Goal: Task Accomplishment & Management: Use online tool/utility

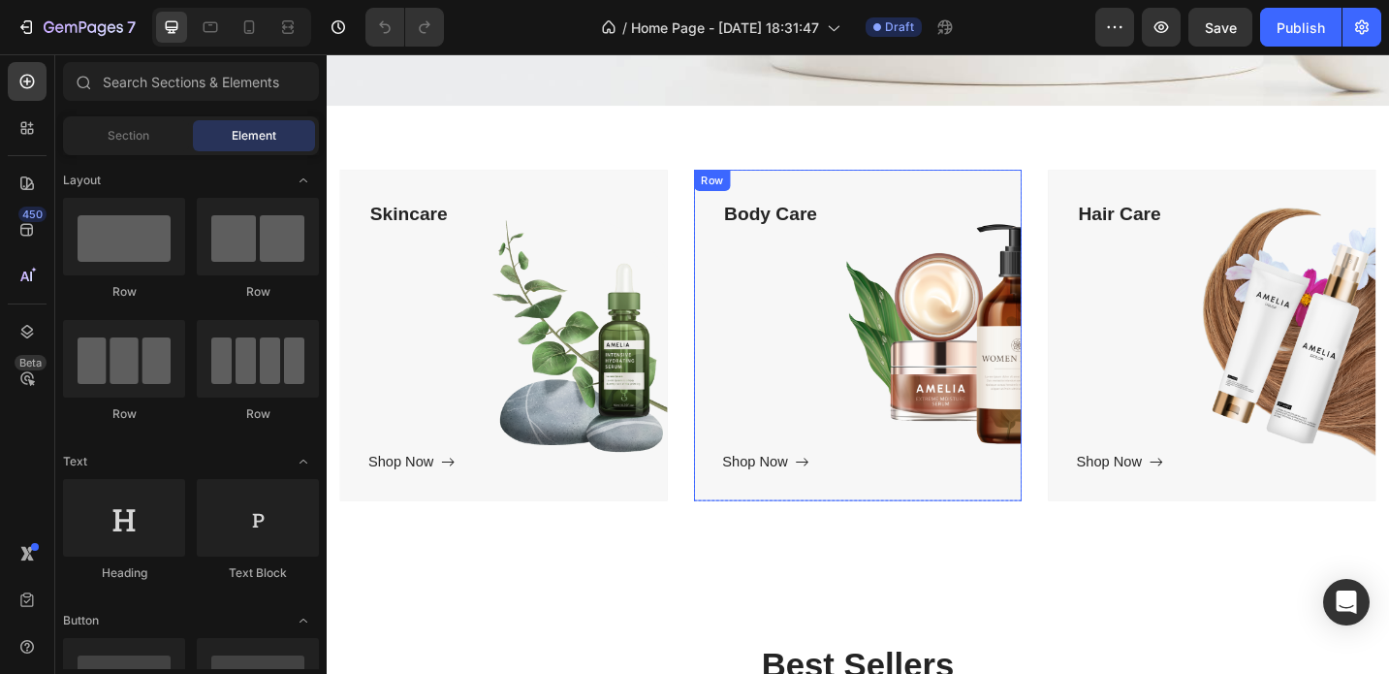
scroll to position [592, 0]
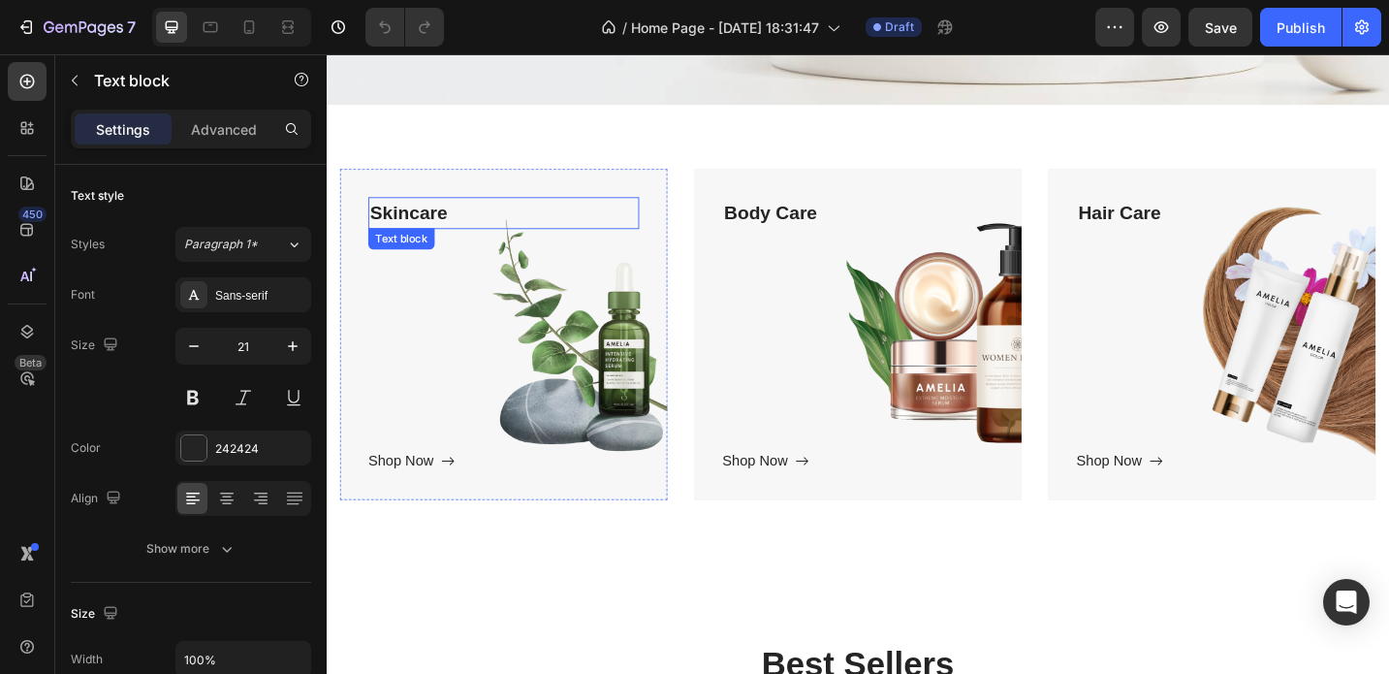
click at [445, 213] on p "Skincare" at bounding box center [520, 227] width 293 height 31
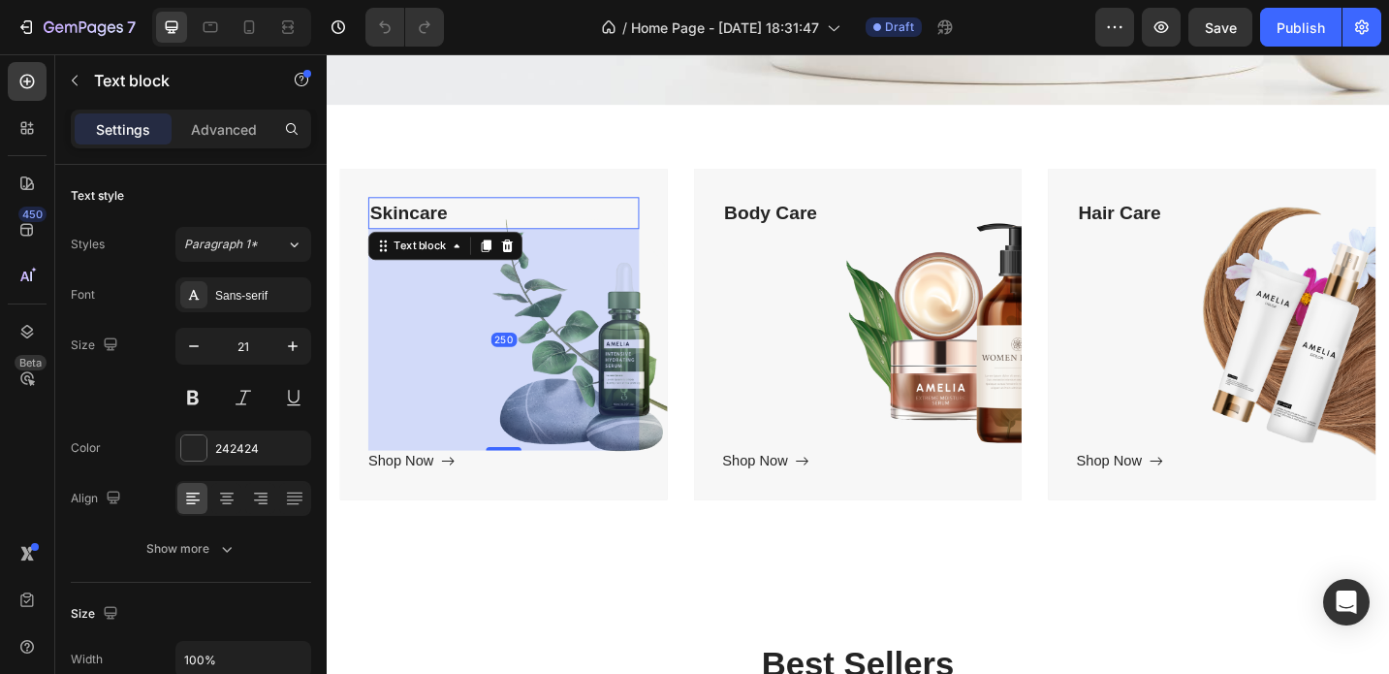
click at [467, 212] on p "Skincare" at bounding box center [520, 227] width 293 height 31
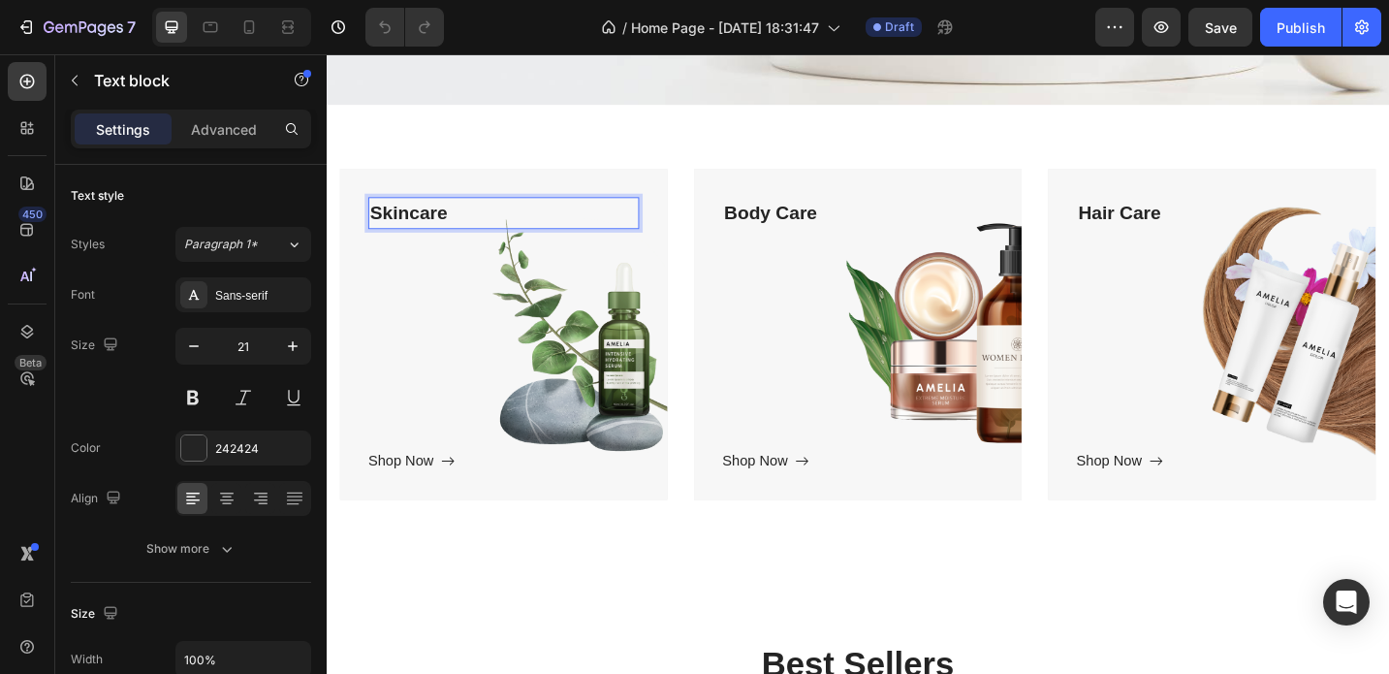
click at [467, 212] on p "Skincare" at bounding box center [520, 227] width 293 height 31
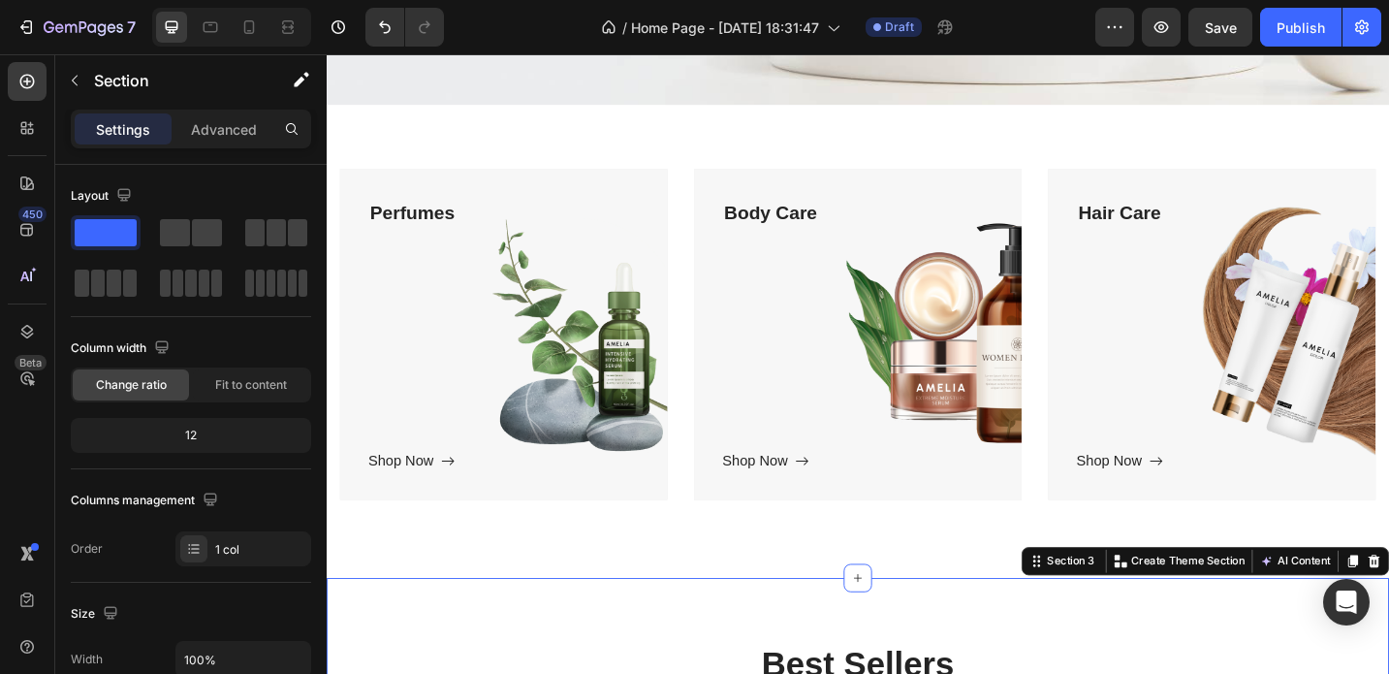
click at [837, 212] on p "Body Care" at bounding box center [908, 227] width 293 height 31
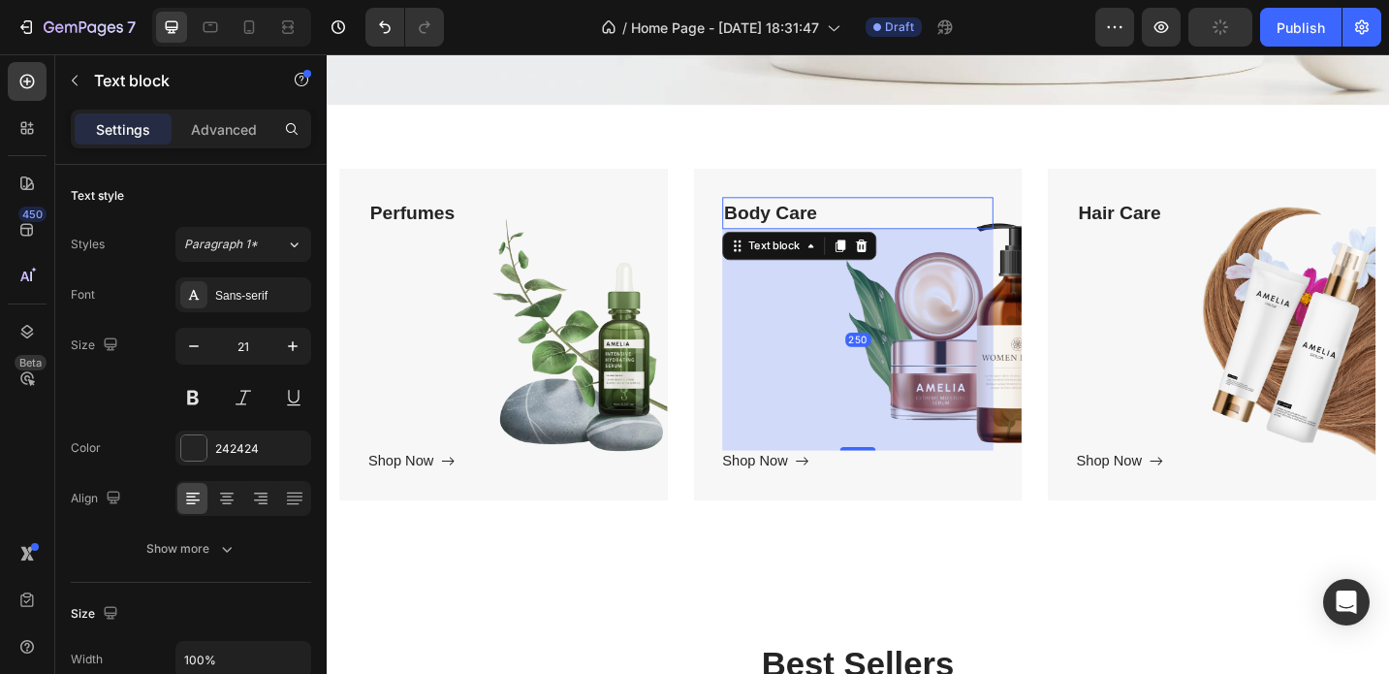
click at [837, 212] on p "Body Care" at bounding box center [908, 227] width 293 height 31
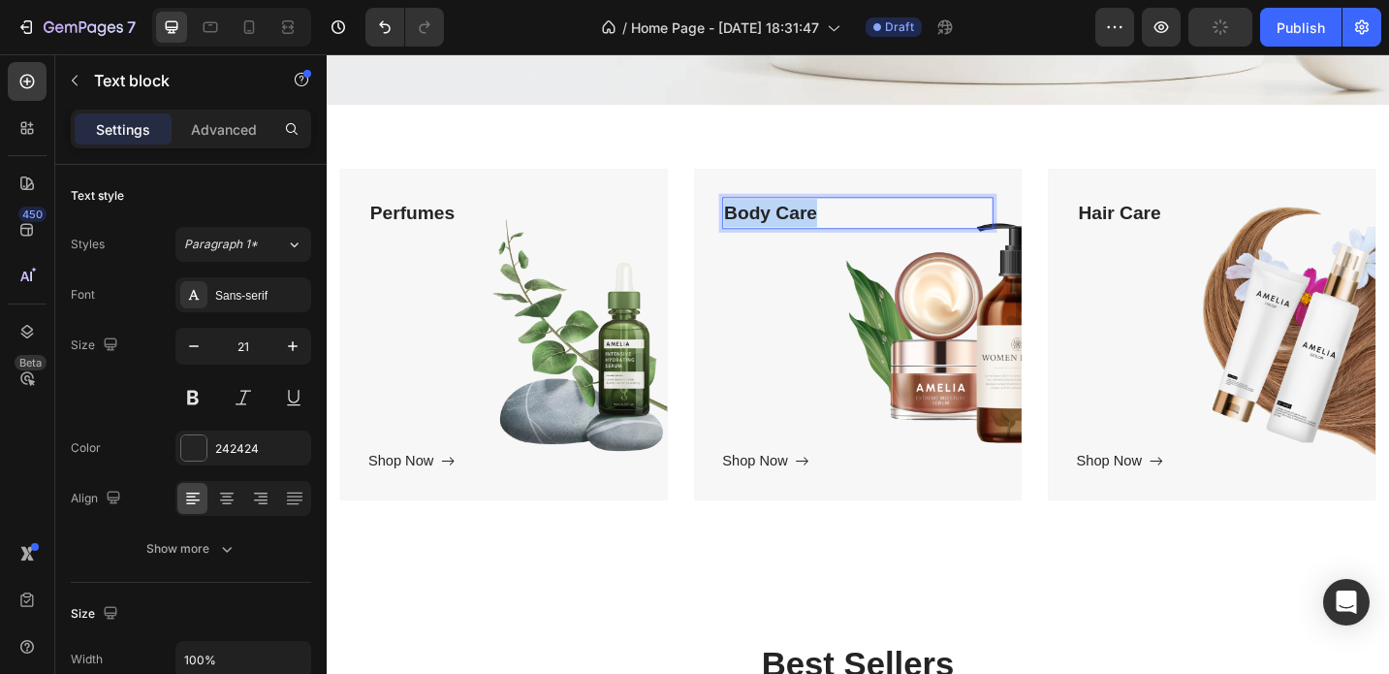
click at [837, 212] on p "Body Care" at bounding box center [908, 227] width 293 height 31
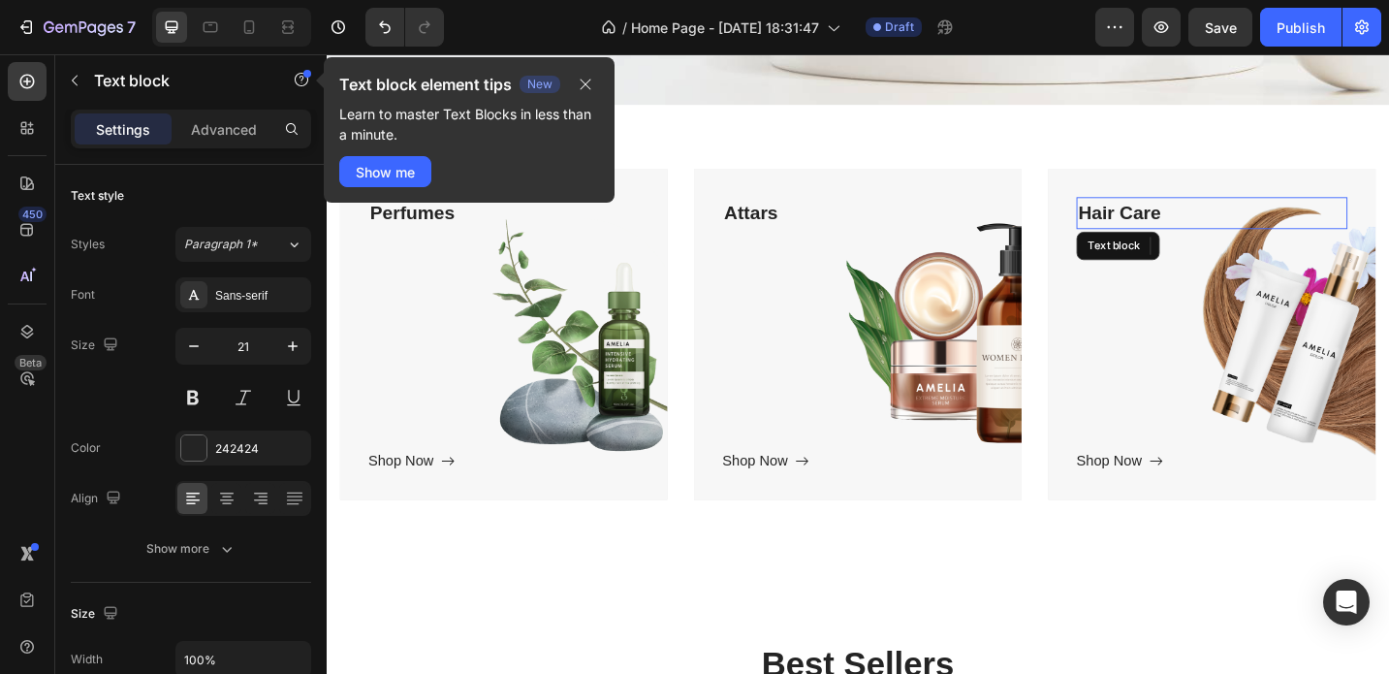
click at [1212, 212] on p "Hair Care" at bounding box center [1296, 227] width 293 height 31
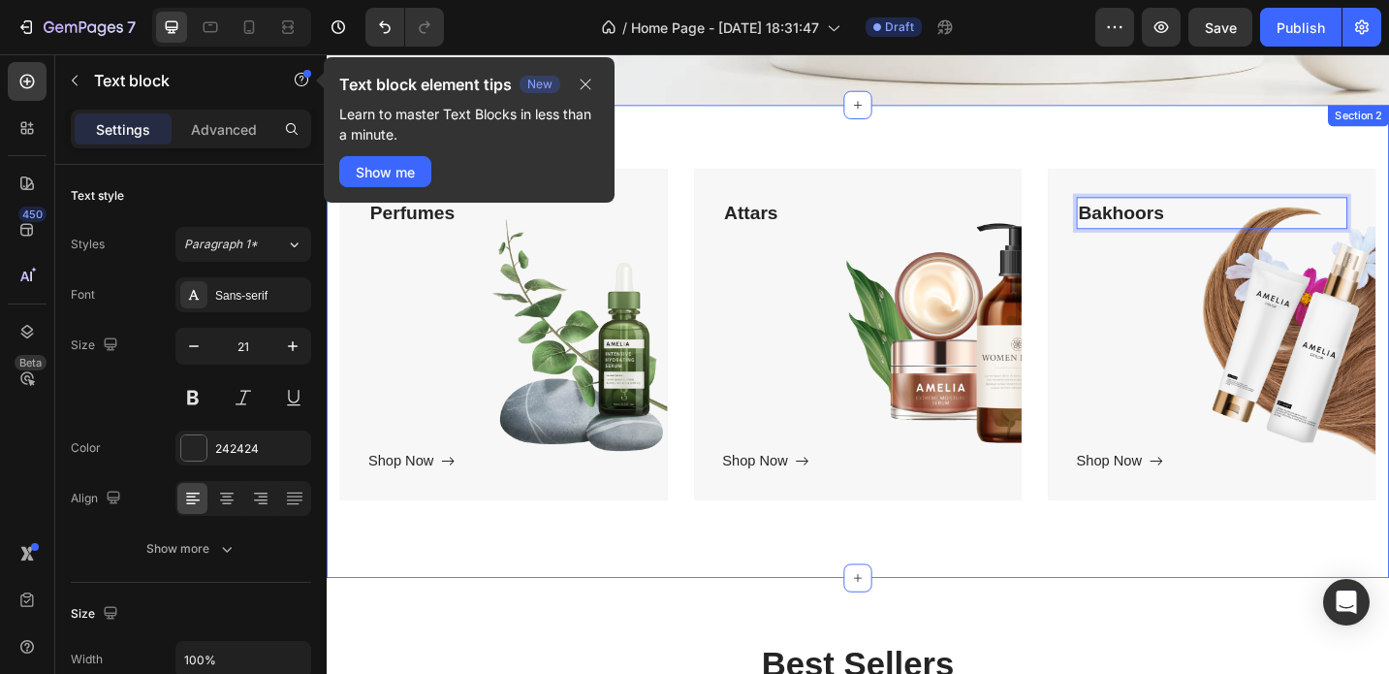
click at [1116, 129] on div "Perfumes Text block Shop Now Button Row Hero Banner Attars Text block Shop Now …" at bounding box center [908, 369] width 1163 height 518
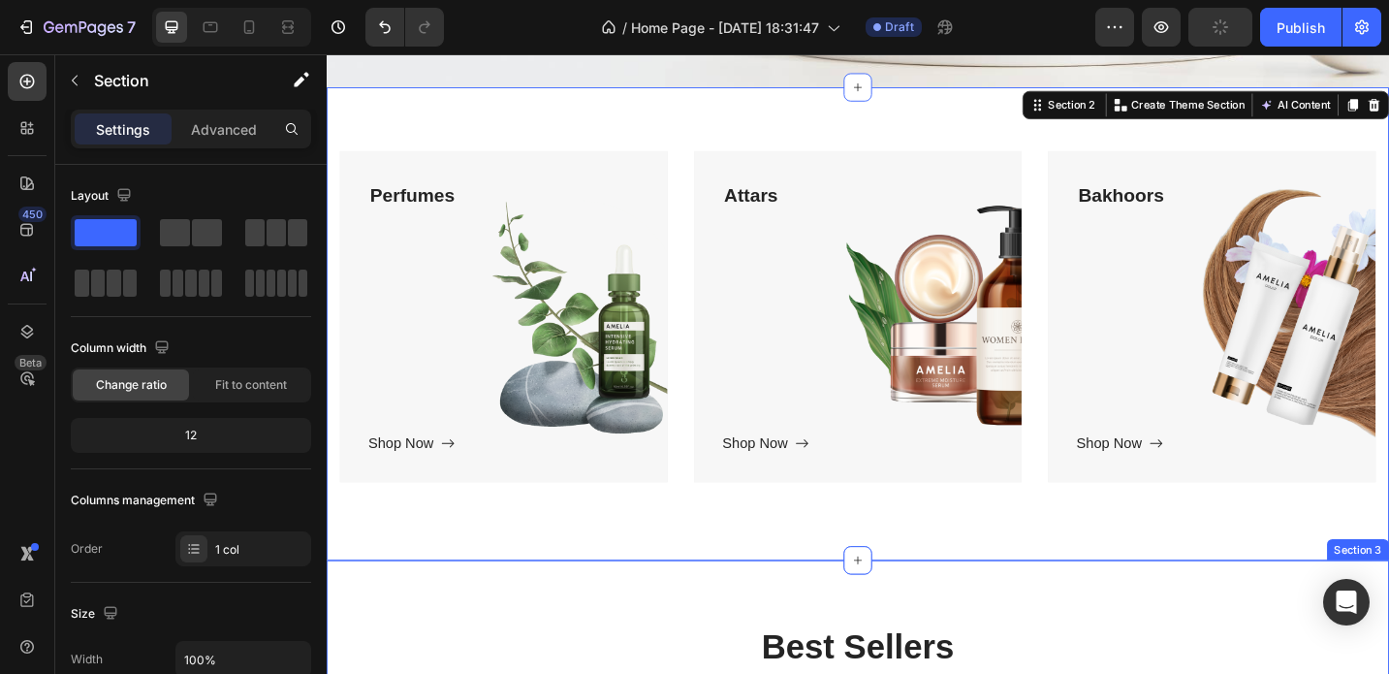
scroll to position [614, 0]
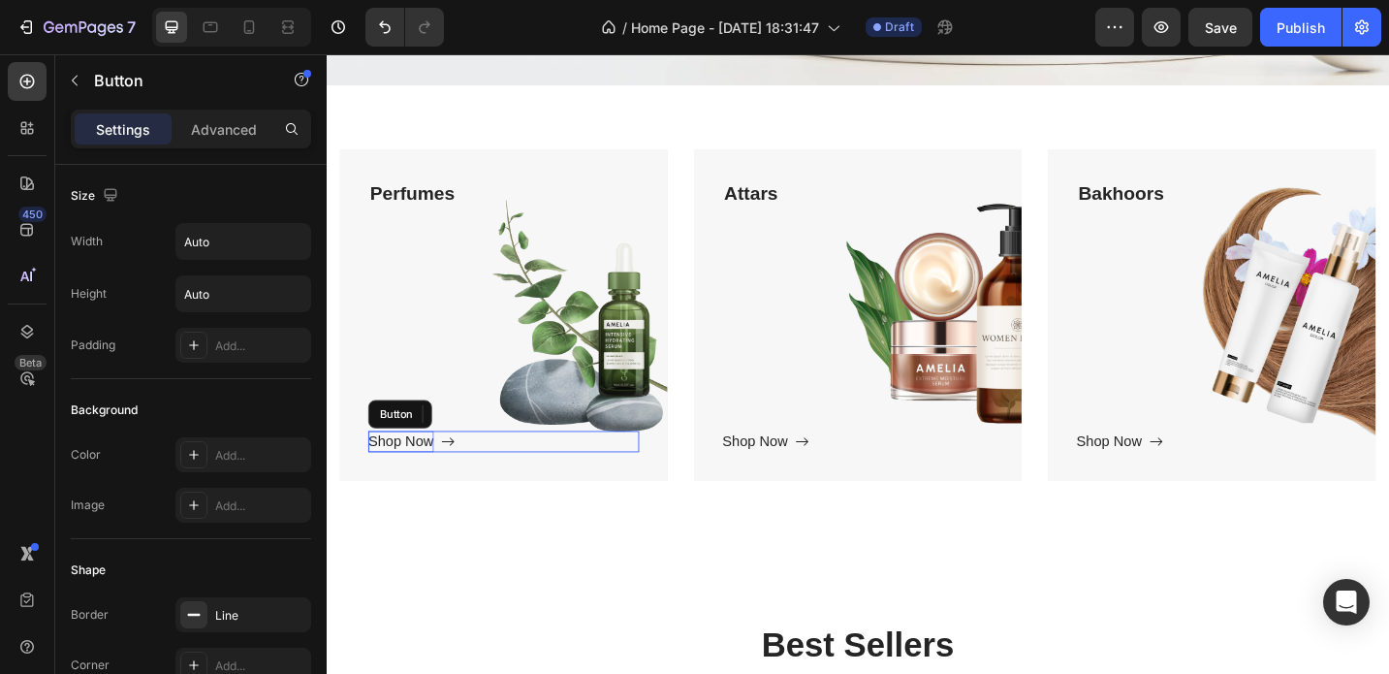
click at [443, 466] on div "Shop Now" at bounding box center [408, 477] width 72 height 23
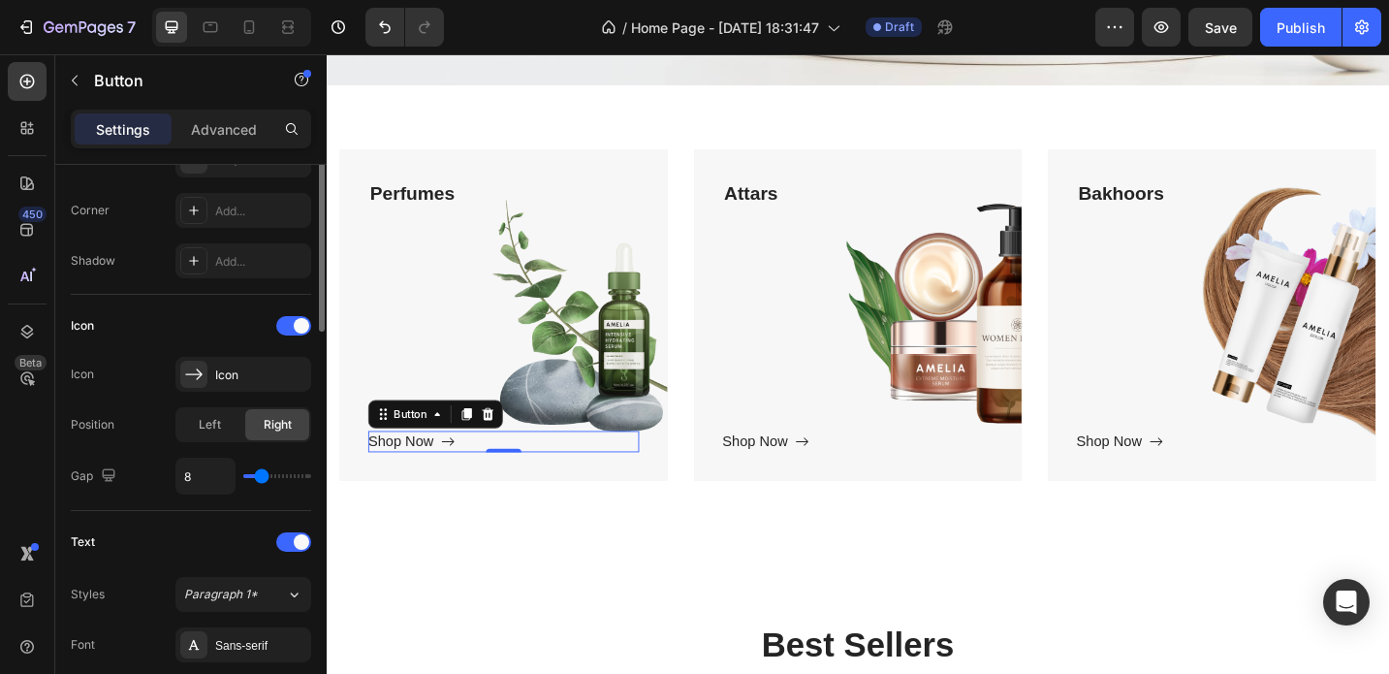
scroll to position [0, 0]
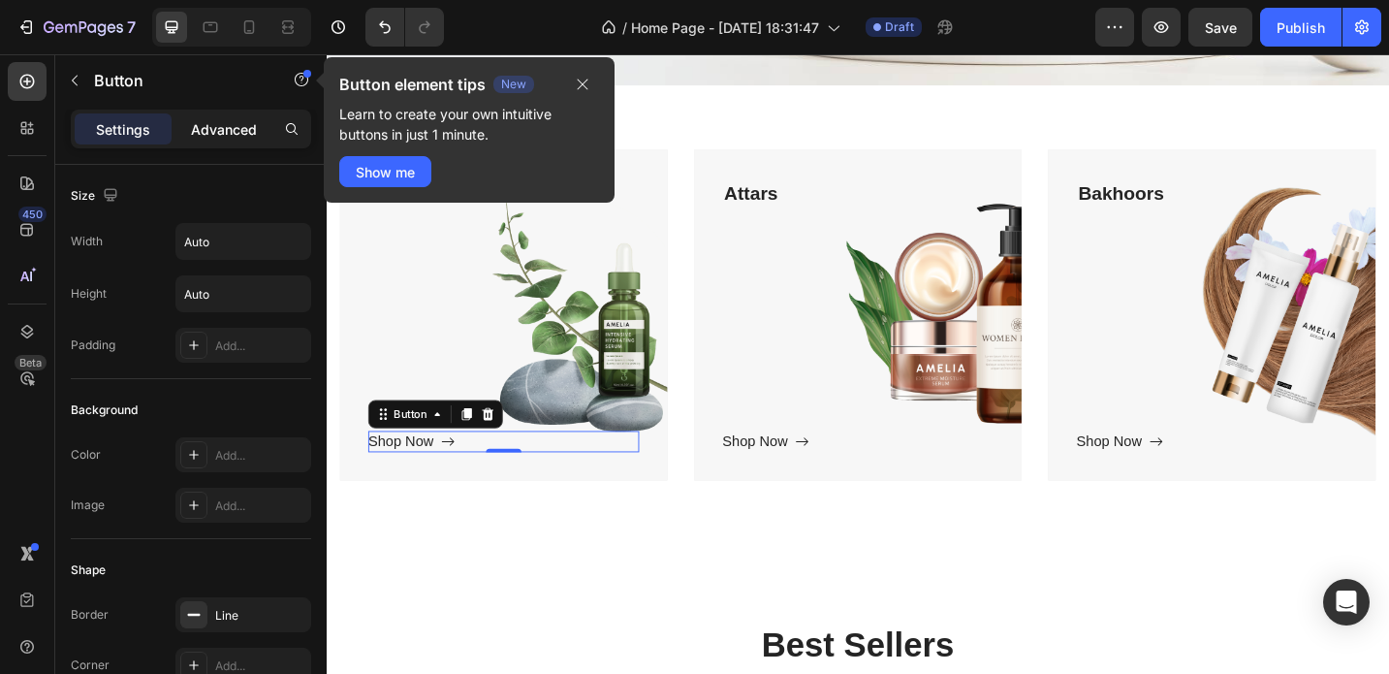
click at [234, 123] on p "Advanced" at bounding box center [224, 129] width 66 height 20
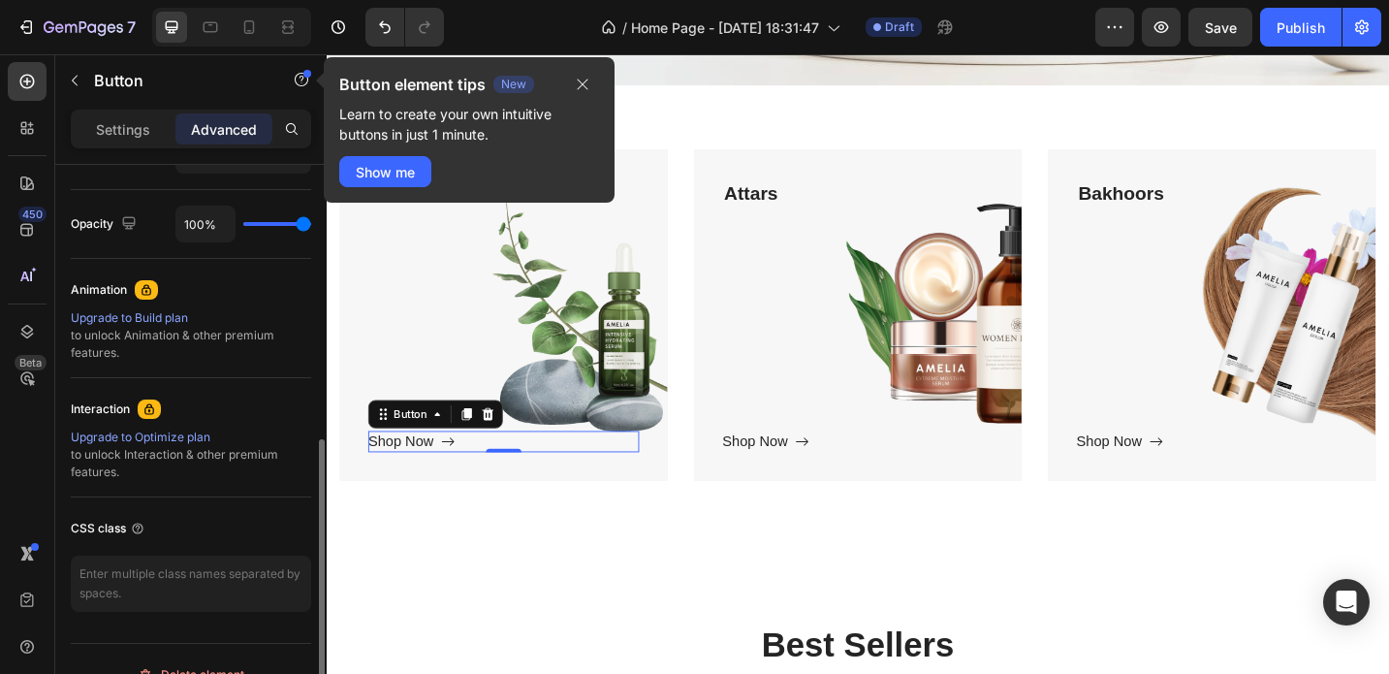
scroll to position [781, 0]
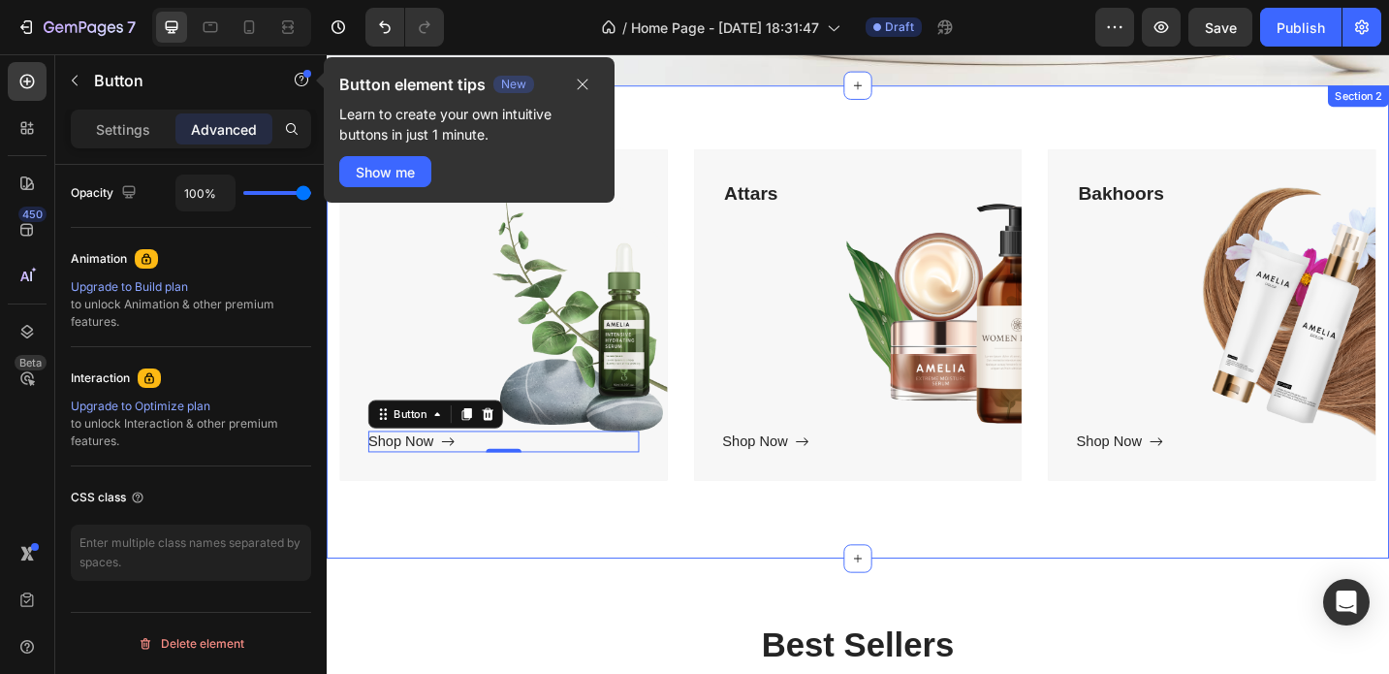
click at [703, 539] on div "Perfumes Text block Shop Now Button 0 Row Hero Banner Attars Text block Shop No…" at bounding box center [908, 347] width 1163 height 518
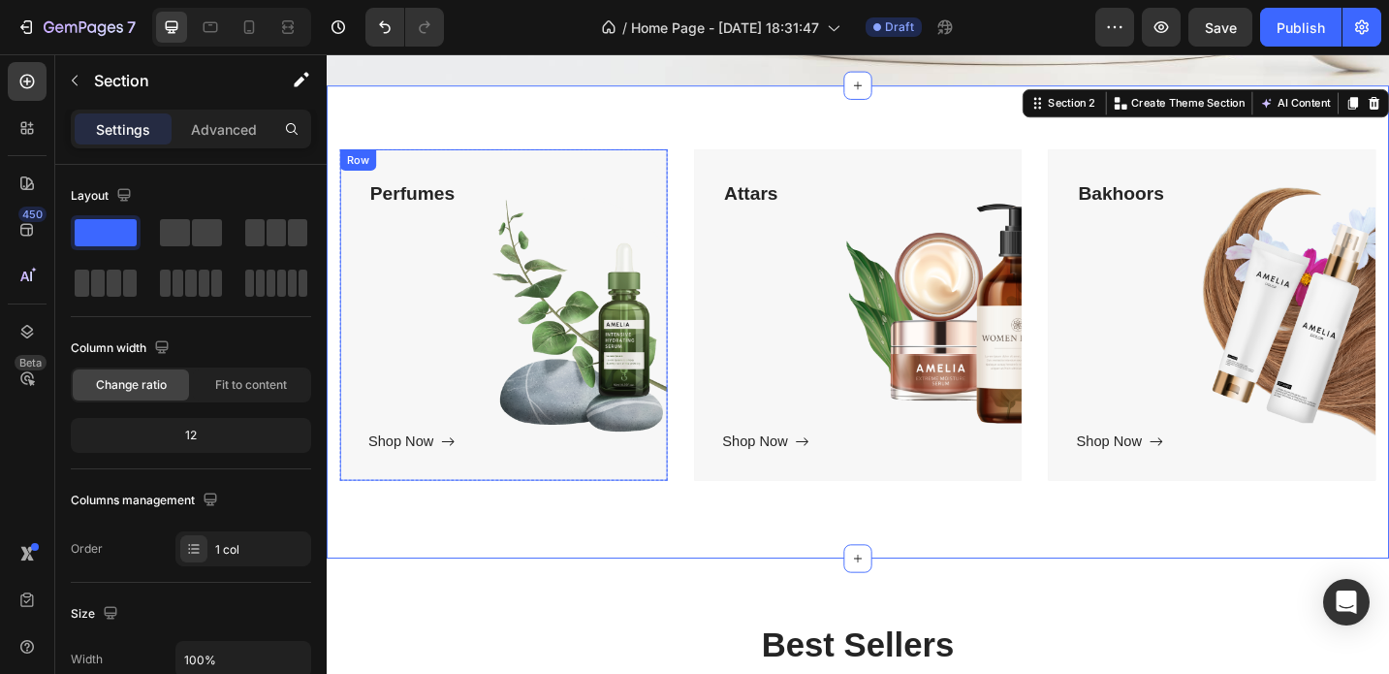
scroll to position [627, 0]
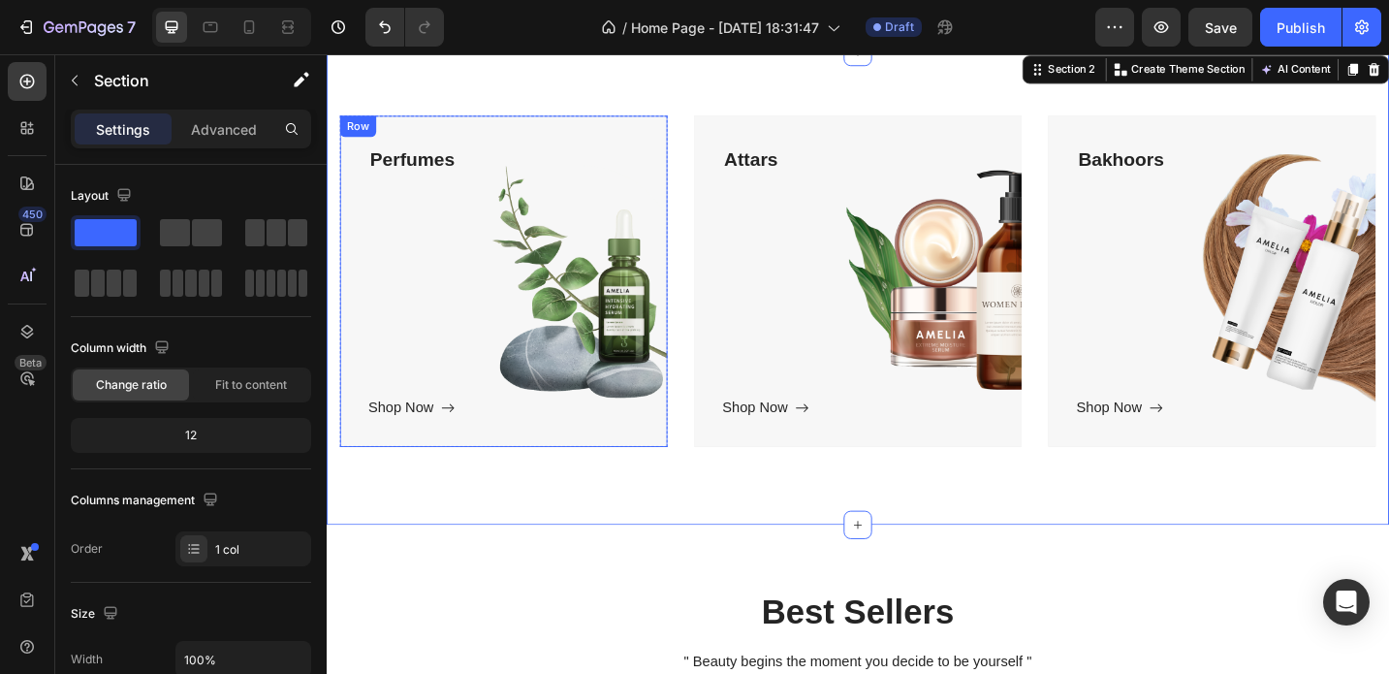
click at [471, 357] on div "Perfumes Text block Shop Now Button" at bounding box center [520, 302] width 297 height 301
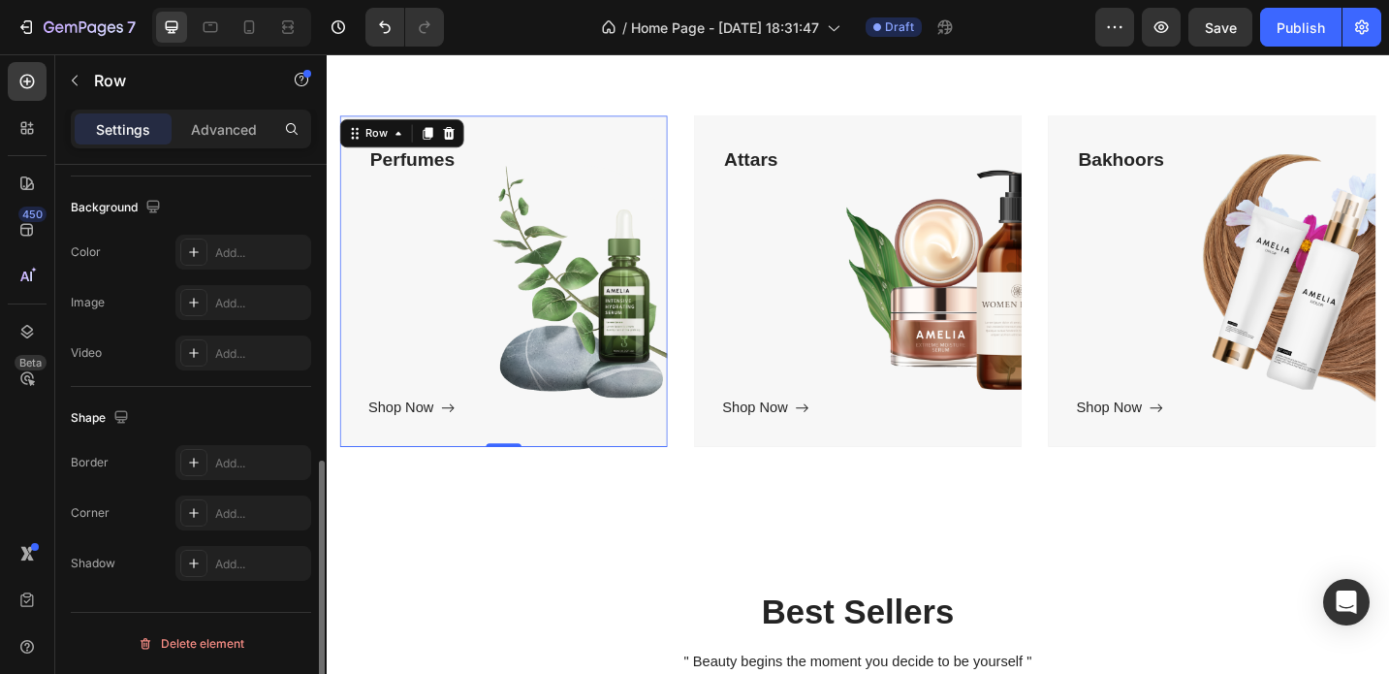
scroll to position [0, 0]
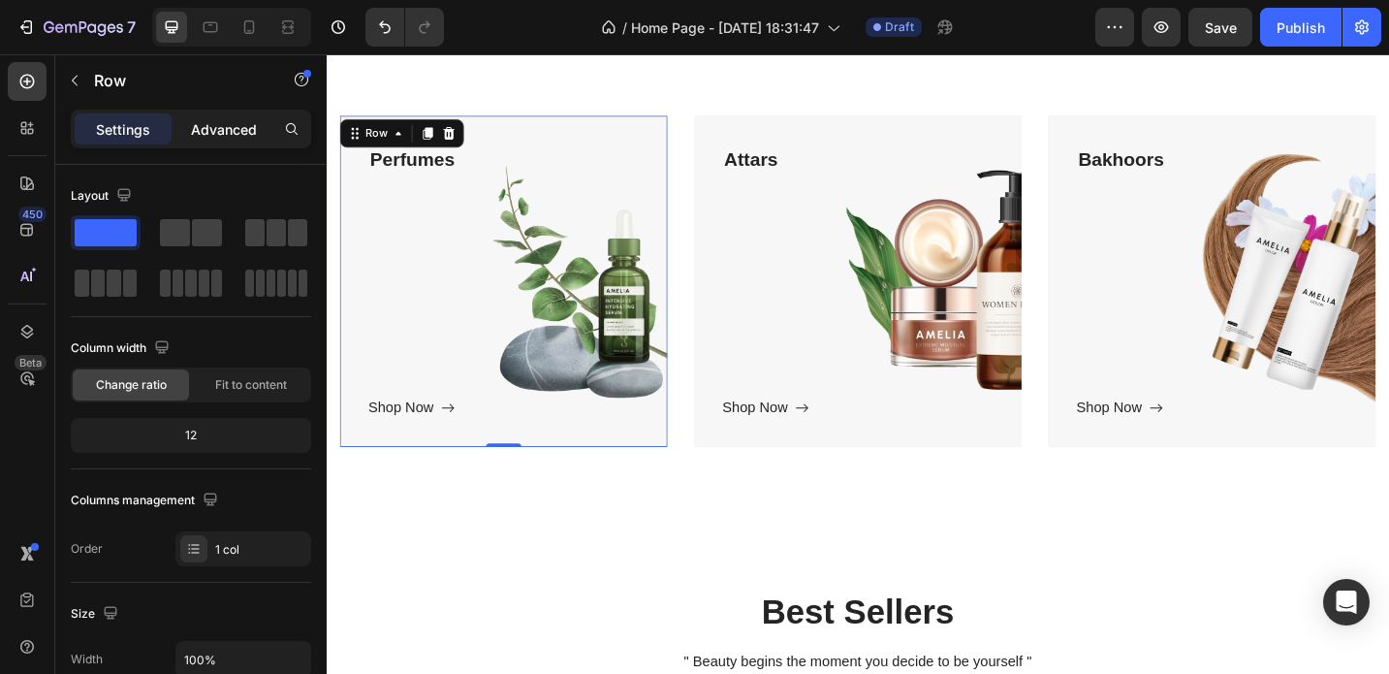
click at [215, 135] on p "Advanced" at bounding box center [224, 129] width 66 height 20
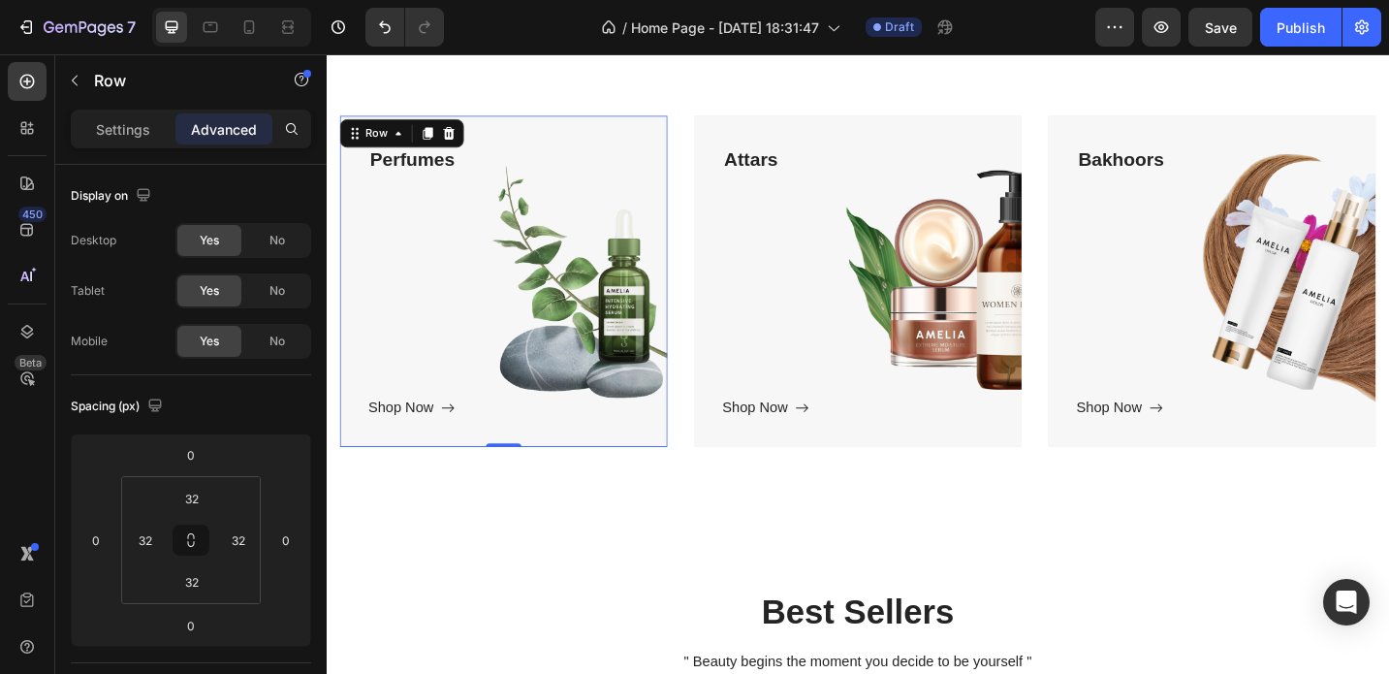
click at [459, 308] on div "Perfumes Text block Shop Now Button" at bounding box center [520, 302] width 297 height 301
click at [497, 280] on div "Perfumes Text block Shop Now Button" at bounding box center [520, 302] width 297 height 301
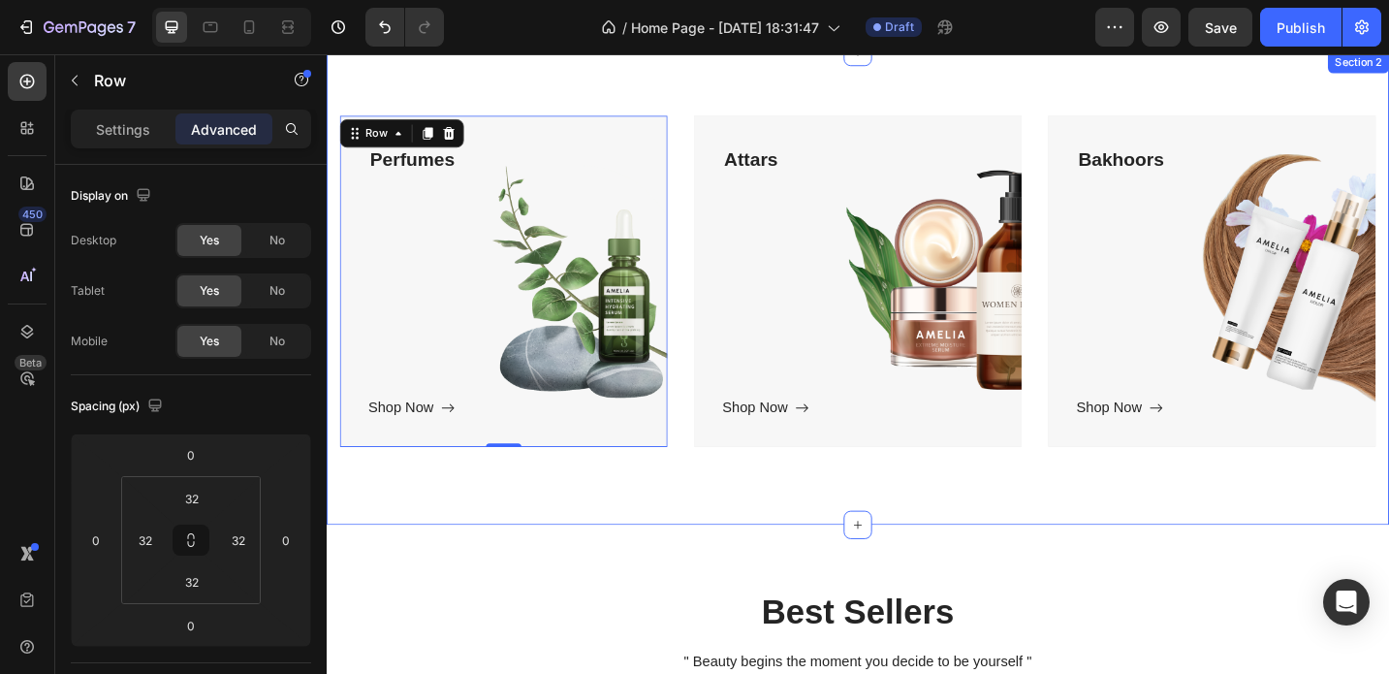
click at [586, 559] on div "Perfumes Text block Shop Now Button Row 0 Hero Banner Attars Text block Shop No…" at bounding box center [908, 310] width 1163 height 518
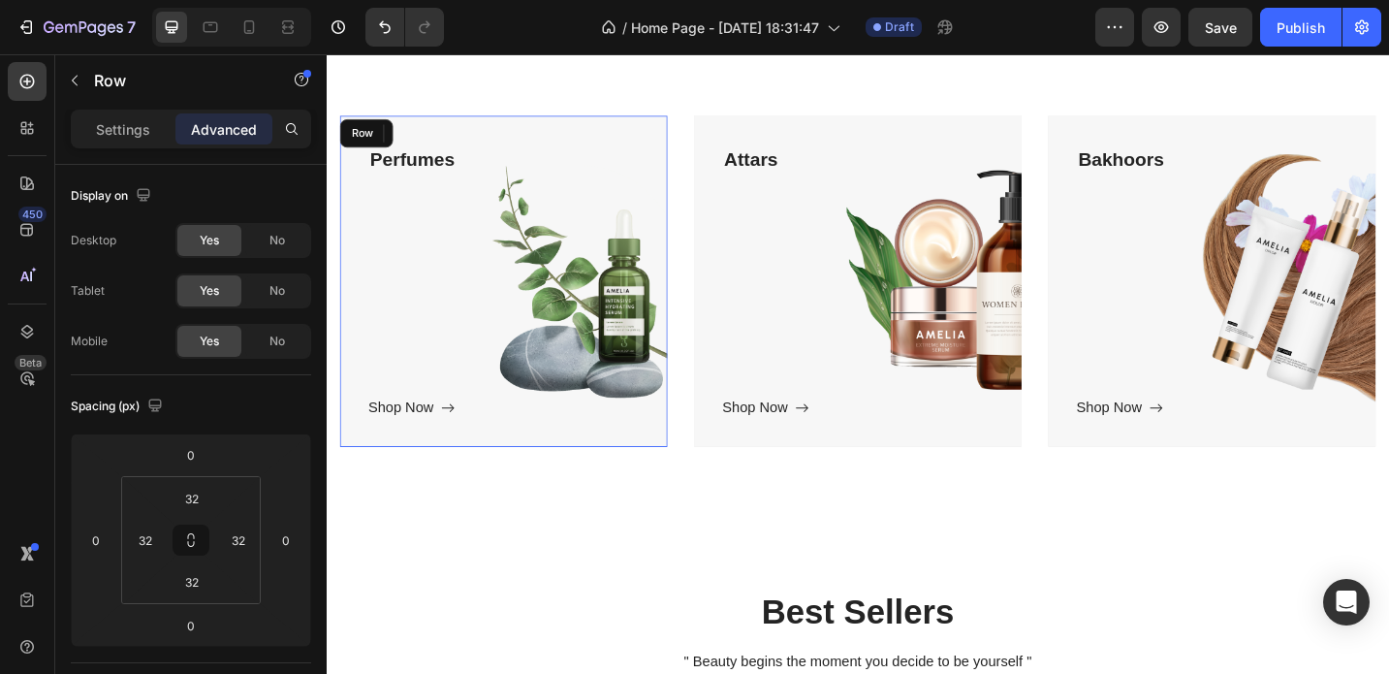
click at [521, 374] on div "Perfumes Text block Shop Now Button" at bounding box center [520, 302] width 297 height 301
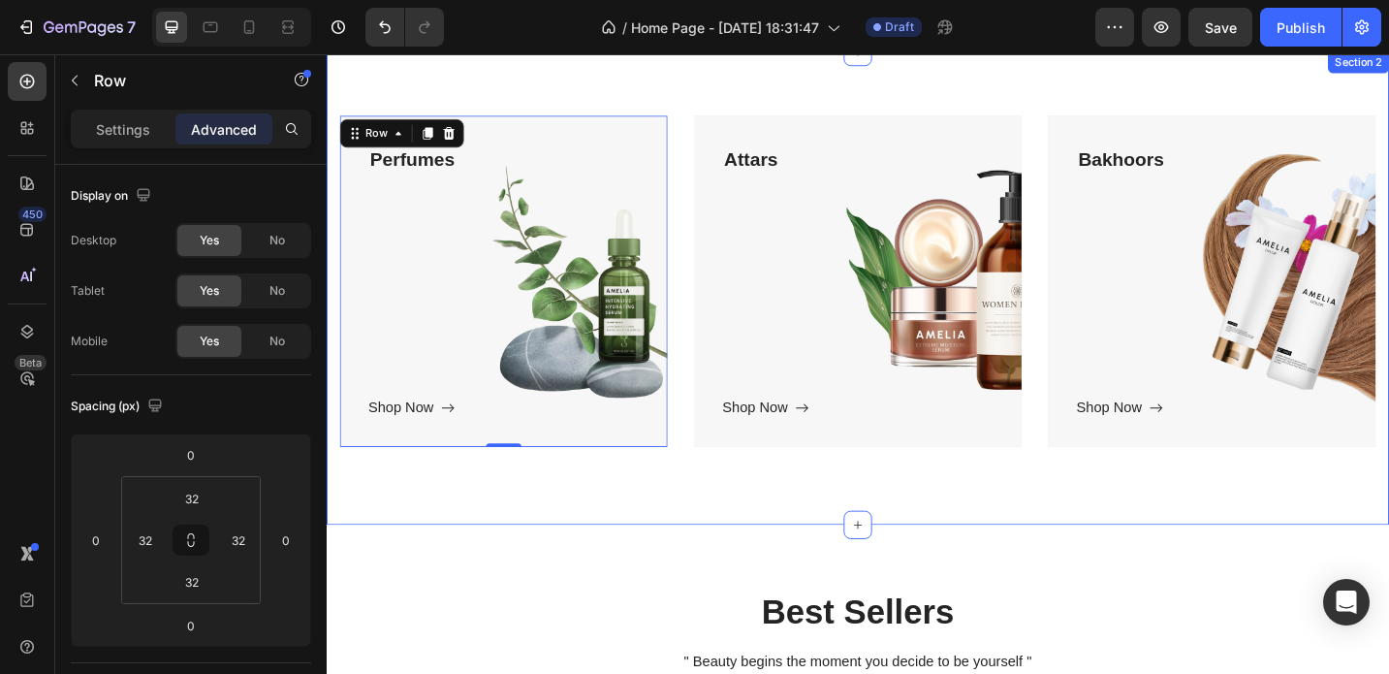
click at [557, 556] on div "Perfumes Text block Shop Now Button Row 0 Hero Banner Attars Text block Shop No…" at bounding box center [908, 310] width 1163 height 518
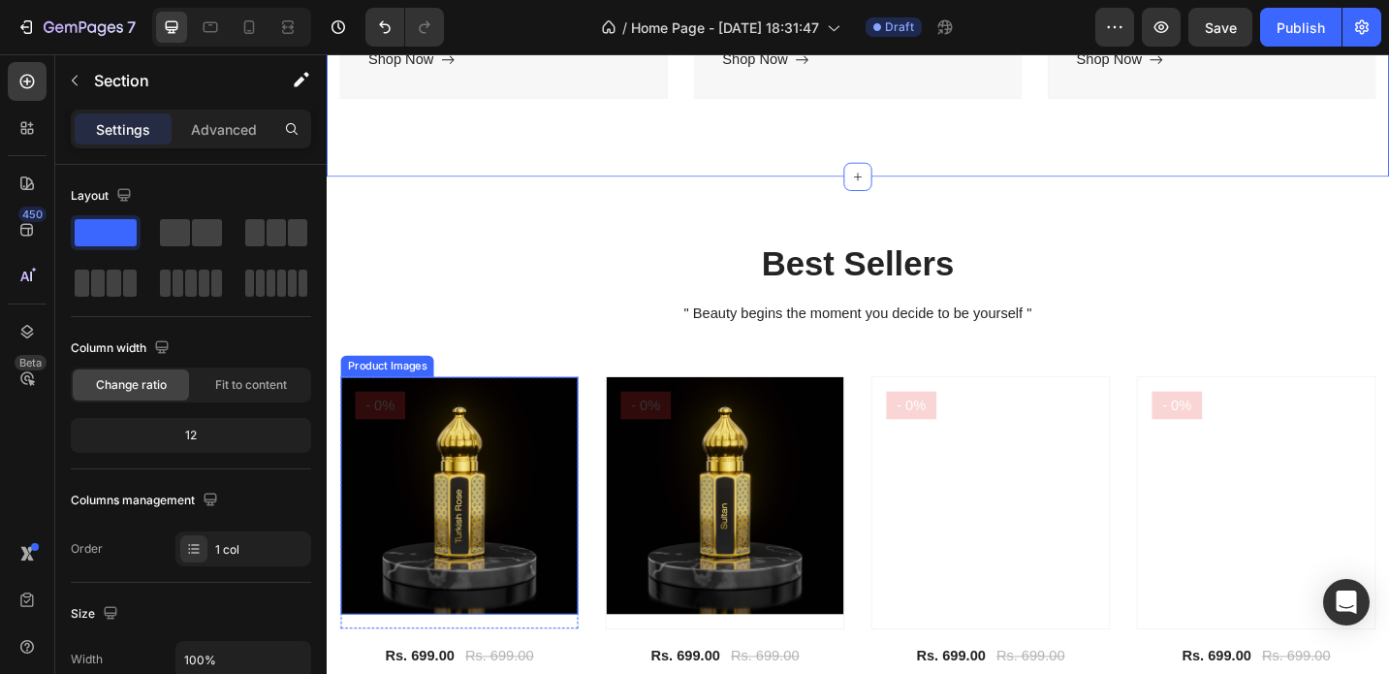
scroll to position [1010, 0]
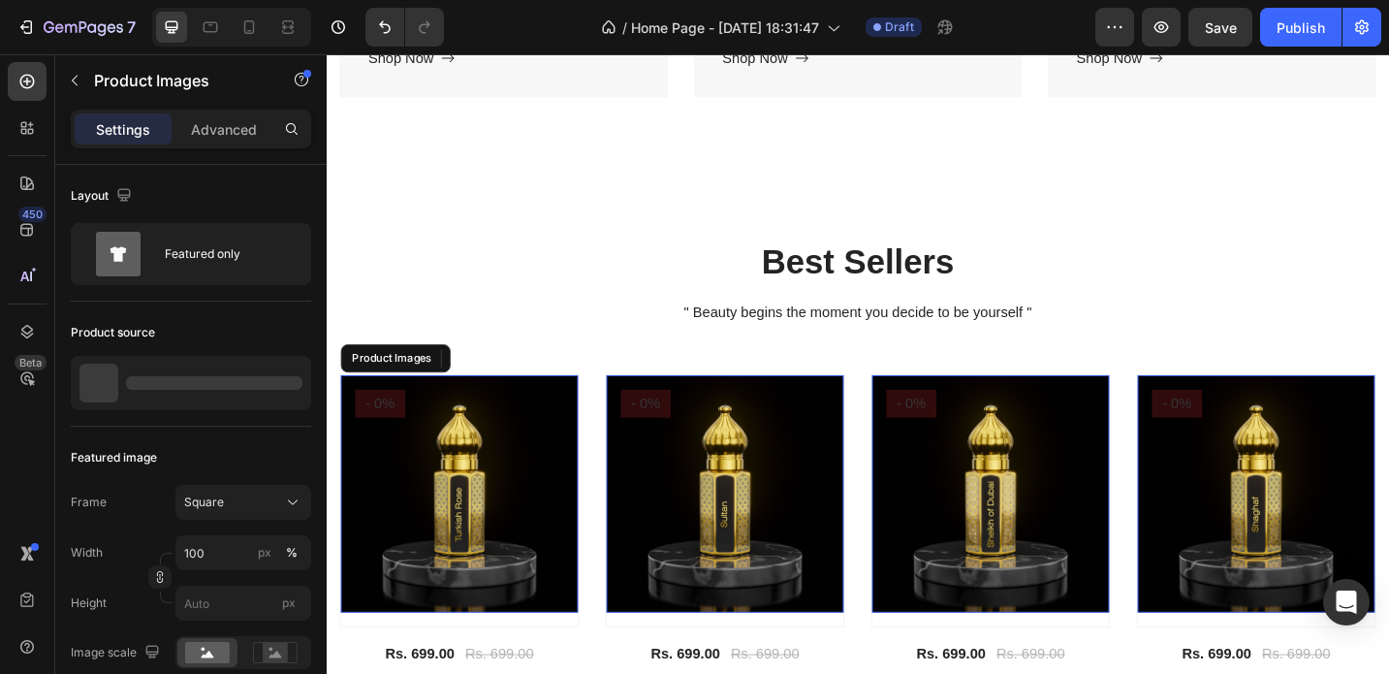
click at [518, 536] on img at bounding box center [472, 535] width 260 height 260
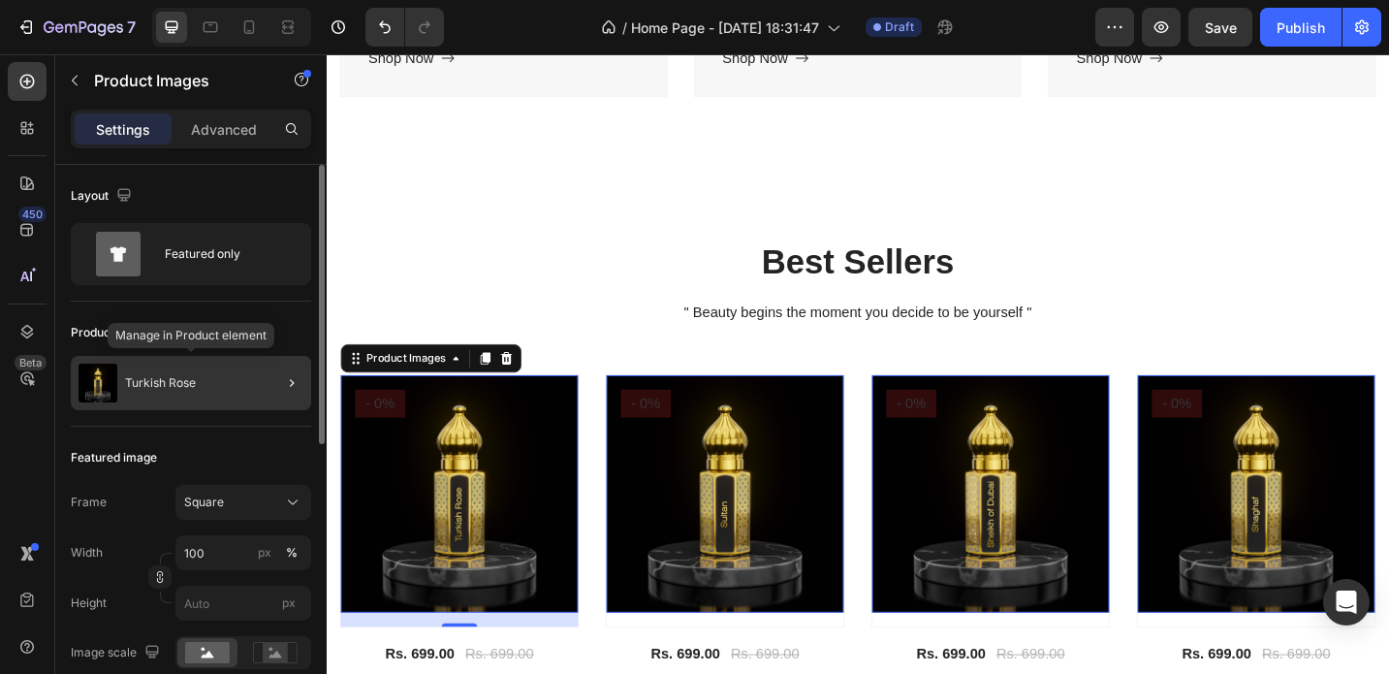
click at [197, 387] on div "Turkish Rose" at bounding box center [191, 383] width 240 height 54
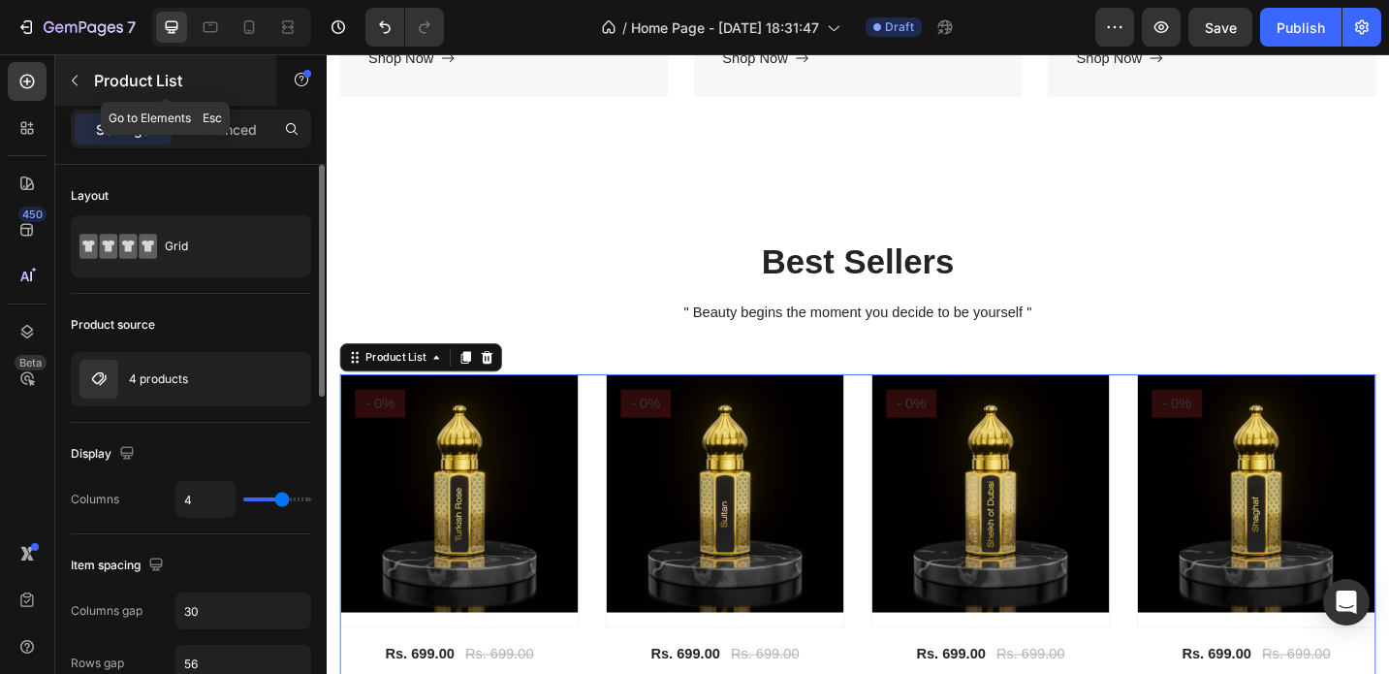
click at [80, 81] on icon "button" at bounding box center [75, 81] width 16 height 16
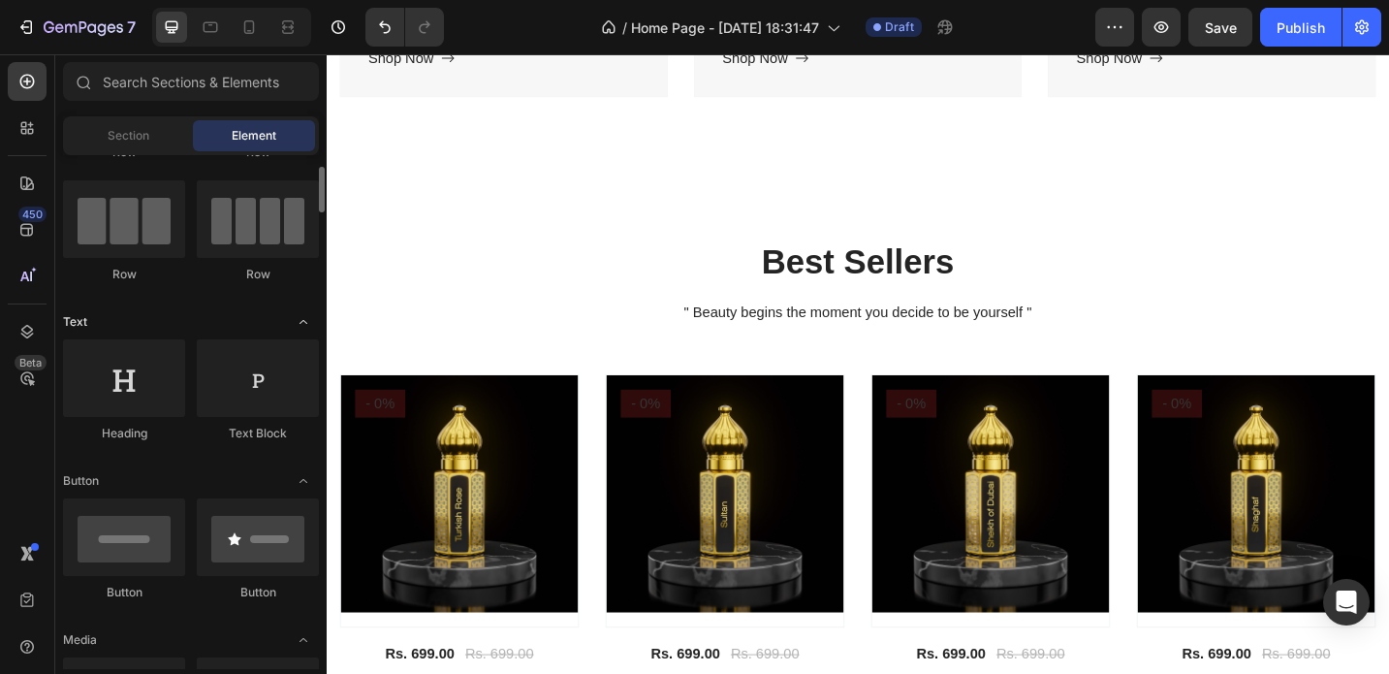
scroll to position [0, 0]
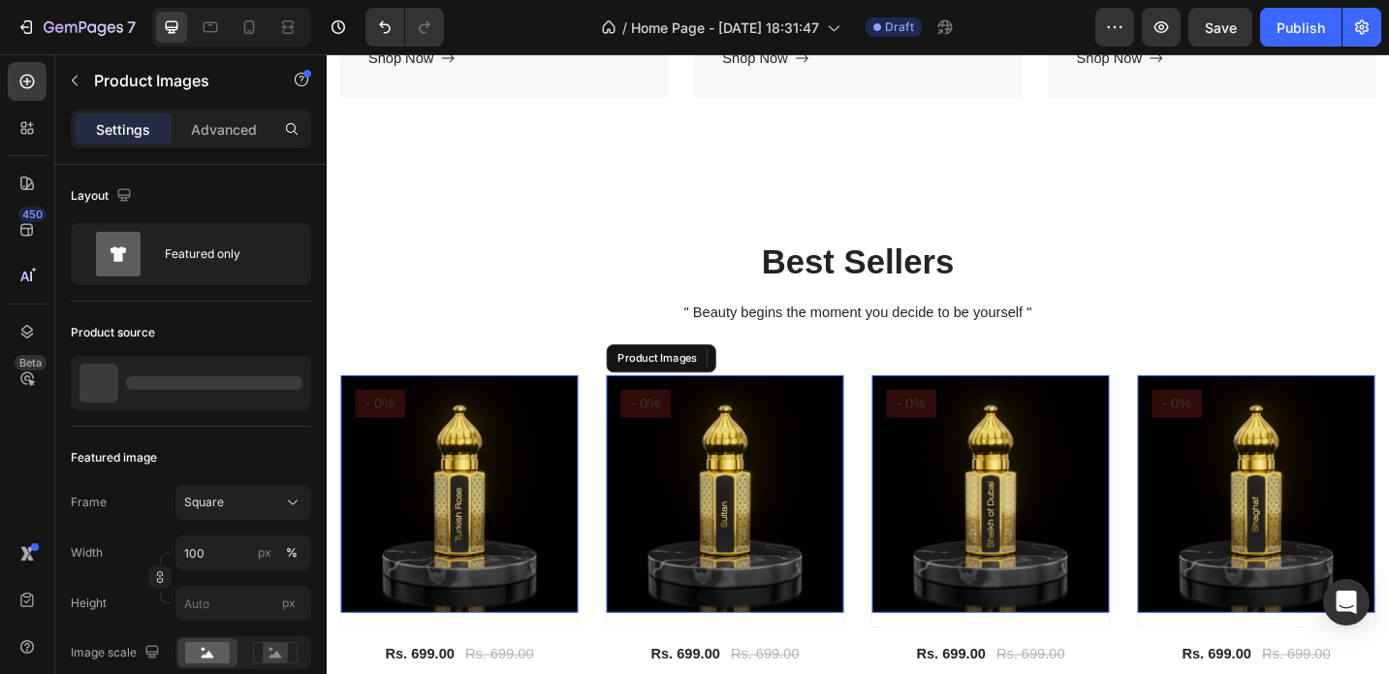
click at [774, 560] on img at bounding box center [763, 535] width 260 height 260
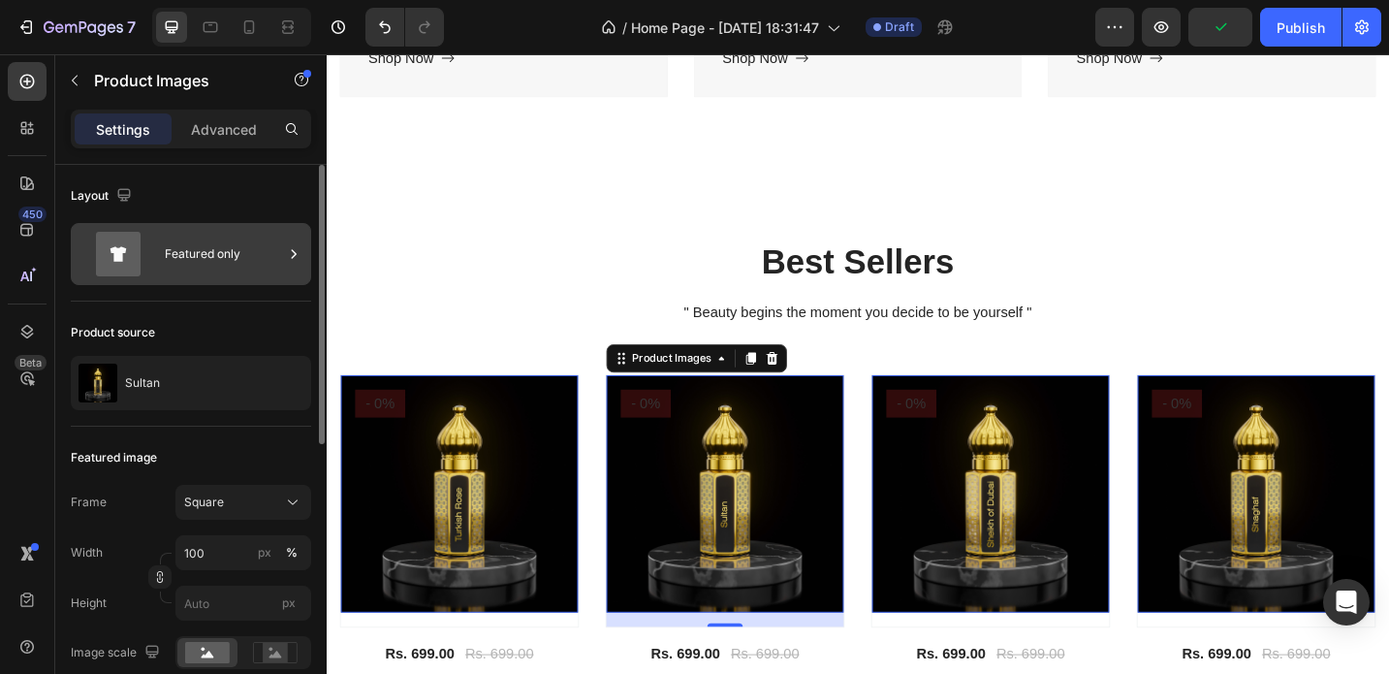
click at [194, 250] on div "Featured only" at bounding box center [224, 254] width 118 height 45
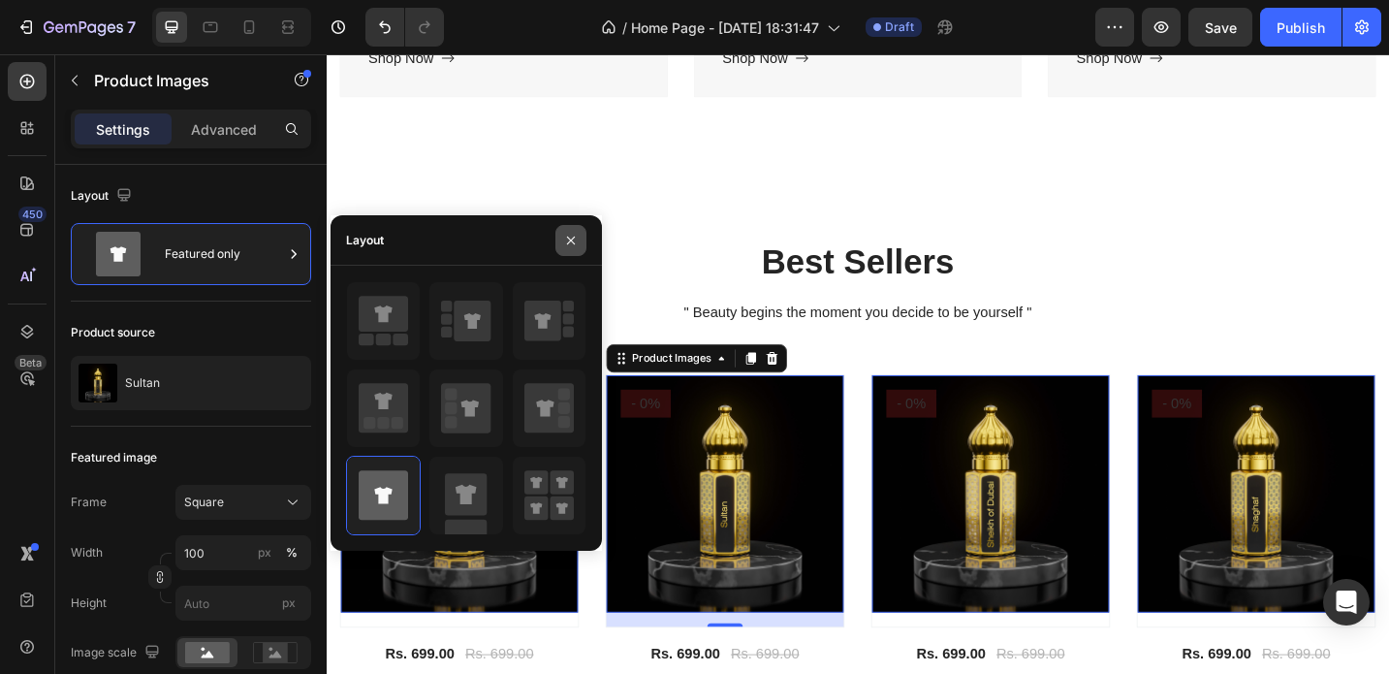
click at [570, 246] on icon "button" at bounding box center [571, 241] width 16 height 16
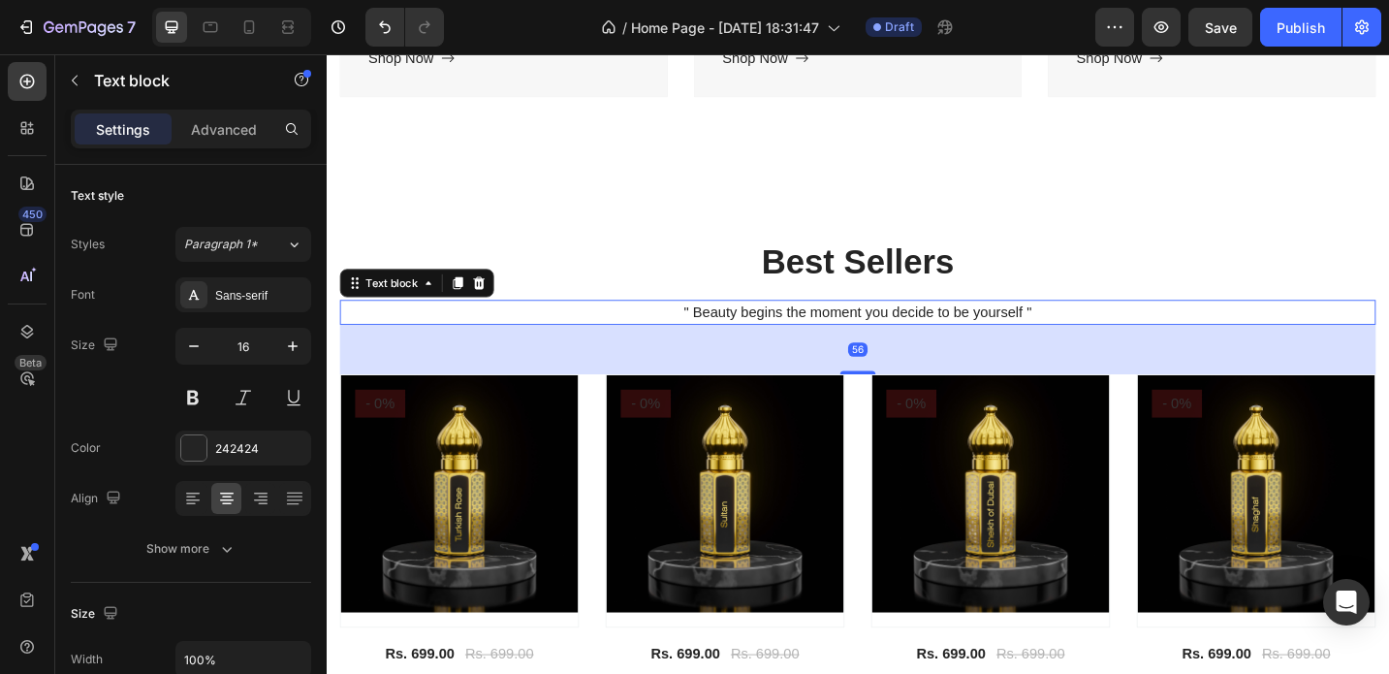
click at [547, 344] on p "" Beauty begins the moment you decide to be yourself "" at bounding box center [908, 336] width 1130 height 23
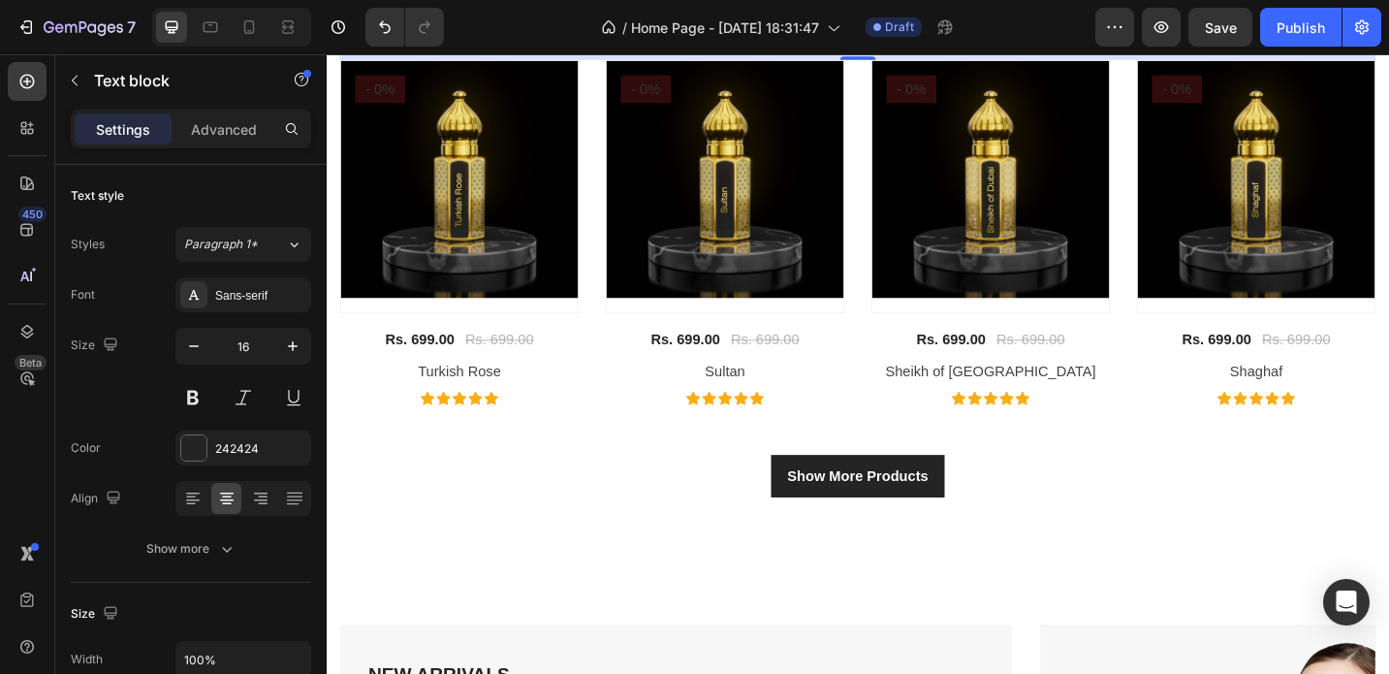
scroll to position [1364, 0]
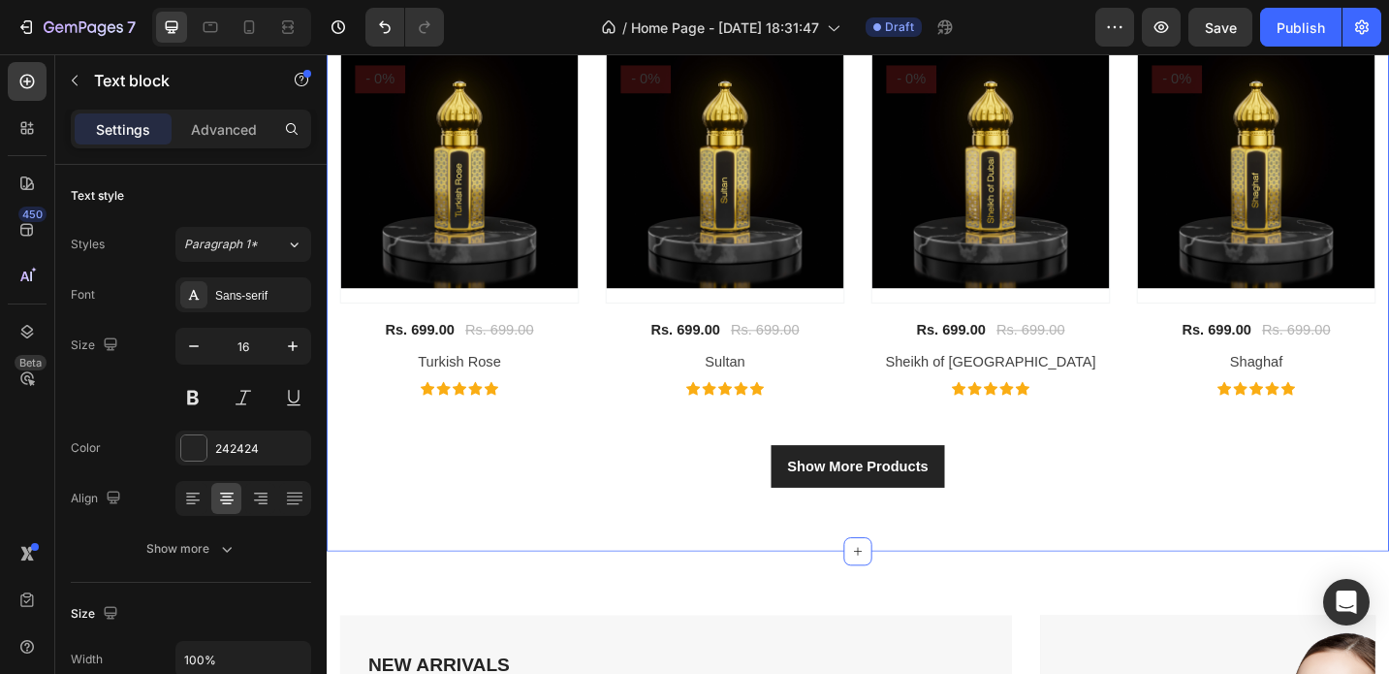
click at [335, 447] on div "Best Sellers Heading " Beauty begins the moment you decide to be yourself " Tex…" at bounding box center [908, 214] width 1163 height 767
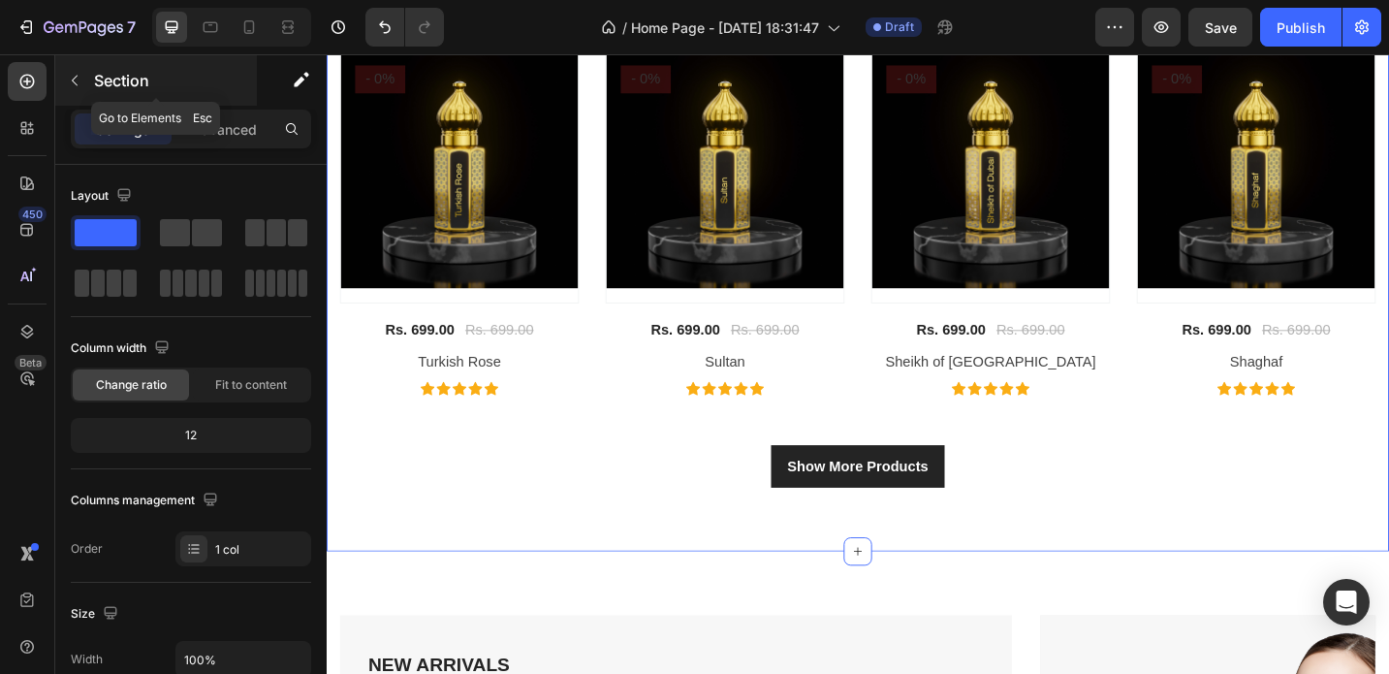
click at [78, 91] on button "button" at bounding box center [74, 80] width 31 height 31
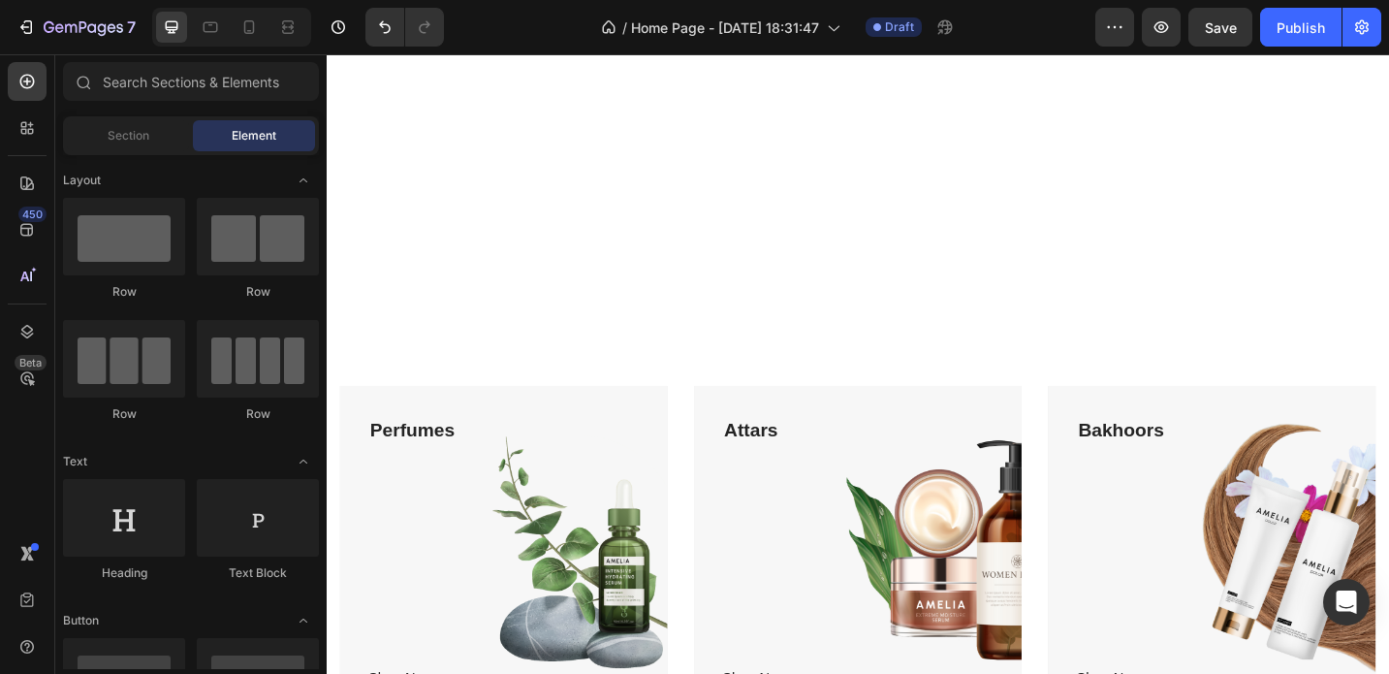
scroll to position [98, 0]
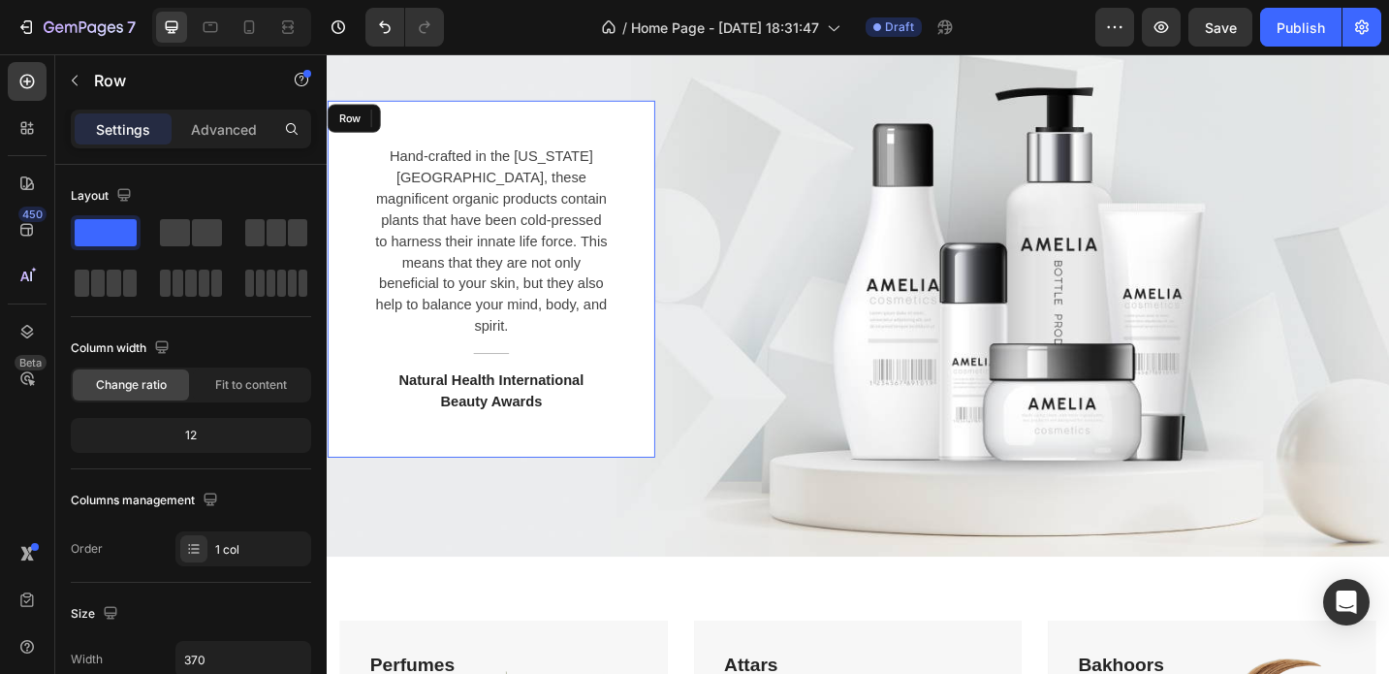
click at [596, 449] on div "Hand-crafted in the [US_STATE][GEOGRAPHIC_DATA], these magnificent organic prod…" at bounding box center [507, 300] width 359 height 391
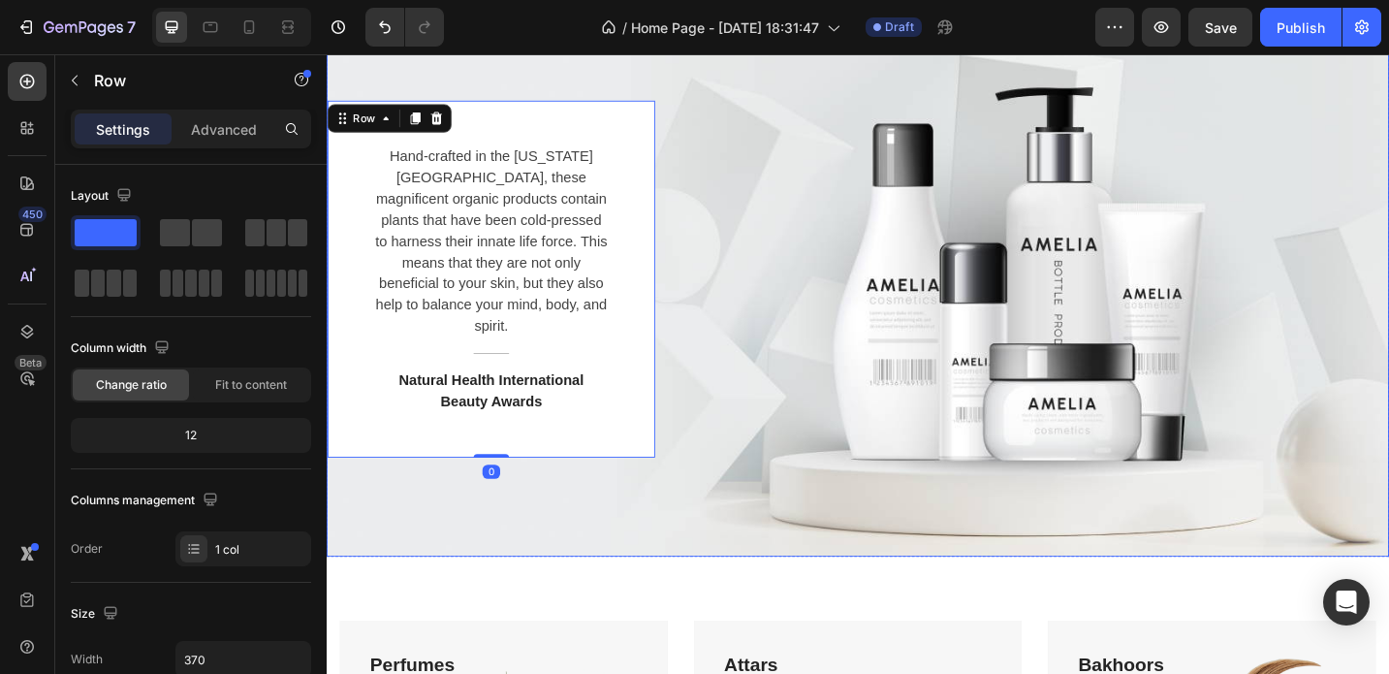
click at [606, 505] on div "Hand-crafted in the [US_STATE][GEOGRAPHIC_DATA], these magnificent organic prod…" at bounding box center [908, 300] width 1163 height 608
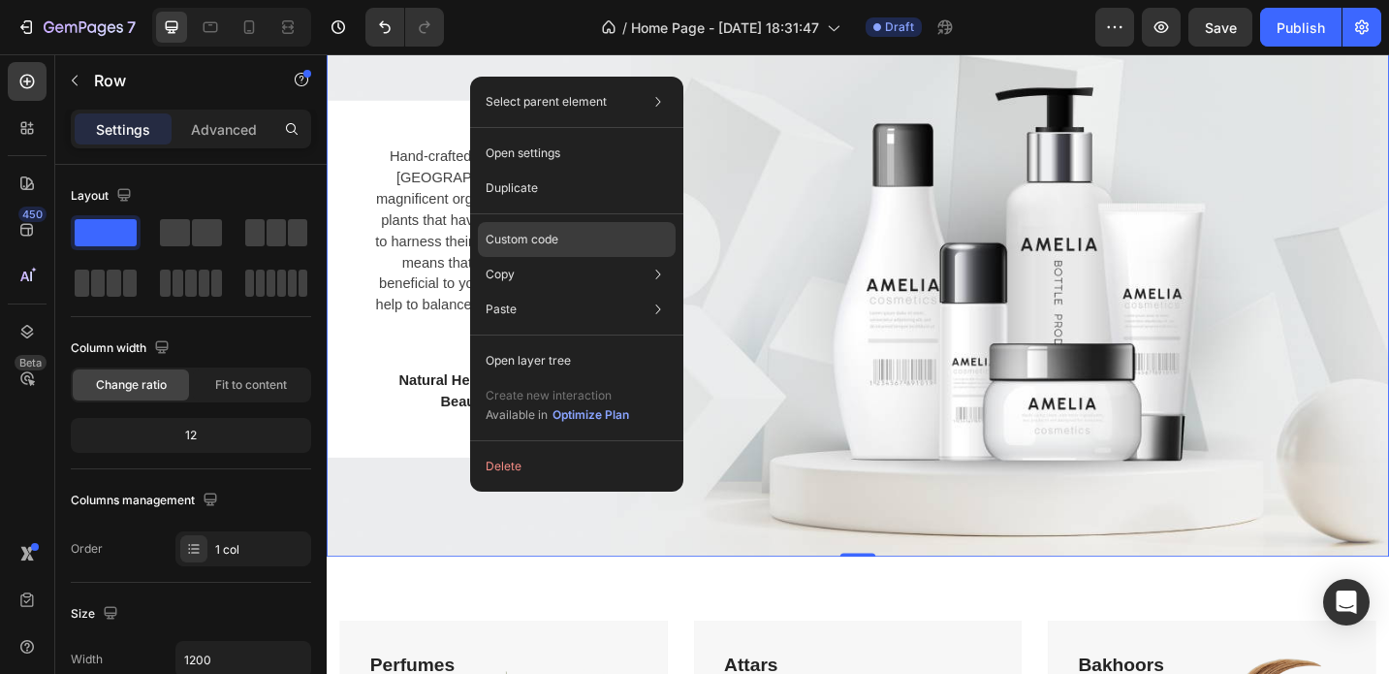
click at [595, 253] on div "Custom code" at bounding box center [577, 239] width 198 height 35
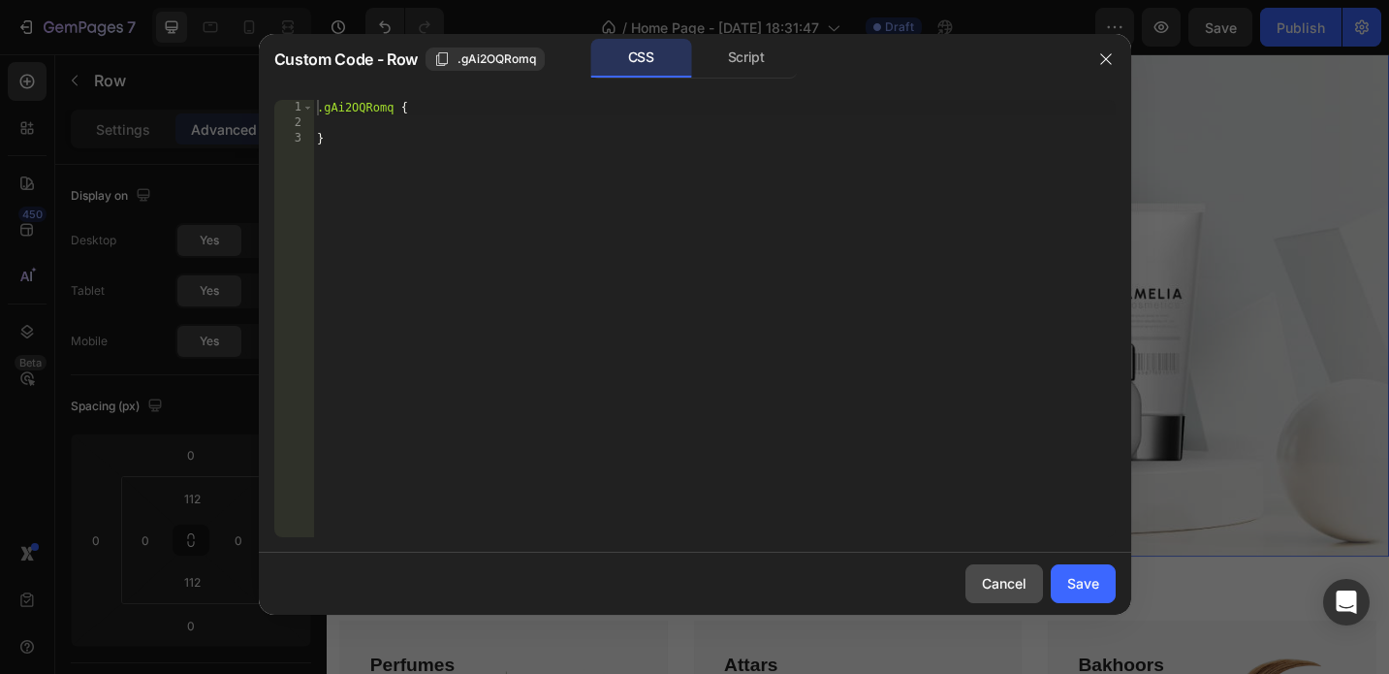
click at [985, 594] on button "Cancel" at bounding box center [1005, 583] width 78 height 39
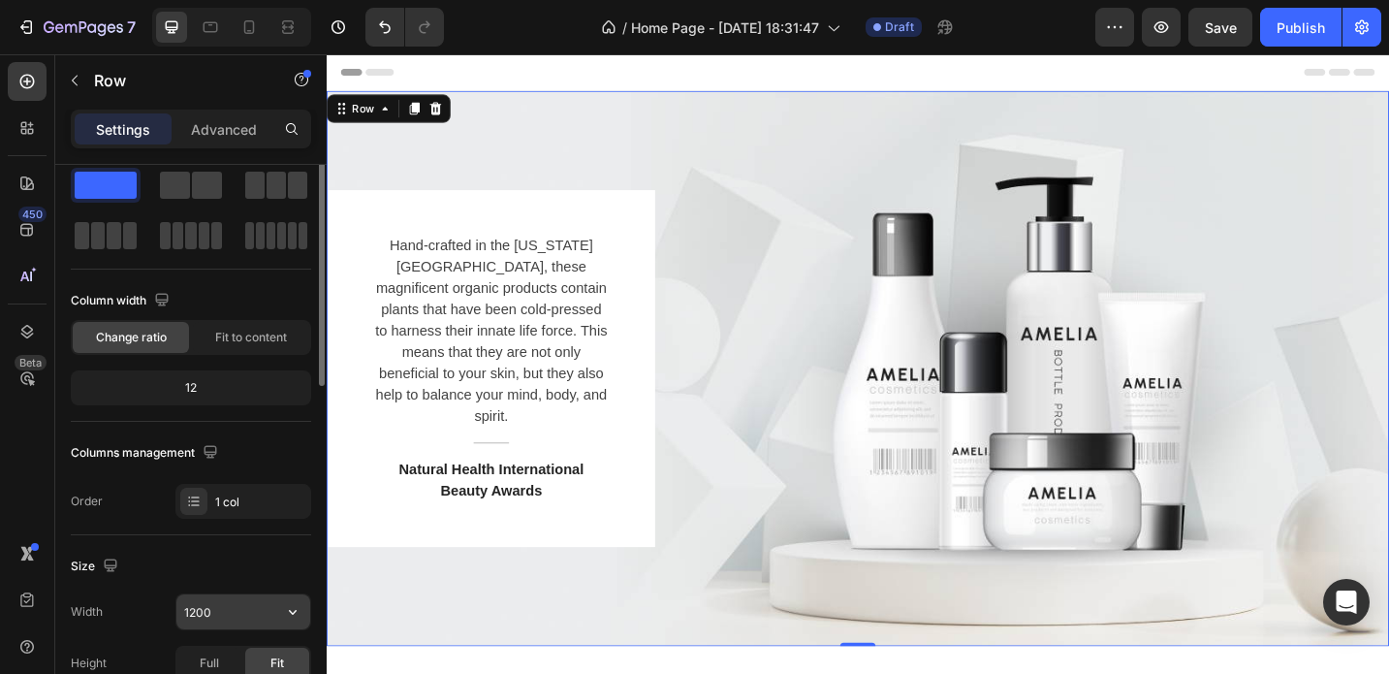
scroll to position [0, 0]
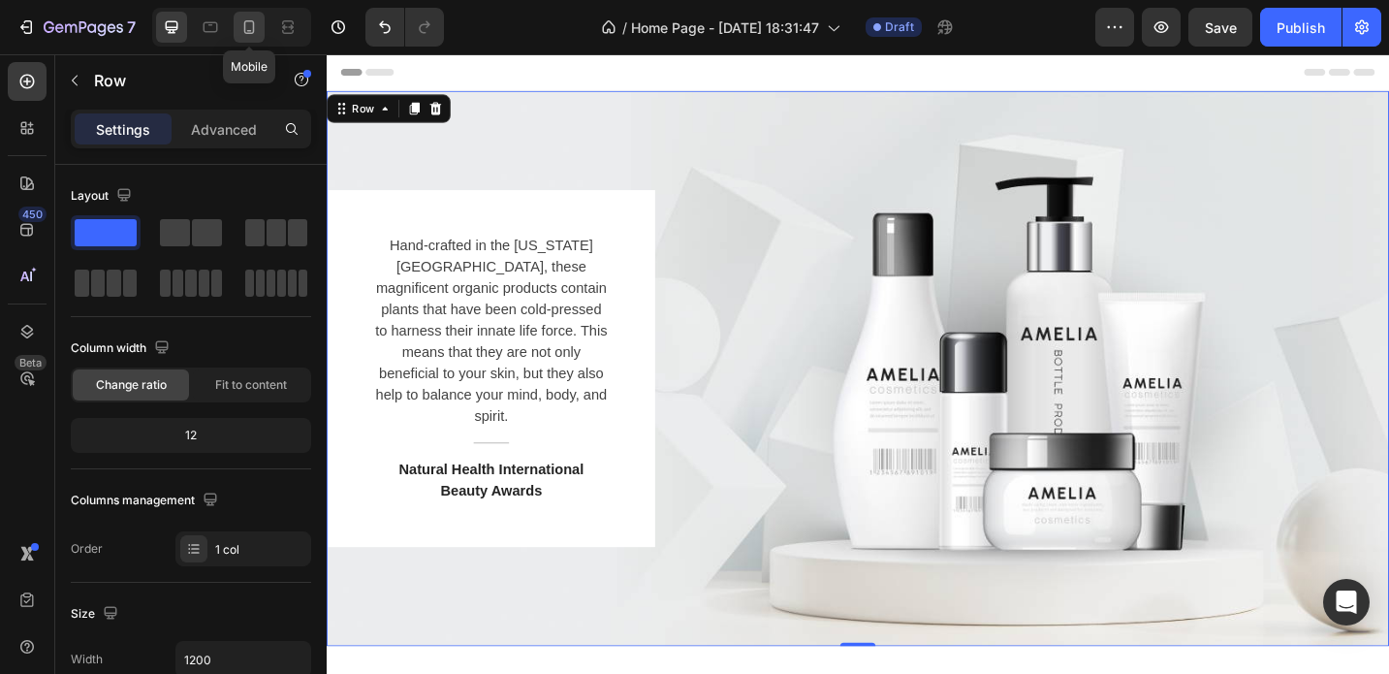
click at [249, 19] on icon at bounding box center [248, 26] width 19 height 19
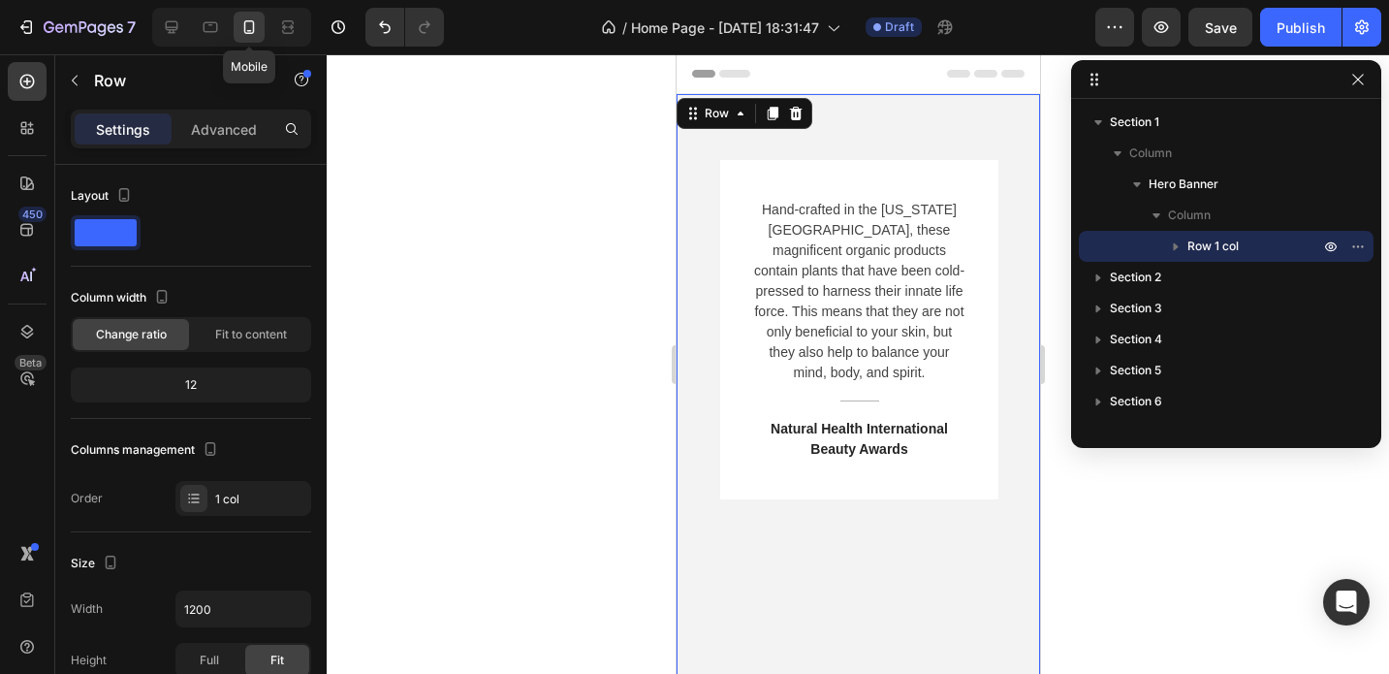
type input "100%"
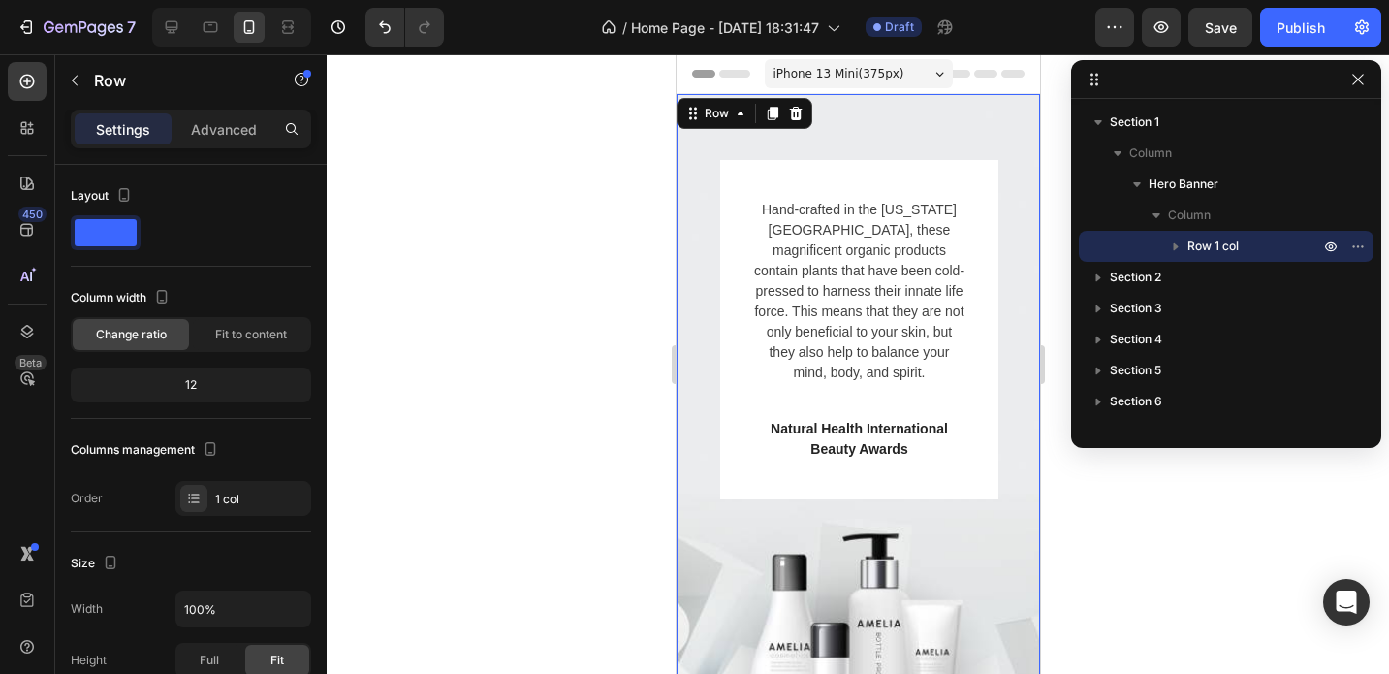
click at [713, 523] on div "Hand-crafted in the [US_STATE][GEOGRAPHIC_DATA], these magnificent organic prod…" at bounding box center [858, 447] width 364 height 706
click at [1362, 76] on icon "button" at bounding box center [1357, 79] width 11 height 11
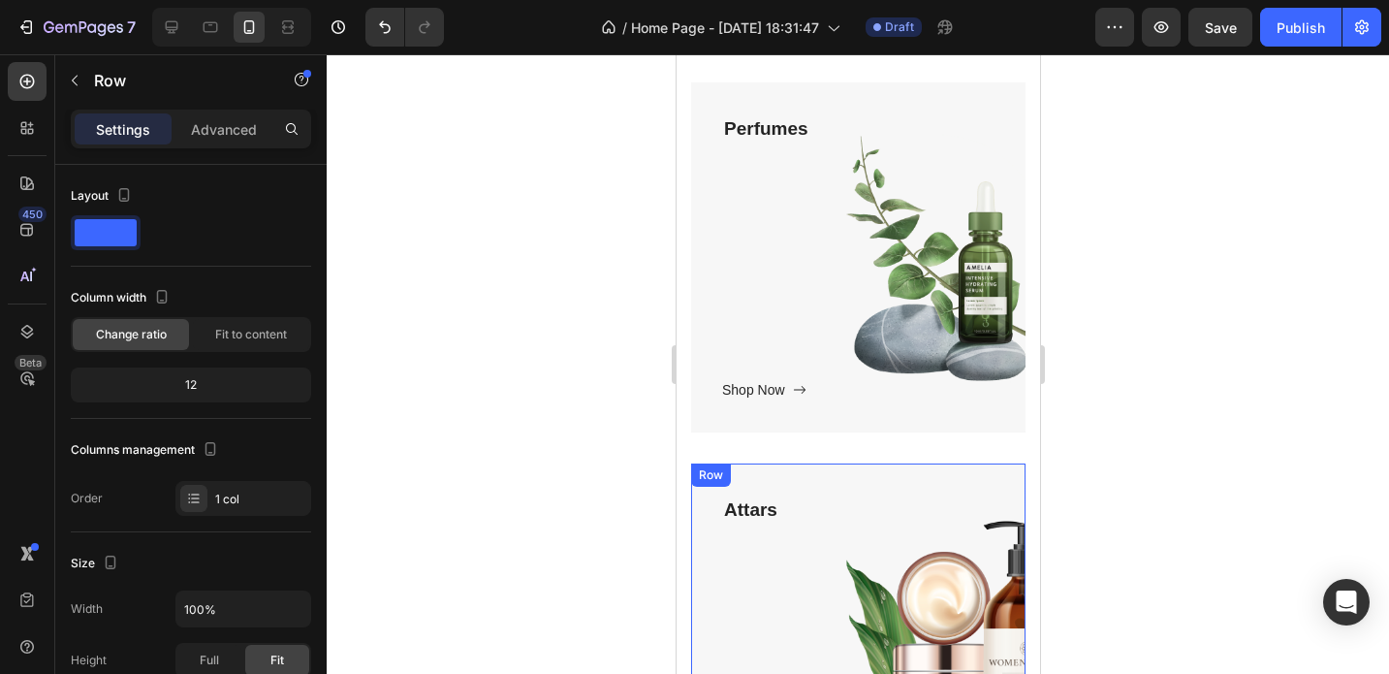
scroll to position [524, 0]
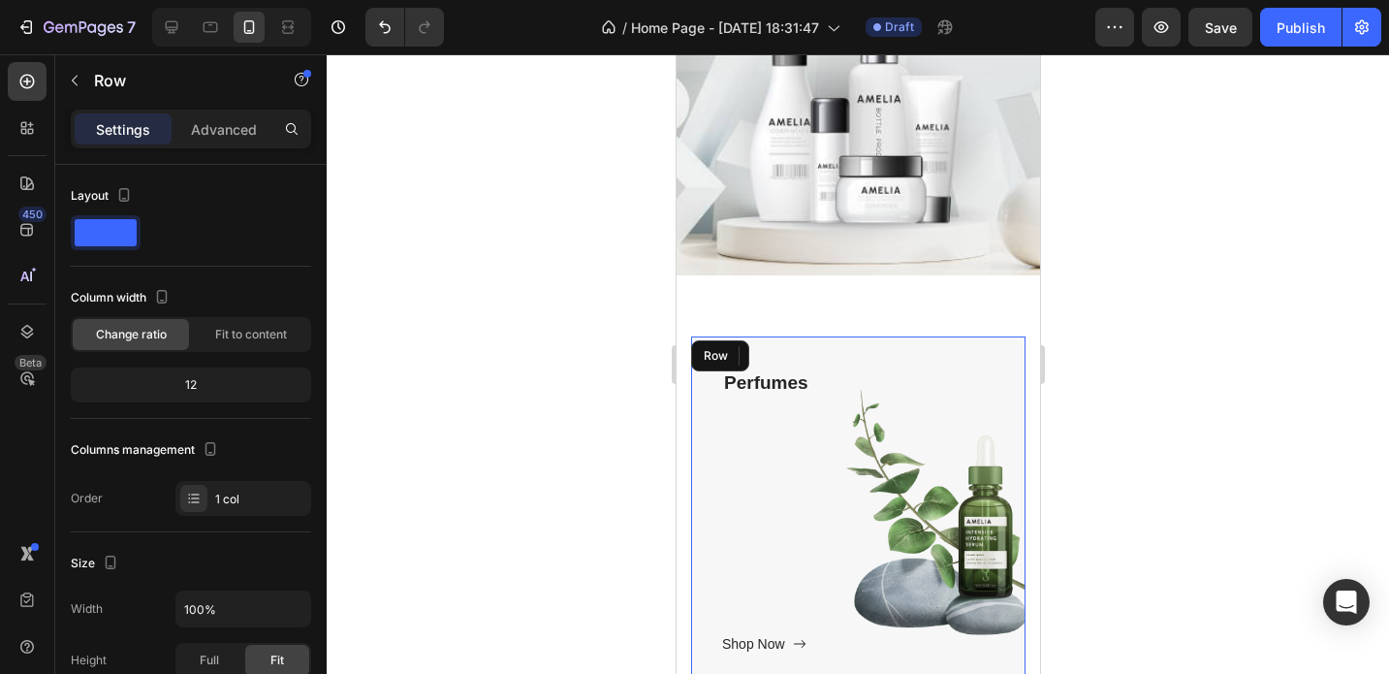
click at [818, 428] on div "Perfumes Text block Shop Now Button" at bounding box center [857, 511] width 272 height 288
click at [792, 443] on div "Perfumes Text block Shop Now Button" at bounding box center [857, 511] width 272 height 288
click at [773, 481] on div "Perfumes Text block Shop Now Button" at bounding box center [857, 511] width 272 height 288
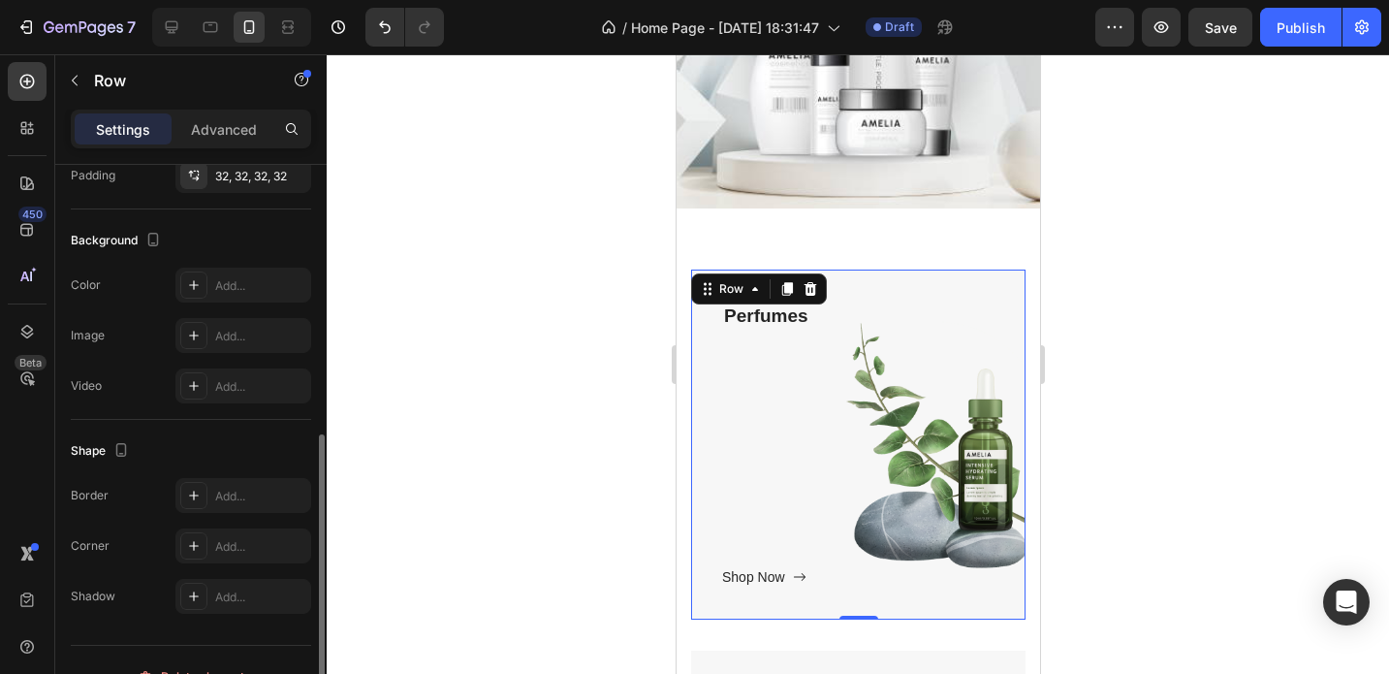
scroll to position [568, 0]
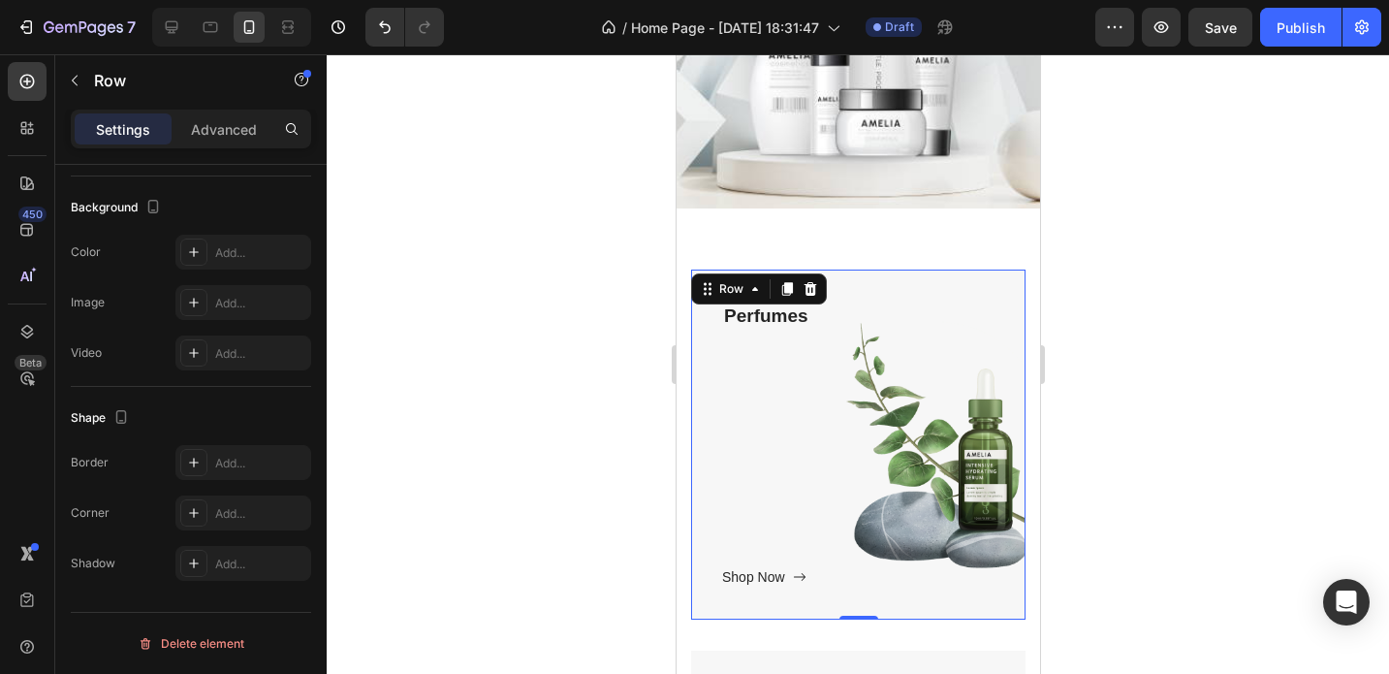
click at [443, 435] on div at bounding box center [858, 363] width 1062 height 619
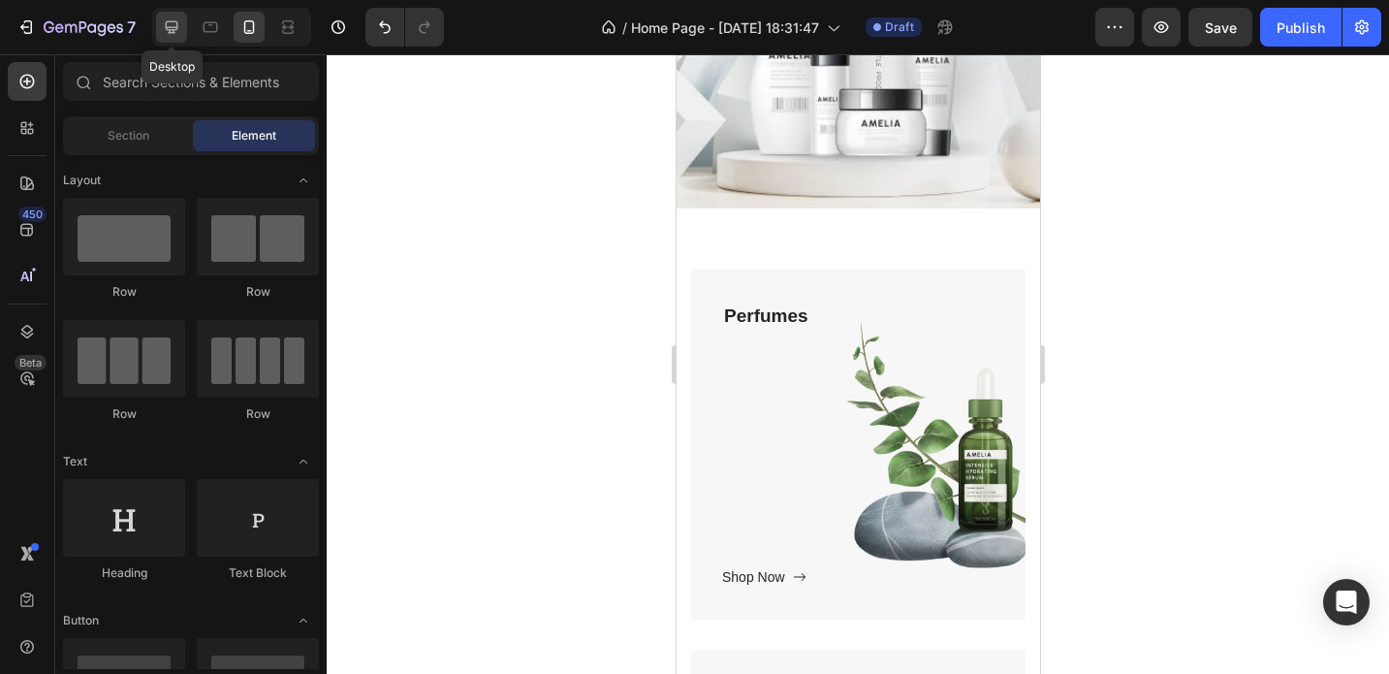
click at [174, 32] on icon at bounding box center [172, 27] width 13 height 13
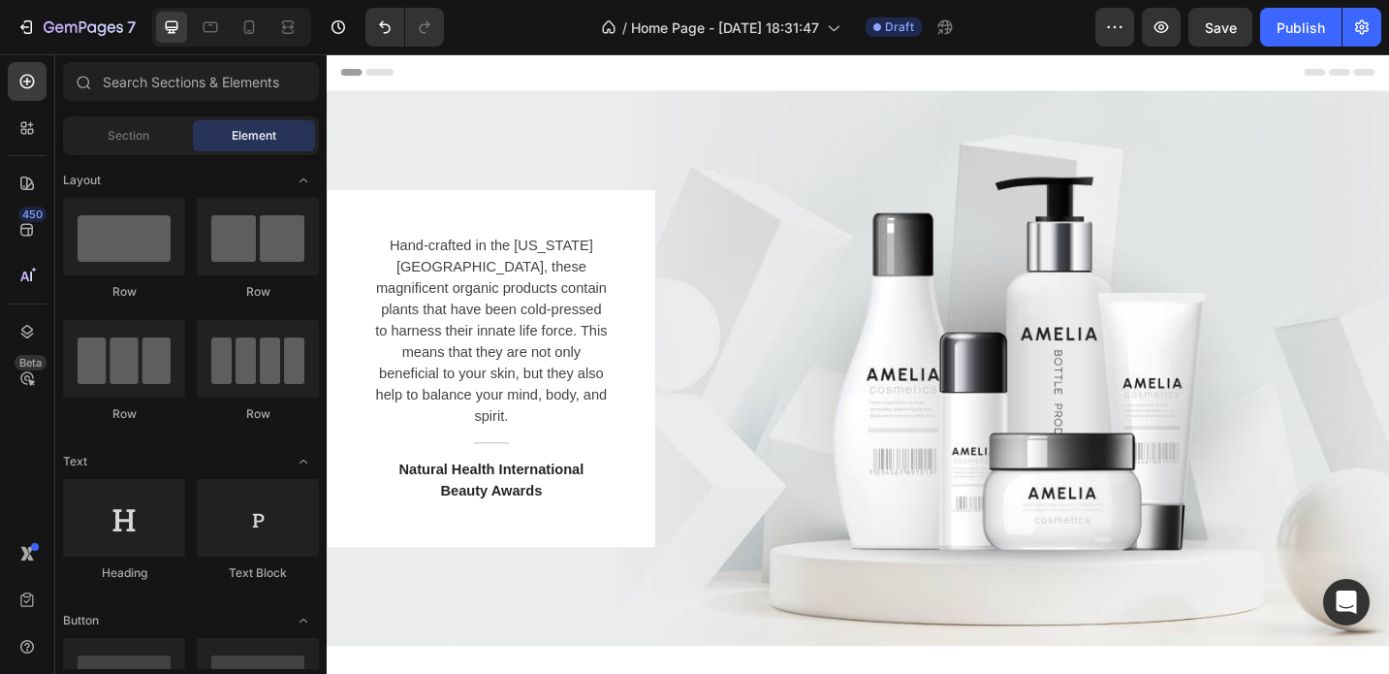
click at [544, 68] on div "Header" at bounding box center [908, 73] width 1132 height 39
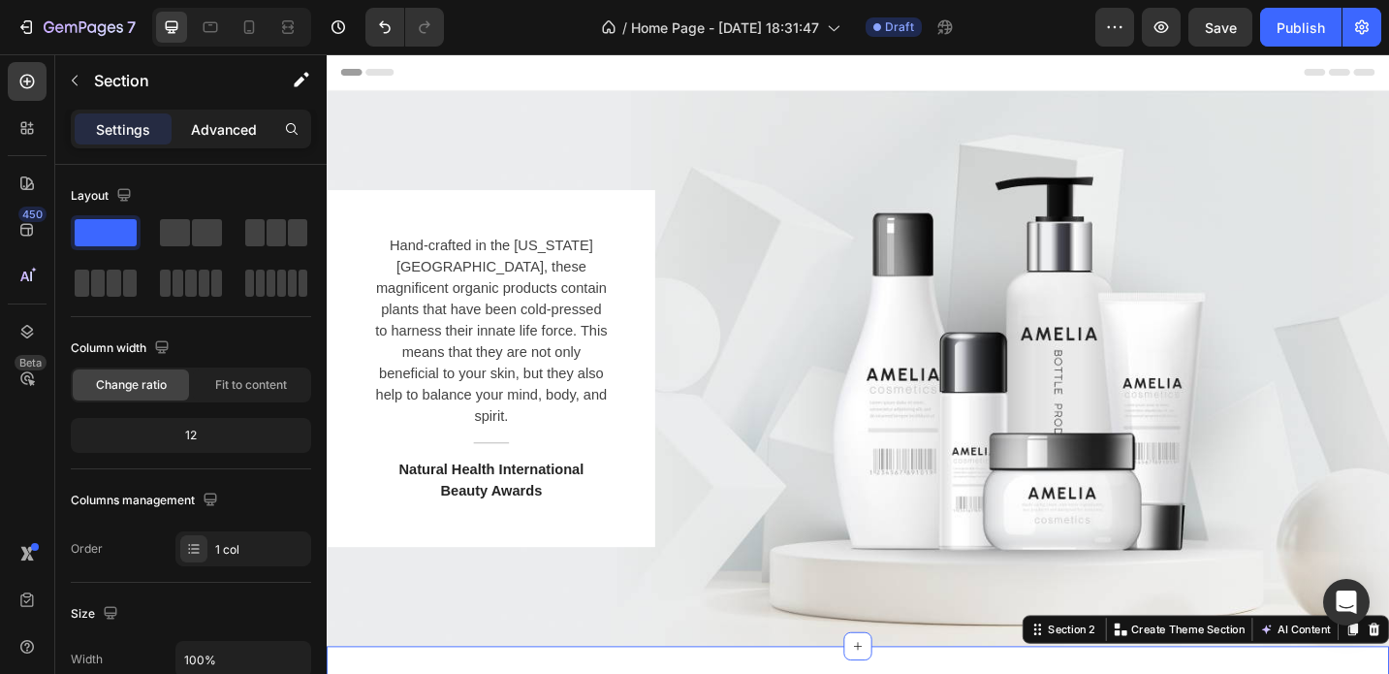
click at [241, 140] on div "Advanced" at bounding box center [223, 128] width 97 height 31
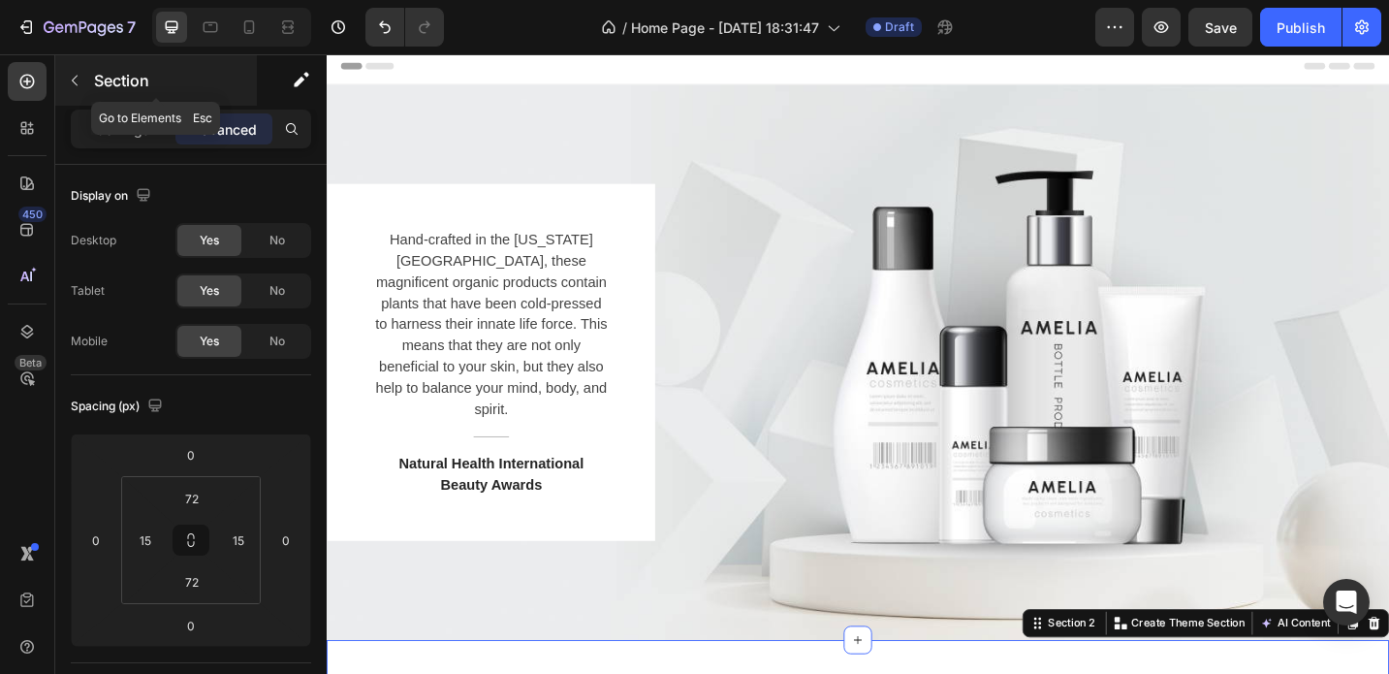
click at [67, 83] on icon "button" at bounding box center [75, 81] width 16 height 16
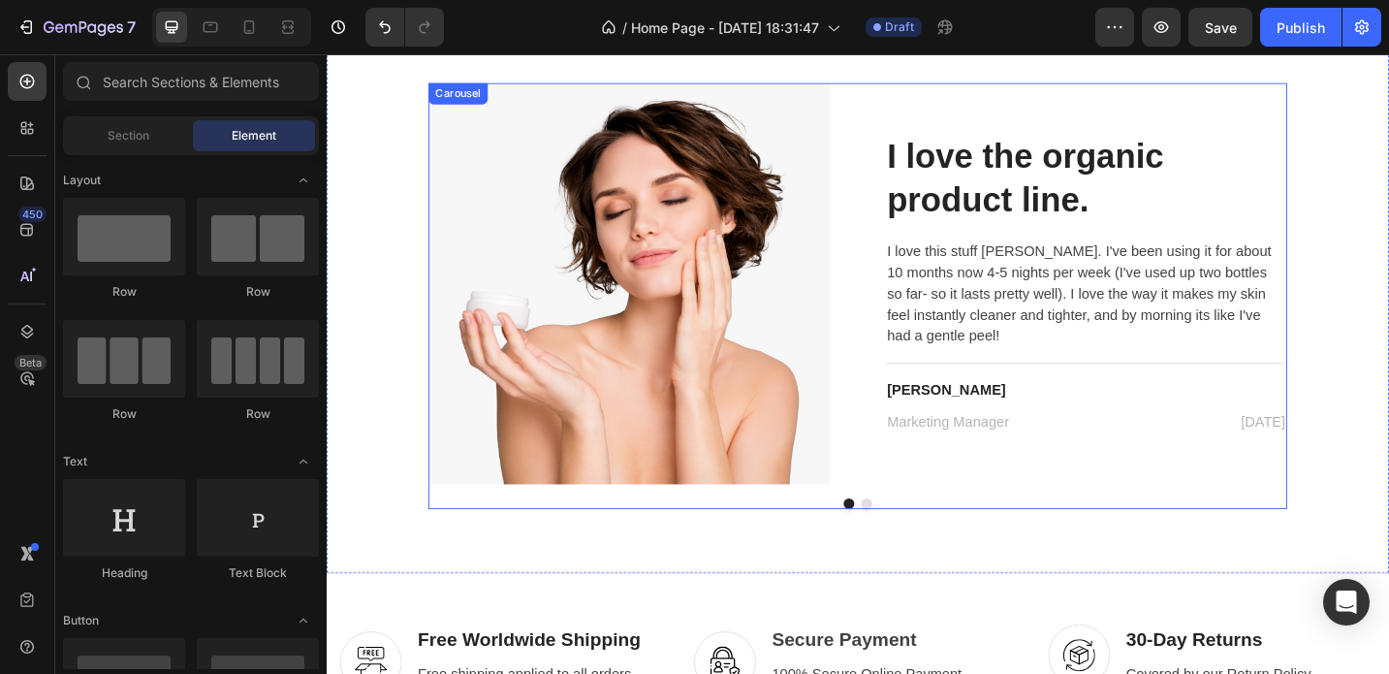
scroll to position [3019, 0]
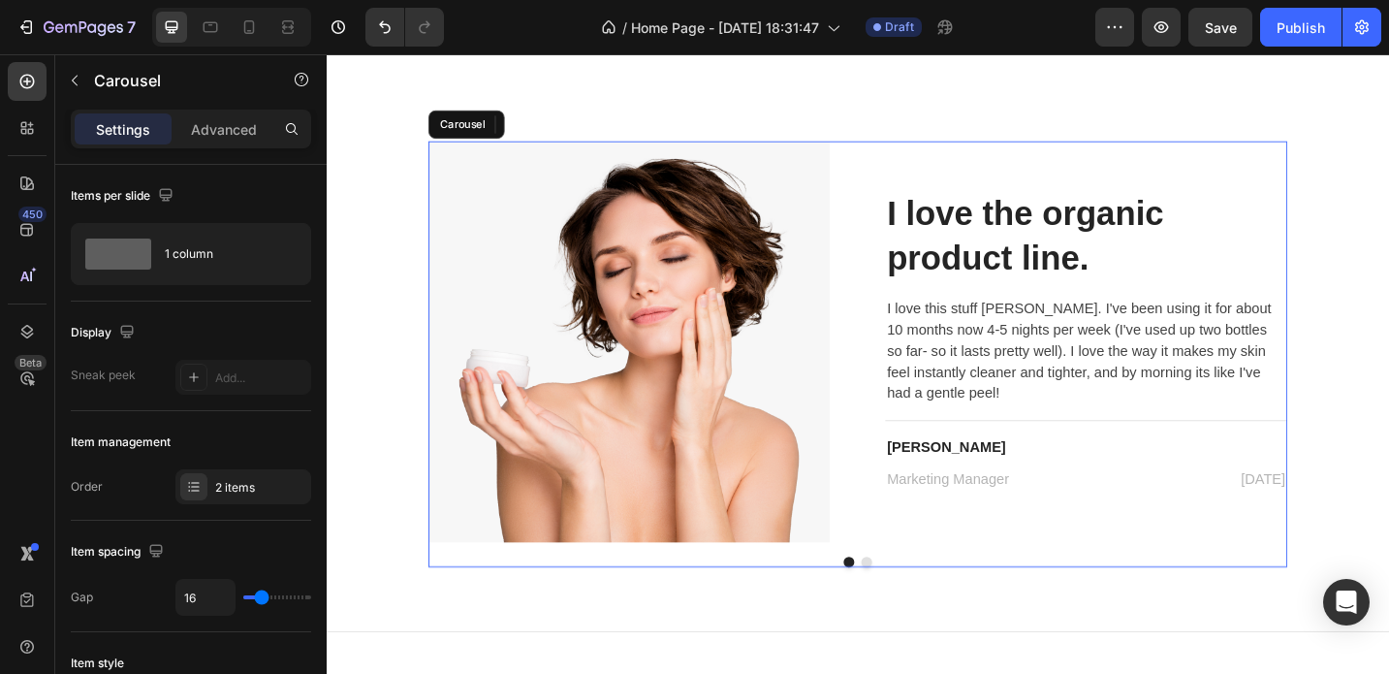
click at [917, 606] on button "Dot" at bounding box center [918, 610] width 12 height 12
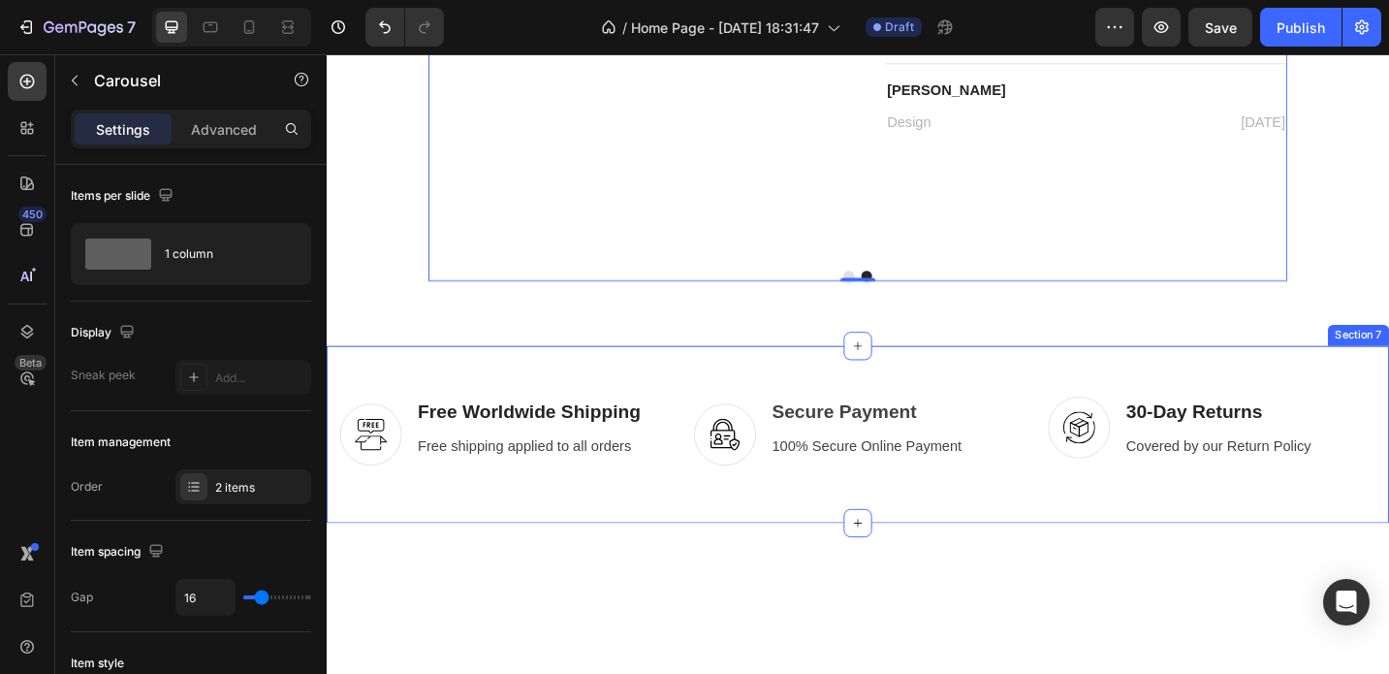
scroll to position [3333, 0]
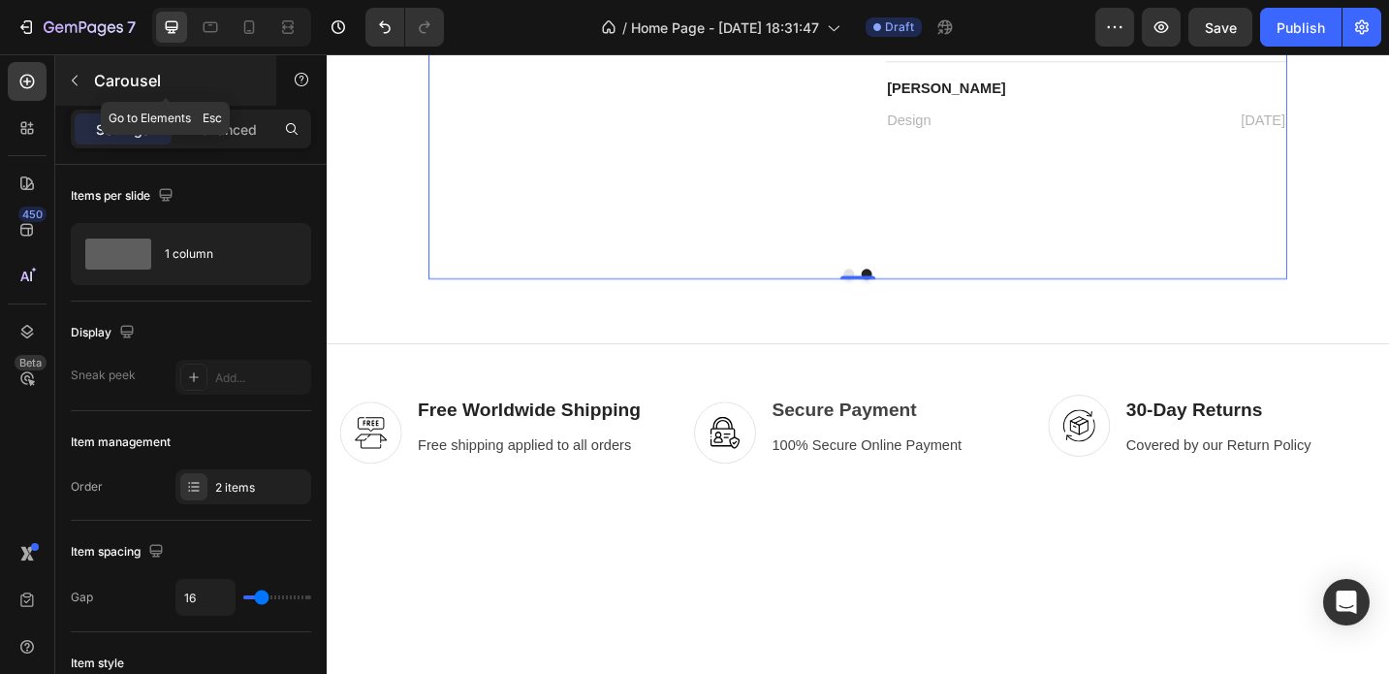
click at [76, 79] on icon "button" at bounding box center [75, 81] width 16 height 16
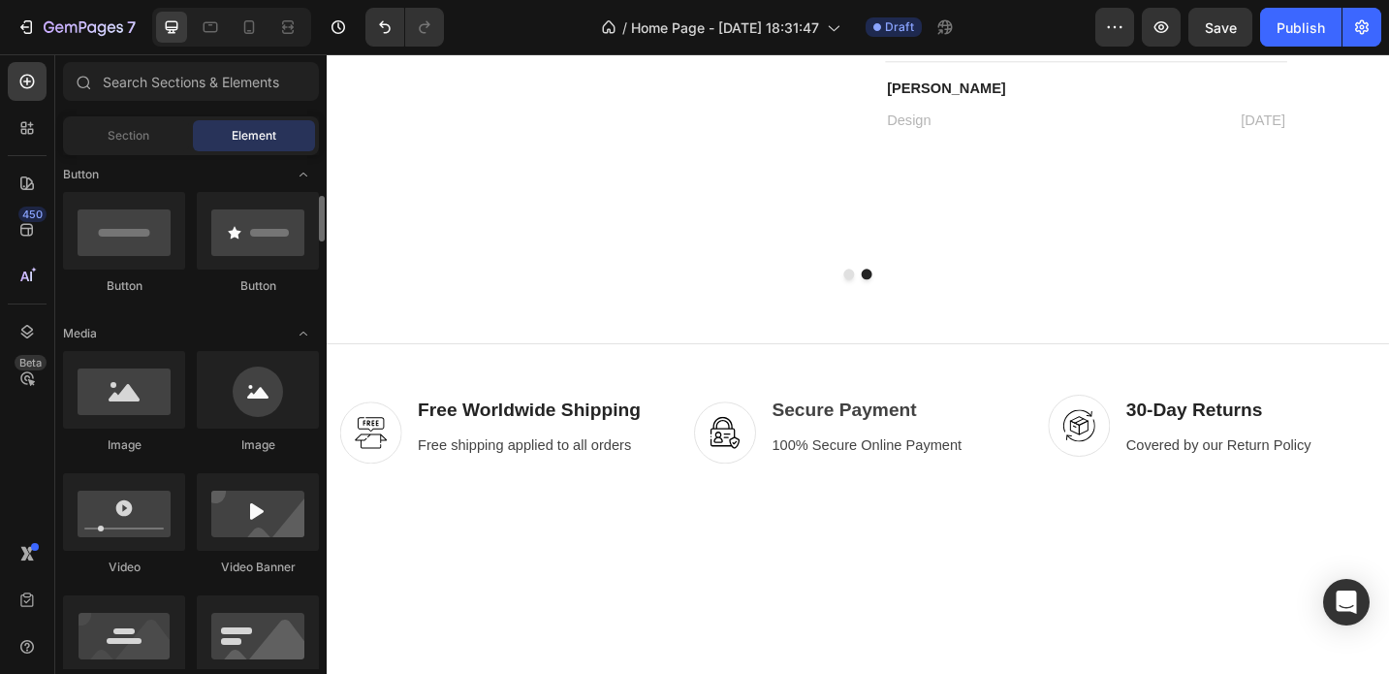
scroll to position [447, 0]
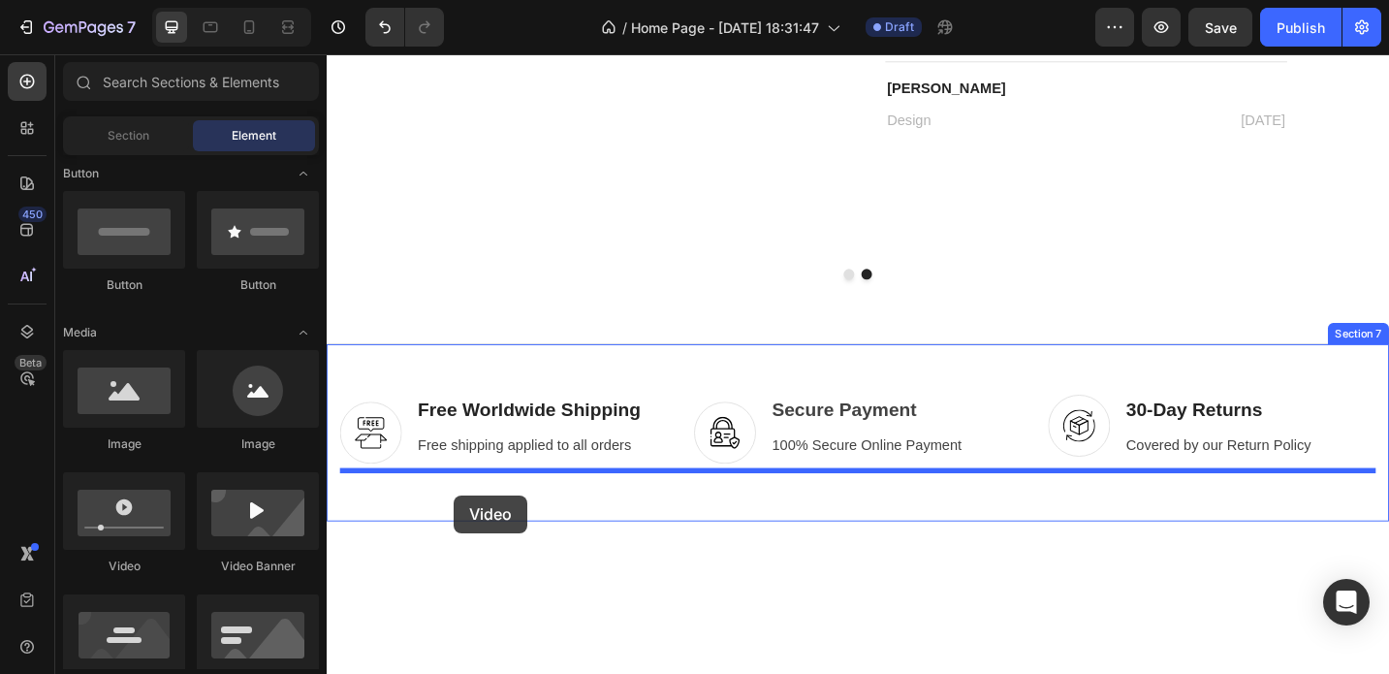
drag, startPoint x: 428, startPoint y: 555, endPoint x: 465, endPoint y: 537, distance: 41.6
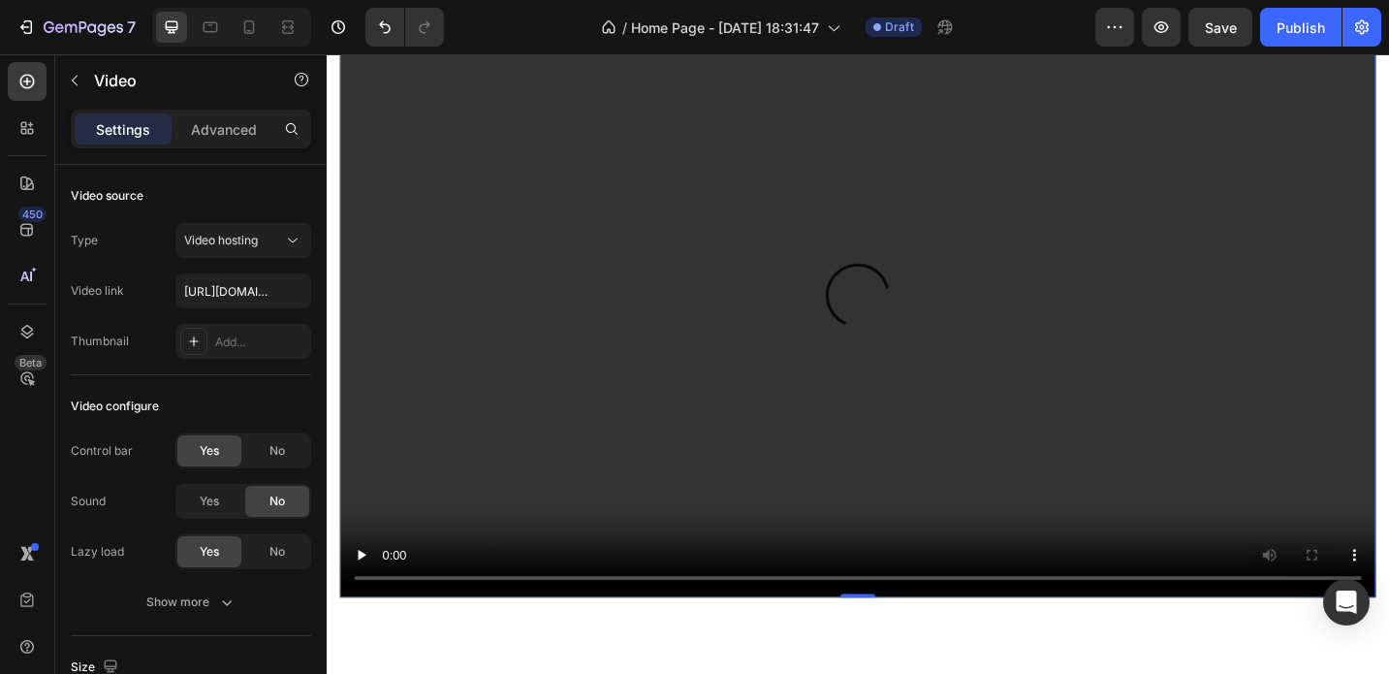
scroll to position [3836, 0]
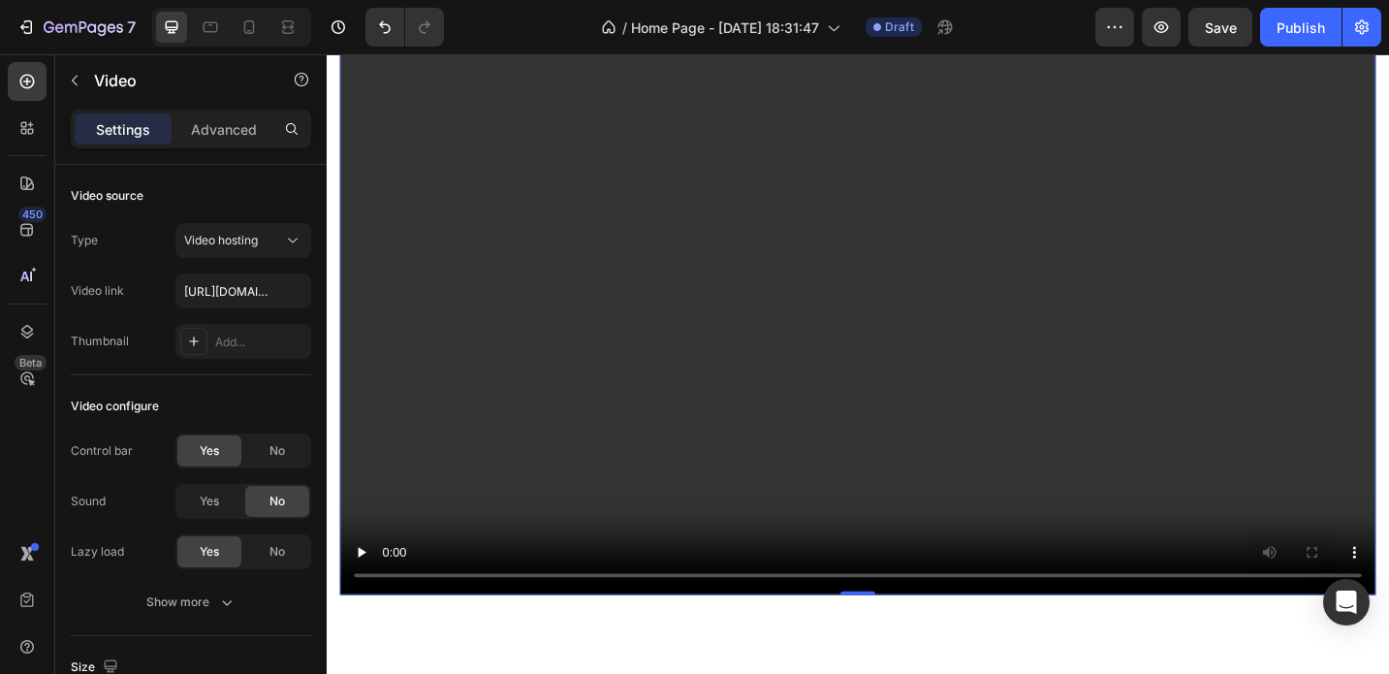
click at [894, 327] on video at bounding box center [908, 327] width 1134 height 638
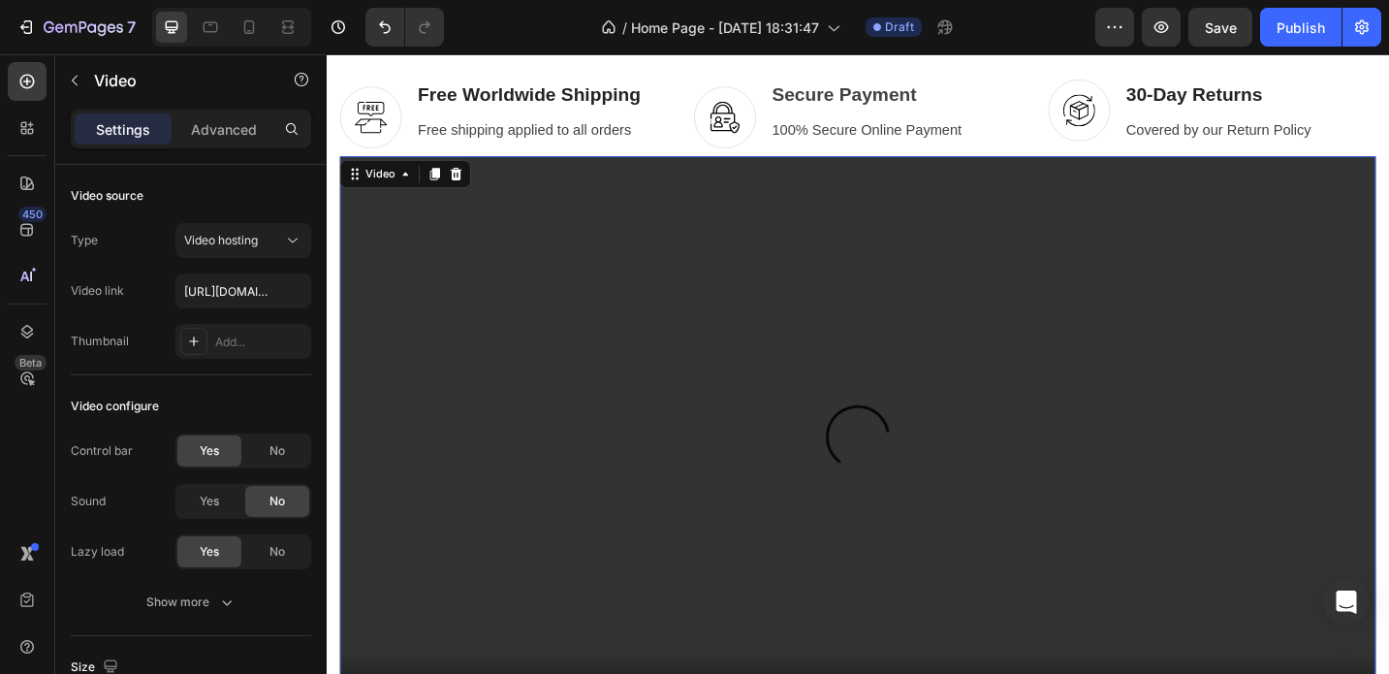
scroll to position [3572, 0]
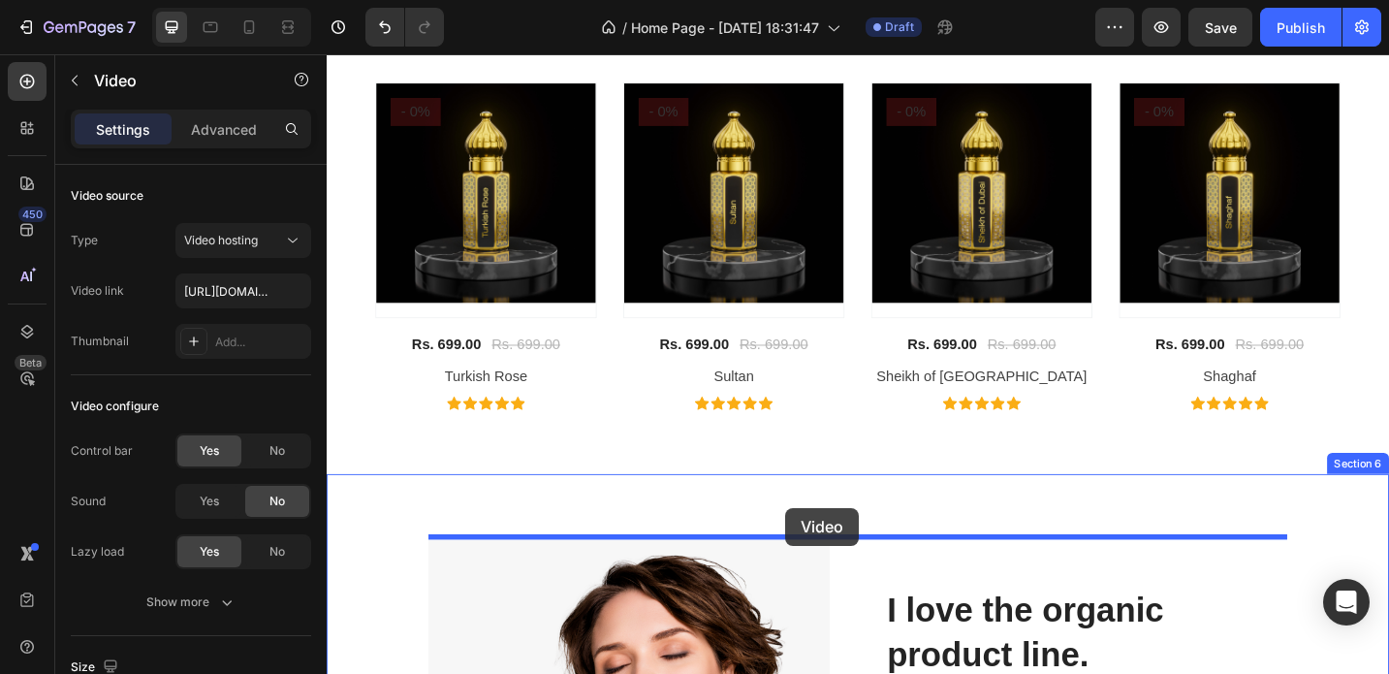
scroll to position [2590, 0]
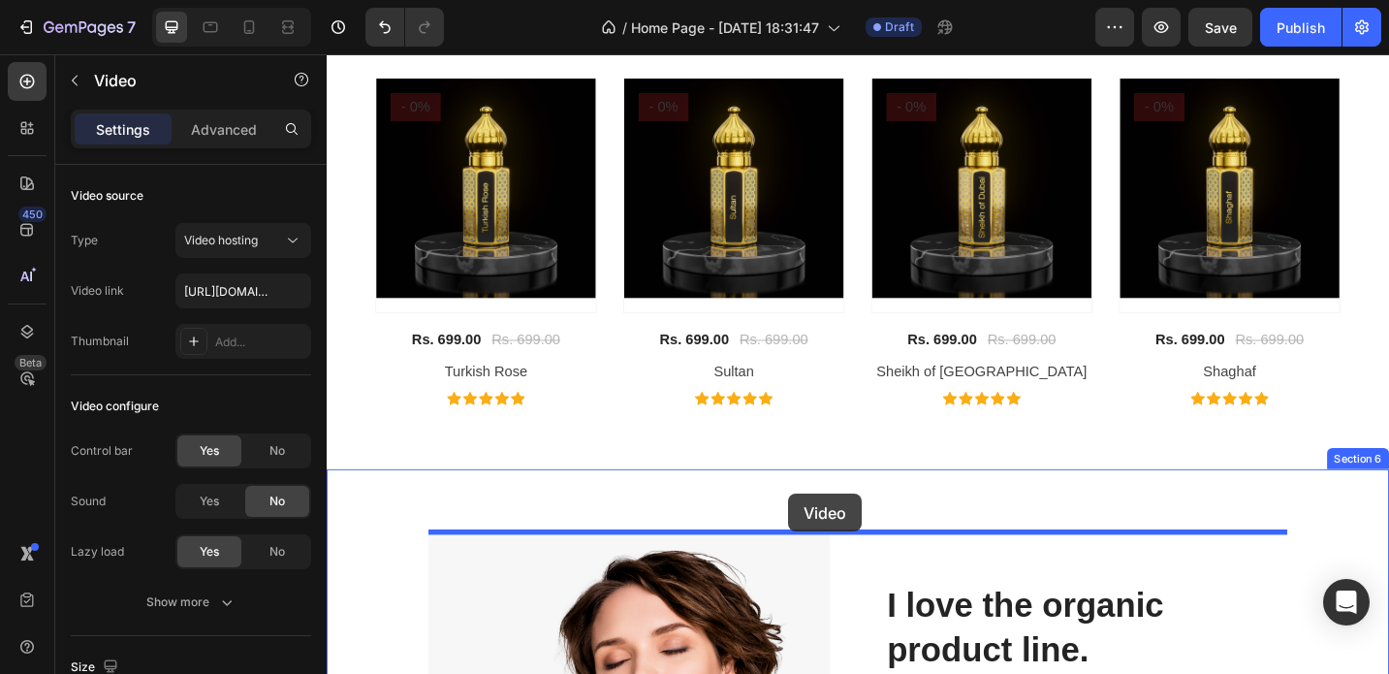
drag, startPoint x: 750, startPoint y: 312, endPoint x: 832, endPoint y: 535, distance: 237.4
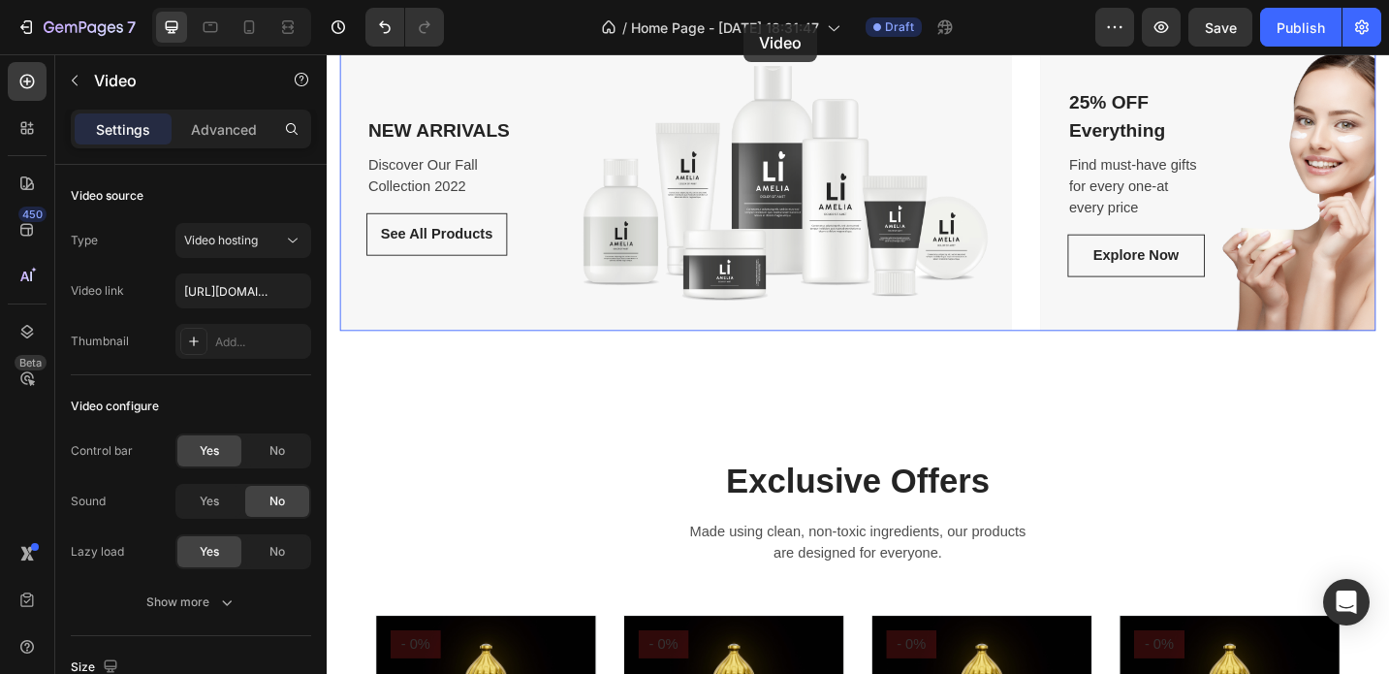
scroll to position [1781, 0]
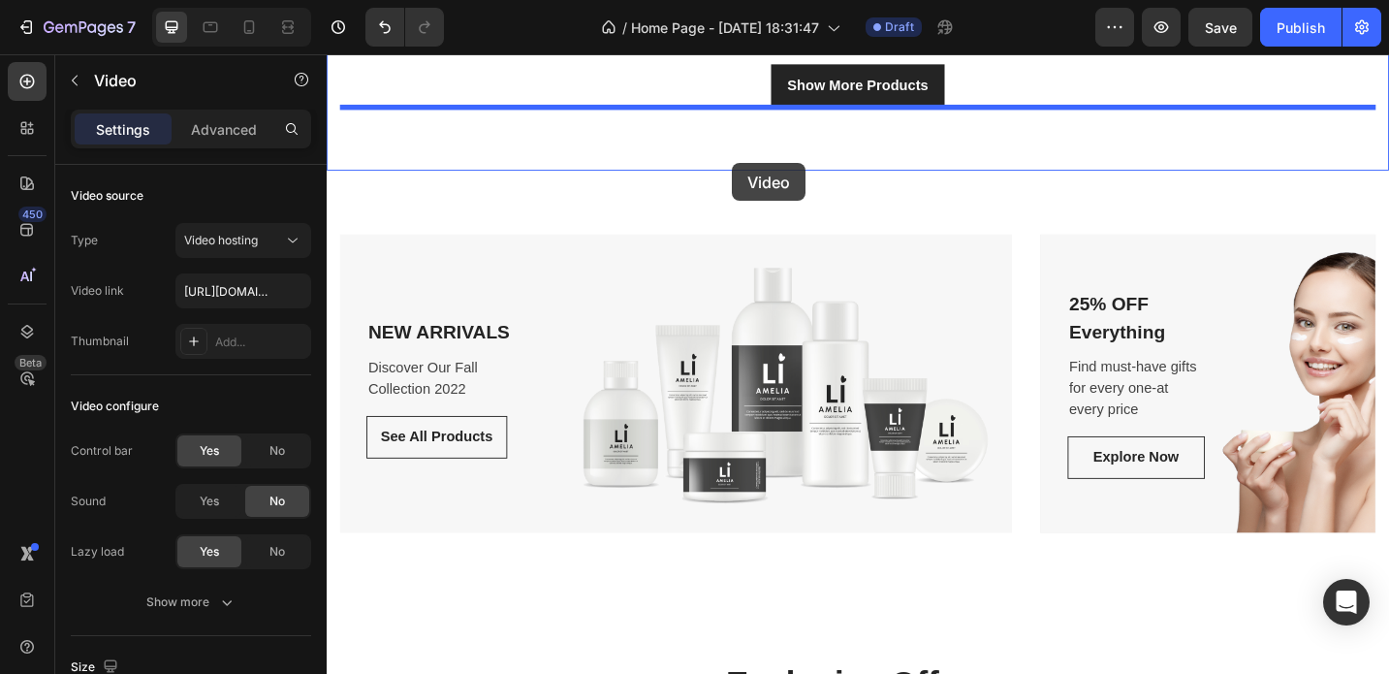
drag, startPoint x: 754, startPoint y: 581, endPoint x: 770, endPoint y: 174, distance: 406.5
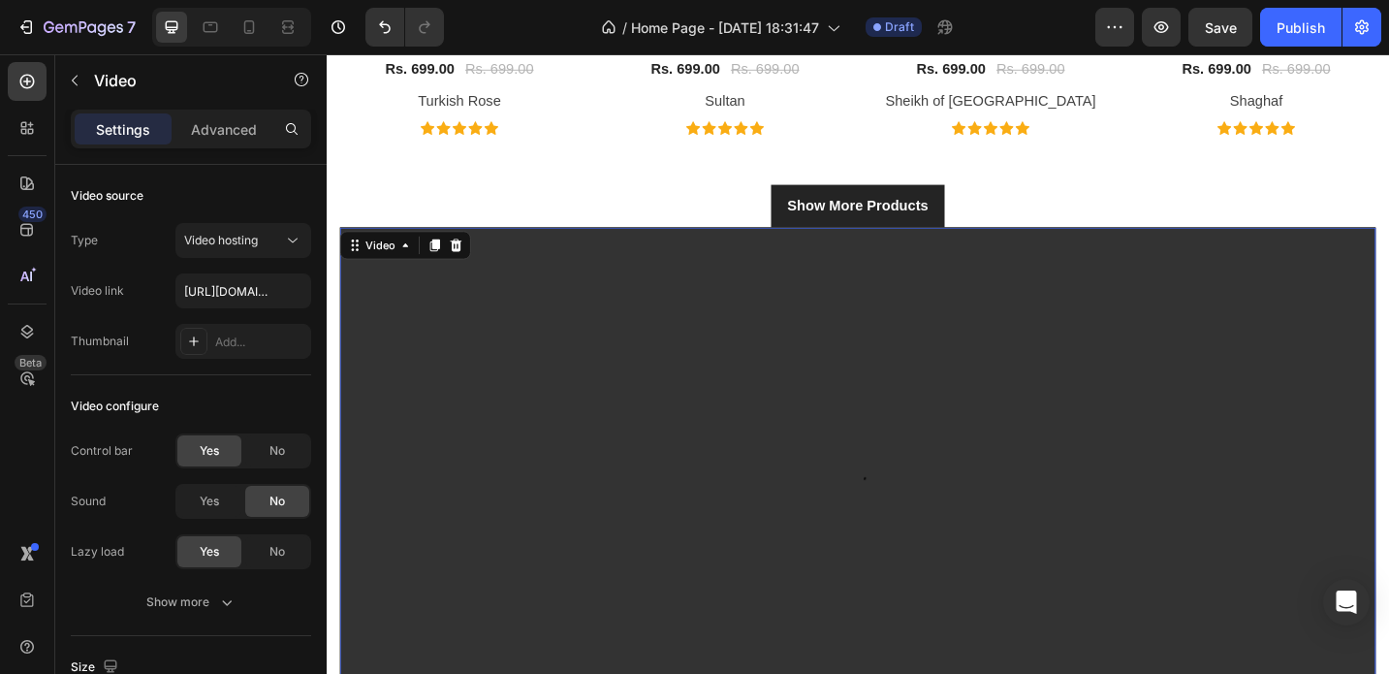
scroll to position [1644, 0]
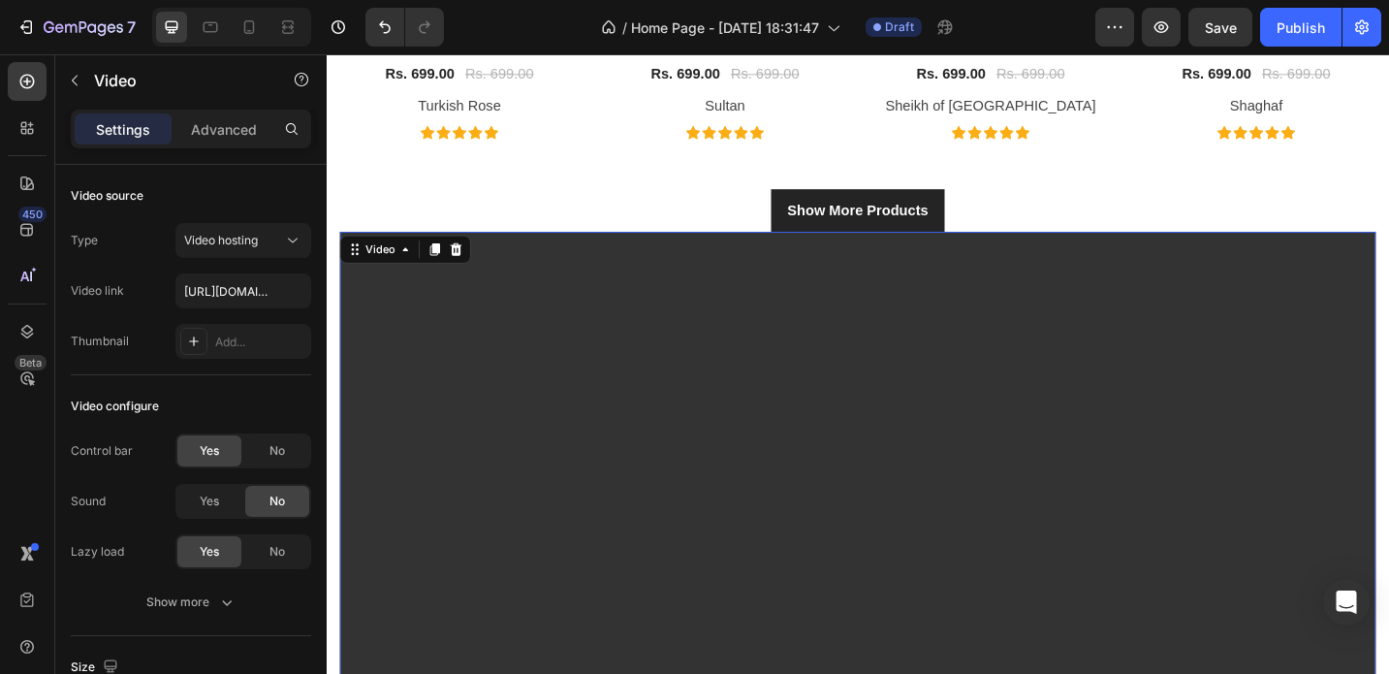
click at [736, 422] on video at bounding box center [908, 567] width 1134 height 638
click at [207, 131] on p "Advanced" at bounding box center [224, 129] width 66 height 20
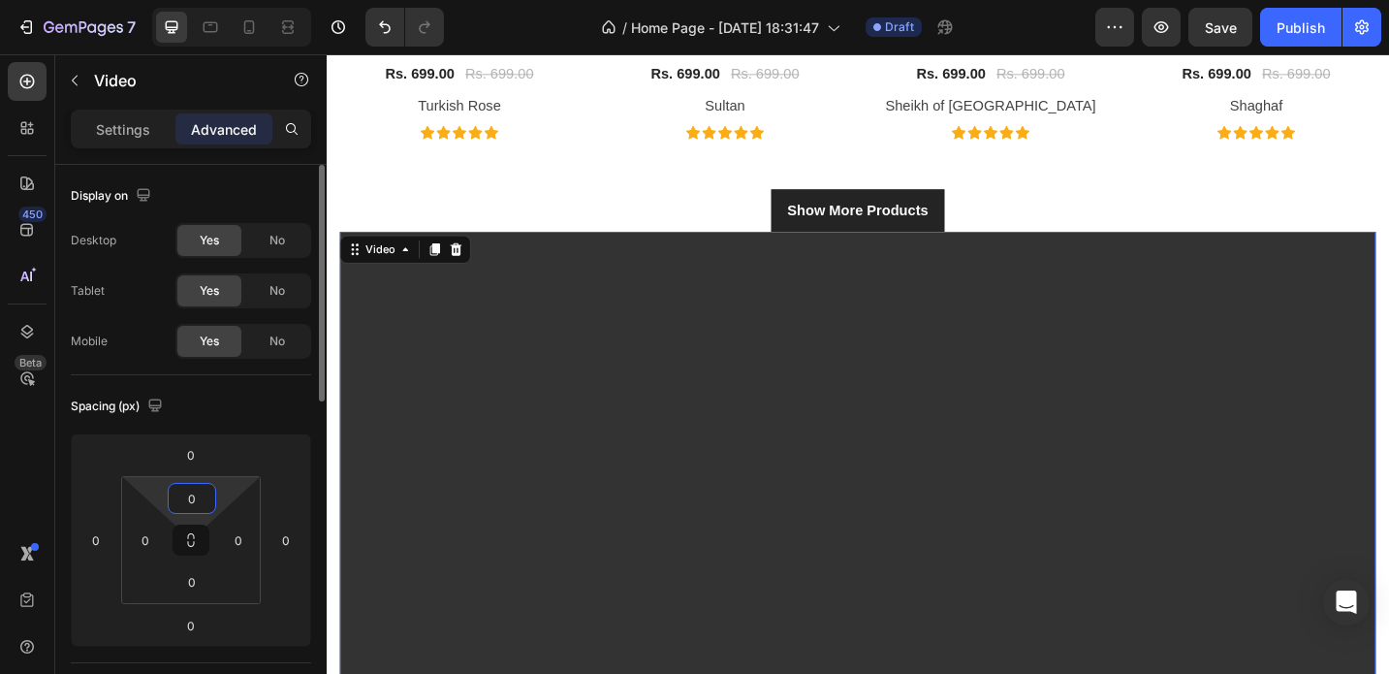
click at [188, 493] on input "0" at bounding box center [192, 498] width 39 height 29
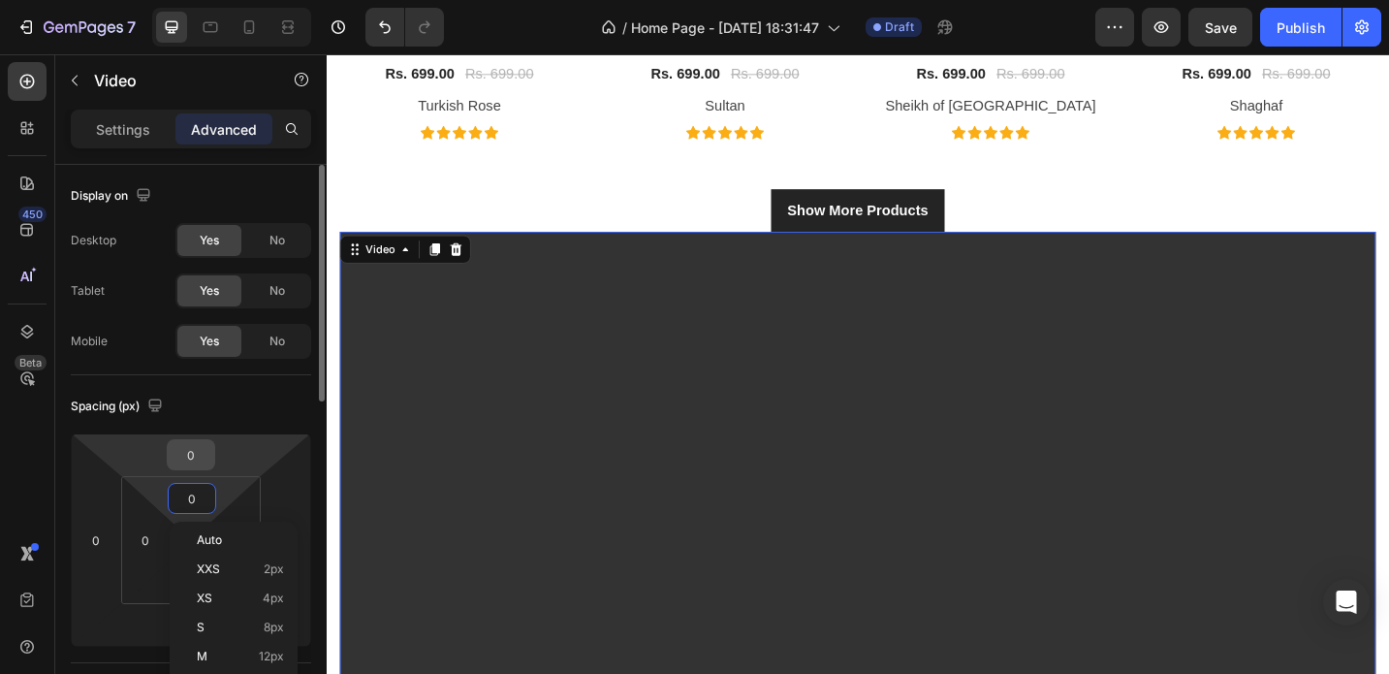
click at [195, 446] on input "0" at bounding box center [191, 454] width 39 height 29
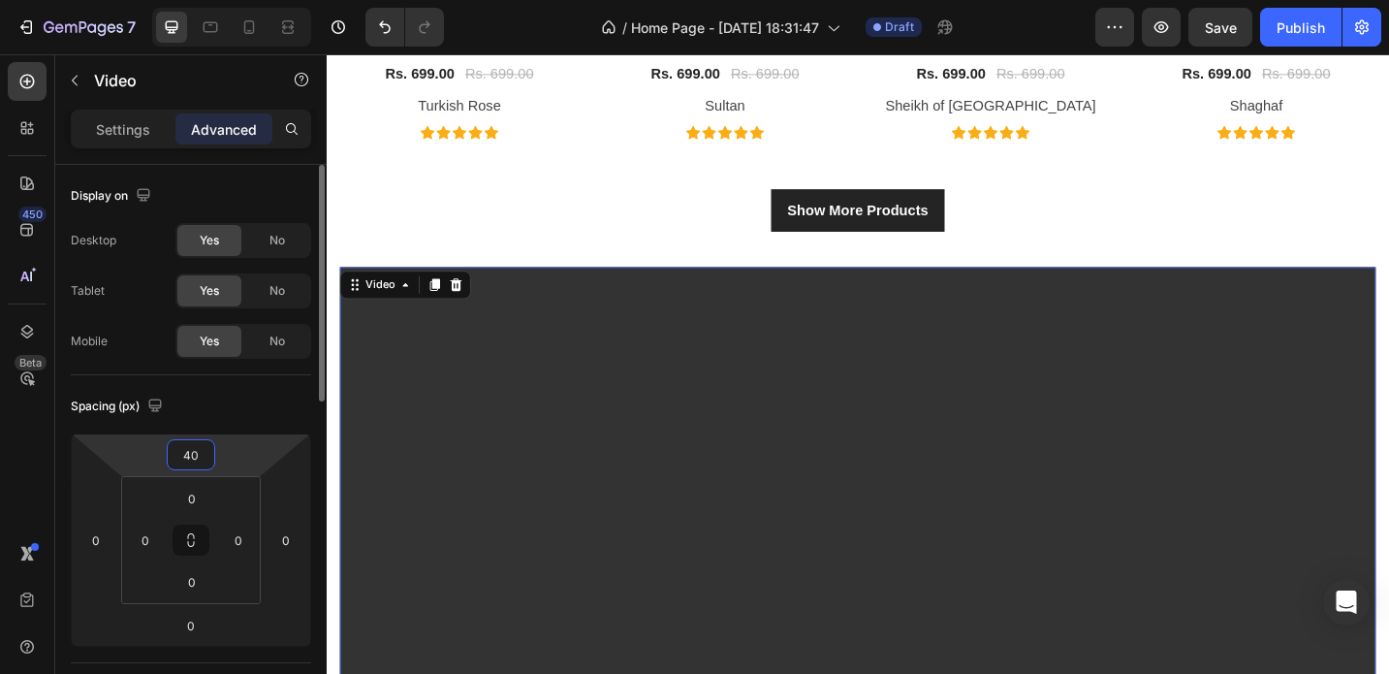
type input "40"
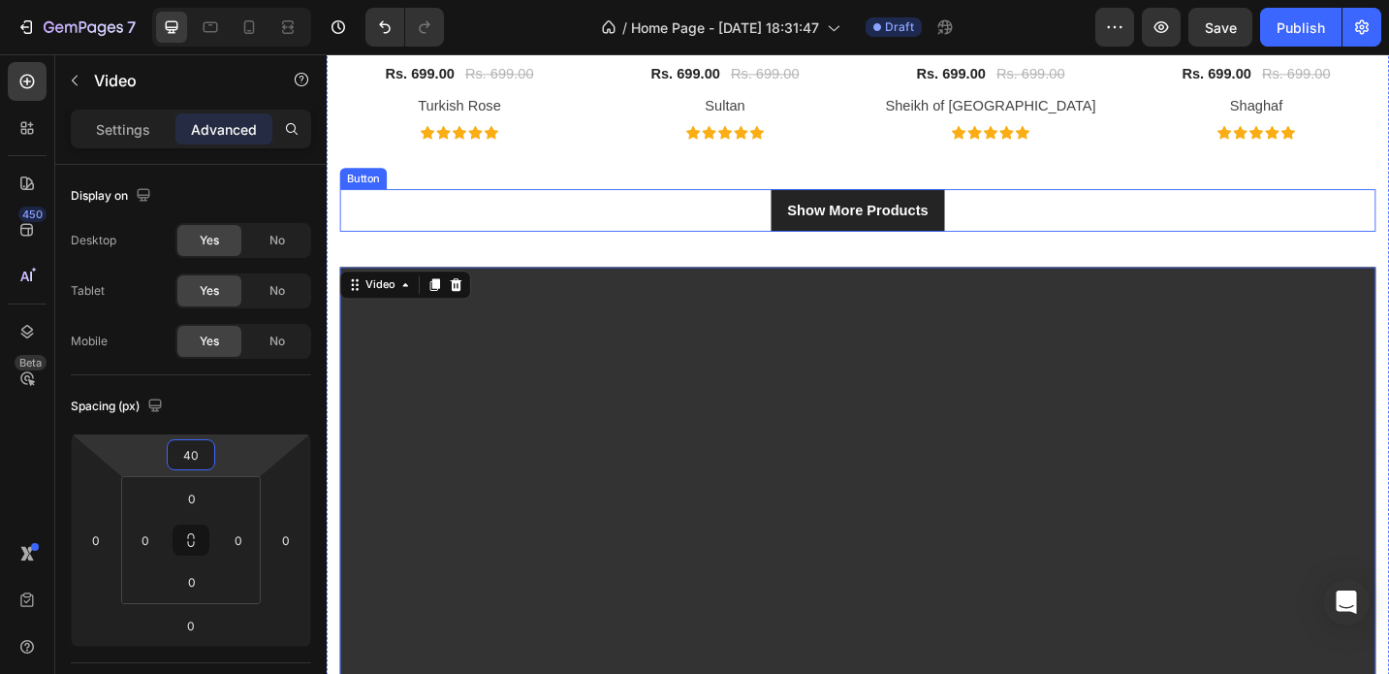
click at [384, 223] on div "Show More Products Button" at bounding box center [908, 225] width 1134 height 47
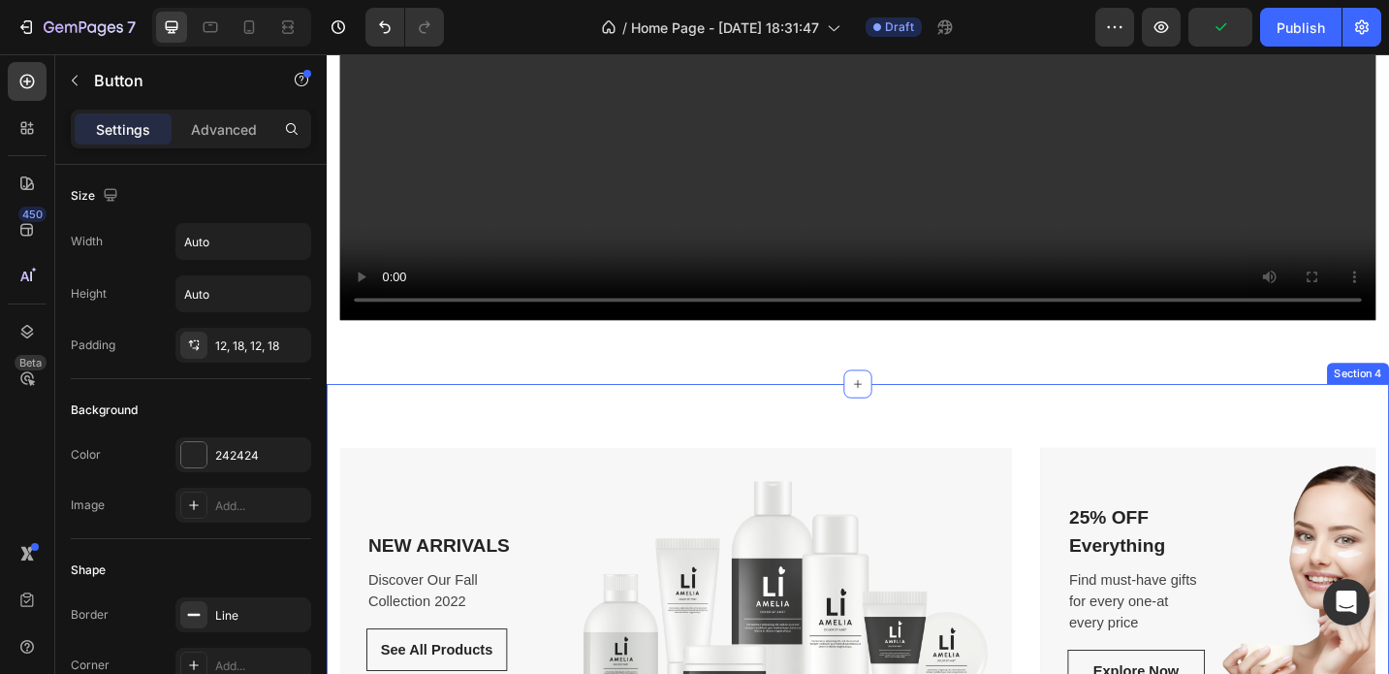
scroll to position [2241, 0]
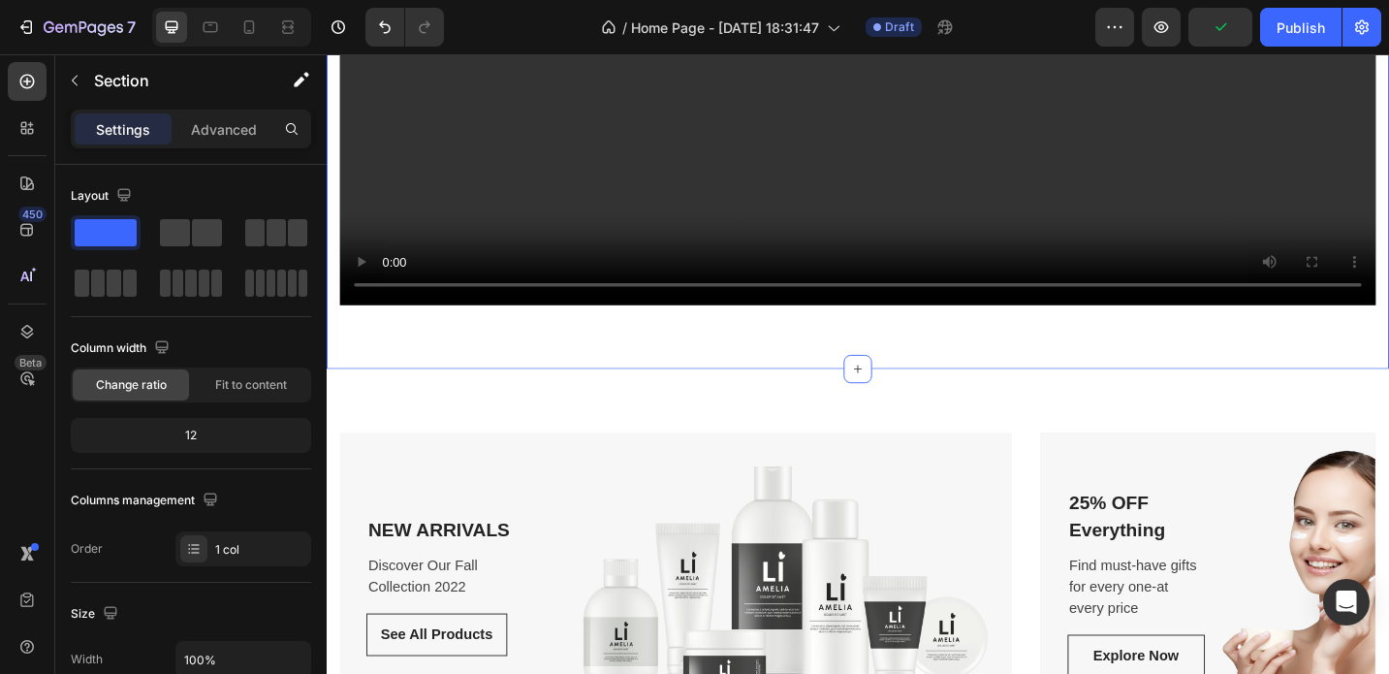
click at [223, 127] on p "Advanced" at bounding box center [224, 129] width 66 height 20
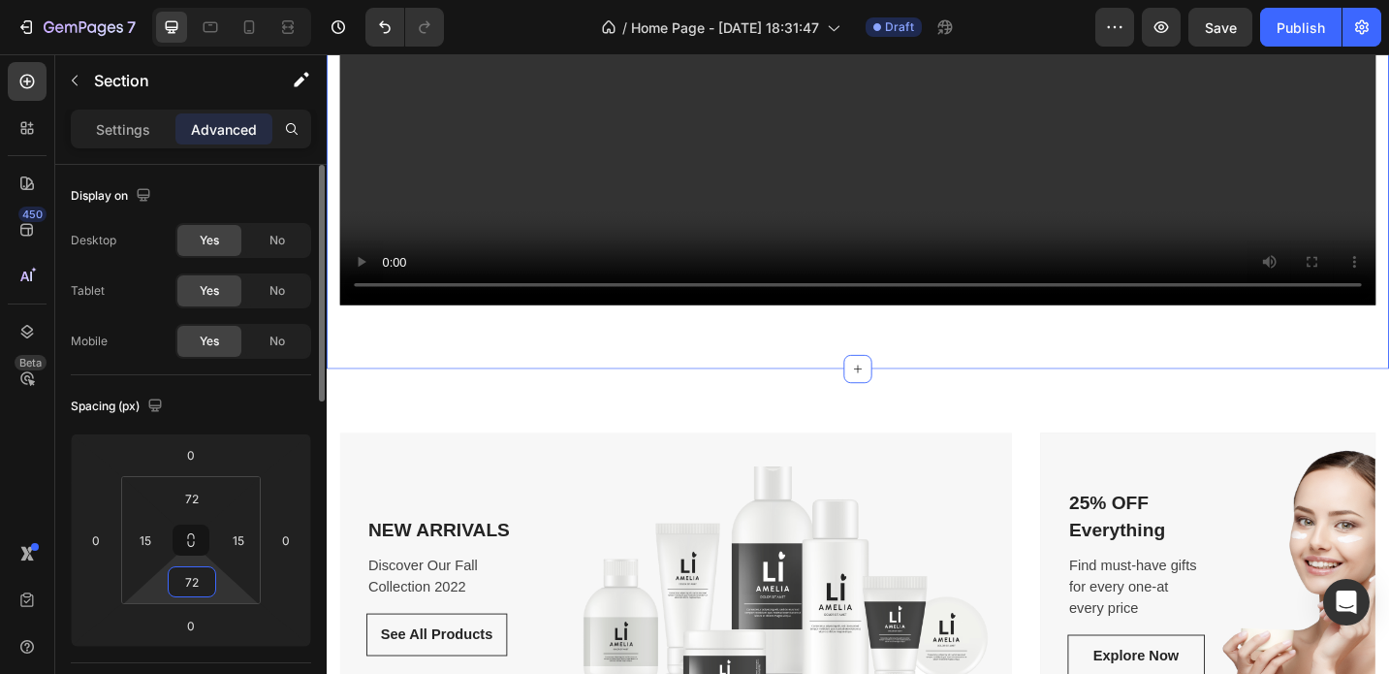
click at [195, 584] on input "72" at bounding box center [192, 581] width 39 height 29
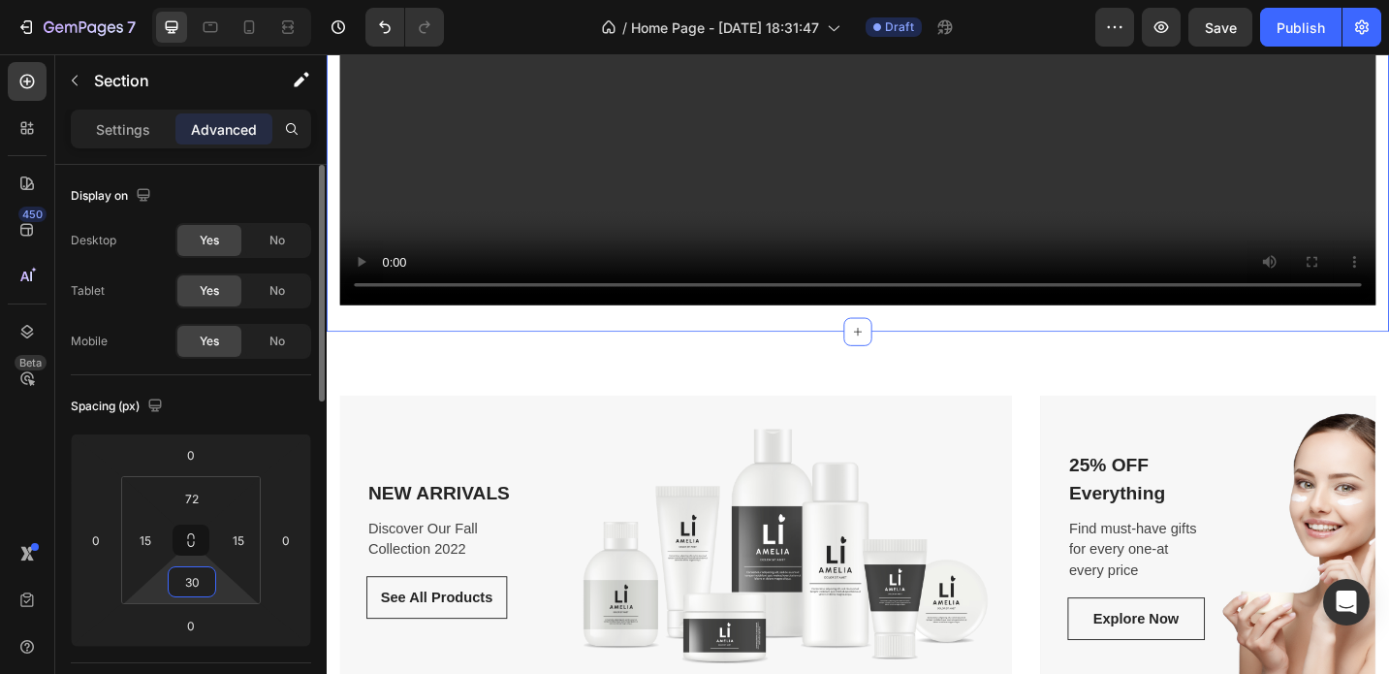
type input "30"
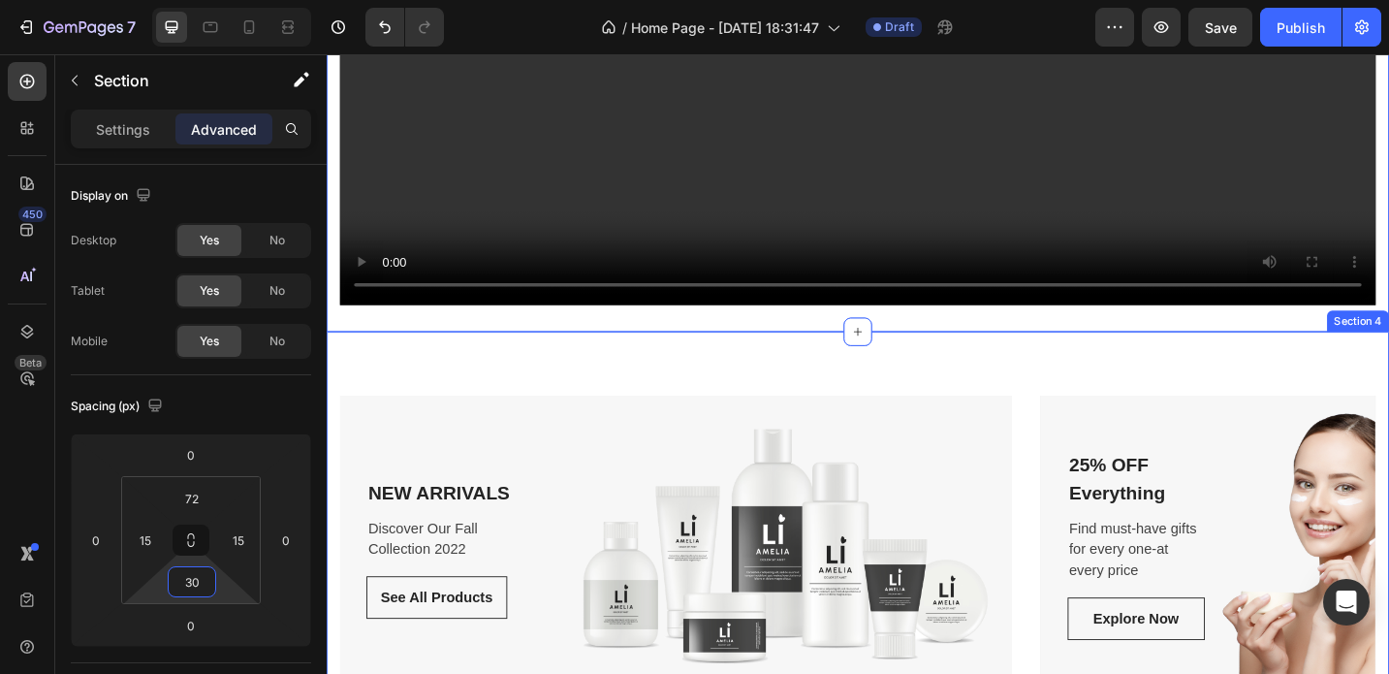
click at [535, 391] on div "NEW ARRIVALS Text block Discover Our Fall Collection 2022 Text block See All Pr…" at bounding box center [908, 591] width 1163 height 466
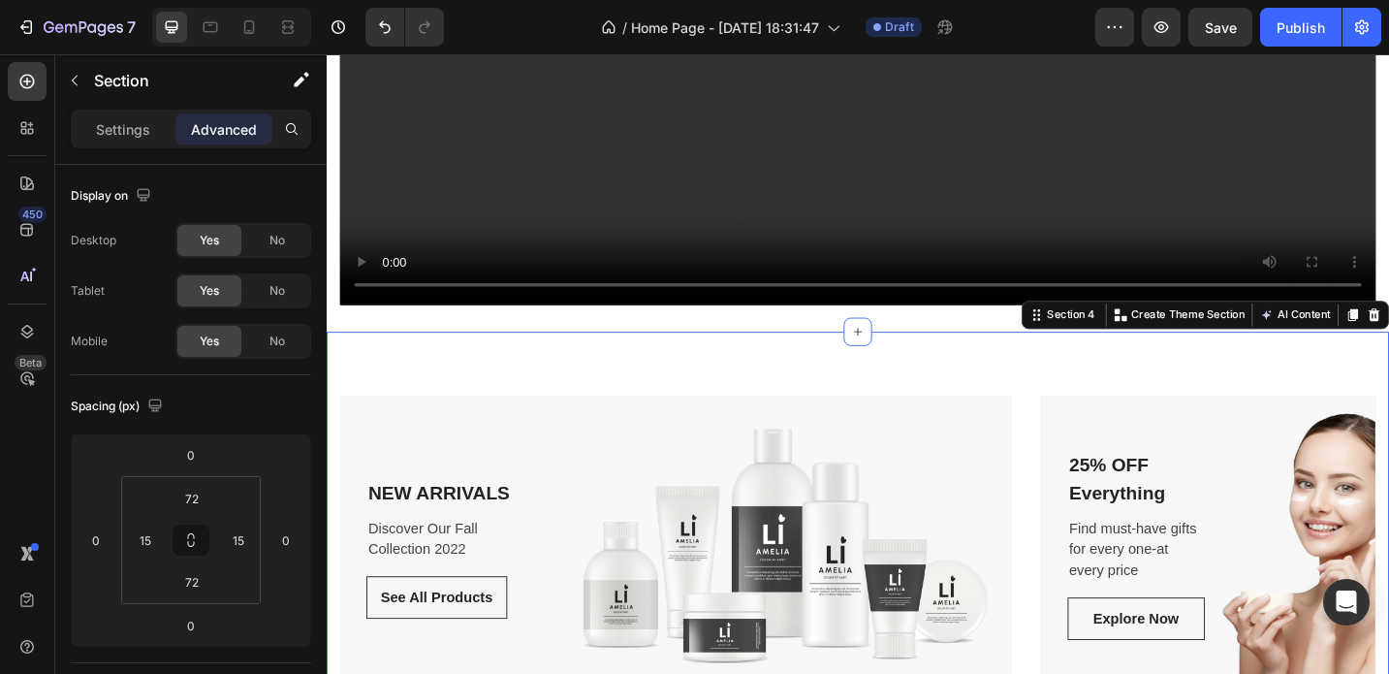
click at [446, 410] on div "NEW ARRIVALS Text block Discover Our Fall Collection 2022 Text block See All Pr…" at bounding box center [908, 591] width 1163 height 466
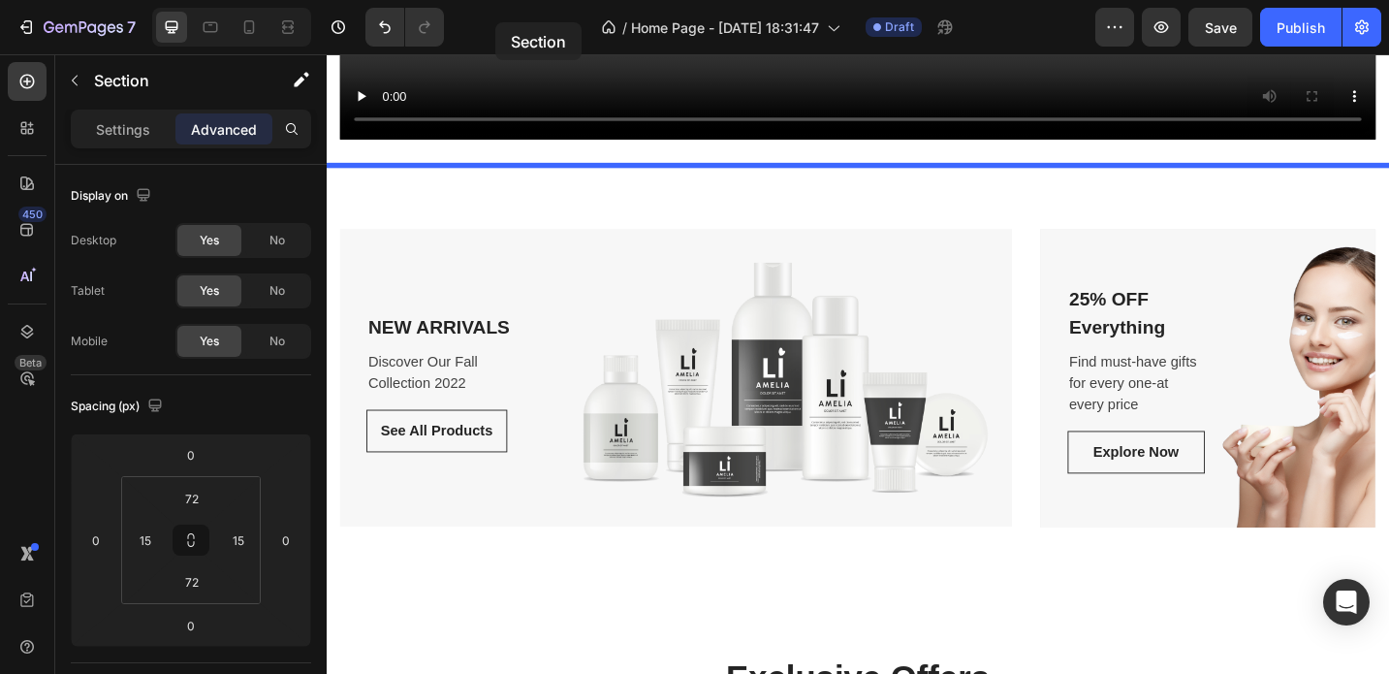
scroll to position [2368, 0]
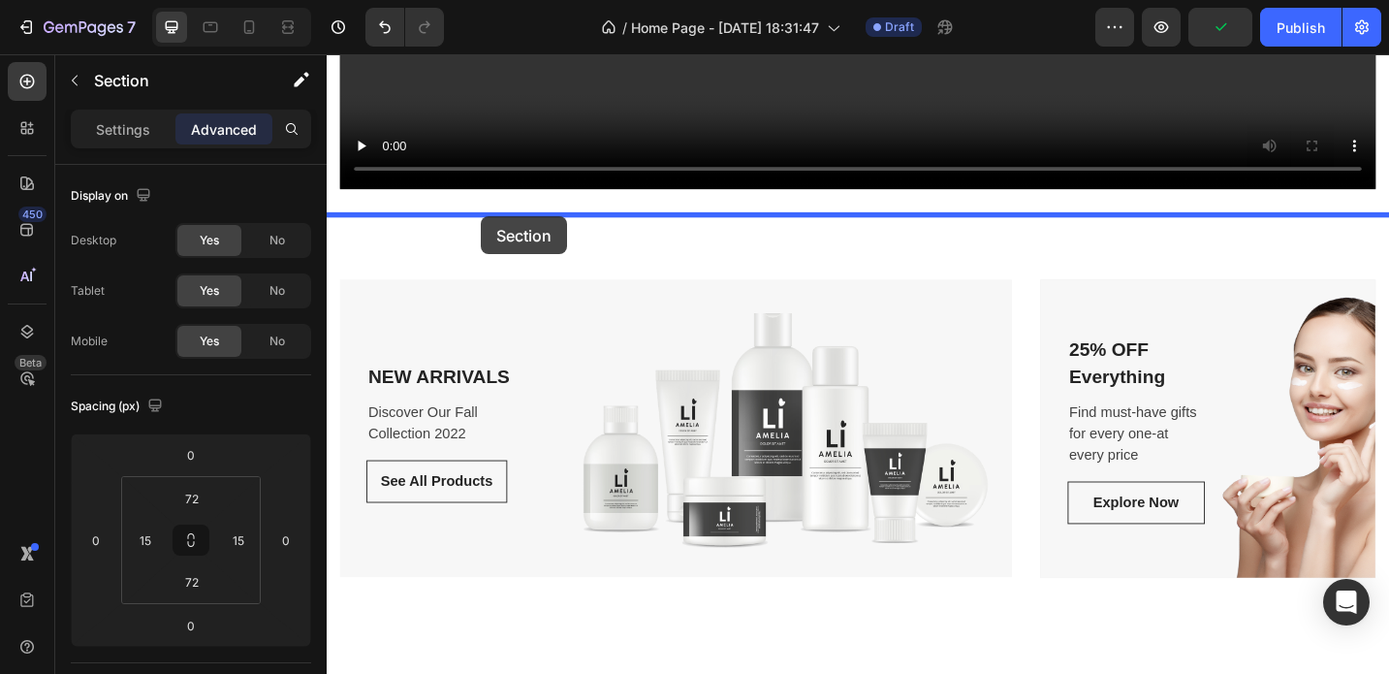
drag, startPoint x: 403, startPoint y: 276, endPoint x: 495, endPoint y: 233, distance: 101.9
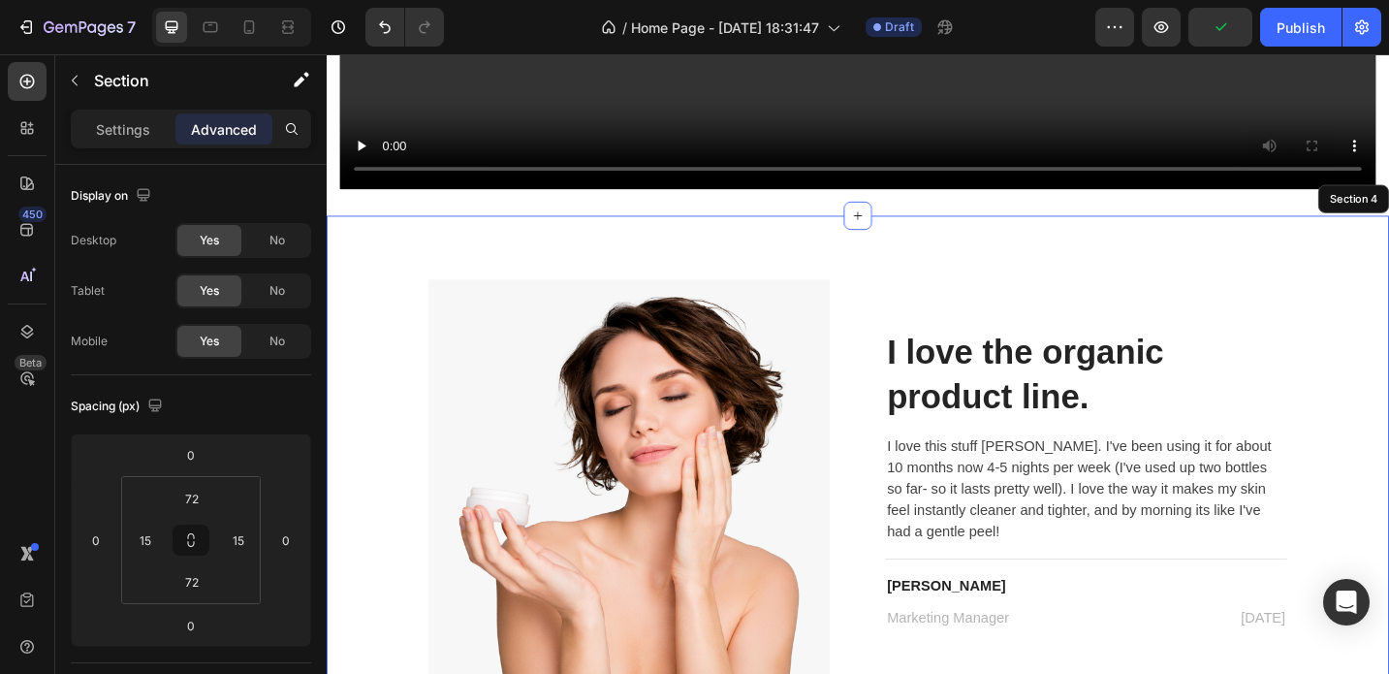
click at [881, 271] on div "Image I love the organic product line. Heading I love this stuff [PERSON_NAME].…" at bounding box center [908, 534] width 1163 height 606
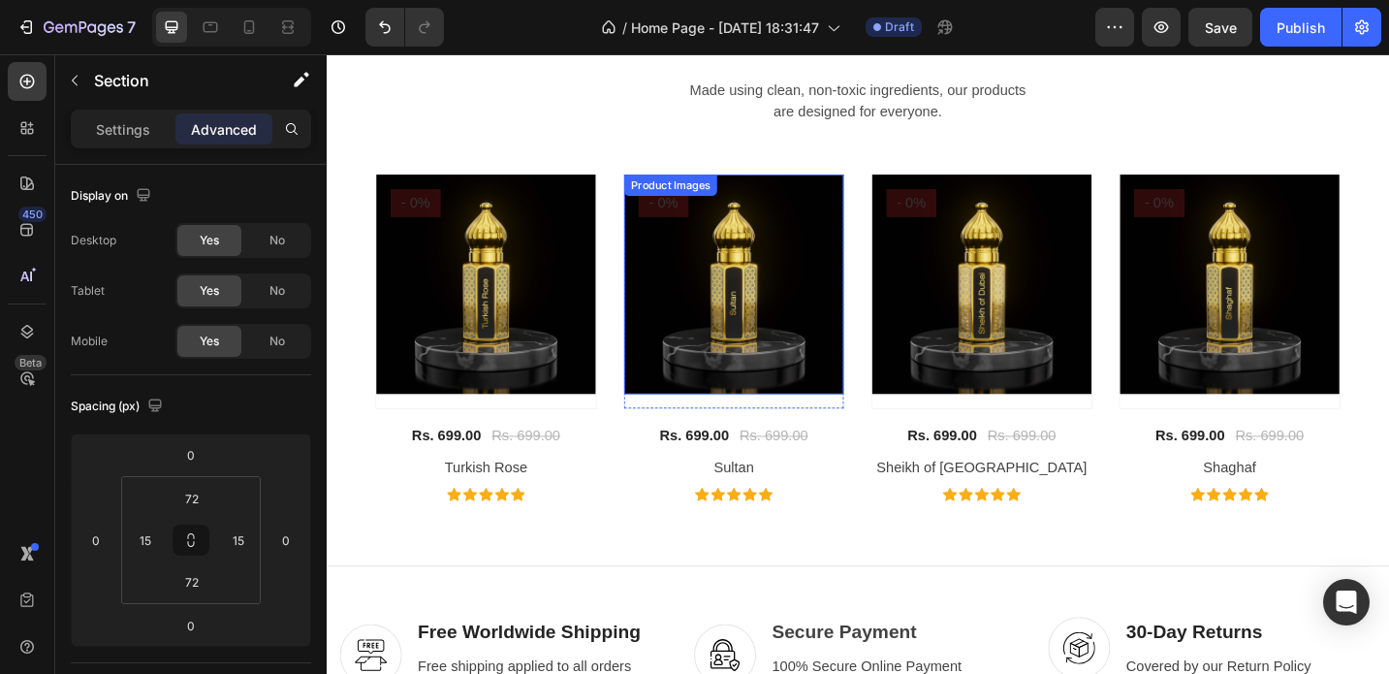
scroll to position [3732, 0]
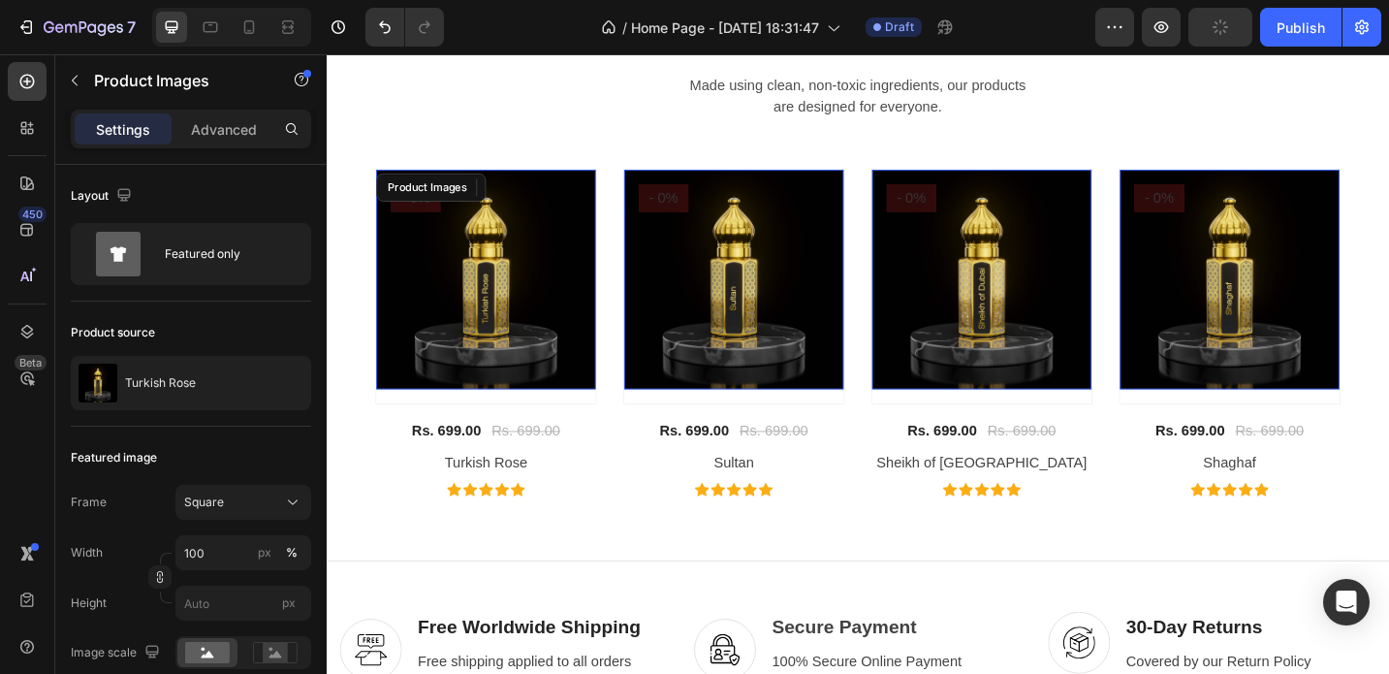
click at [549, 311] on img at bounding box center [501, 300] width 240 height 240
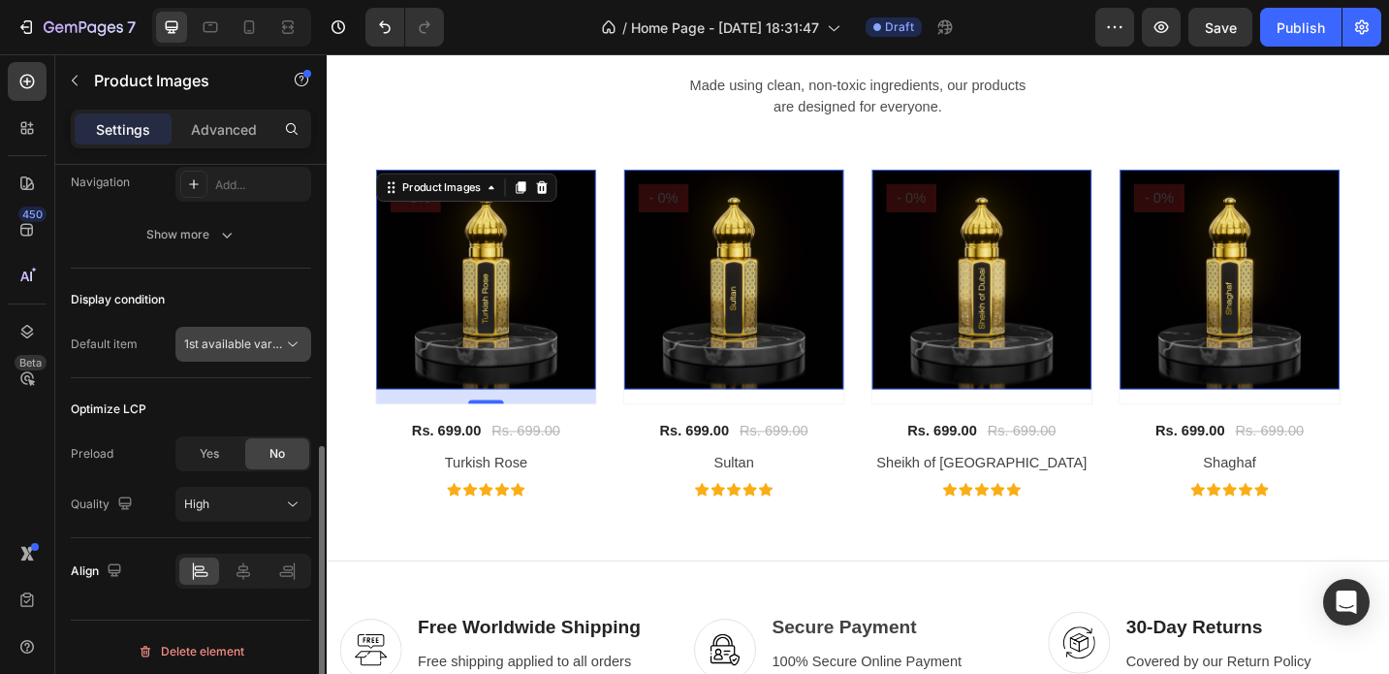
scroll to position [576, 0]
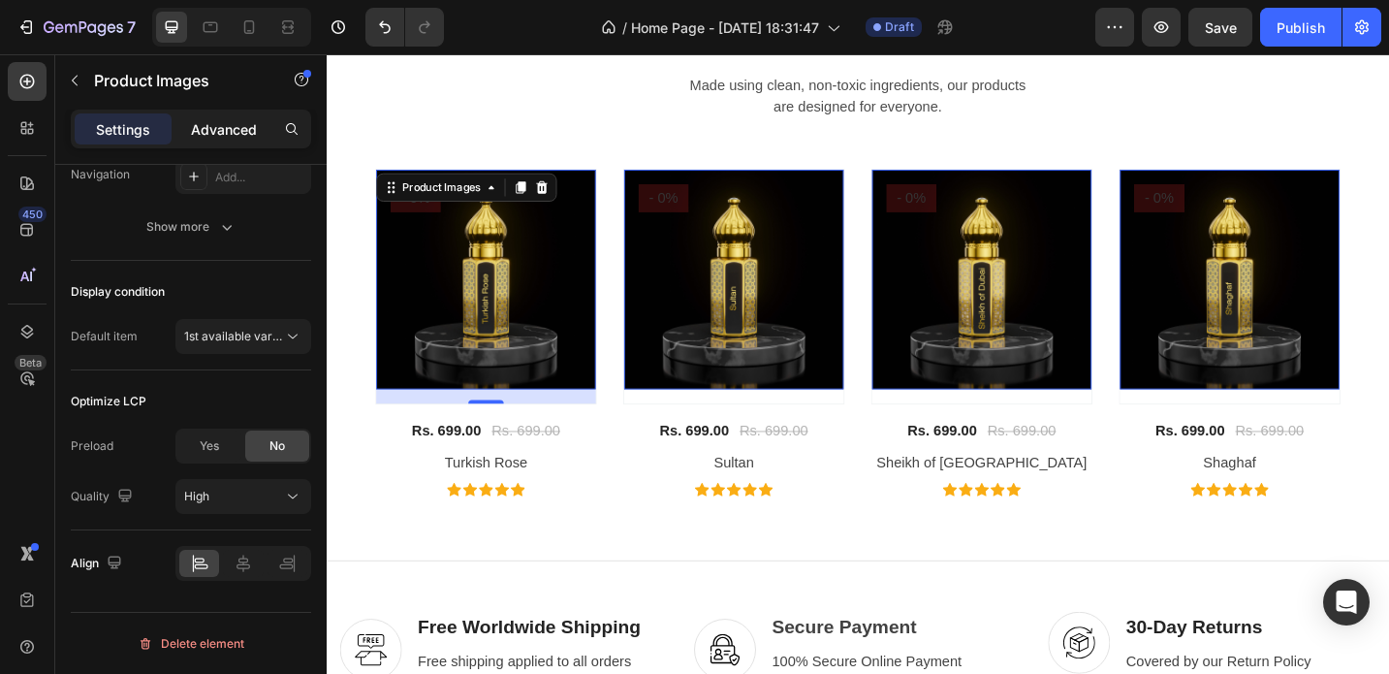
click at [227, 142] on div "Advanced" at bounding box center [223, 128] width 97 height 31
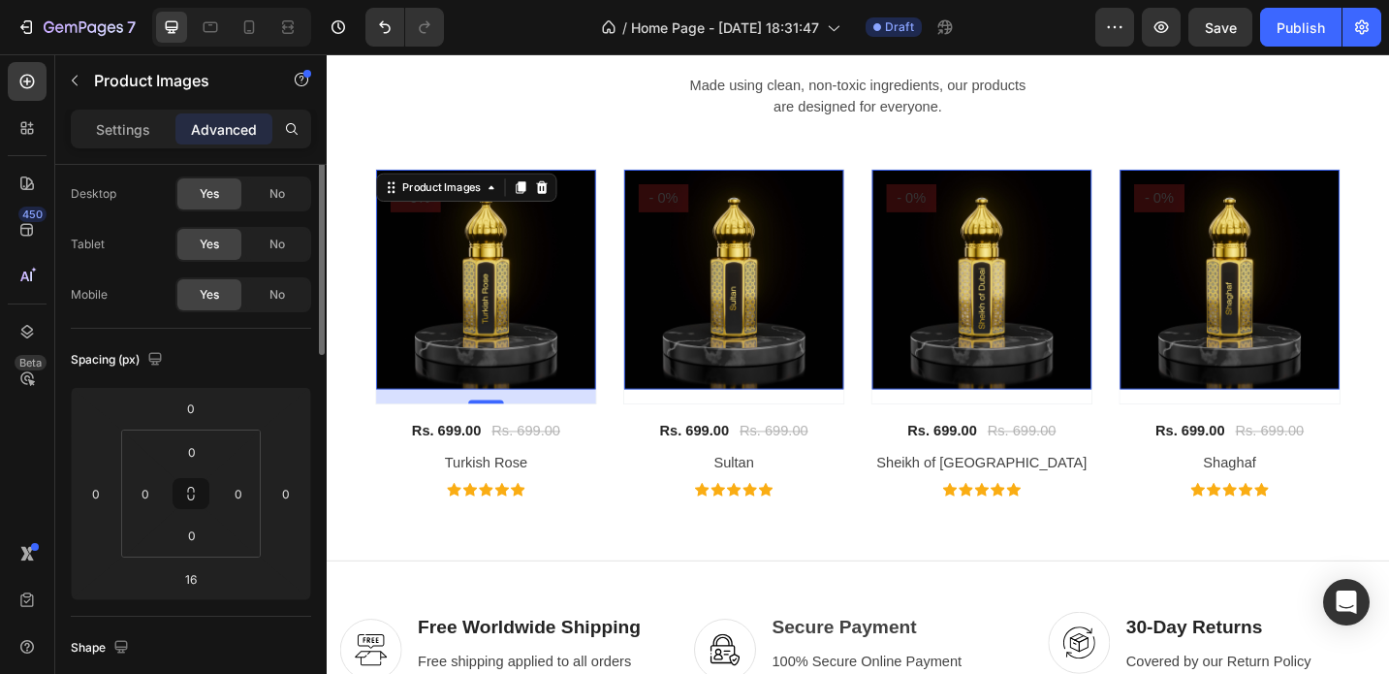
scroll to position [0, 0]
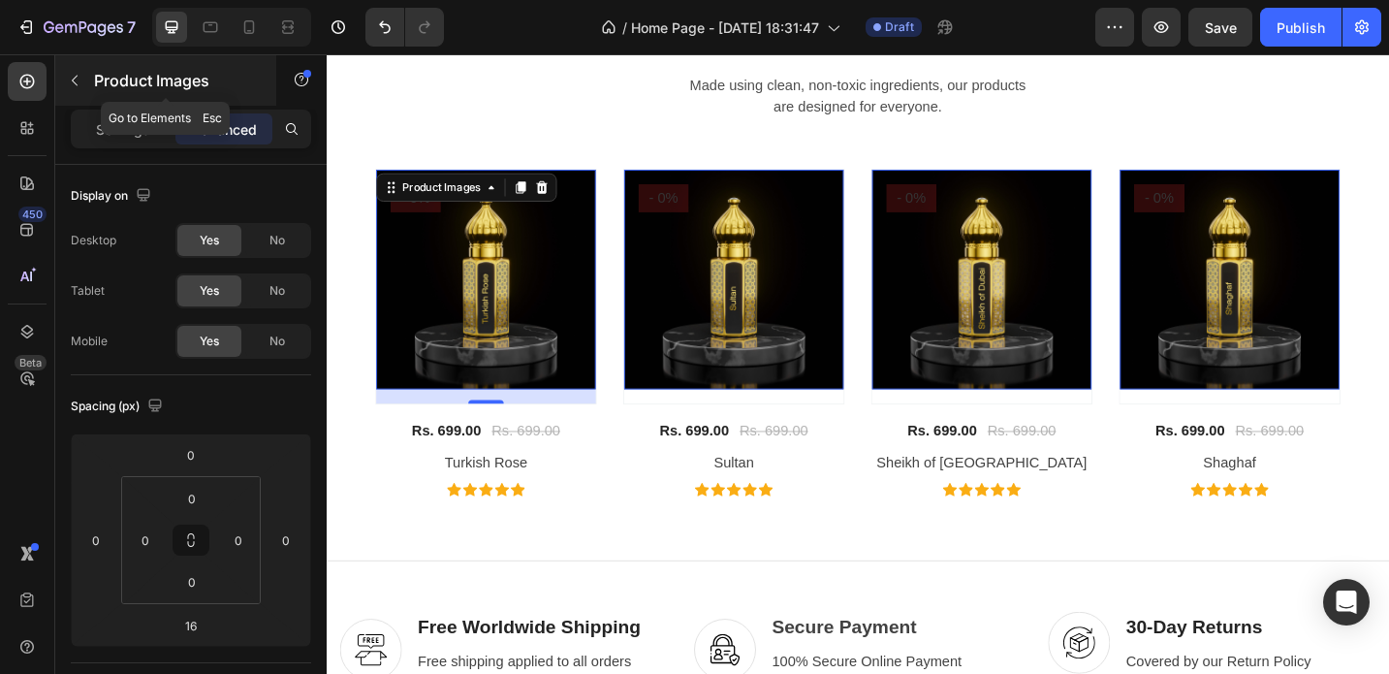
click at [83, 79] on button "button" at bounding box center [74, 80] width 31 height 31
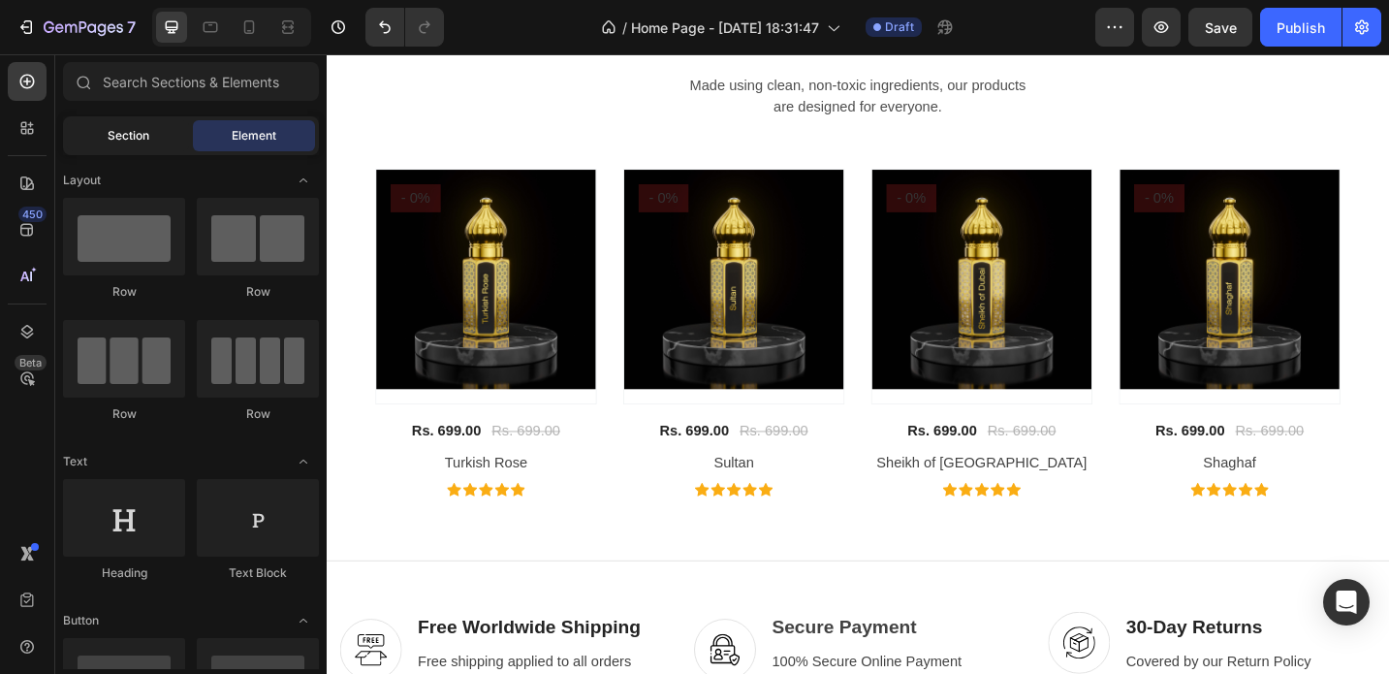
click at [146, 133] on span "Section" at bounding box center [129, 135] width 42 height 17
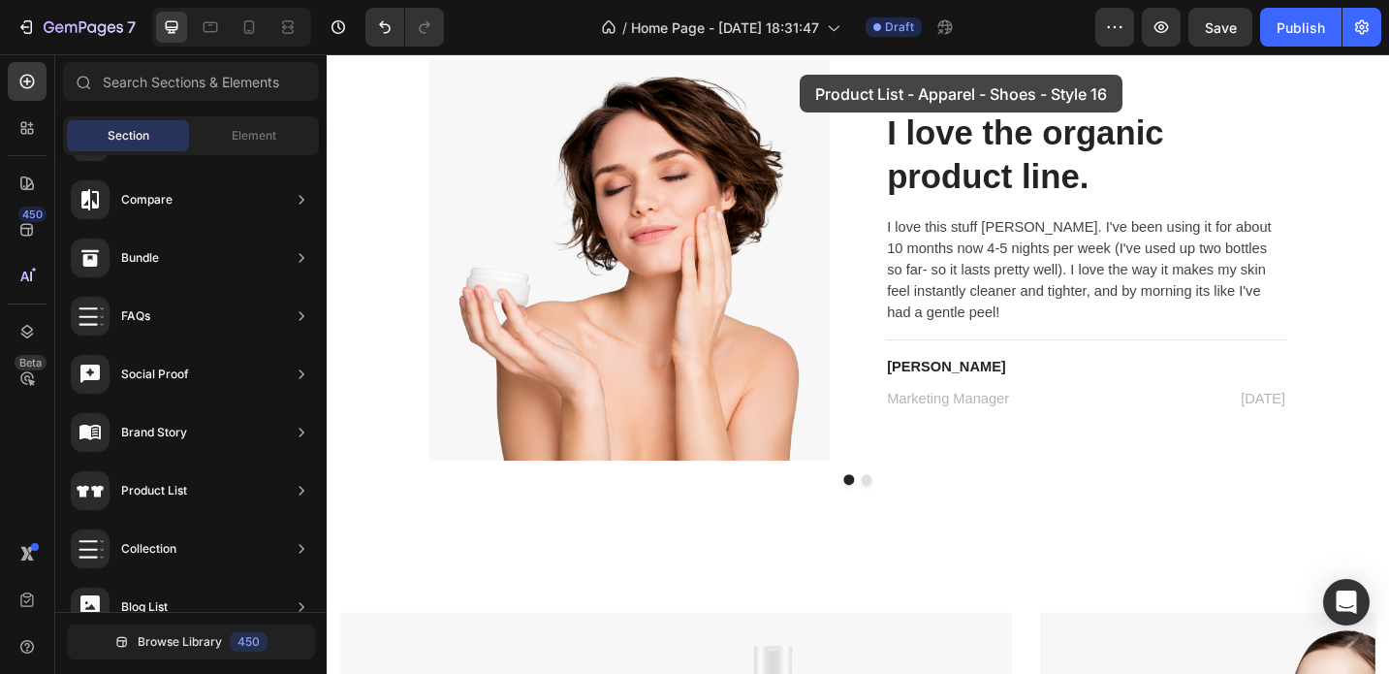
scroll to position [2449, 0]
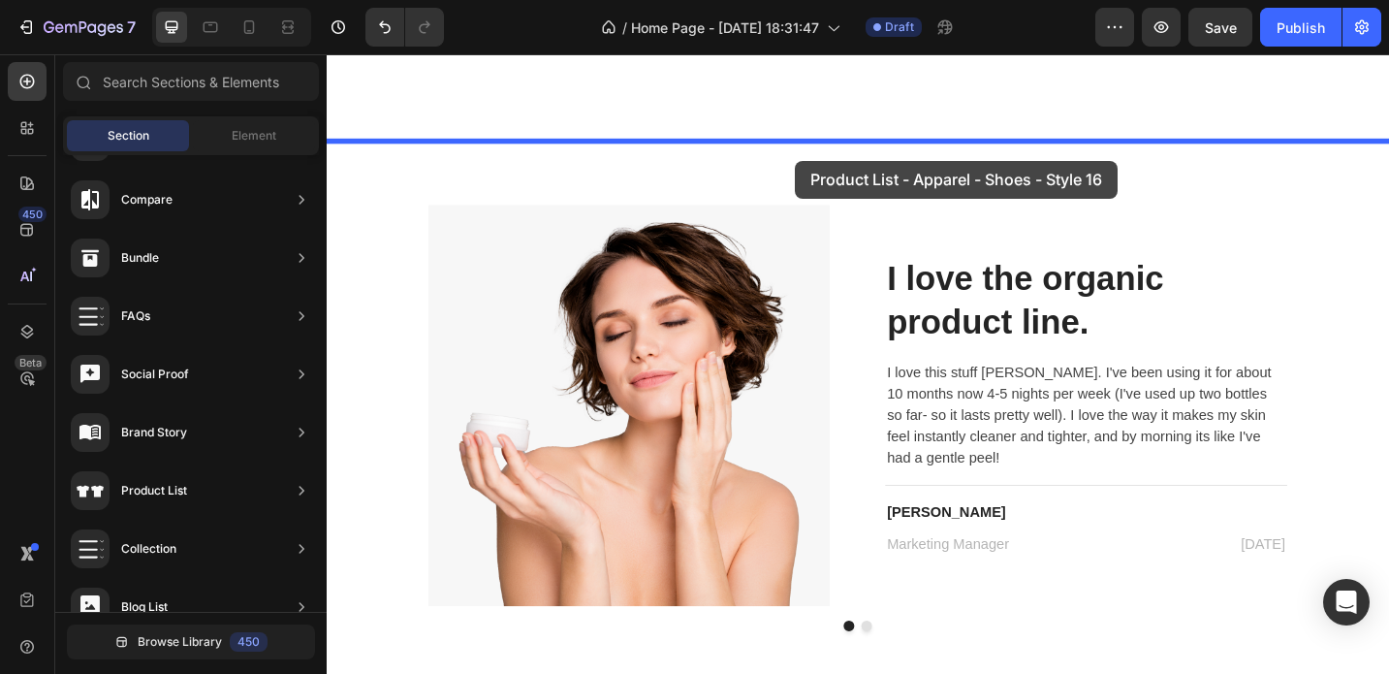
drag, startPoint x: 818, startPoint y: 394, endPoint x: 840, endPoint y: 174, distance: 221.2
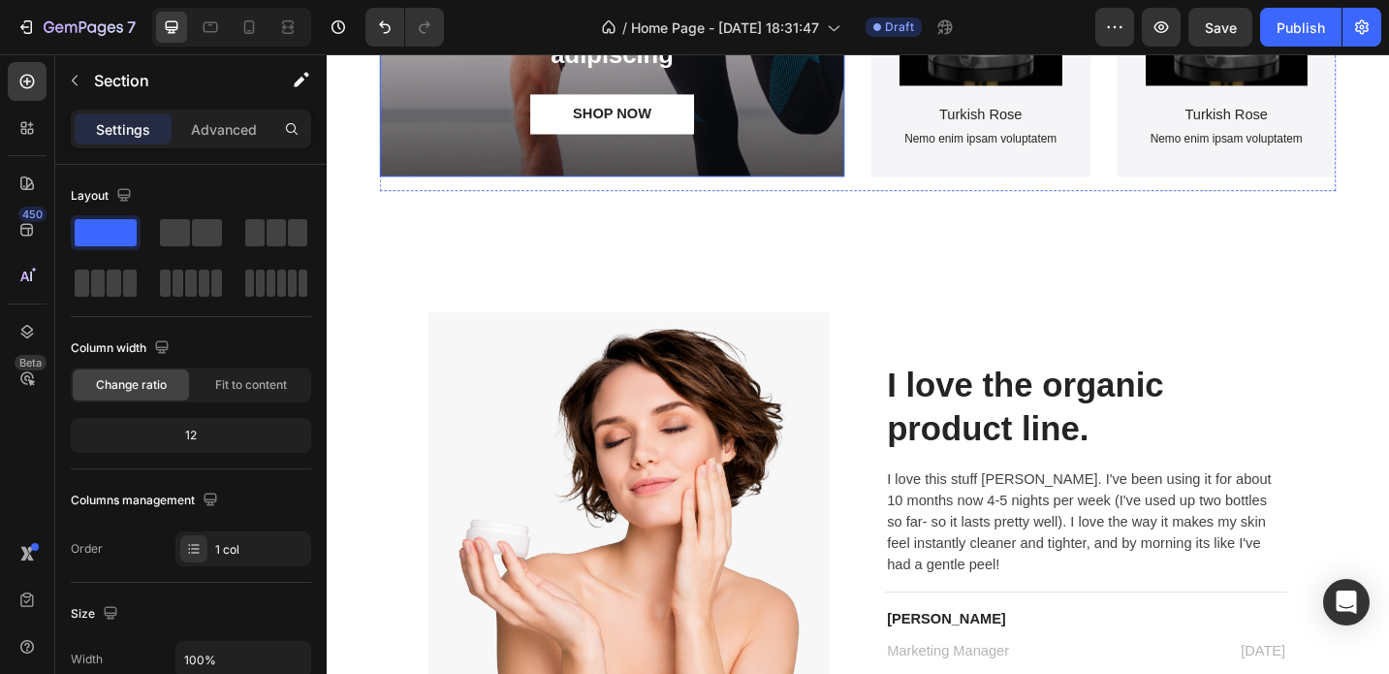
scroll to position [3243, 0]
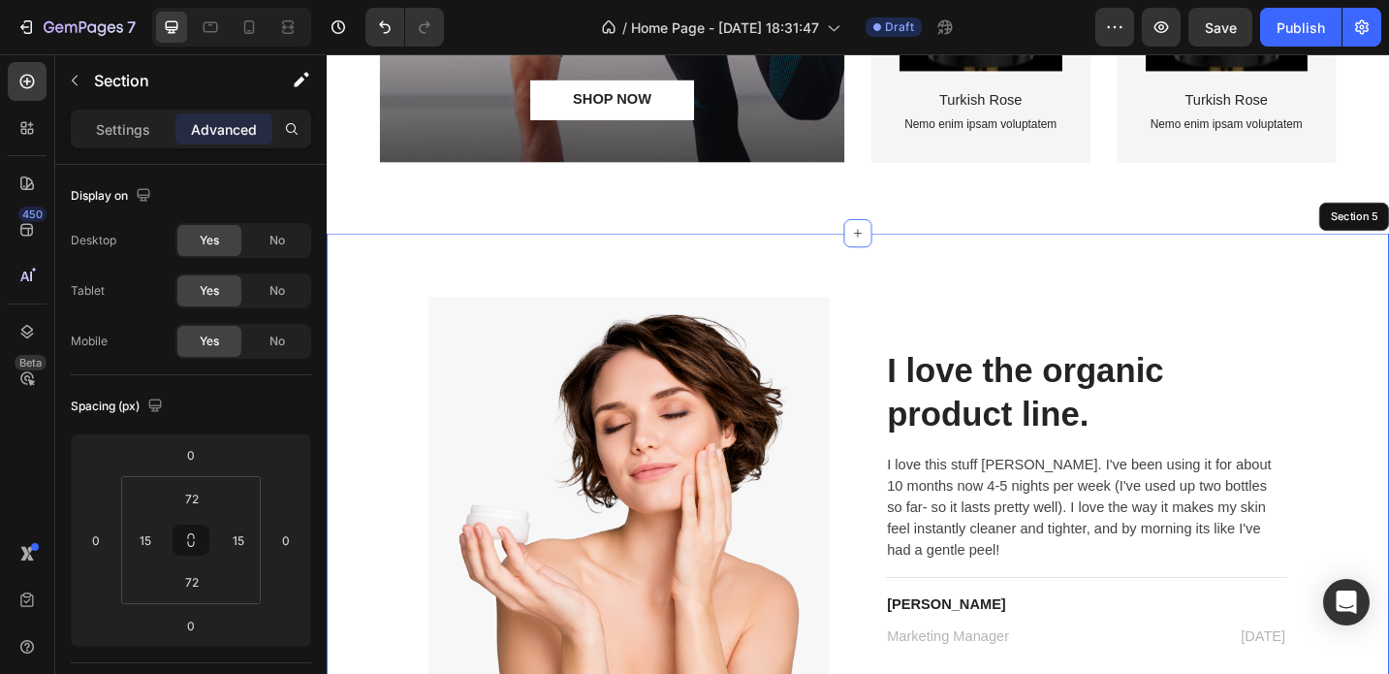
click at [911, 289] on div "Image I love the organic product line. Heading I love this stuff [PERSON_NAME].…" at bounding box center [908, 553] width 1163 height 606
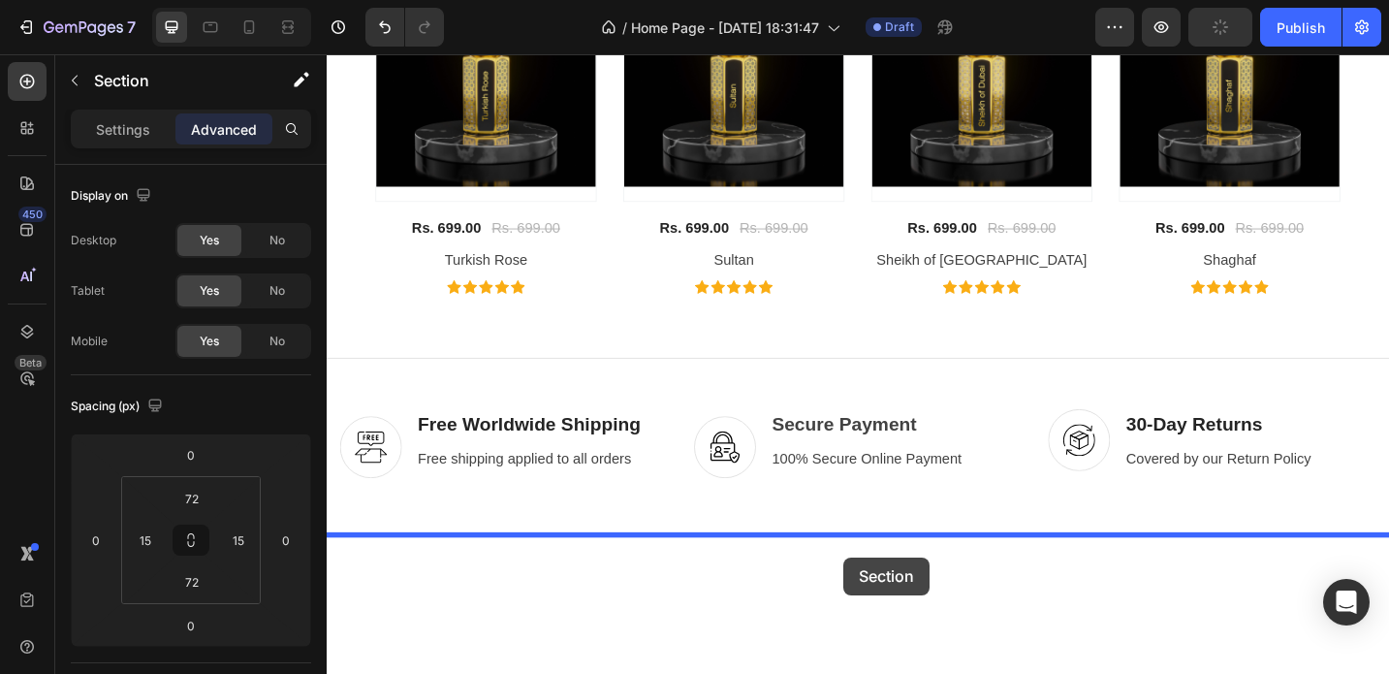
scroll to position [4906, 0]
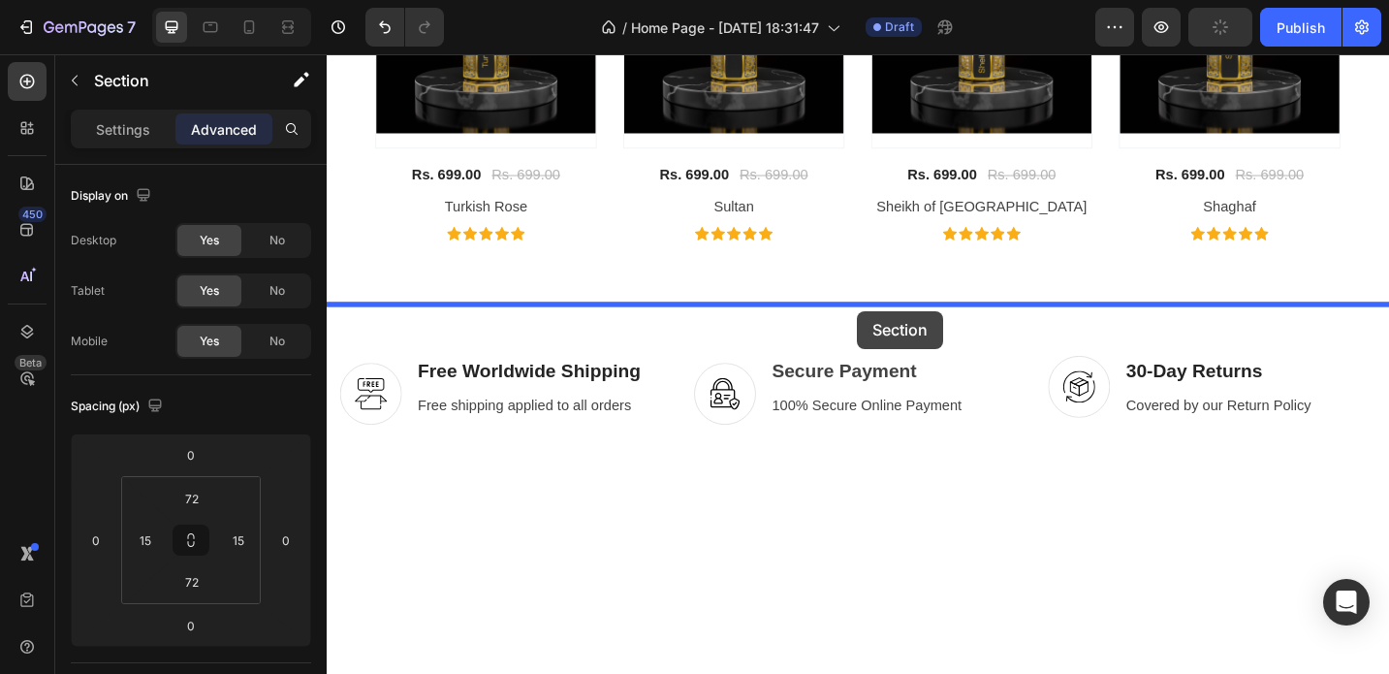
drag, startPoint x: 911, startPoint y: 289, endPoint x: 907, endPoint y: 337, distance: 48.6
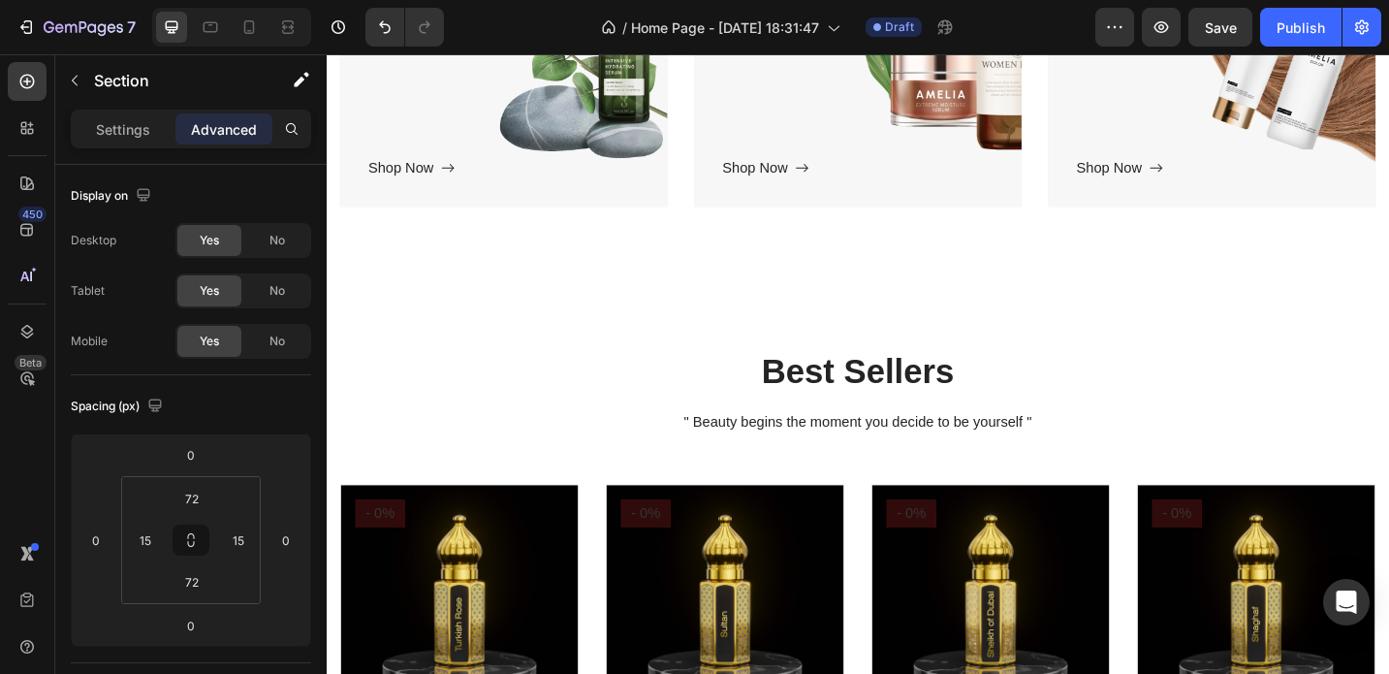
scroll to position [938, 0]
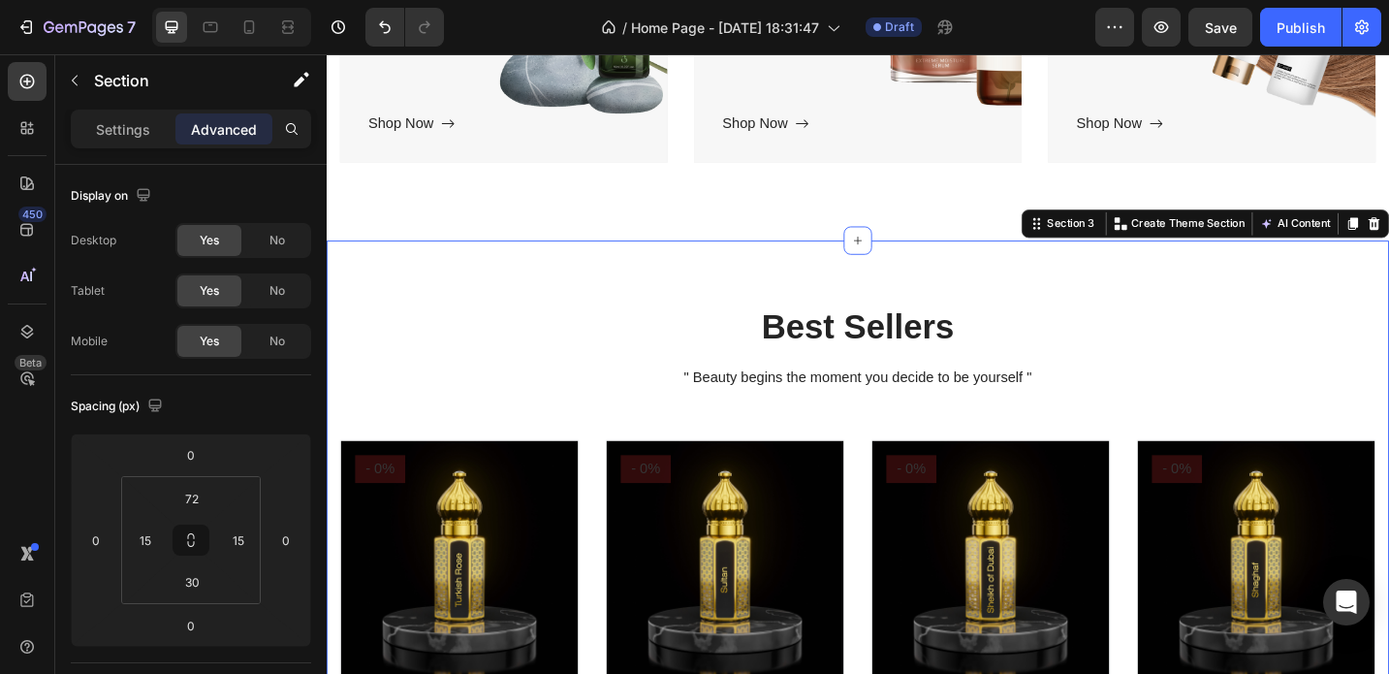
click at [203, 506] on input "72" at bounding box center [192, 498] width 39 height 29
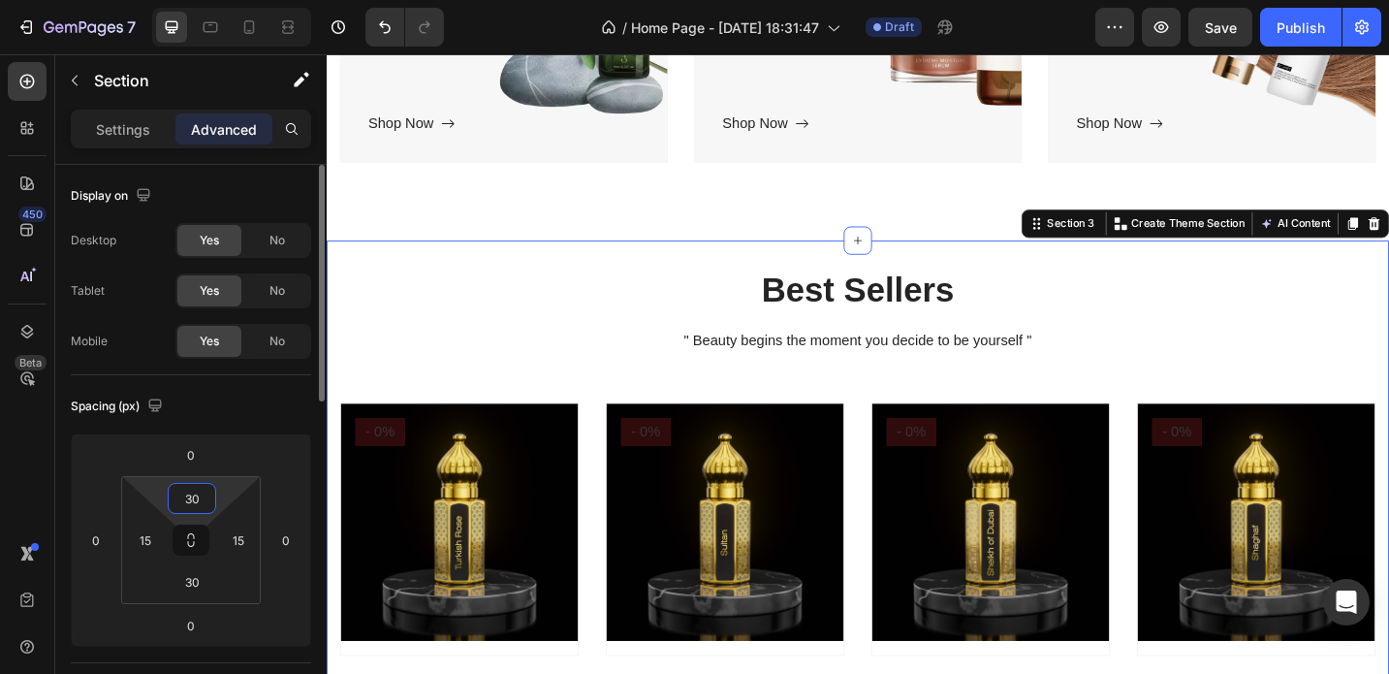
type input "30"
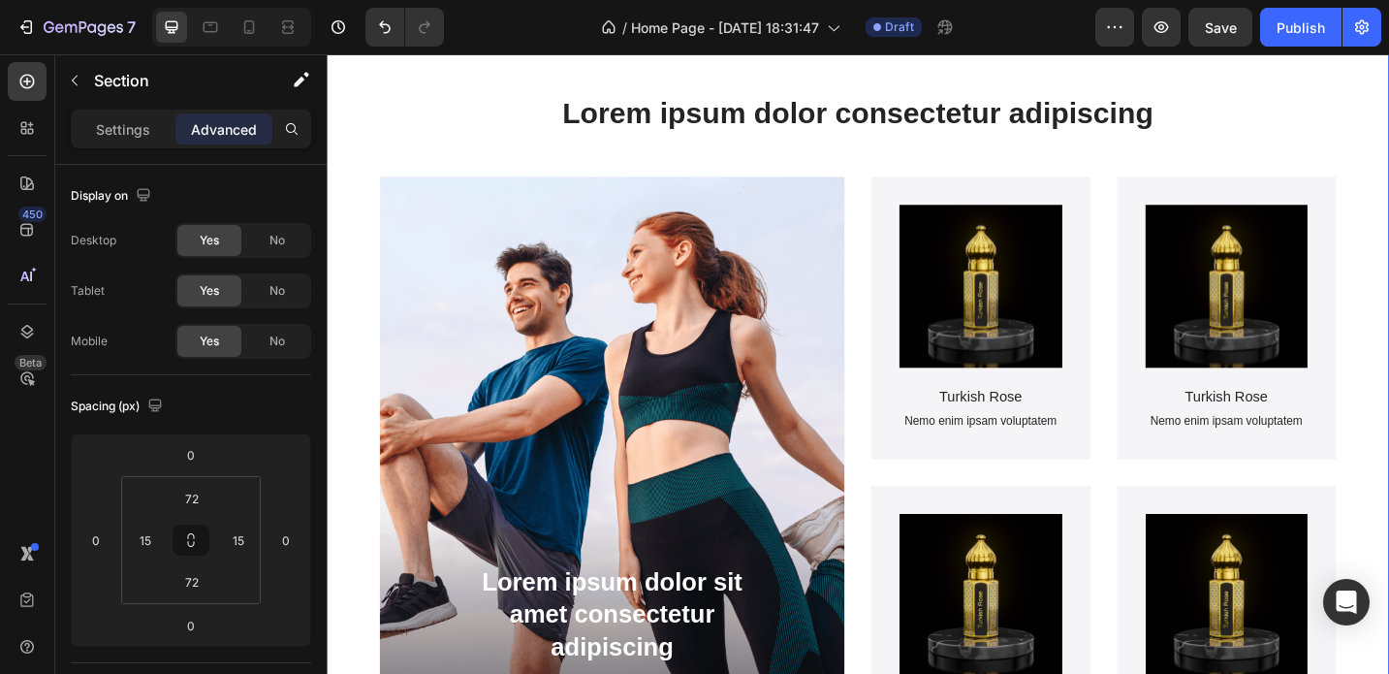
scroll to position [2542, 0]
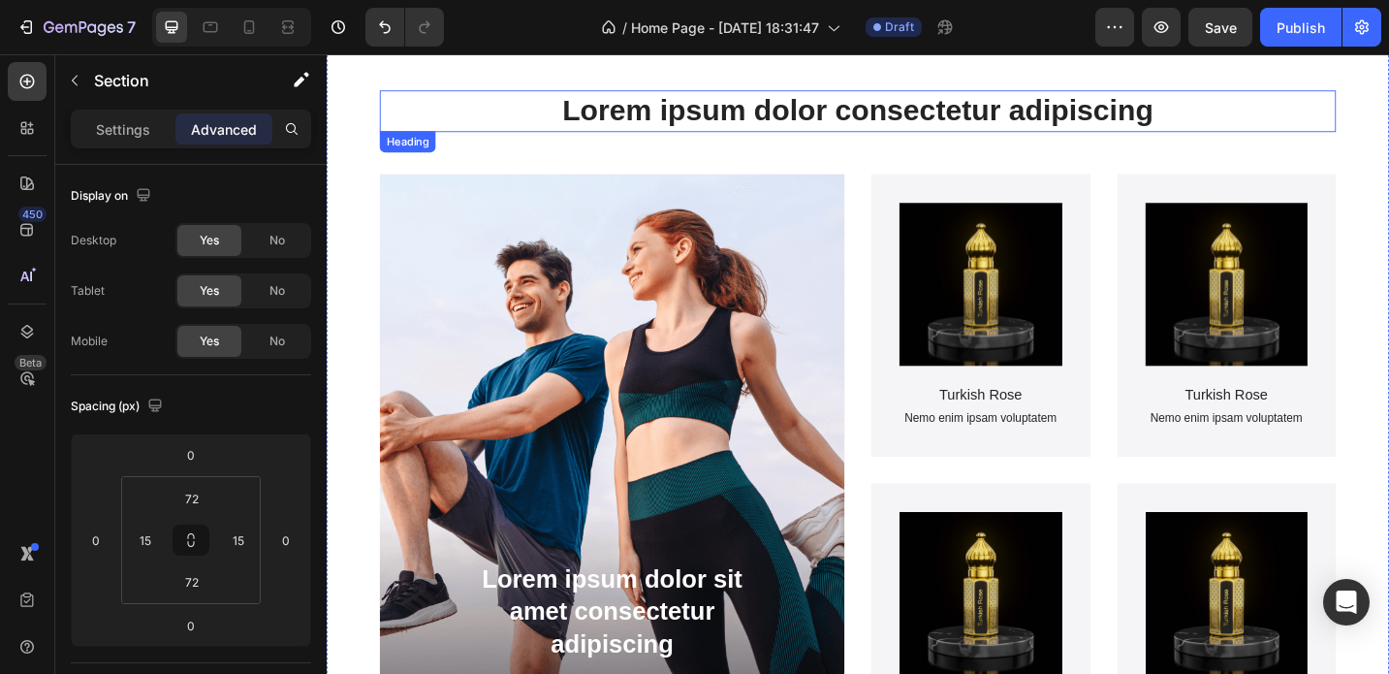
click at [854, 124] on h2 "Lorem ipsum dolor consectetur adipiscing" at bounding box center [908, 116] width 1047 height 46
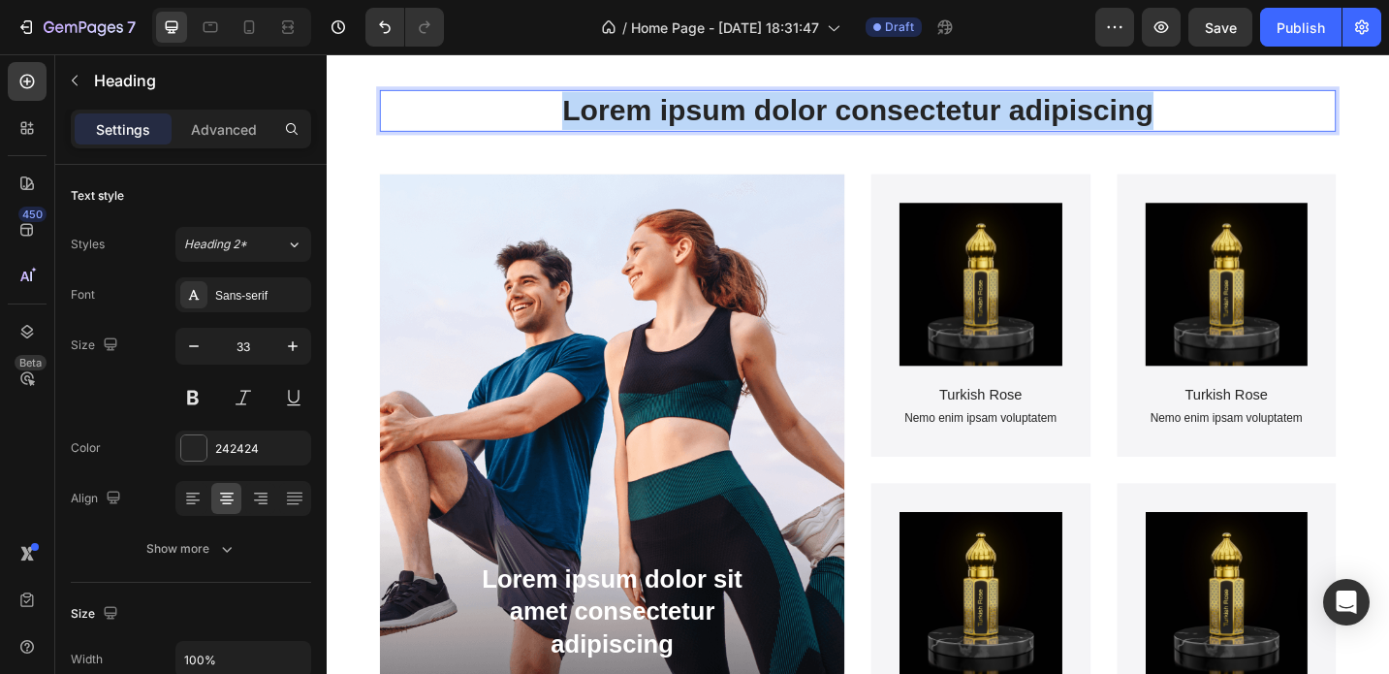
click at [854, 124] on p "Lorem ipsum dolor consectetur adipiscing" at bounding box center [908, 116] width 1043 height 42
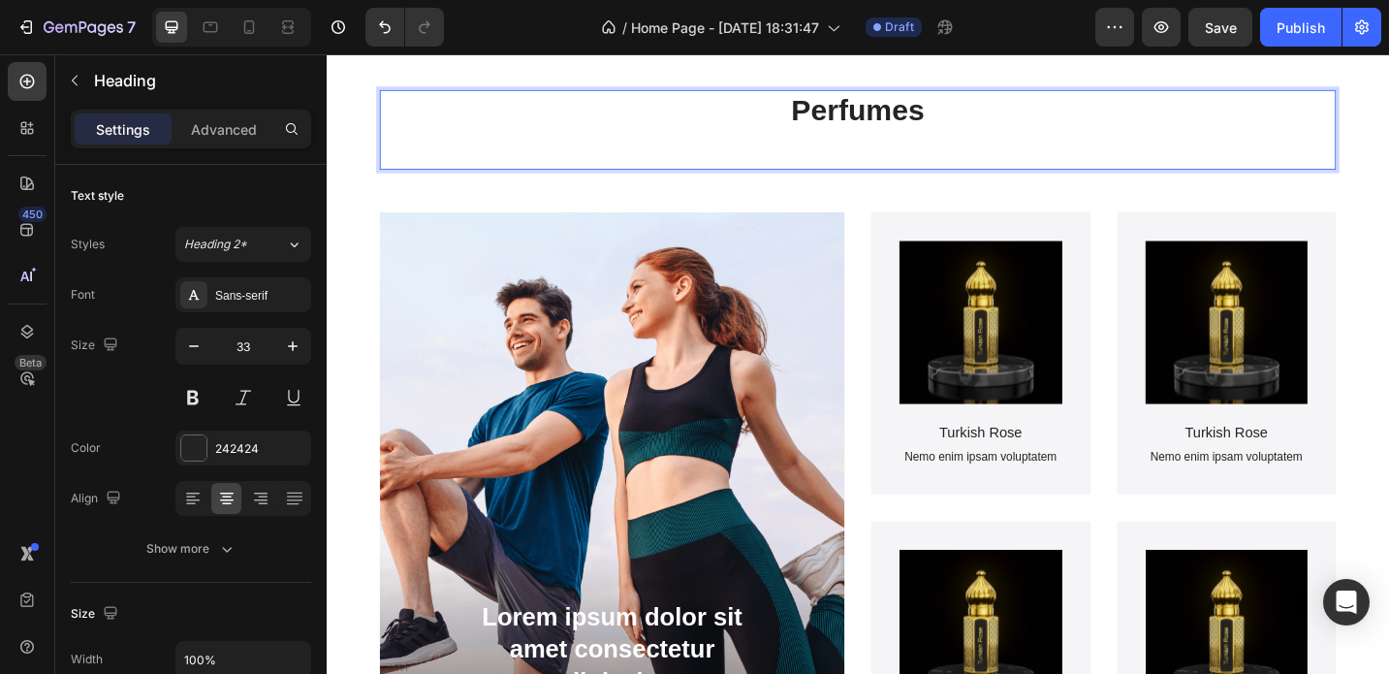
click at [854, 124] on p "Perfumes" at bounding box center [908, 136] width 1043 height 83
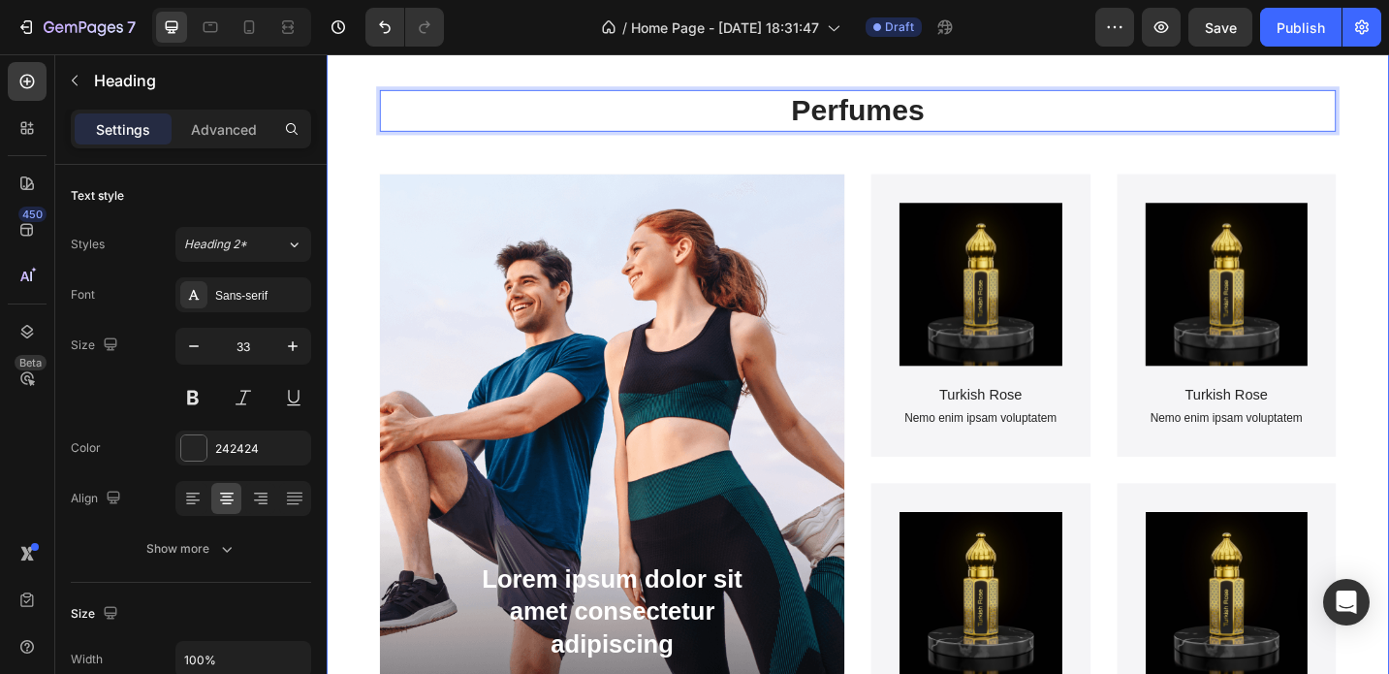
click at [1388, 168] on div "Perfumes Heading 48 Lorem ipsum dolor sit amet consectetur adipiscing Text Bloc…" at bounding box center [908, 463] width 1163 height 895
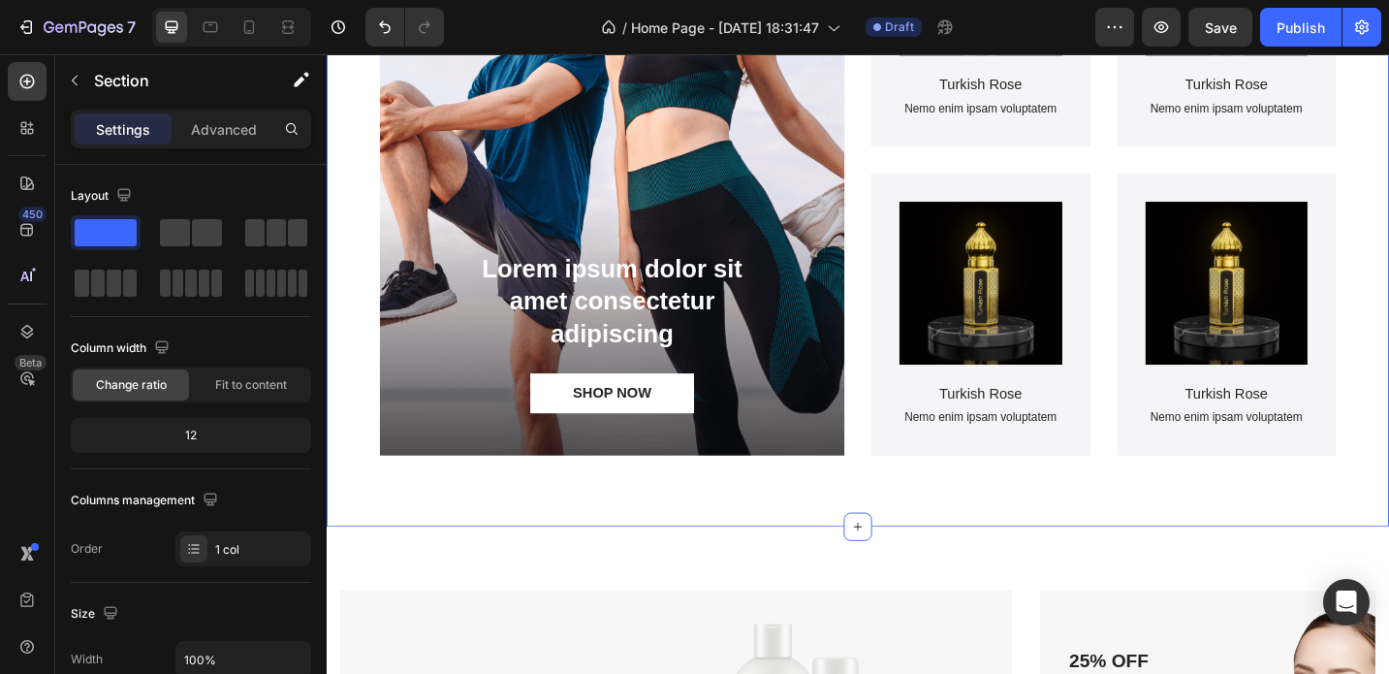
scroll to position [2882, 0]
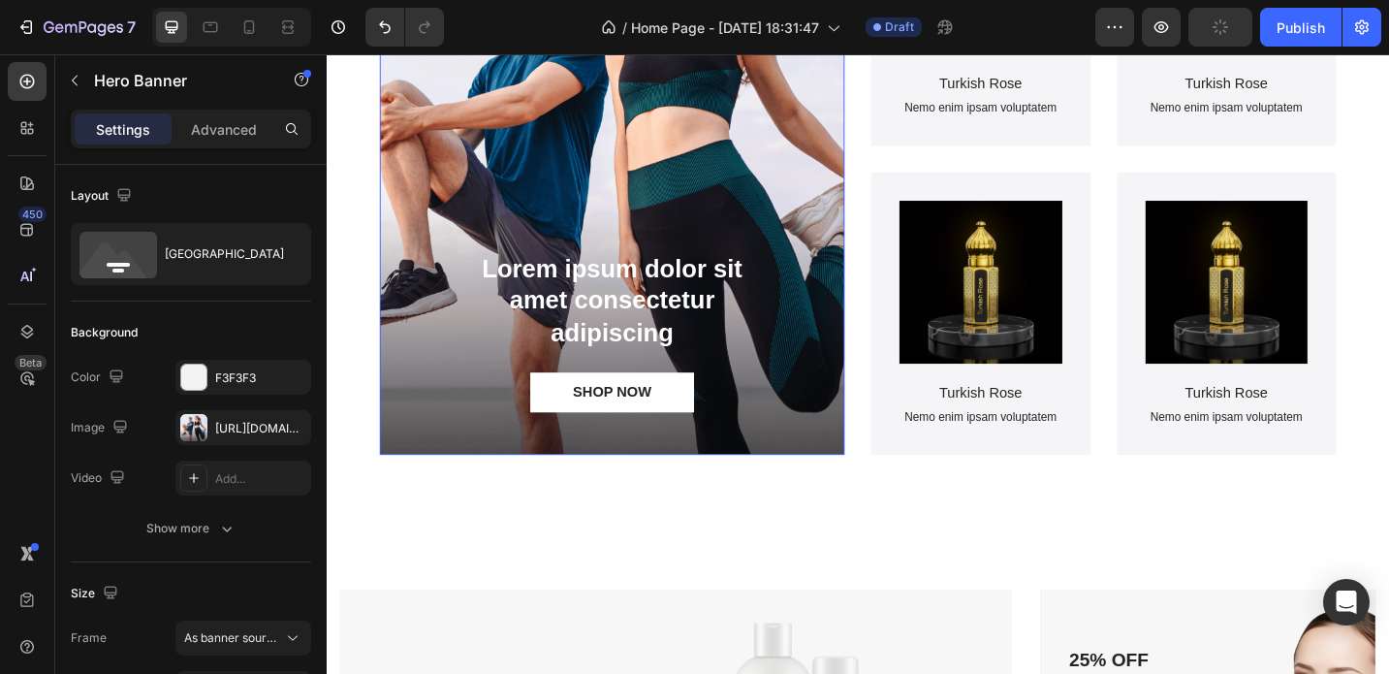
click at [721, 232] on div "Lorem ipsum dolor sit amet consectetur adipiscing Text Block SHOP NOW Button" at bounding box center [639, 357] width 509 height 269
click at [255, 435] on div "[URL][DOMAIN_NAME]" at bounding box center [243, 428] width 56 height 17
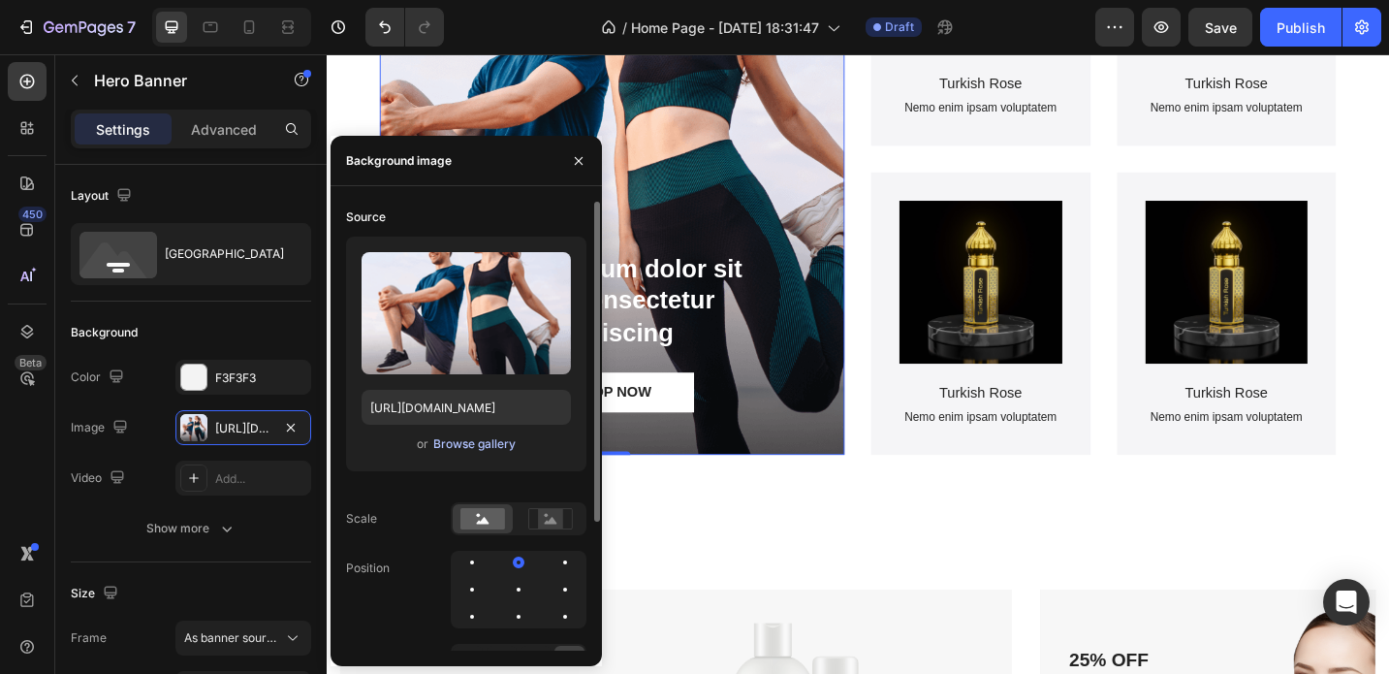
click at [480, 439] on div "Browse gallery" at bounding box center [474, 443] width 82 height 17
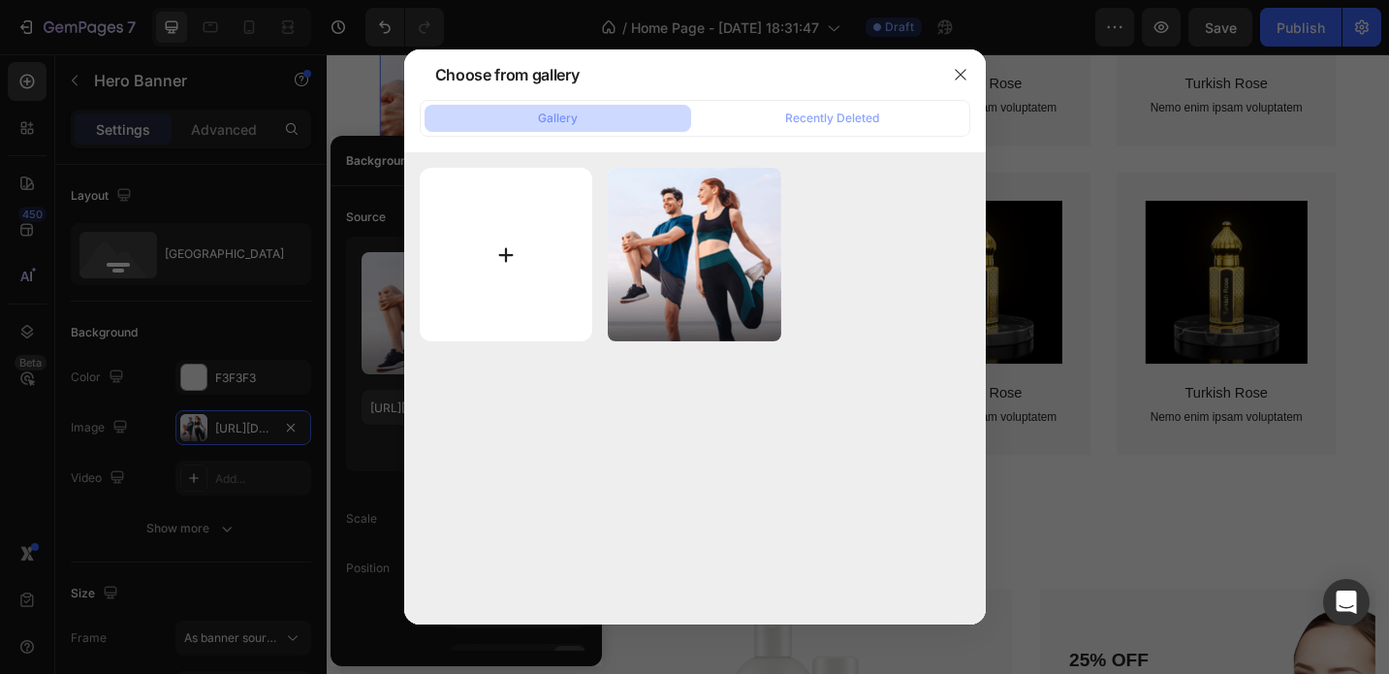
click at [547, 259] on input "file" at bounding box center [507, 255] width 174 height 174
type input "C:\fakepath\Palm Rose 02.jpg"
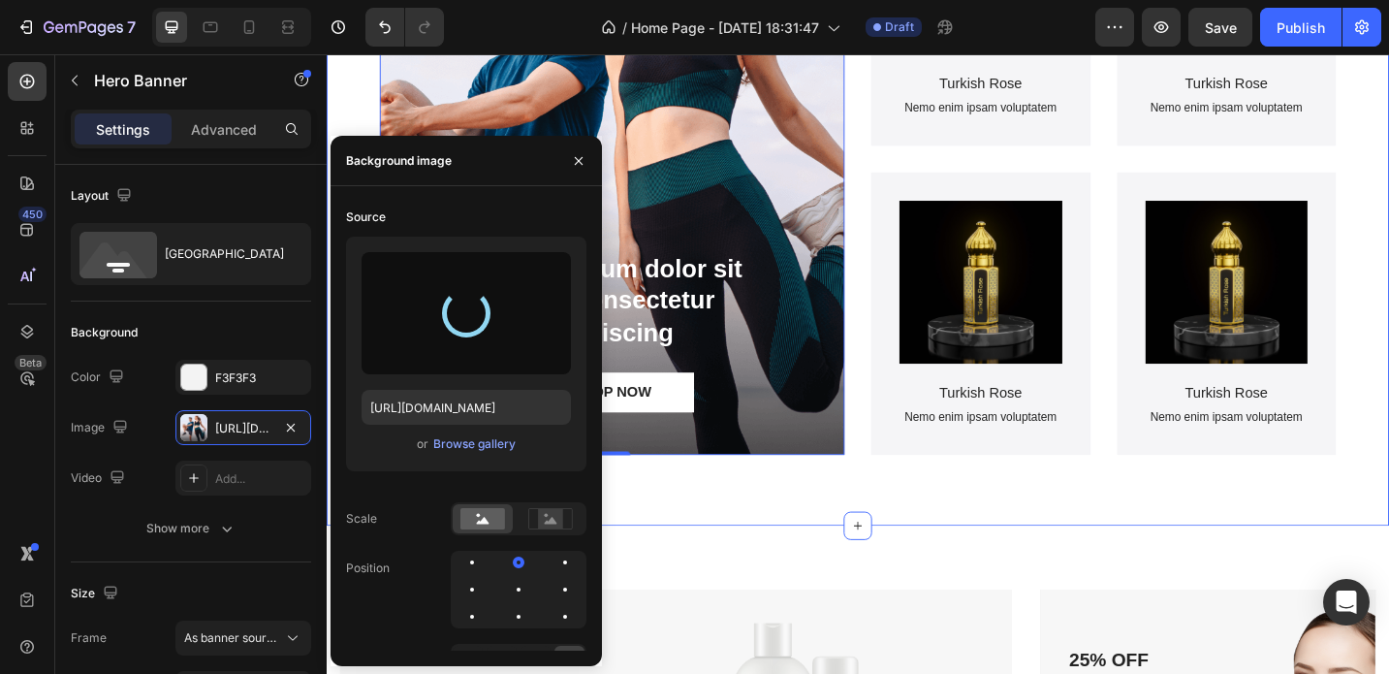
type input "[URL][DOMAIN_NAME]"
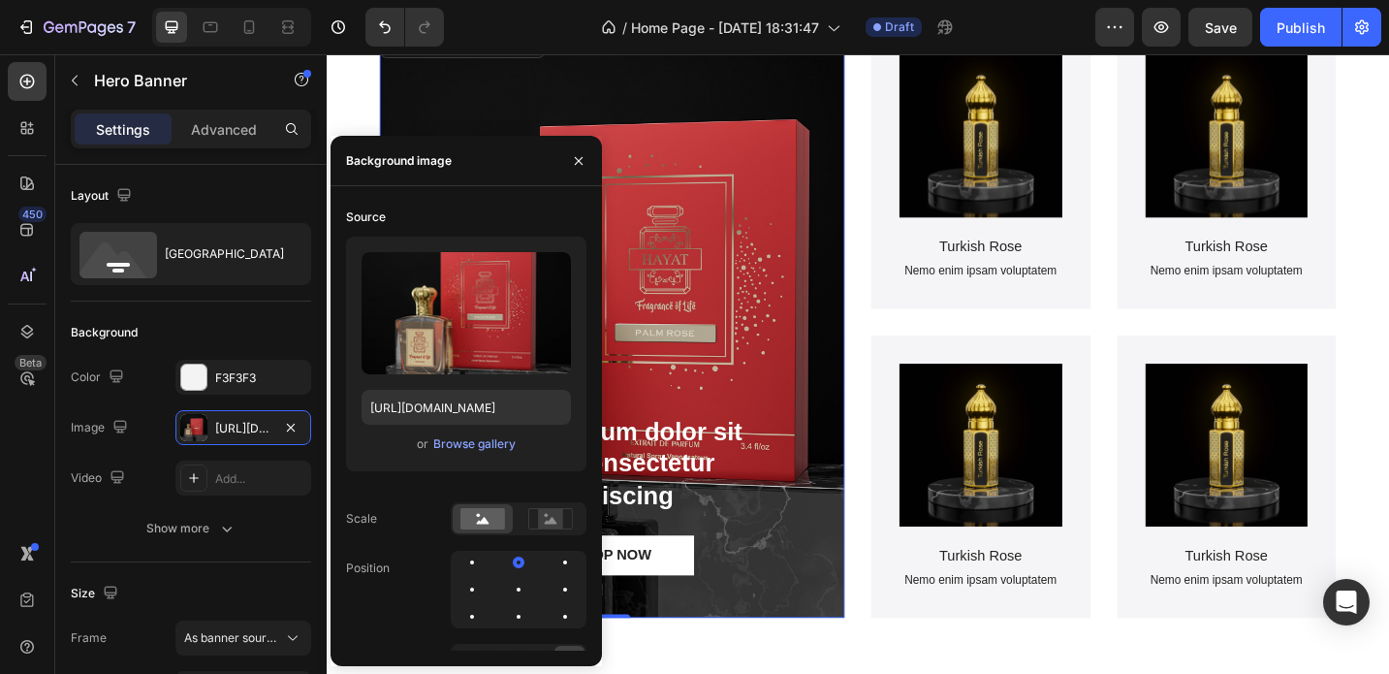
scroll to position [2698, 0]
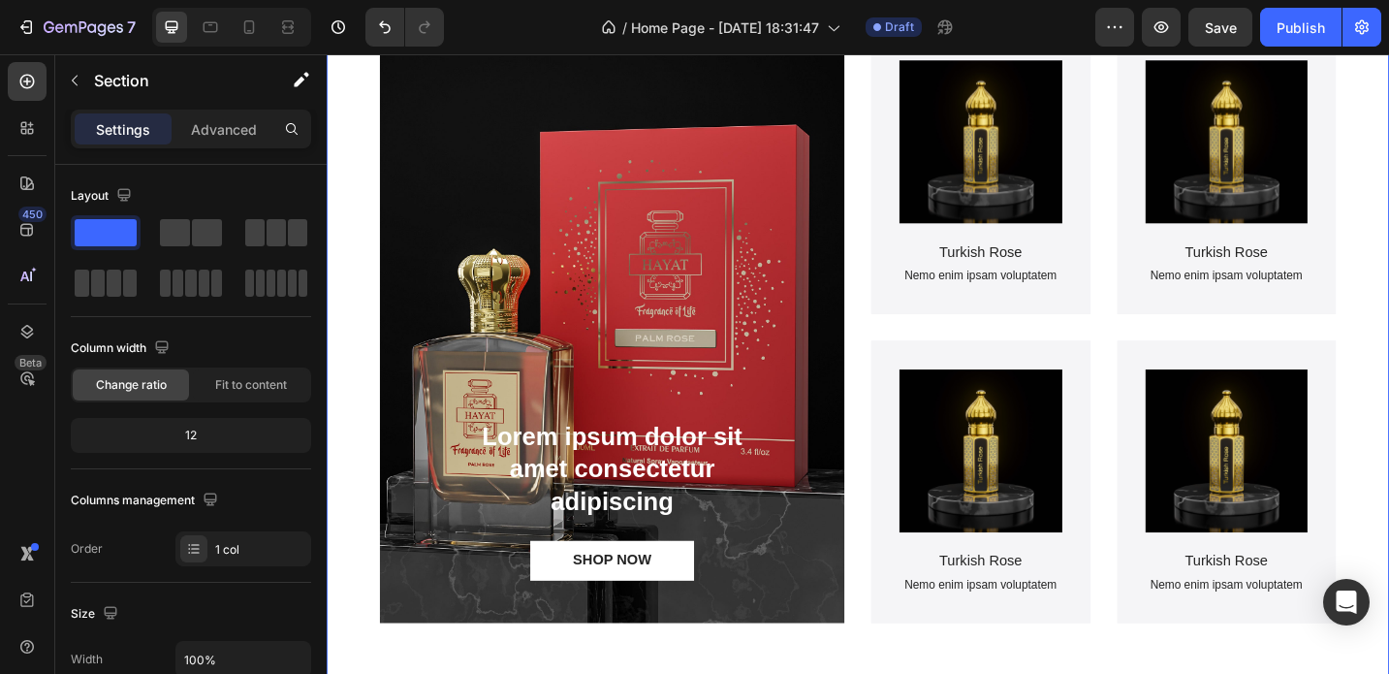
click at [1388, 371] on div "Perfumes Heading Lorem ipsum dolor sit amet consectetur adipiscing Text Block S…" at bounding box center [908, 306] width 1163 height 895
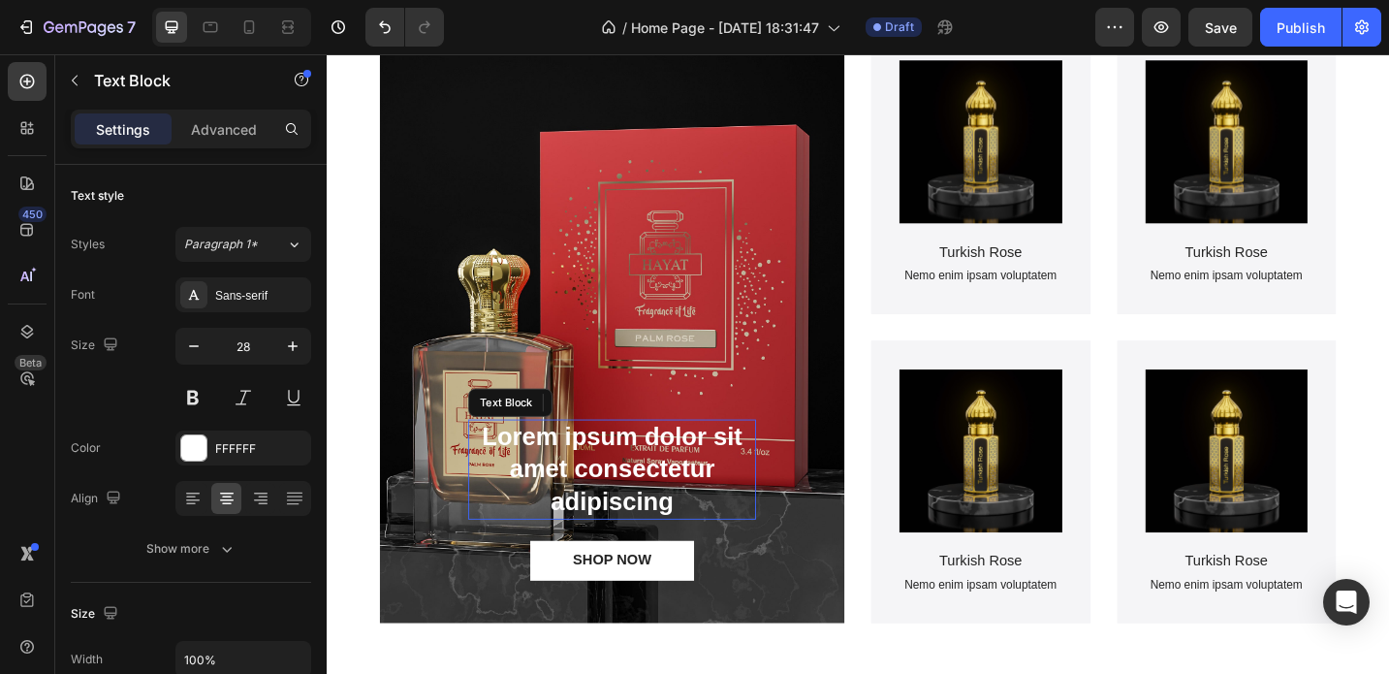
click at [630, 524] on p "Lorem ipsum dolor sit amet consectetur adipiscing" at bounding box center [639, 509] width 311 height 106
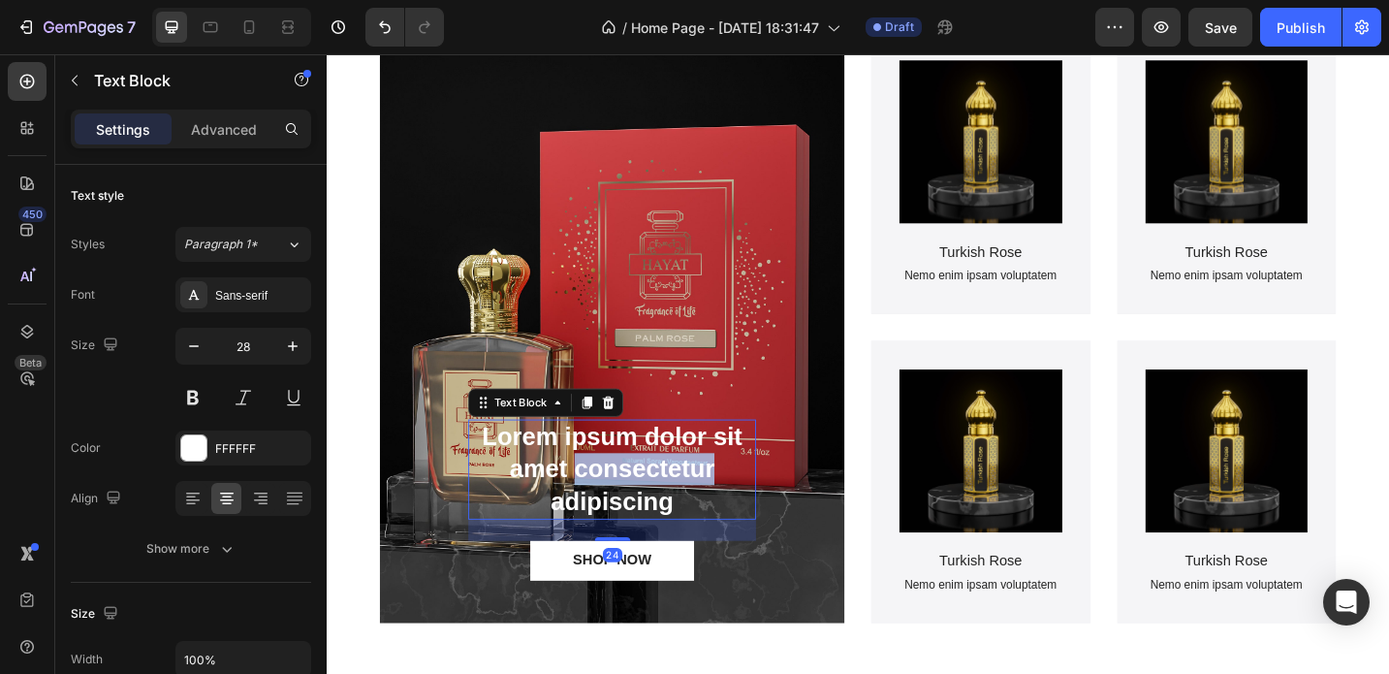
click at [630, 524] on p "Lorem ipsum dolor sit amet consectetur adipiscing" at bounding box center [639, 509] width 311 height 106
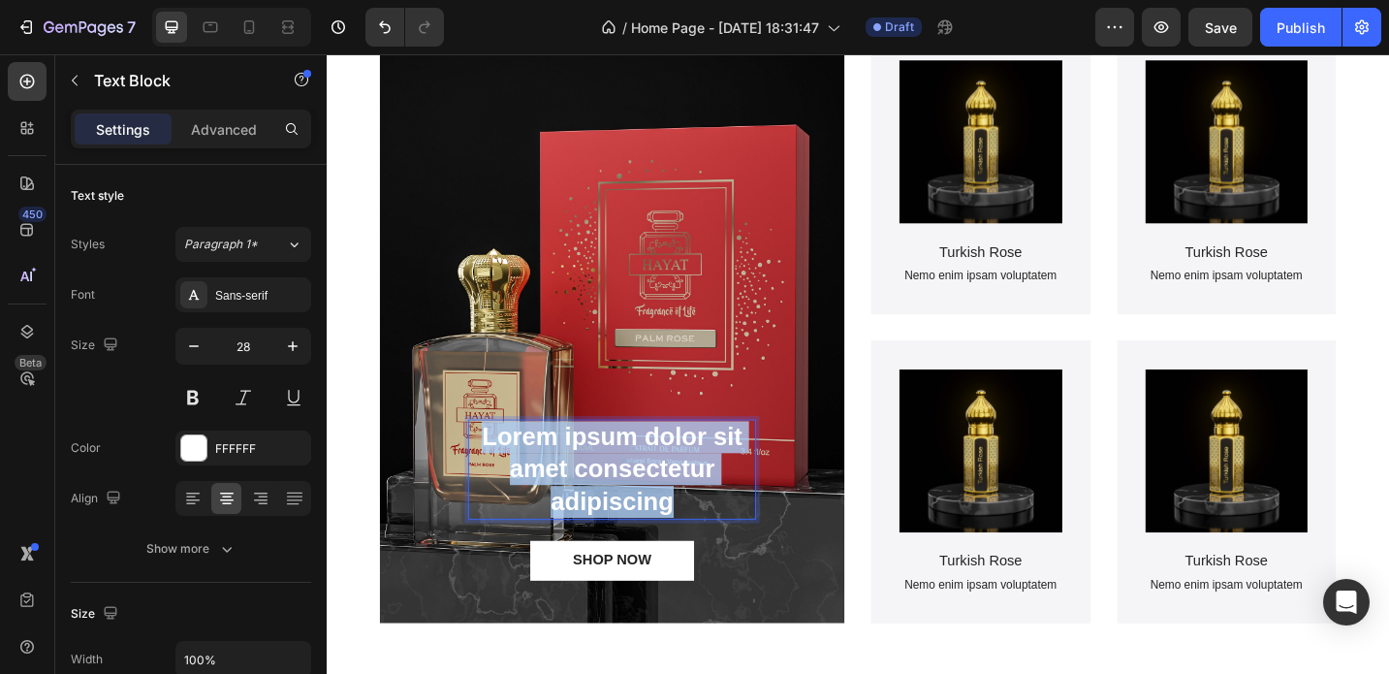
click at [630, 524] on p "Lorem ipsum dolor sit amet consectetur adipiscing" at bounding box center [639, 509] width 311 height 106
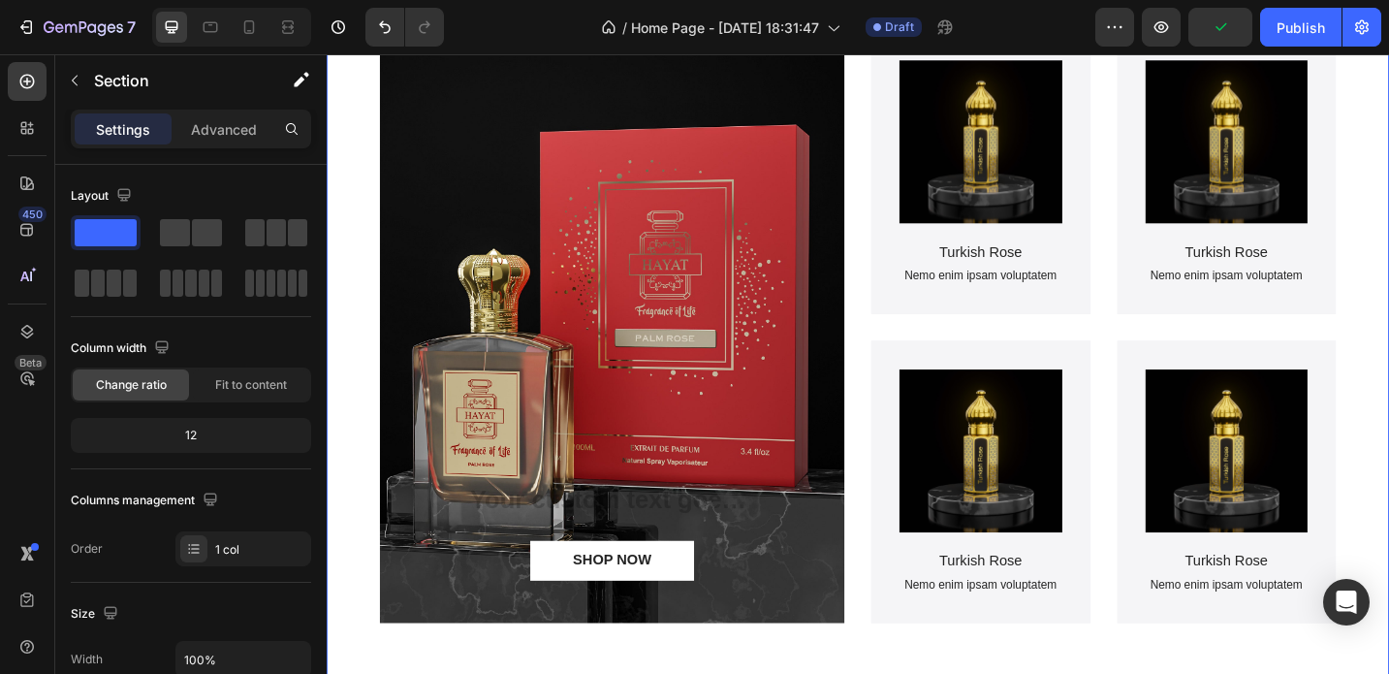
click at [849, 673] on div "Perfumes Heading Text Block 24 SHOP NOW Button Hero Banner Product Images Turki…" at bounding box center [908, 322] width 1047 height 771
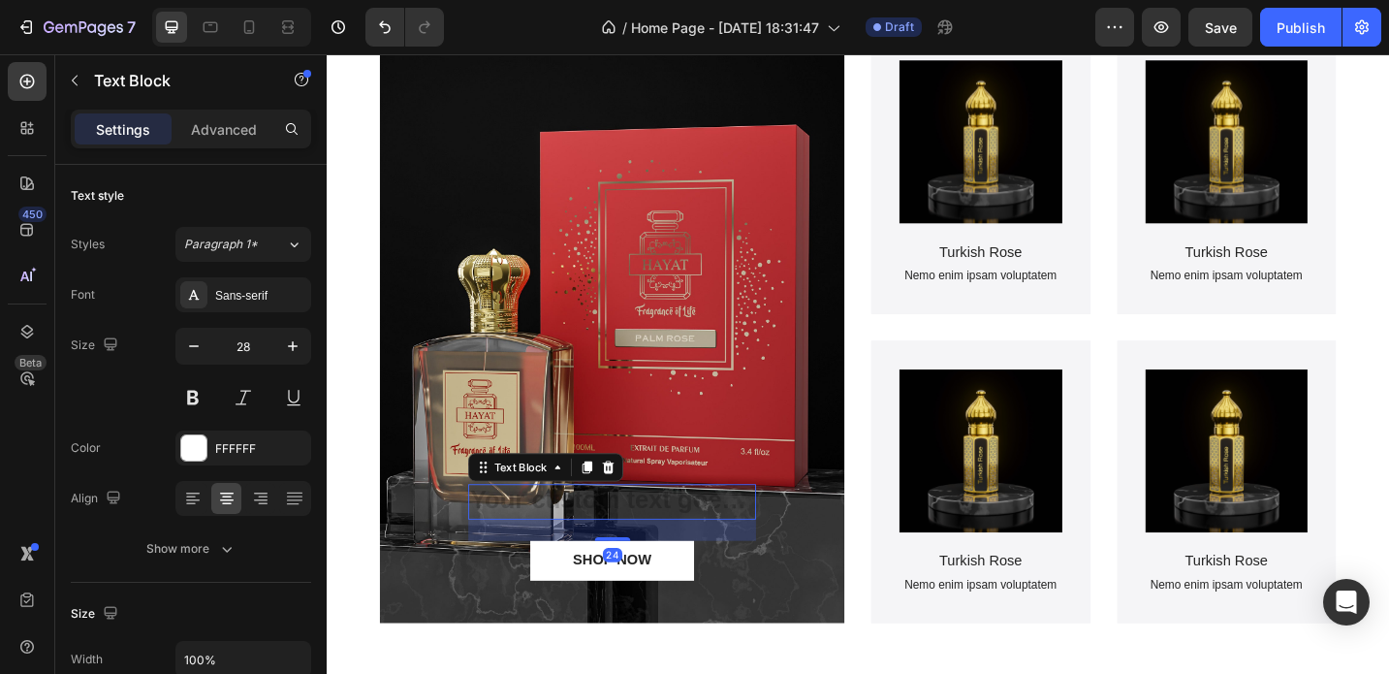
click at [684, 547] on div "Rich Text Editor. Editing area: main" at bounding box center [639, 543] width 315 height 39
click at [632, 510] on icon at bounding box center [635, 506] width 13 height 14
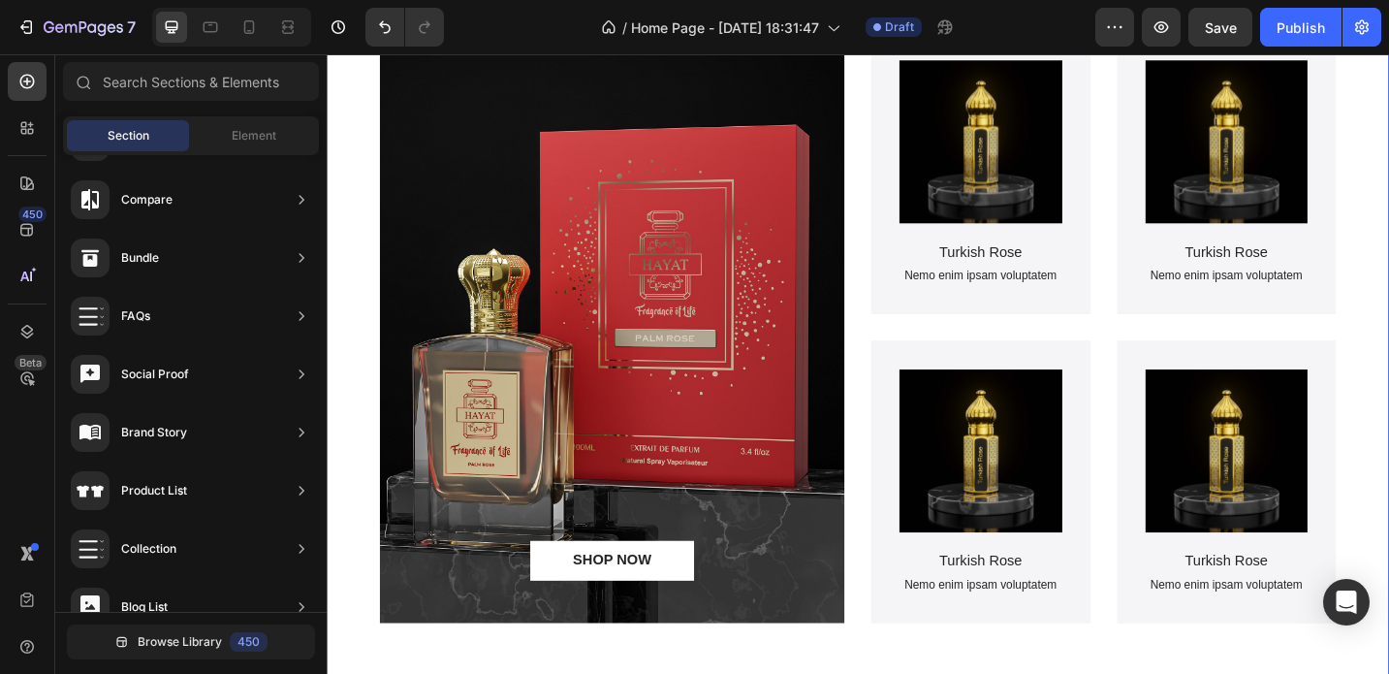
click at [886, 673] on div "Perfumes Heading SHOP NOW Button Hero Banner Product Images Turkish Rose Produc…" at bounding box center [908, 322] width 1047 height 771
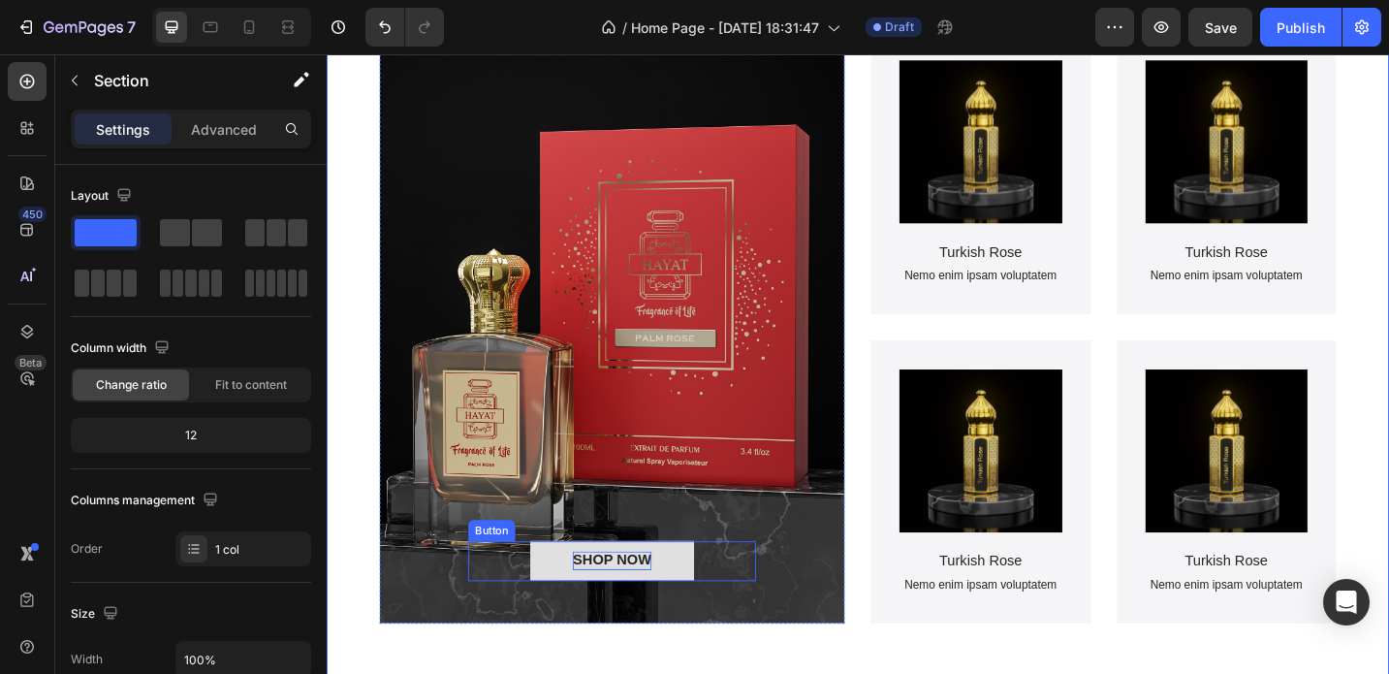
click at [680, 616] on div "SHOP NOW" at bounding box center [639, 608] width 86 height 20
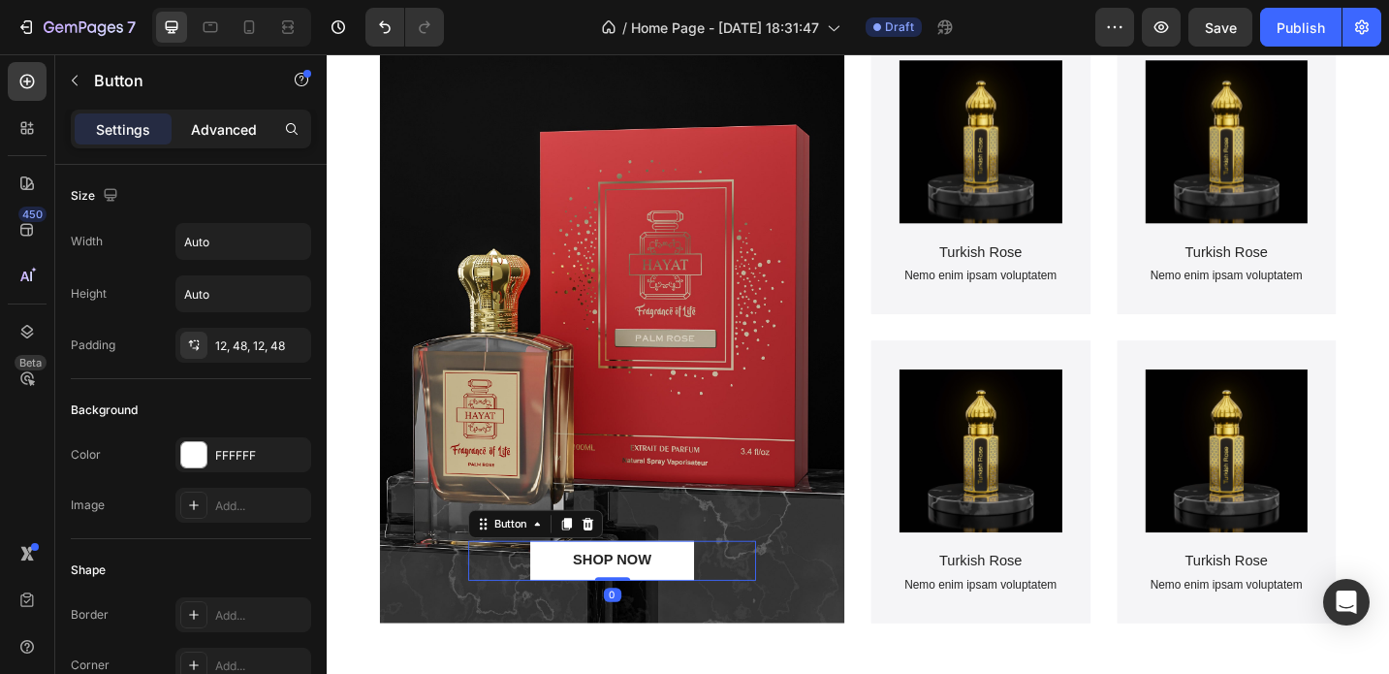
click at [217, 131] on p "Advanced" at bounding box center [224, 129] width 66 height 20
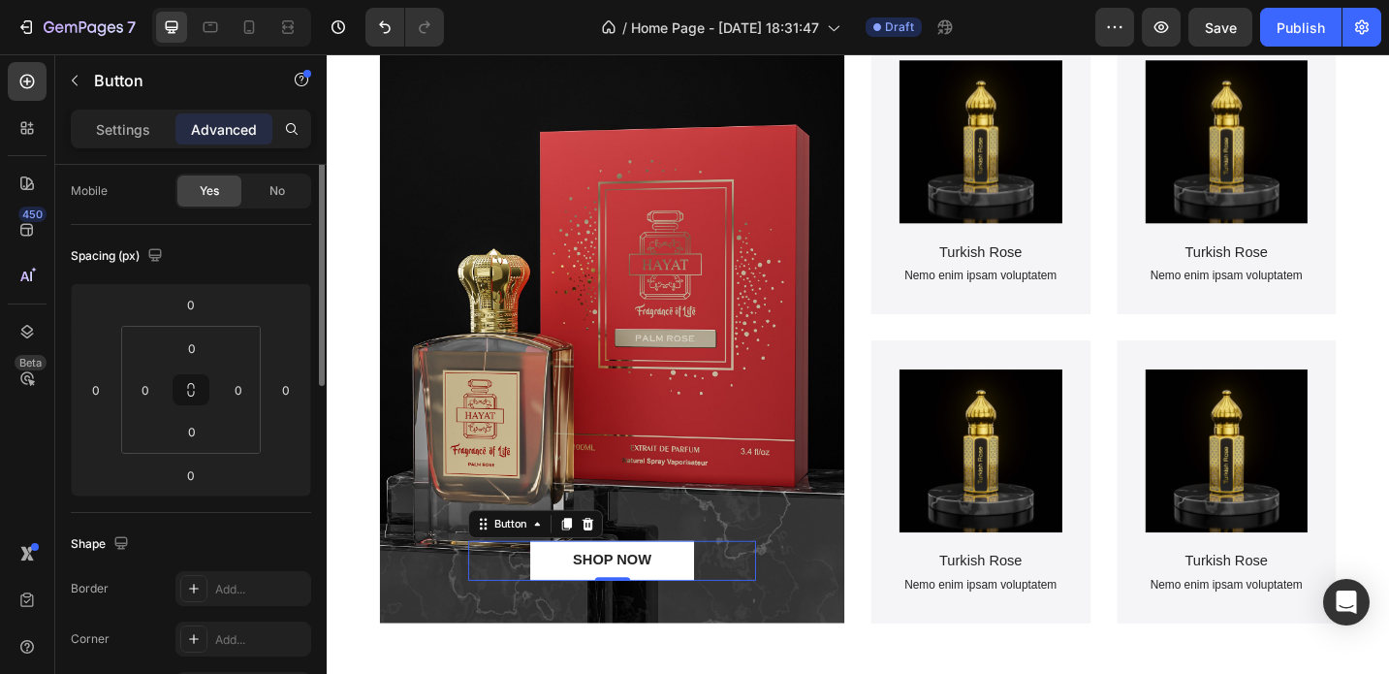
scroll to position [0, 0]
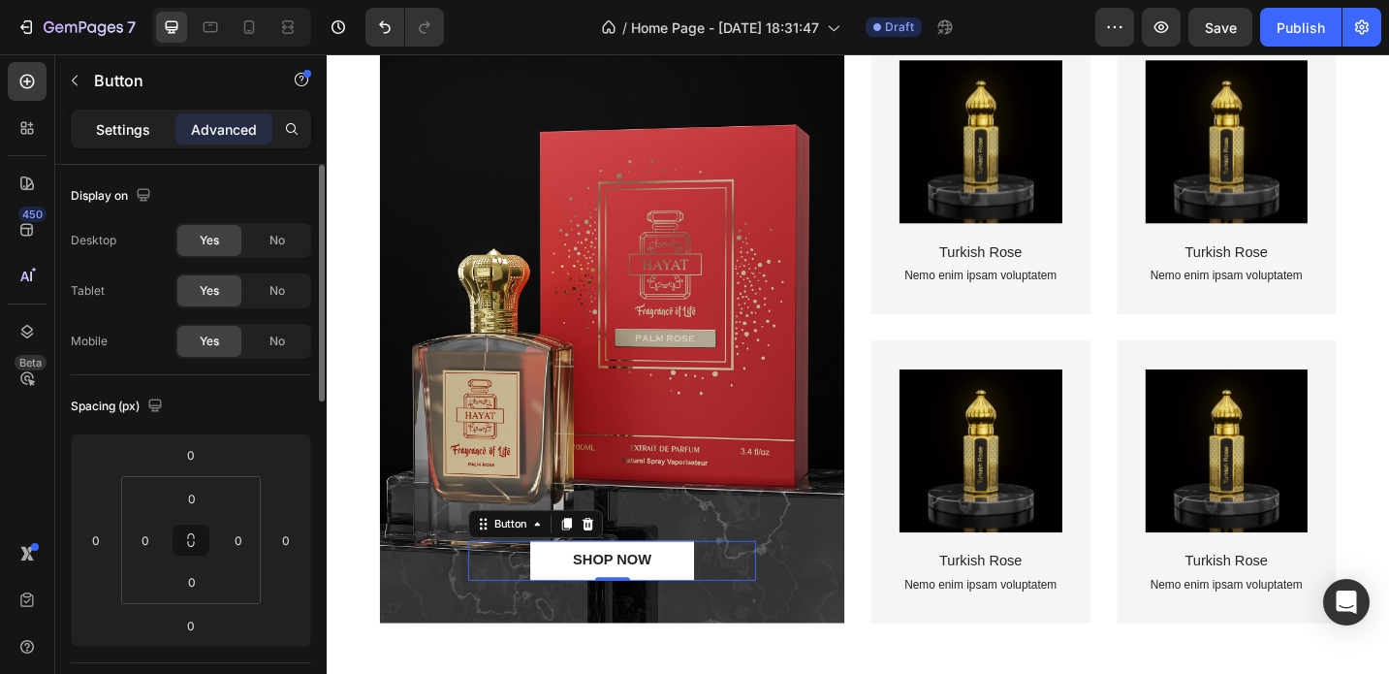
click at [125, 128] on p "Settings" at bounding box center [123, 129] width 54 height 20
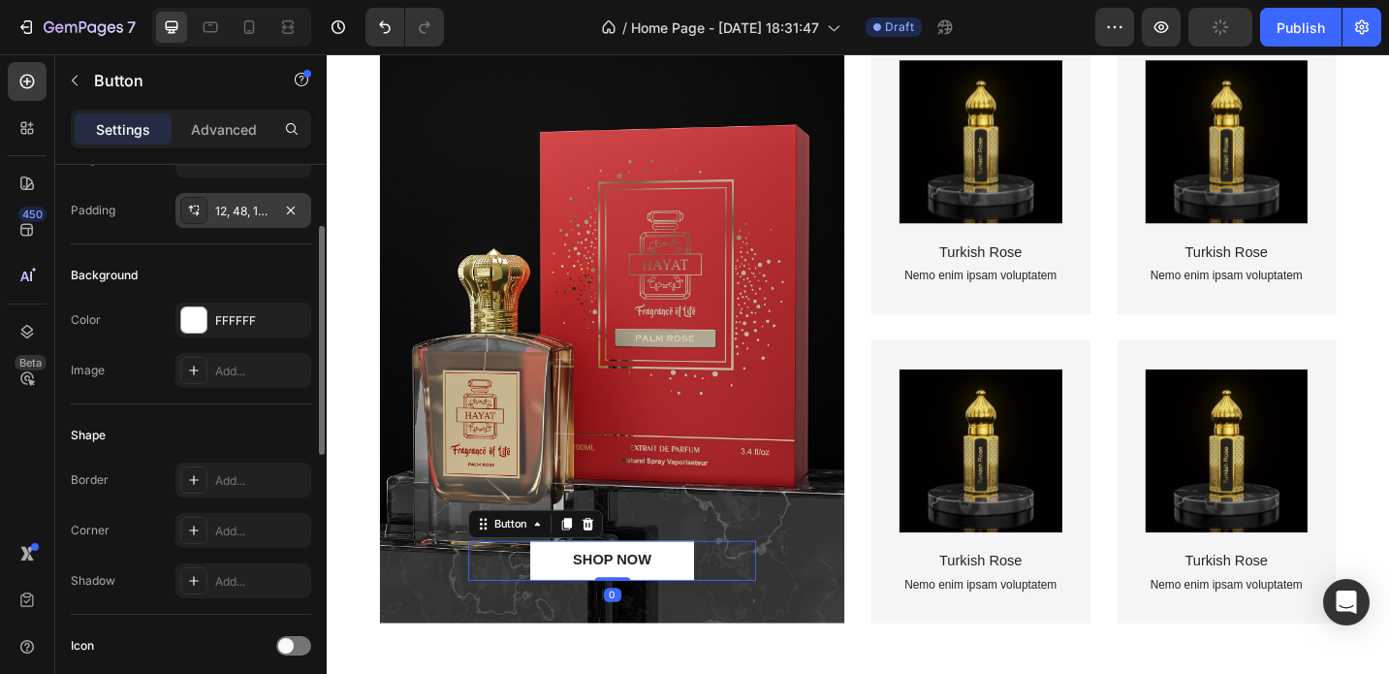
scroll to position [140, 0]
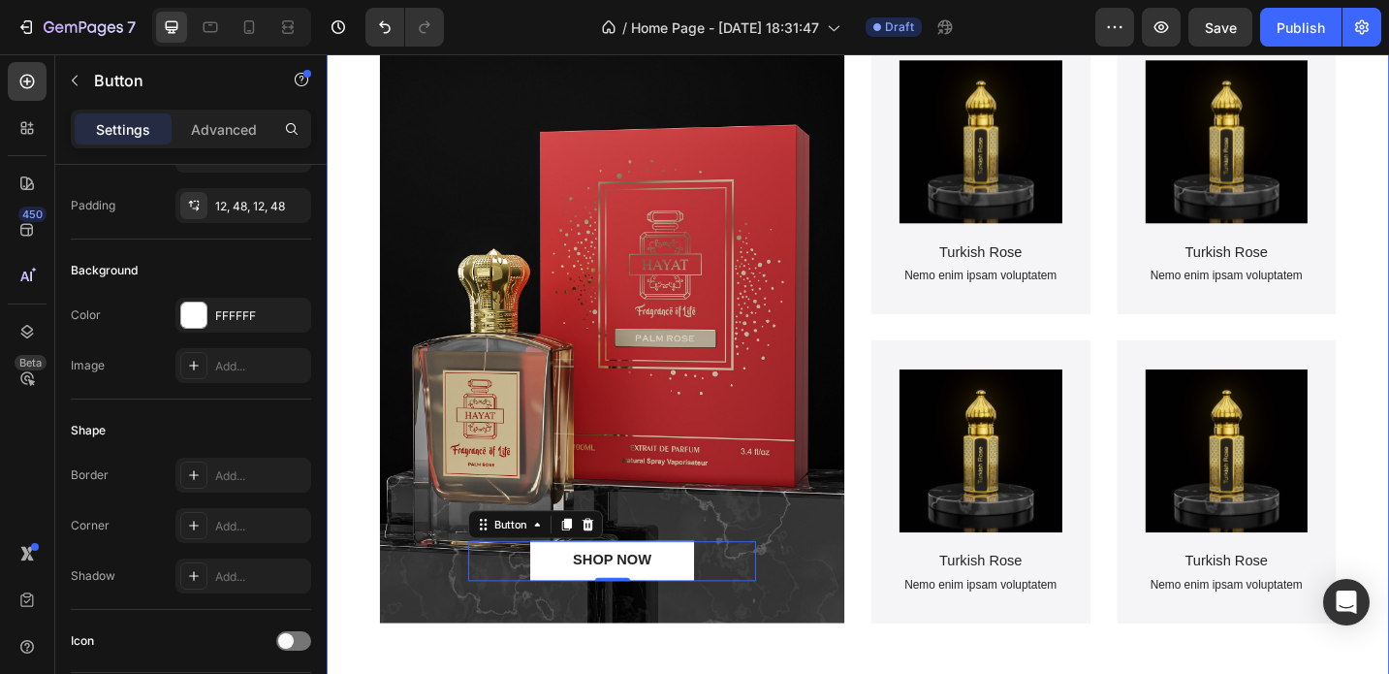
click at [364, 425] on div "Perfumes Heading SHOP NOW Button 0 Hero Banner Product Images Turkish Rose Prod…" at bounding box center [908, 306] width 1163 height 895
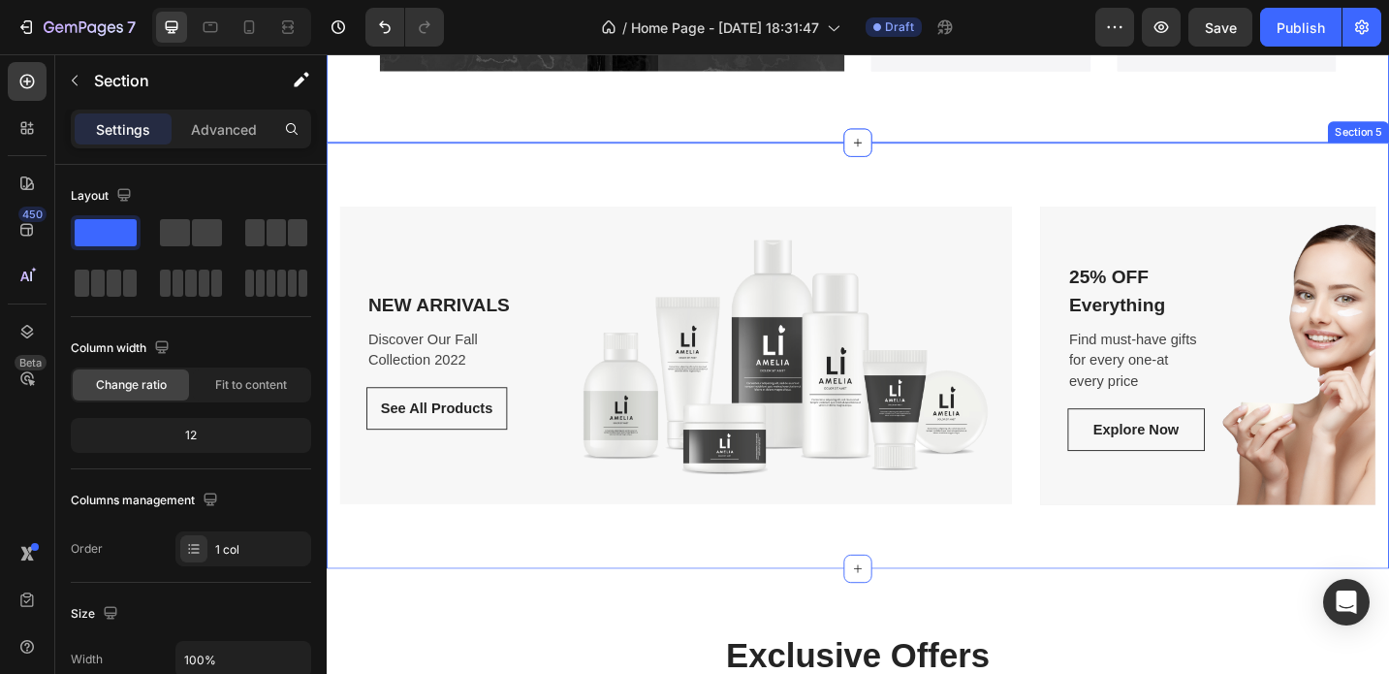
scroll to position [3311, 0]
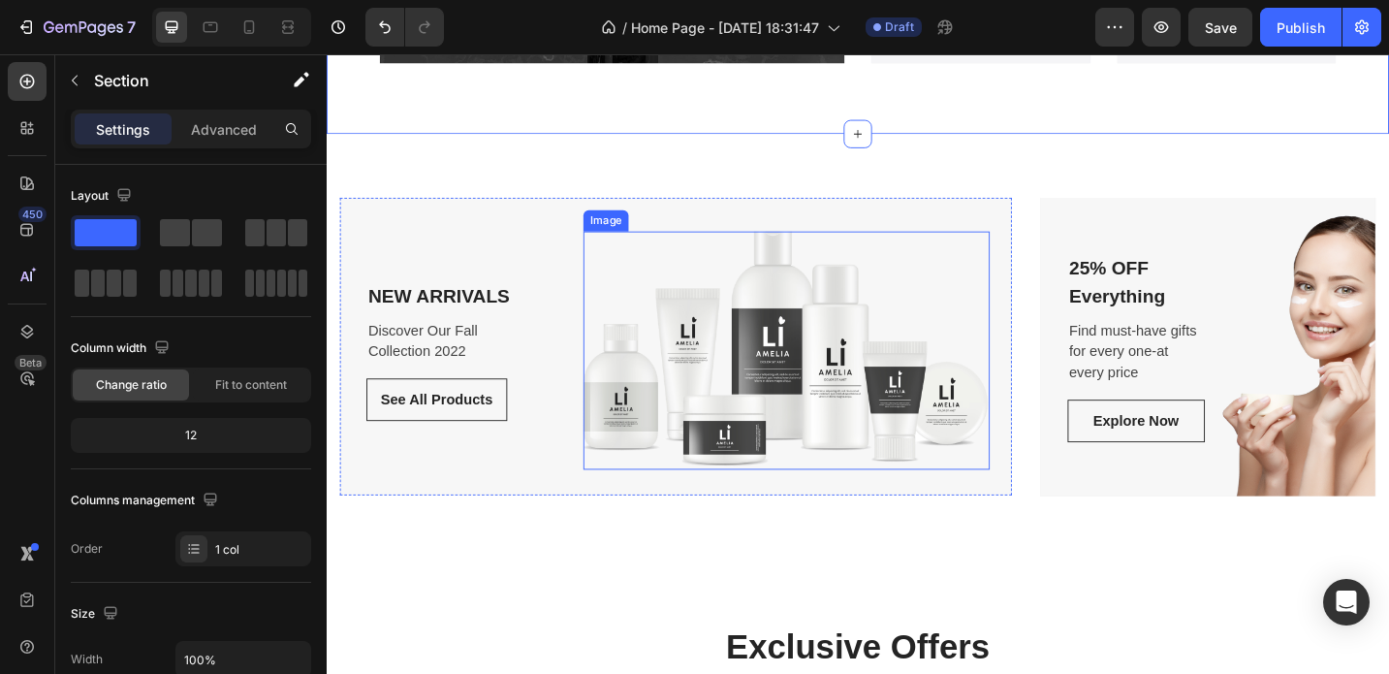
click at [681, 292] on img at bounding box center [829, 378] width 443 height 261
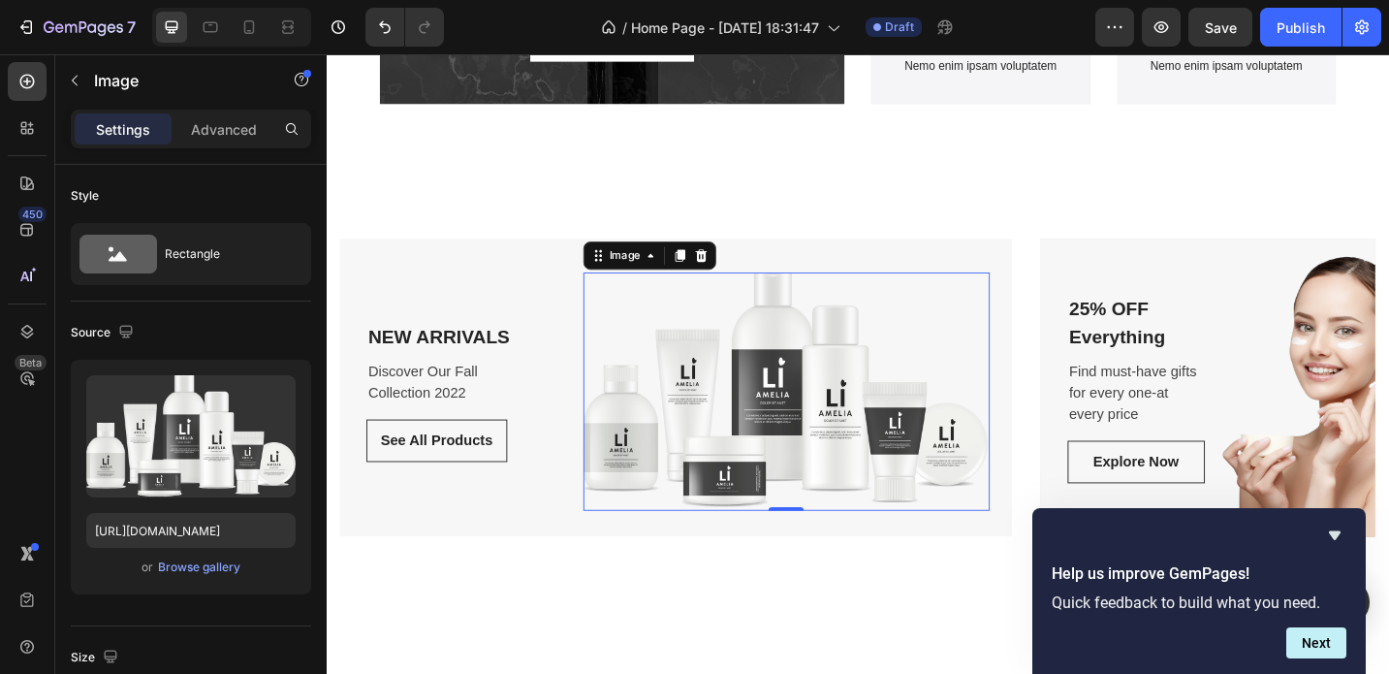
scroll to position [3270, 0]
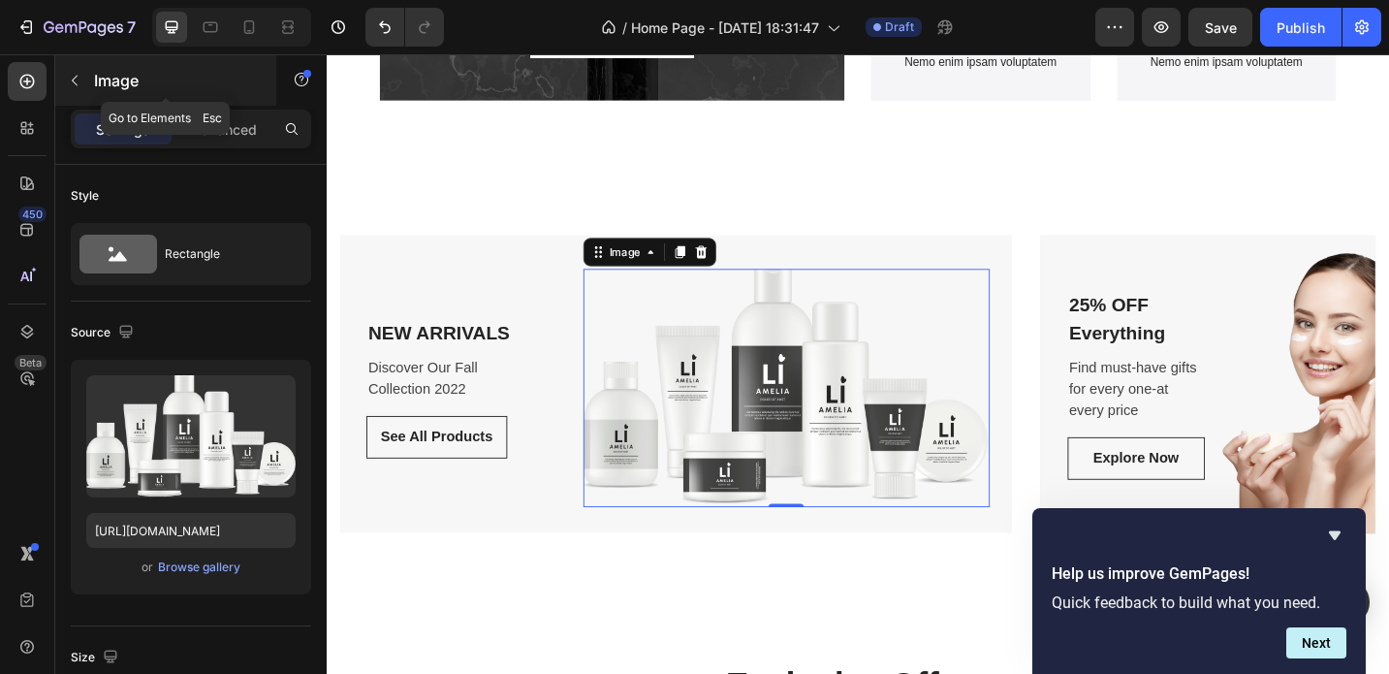
click at [71, 79] on icon "button" at bounding box center [75, 81] width 16 height 16
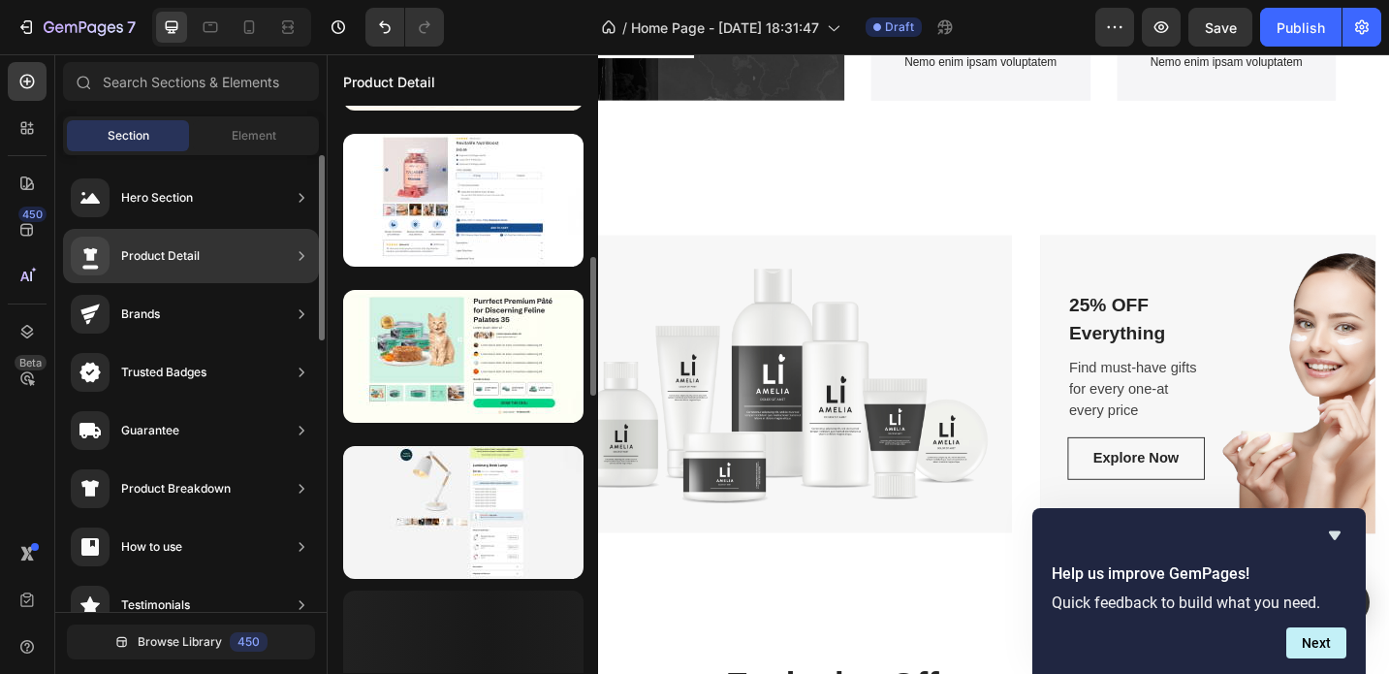
scroll to position [982, 0]
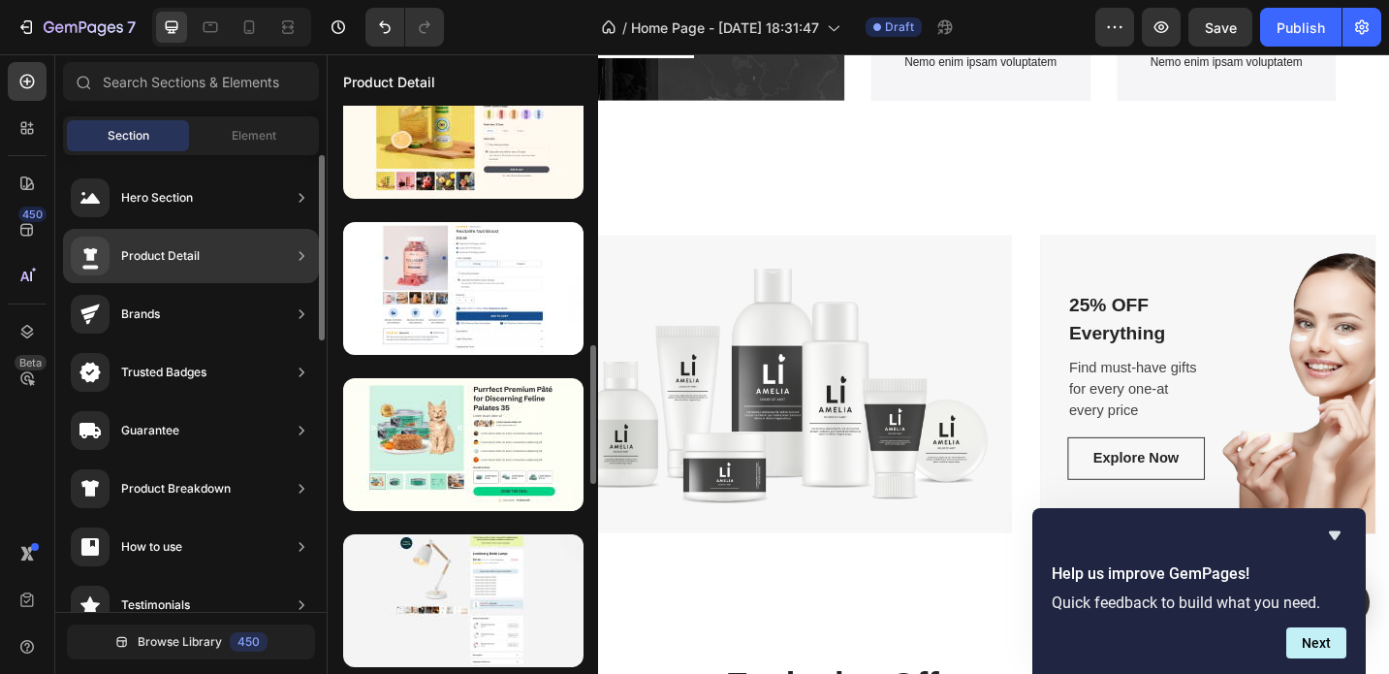
click at [182, 266] on div "Product Detail" at bounding box center [135, 256] width 129 height 39
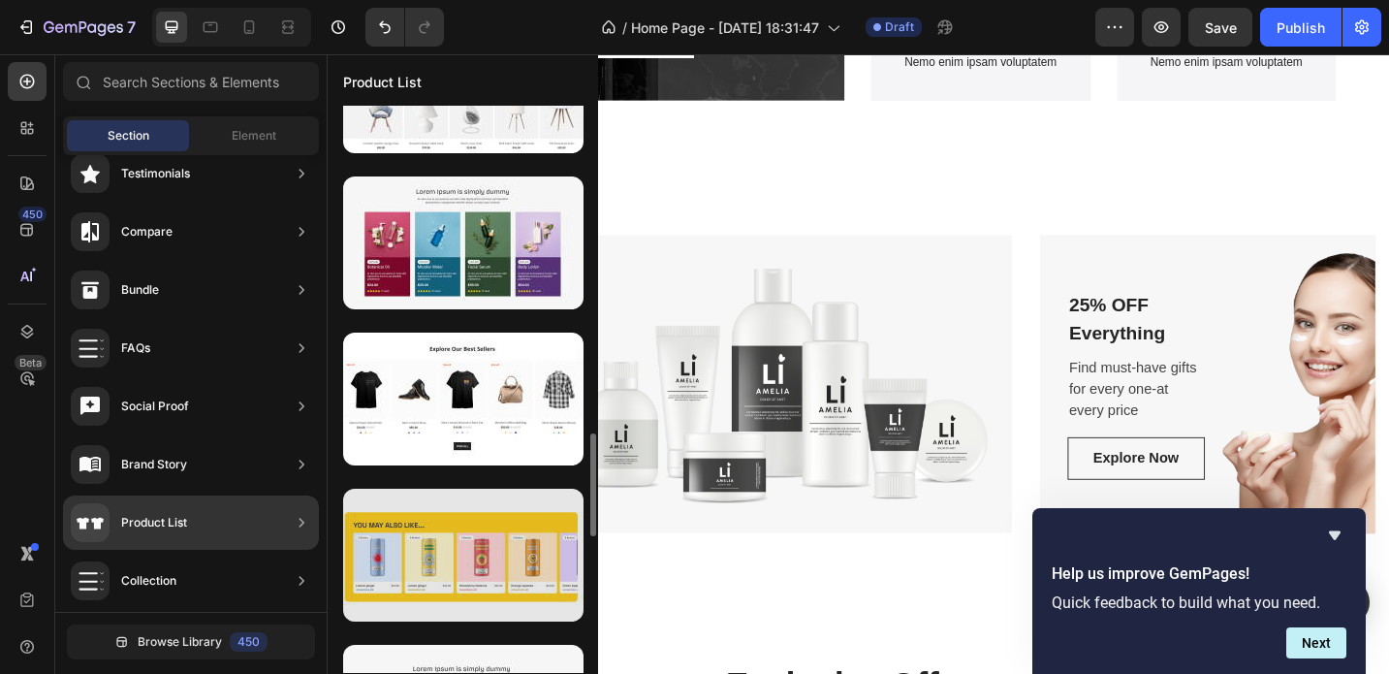
scroll to position [1646, 0]
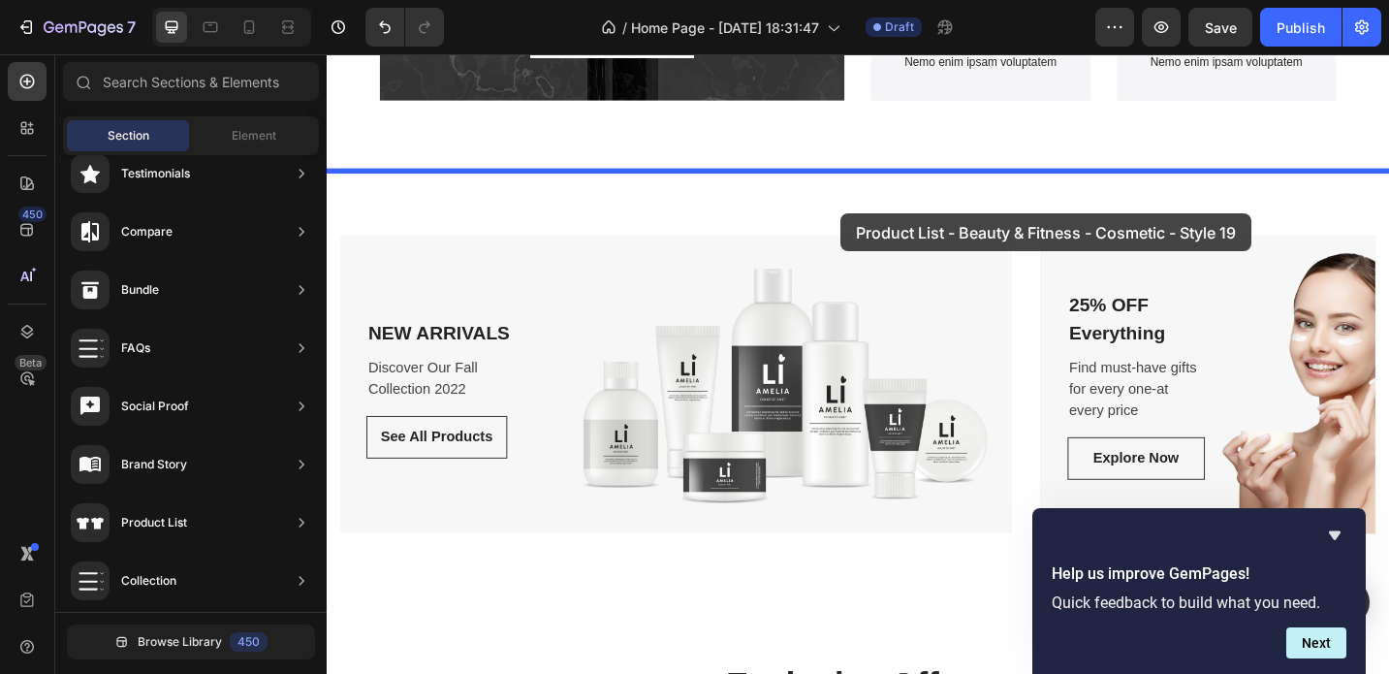
drag, startPoint x: 810, startPoint y: 330, endPoint x: 890, endPoint y: 229, distance: 128.4
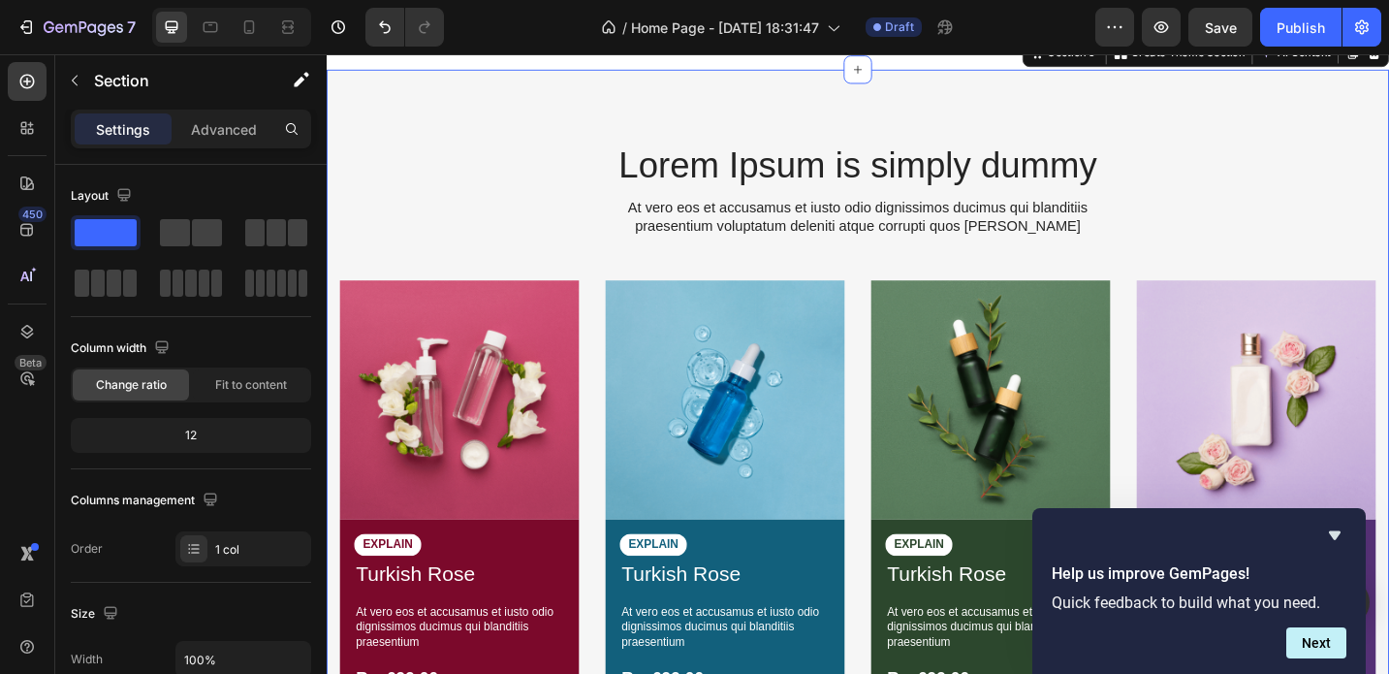
scroll to position [3531, 0]
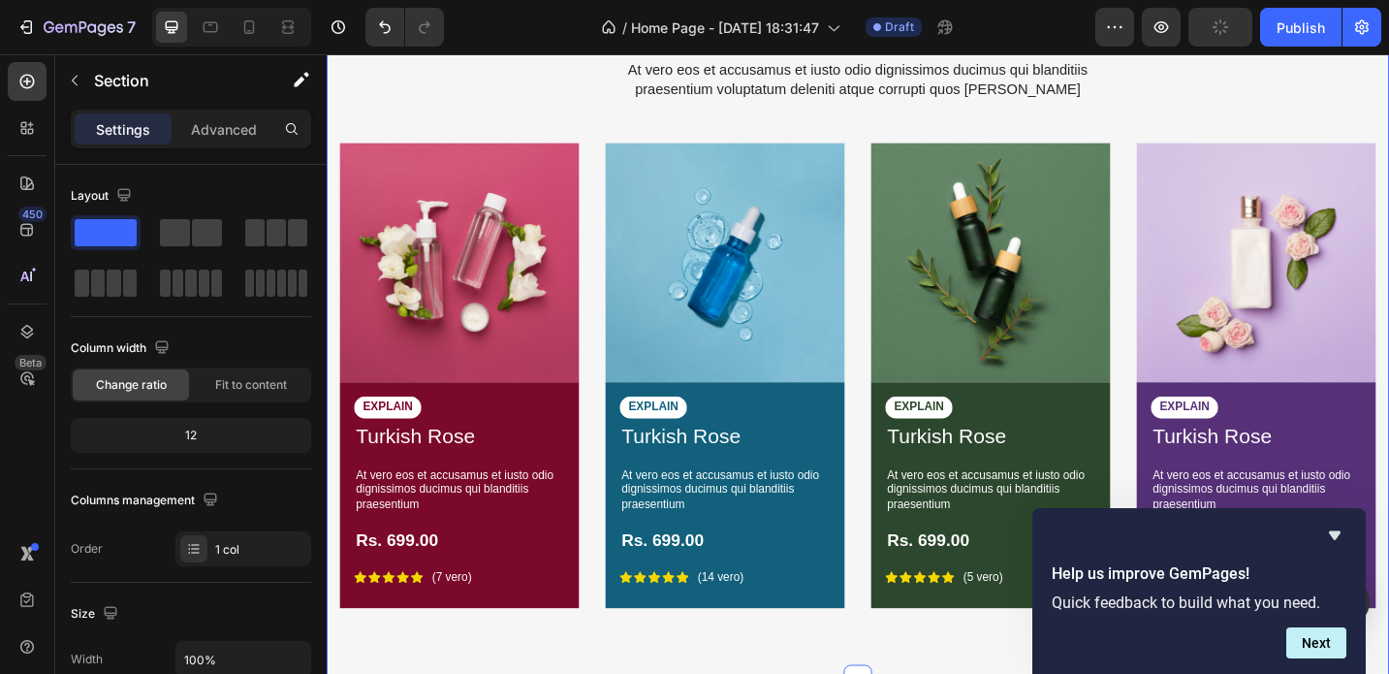
click at [1199, 125] on div "[PERSON_NAME] is simply dummy Heading At vero eos et accusamus et iusto odio di…" at bounding box center [908, 344] width 1134 height 693
click at [907, 285] on div "Image EXPLAIN Text Block Turkish Rose Product Title At vero eos et accusamus et…" at bounding box center [908, 413] width 1134 height 524
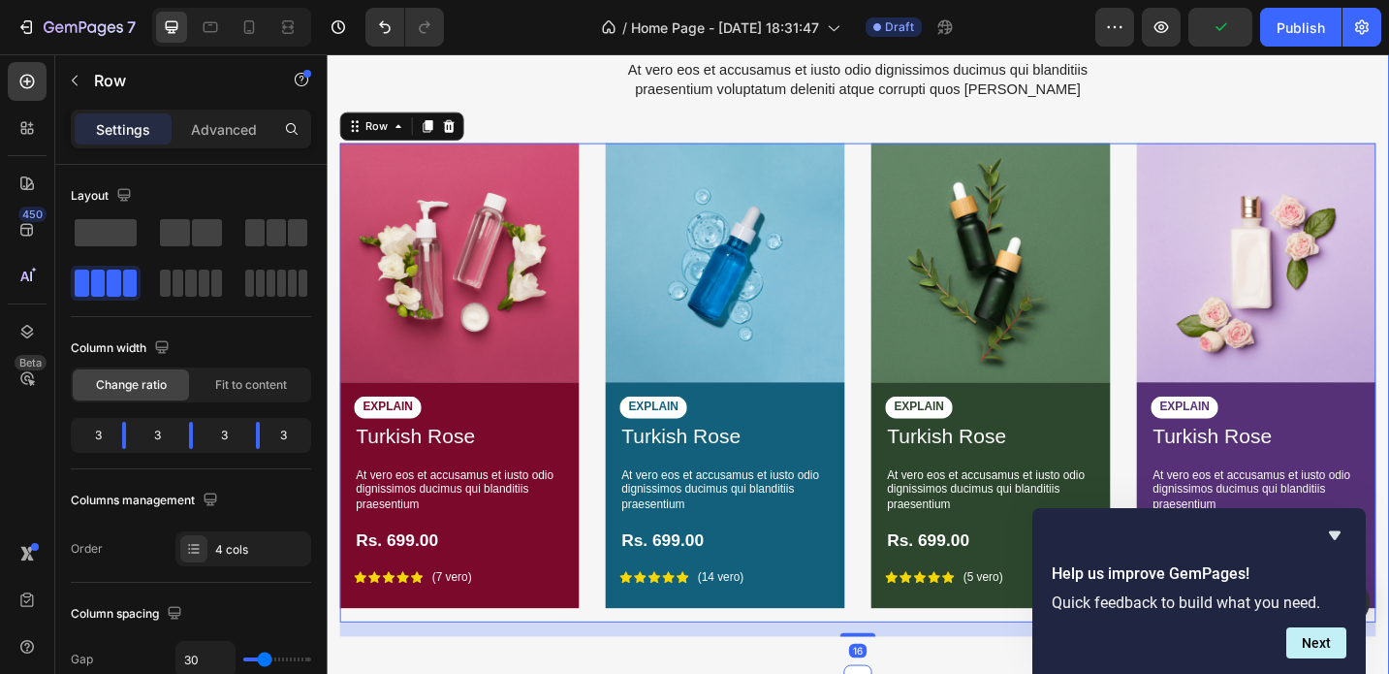
click at [555, 135] on div "[PERSON_NAME] is simply dummy Heading At vero eos et accusamus et iusto odio di…" at bounding box center [908, 344] width 1134 height 693
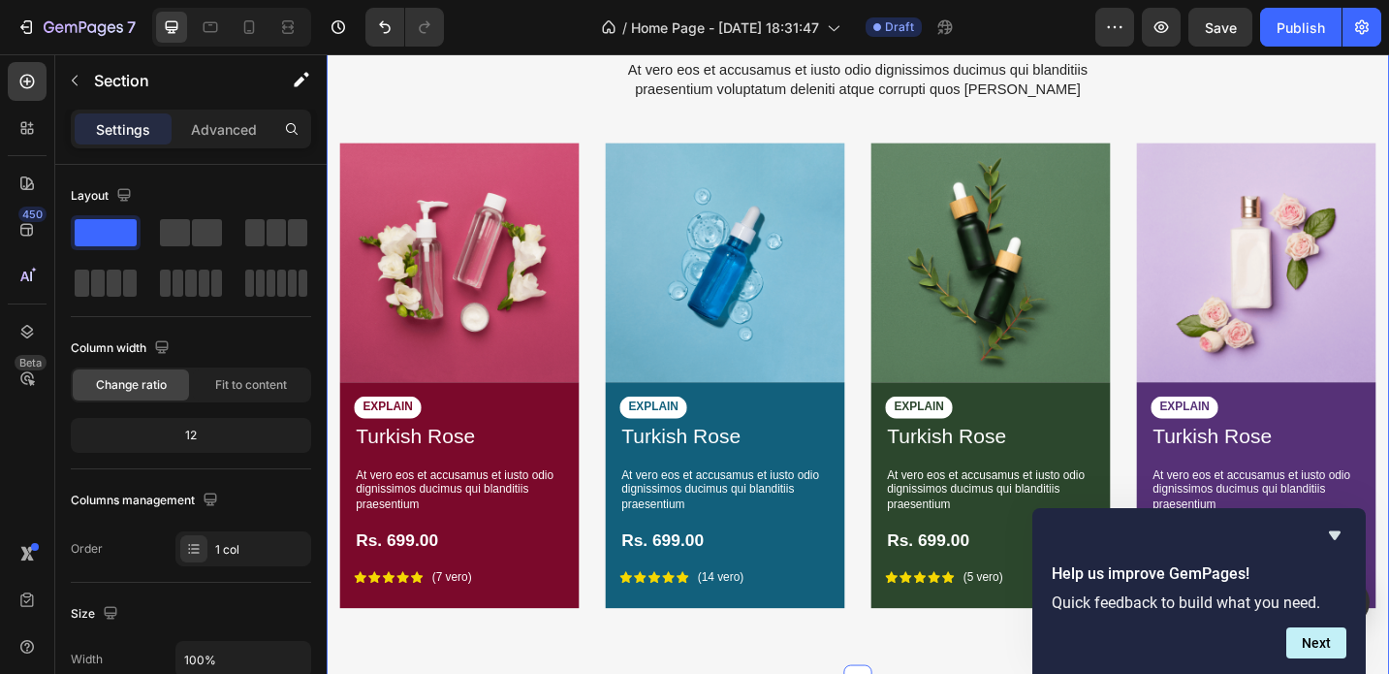
click at [572, 120] on div "[PERSON_NAME] is simply dummy Heading At vero eos et accusamus et iusto odio di…" at bounding box center [908, 344] width 1134 height 693
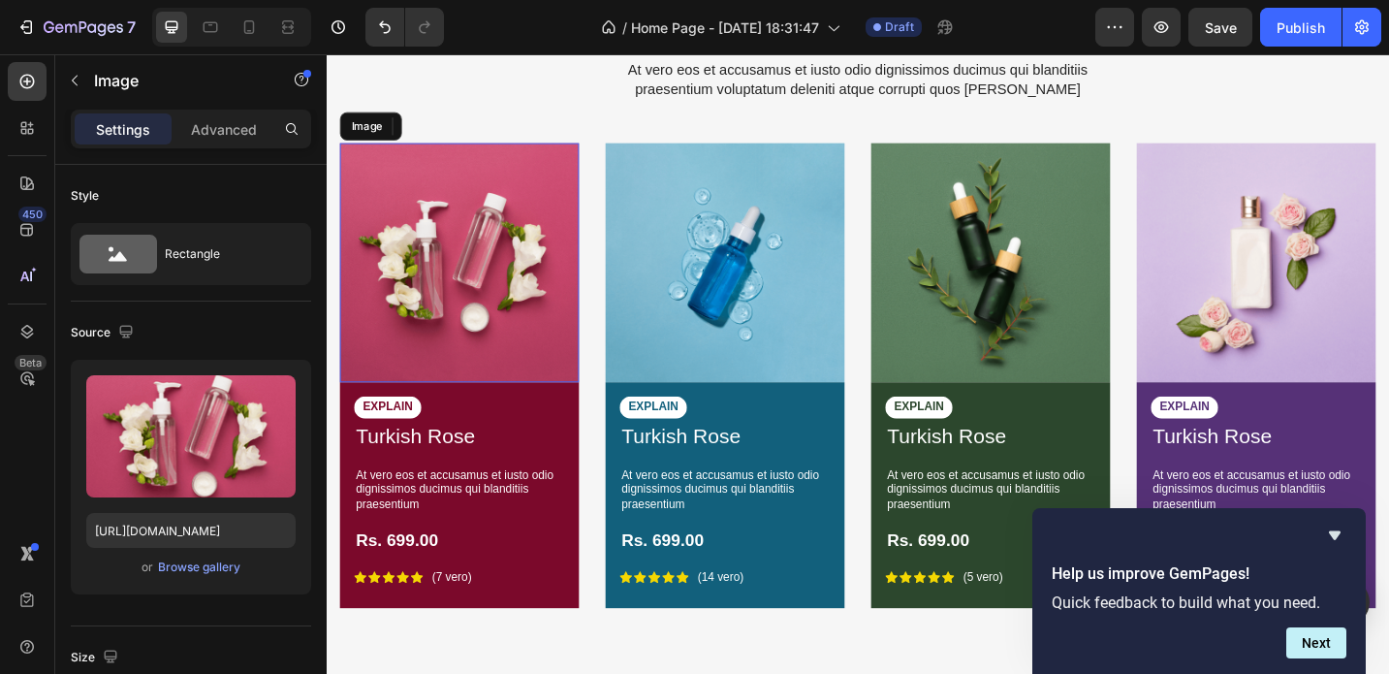
click at [506, 191] on img at bounding box center [472, 282] width 262 height 262
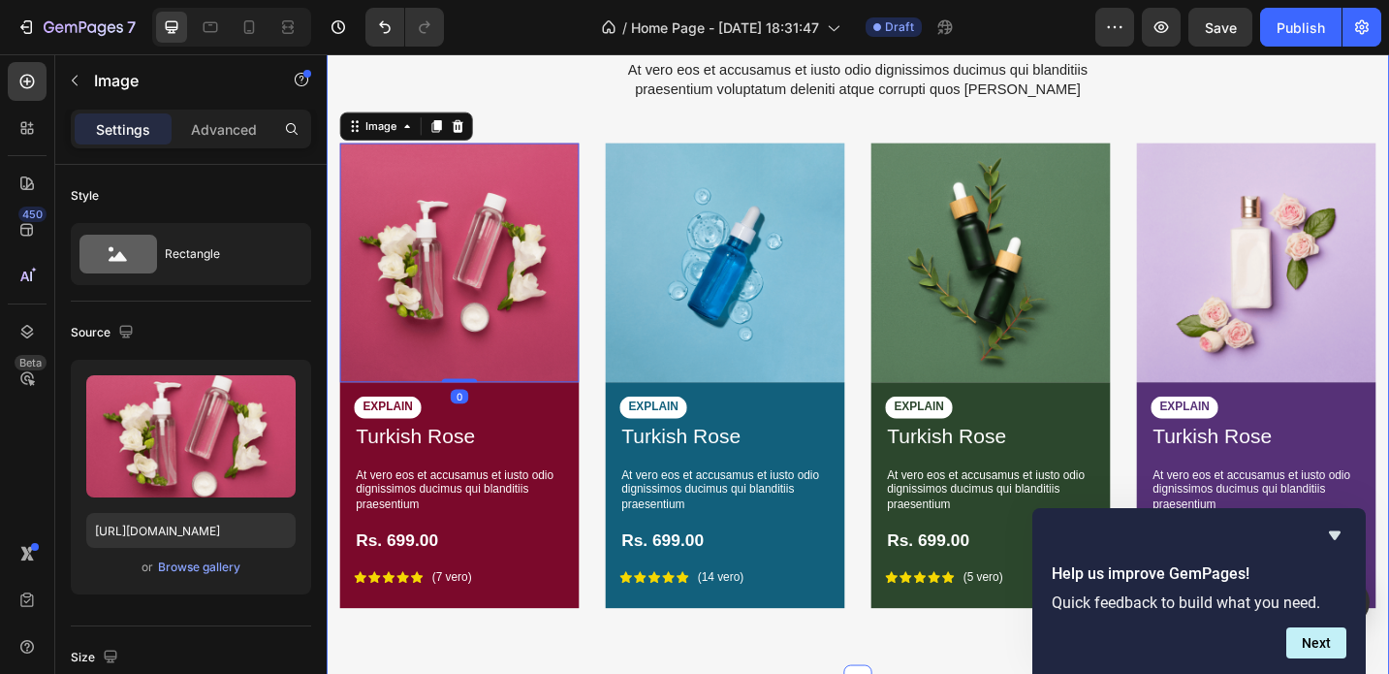
click at [333, 212] on div "[PERSON_NAME] is simply dummy Heading At vero eos et accusamus et iusto odio di…" at bounding box center [908, 329] width 1163 height 817
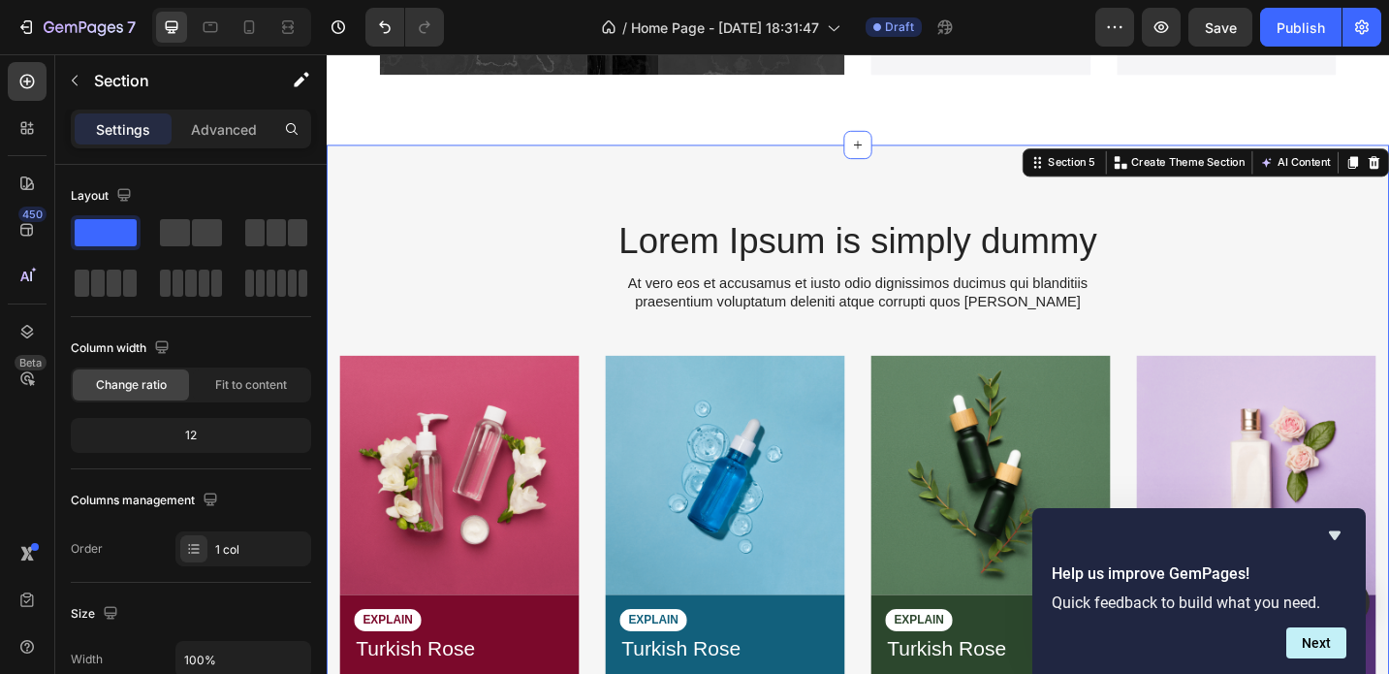
scroll to position [3291, 0]
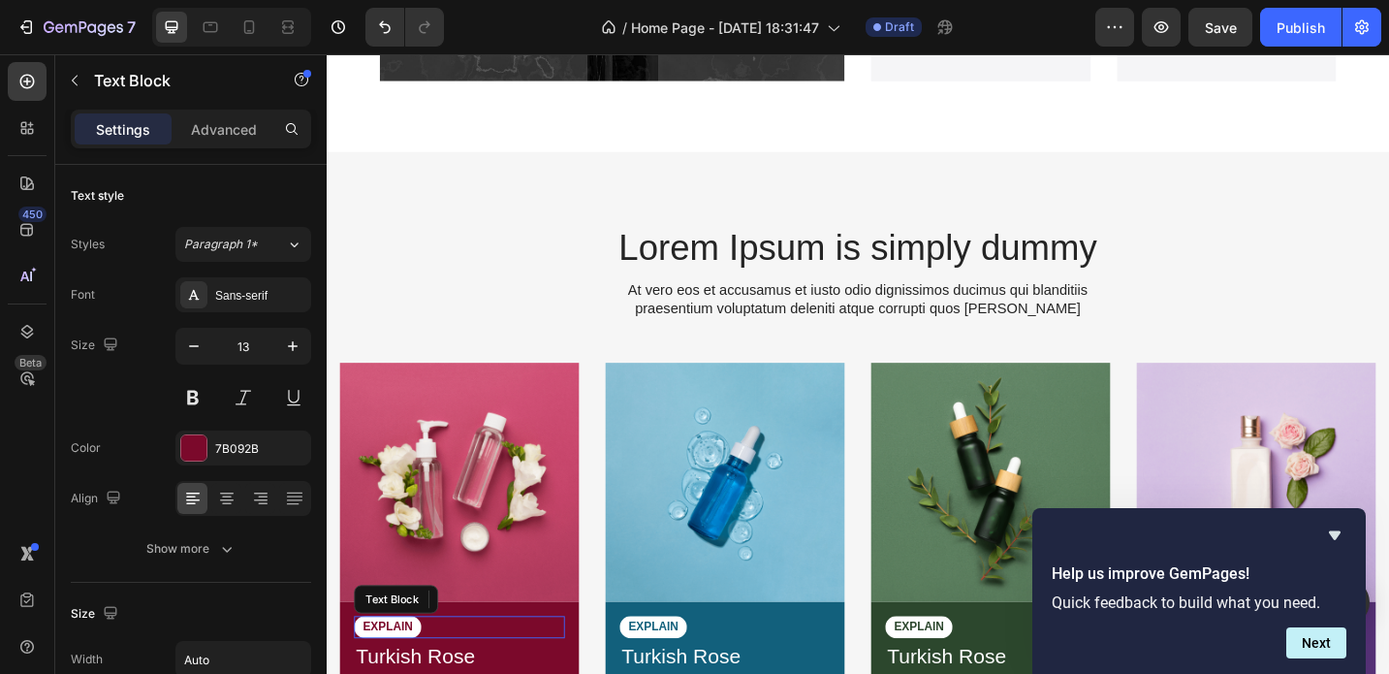
click at [530, 673] on div "EXPLAIN" at bounding box center [472, 681] width 231 height 24
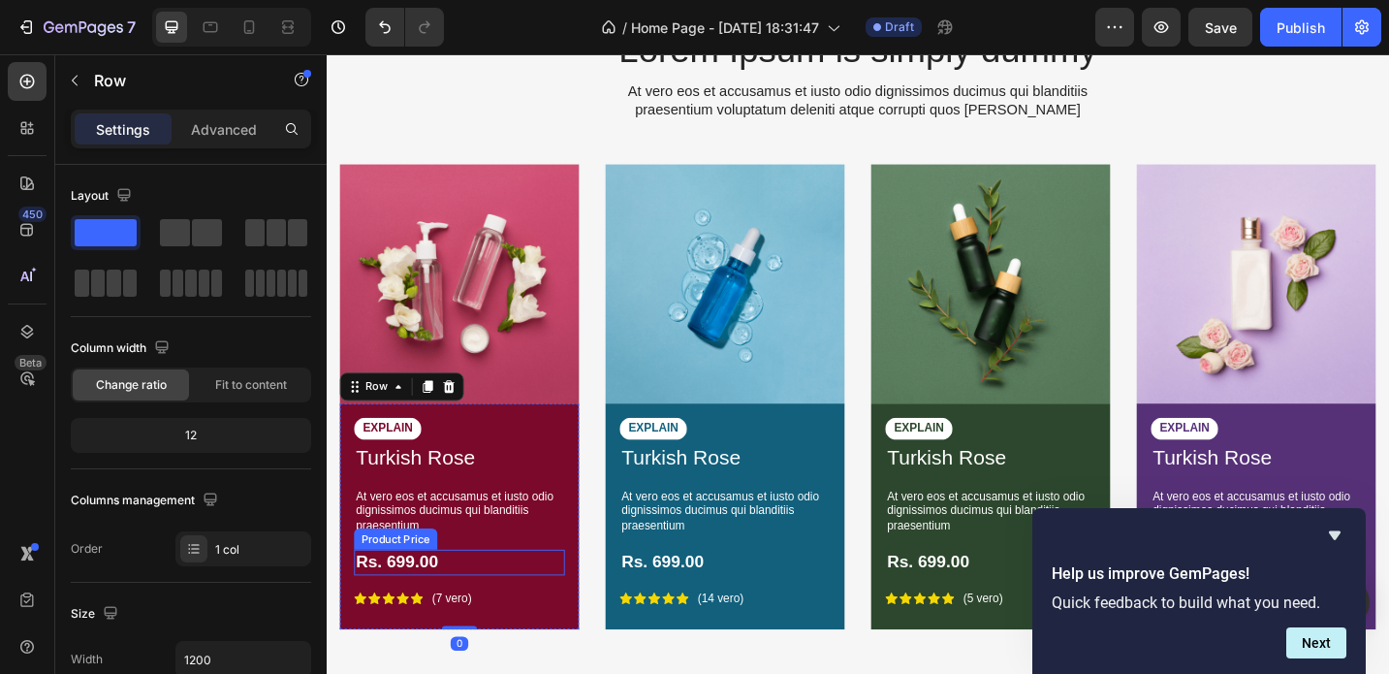
scroll to position [3535, 0]
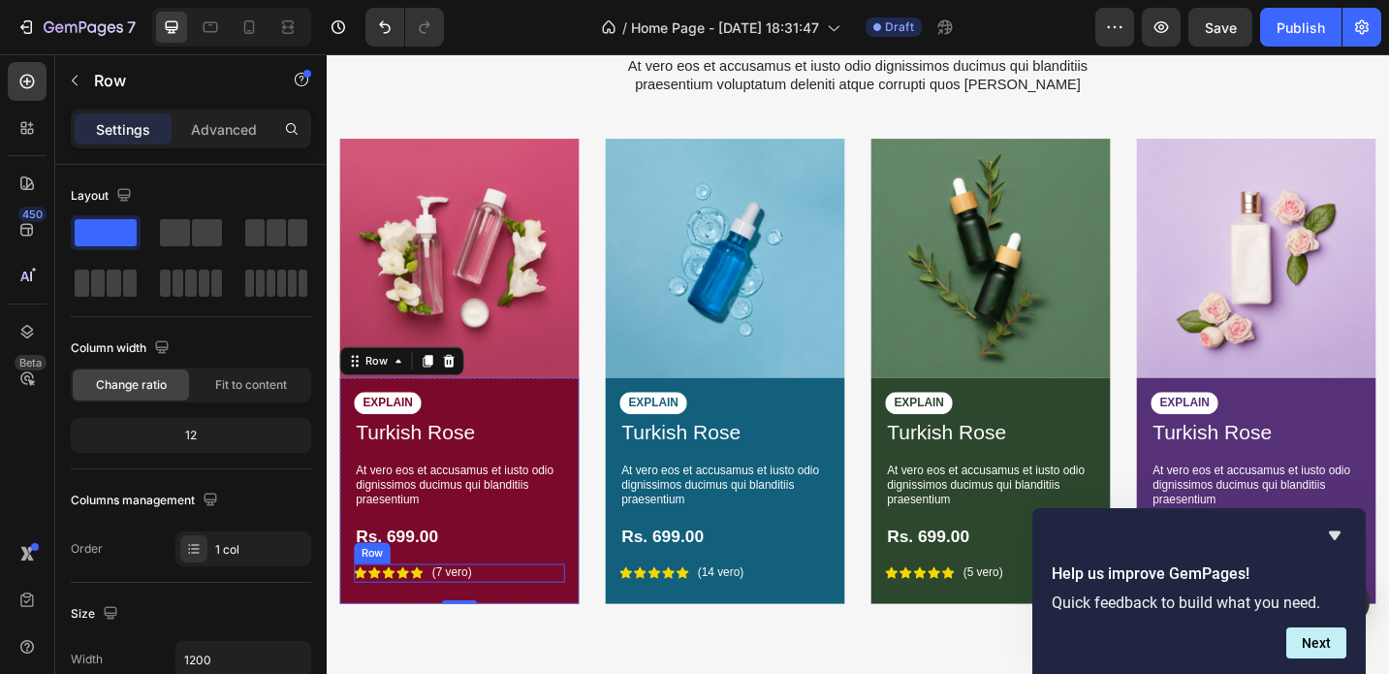
click at [551, 612] on div "Icon Icon Icon Icon Icon Icon List (7 vero) Text Block Row" at bounding box center [472, 622] width 231 height 20
click at [573, 555] on div "EXPLAIN Text Block Turkish Rose Product Title At vero eos et accusamus et iusto…" at bounding box center [472, 536] width 231 height 224
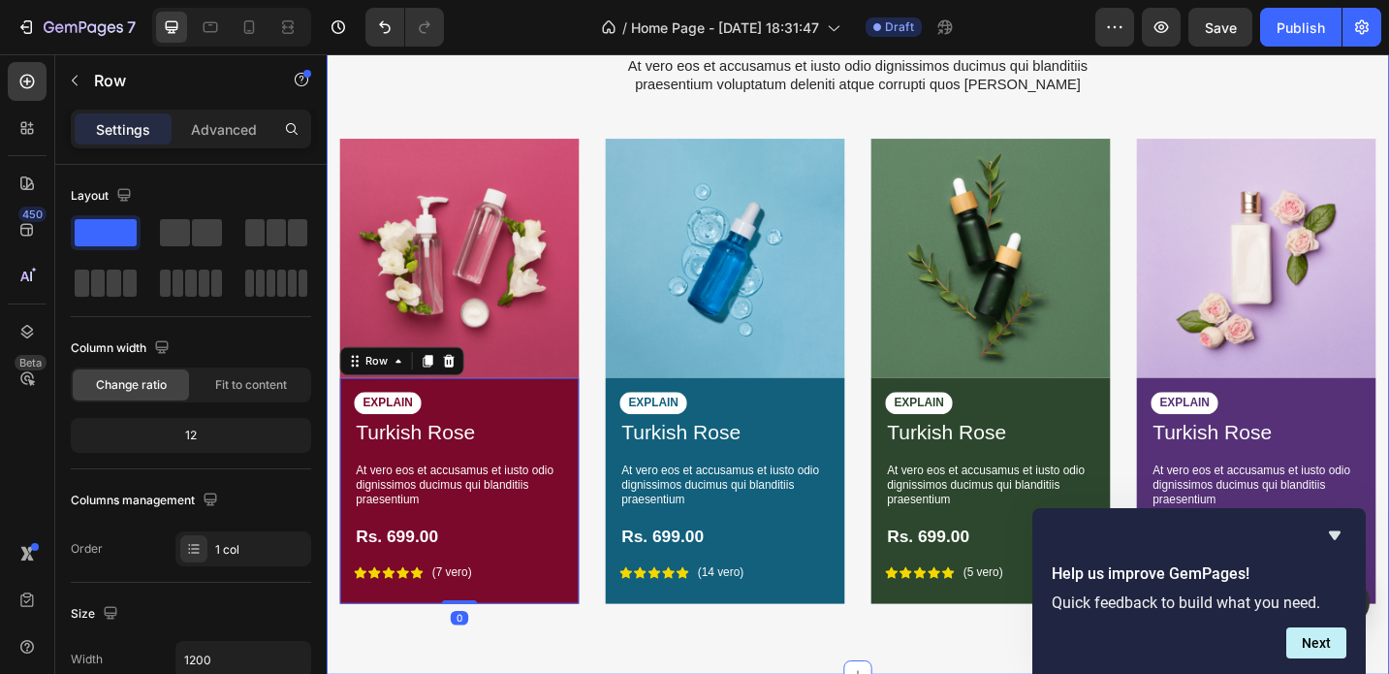
click at [696, 673] on div "[PERSON_NAME] is simply dummy Heading At vero eos et accusamus et iusto odio di…" at bounding box center [908, 339] width 1134 height 693
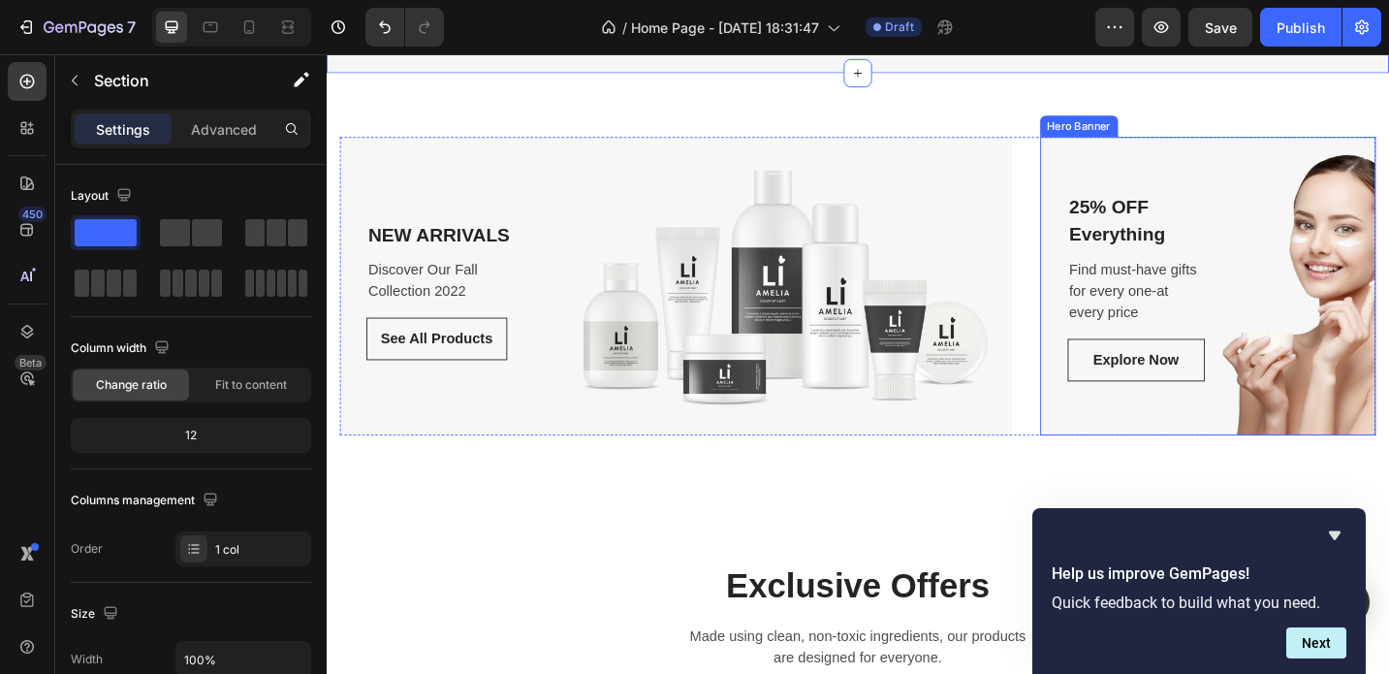
scroll to position [4200, 0]
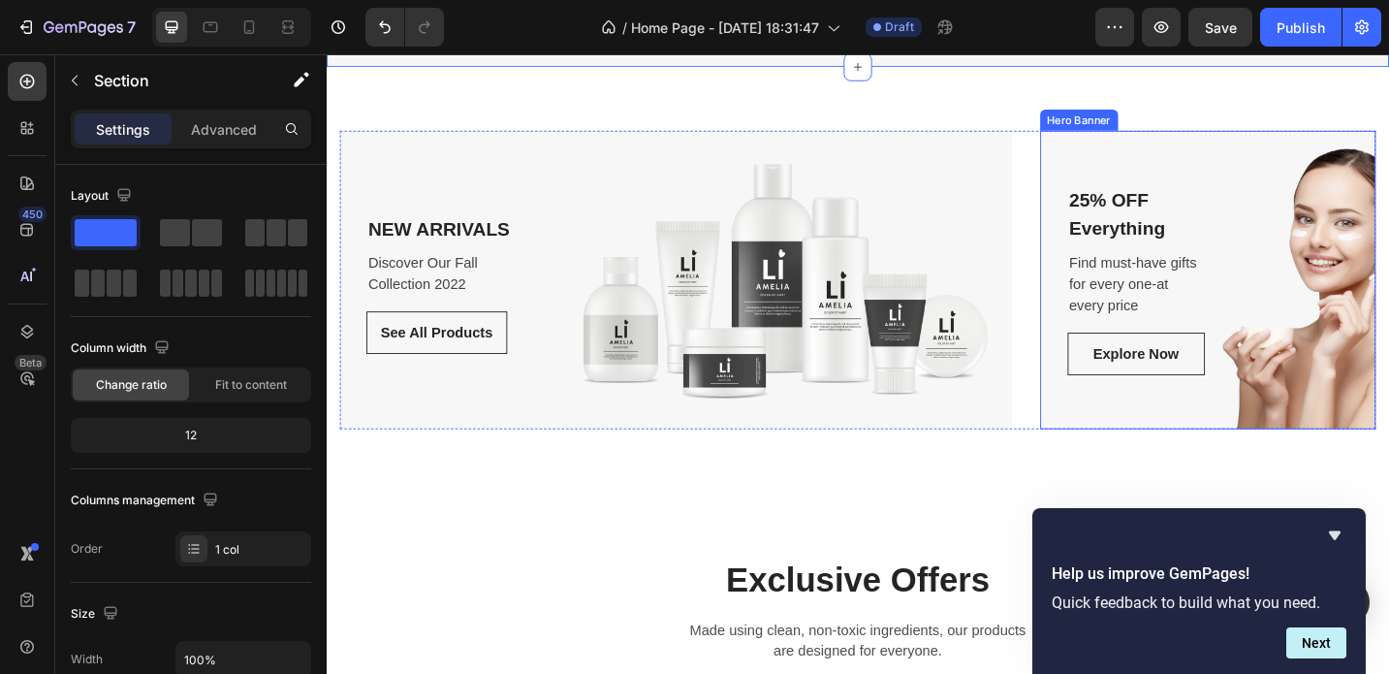
click at [1308, 291] on div "25% OFF Everything Text block Find must-have gifts for every one-at every price…" at bounding box center [1291, 301] width 309 height 208
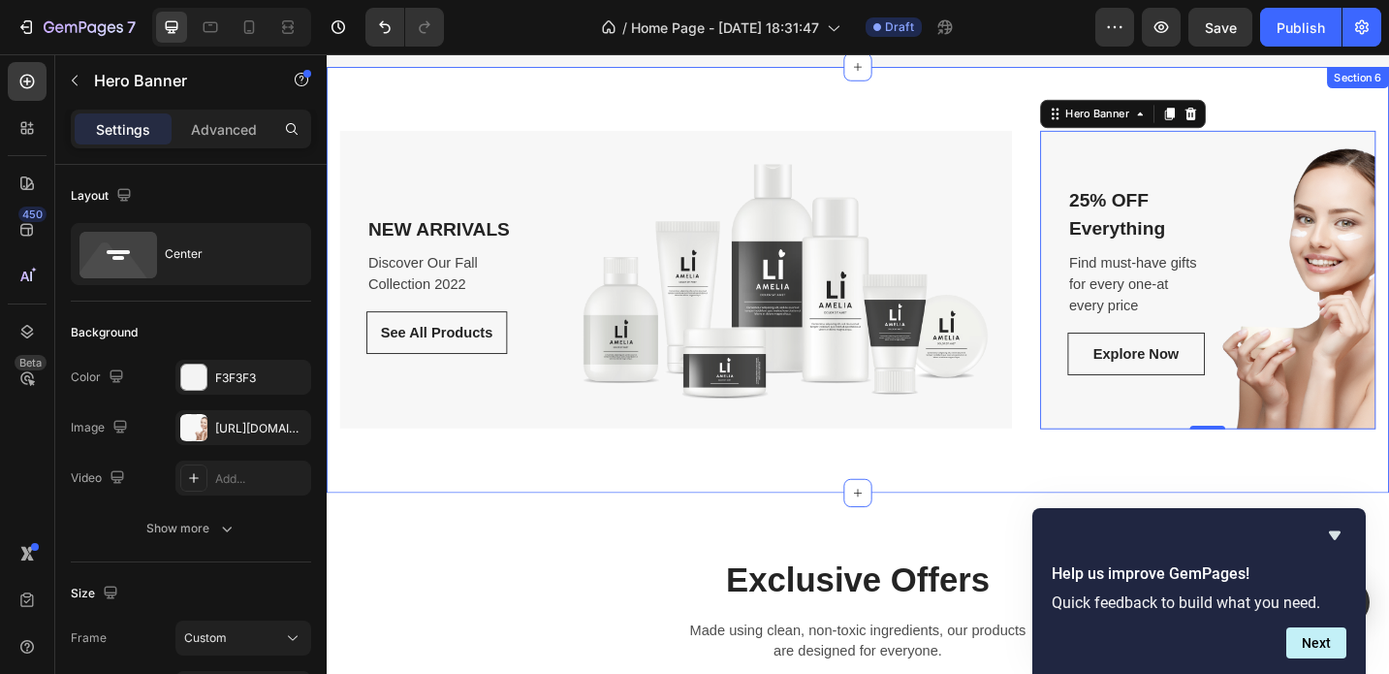
click at [1011, 114] on div "NEW ARRIVALS Text block Discover Our Fall Collection 2022 Text block See All Pr…" at bounding box center [908, 301] width 1163 height 466
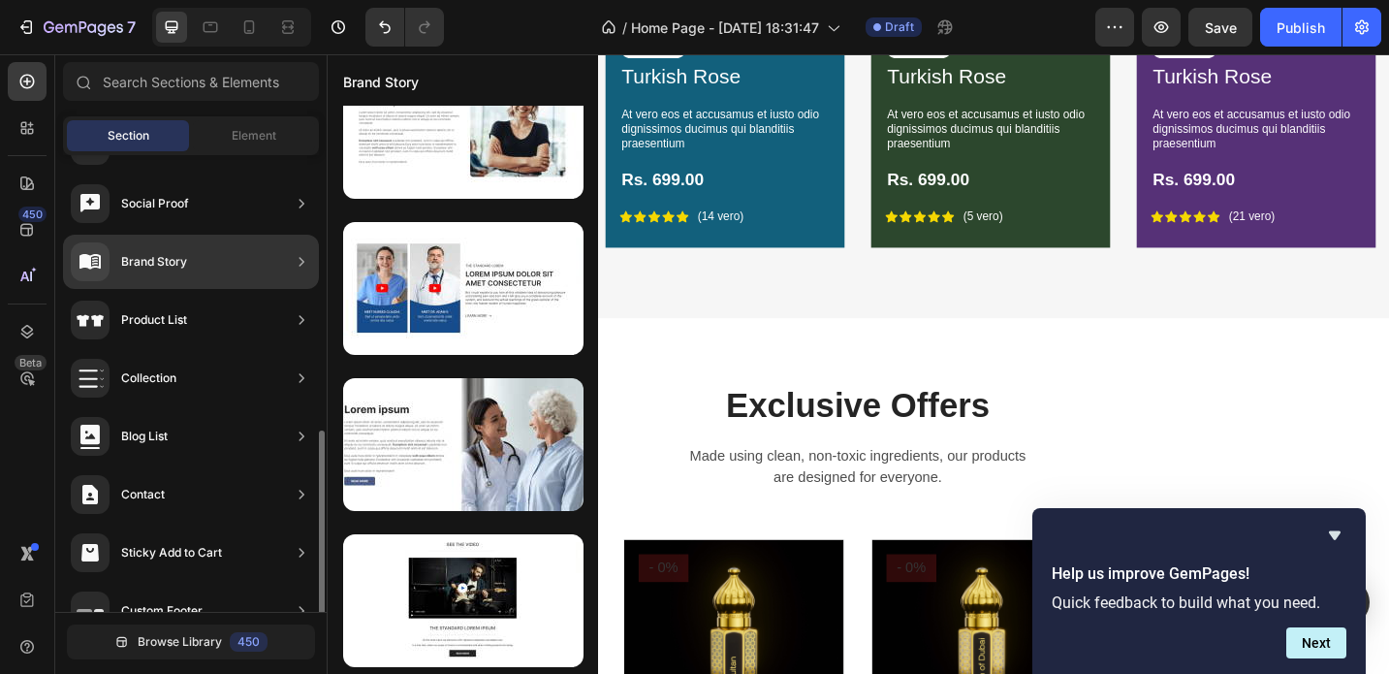
scroll to position [668, 0]
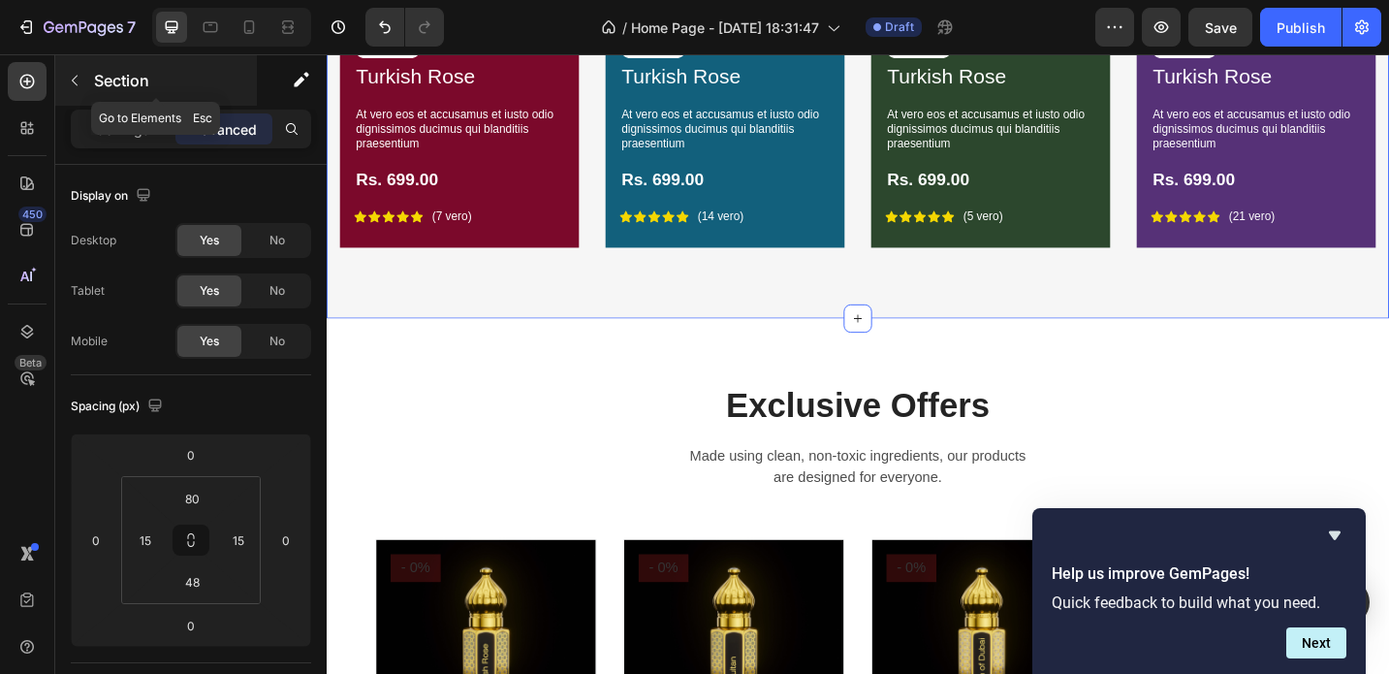
click at [74, 79] on icon "button" at bounding box center [75, 81] width 6 height 11
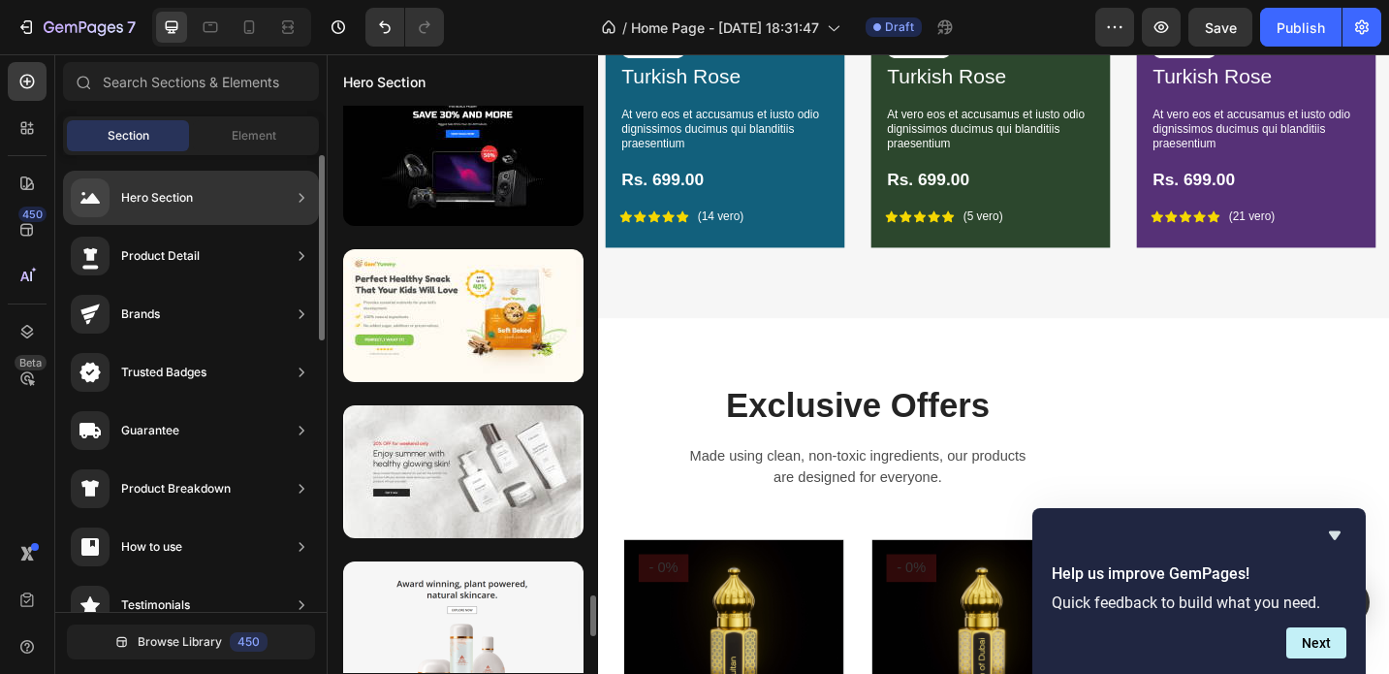
scroll to position [1138, 0]
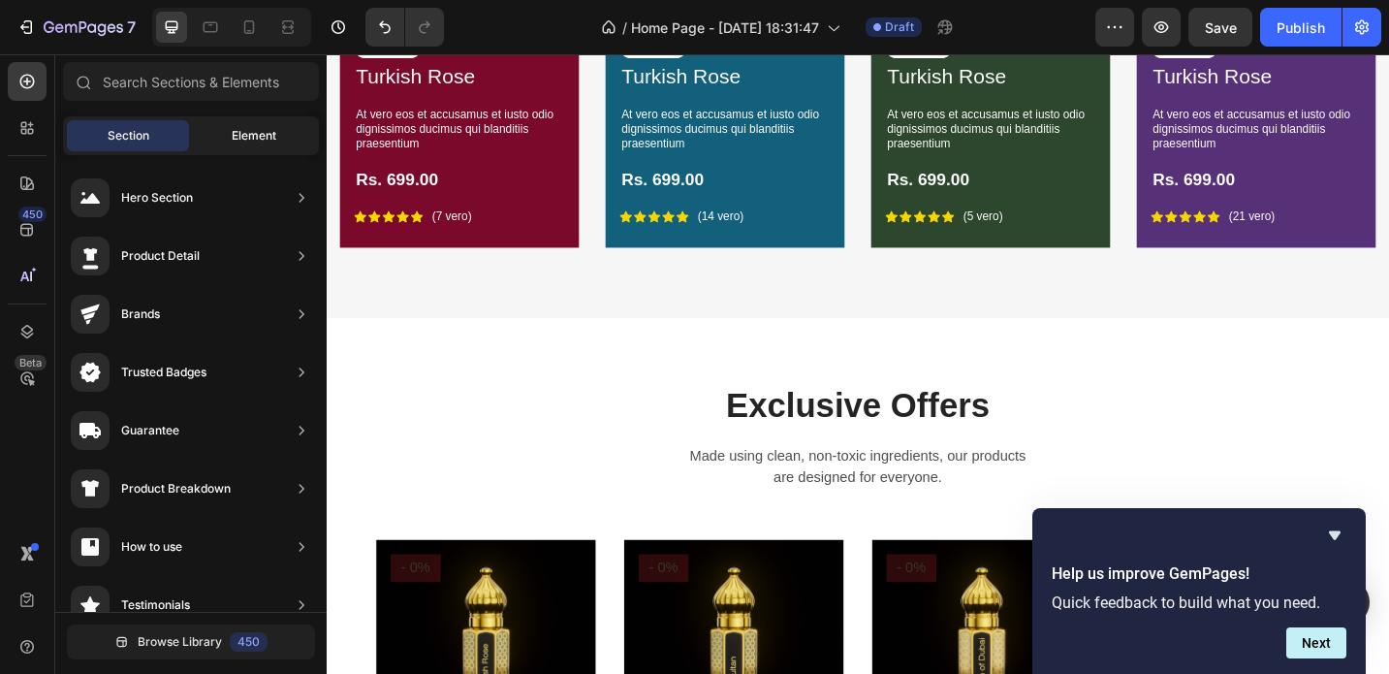
click at [257, 129] on span "Element" at bounding box center [254, 135] width 45 height 17
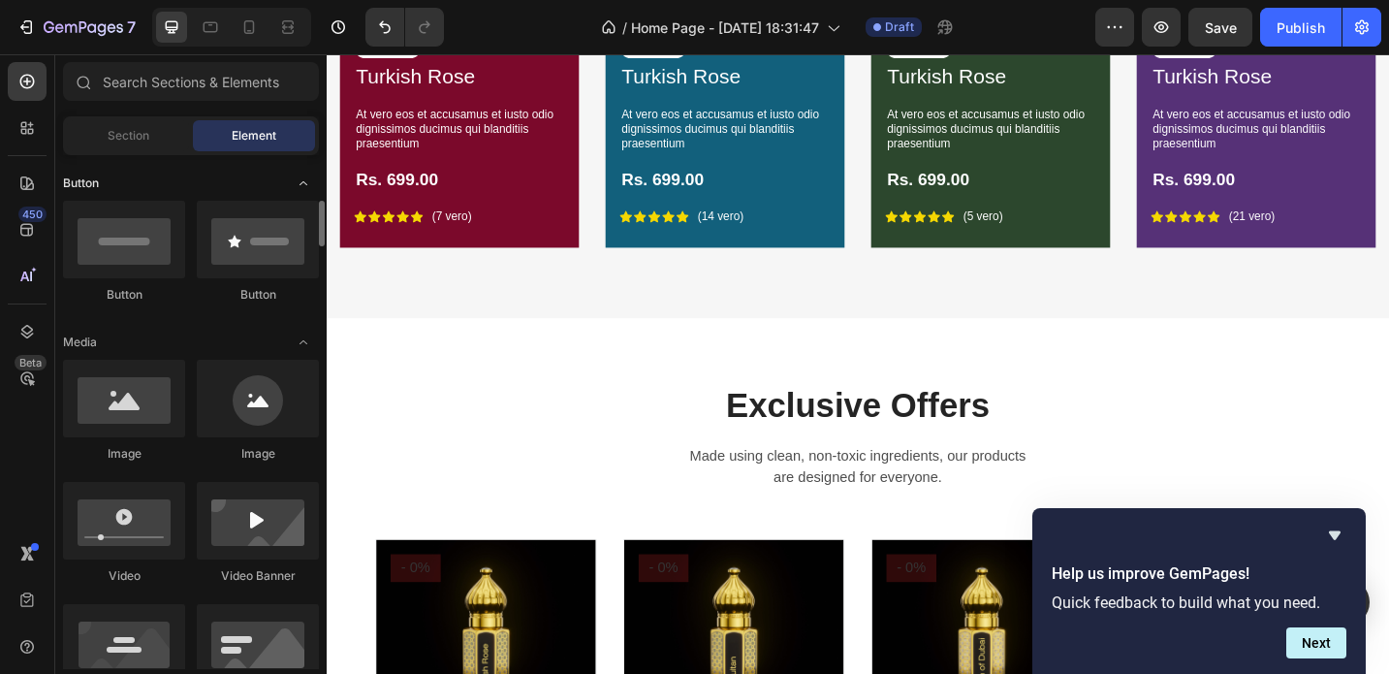
scroll to position [444, 0]
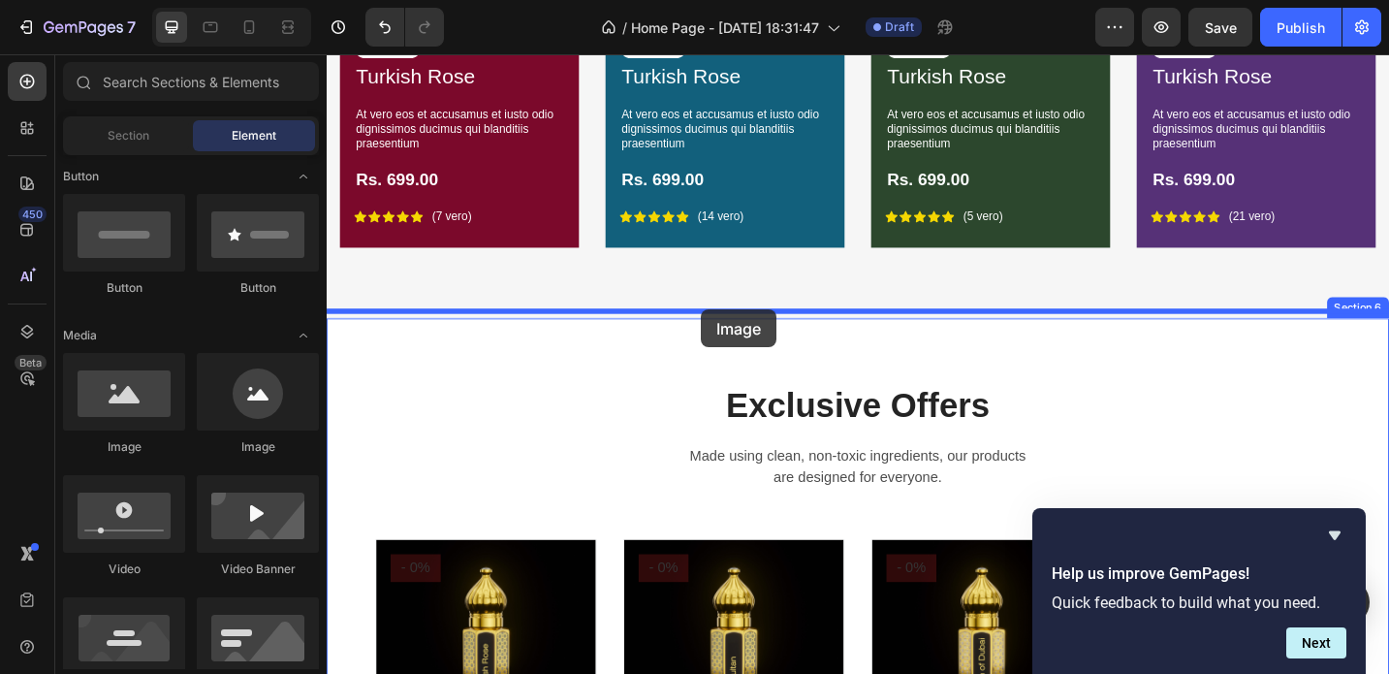
drag, startPoint x: 433, startPoint y: 452, endPoint x: 737, endPoint y: 333, distance: 325.7
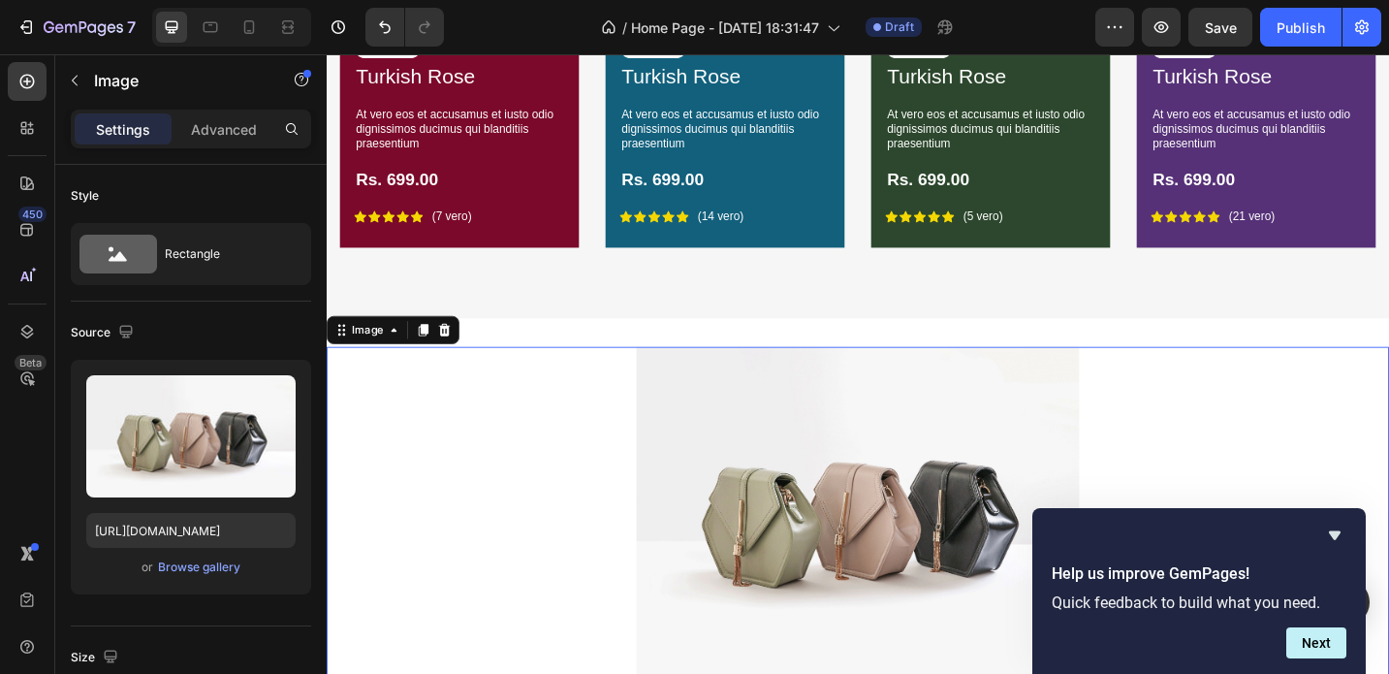
scroll to position [4112, 0]
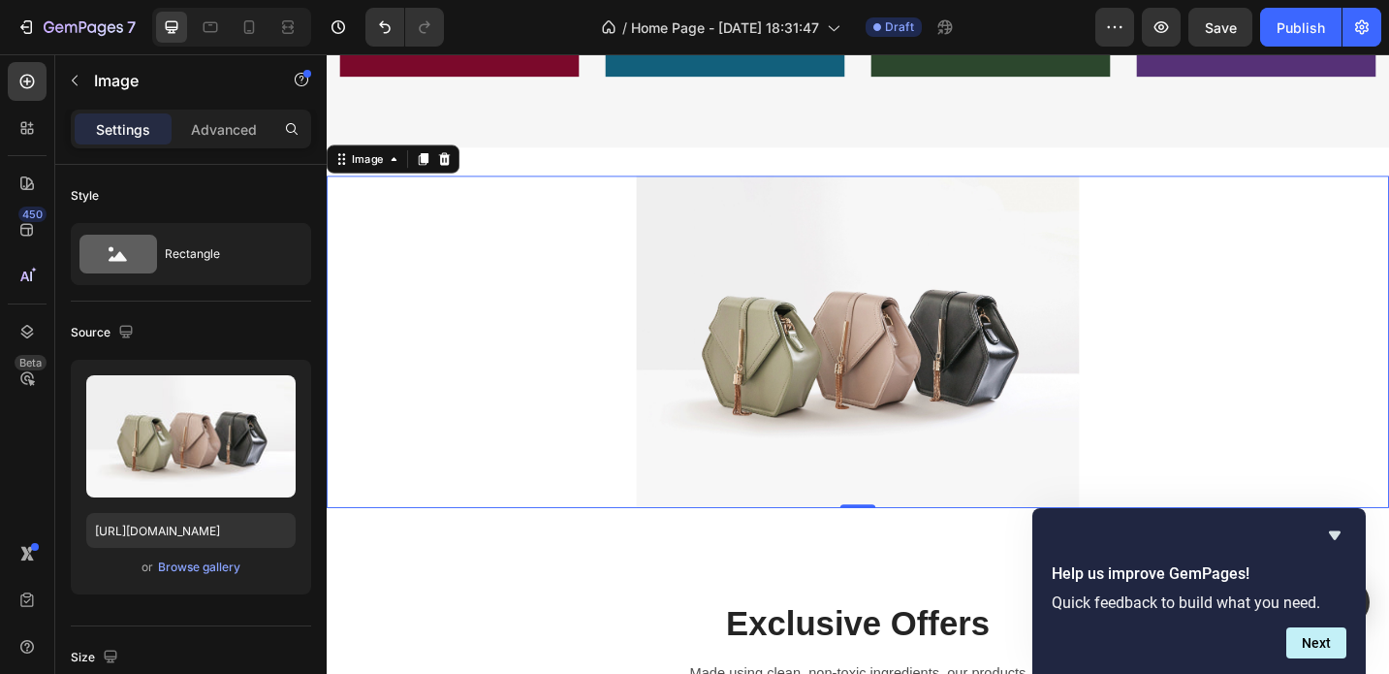
click at [874, 371] on img at bounding box center [908, 369] width 485 height 364
click at [519, 372] on div at bounding box center [908, 369] width 1163 height 364
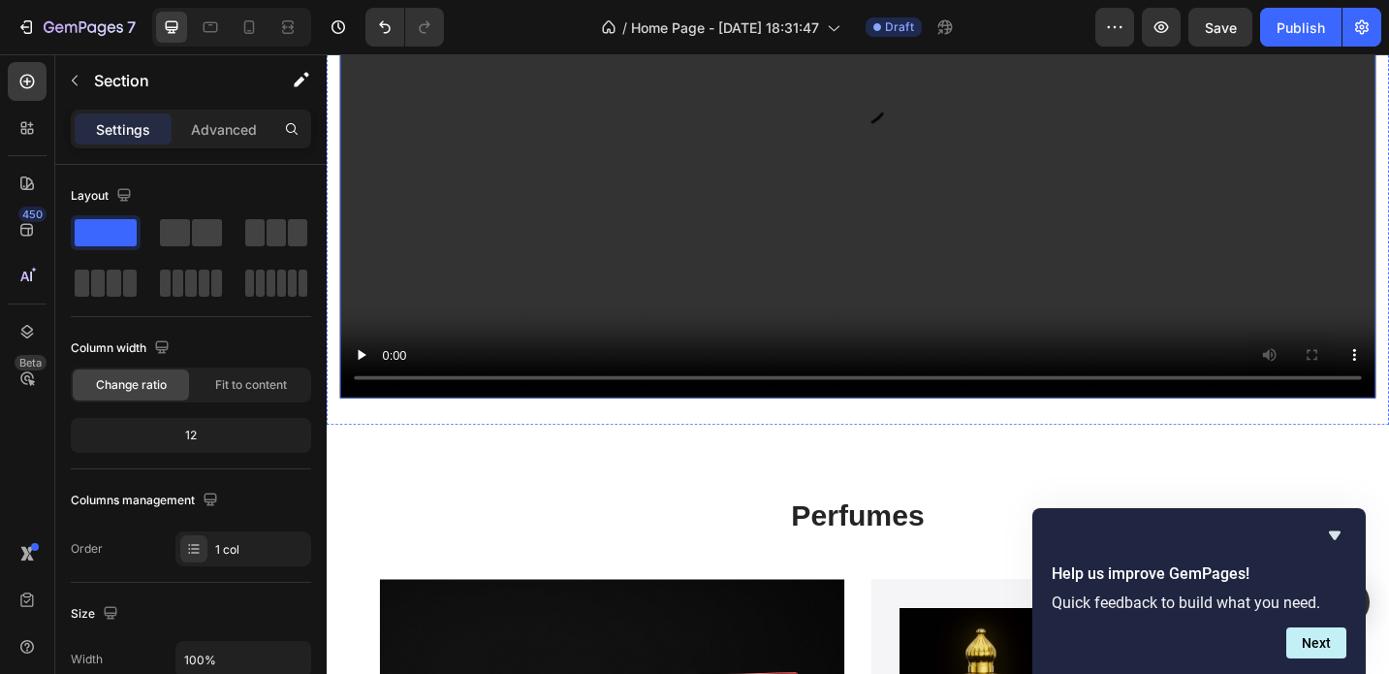
scroll to position [2126, 0]
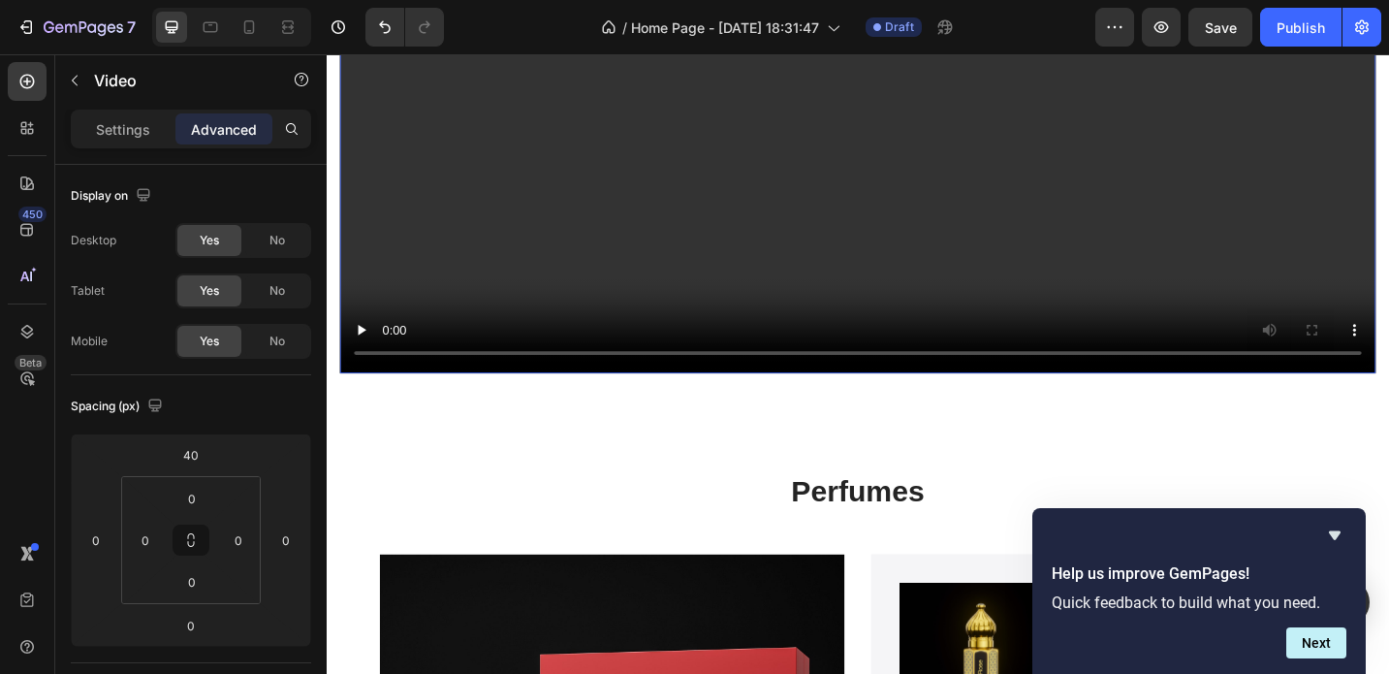
click at [518, 251] on video at bounding box center [908, 83] width 1134 height 638
click at [459, 0] on div "7 / Home Page - [DATE] 18:31:47 Draft Preview Save Publish" at bounding box center [694, 27] width 1389 height 55
click at [249, 27] on icon at bounding box center [248, 26] width 19 height 19
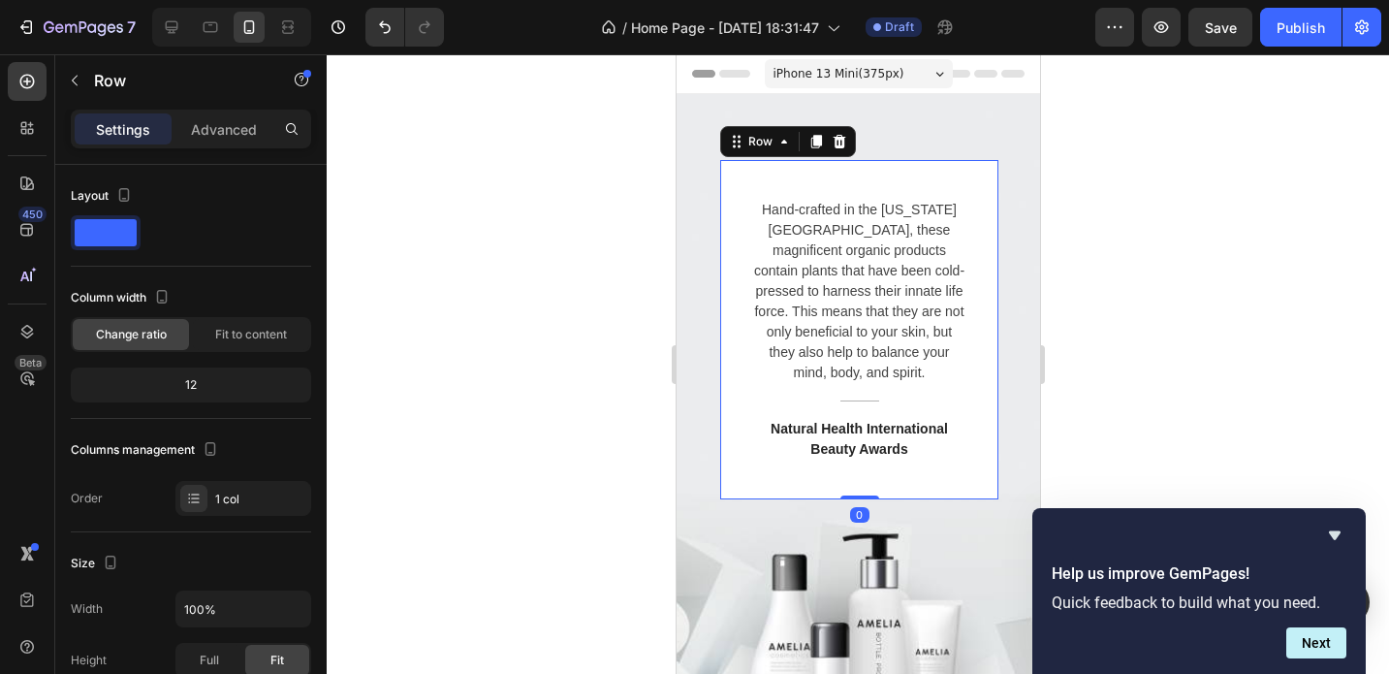
click at [971, 370] on div "Hand-crafted in the [US_STATE][GEOGRAPHIC_DATA], these magnificent organic prod…" at bounding box center [858, 329] width 278 height 339
click at [843, 145] on icon at bounding box center [839, 142] width 16 height 16
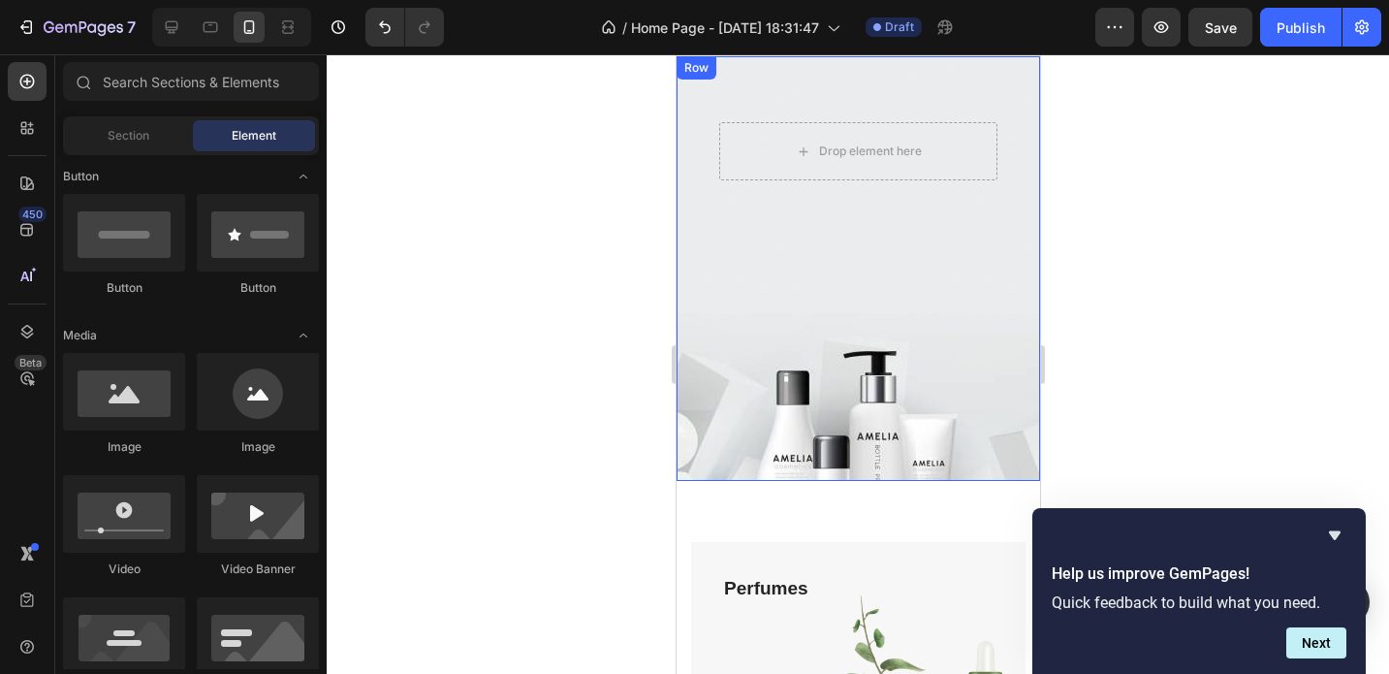
scroll to position [39, 0]
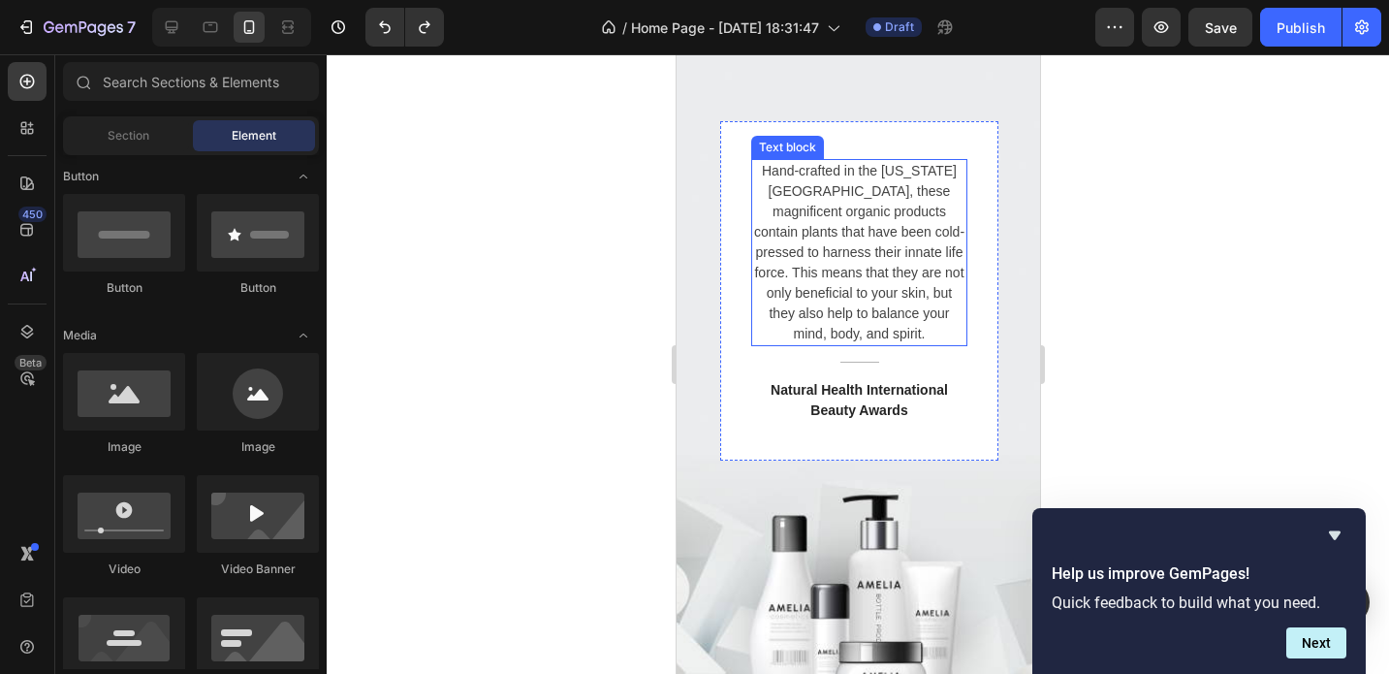
click at [934, 324] on p "Hand-crafted in the [US_STATE][GEOGRAPHIC_DATA], these magnificent organic prod…" at bounding box center [858, 252] width 212 height 183
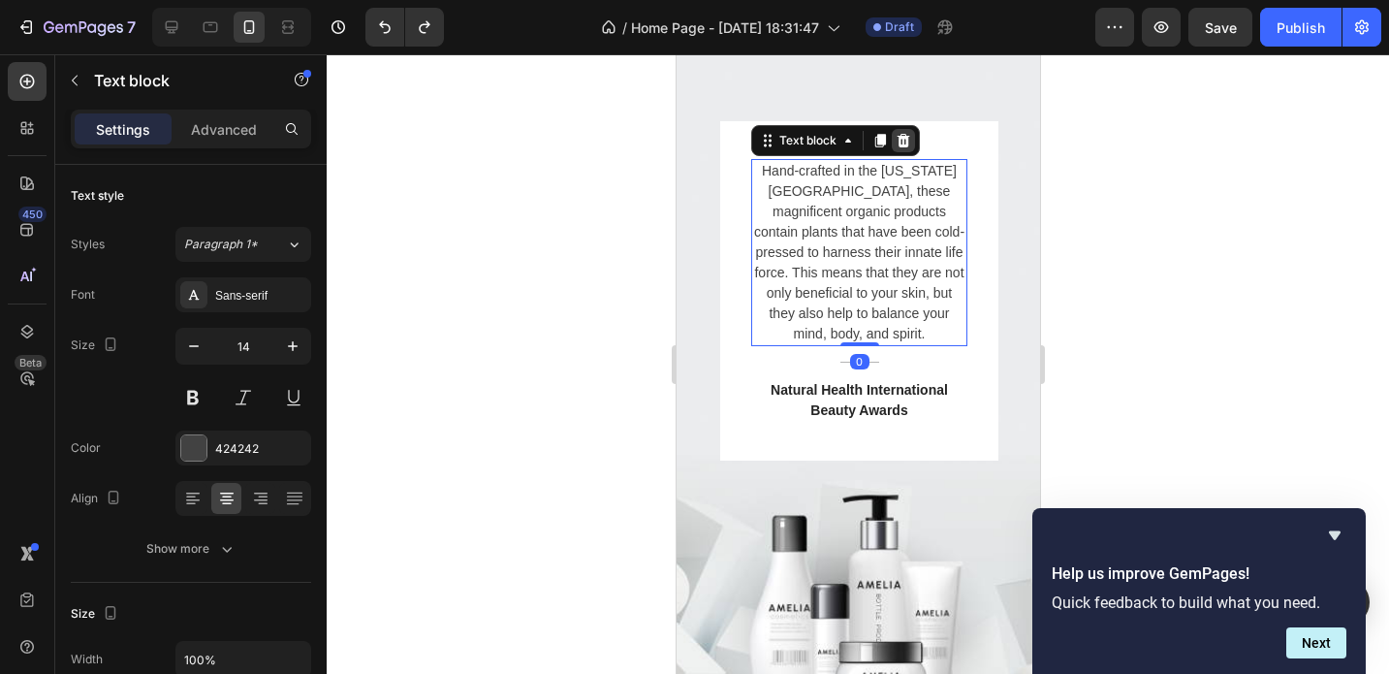
click at [900, 143] on icon at bounding box center [903, 141] width 13 height 14
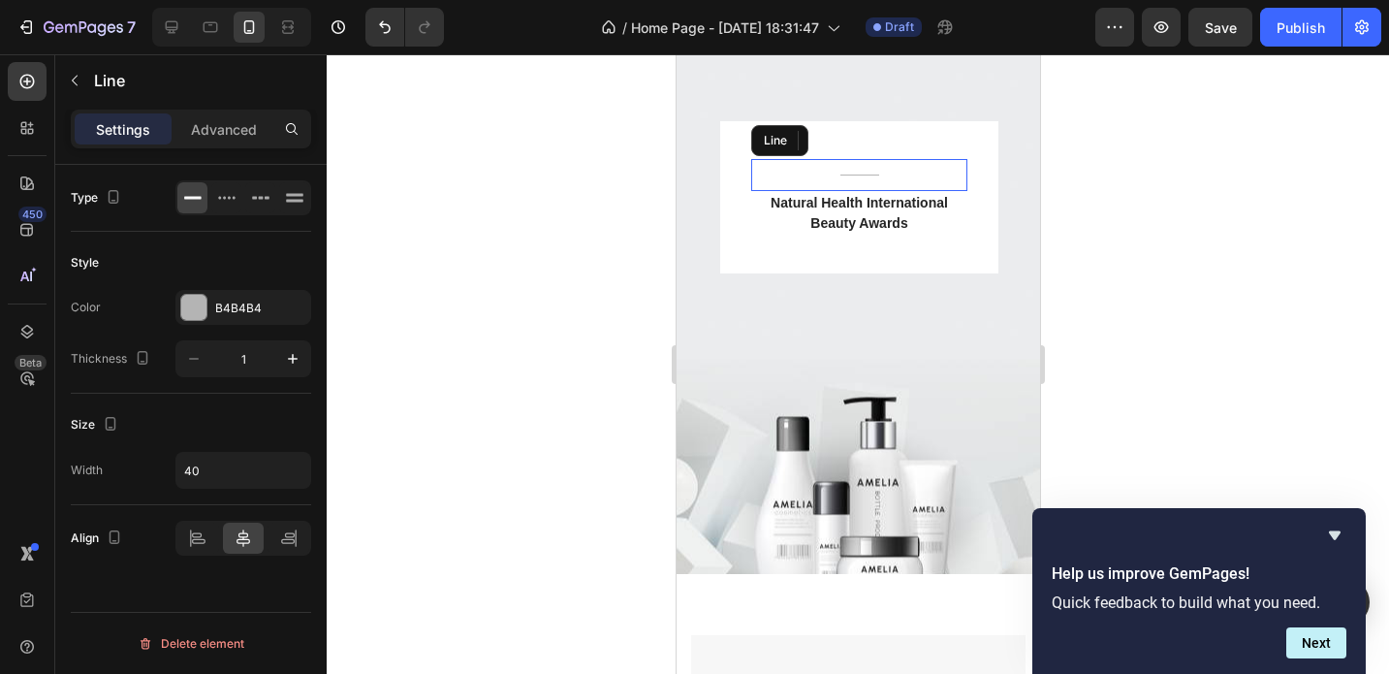
click at [922, 166] on div "Title Line" at bounding box center [858, 175] width 216 height 32
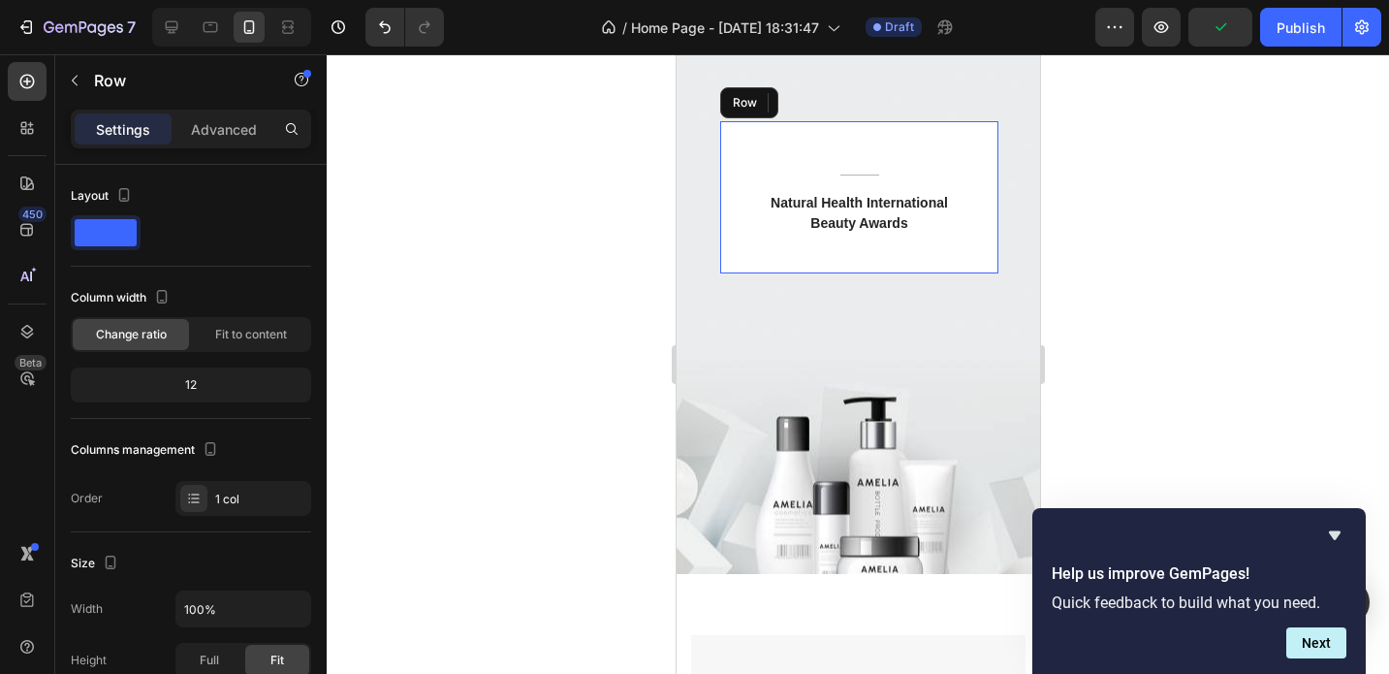
click at [955, 135] on div "Title Line 0 Natural Health International Beauty Awards Text block Row" at bounding box center [858, 197] width 278 height 152
click at [837, 105] on icon at bounding box center [839, 103] width 16 height 16
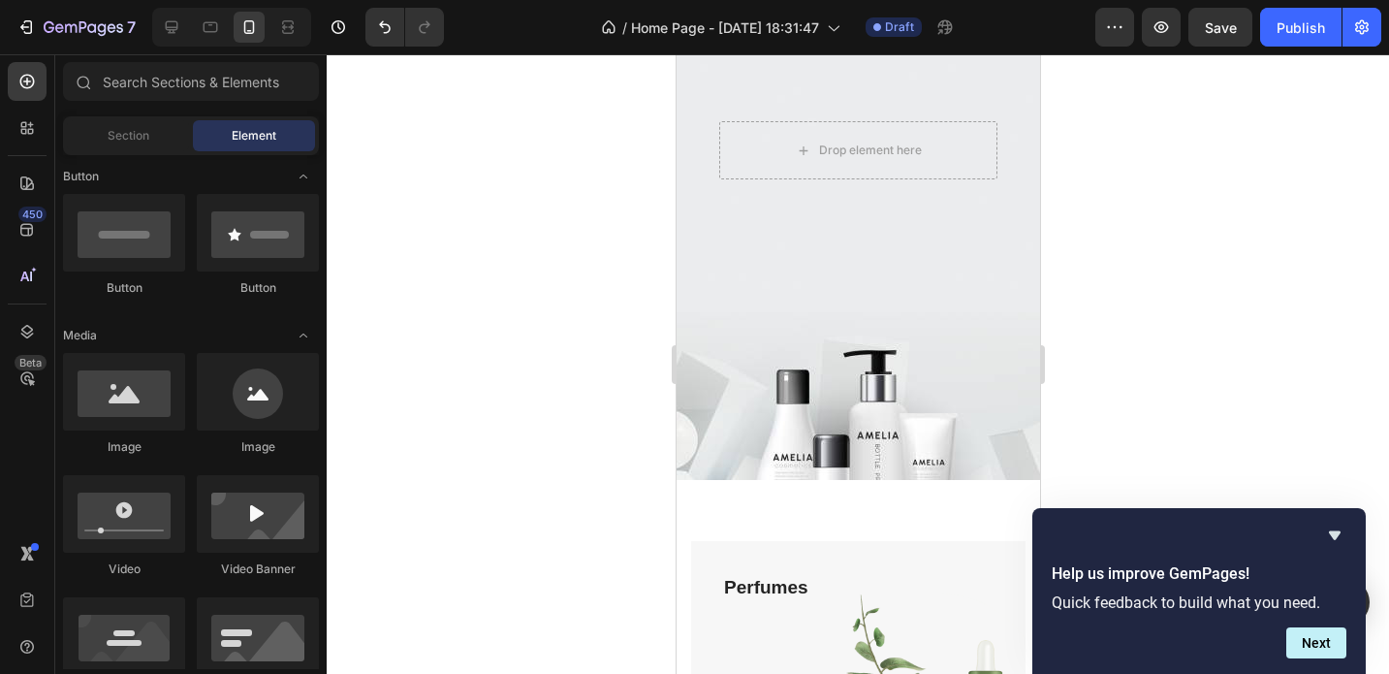
click at [1100, 220] on div at bounding box center [858, 363] width 1062 height 619
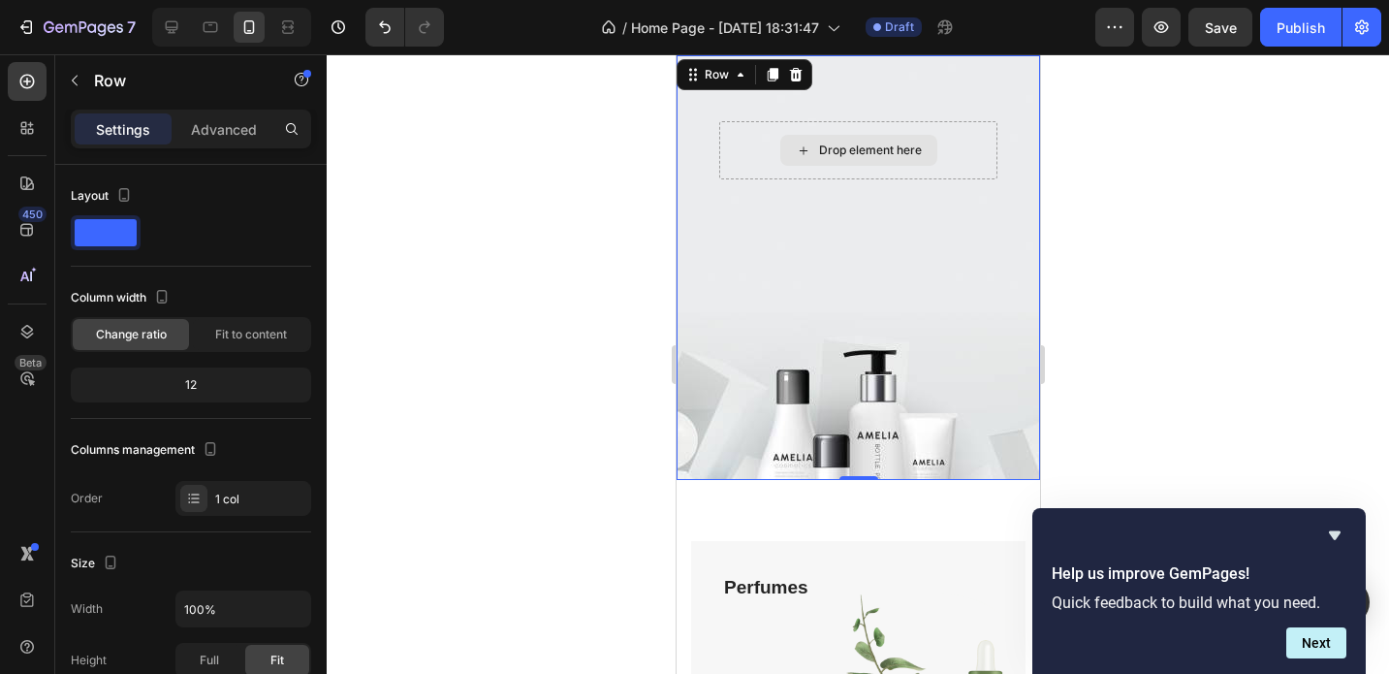
click at [940, 157] on div "Drop element here" at bounding box center [857, 150] width 278 height 58
click at [1093, 249] on div at bounding box center [858, 363] width 1062 height 619
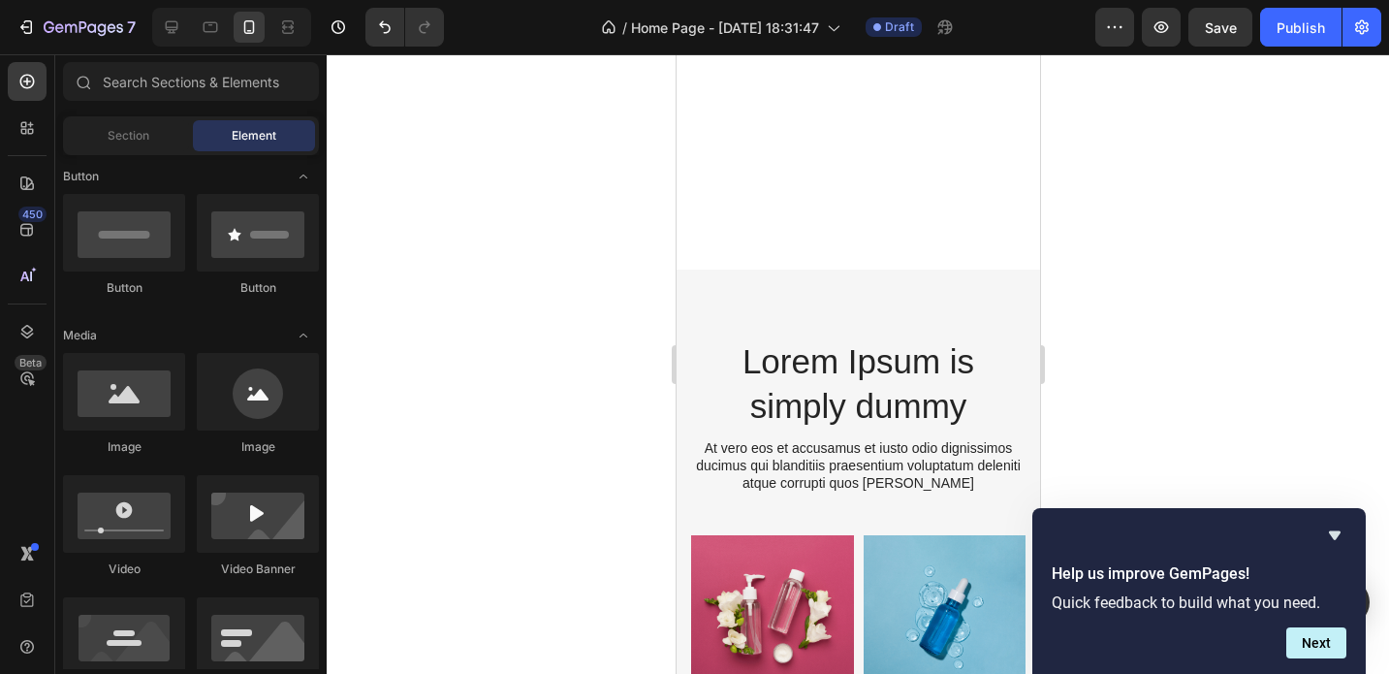
scroll to position [3847, 0]
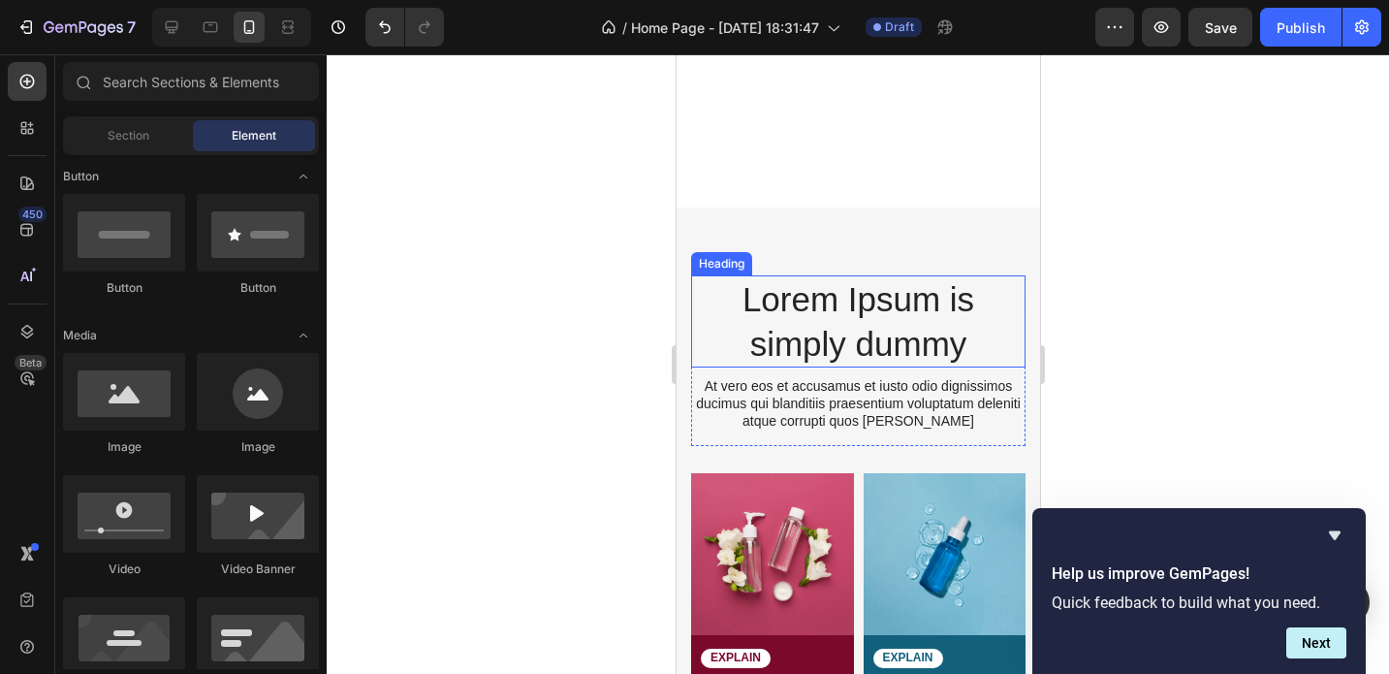
click at [825, 311] on h2 "Lorem Ipsum is simply dummy" at bounding box center [857, 321] width 334 height 92
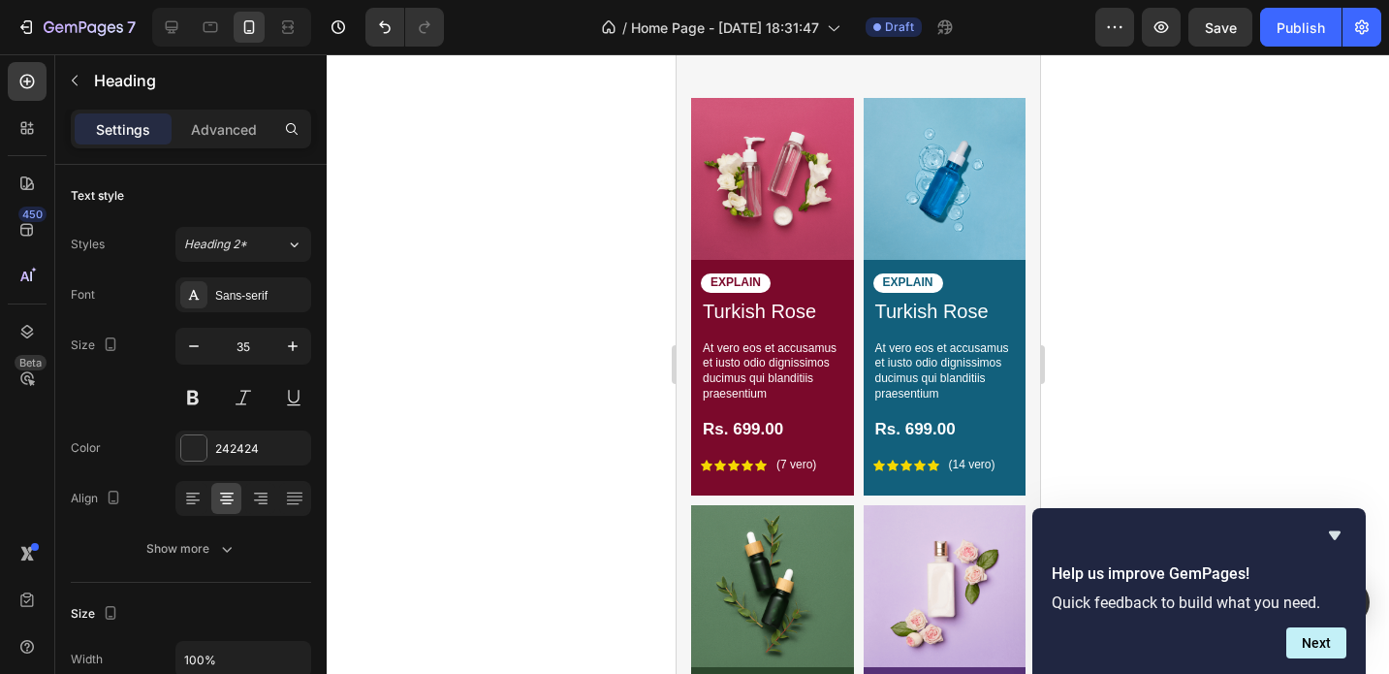
click at [1111, 300] on div at bounding box center [858, 363] width 1062 height 619
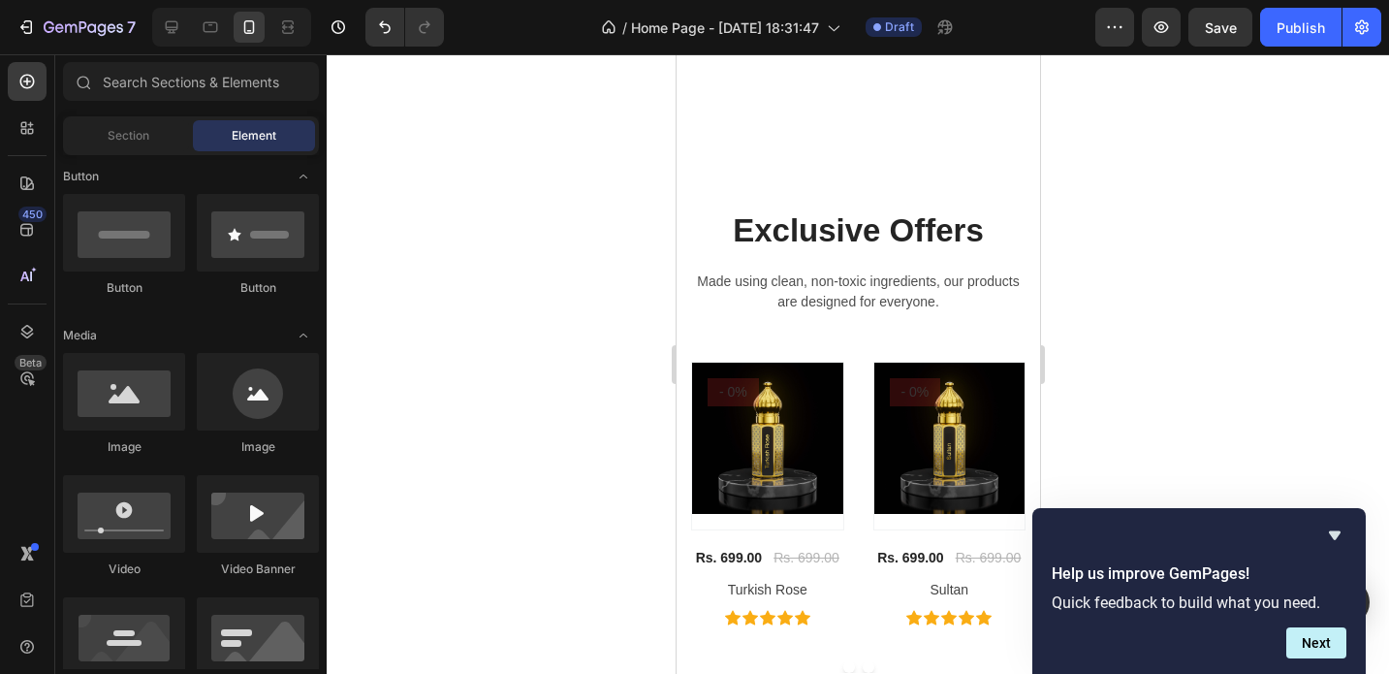
scroll to position [5319, 0]
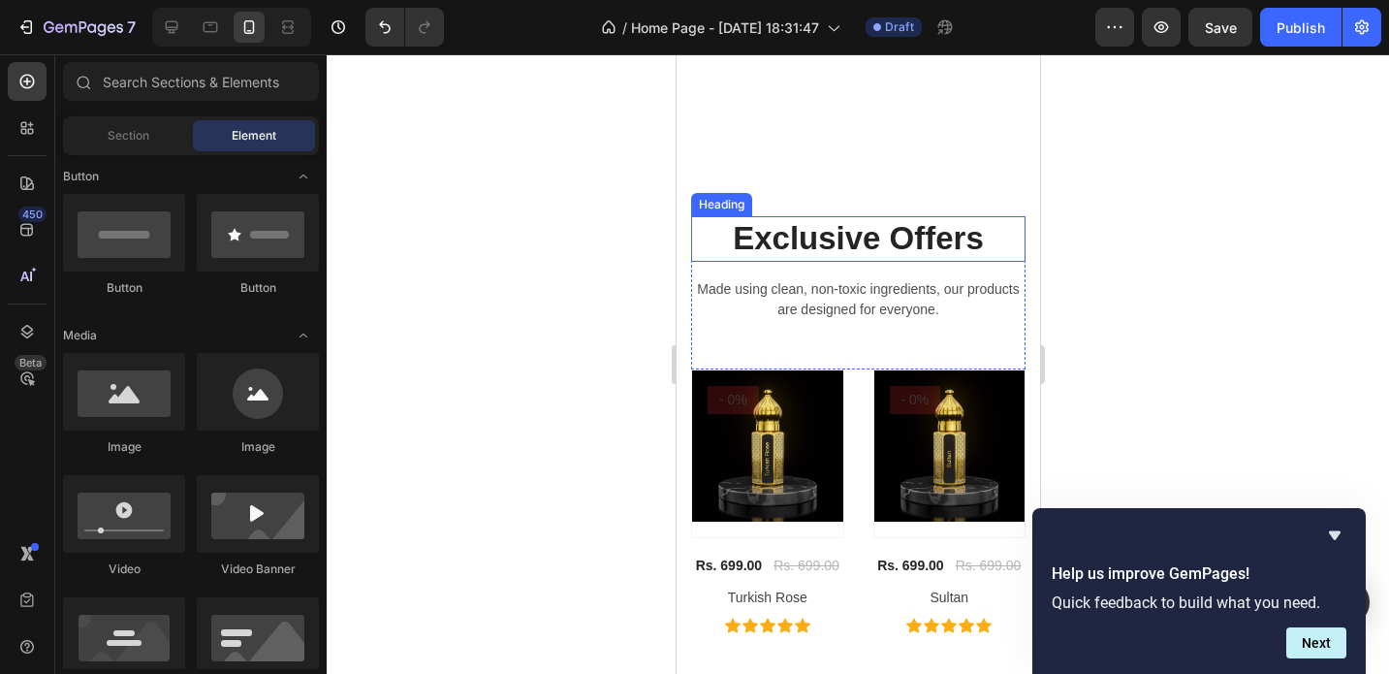
click at [869, 240] on p "Exclusive Offers" at bounding box center [857, 239] width 331 height 42
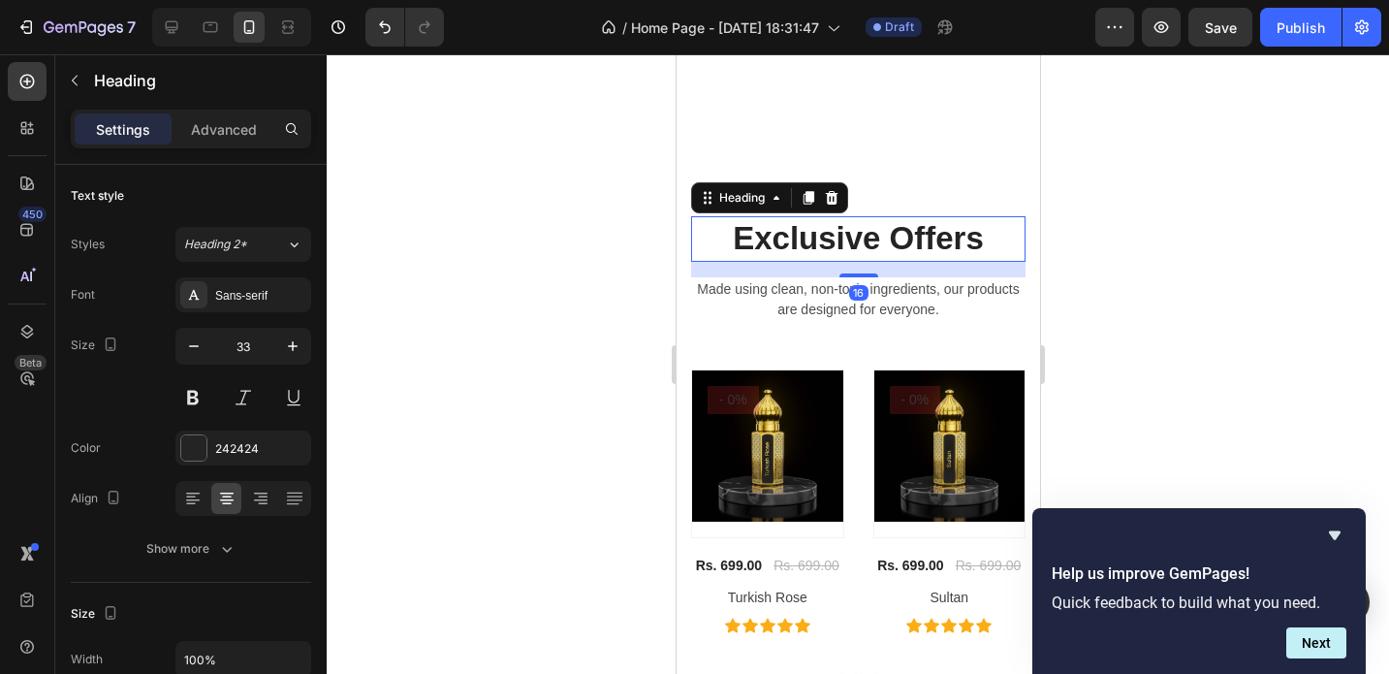
click at [869, 240] on p "Exclusive Offers" at bounding box center [857, 239] width 331 height 42
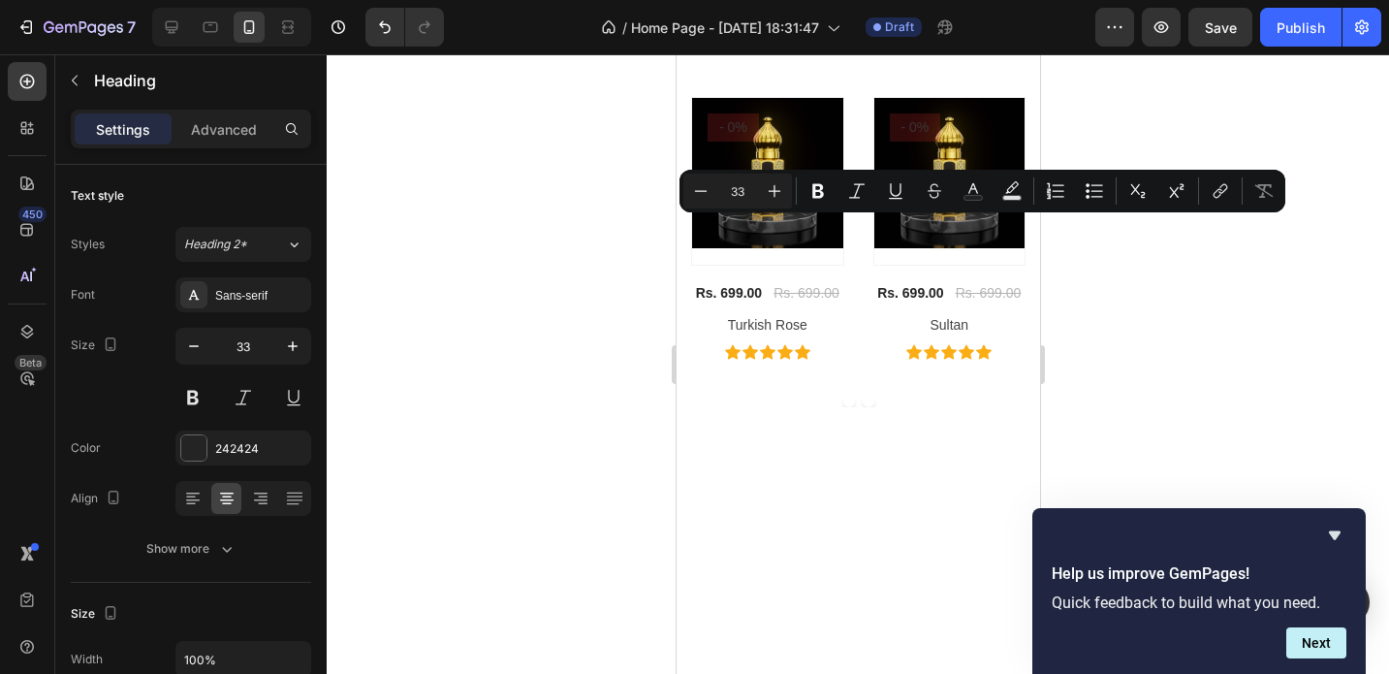
click at [1253, 300] on div at bounding box center [858, 363] width 1062 height 619
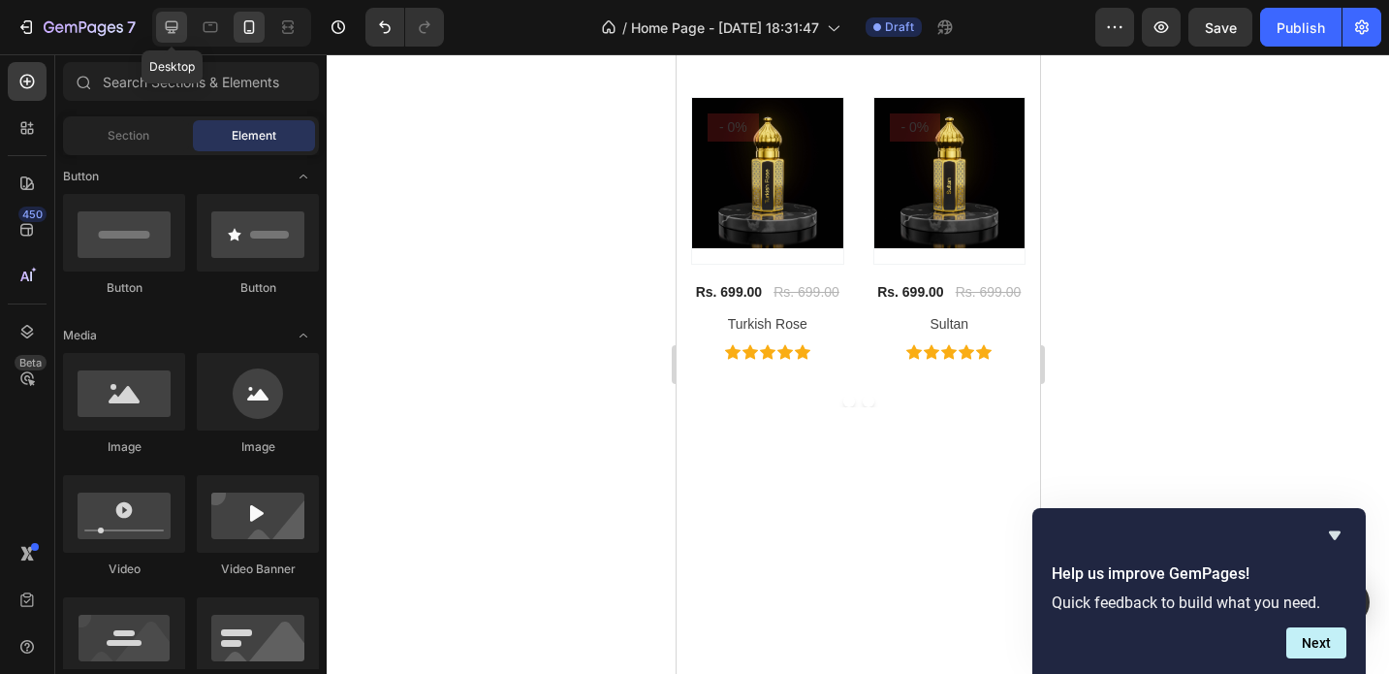
click at [168, 36] on icon at bounding box center [171, 26] width 19 height 19
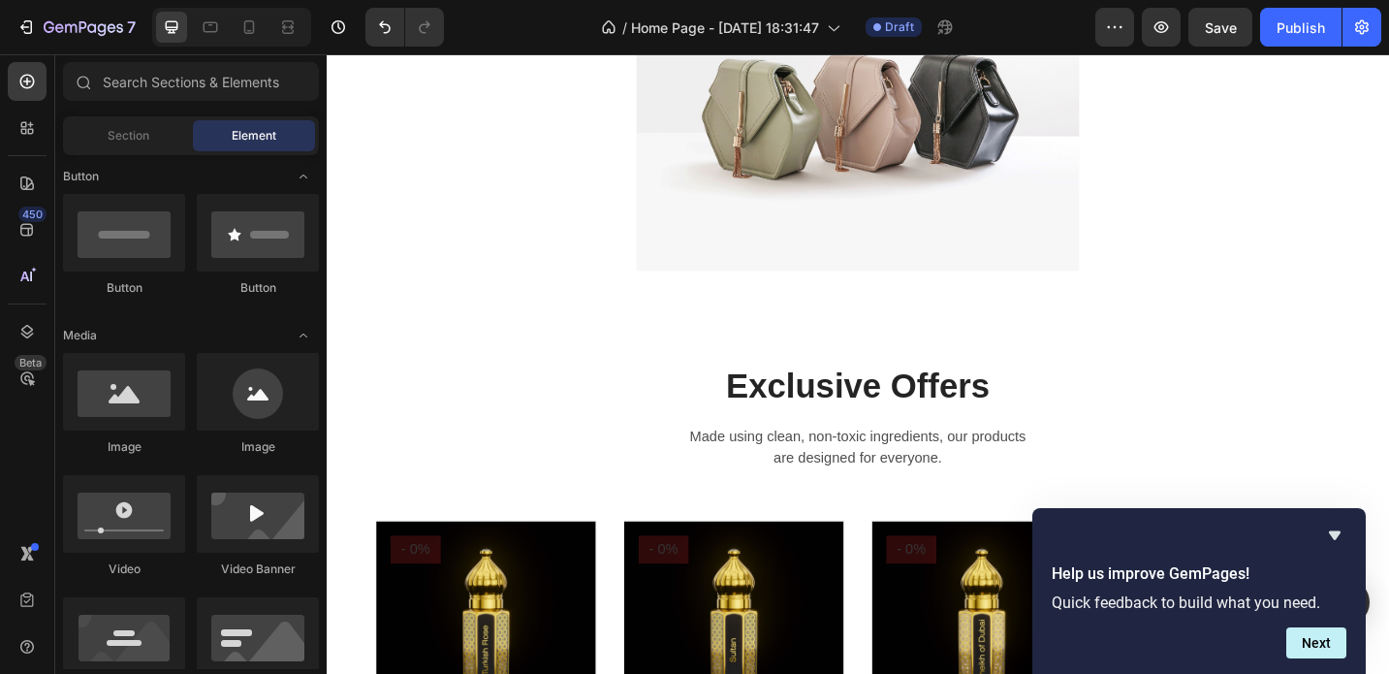
scroll to position [5252, 0]
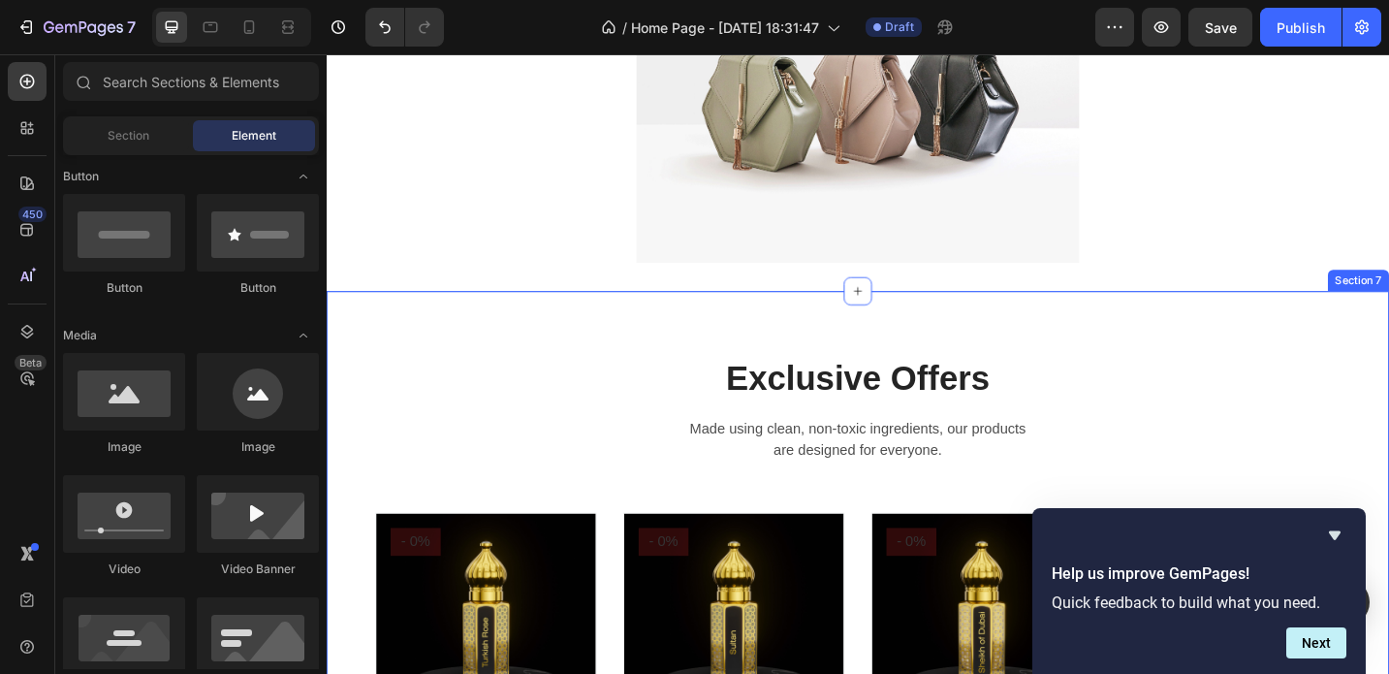
click at [1091, 366] on div "Exclusive Offers Heading Made using clean, non-toxic ingredients, our products …" at bounding box center [908, 648] width 1163 height 670
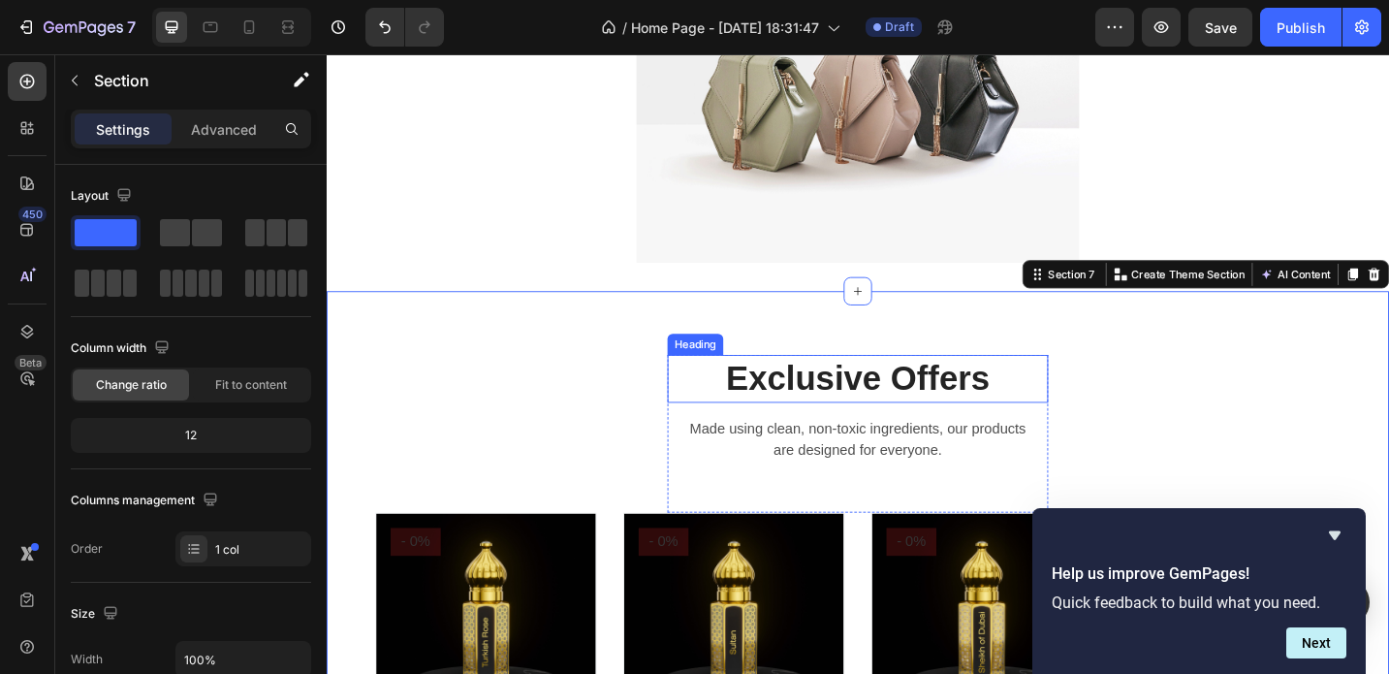
click at [954, 422] on p "Exclusive Offers" at bounding box center [908, 409] width 413 height 48
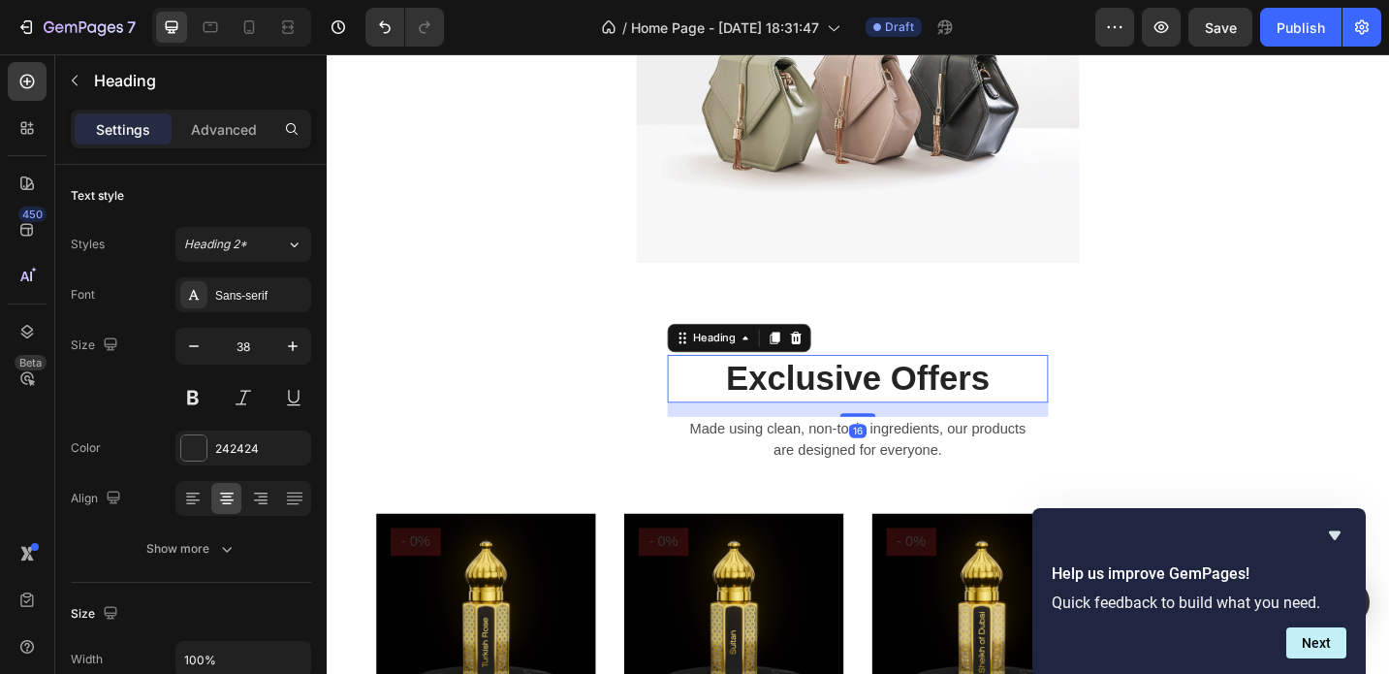
click at [954, 422] on p "Exclusive Offers" at bounding box center [908, 409] width 413 height 48
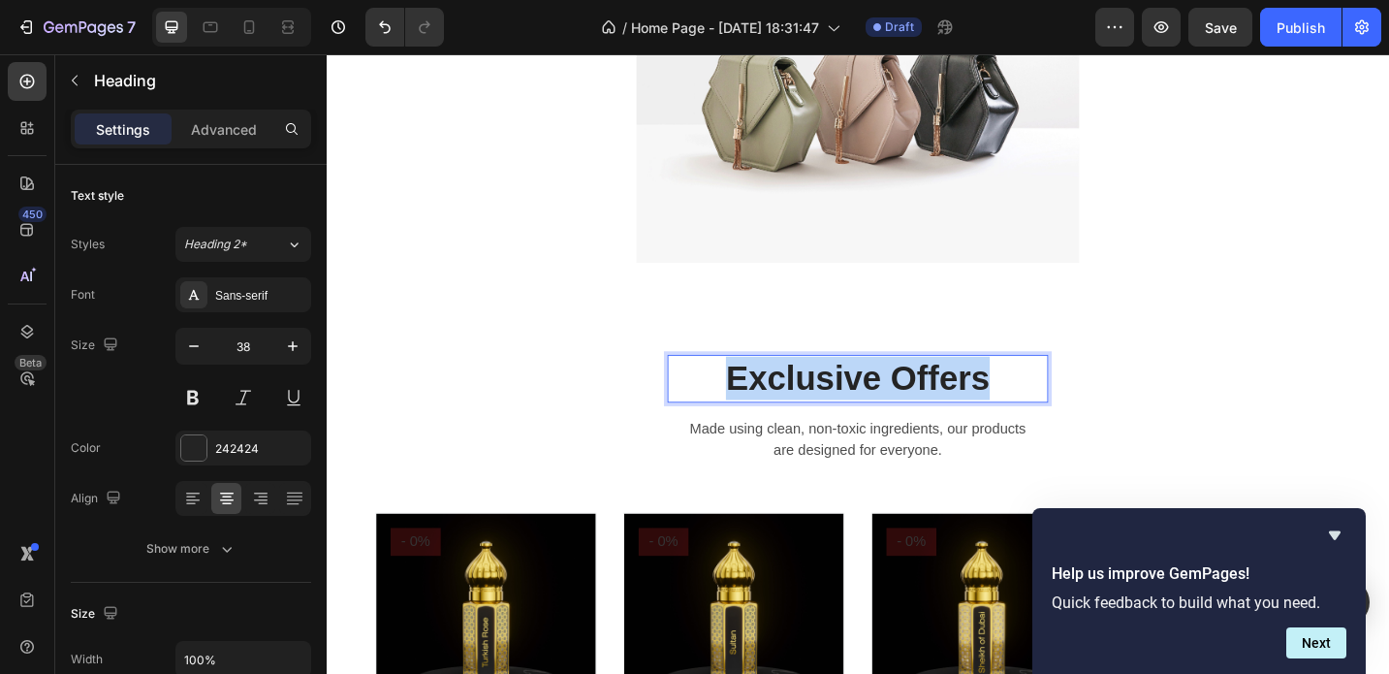
click at [954, 422] on p "Exclusive Offers" at bounding box center [908, 409] width 413 height 48
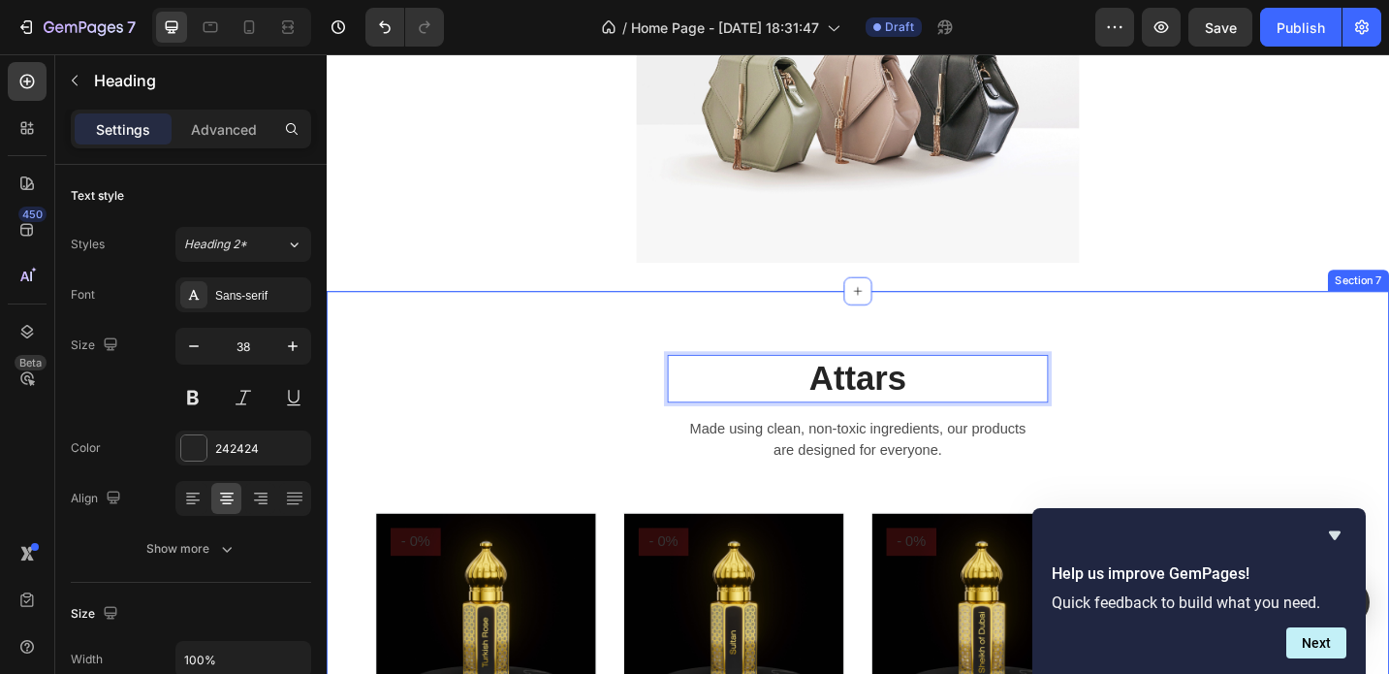
click at [1347, 408] on div "Attars Heading 16 Made using clean, non-toxic ingredients, our products are des…" at bounding box center [908, 648] width 1134 height 530
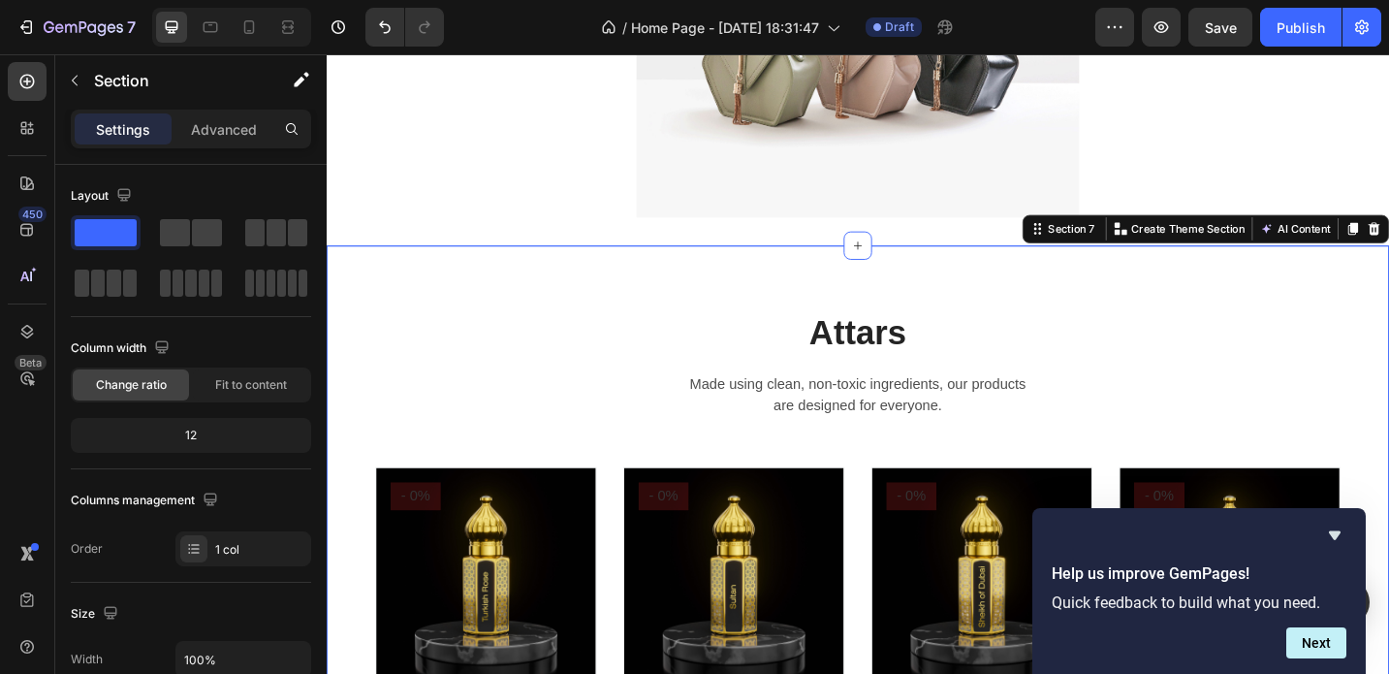
scroll to position [5305, 0]
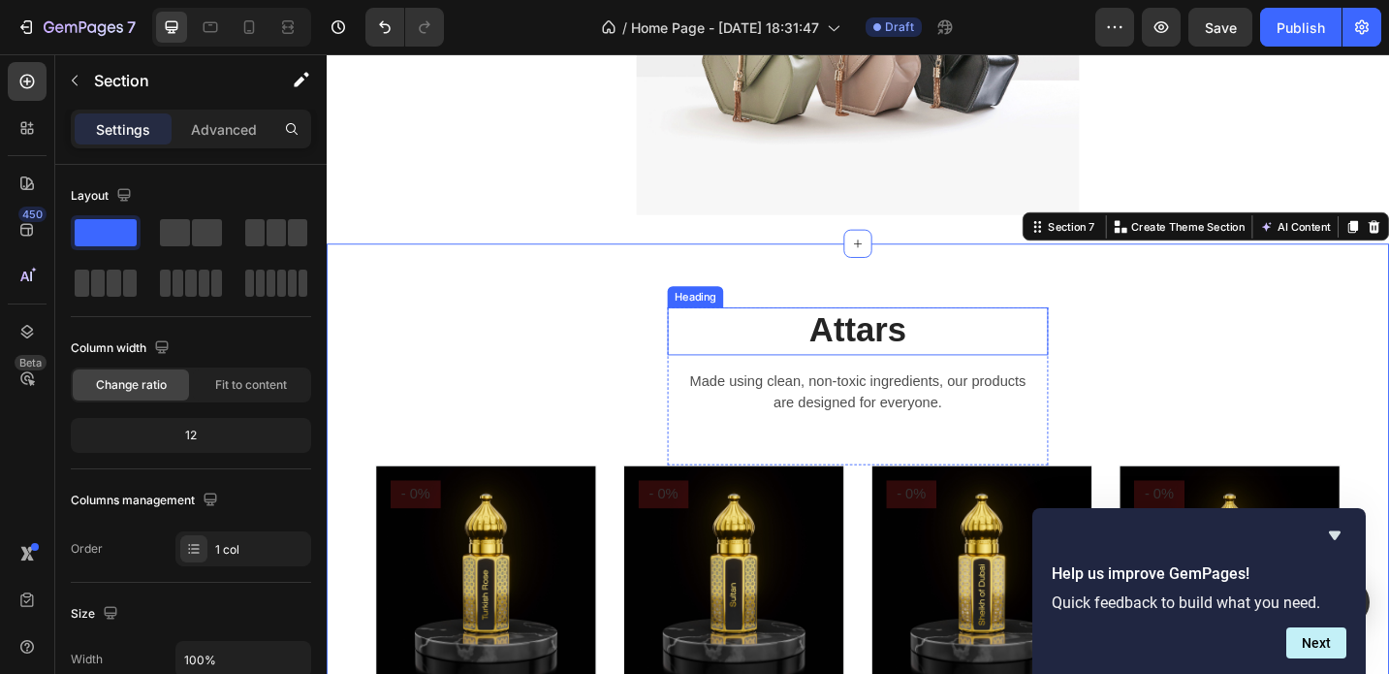
click at [930, 350] on p "Attars" at bounding box center [908, 357] width 413 height 48
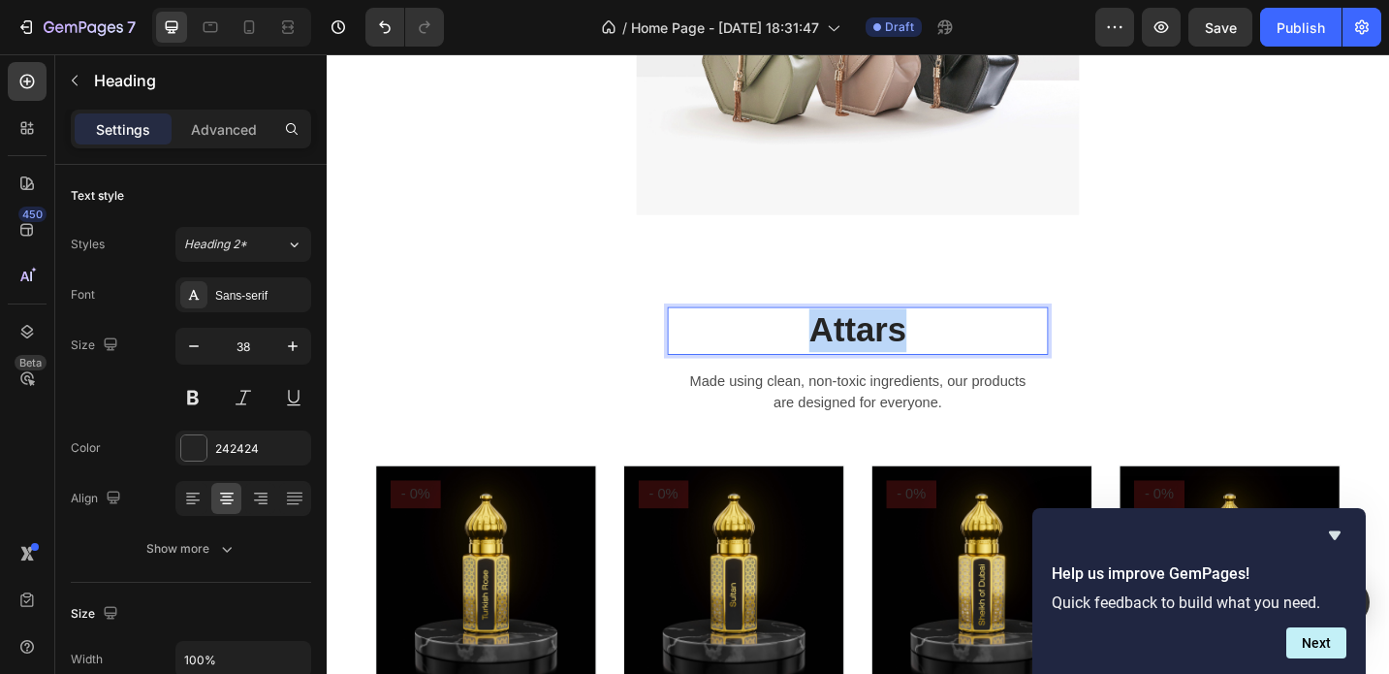
click at [930, 350] on p "Attars" at bounding box center [908, 357] width 413 height 48
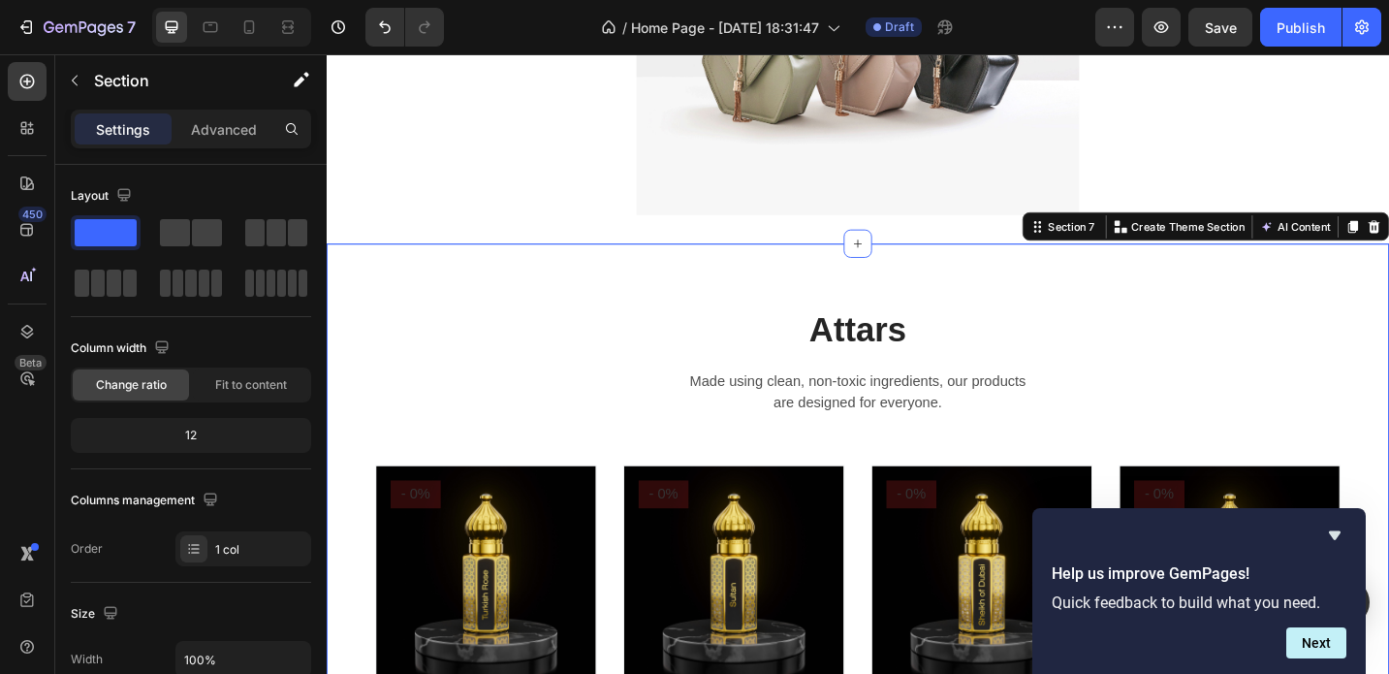
click at [1201, 419] on div "Attars Heading Made using clean, non-toxic ingredients, our products are design…" at bounding box center [908, 596] width 1134 height 530
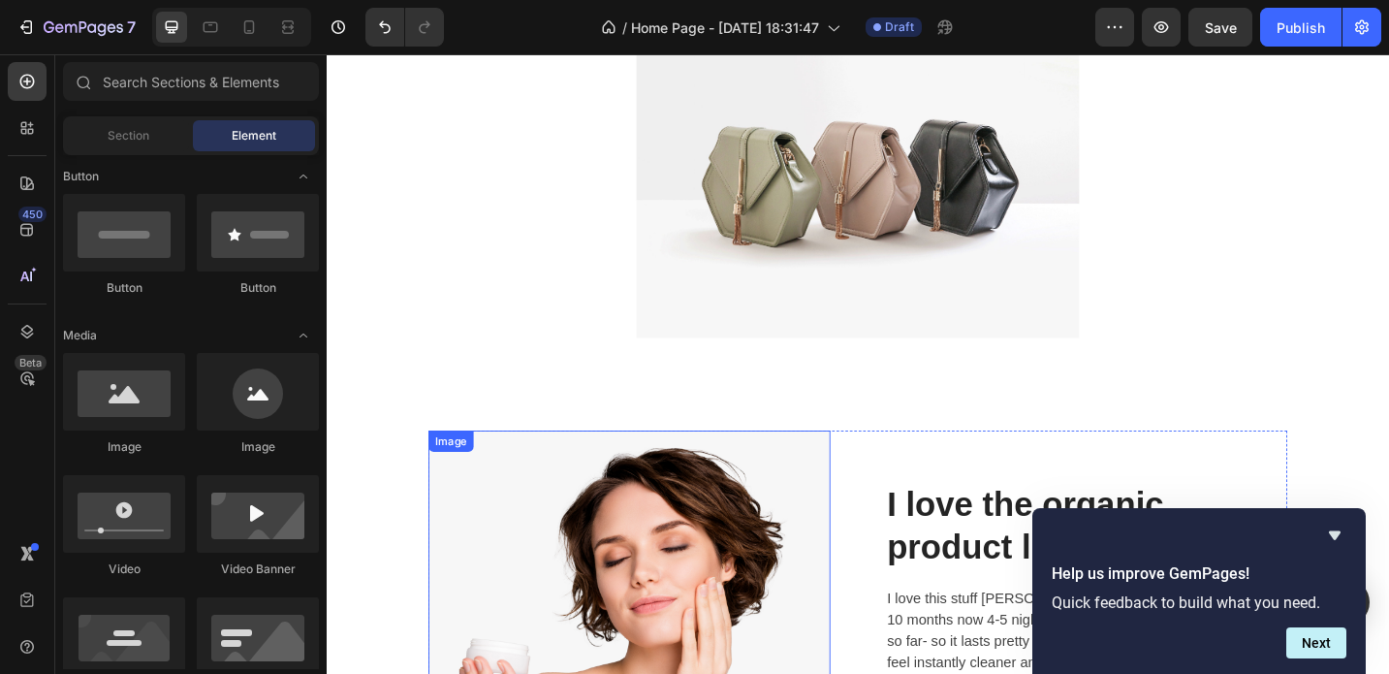
scroll to position [5107, 0]
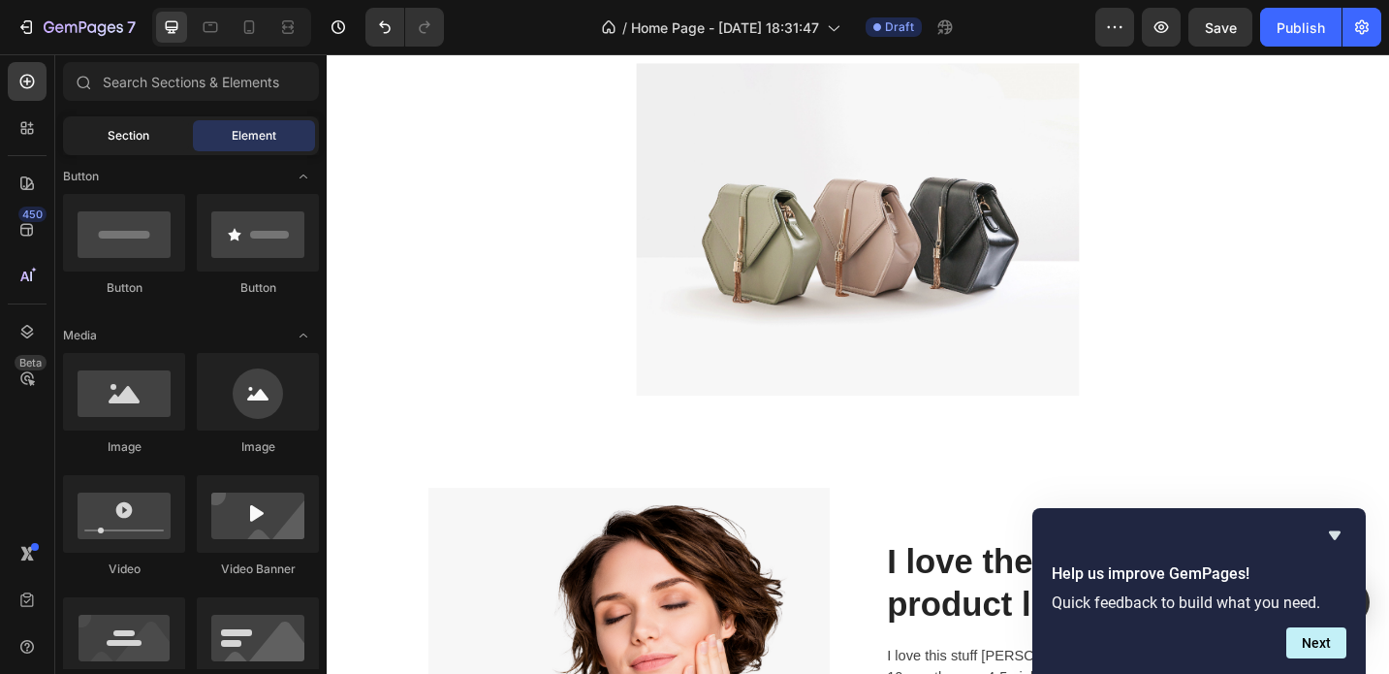
click at [110, 143] on span "Section" at bounding box center [129, 135] width 42 height 17
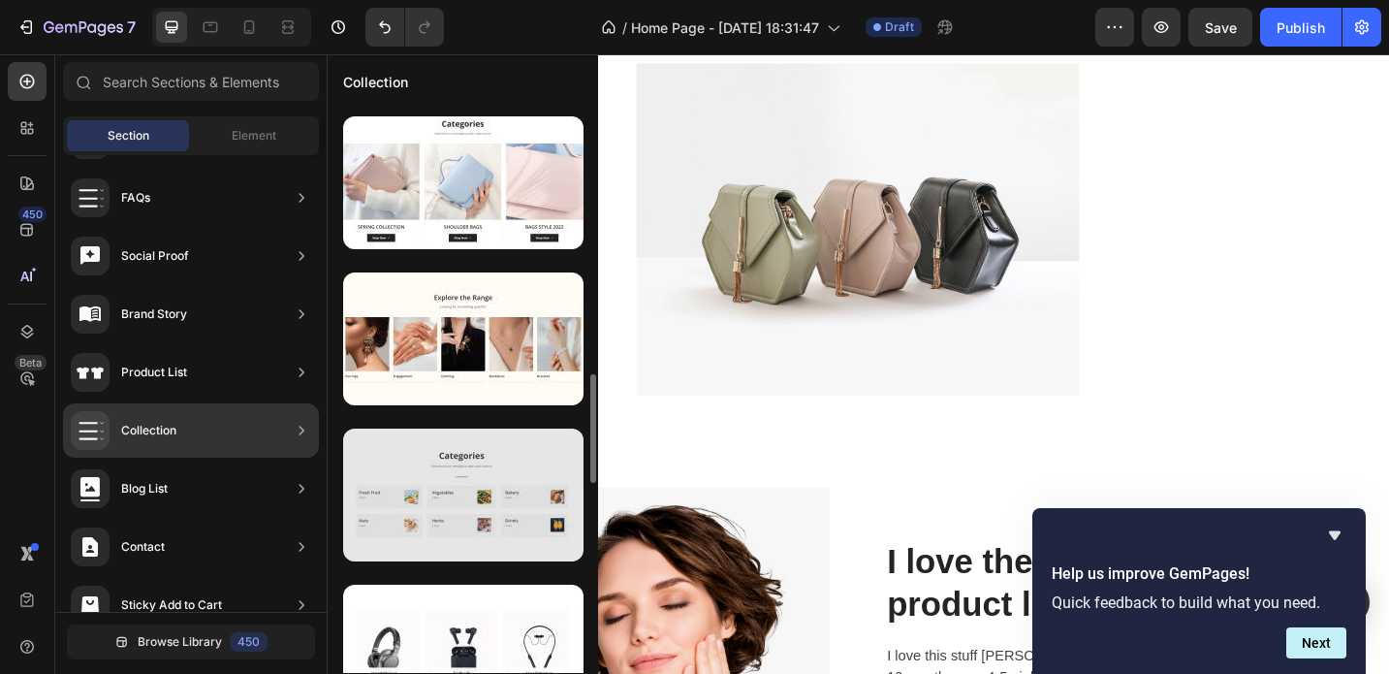
scroll to position [1396, 0]
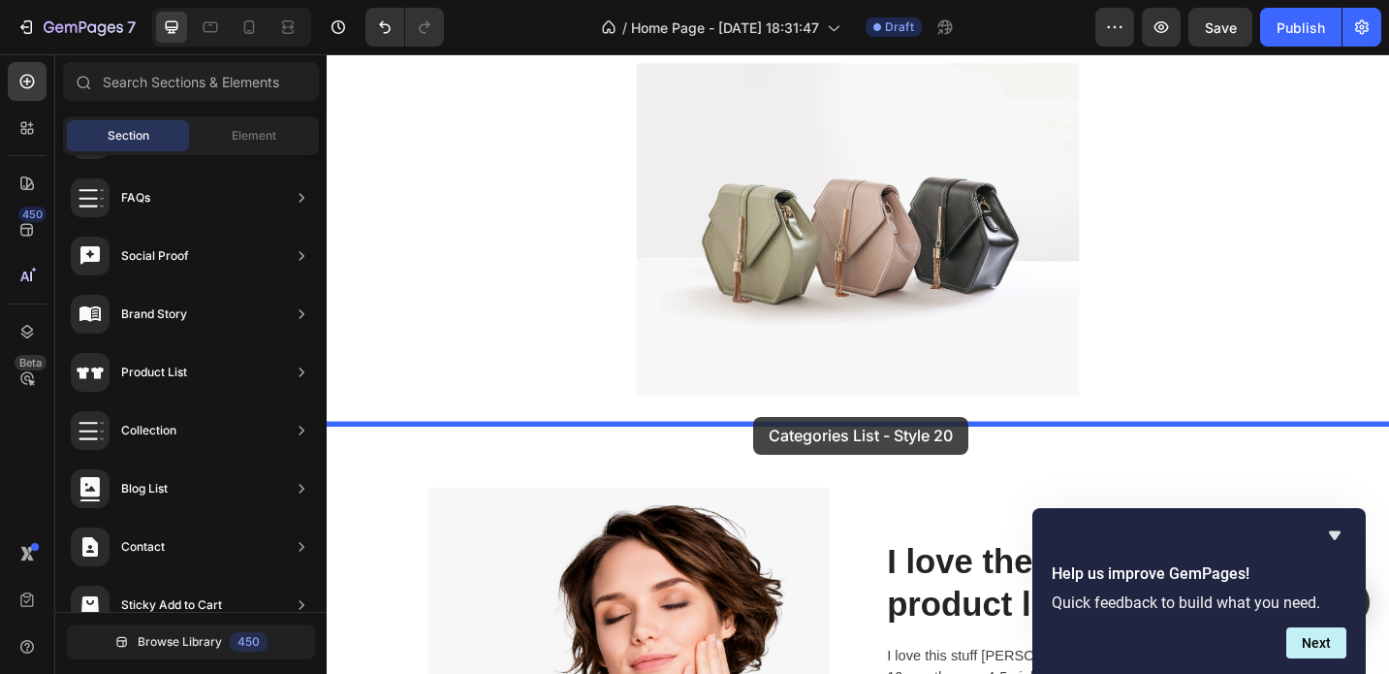
drag, startPoint x: 751, startPoint y: 419, endPoint x: 795, endPoint y: 451, distance: 54.1
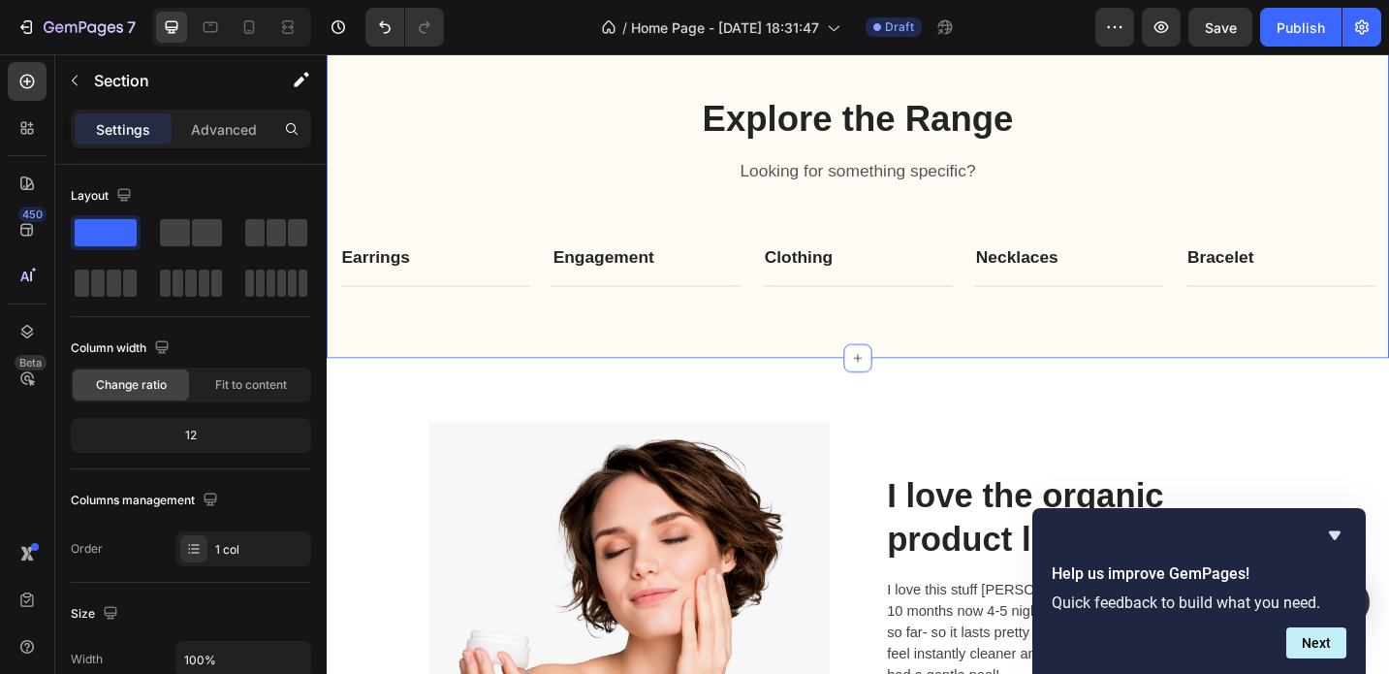
scroll to position [5552, 0]
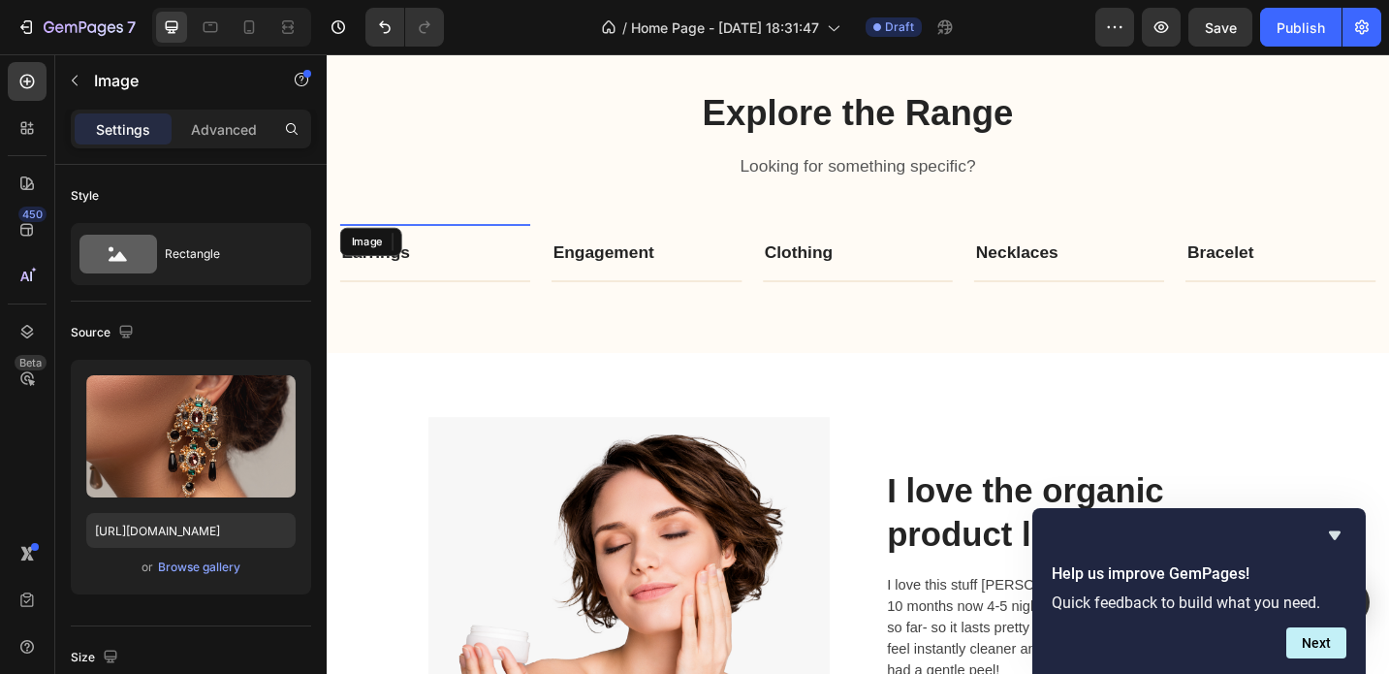
click at [424, 239] on img at bounding box center [445, 239] width 208 height 0
click at [209, 119] on p "Advanced" at bounding box center [224, 129] width 66 height 20
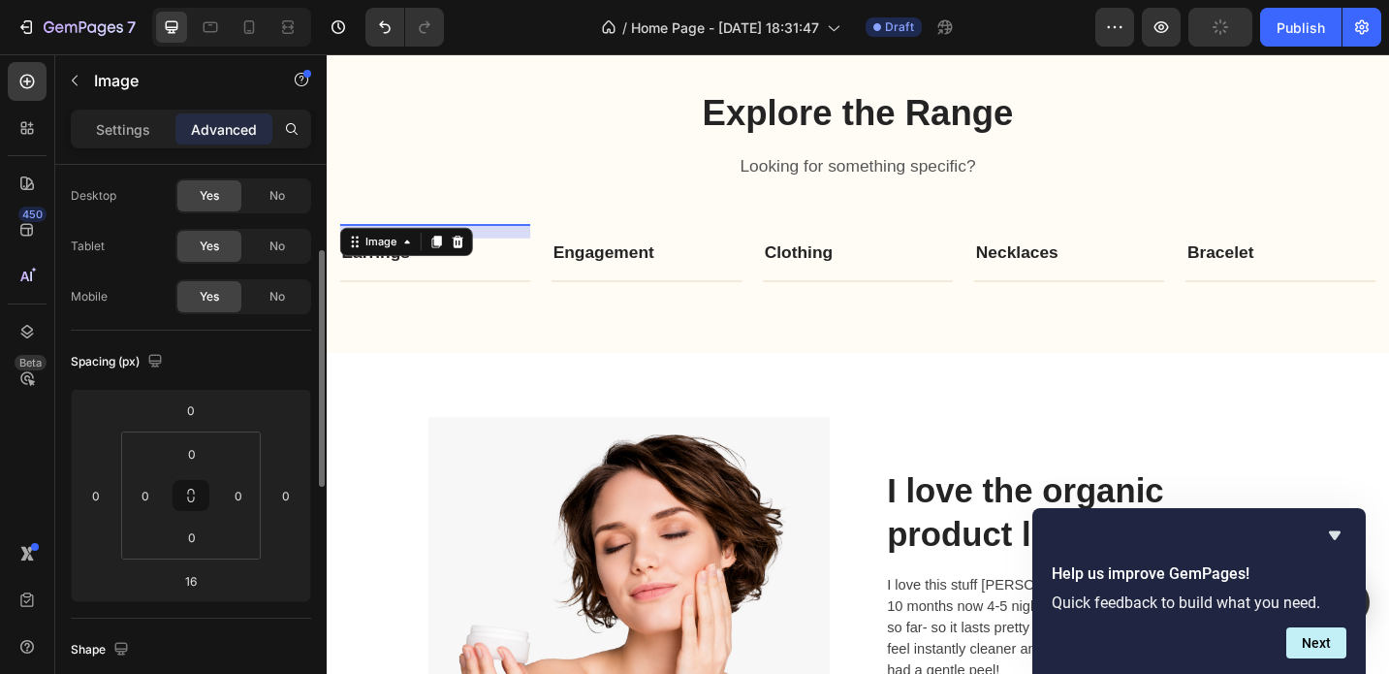
scroll to position [0, 0]
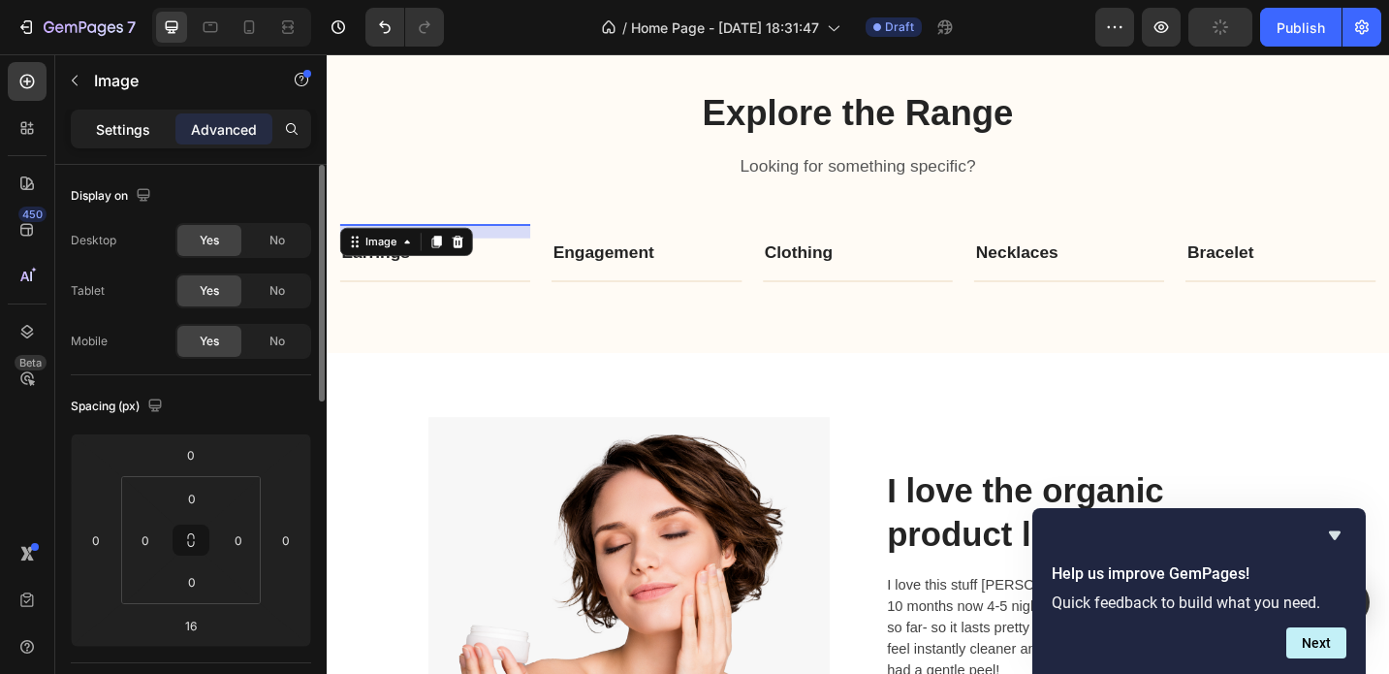
click at [120, 131] on p "Settings" at bounding box center [123, 129] width 54 height 20
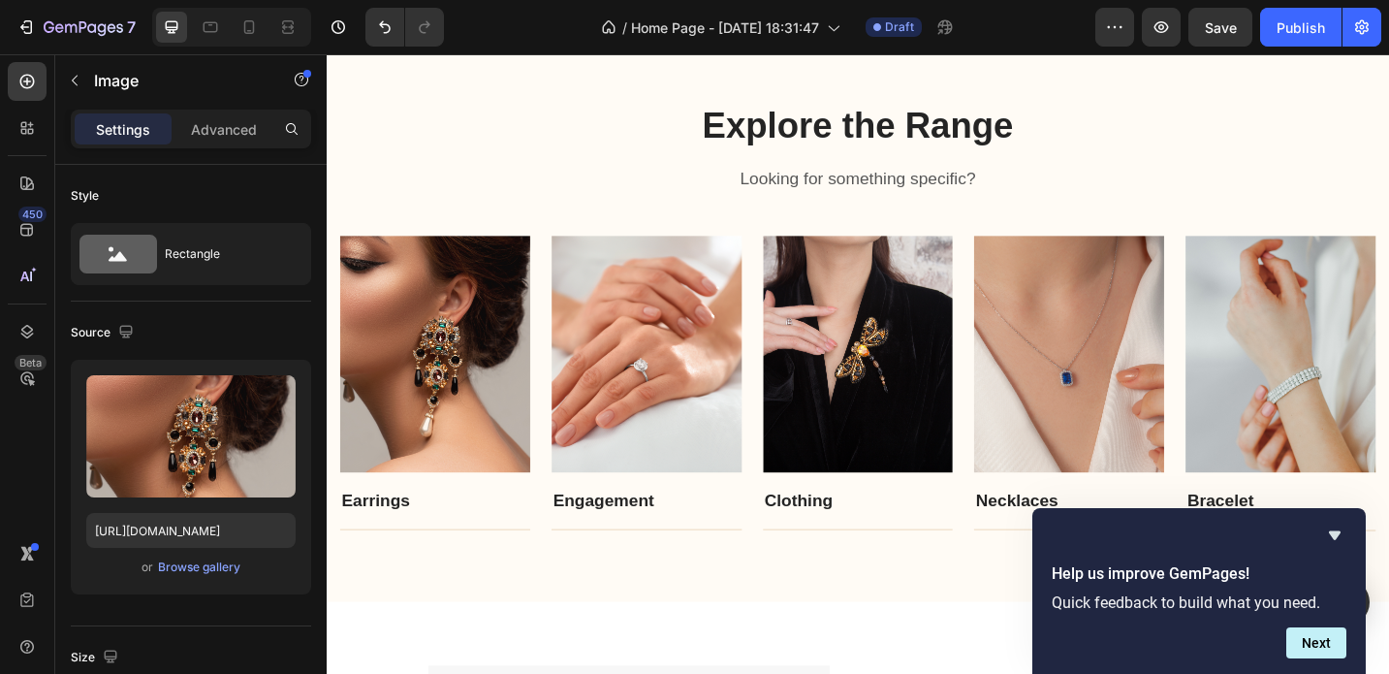
scroll to position [4358, 0]
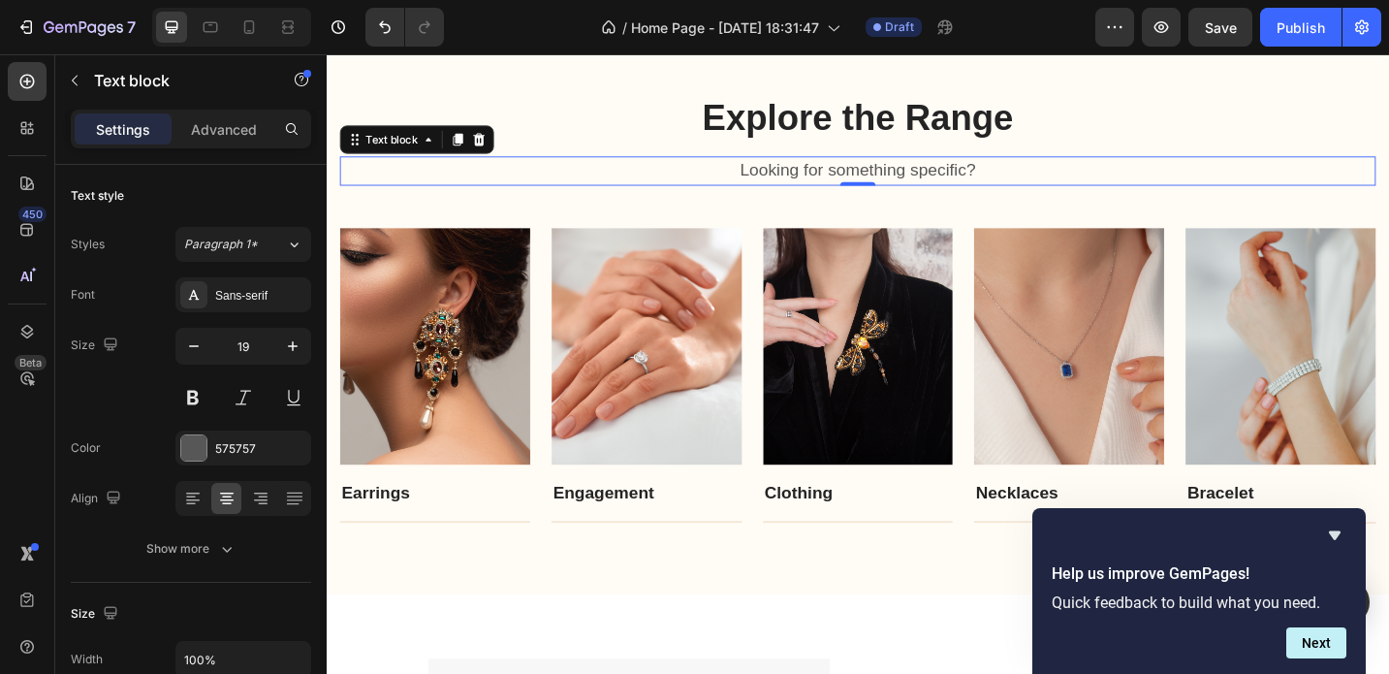
click at [1083, 168] on p "Looking for something specific?" at bounding box center [908, 182] width 1130 height 28
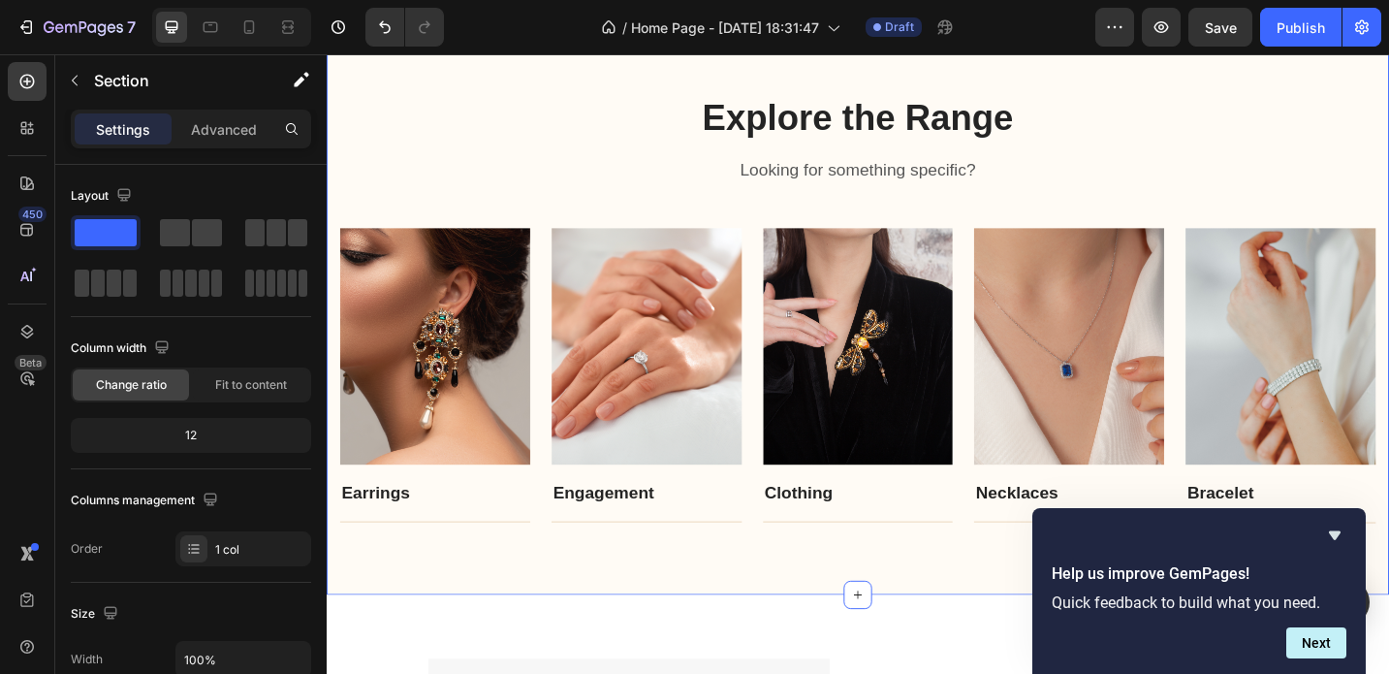
click at [1084, 236] on div "Explore the Range Heading Looking for something specific? Text block Row Image …" at bounding box center [908, 332] width 1134 height 472
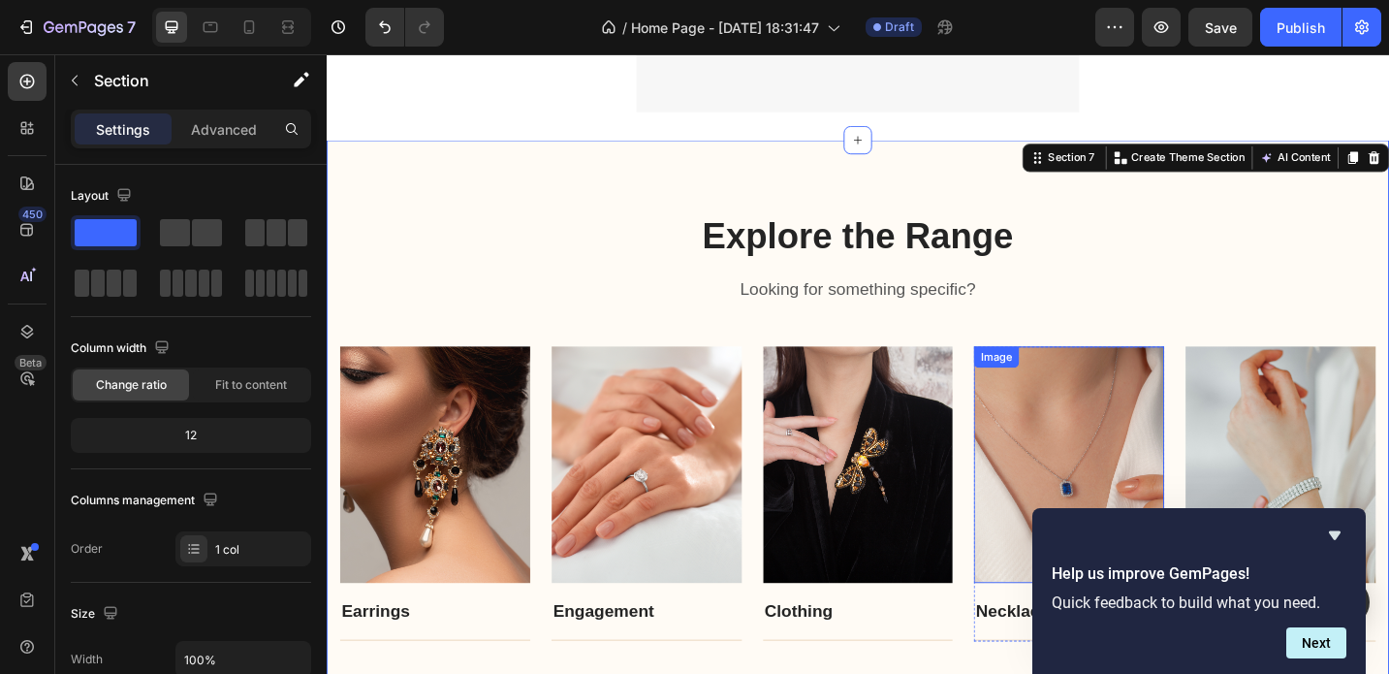
scroll to position [4153, 0]
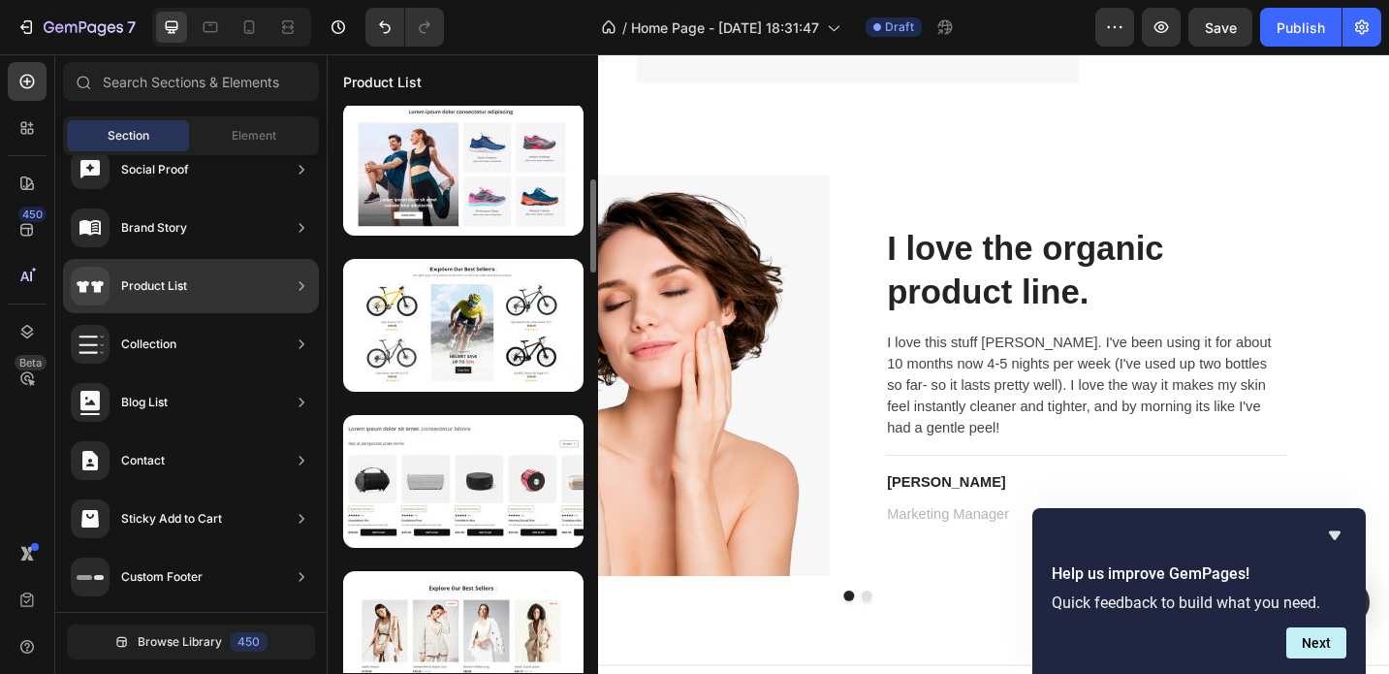
scroll to position [158, 0]
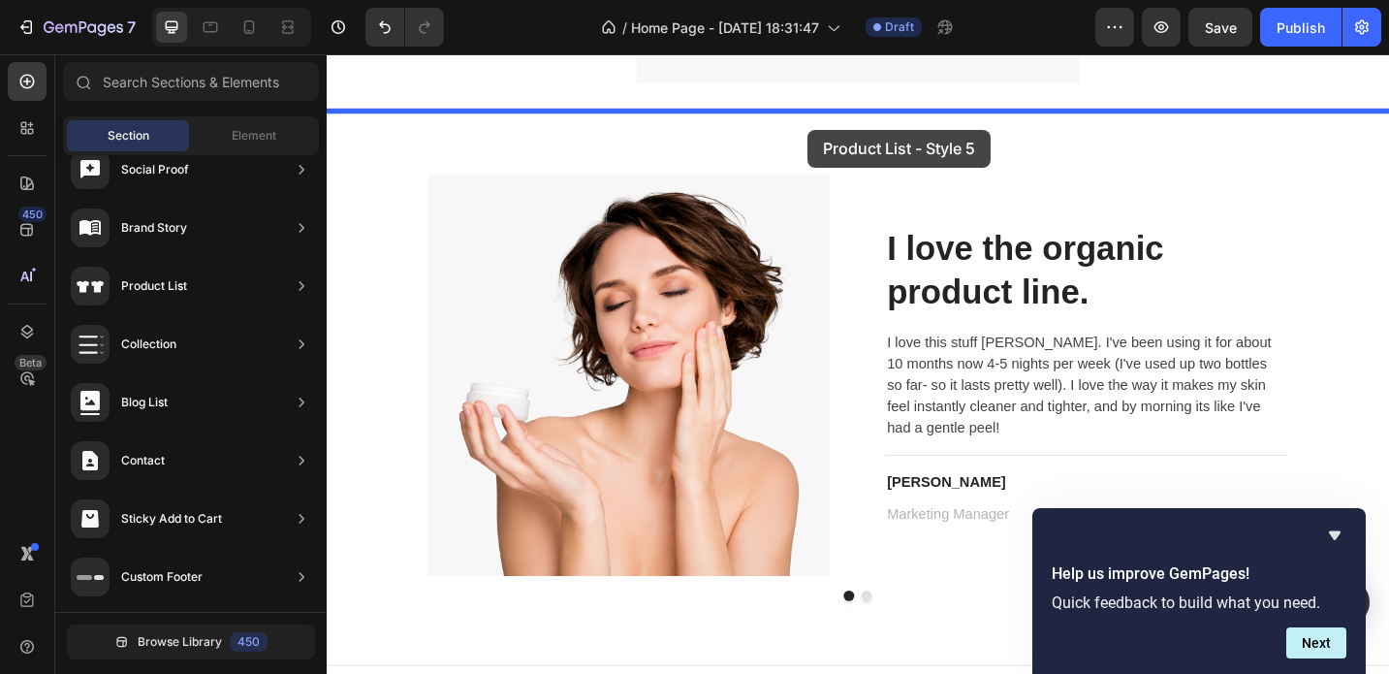
drag, startPoint x: 787, startPoint y: 410, endPoint x: 853, endPoint y: 137, distance: 281.2
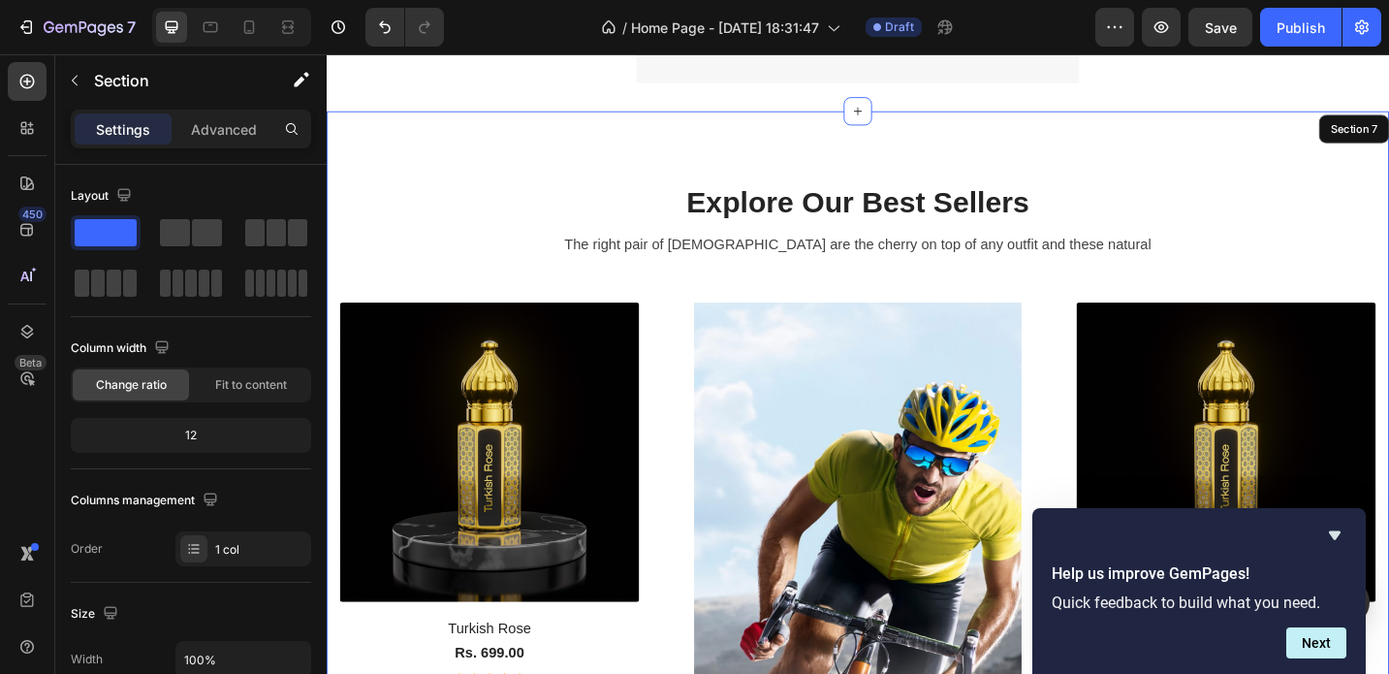
scroll to position [4255, 0]
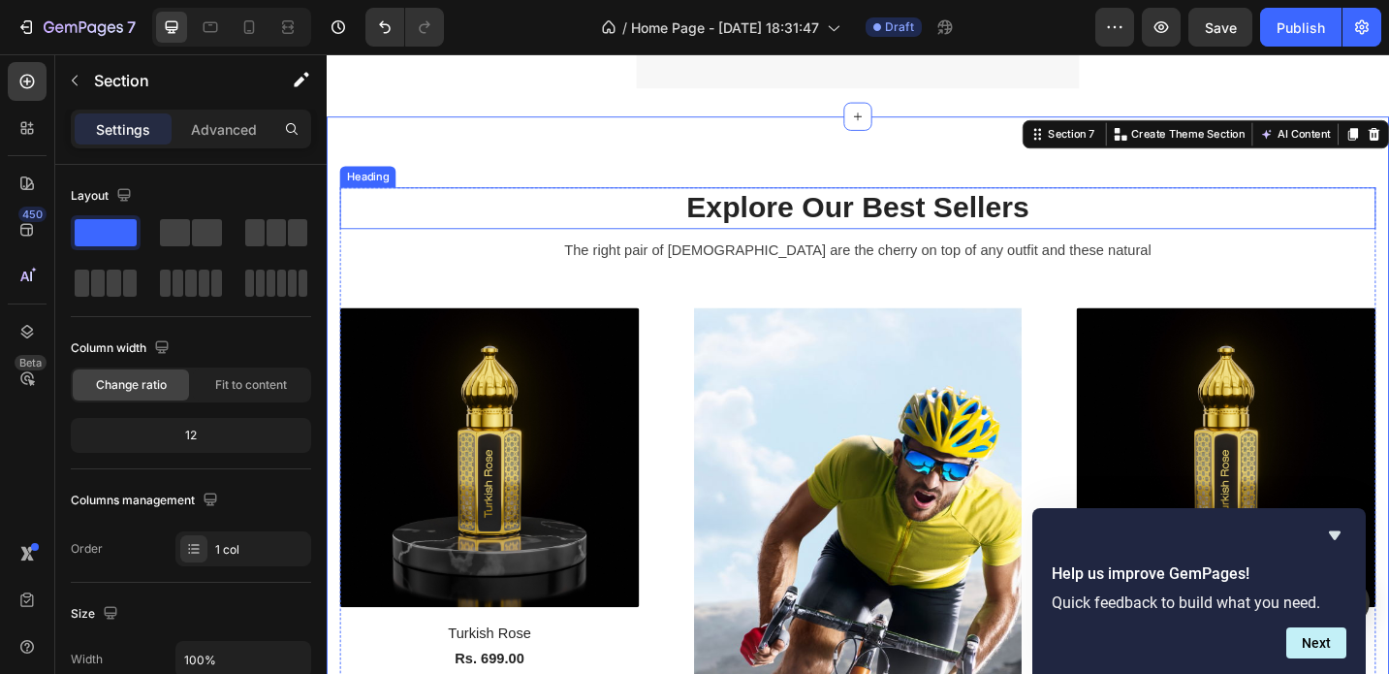
click at [856, 211] on p "Explore Our Best Sellers" at bounding box center [908, 223] width 1130 height 42
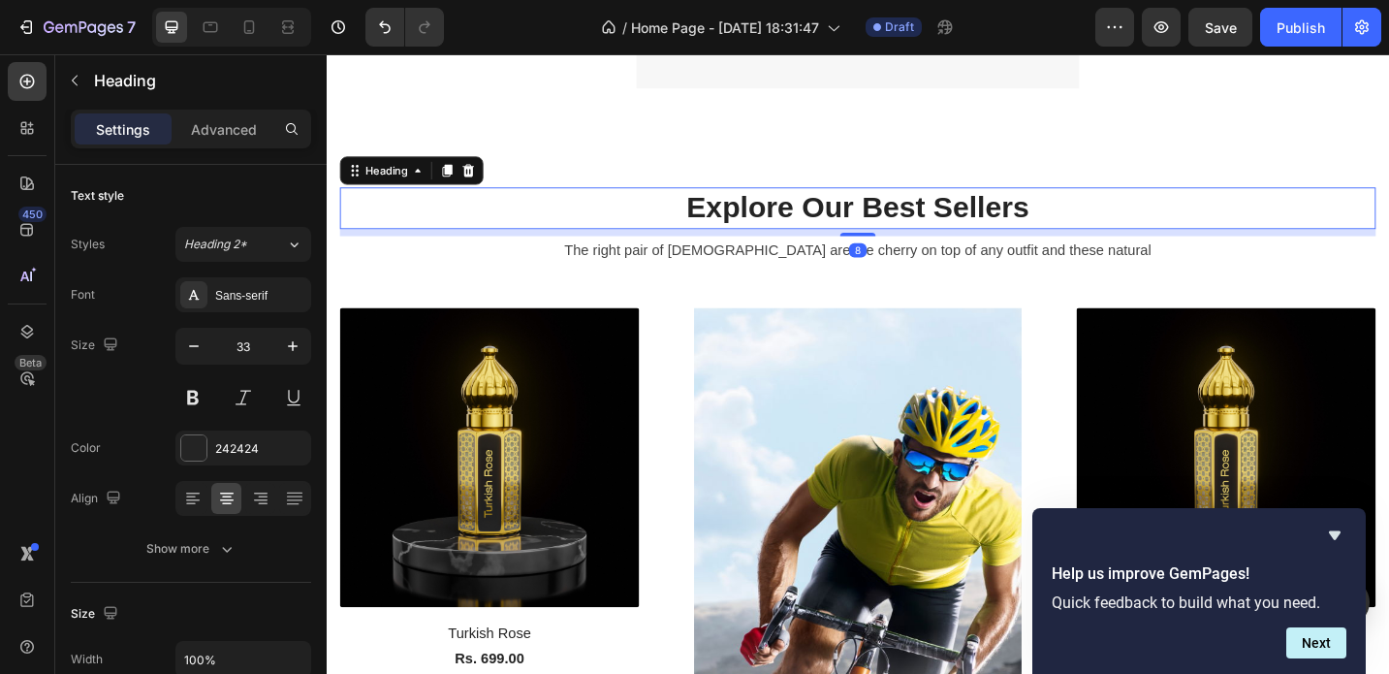
click at [856, 211] on p "Explore Our Best Sellers" at bounding box center [908, 223] width 1130 height 42
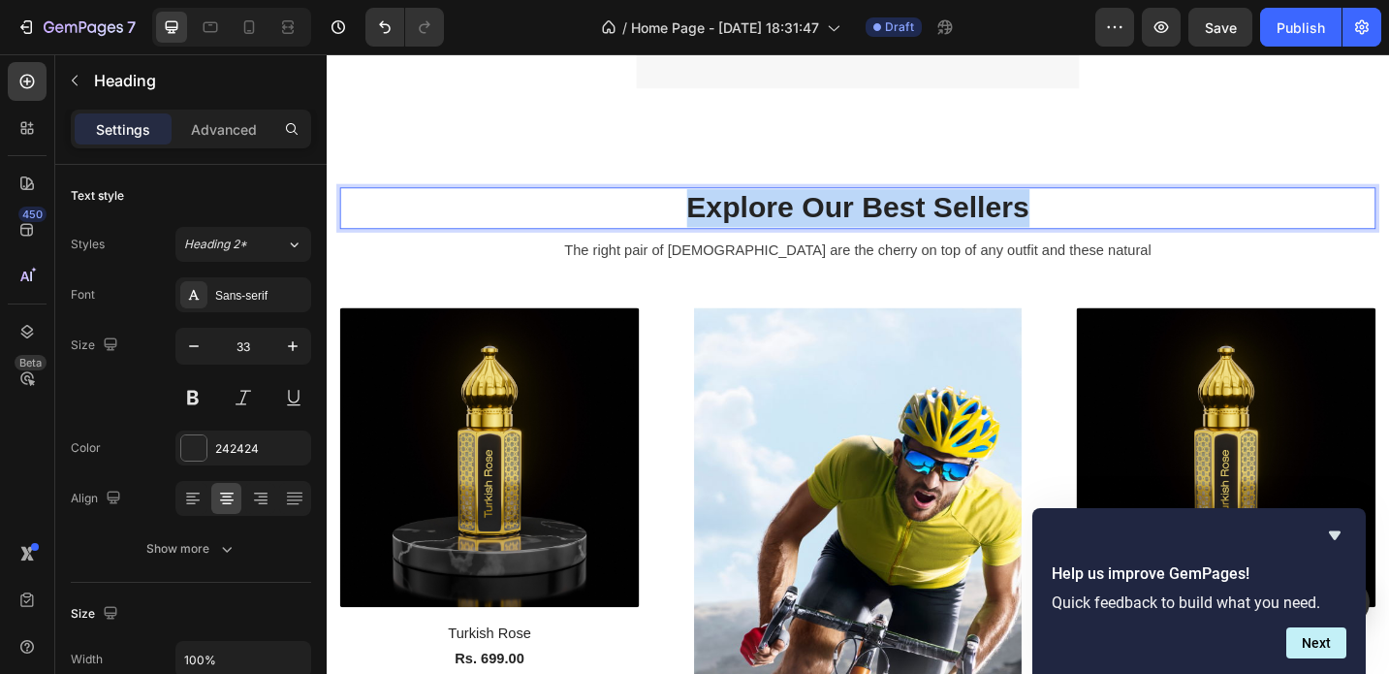
click at [856, 211] on p "Explore Our Best Sellers" at bounding box center [908, 223] width 1130 height 42
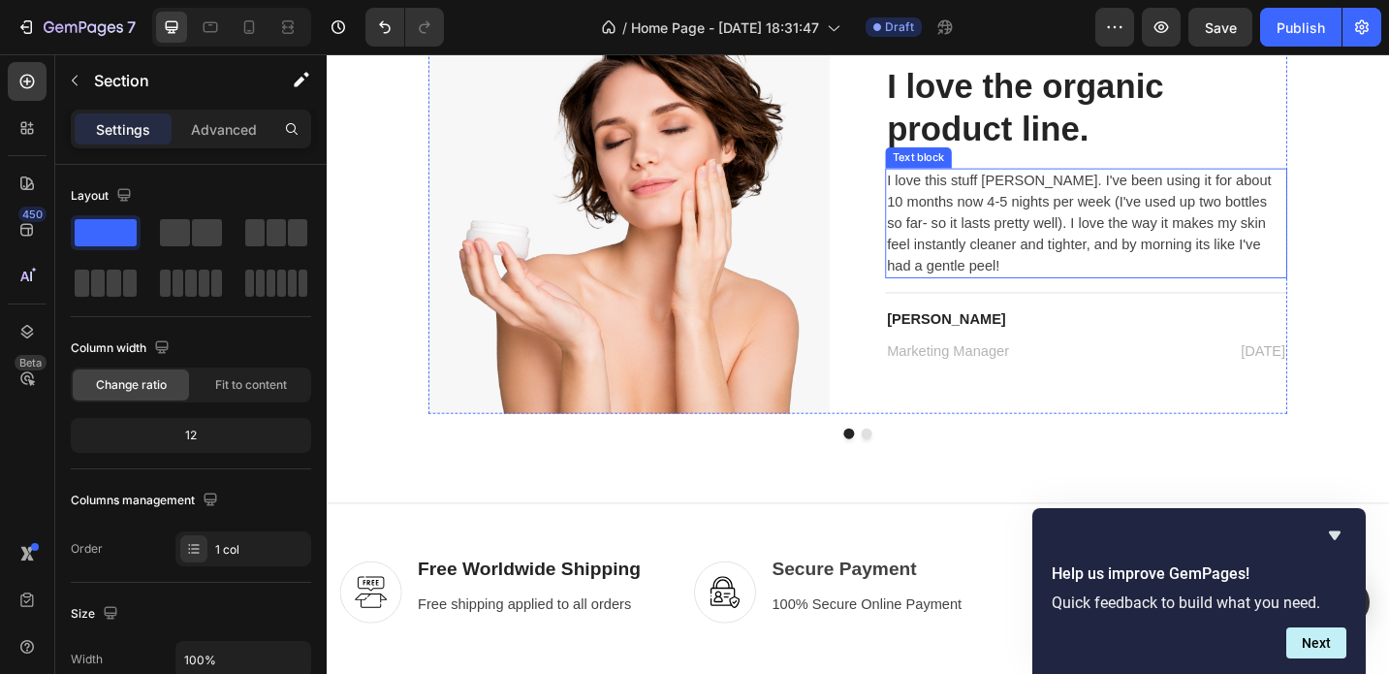
scroll to position [5625, 0]
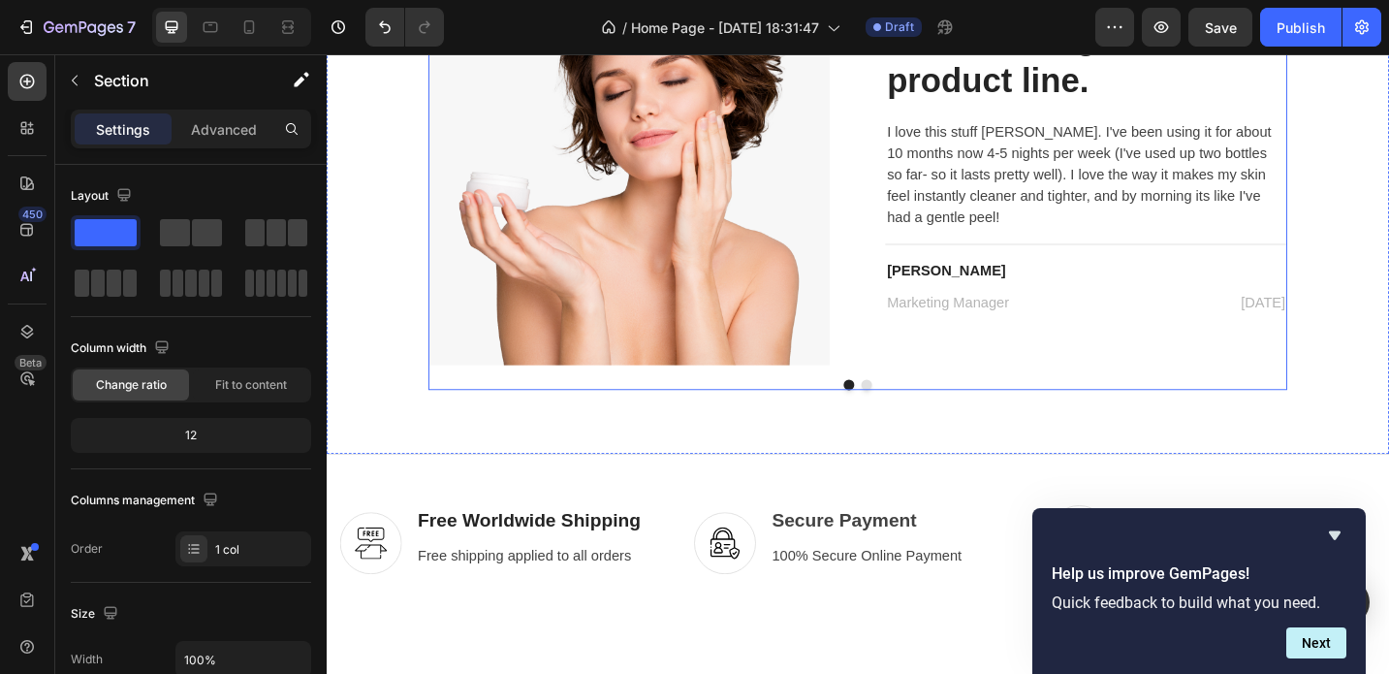
click at [918, 417] on button "Dot" at bounding box center [918, 416] width 12 height 12
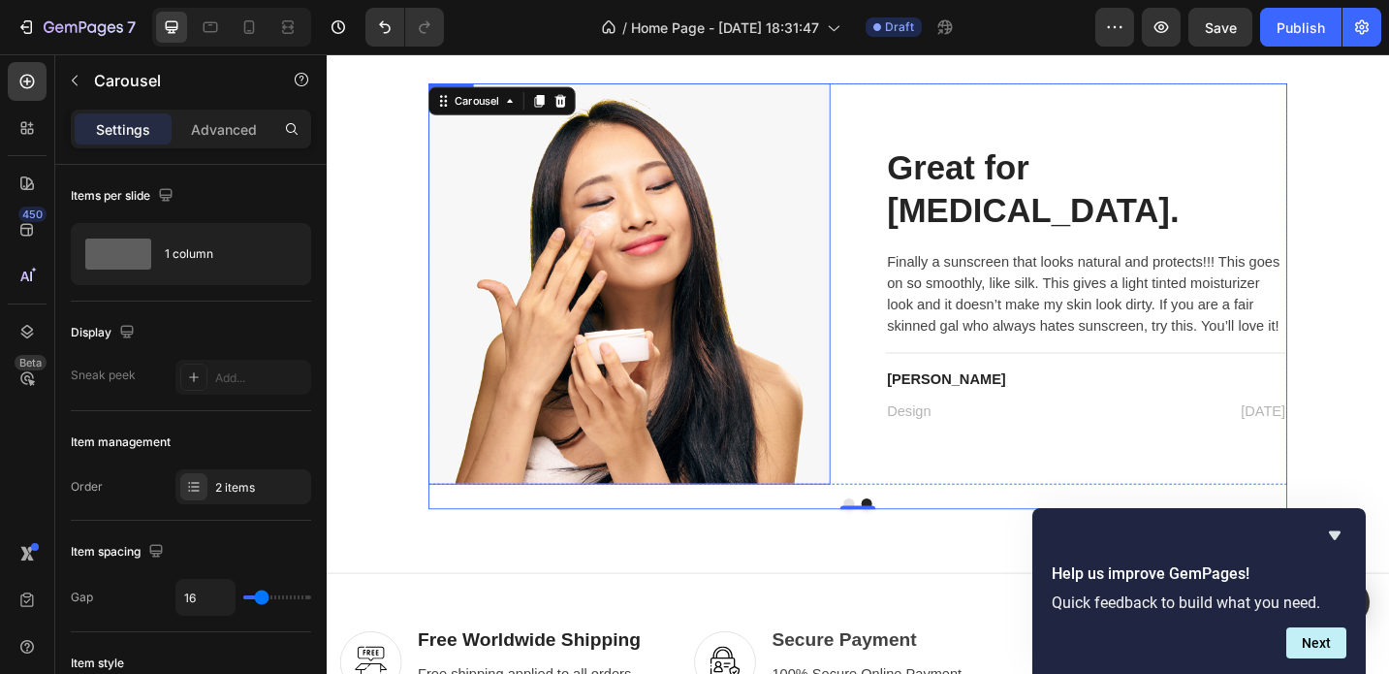
scroll to position [5408, 0]
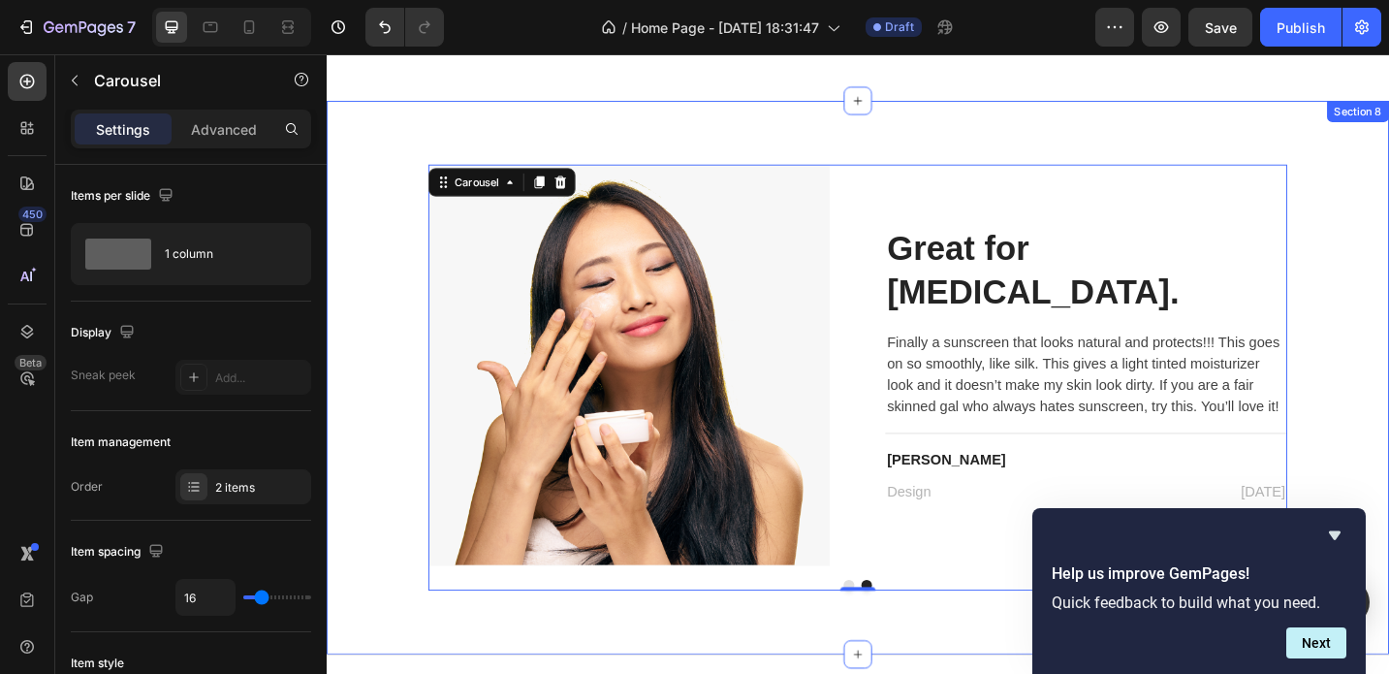
click at [719, 145] on div "Image I love the organic product line. Heading I love this stuff [PERSON_NAME].…" at bounding box center [908, 408] width 1163 height 606
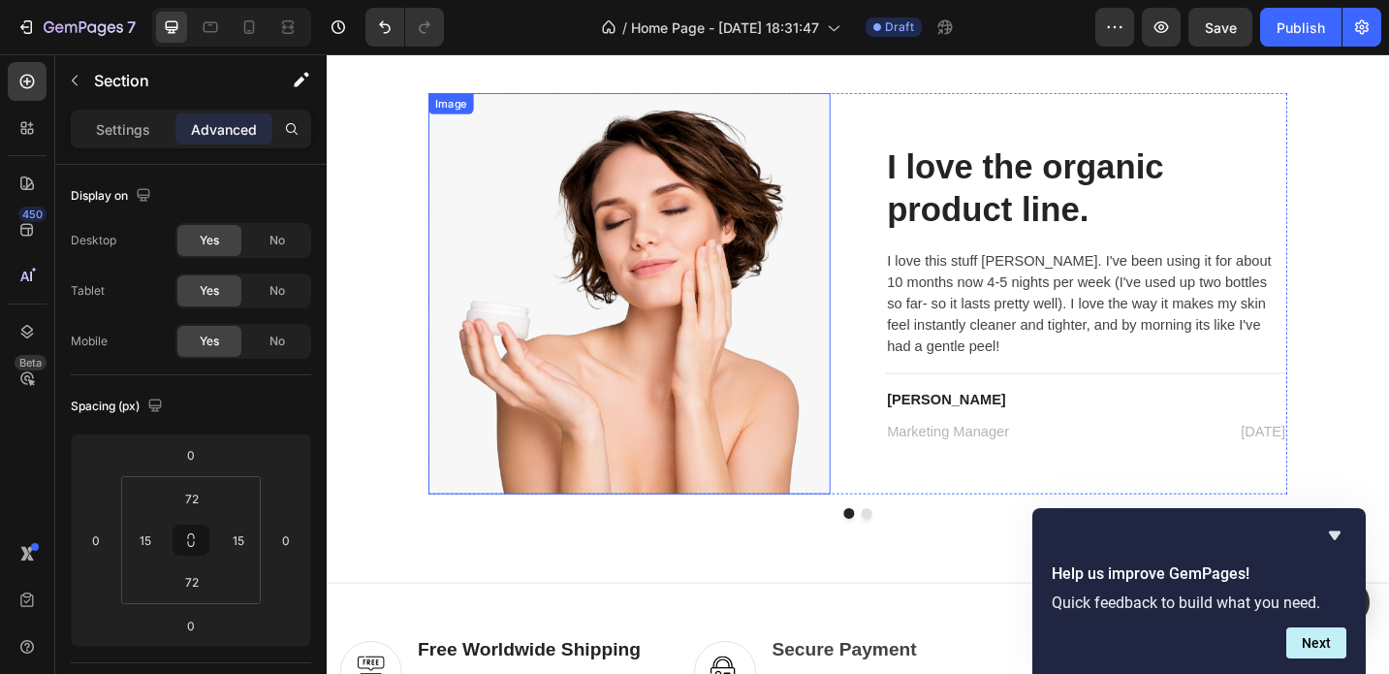
scroll to position [5417, 0]
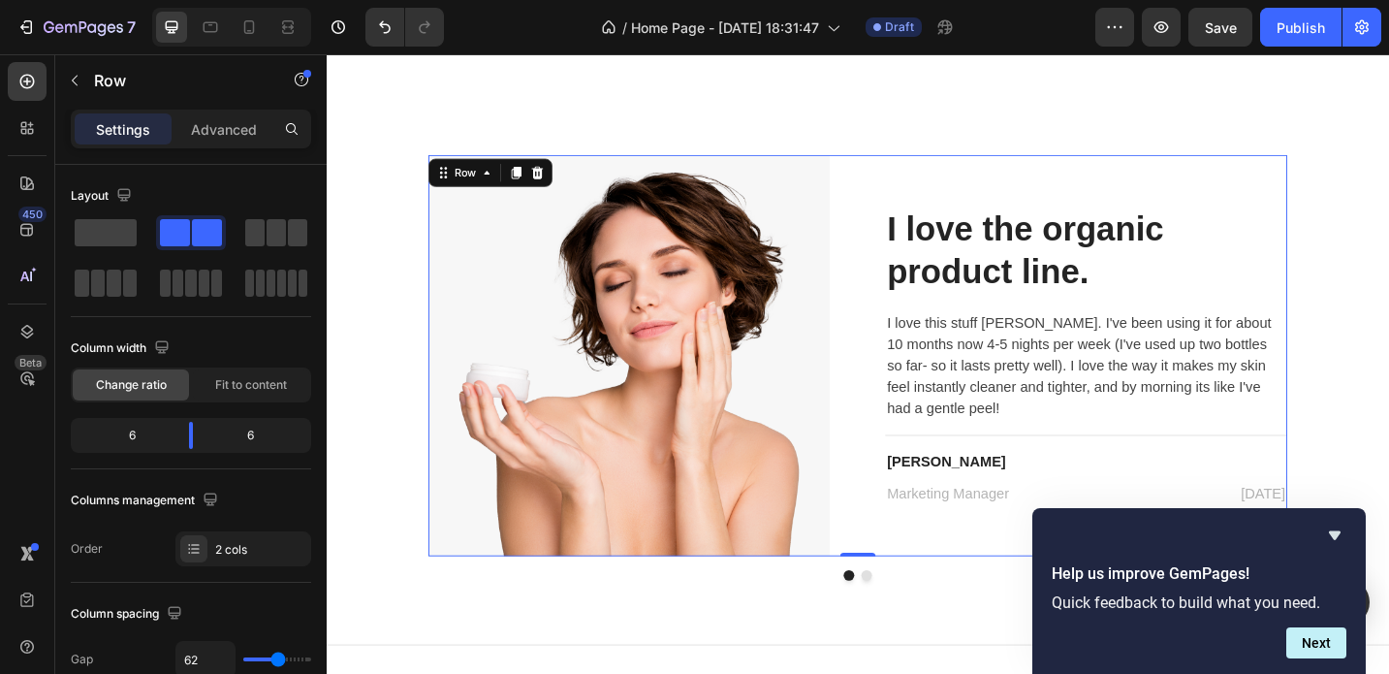
click at [919, 204] on div "Image I love the organic product line. Heading I love this stuff [PERSON_NAME].…" at bounding box center [908, 383] width 940 height 439
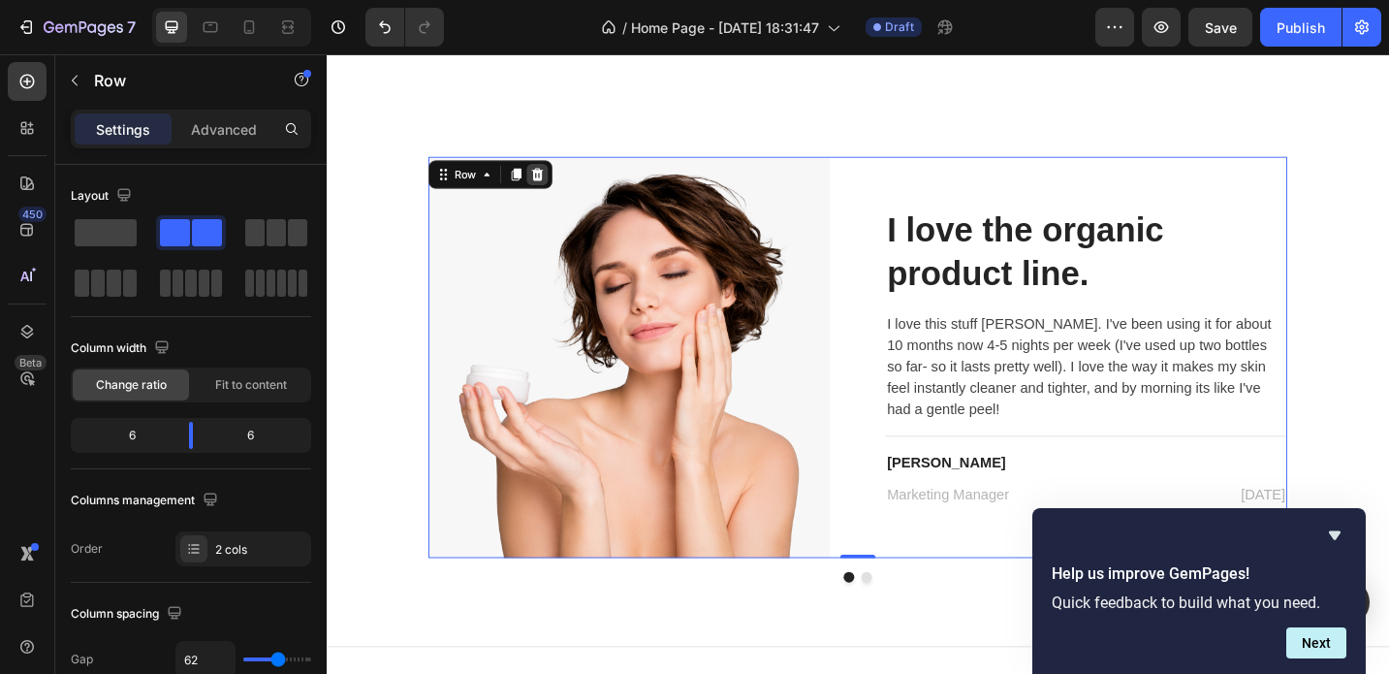
click at [557, 180] on icon at bounding box center [558, 185] width 13 height 14
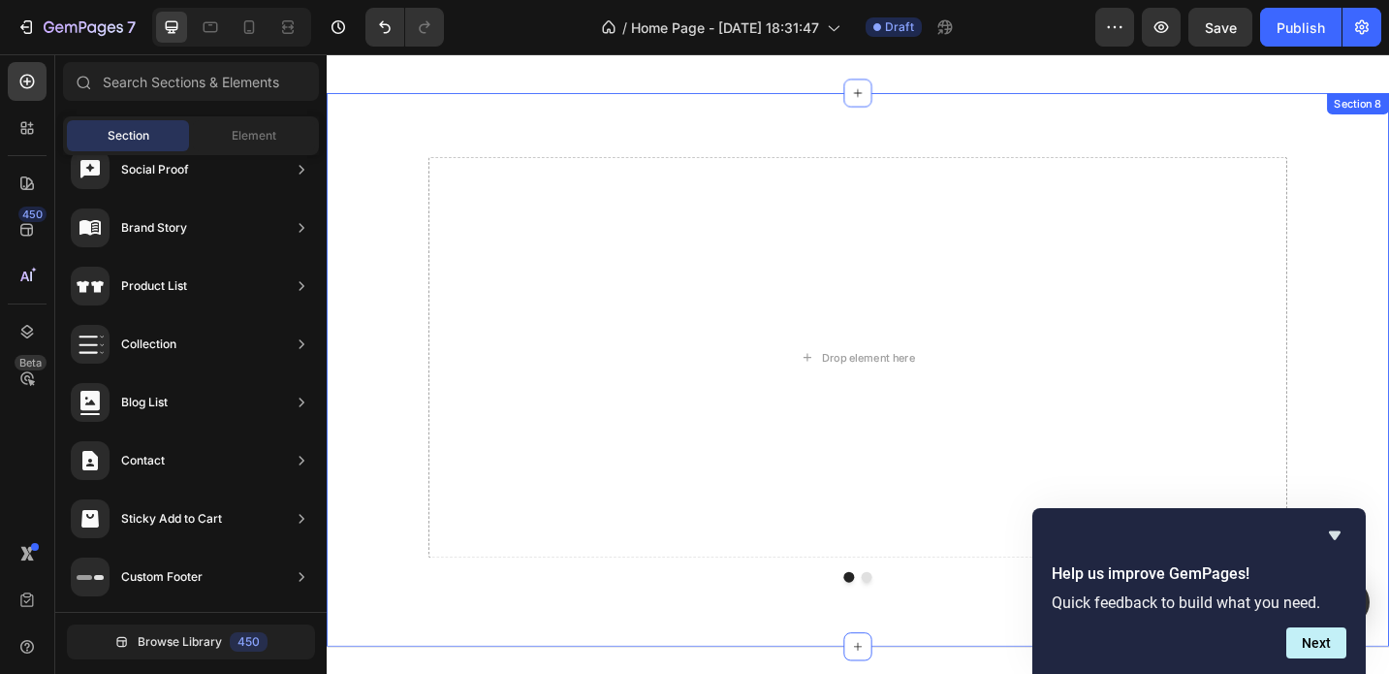
click at [378, 217] on div "Drop element here Image Great for [MEDICAL_DATA]. Heading Finally a sunscreen t…" at bounding box center [908, 399] width 1134 height 466
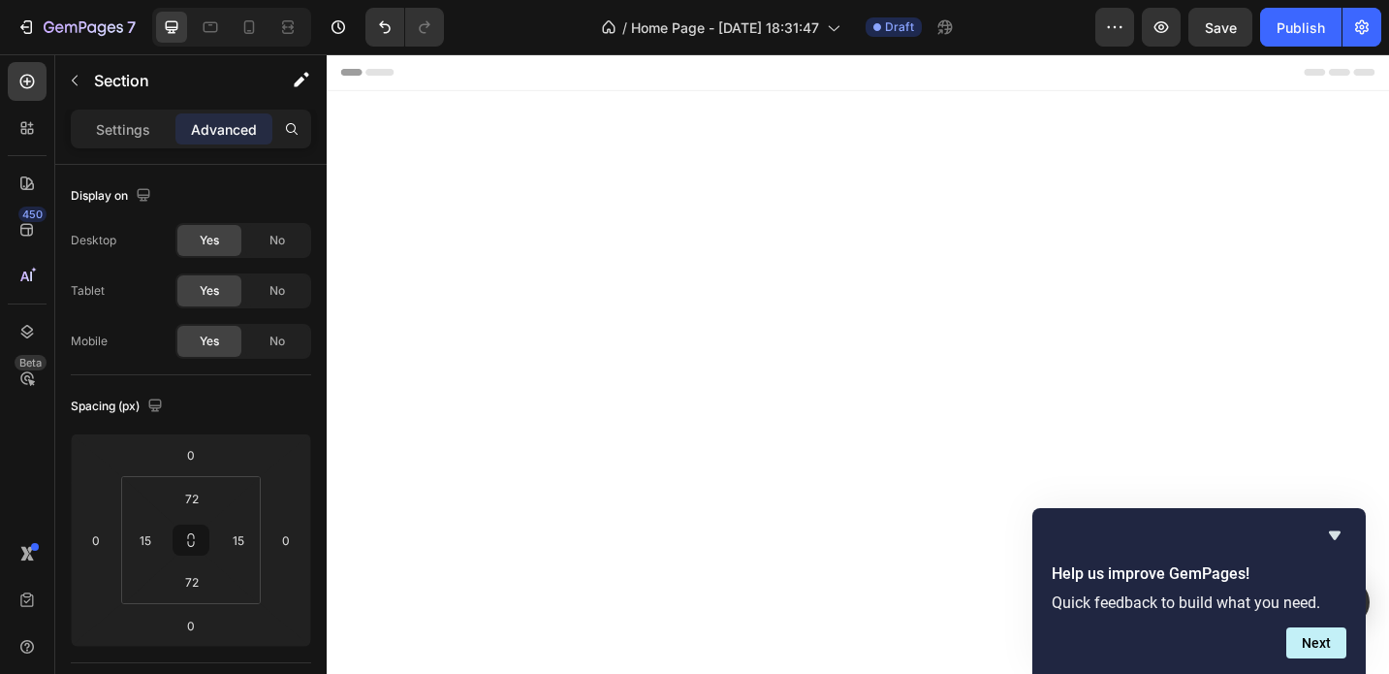
scroll to position [5417, 0]
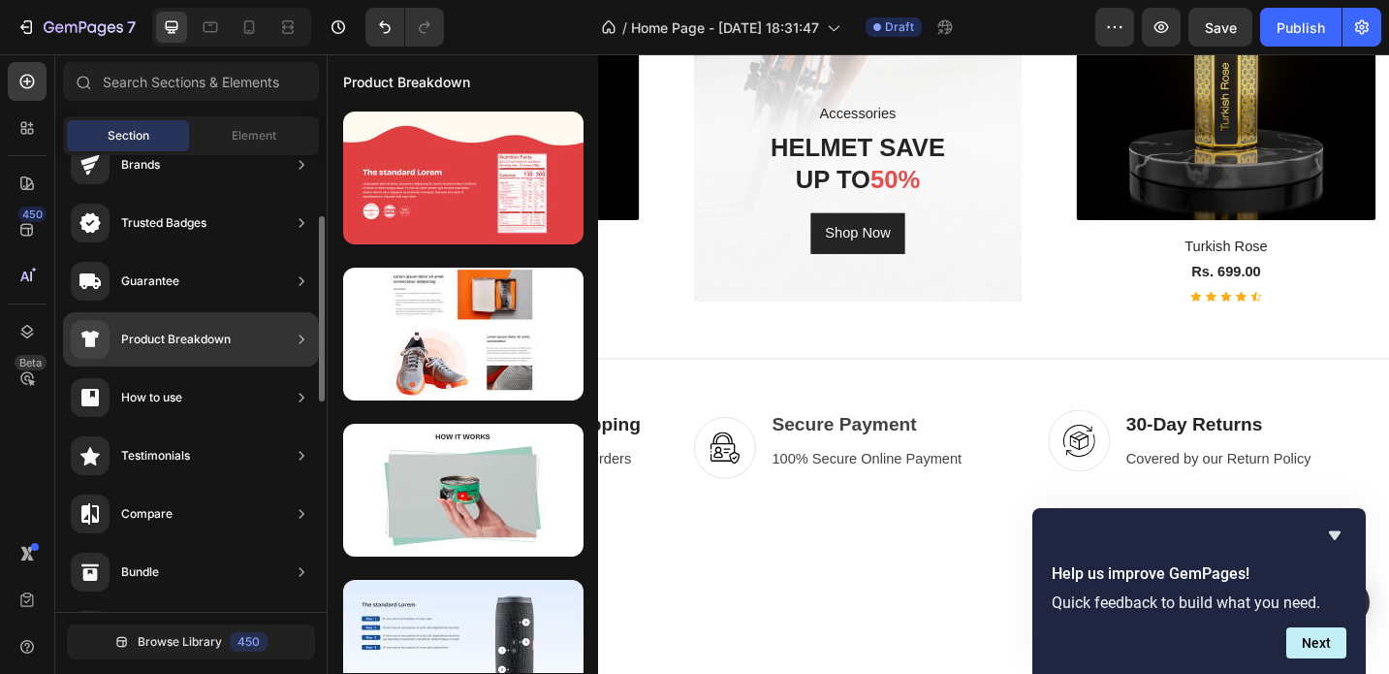
scroll to position [150, 0]
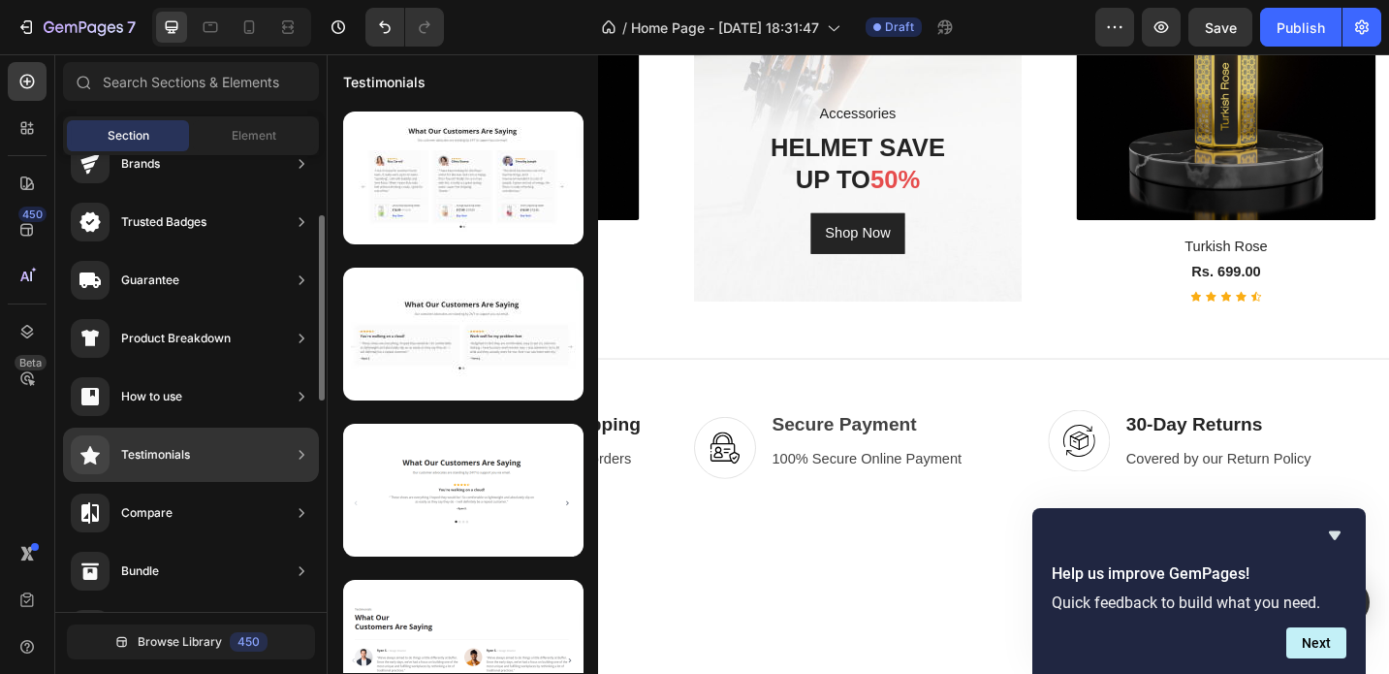
click at [234, 460] on div "Testimonials" at bounding box center [191, 455] width 256 height 54
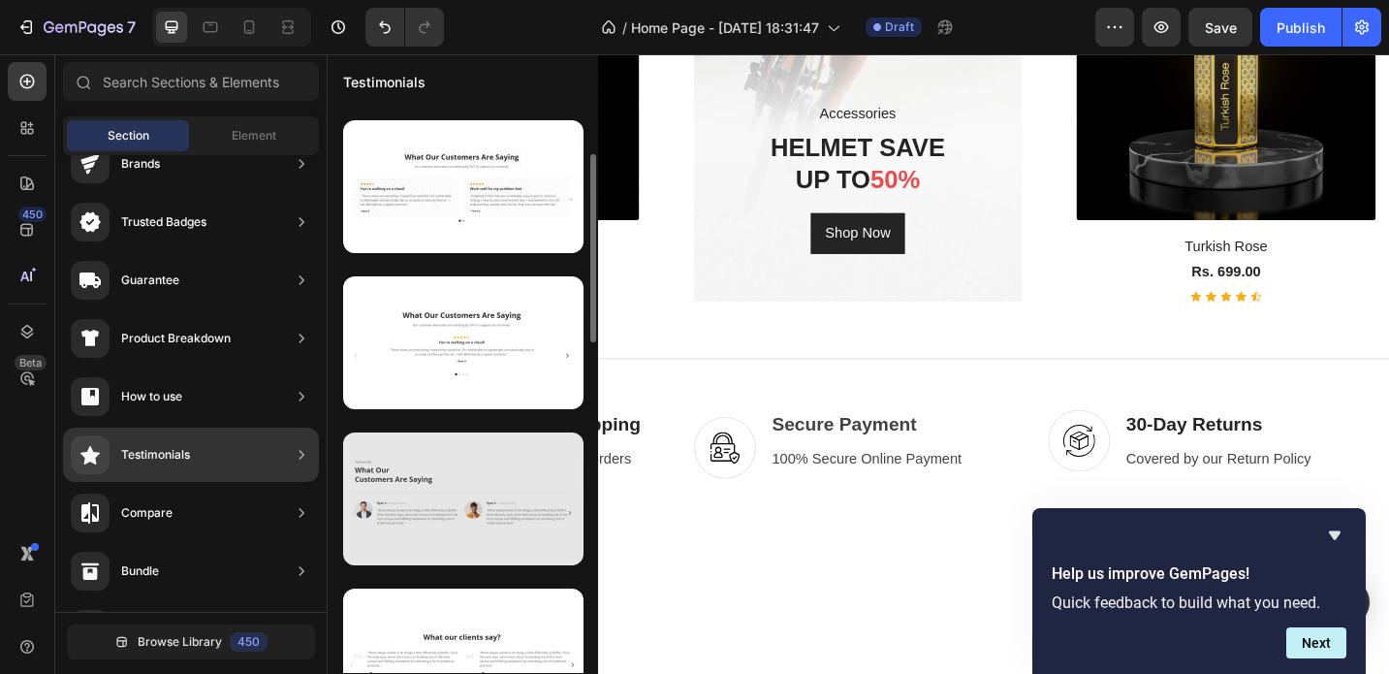
scroll to position [0, 0]
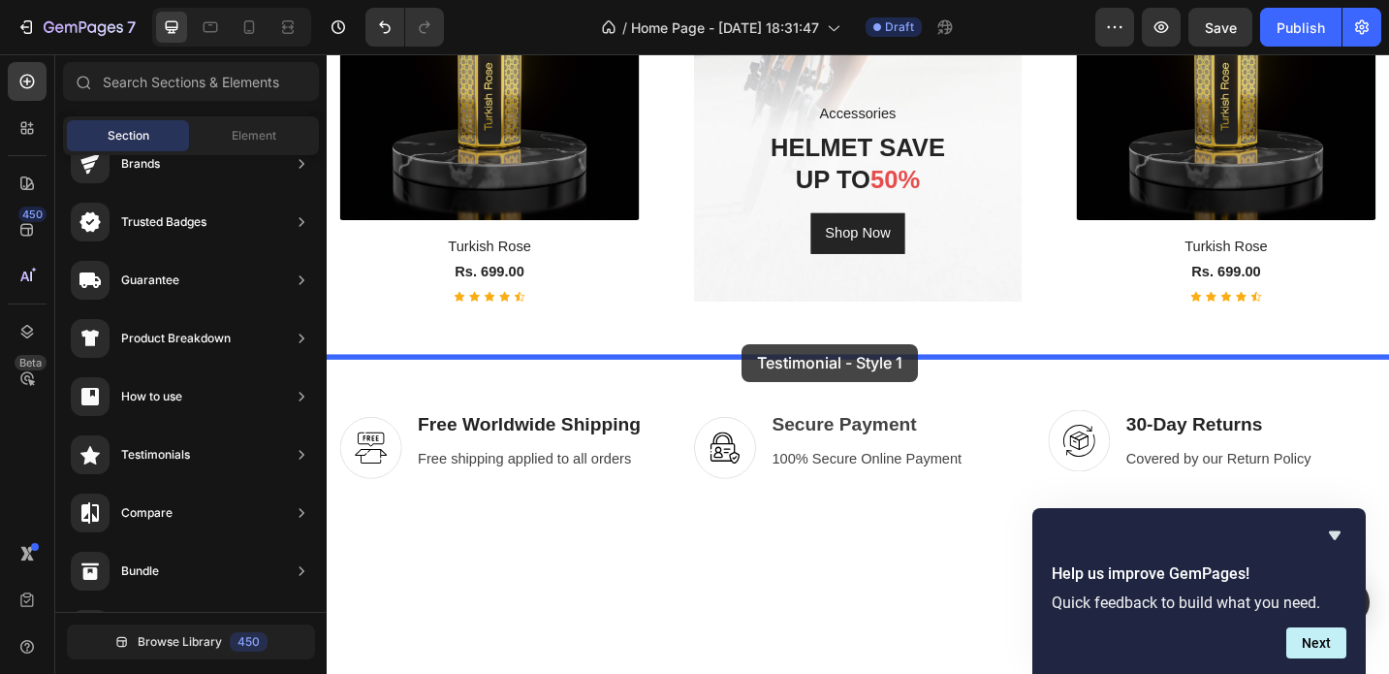
drag, startPoint x: 776, startPoint y: 240, endPoint x: 782, endPoint y: 371, distance: 131.0
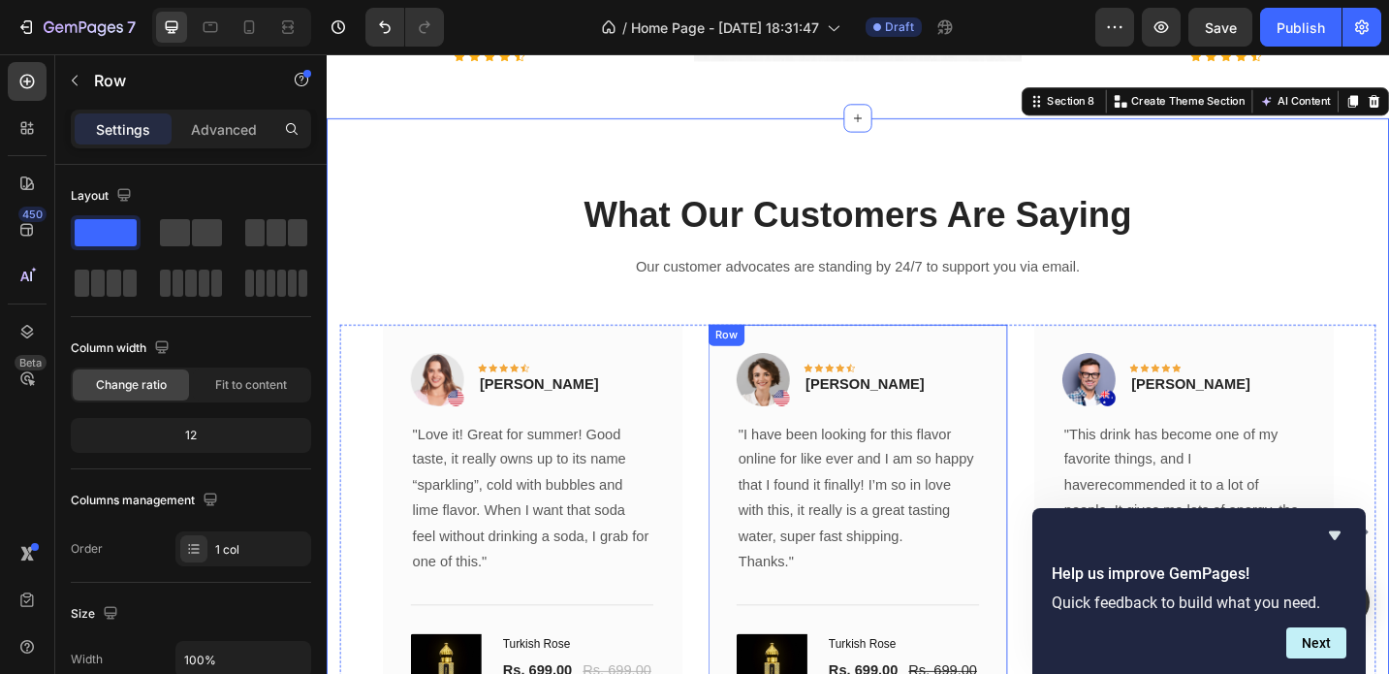
click at [754, 447] on div "Image Icon Icon Icon Icon Icon Row Olivia Rowse Text block Row "I have been loo…" at bounding box center [909, 577] width 328 height 455
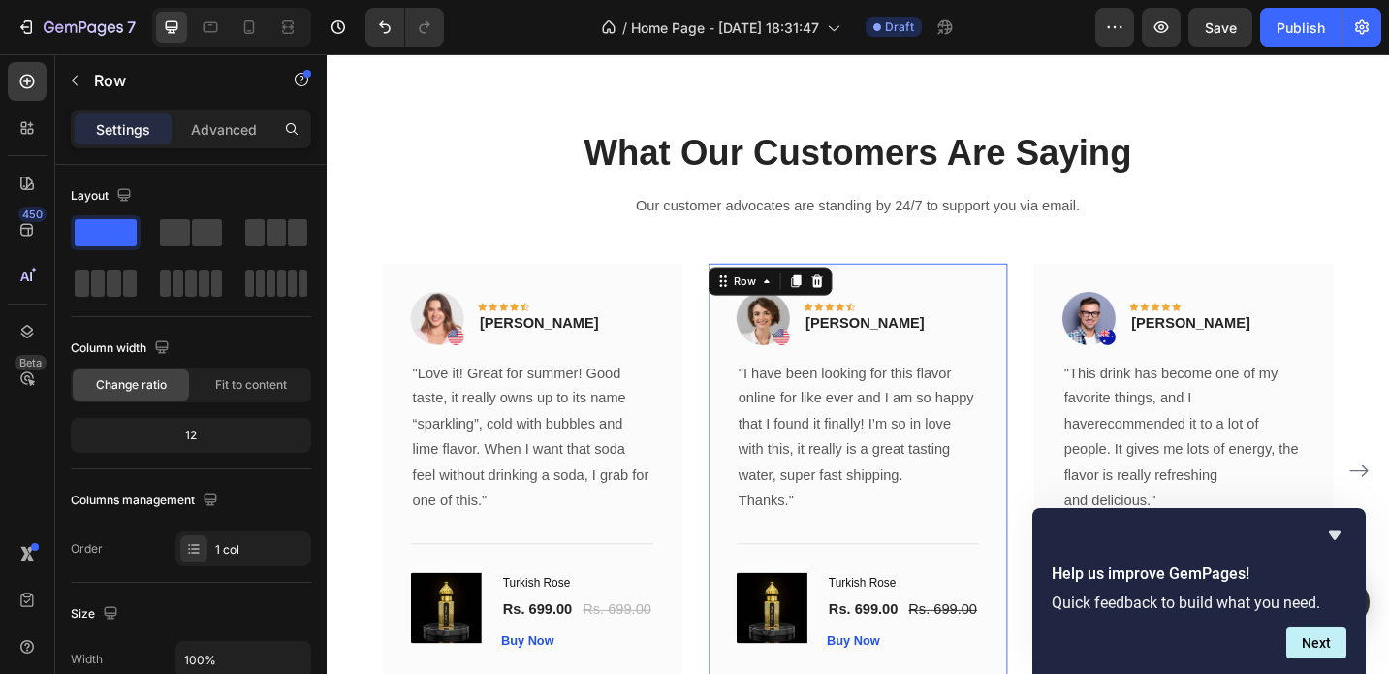
scroll to position [5458, 0]
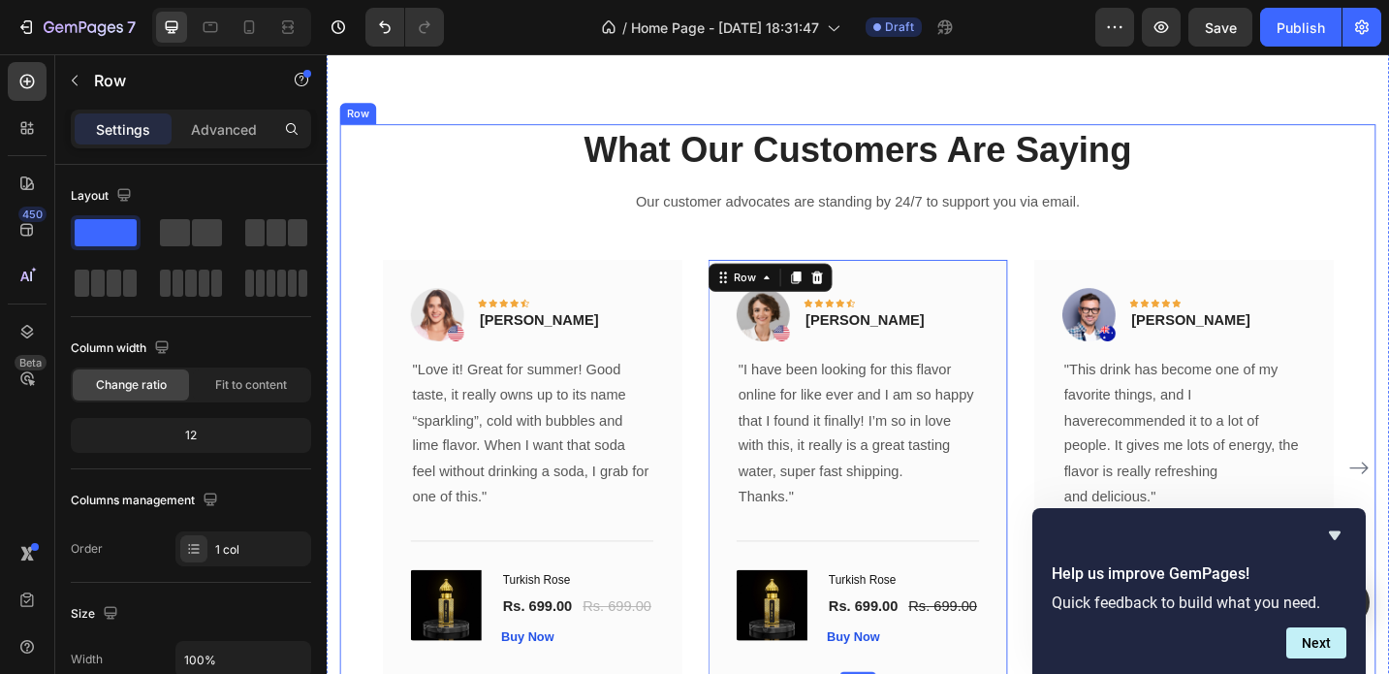
click at [1302, 193] on div "What Our Customers Are Saying Heading Our customer advocates are standing by 24…" at bounding box center [908, 446] width 1134 height 630
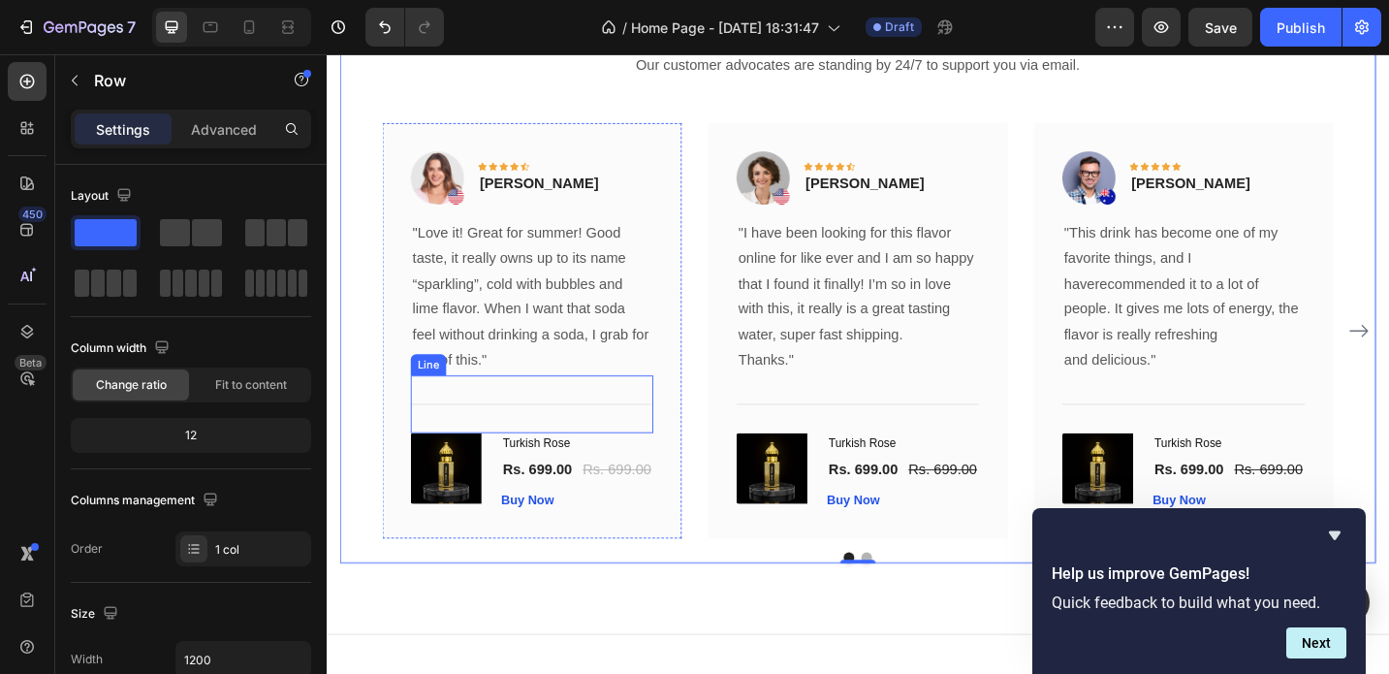
scroll to position [5611, 0]
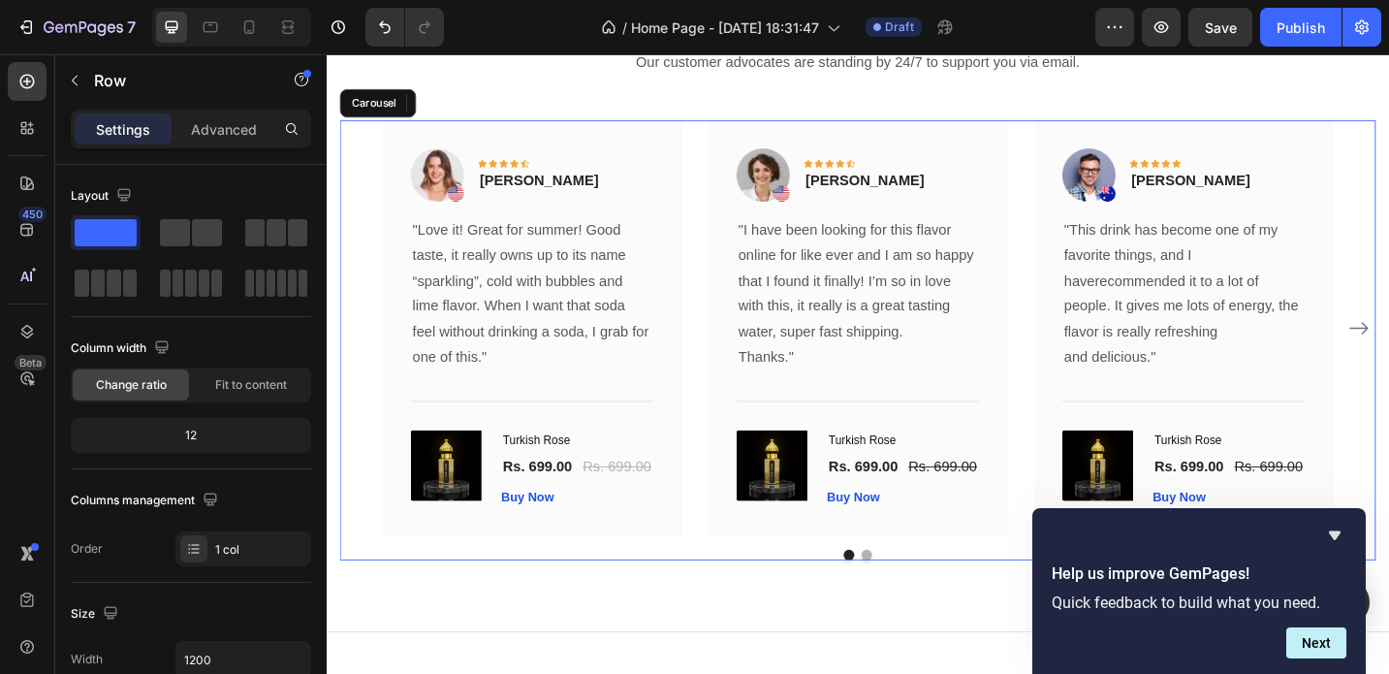
click at [726, 439] on div "Image Icon Icon Icon Icon Icon Row Rita Carroll Text block Row "Love it! Great …" at bounding box center [908, 353] width 1041 height 455
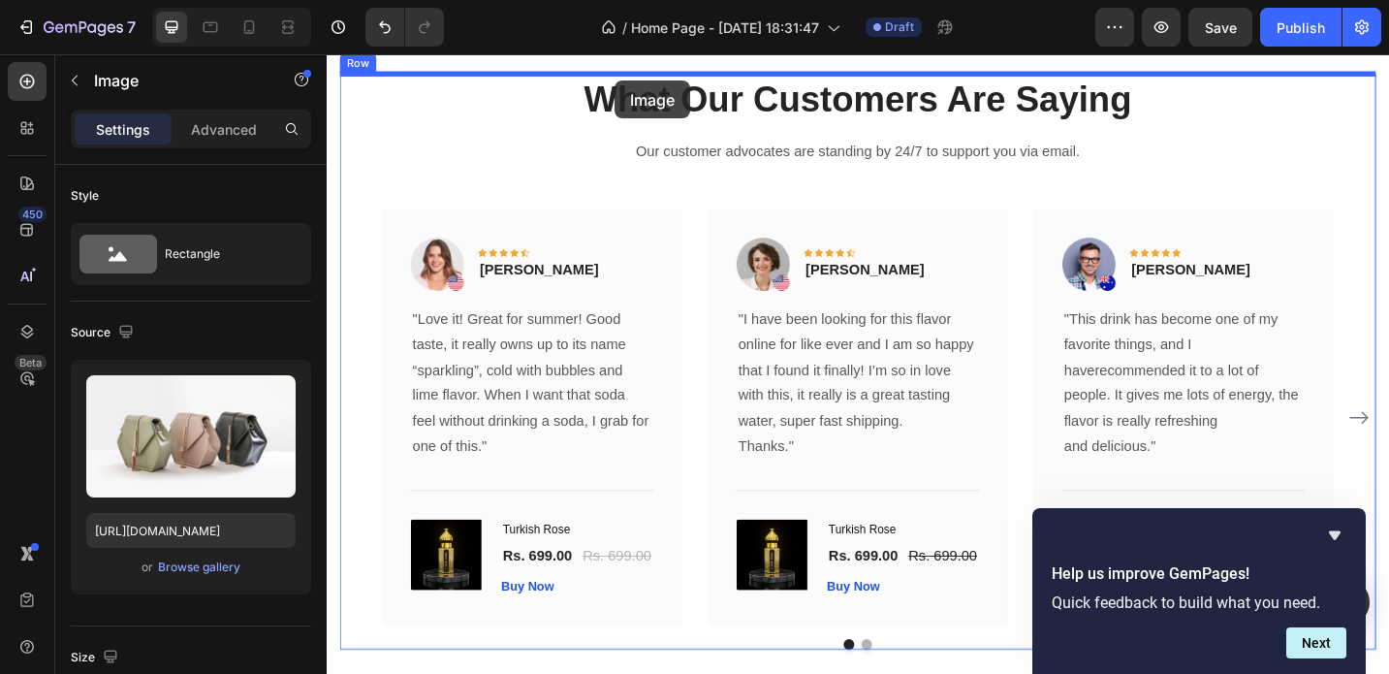
scroll to position [5357, 0]
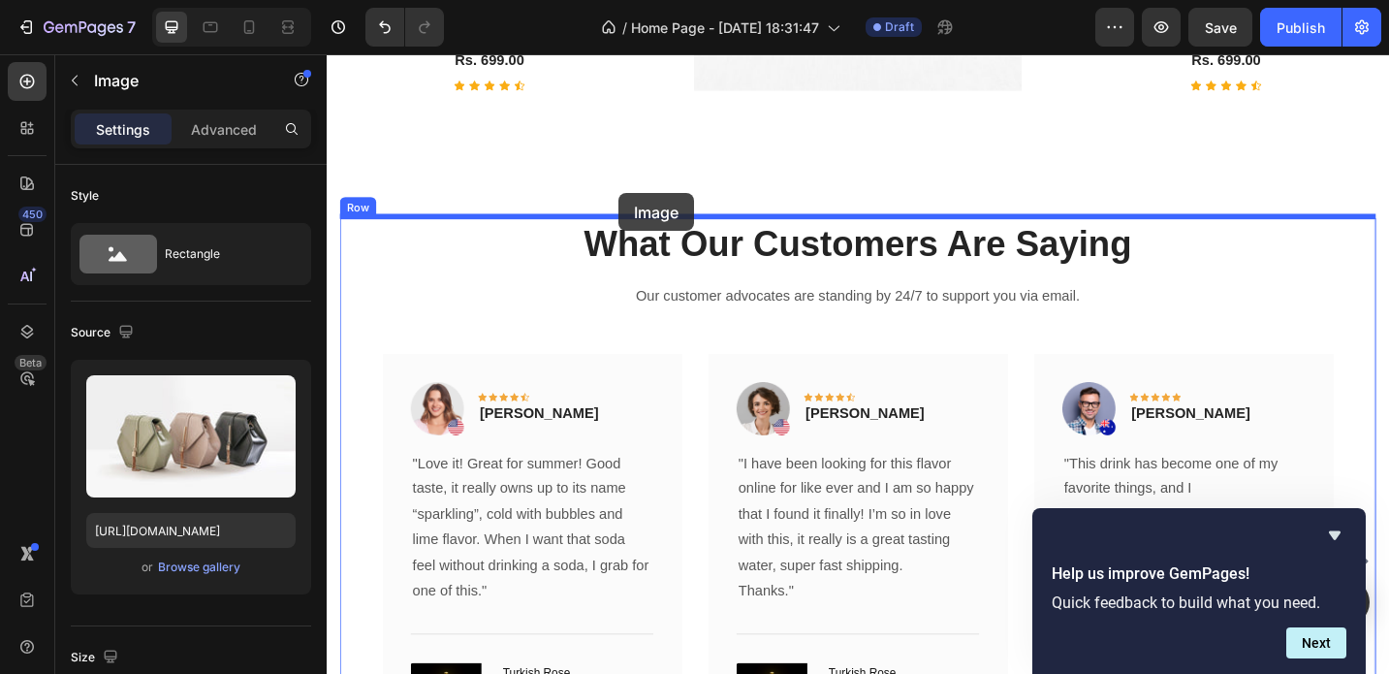
drag, startPoint x: 643, startPoint y: 223, endPoint x: 647, endPoint y: 206, distance: 16.9
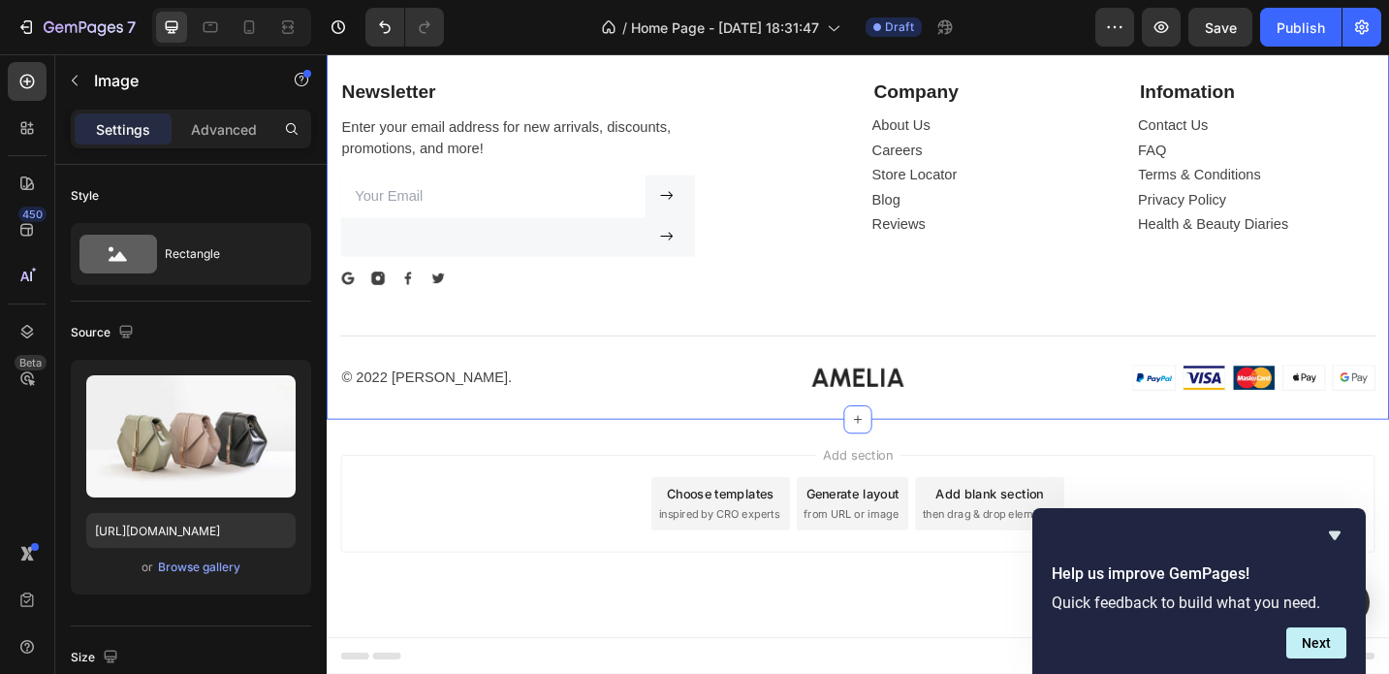
scroll to position [7049, 0]
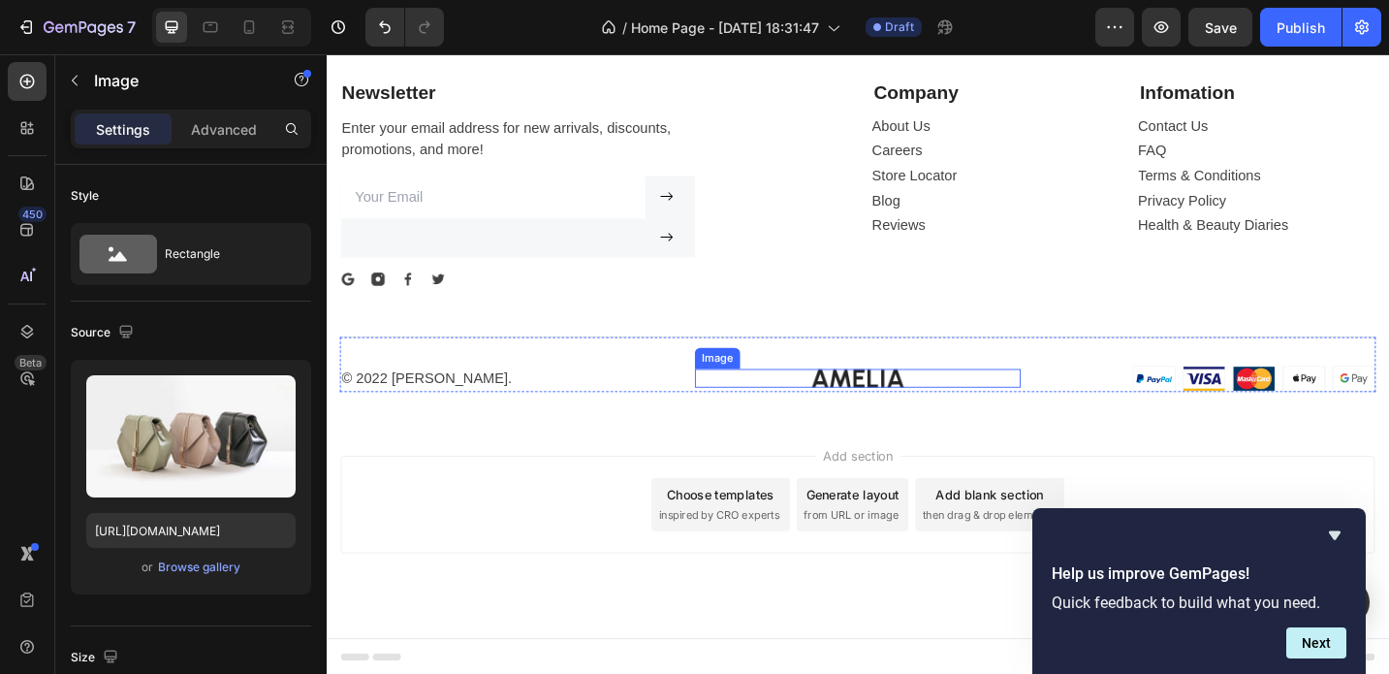
click at [921, 400] on img at bounding box center [908, 408] width 101 height 20
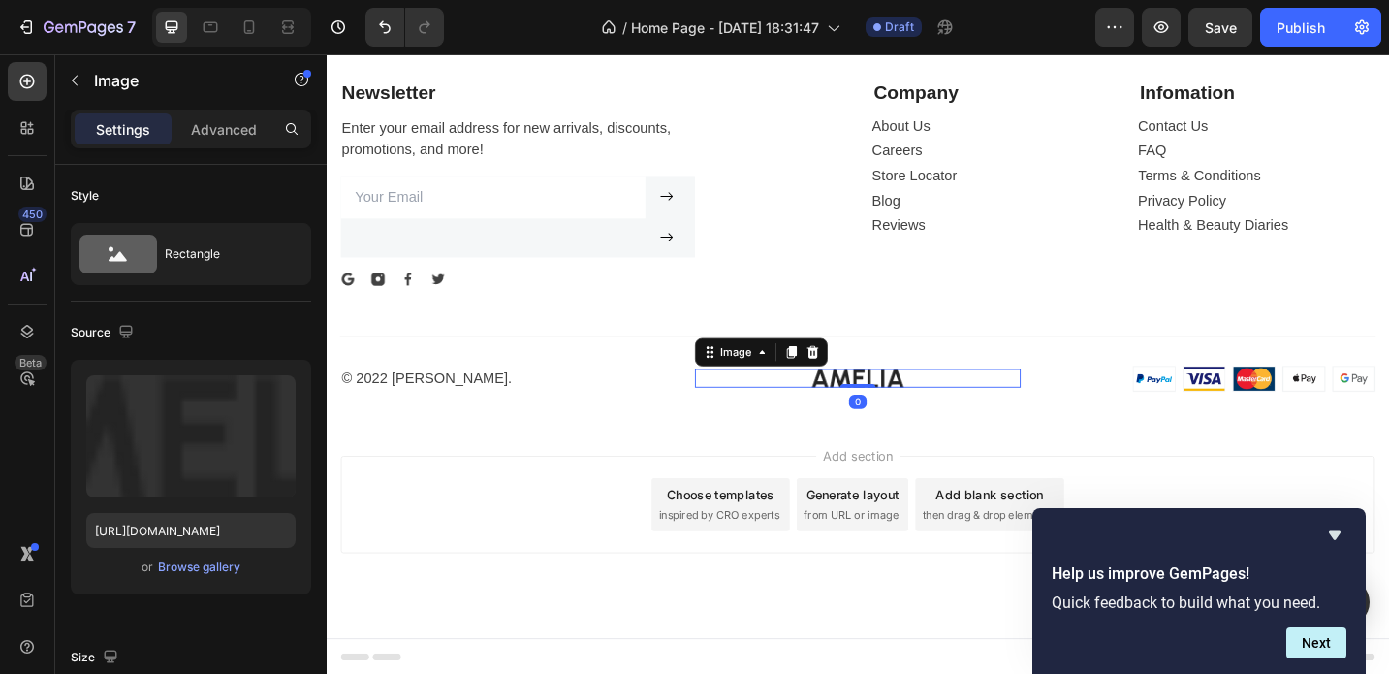
click at [921, 400] on img at bounding box center [908, 408] width 101 height 20
click at [924, 401] on img at bounding box center [908, 408] width 101 height 20
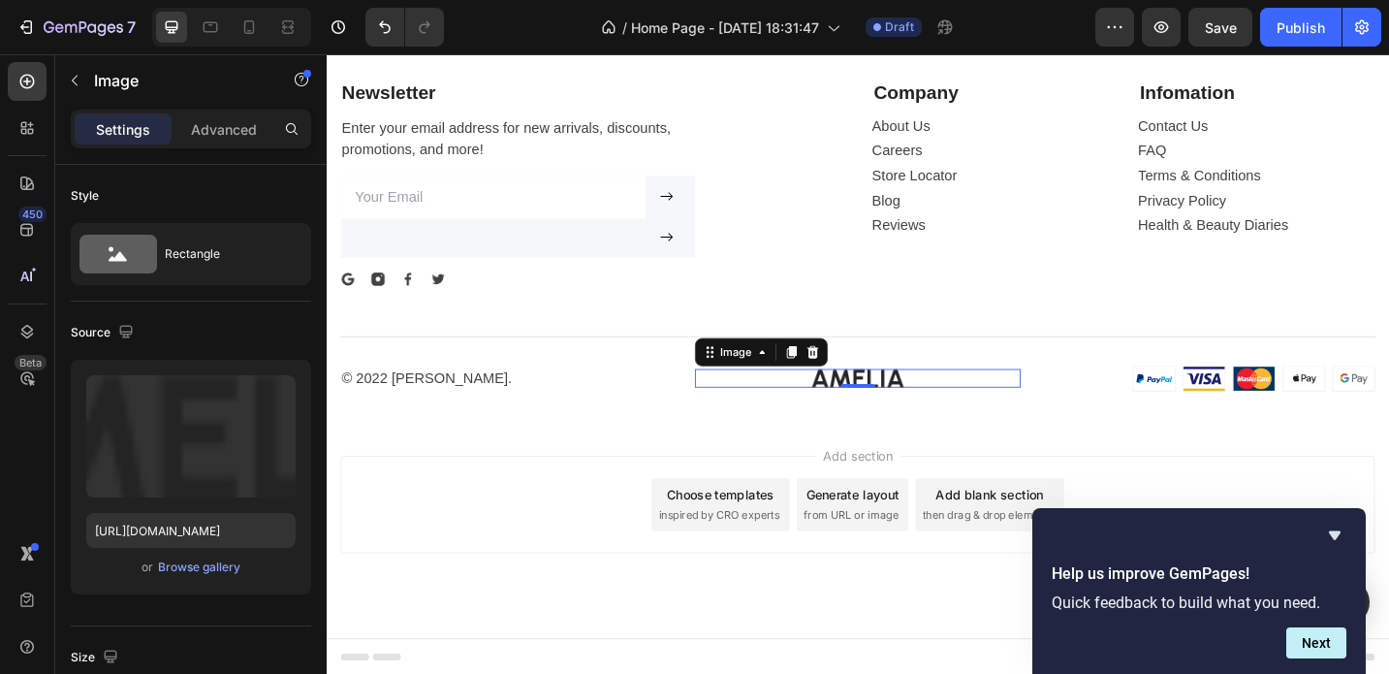
click at [966, 410] on div at bounding box center [909, 408] width 358 height 20
click at [862, 380] on icon at bounding box center [858, 380] width 13 height 14
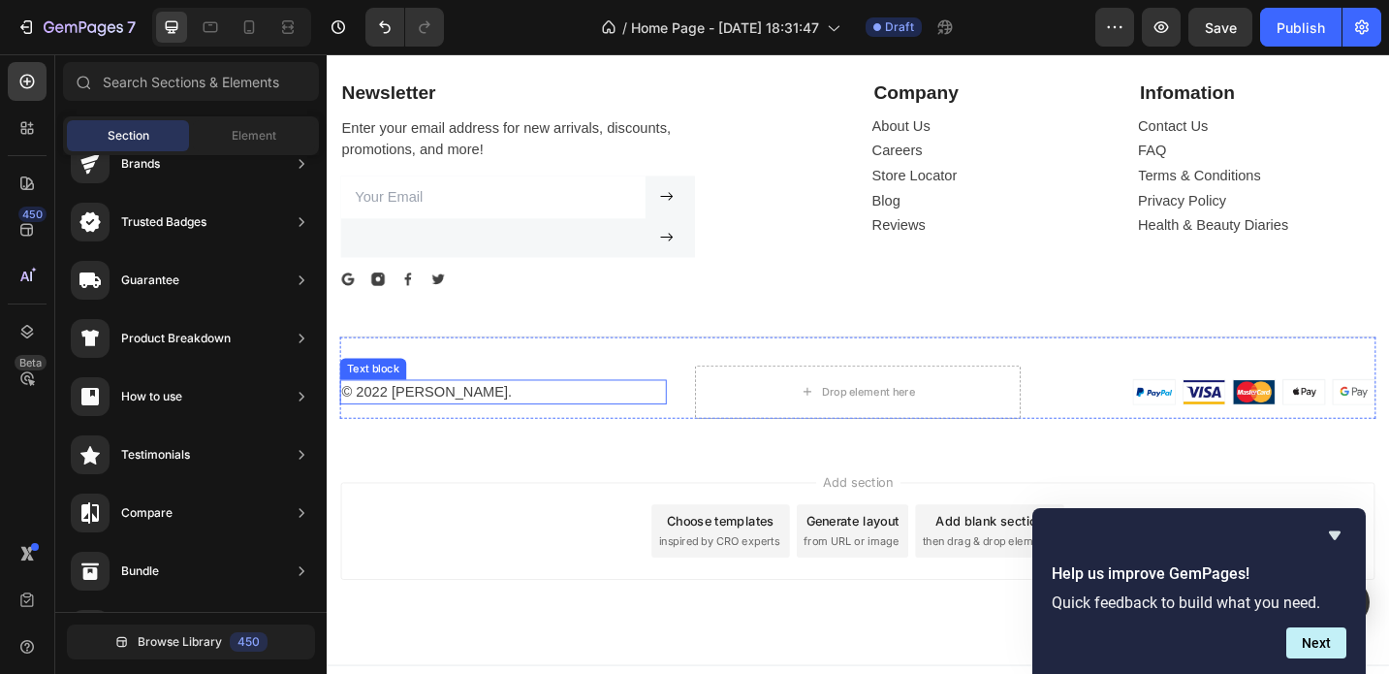
click at [418, 414] on p "© 2022 [PERSON_NAME]." at bounding box center [520, 423] width 354 height 23
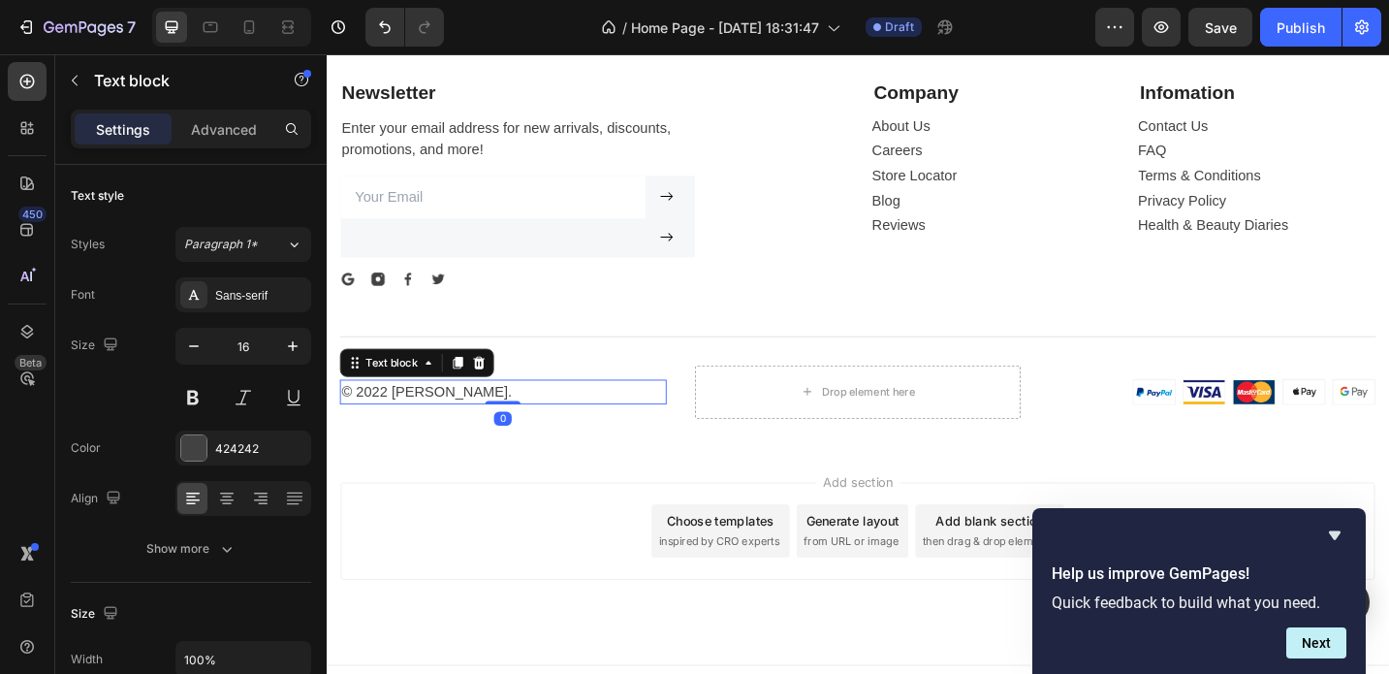
click at [447, 421] on p "© 2022 [PERSON_NAME]." at bounding box center [520, 423] width 354 height 23
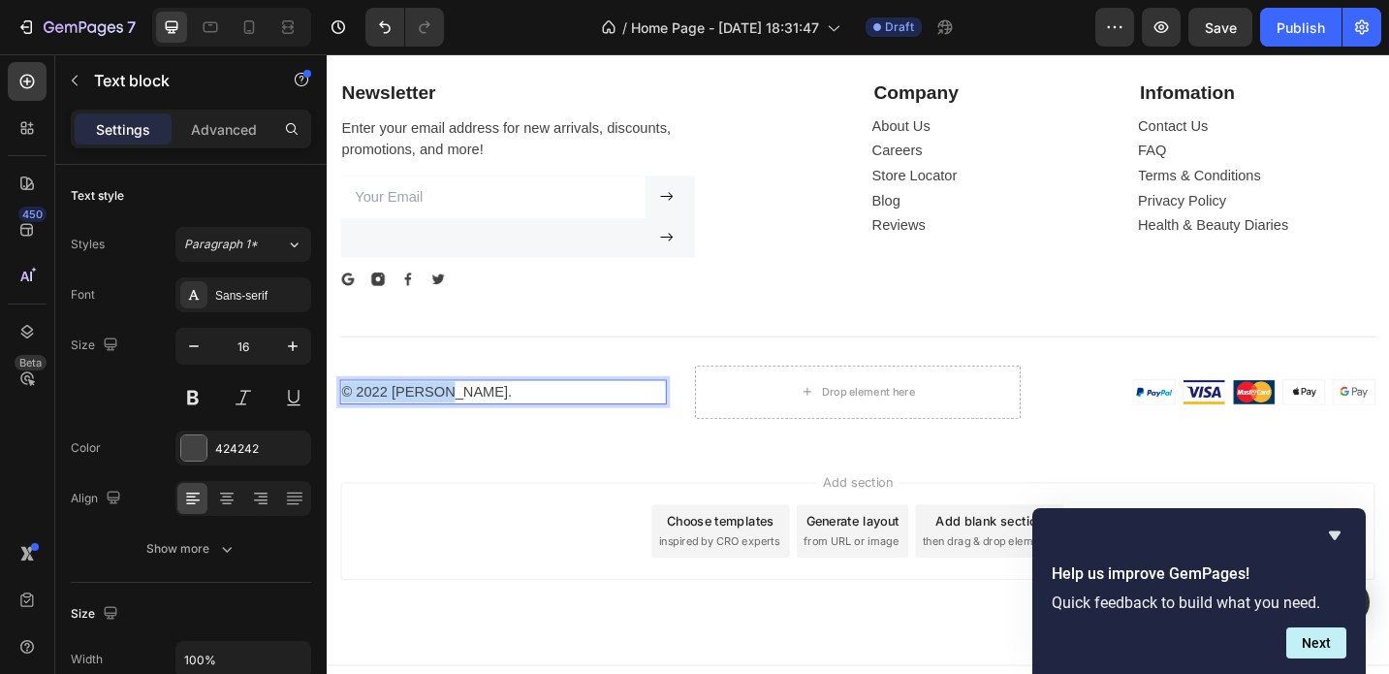
click at [447, 421] on p "© 2022 [PERSON_NAME]." at bounding box center [520, 423] width 354 height 23
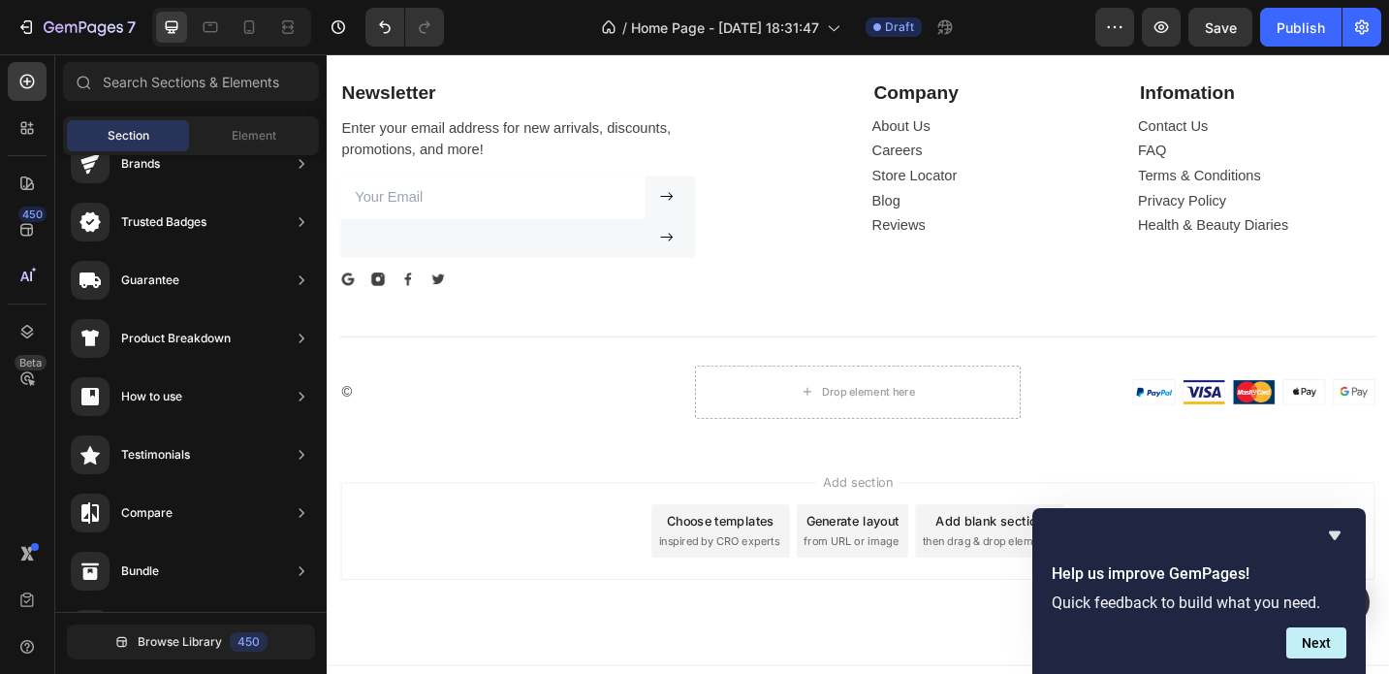
click at [515, 489] on div "Add section Choose templates inspired by CRO experts Generate layout from URL o…" at bounding box center [908, 603] width 1163 height 238
click at [481, 424] on p "©" at bounding box center [520, 423] width 354 height 23
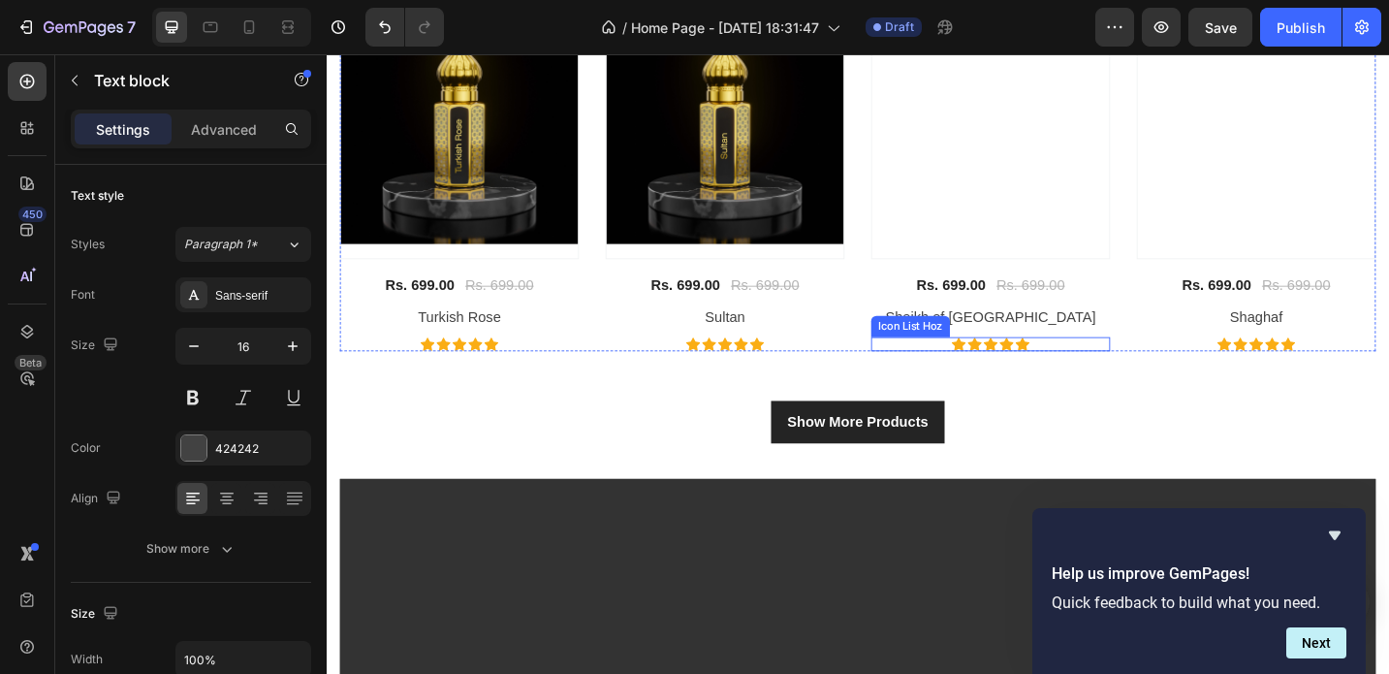
scroll to position [1493, 0]
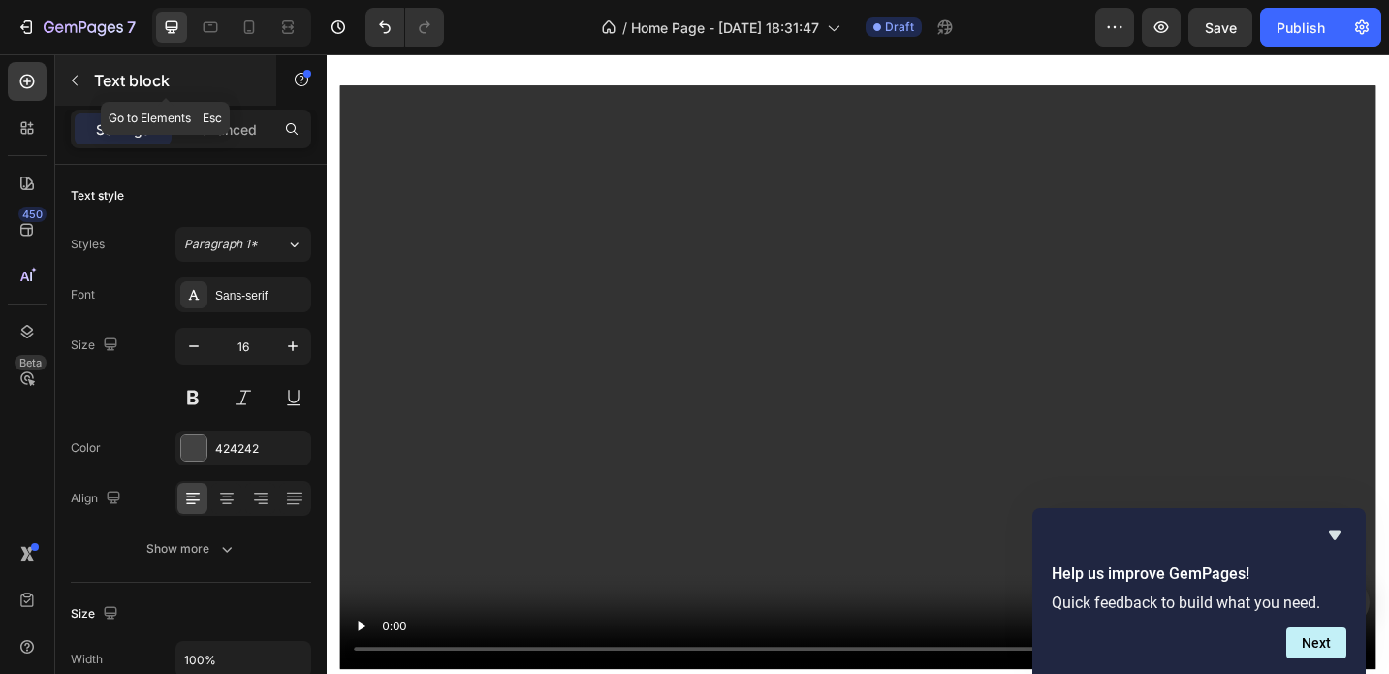
click at [66, 70] on button "button" at bounding box center [74, 80] width 31 height 31
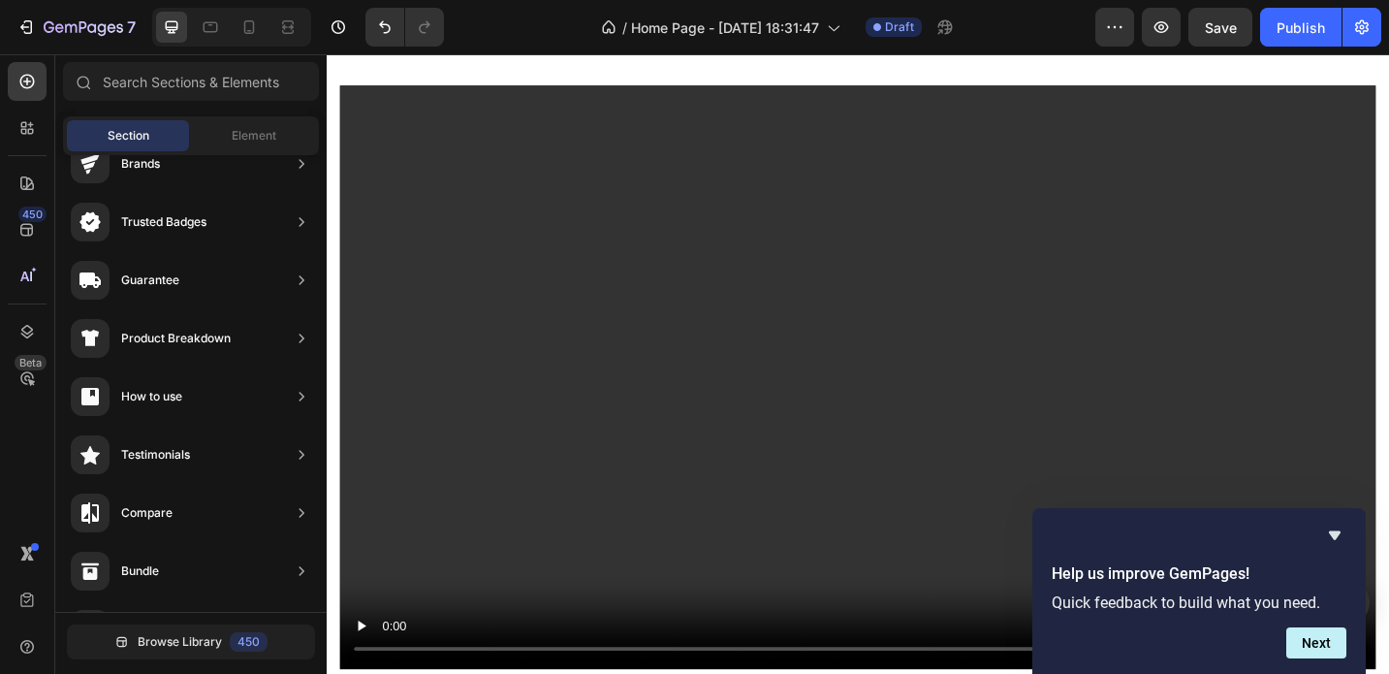
click at [66, 70] on div at bounding box center [82, 81] width 39 height 39
click at [1370, 35] on icon "button" at bounding box center [1361, 26] width 19 height 19
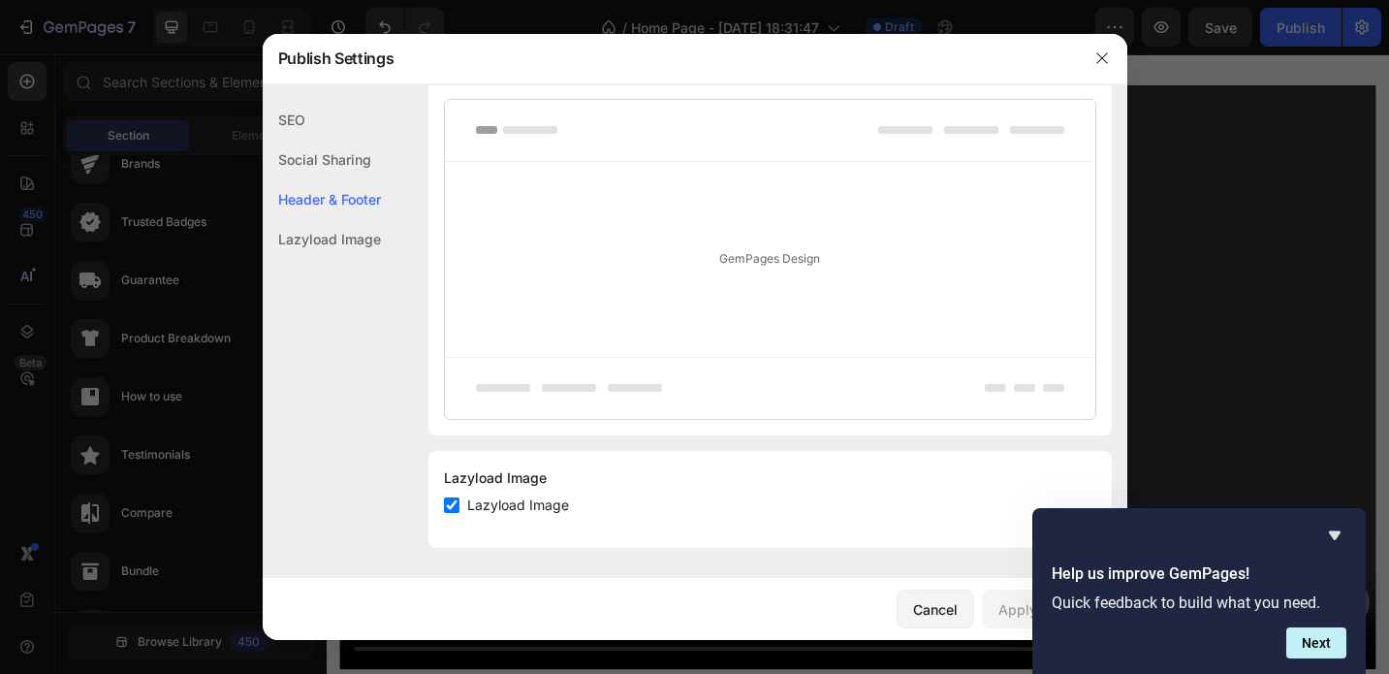
scroll to position [397, 0]
drag, startPoint x: 1095, startPoint y: 62, endPoint x: 838, endPoint y: 9, distance: 263.3
click at [1095, 62] on icon "button" at bounding box center [1102, 58] width 16 height 16
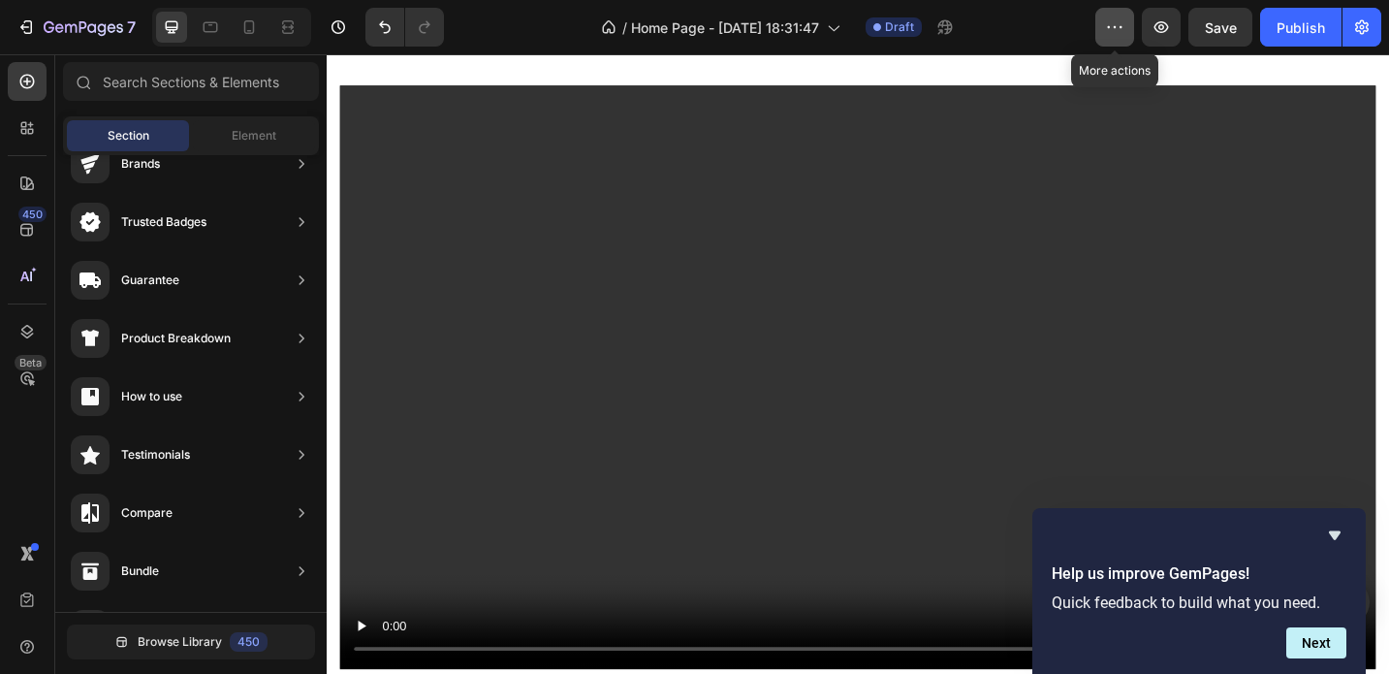
click at [1121, 16] on button "button" at bounding box center [1114, 27] width 39 height 39
click at [295, 22] on icon at bounding box center [287, 26] width 19 height 19
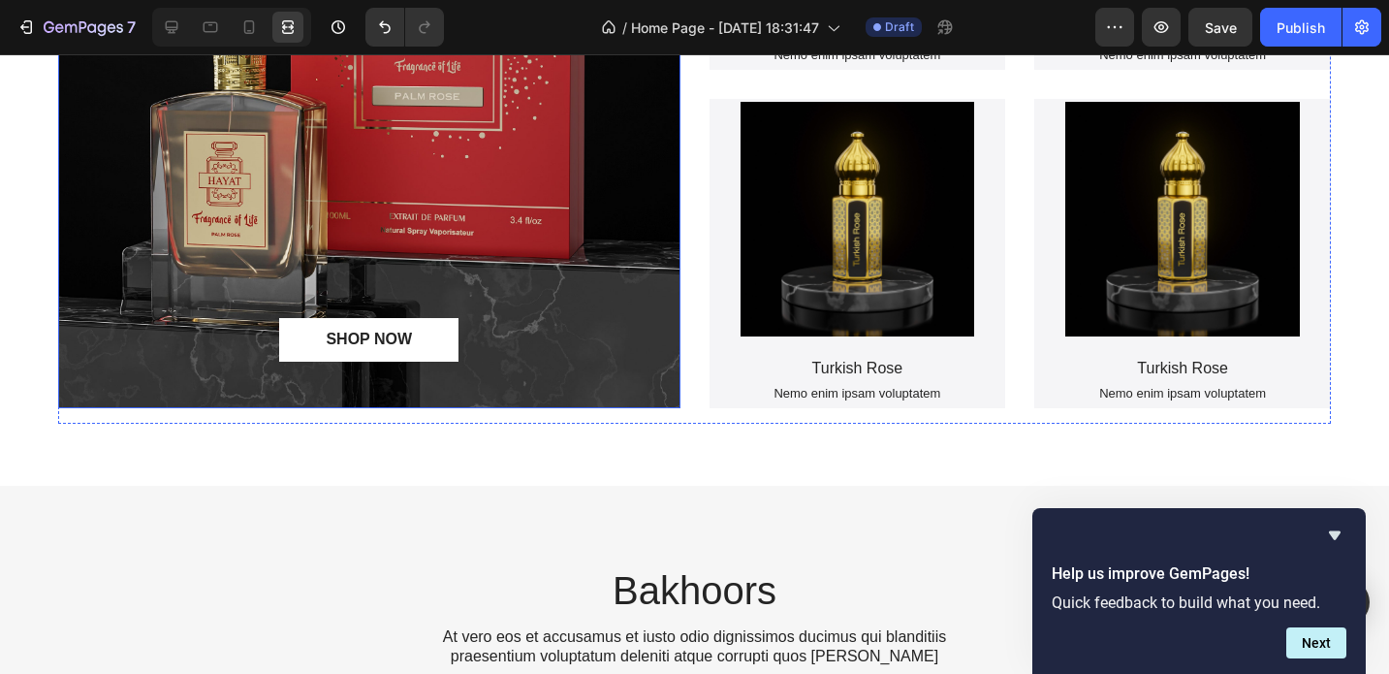
scroll to position [2796, 0]
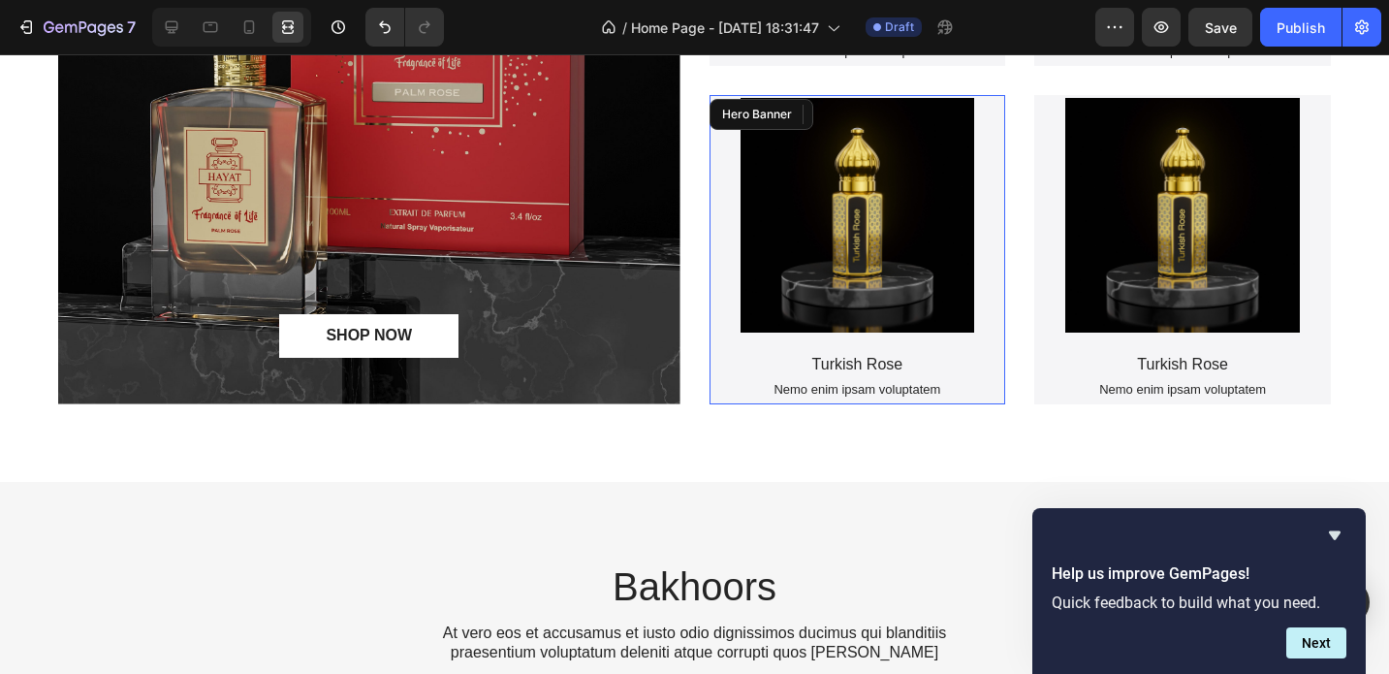
click at [722, 315] on div "Product Images Turkish Rose Product Title Nemo enim ipsam voluptatem Text Block…" at bounding box center [858, 249] width 297 height 364
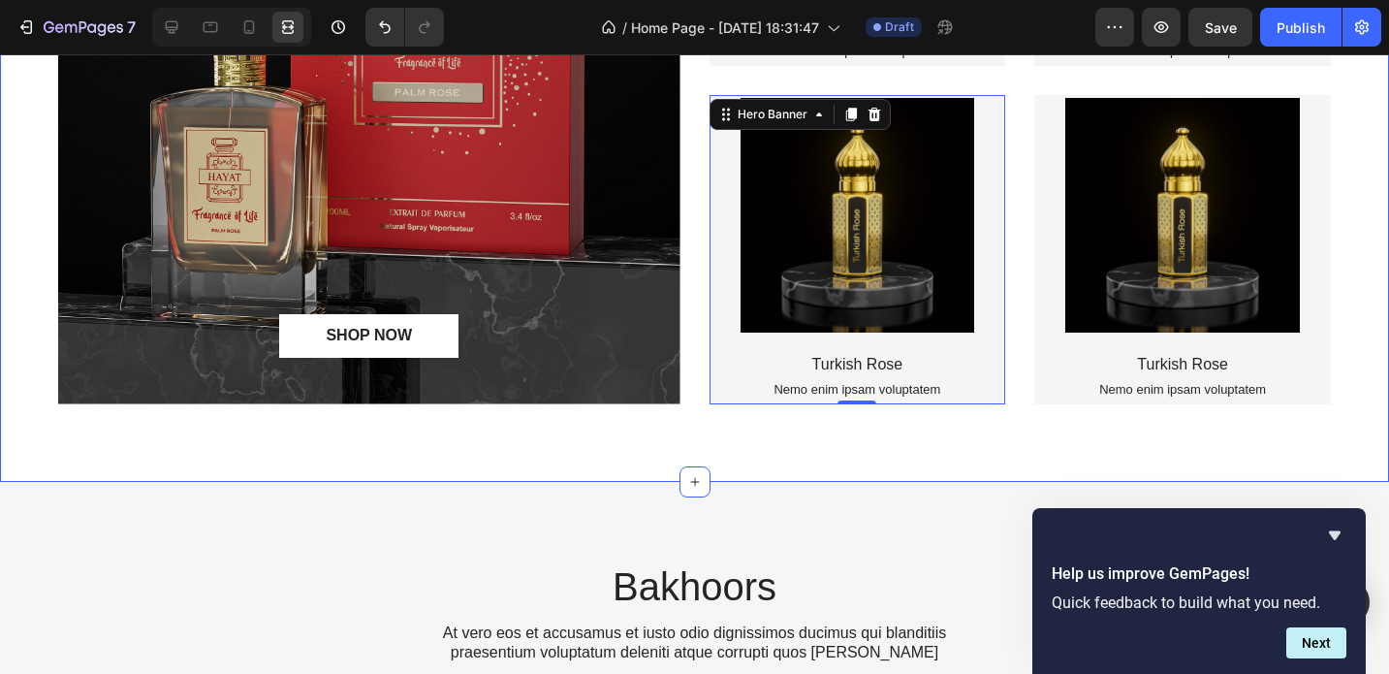
click at [681, 442] on div "Perfumes Heading SHOP NOW Button Hero Banner Product Images Turkish Rose Produc…" at bounding box center [694, 34] width 1389 height 895
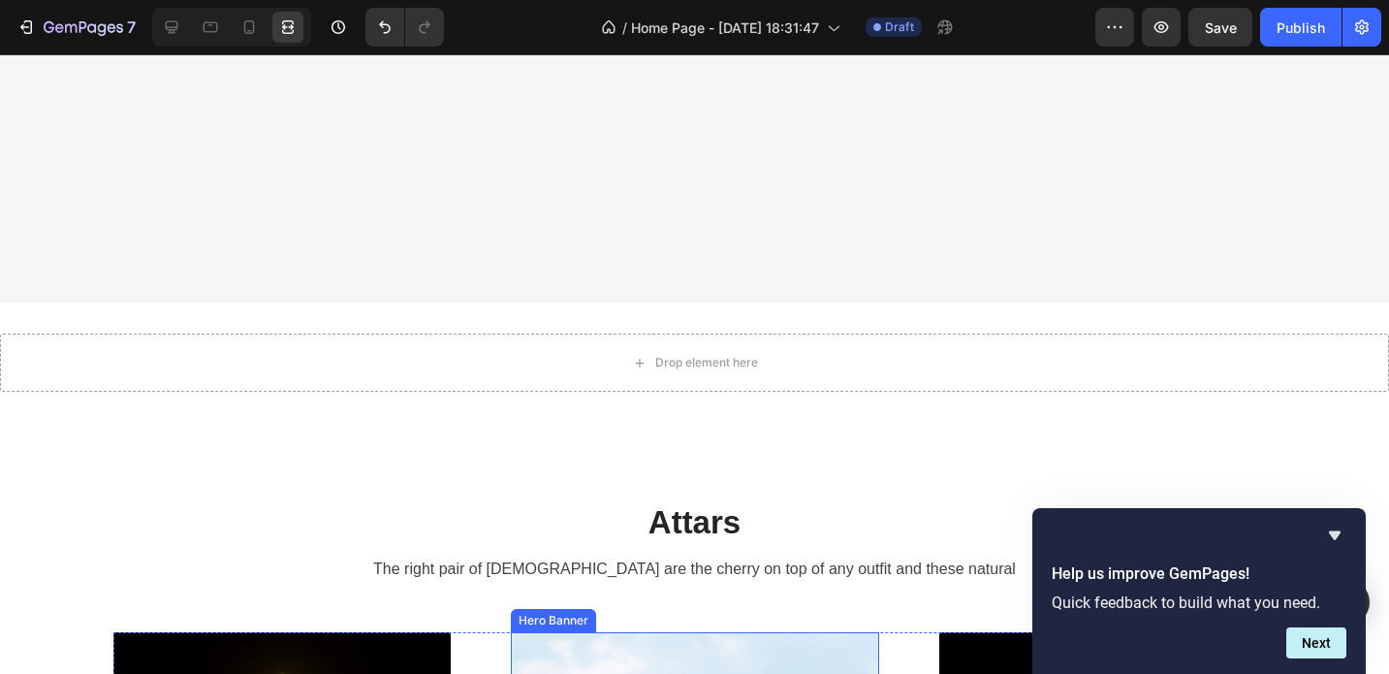
scroll to position [3787, 0]
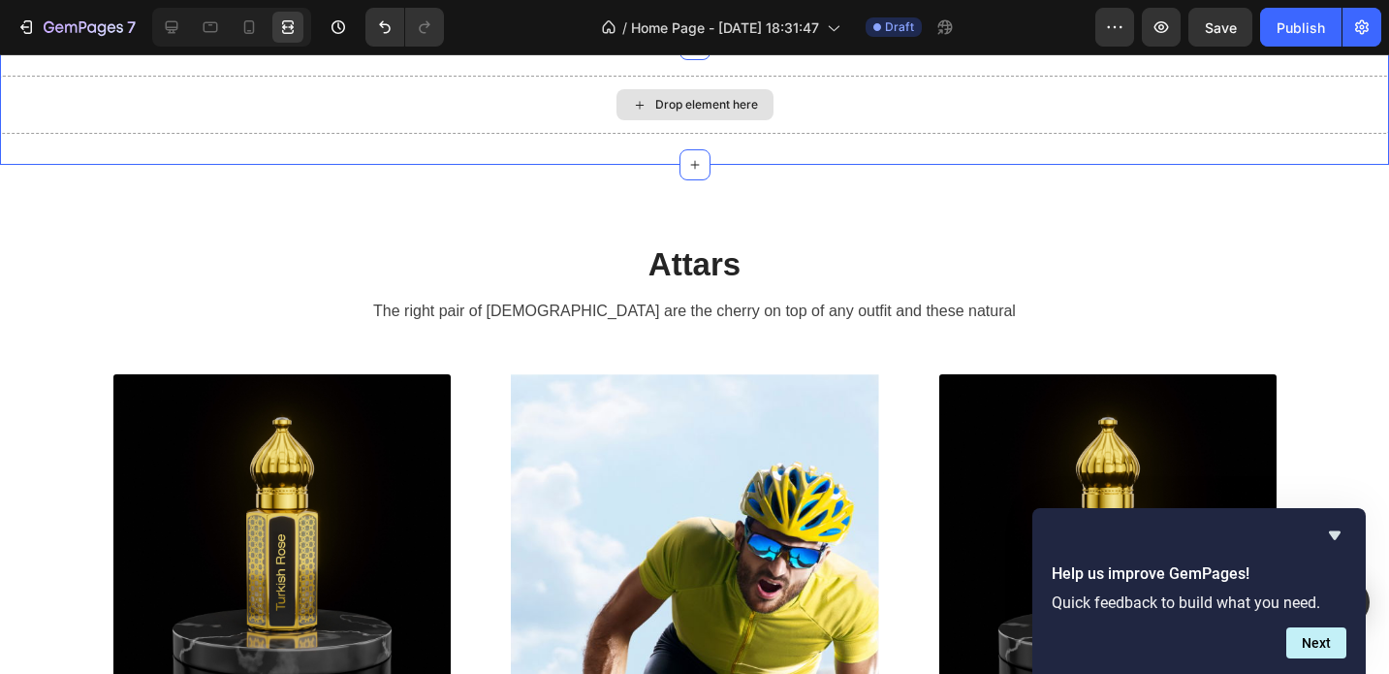
click at [796, 134] on div "Drop element here" at bounding box center [694, 105] width 1389 height 58
click at [1374, 33] on icon at bounding box center [1373, 26] width 13 height 14
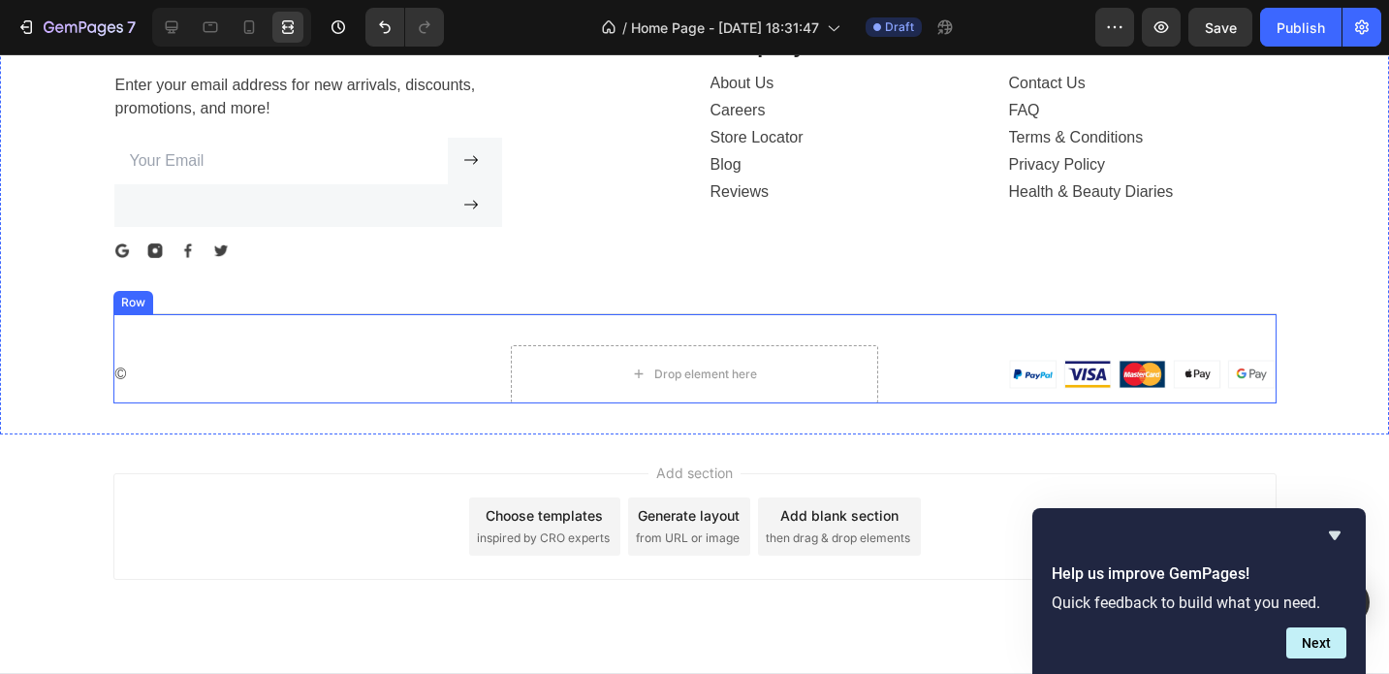
scroll to position [6831, 0]
click at [961, 356] on div "Image" at bounding box center [1092, 376] width 367 height 58
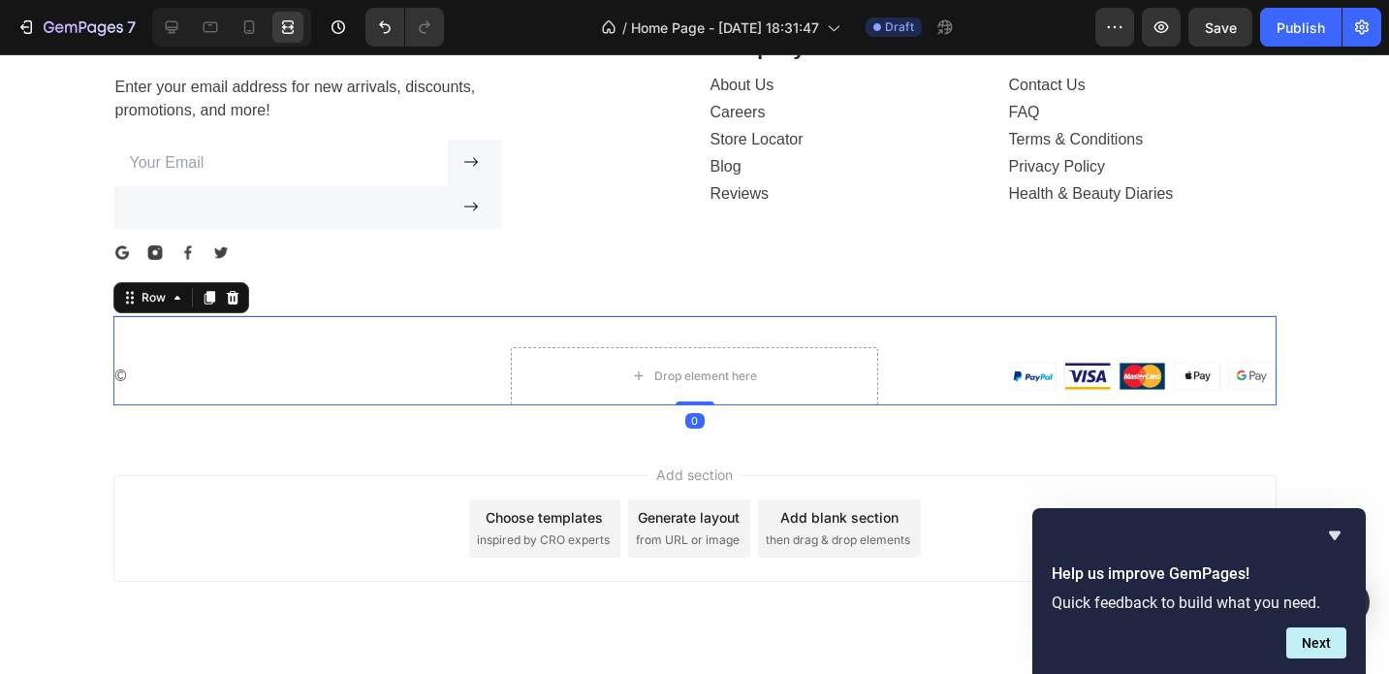
scroll to position [6872, 0]
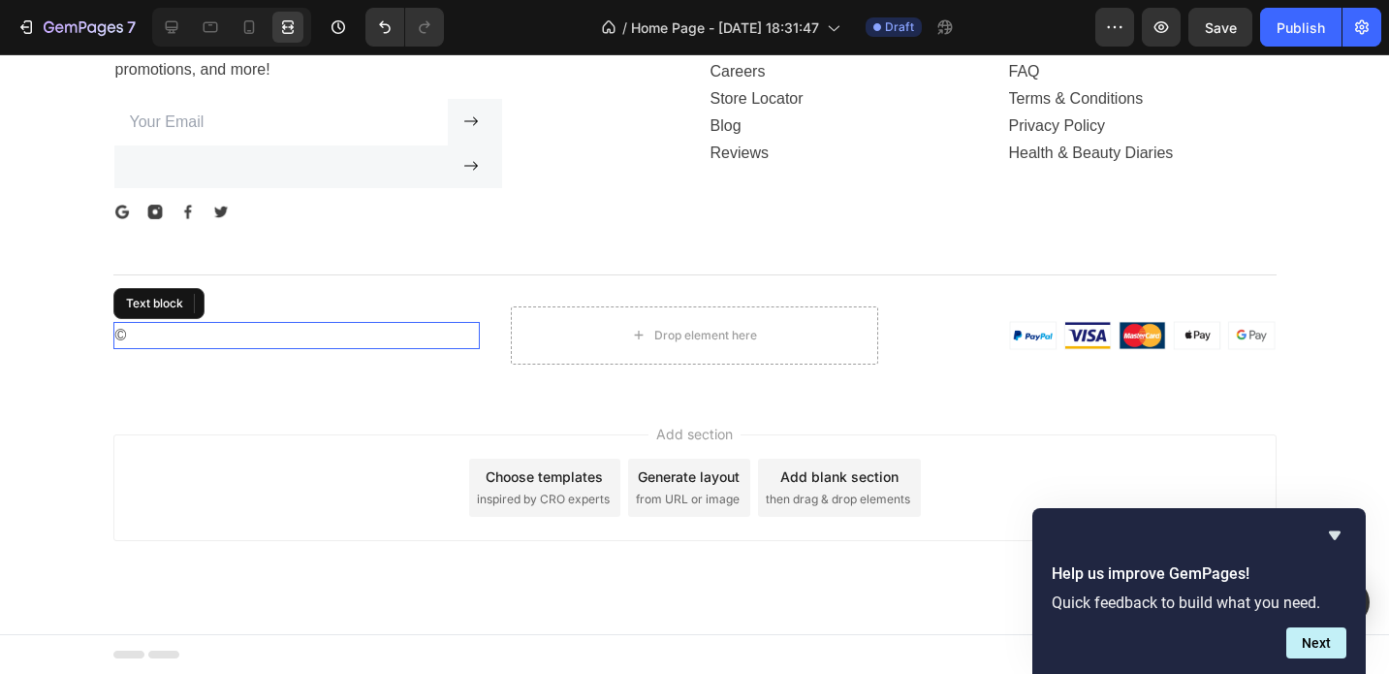
click at [265, 335] on p "©" at bounding box center [297, 335] width 364 height 23
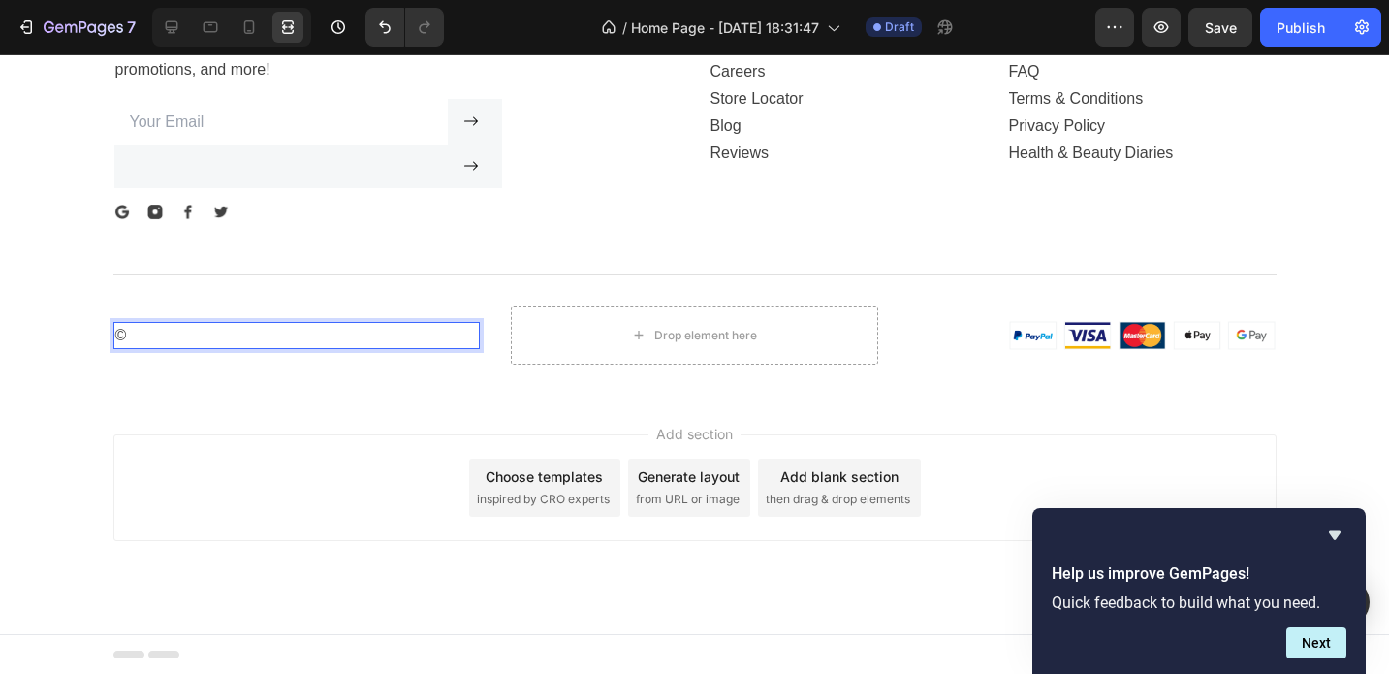
click at [238, 335] on p "©" at bounding box center [297, 335] width 364 height 23
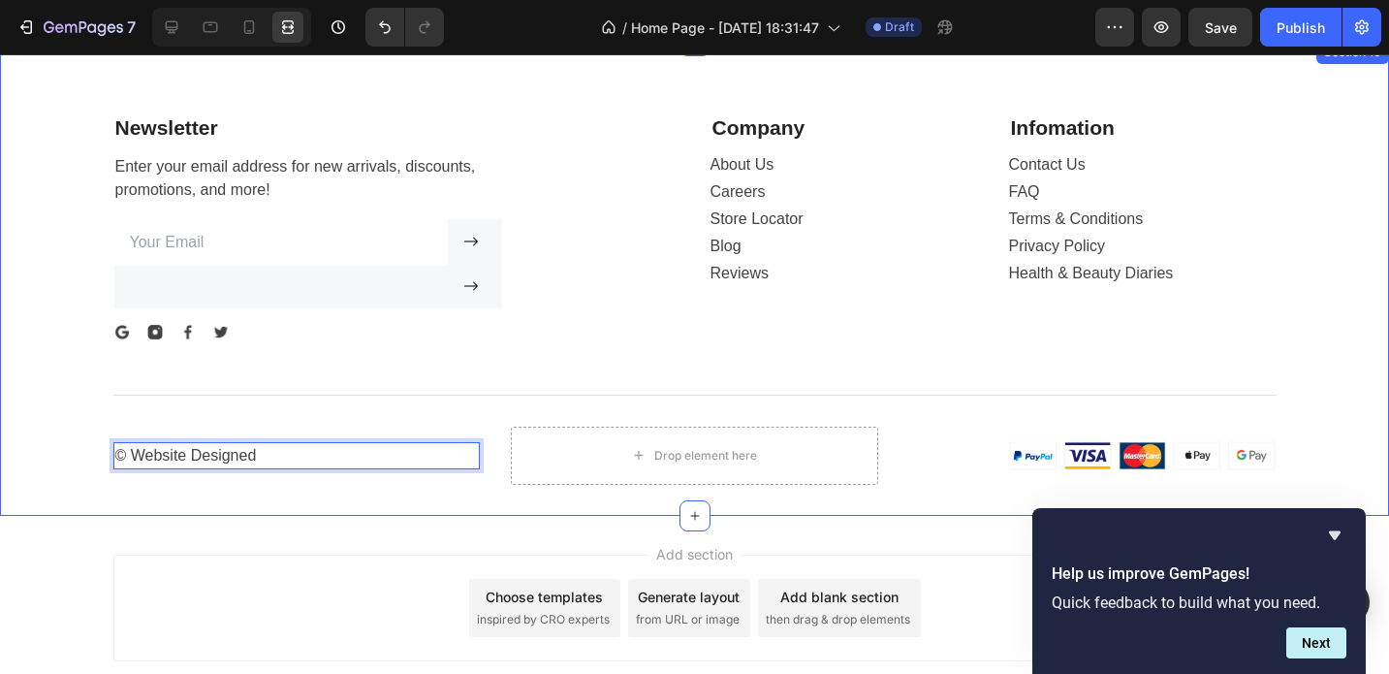
scroll to position [6744, 0]
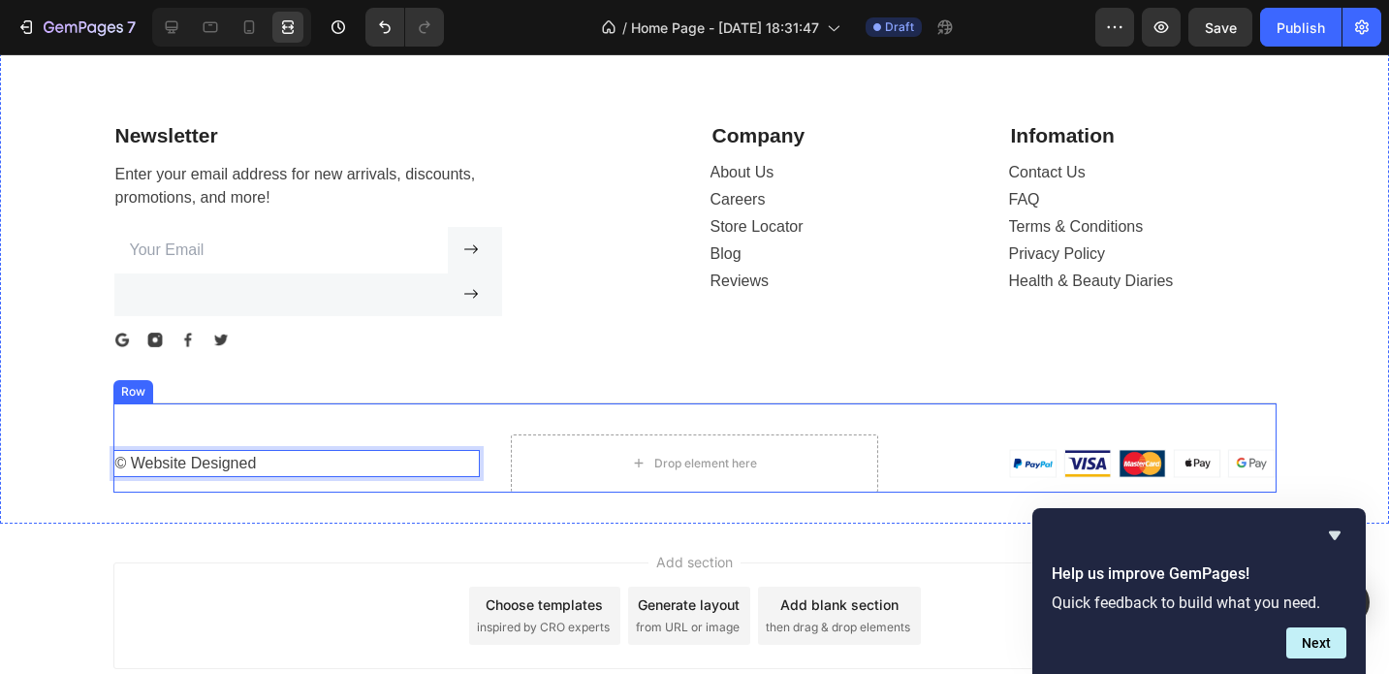
click at [496, 432] on div "© Website Designed Text block 0 Drop element here Image Row" at bounding box center [694, 447] width 1163 height 90
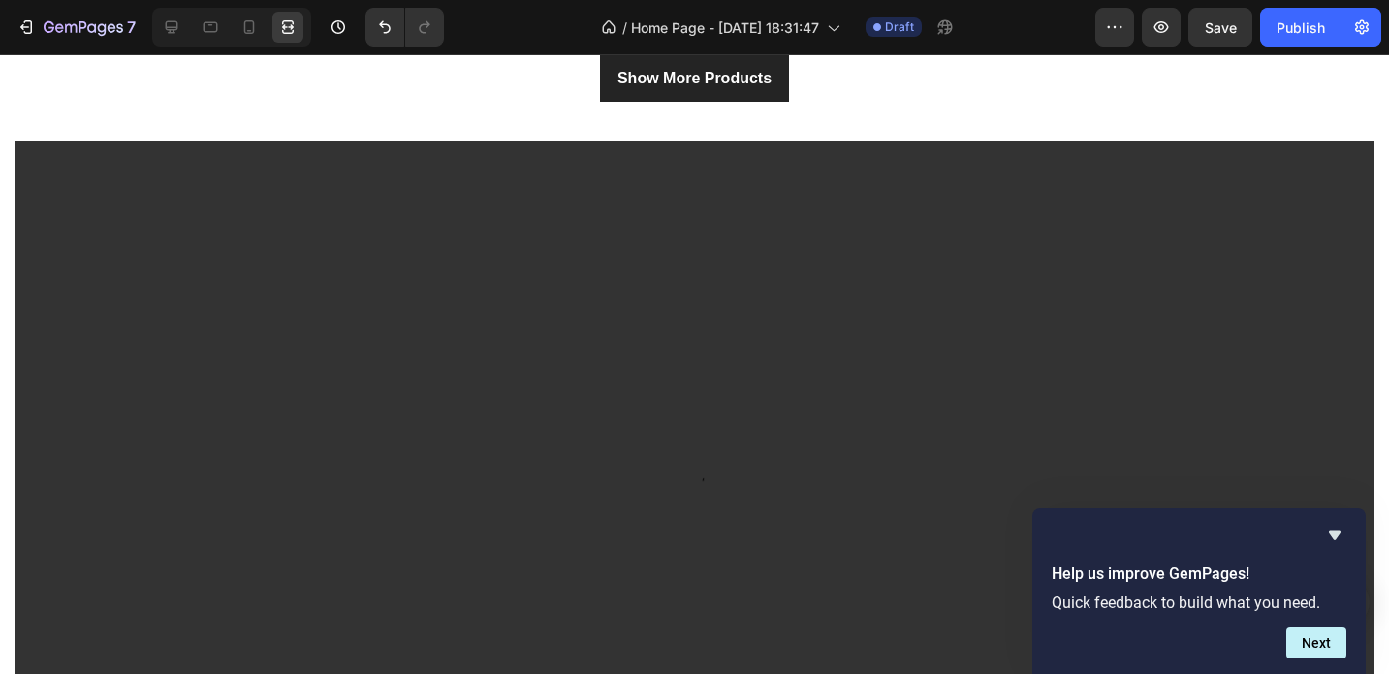
scroll to position [1413, 0]
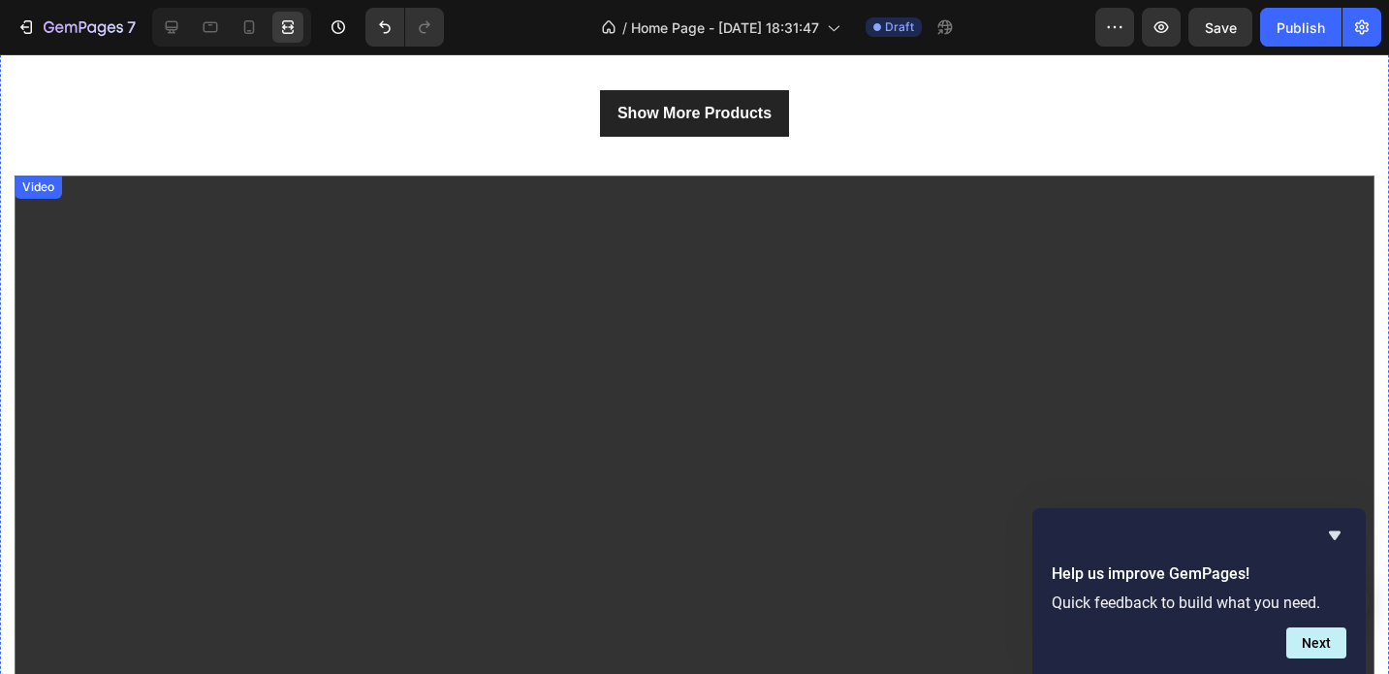
click at [518, 380] on video at bounding box center [695, 557] width 1360 height 765
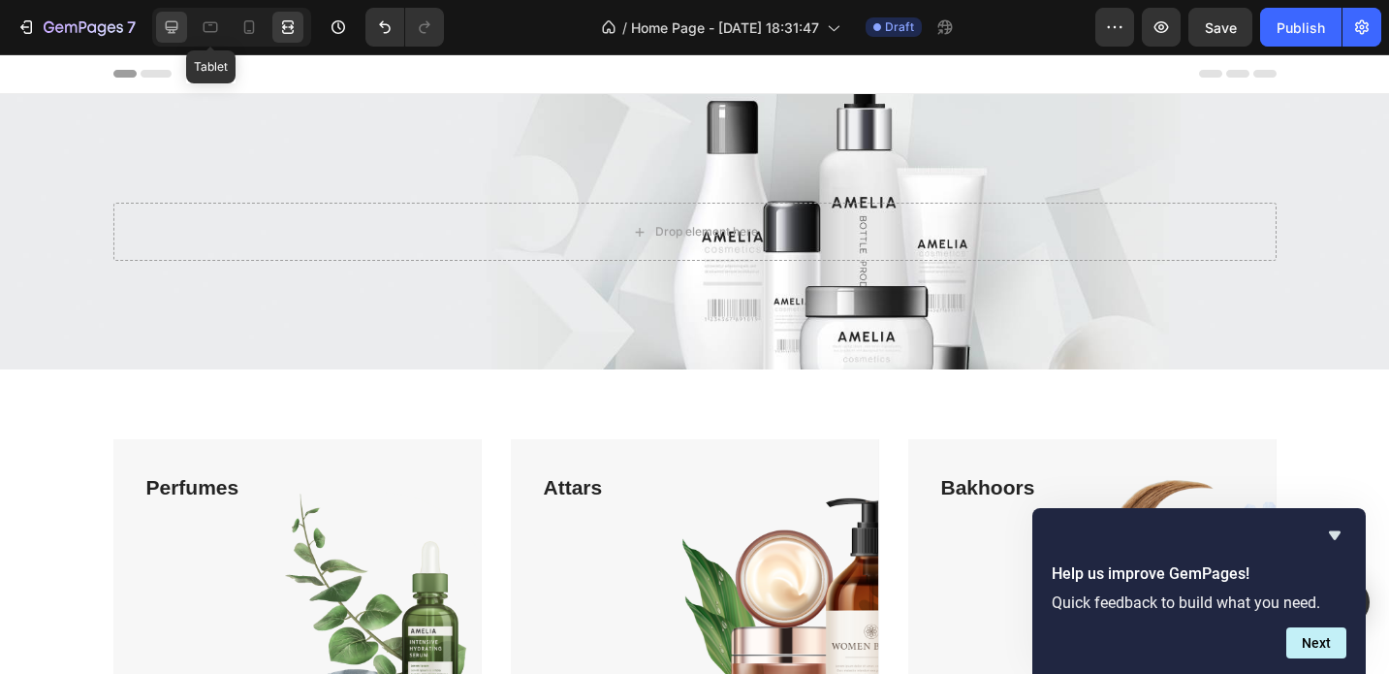
scroll to position [0, 0]
click at [181, 35] on icon at bounding box center [171, 26] width 19 height 19
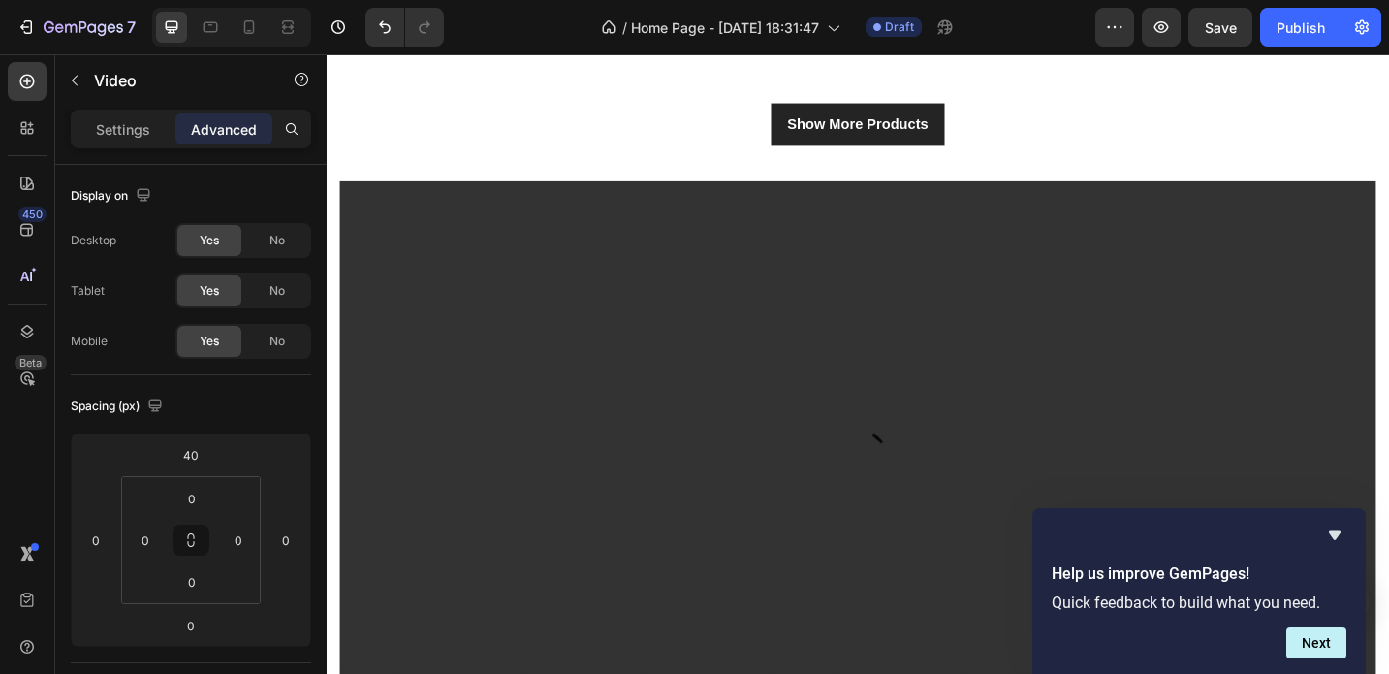
scroll to position [1453, 0]
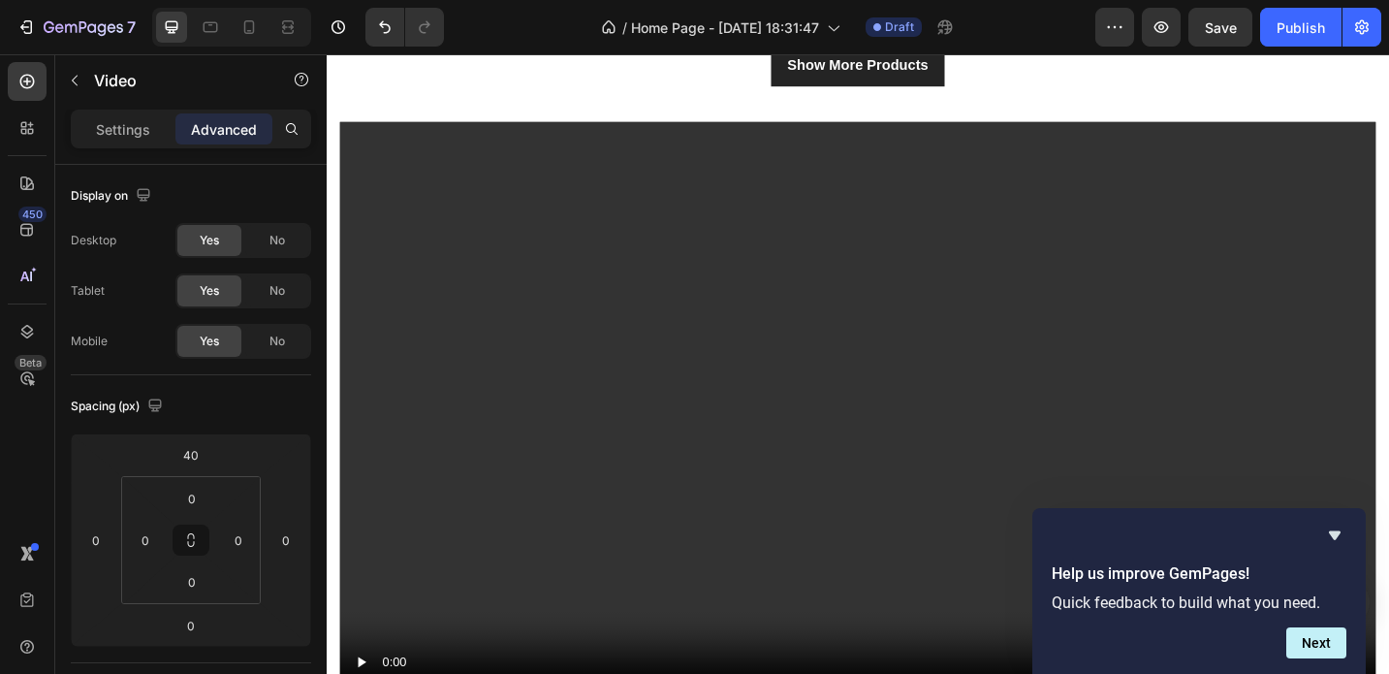
click at [491, 448] on video at bounding box center [908, 447] width 1134 height 638
click at [468, 364] on video at bounding box center [908, 447] width 1134 height 638
click at [129, 125] on p "Settings" at bounding box center [123, 129] width 54 height 20
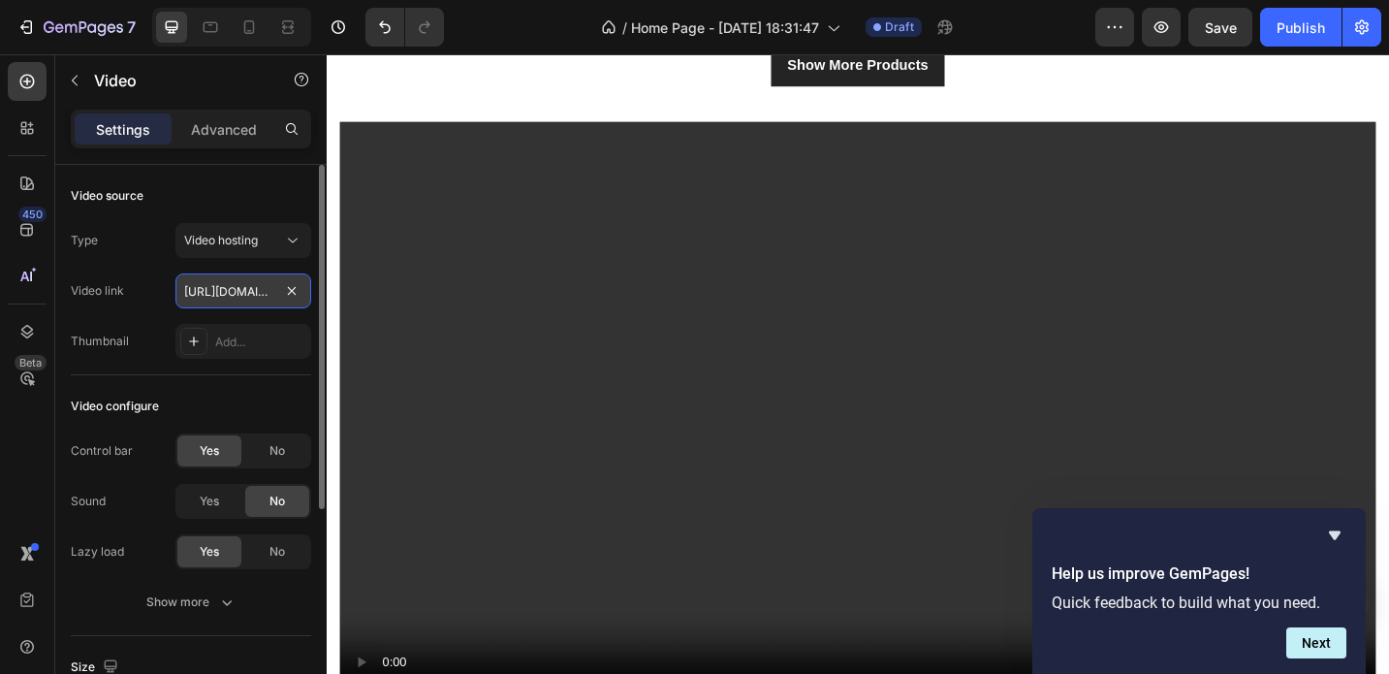
click at [242, 295] on input "[URL][DOMAIN_NAME]" at bounding box center [243, 290] width 136 height 35
paste input "affd09b63465412db738b215417d5999"
type input "https://cdn.shopify.com/videos/c/o/v/affd09b63465412db738b215417d5999.mp4"
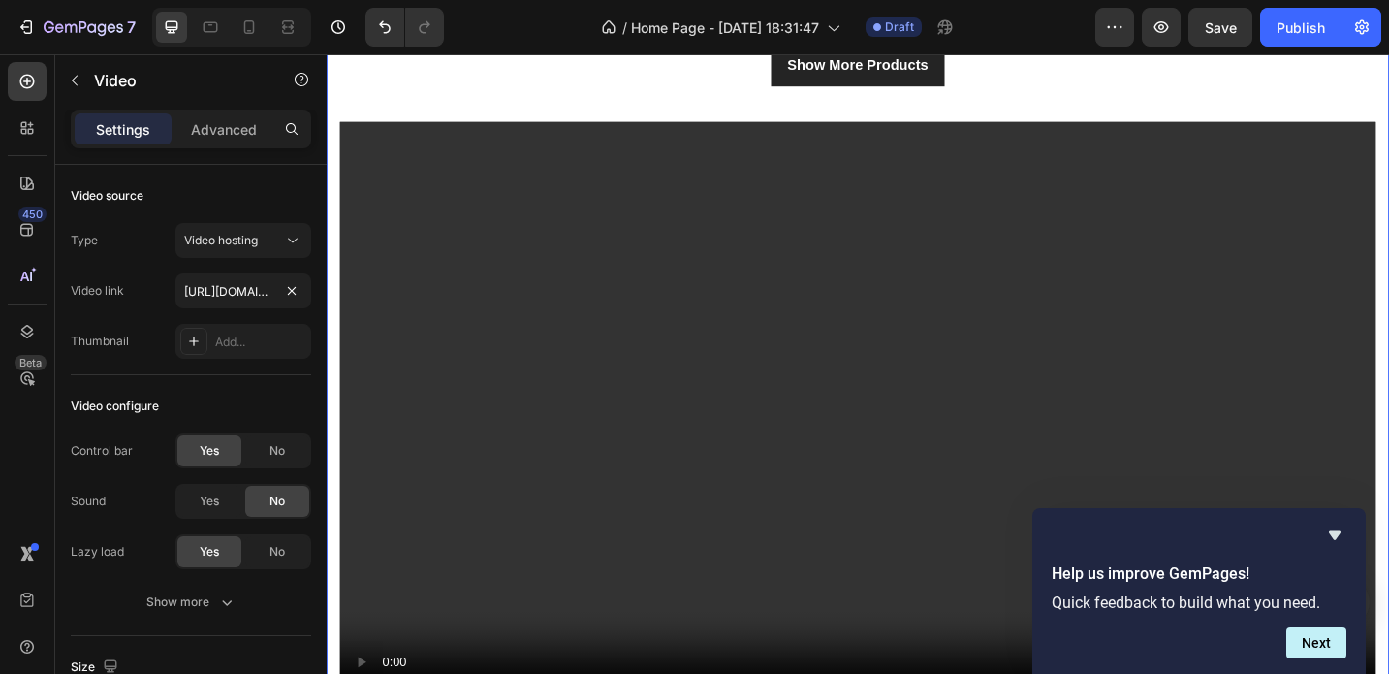
click at [339, 109] on div "Best Sellers Heading " Beauty begins the moment you decide to be yourself " Tex…" at bounding box center [908, 114] width 1163 height 1363
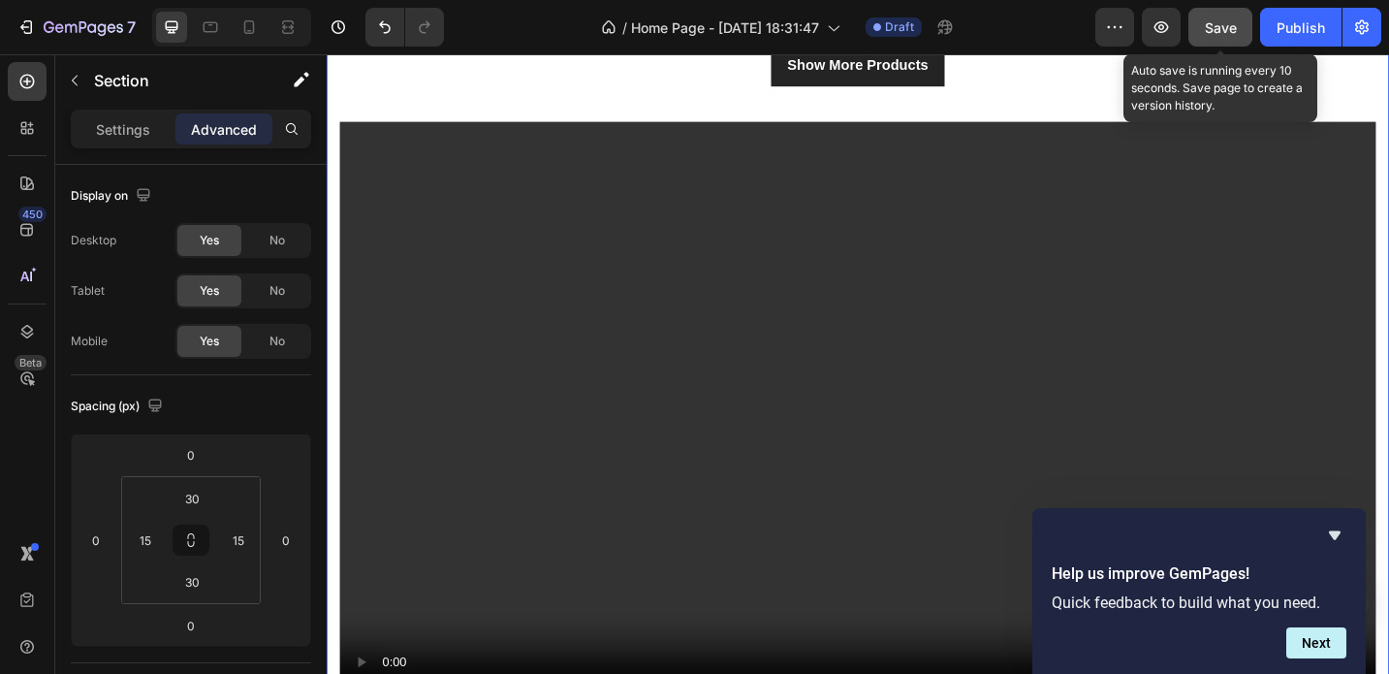
click at [1220, 33] on span "Save" at bounding box center [1221, 27] width 32 height 16
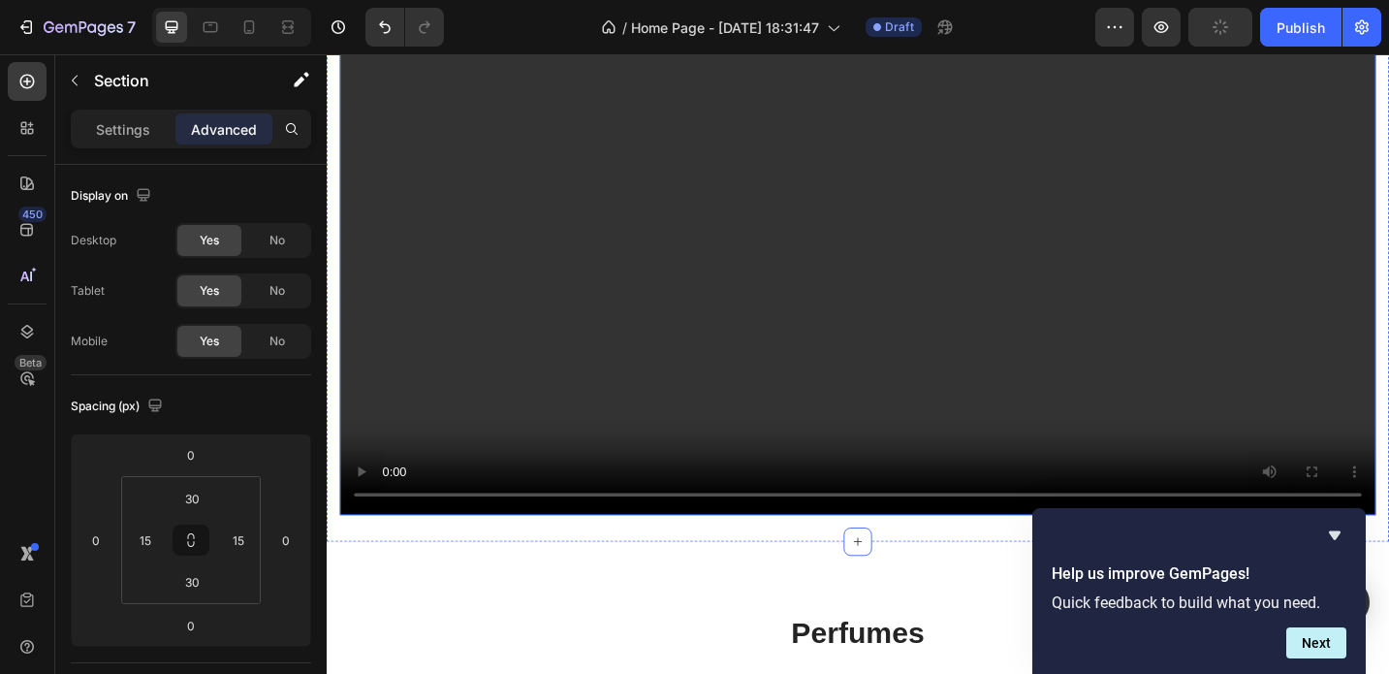
scroll to position [1663, 0]
click at [394, 539] on video at bounding box center [908, 238] width 1134 height 638
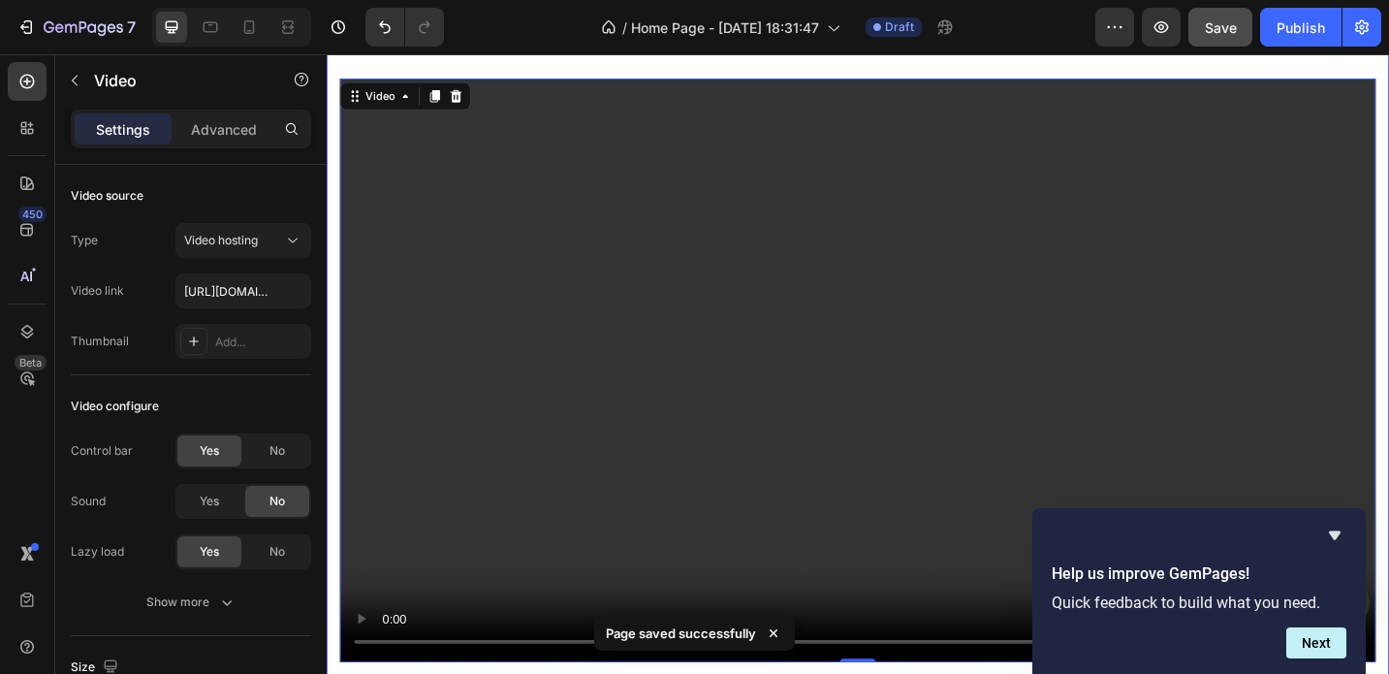
scroll to position [1537, 0]
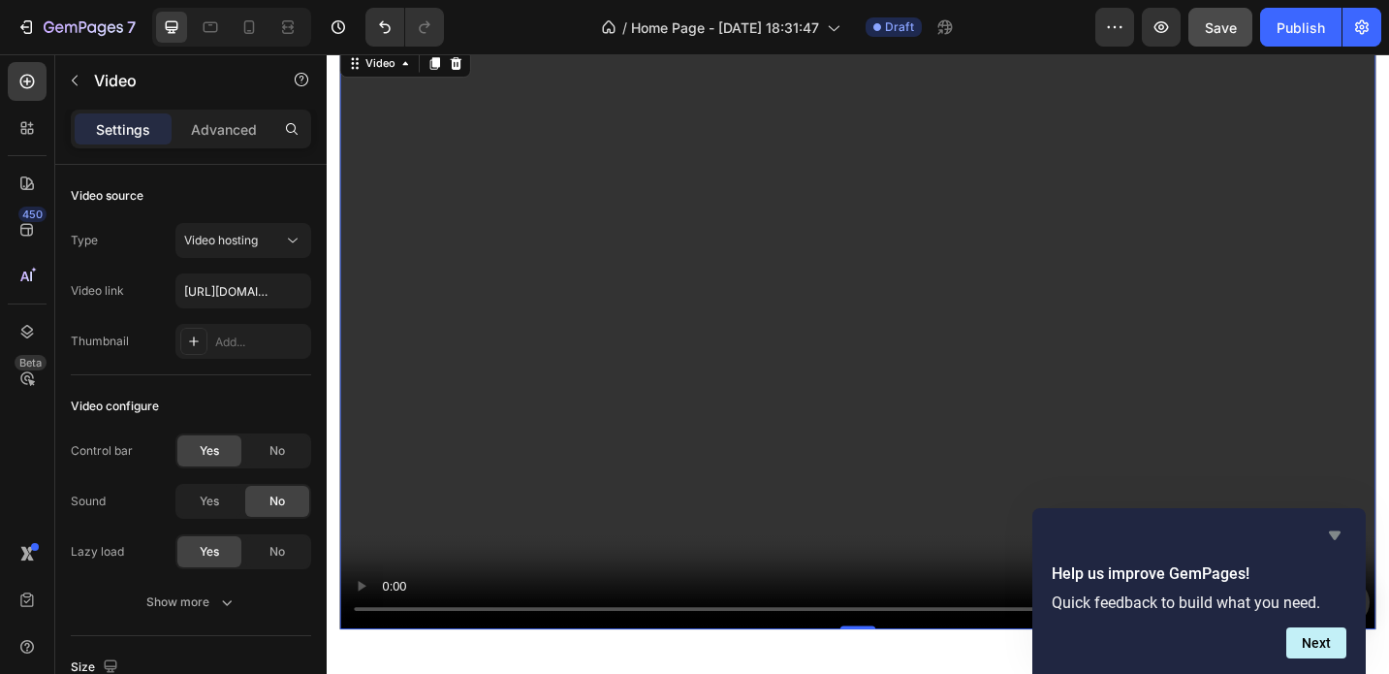
click at [1337, 543] on icon "Hide survey" at bounding box center [1334, 534] width 23 height 23
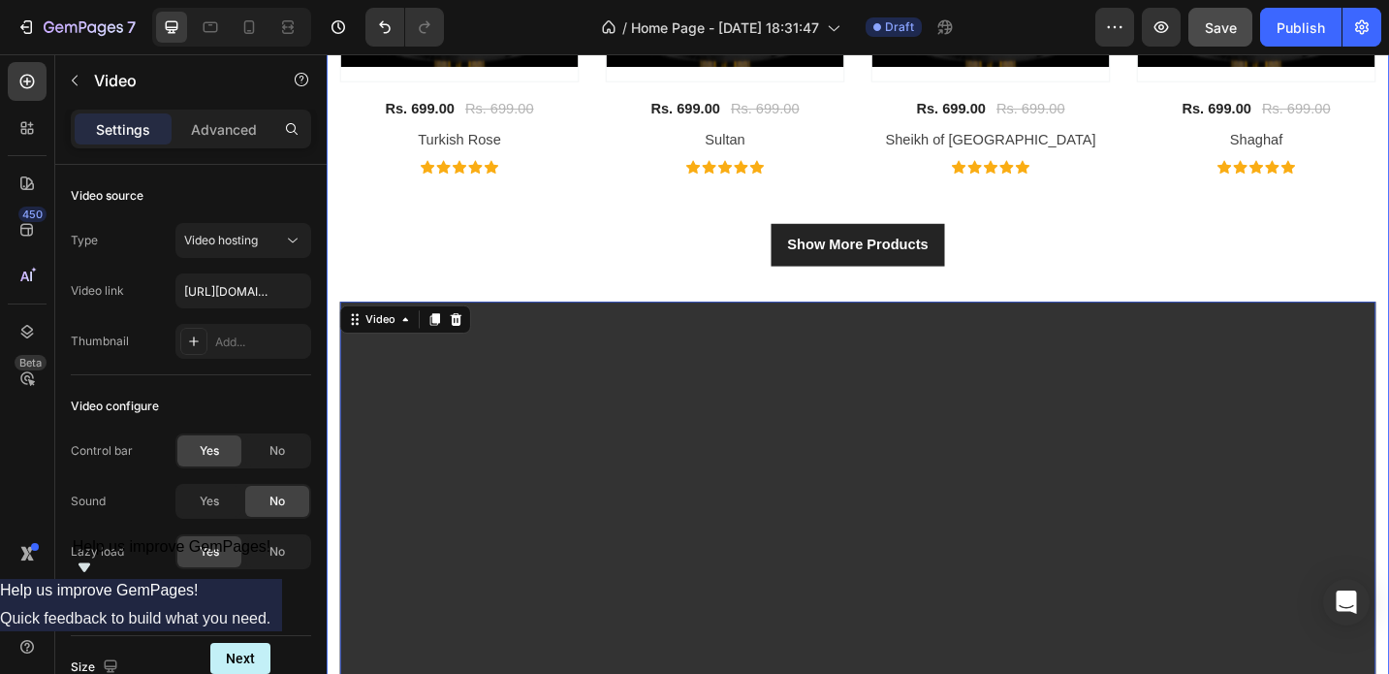
scroll to position [1132, 0]
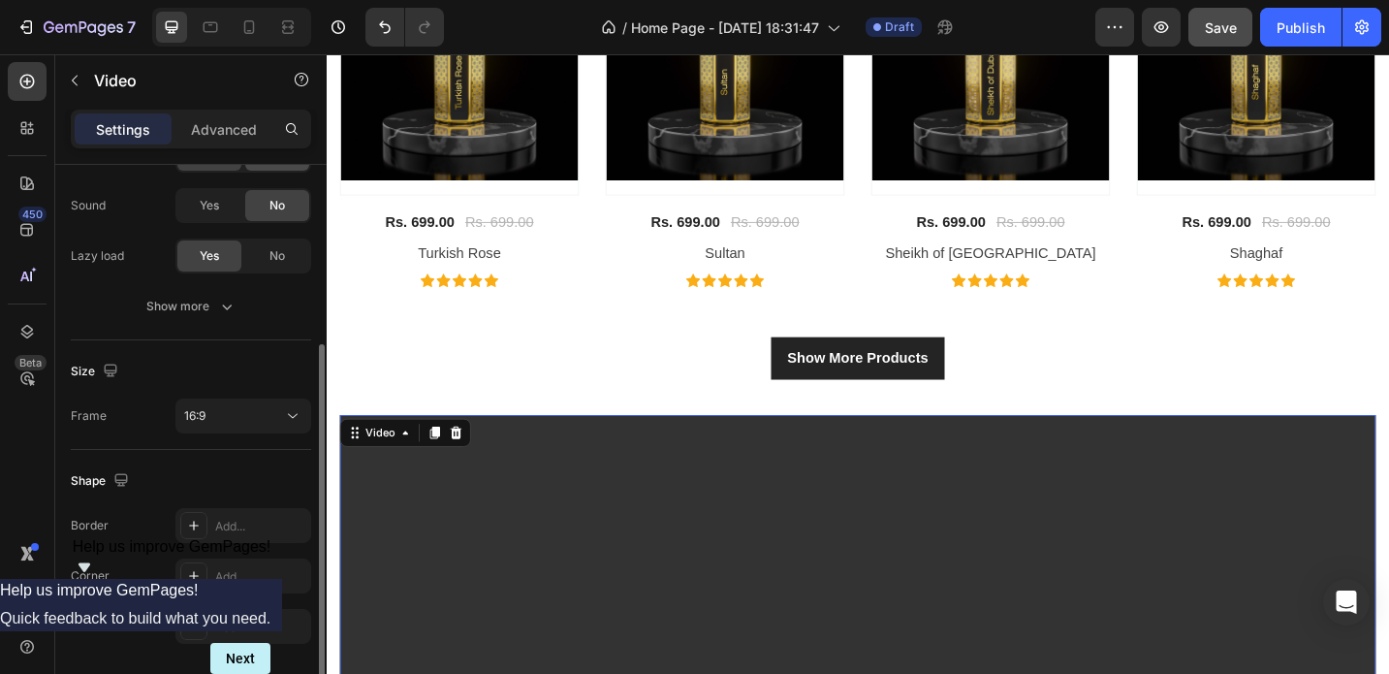
scroll to position [299, 0]
click at [265, 420] on div "16:9" at bounding box center [233, 412] width 99 height 17
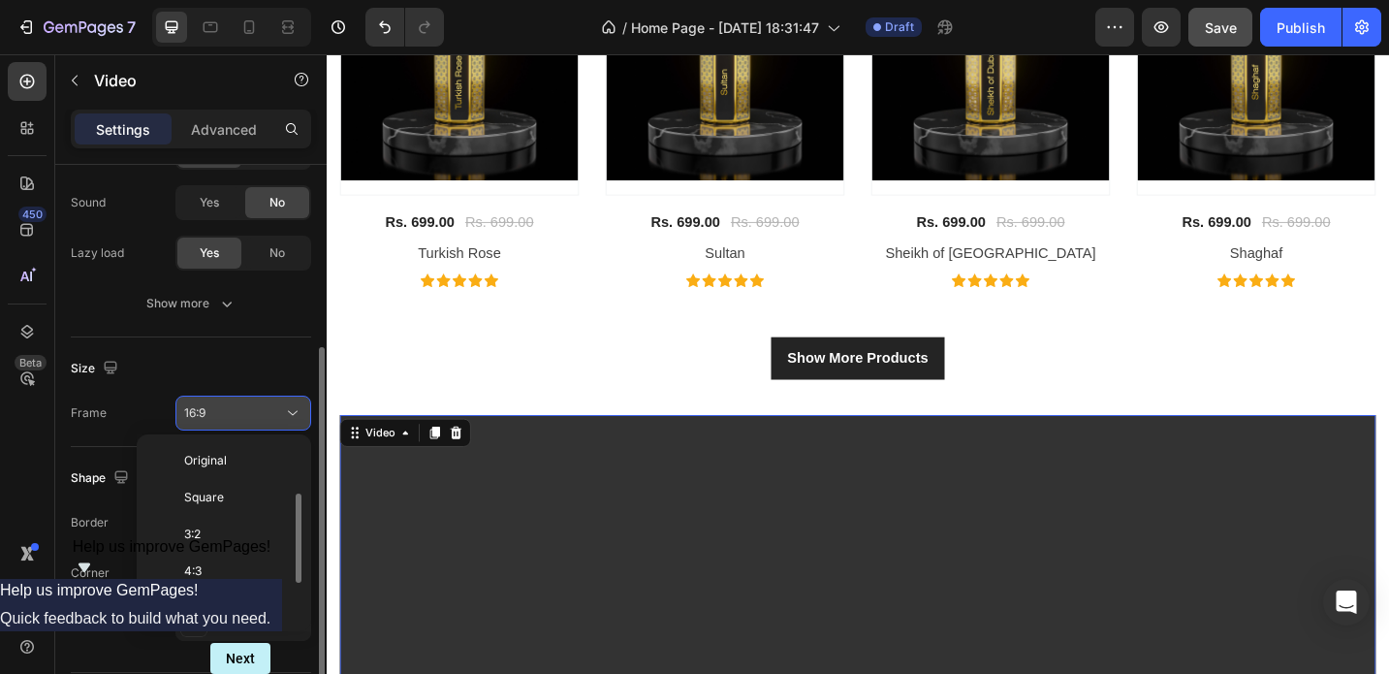
scroll to position [35, 0]
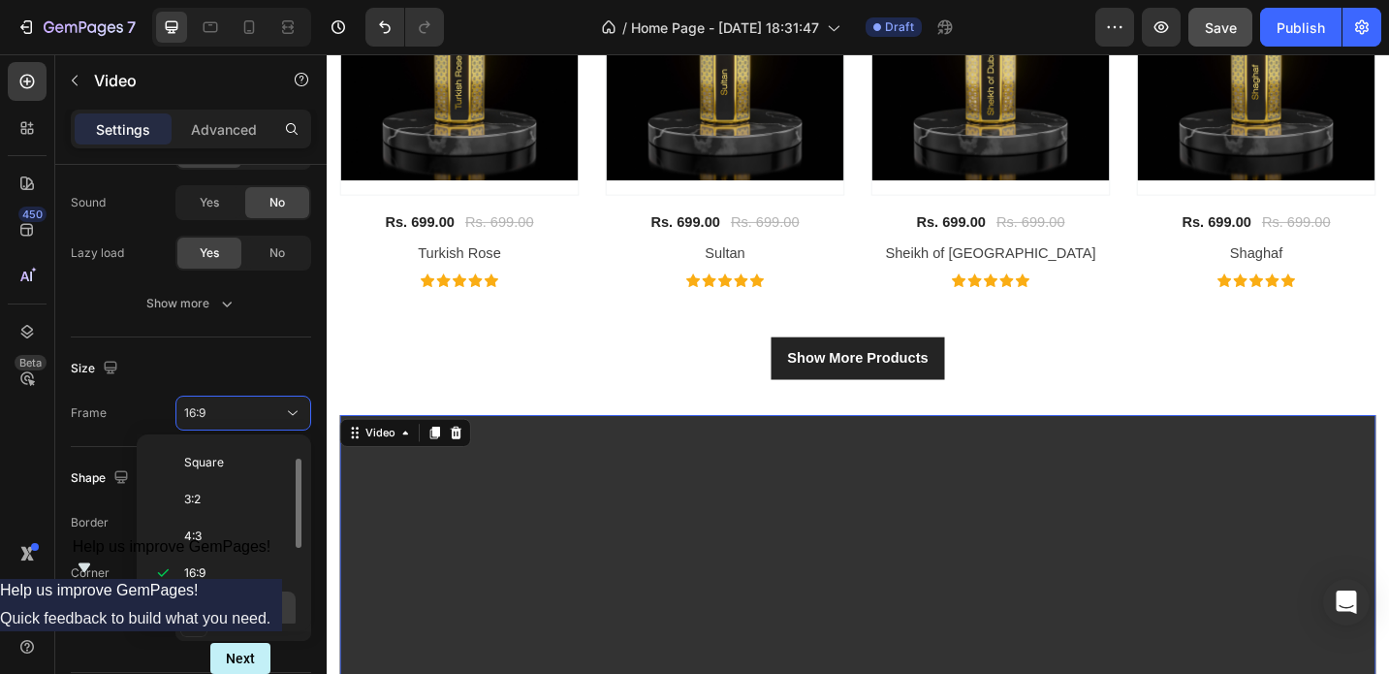
click at [203, 614] on span "21:9" at bounding box center [194, 609] width 21 height 17
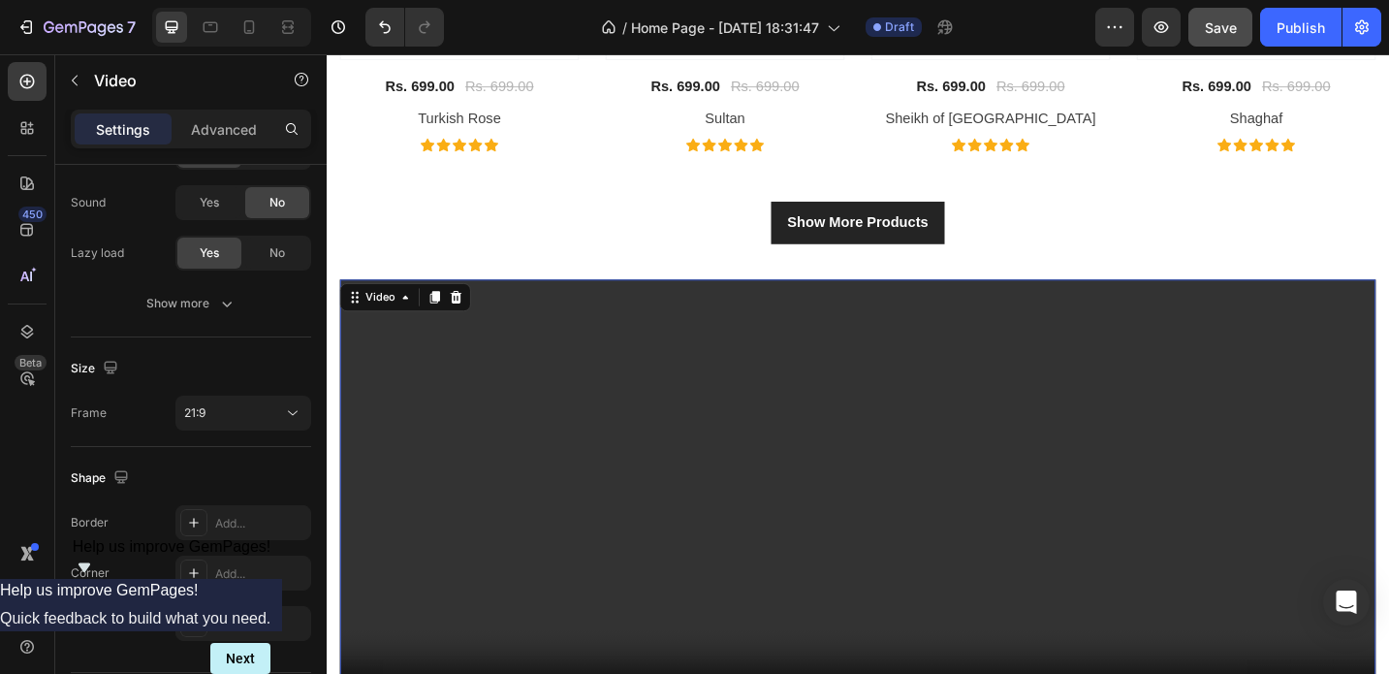
scroll to position [1395, 0]
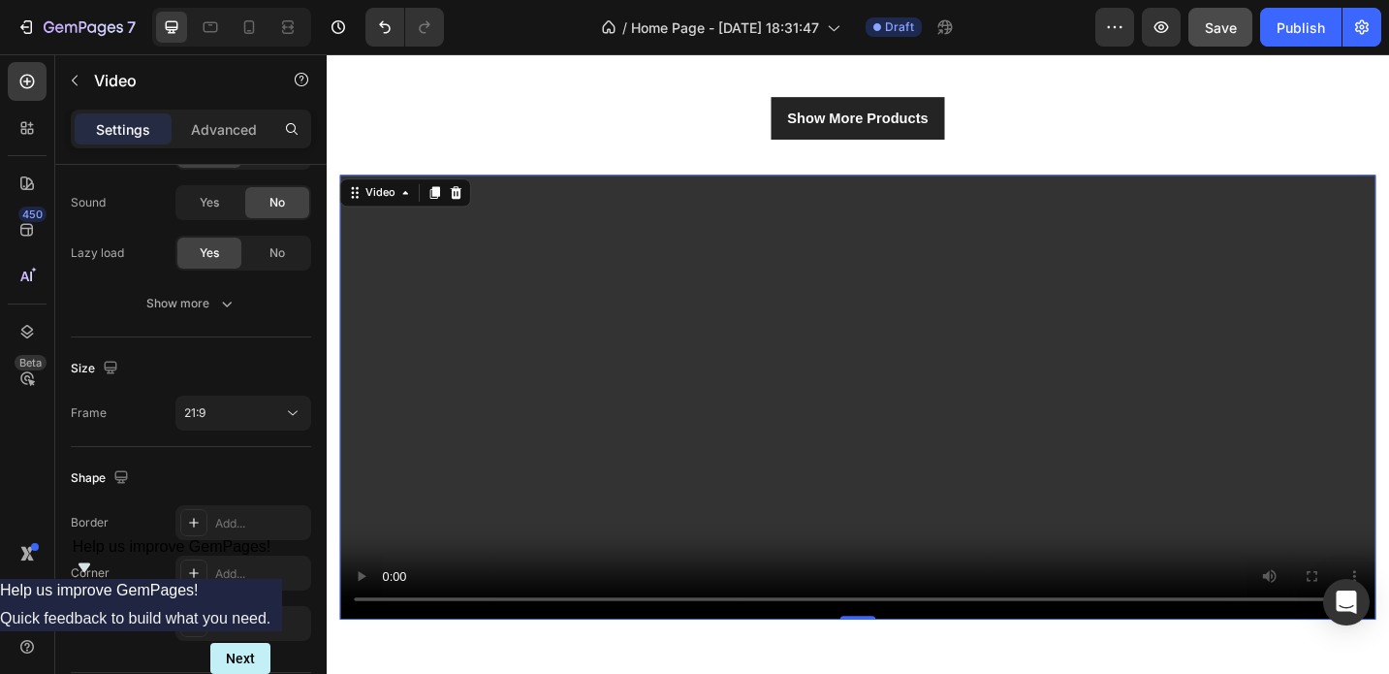
click at [383, 410] on video at bounding box center [908, 429] width 1134 height 486
click at [269, 404] on div "21:9" at bounding box center [233, 412] width 99 height 17
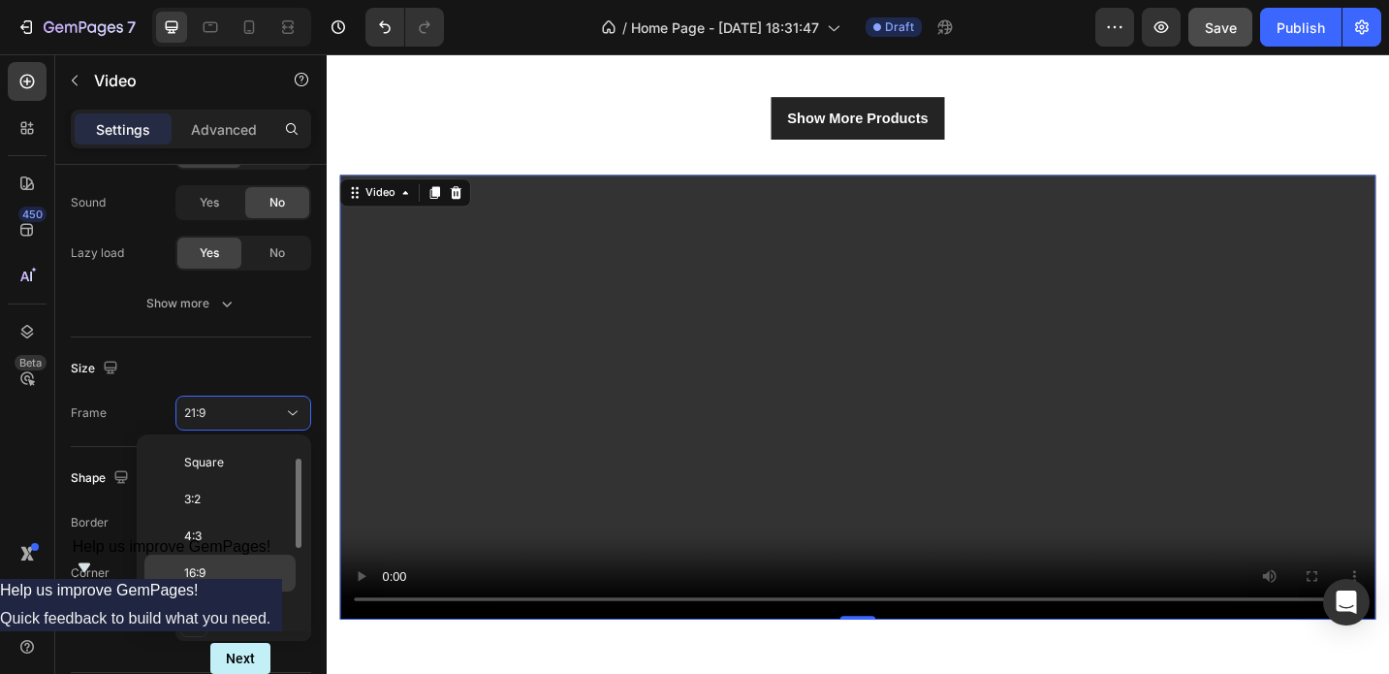
click at [218, 566] on p "16:9" at bounding box center [235, 572] width 103 height 17
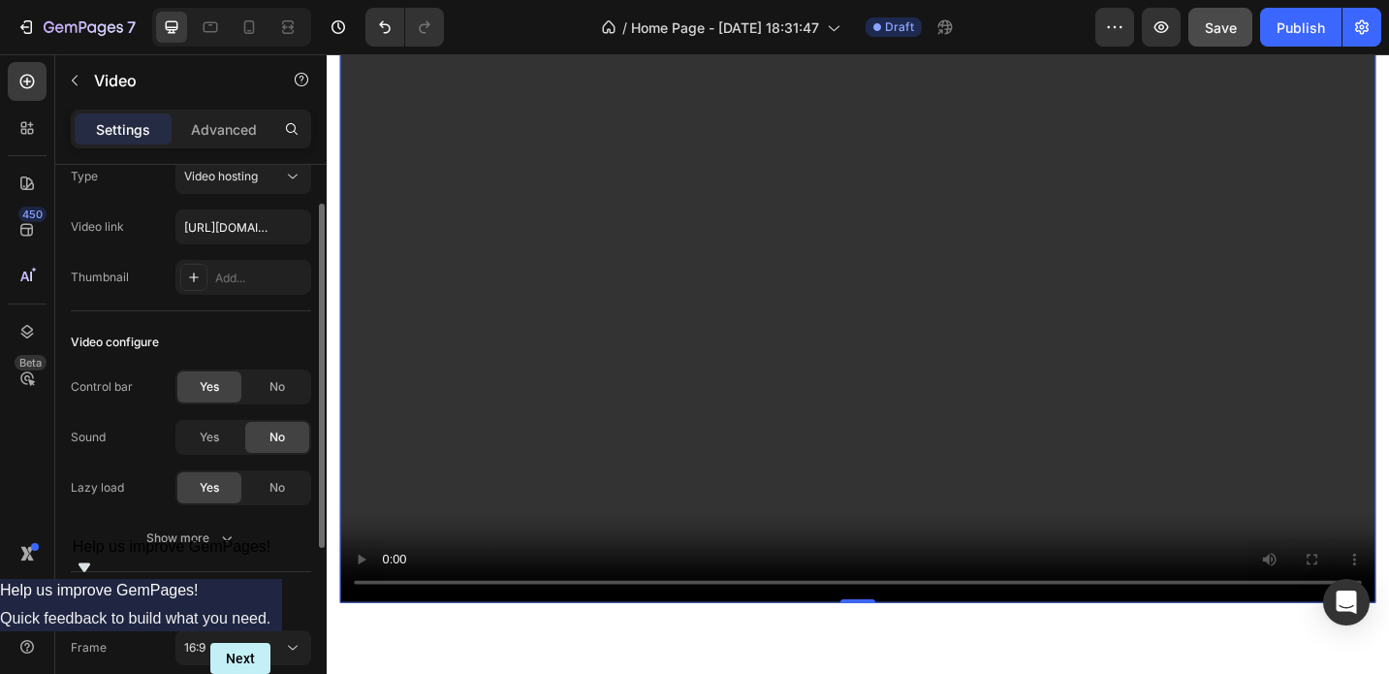
scroll to position [0, 0]
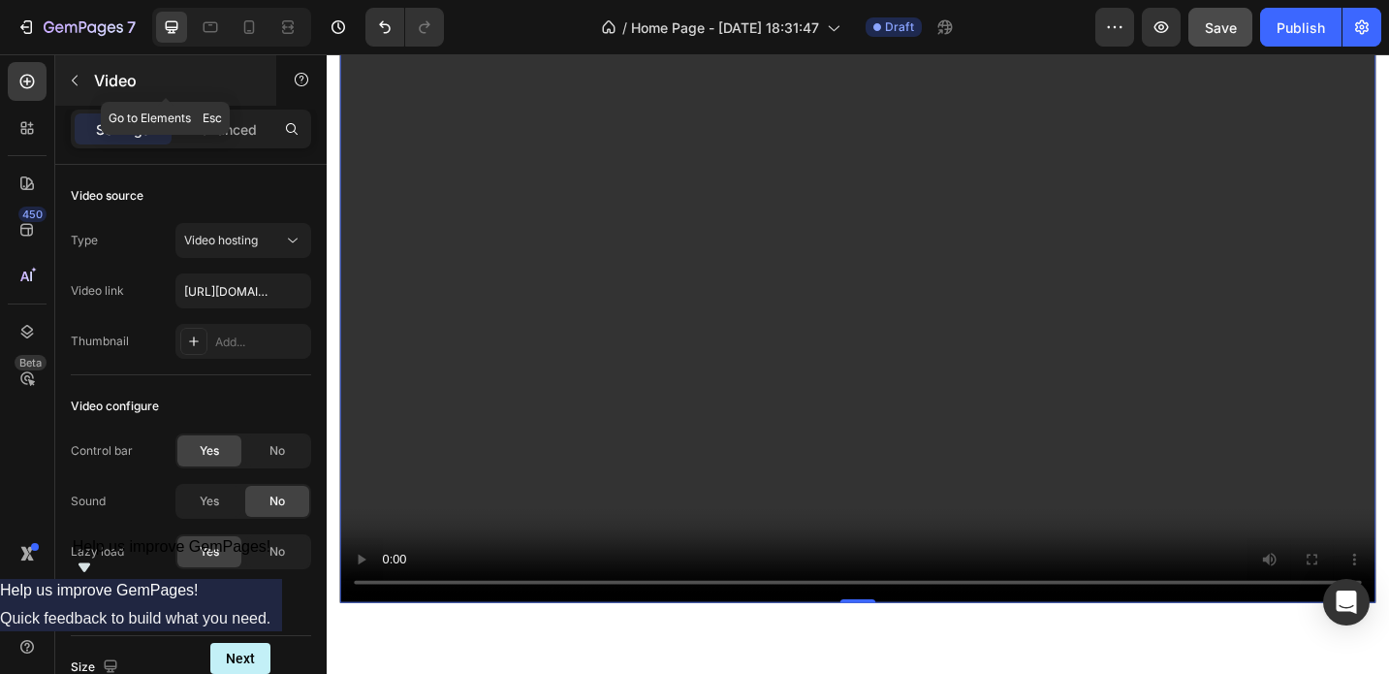
click at [71, 79] on icon "button" at bounding box center [75, 81] width 16 height 16
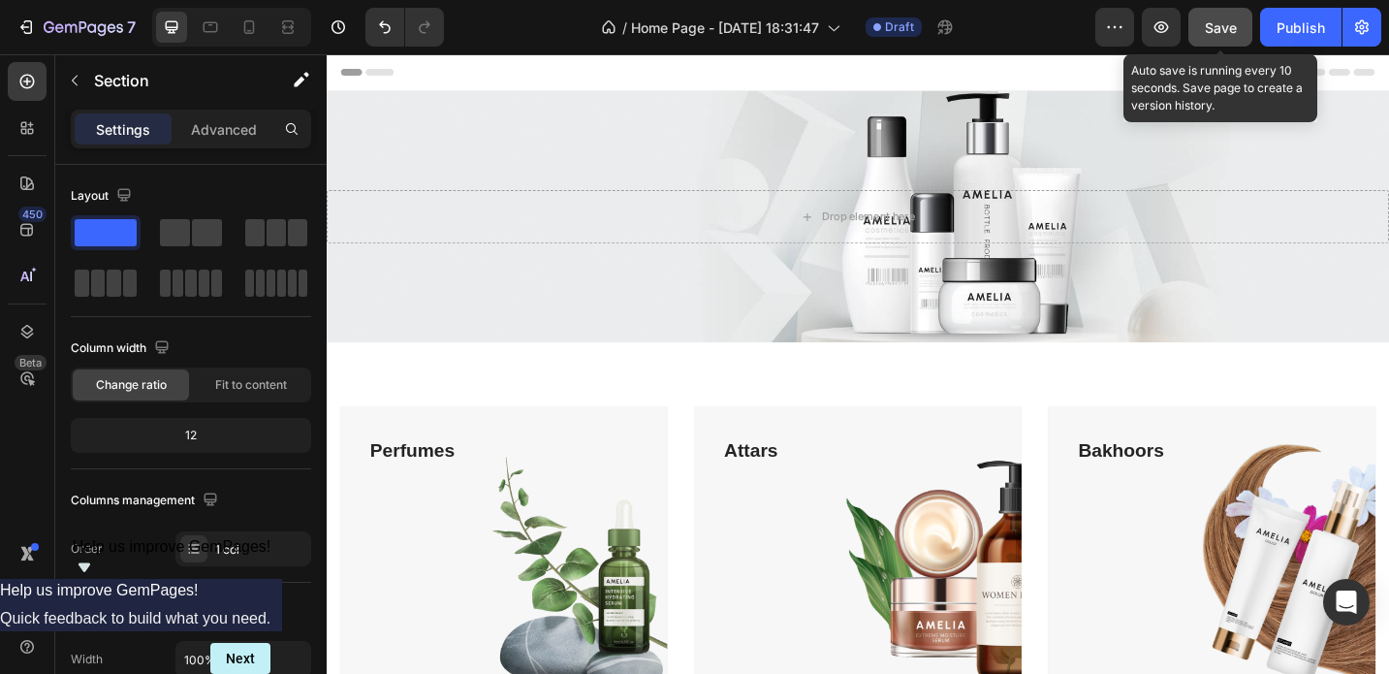
click at [1215, 40] on button "Save" at bounding box center [1220, 27] width 64 height 39
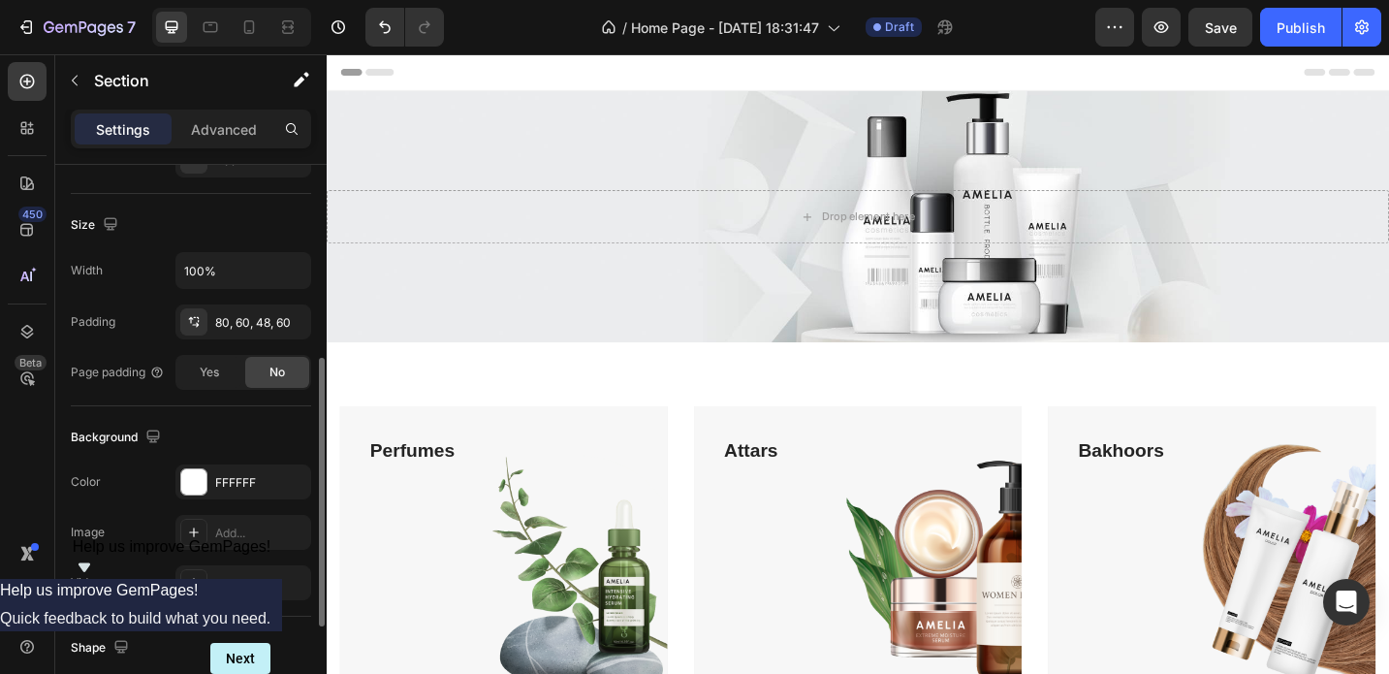
scroll to position [394, 0]
click at [227, 483] on div "FFFFFF" at bounding box center [243, 477] width 56 height 17
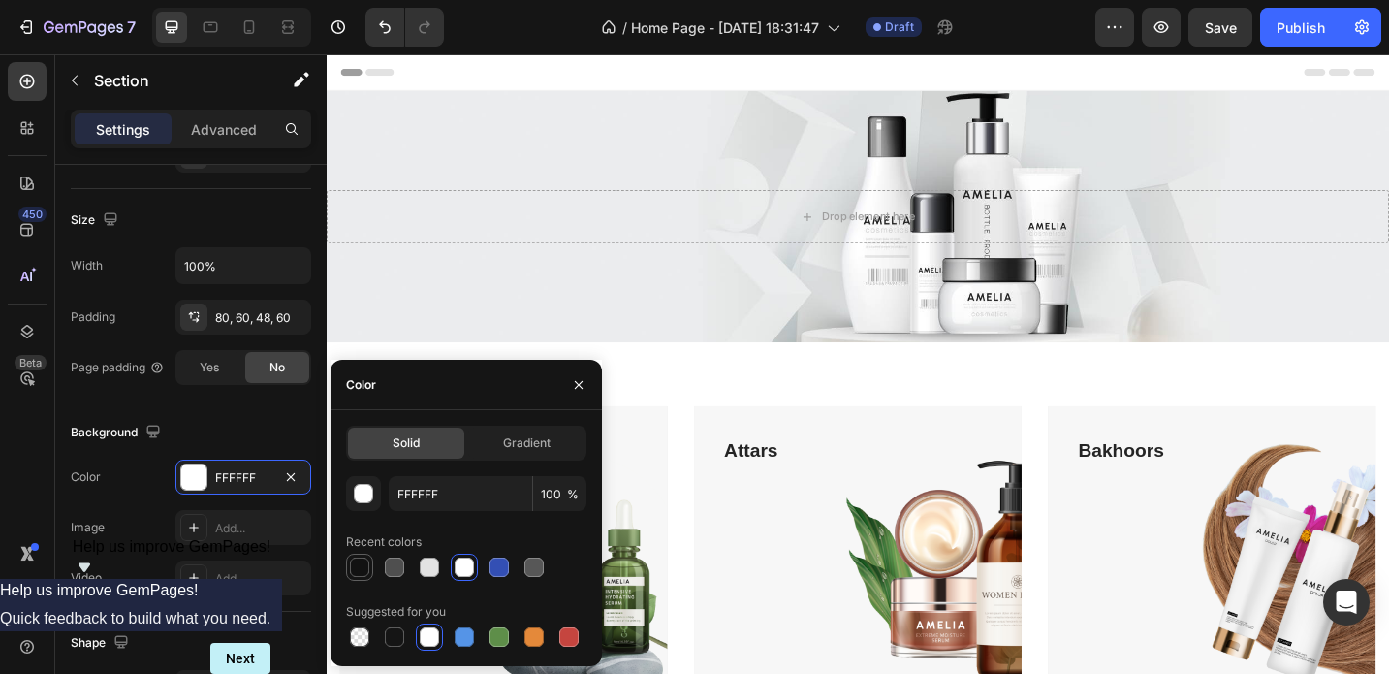
click at [358, 568] on div at bounding box center [359, 566] width 19 height 19
type input "121212"
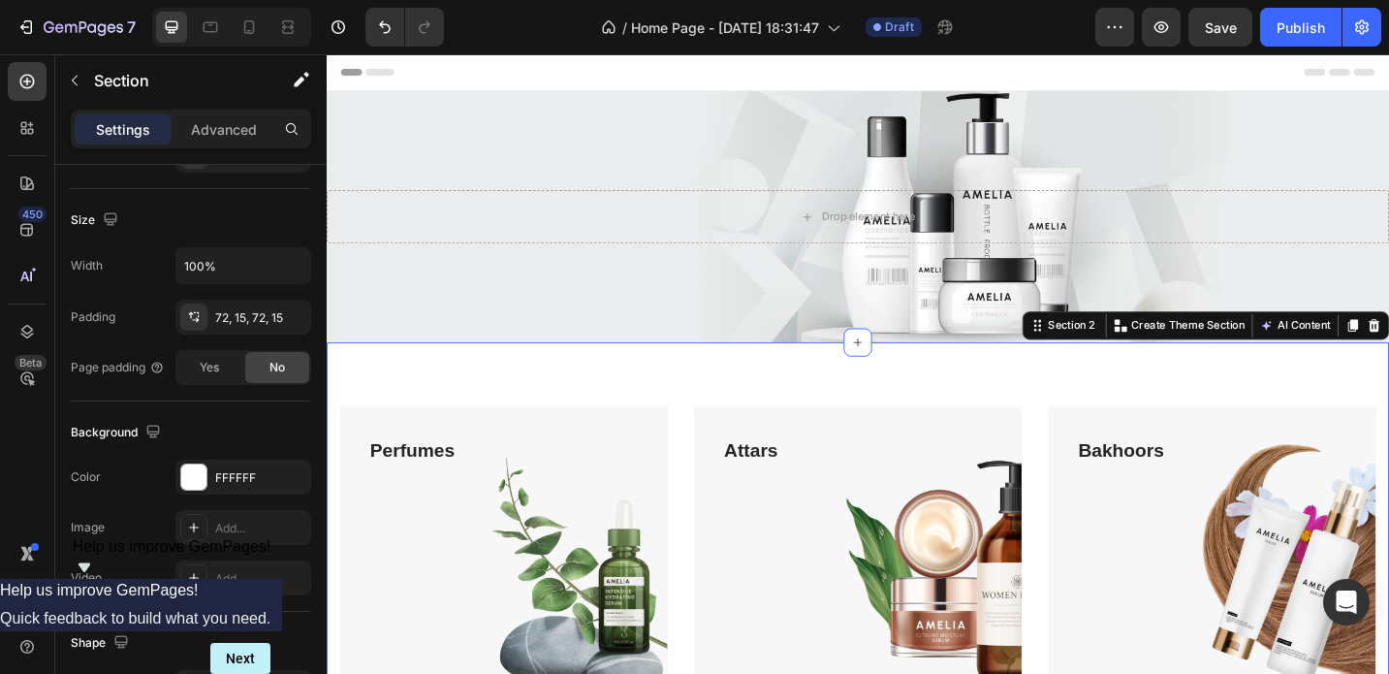
click at [677, 410] on div "Perfumes Text block Shop Now Button Row Hero Banner Attars Text block Shop Now …" at bounding box center [908, 628] width 1163 height 518
click at [241, 469] on div "FFFFFF" at bounding box center [243, 477] width 56 height 17
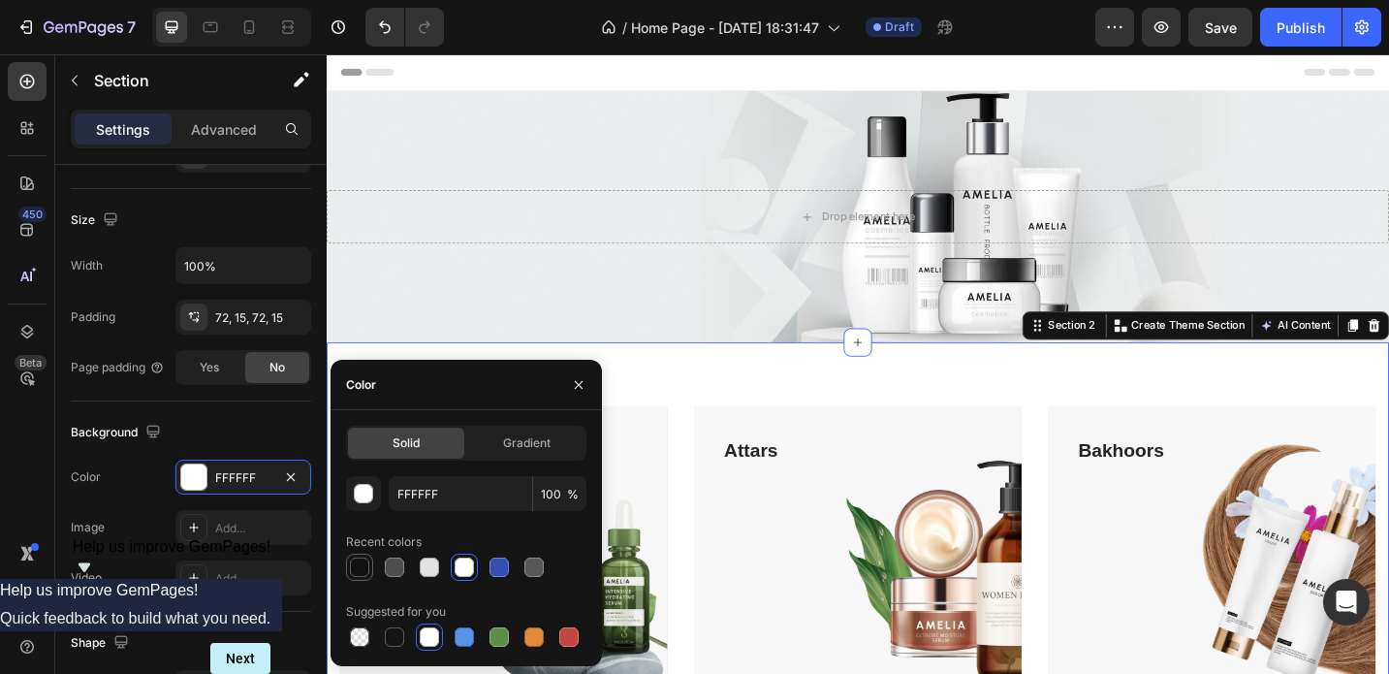
click at [362, 571] on div at bounding box center [359, 566] width 19 height 19
type input "121212"
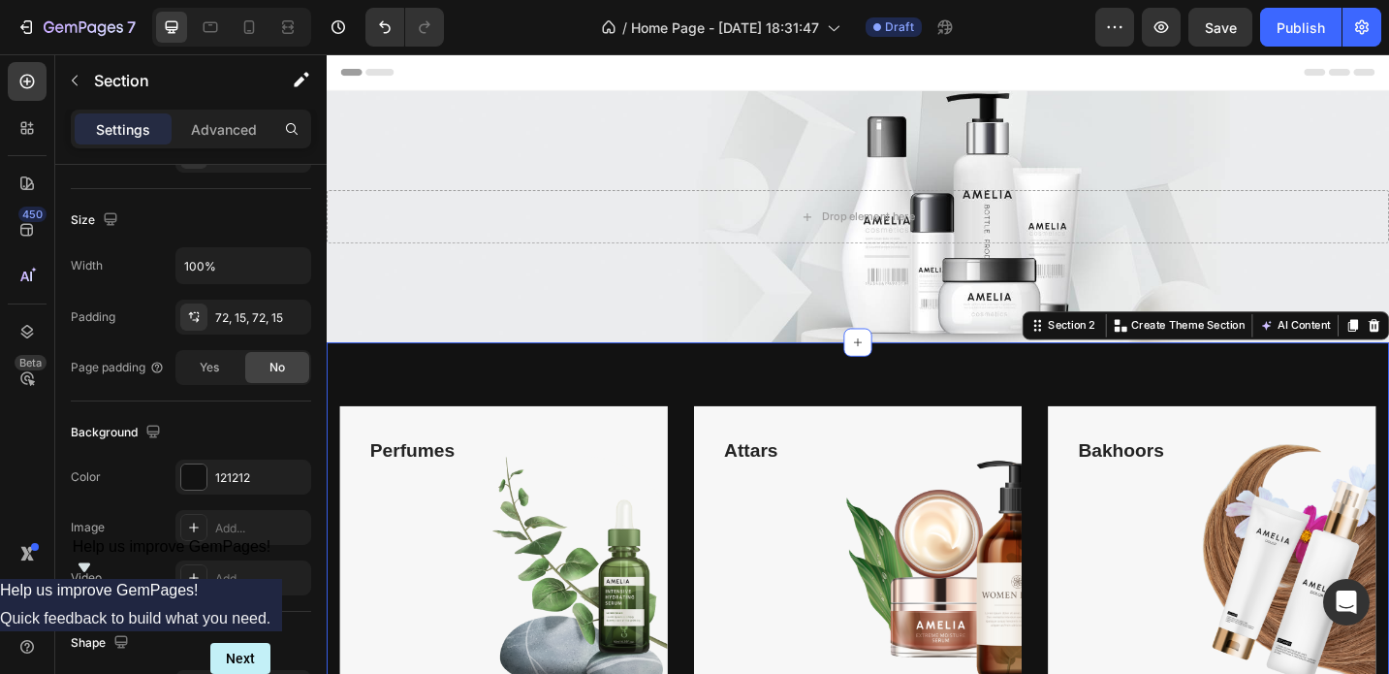
click at [652, 390] on div "Perfumes Text block Shop Now Button Row Hero Banner Attars Text block Shop Now …" at bounding box center [908, 628] width 1163 height 518
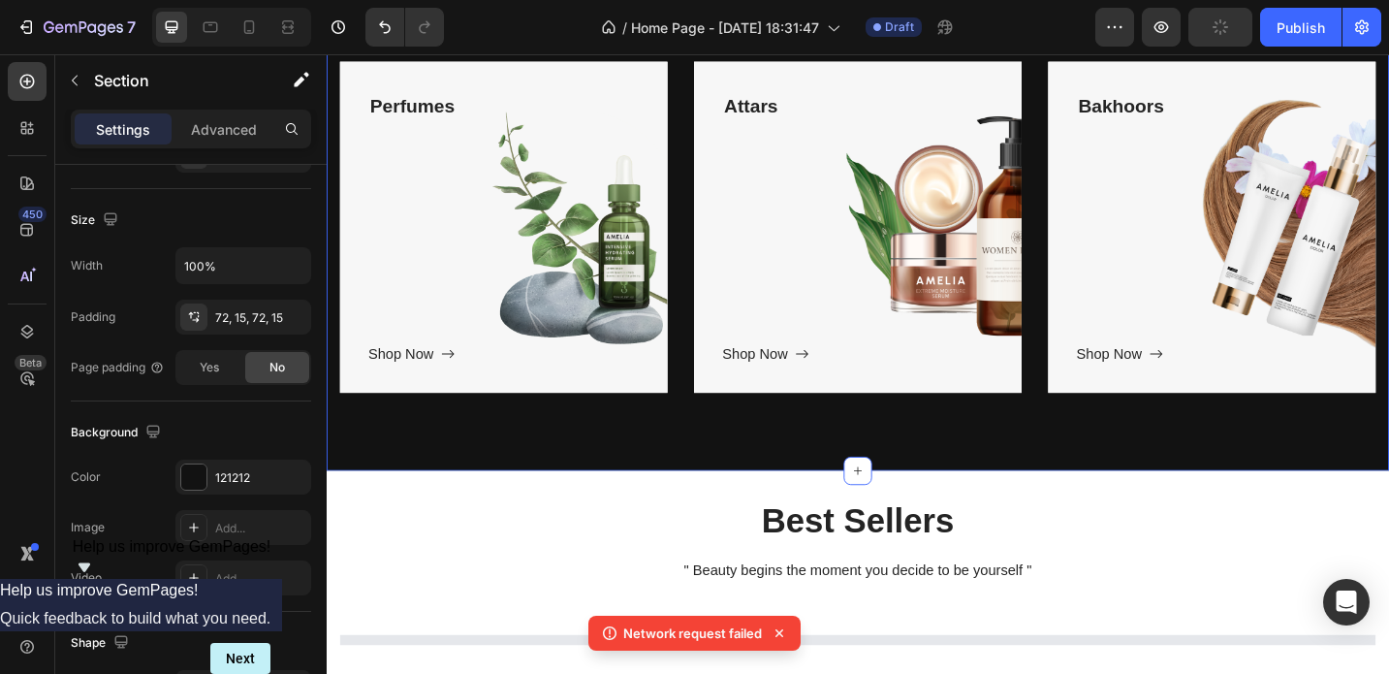
scroll to position [581, 0]
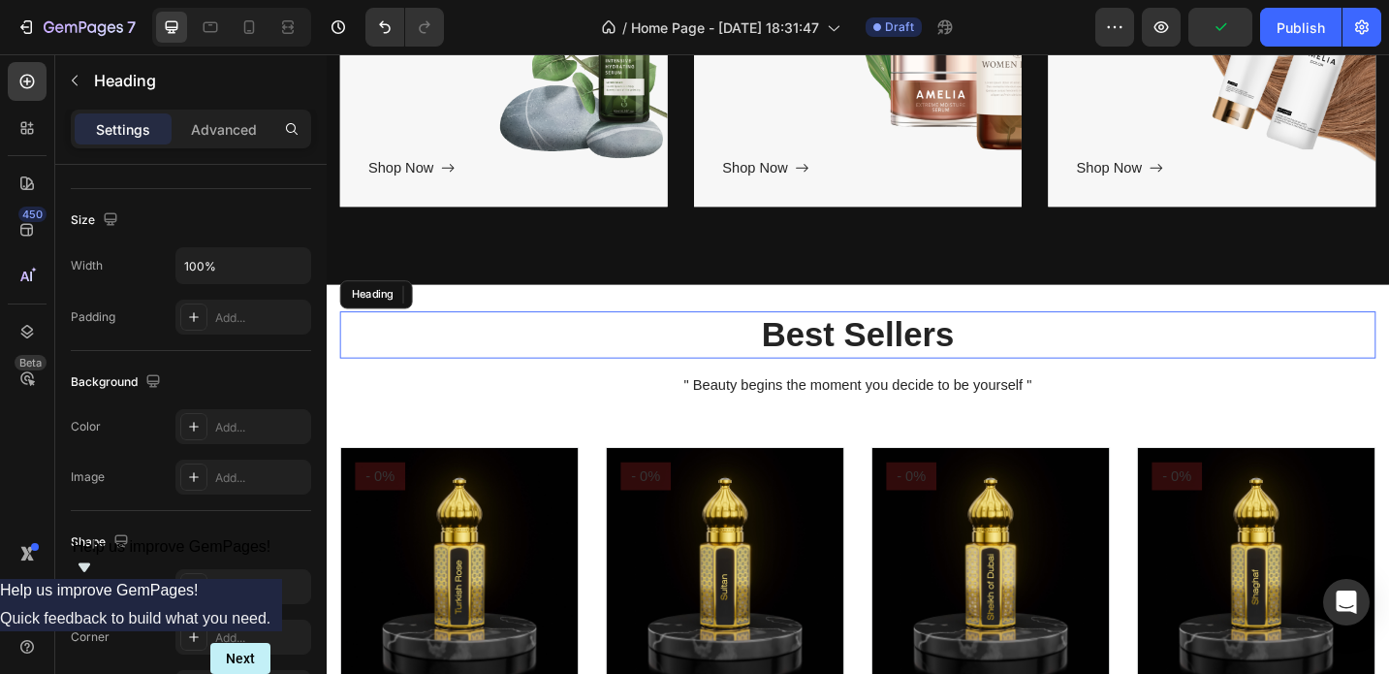
click at [373, 375] on p "Best Sellers" at bounding box center [908, 361] width 1130 height 48
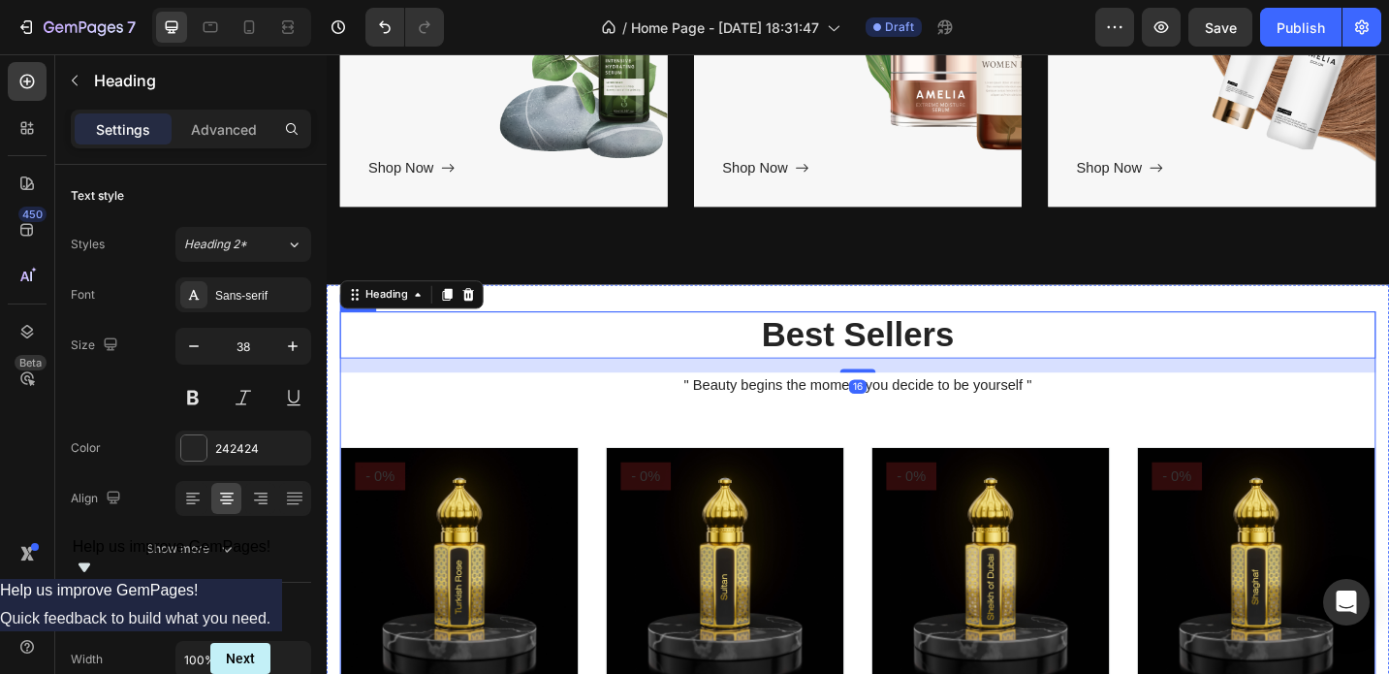
click at [598, 454] on div "Best Sellers Heading 16 " Beauty begins the moment you decide to be yourself " …" at bounding box center [908, 625] width 1134 height 581
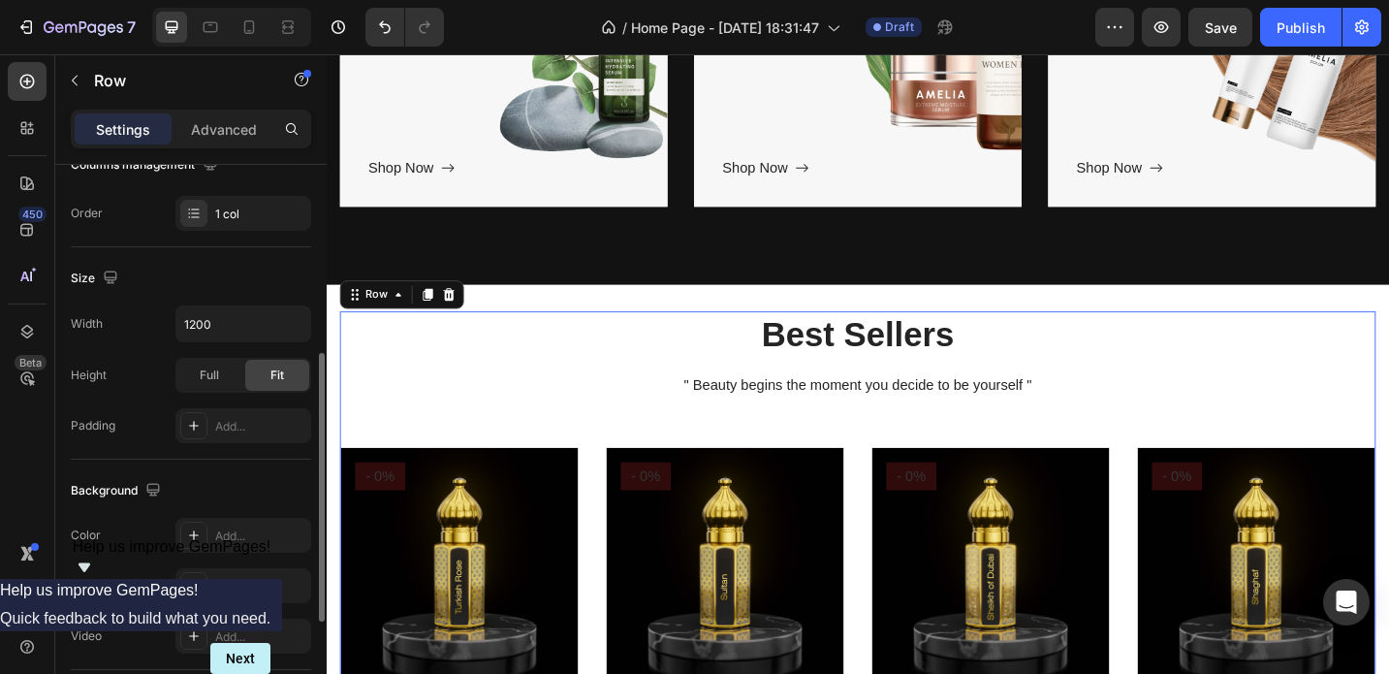
scroll to position [332, 0]
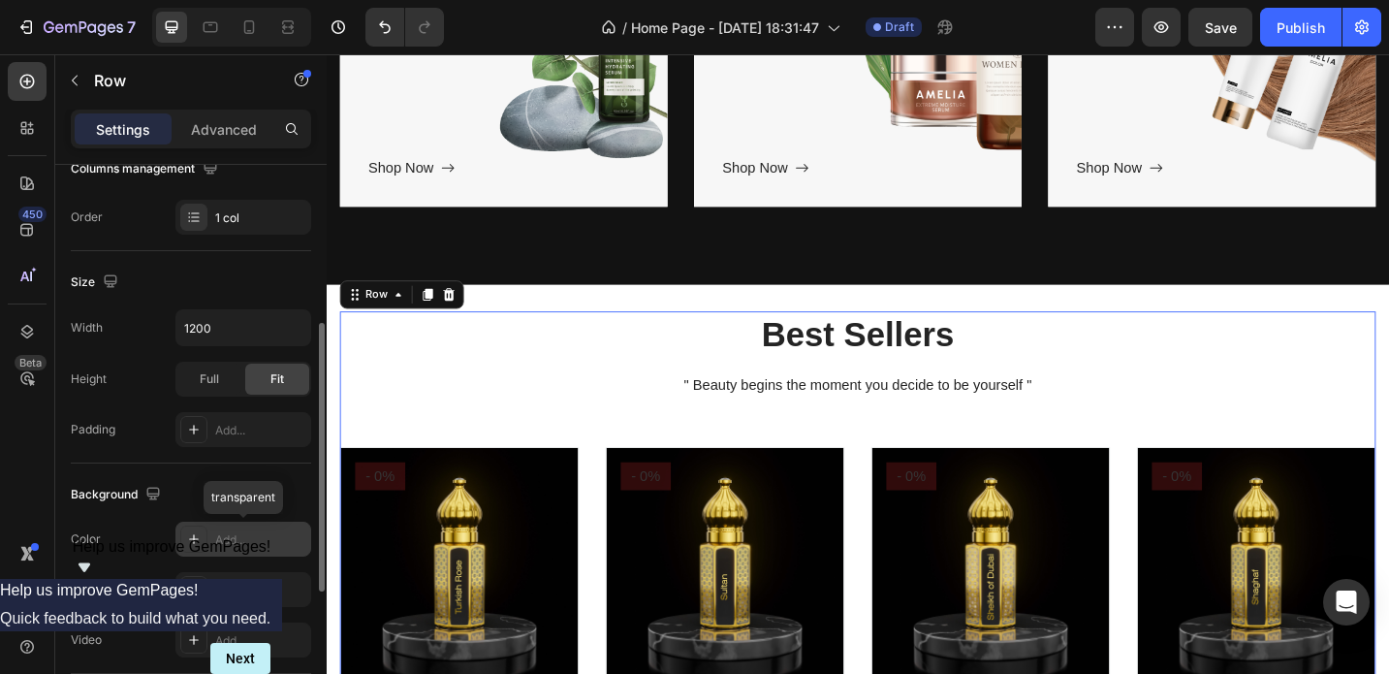
click at [228, 543] on div "Add..." at bounding box center [260, 539] width 91 height 17
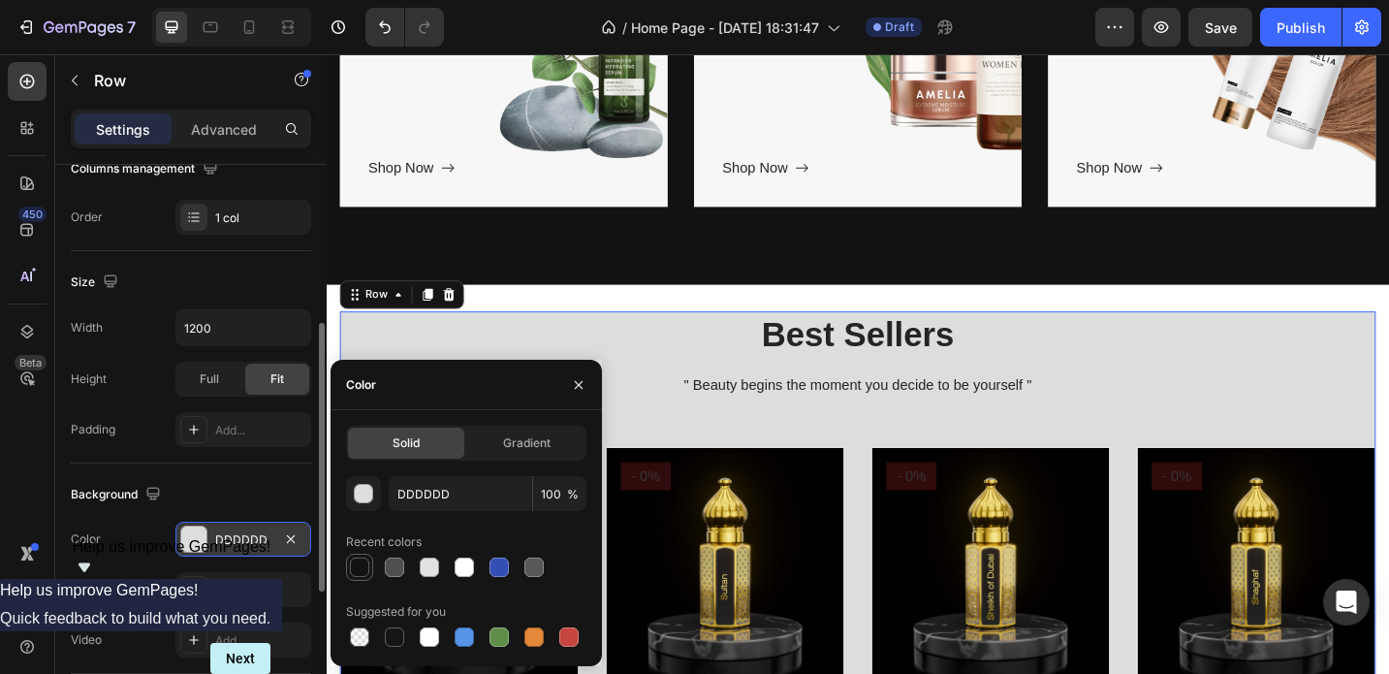
click at [358, 568] on div at bounding box center [359, 566] width 19 height 19
type input "121212"
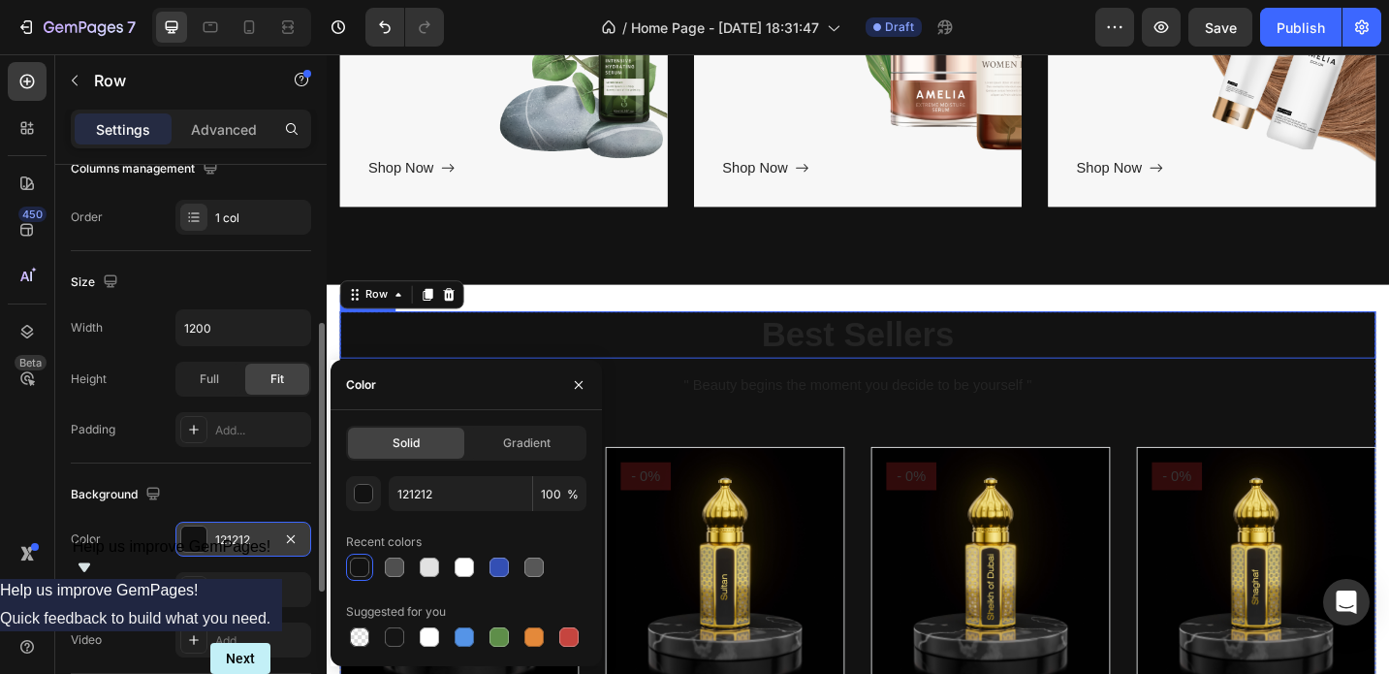
click at [464, 380] on p "Best Sellers" at bounding box center [908, 361] width 1130 height 48
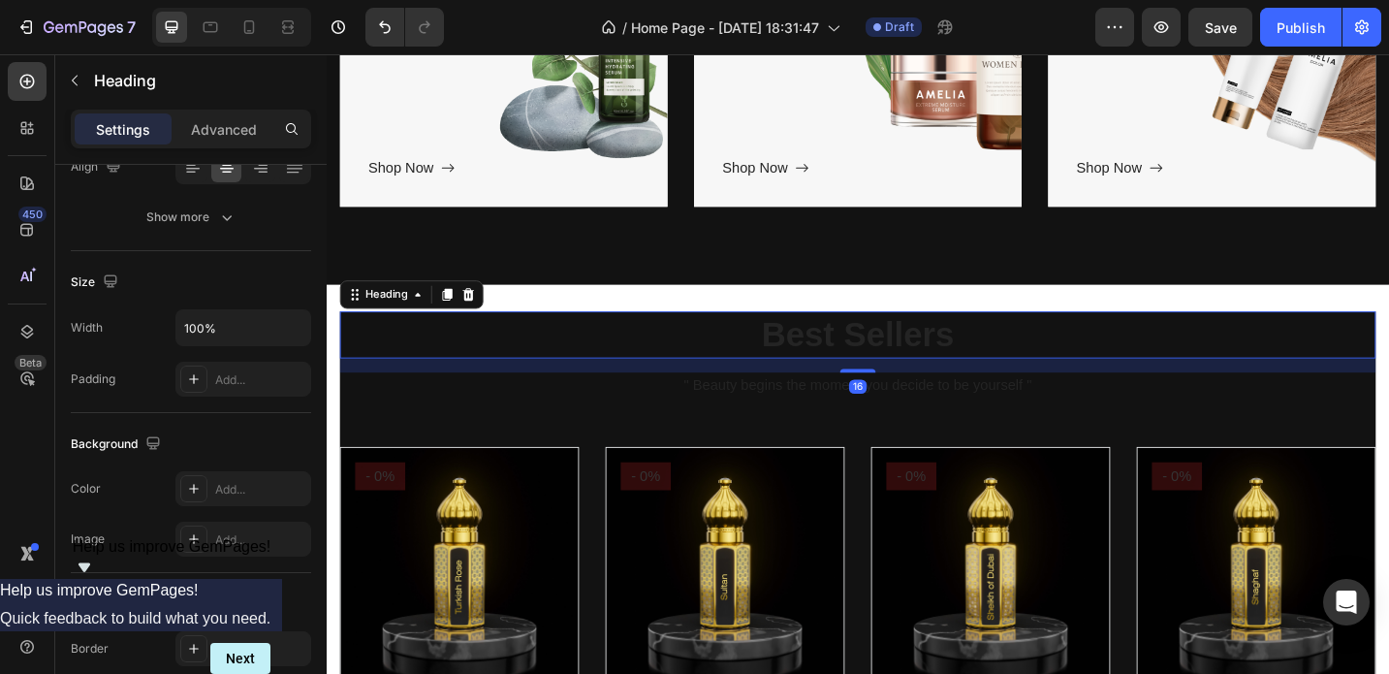
scroll to position [0, 0]
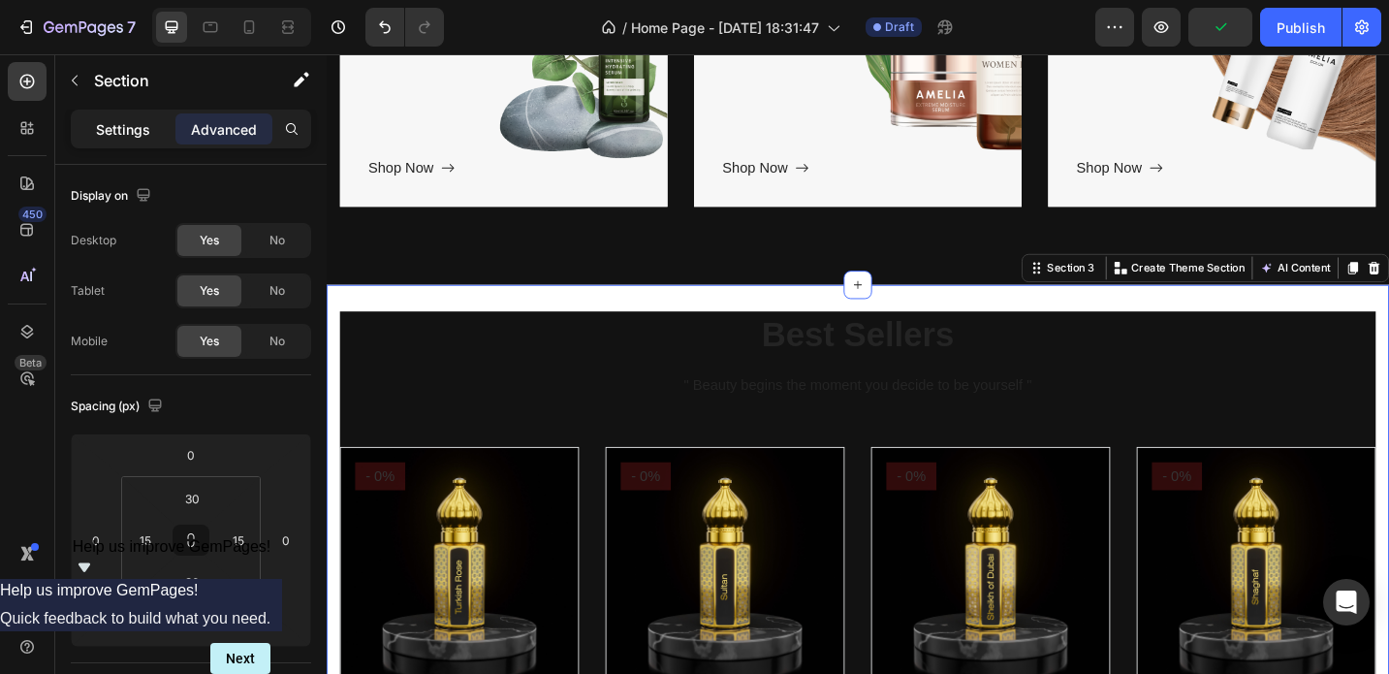
click at [120, 133] on p "Settings" at bounding box center [123, 129] width 54 height 20
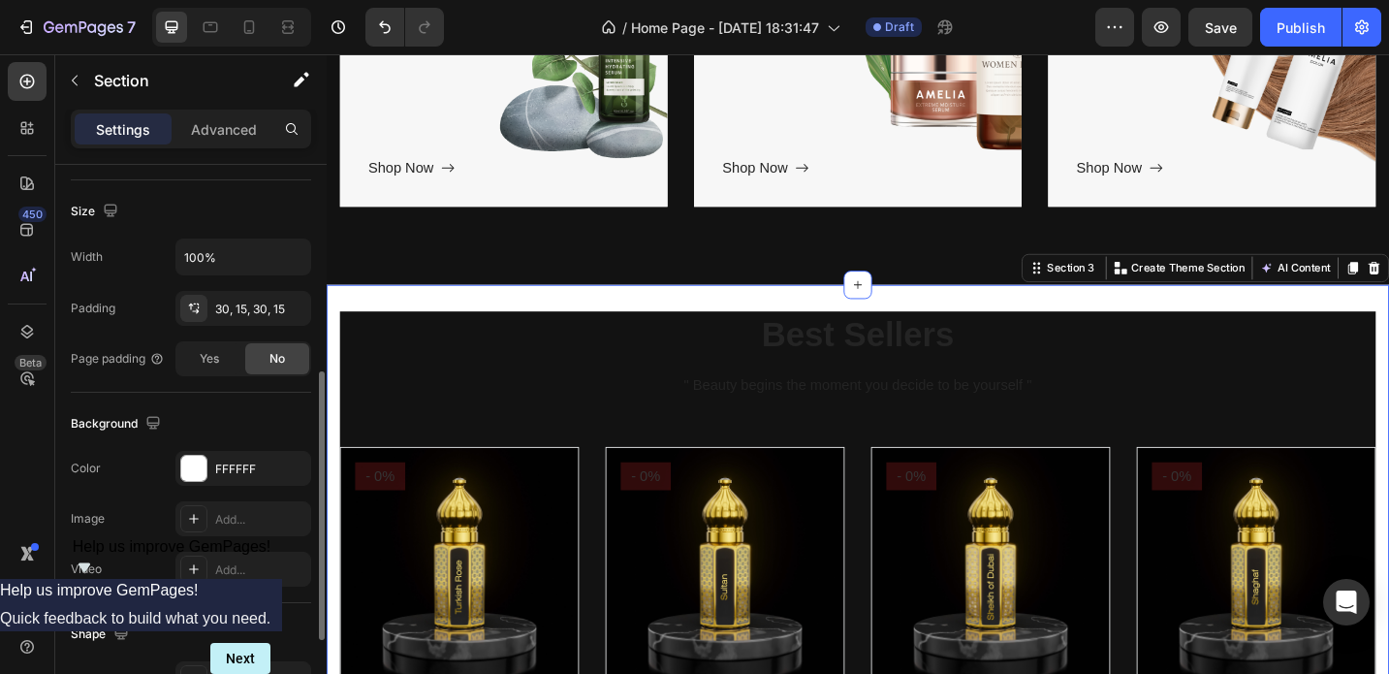
scroll to position [412, 0]
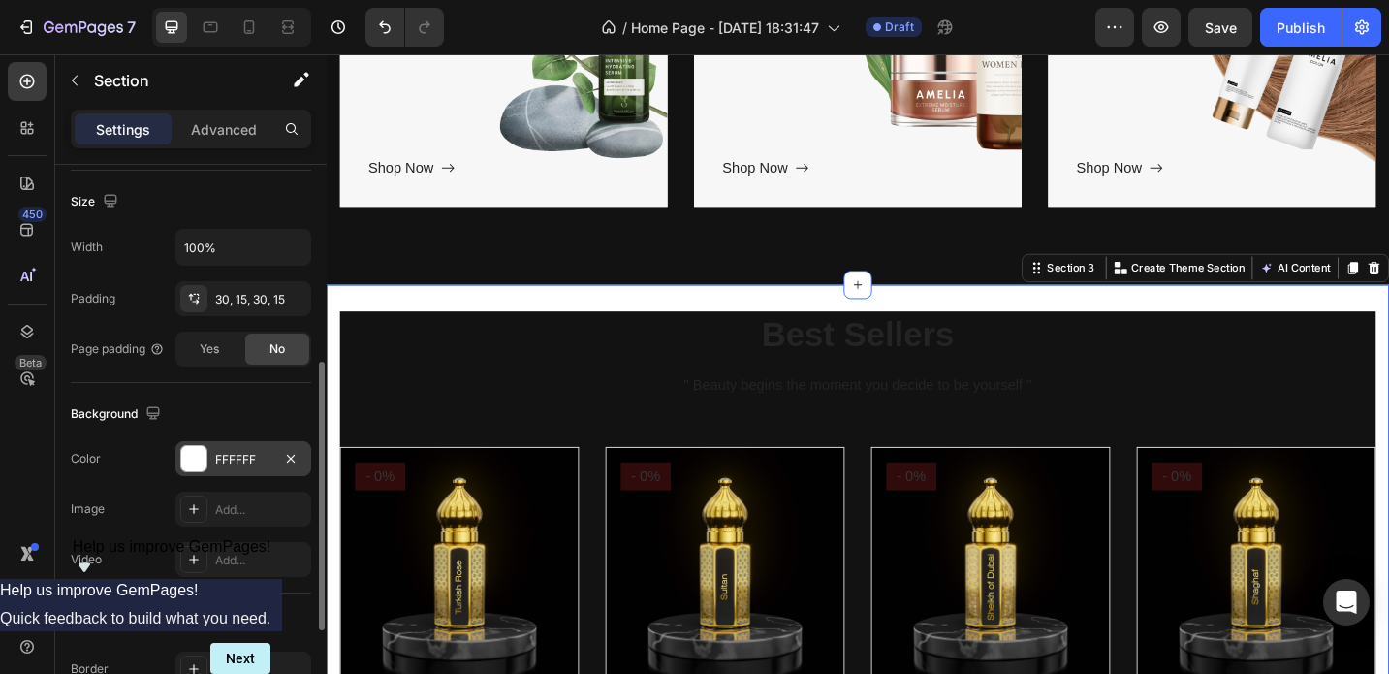
click at [200, 453] on div at bounding box center [193, 458] width 25 height 25
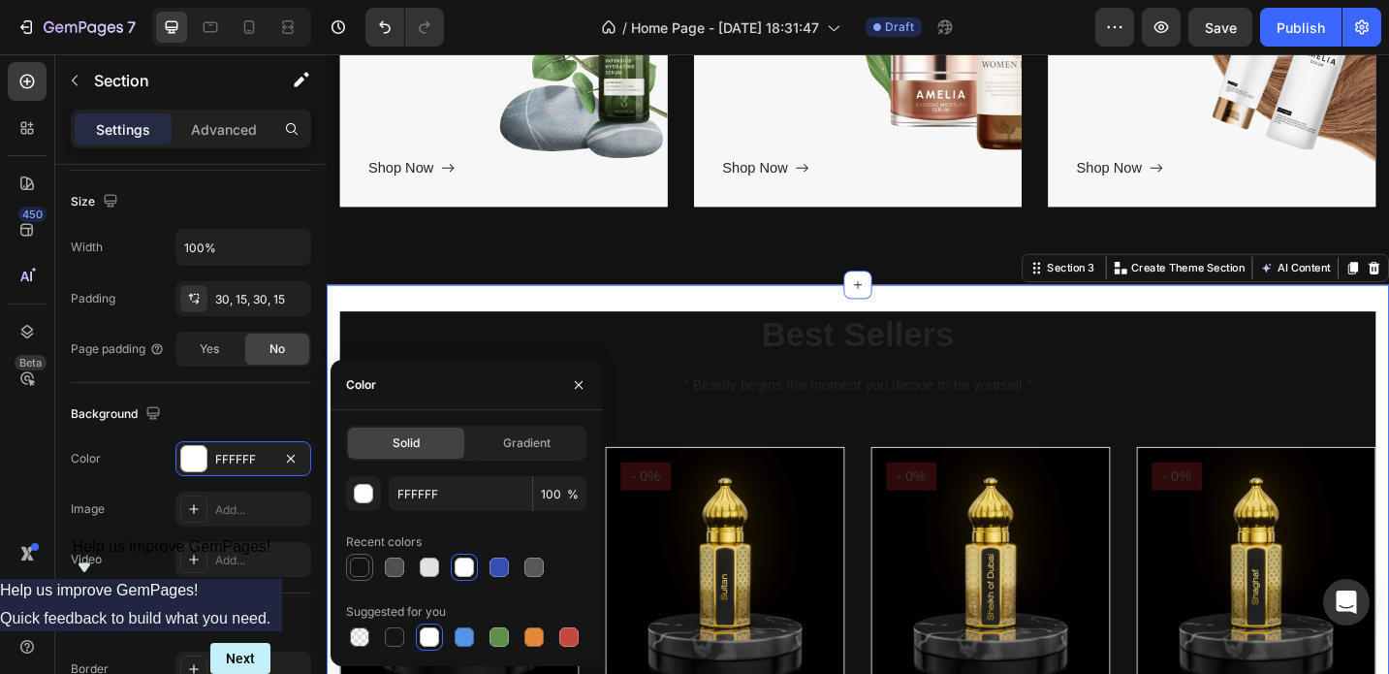
click at [360, 571] on div at bounding box center [359, 566] width 19 height 19
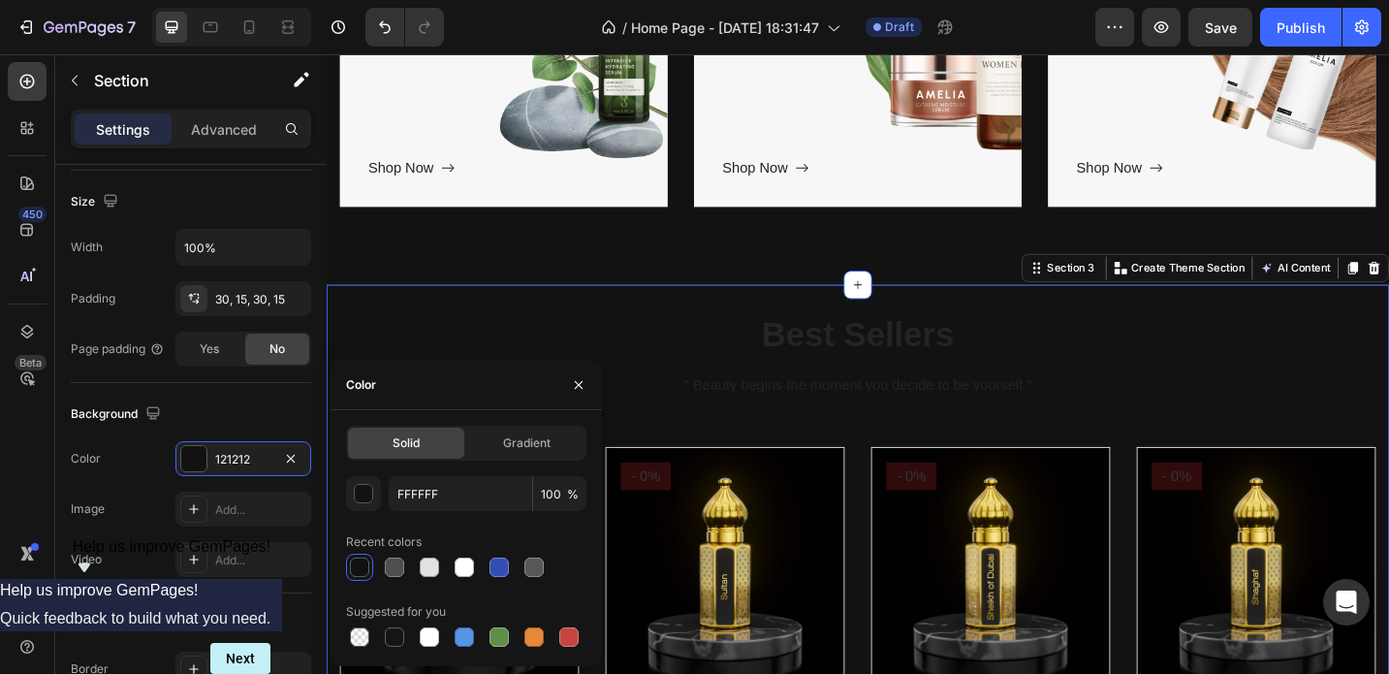
type input "121212"
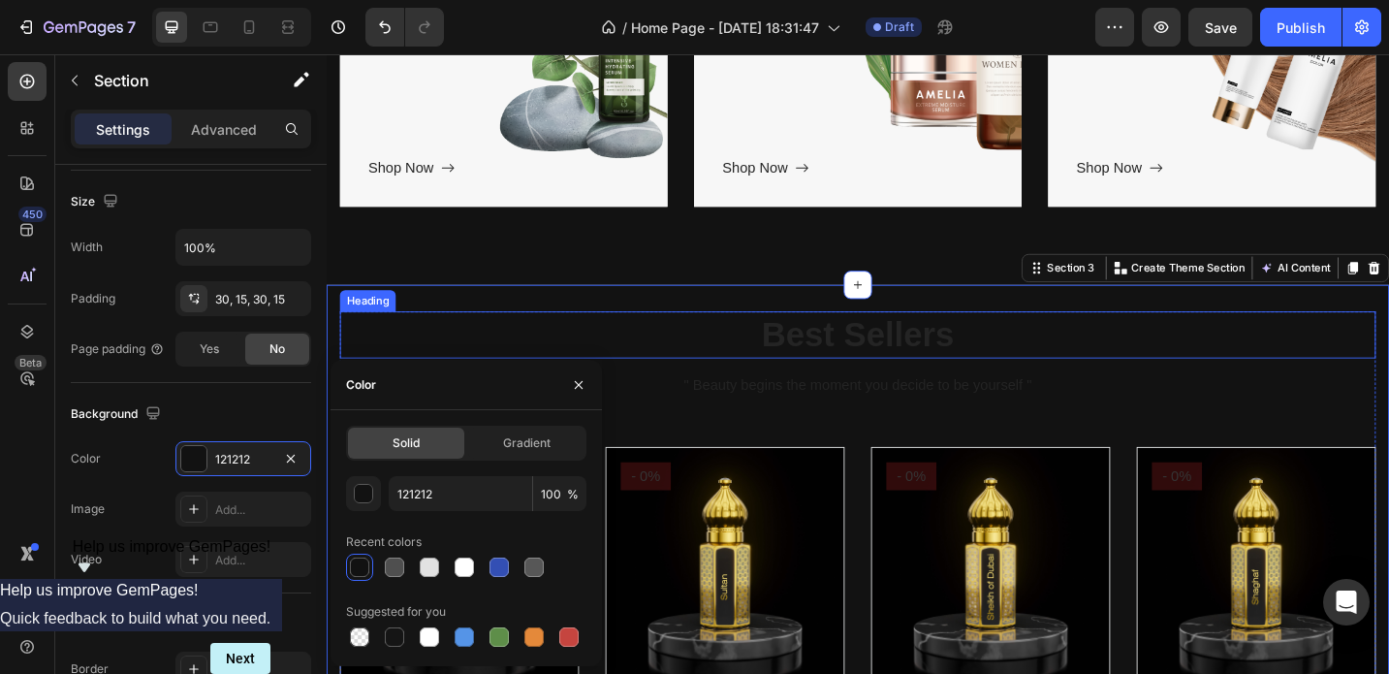
click at [428, 361] on p "Best Sellers" at bounding box center [908, 361] width 1130 height 48
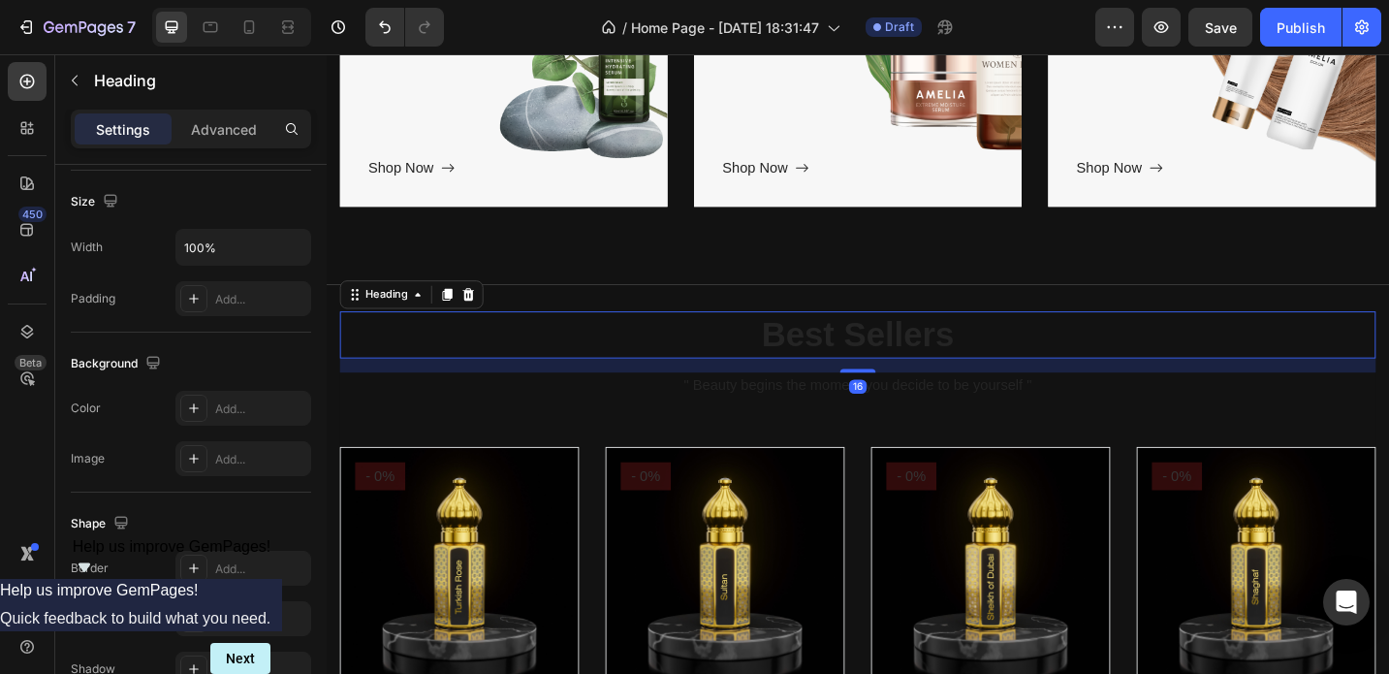
scroll to position [0, 0]
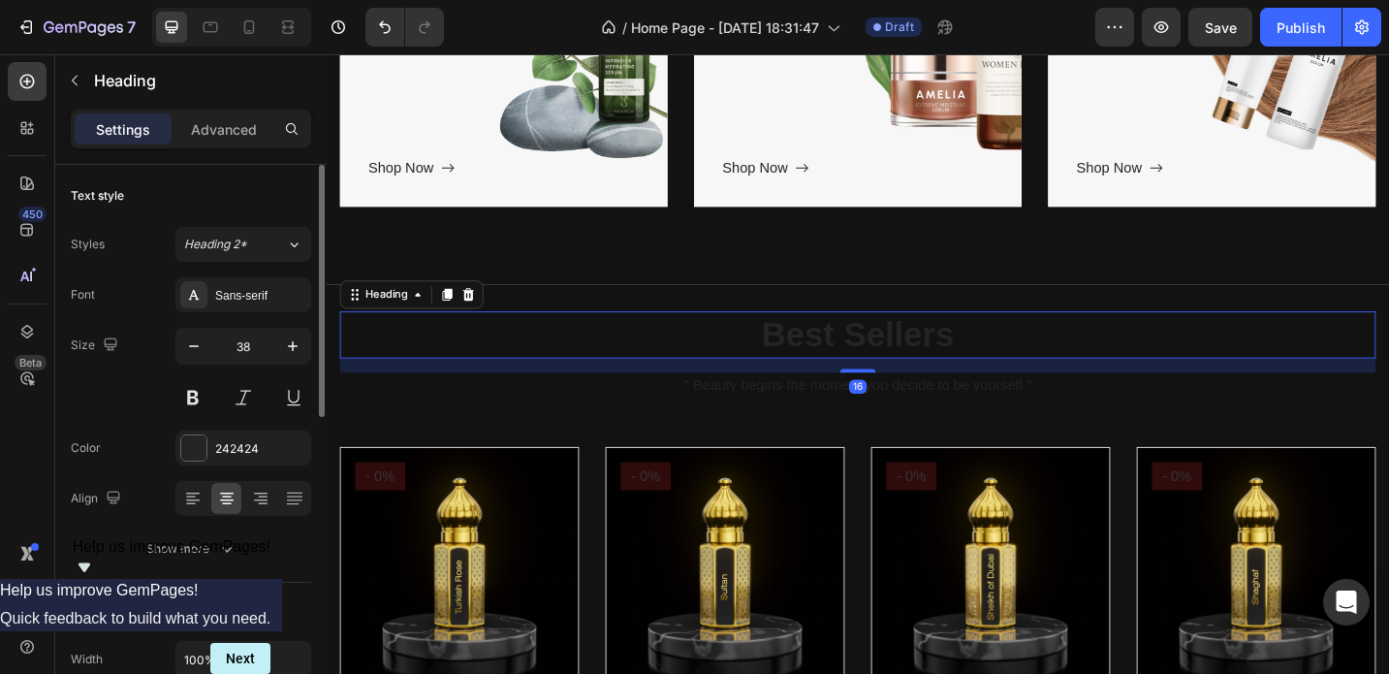
click at [875, 356] on p "Best Sellers" at bounding box center [908, 361] width 1130 height 48
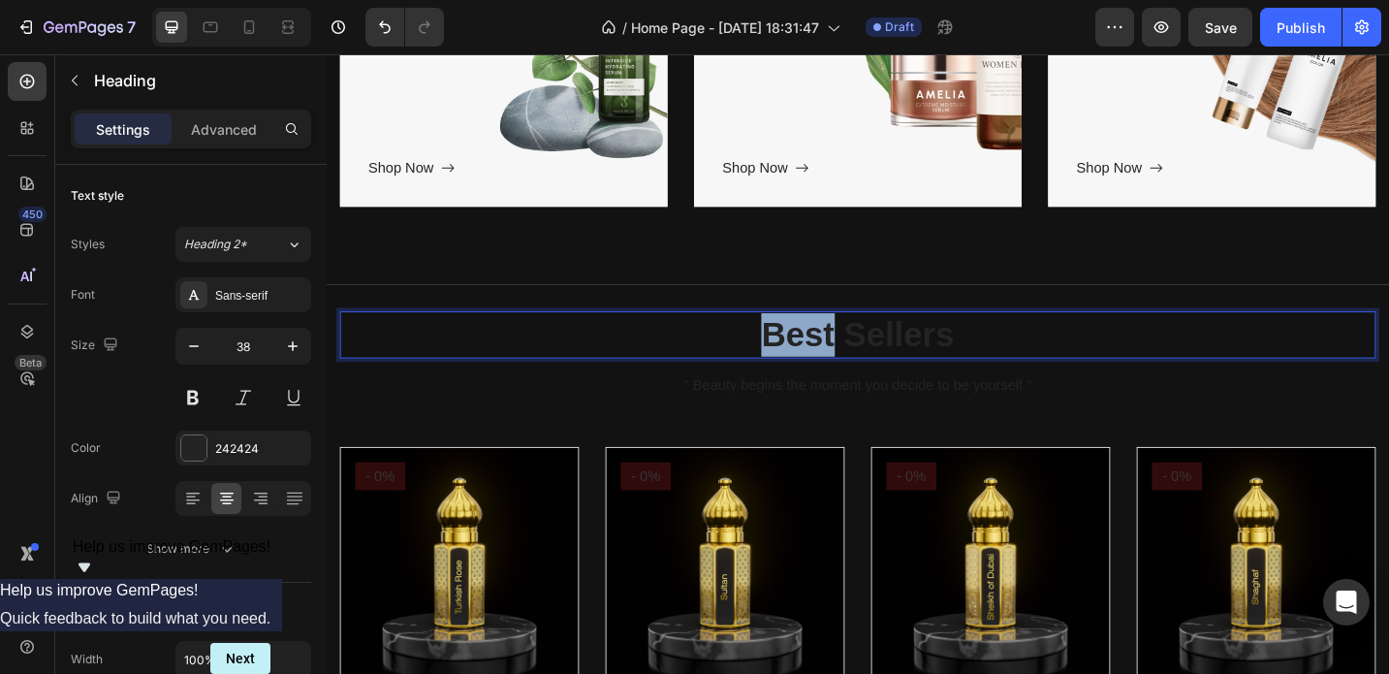
click at [875, 356] on p "Best Sellers" at bounding box center [908, 361] width 1130 height 48
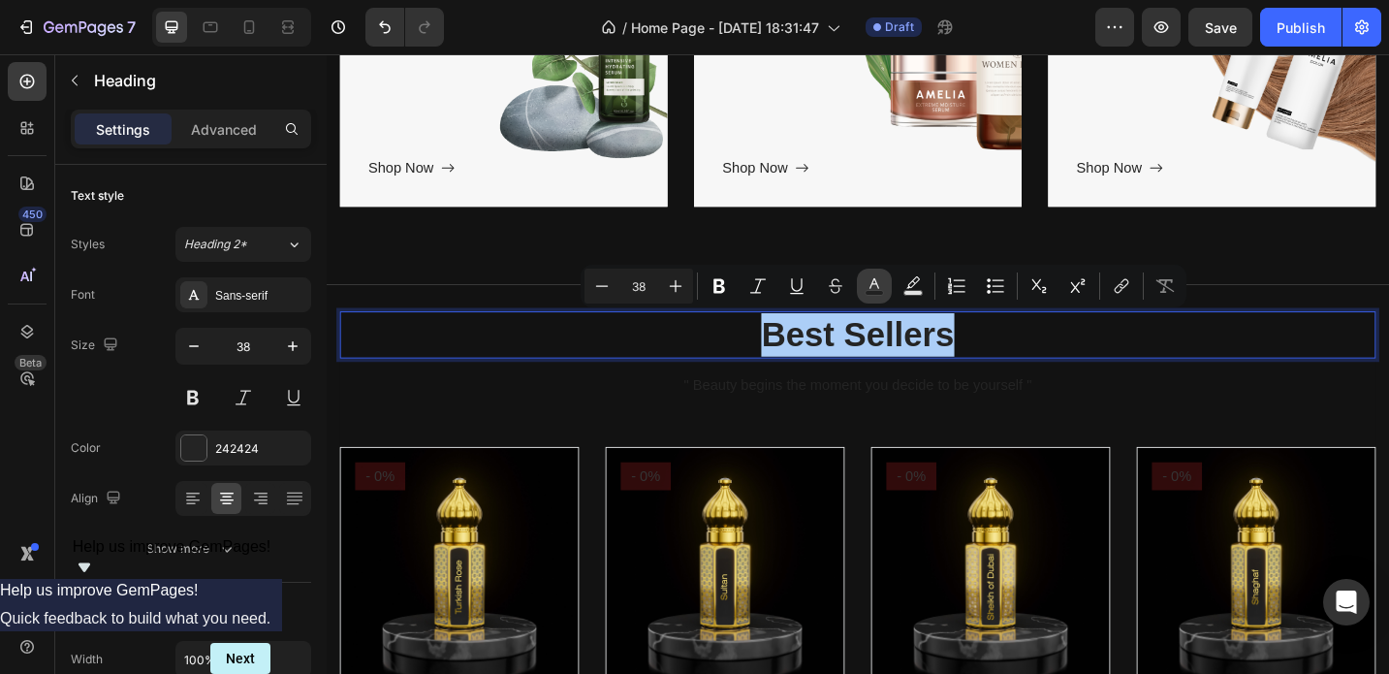
click at [882, 283] on icon "Editor contextual toolbar" at bounding box center [874, 285] width 19 height 19
type input "242424"
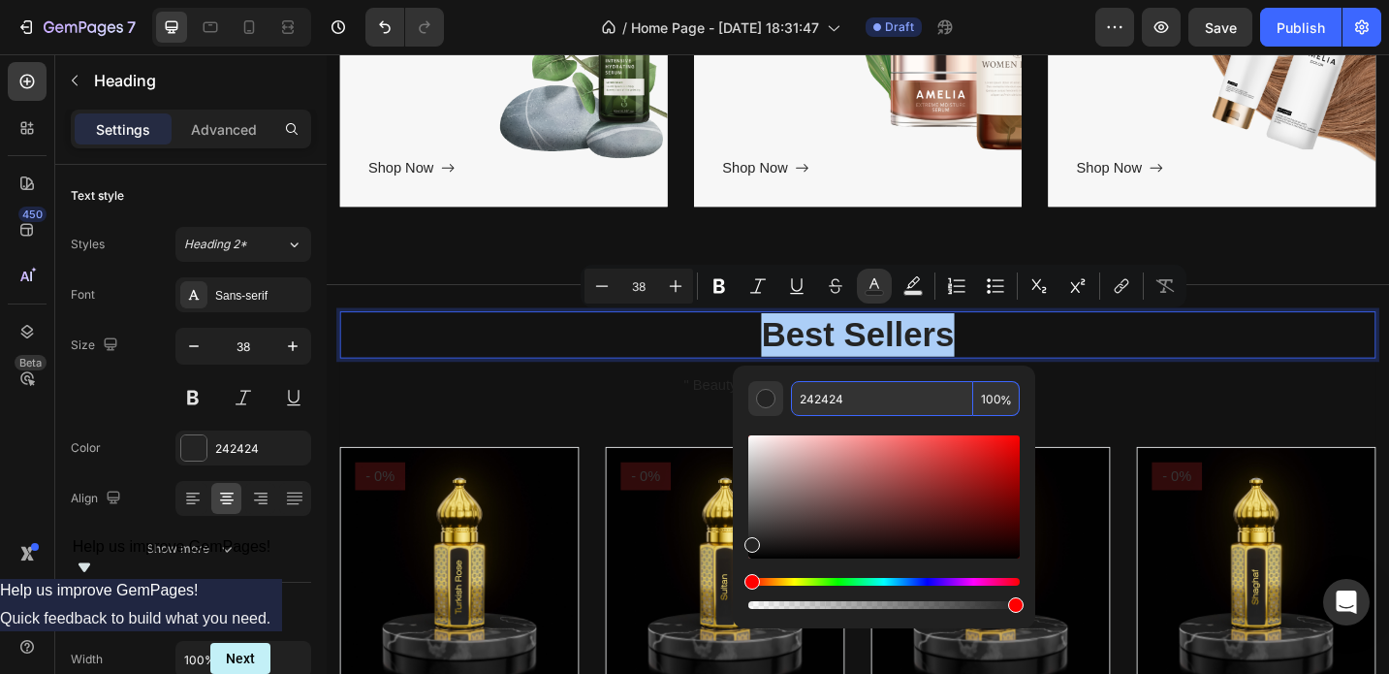
click at [836, 396] on input "242424" at bounding box center [882, 398] width 182 height 35
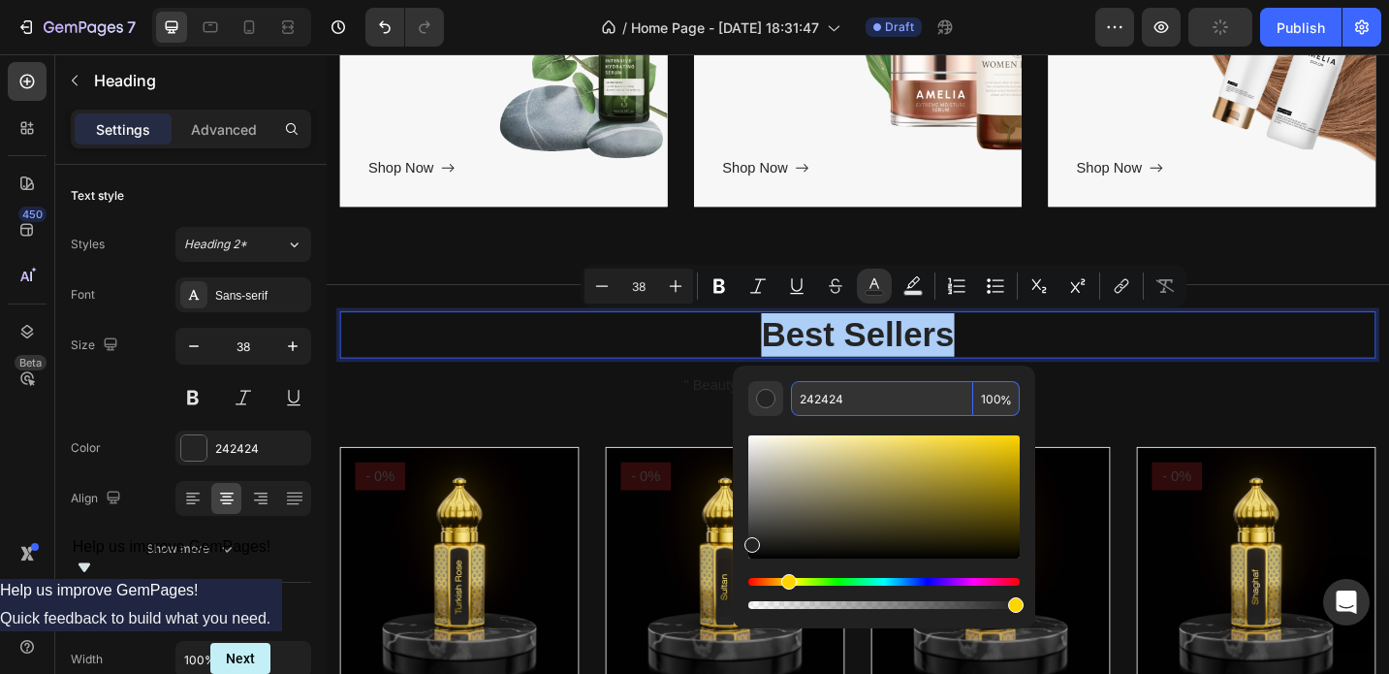
click at [786, 579] on div "Hue" at bounding box center [883, 582] width 271 height 8
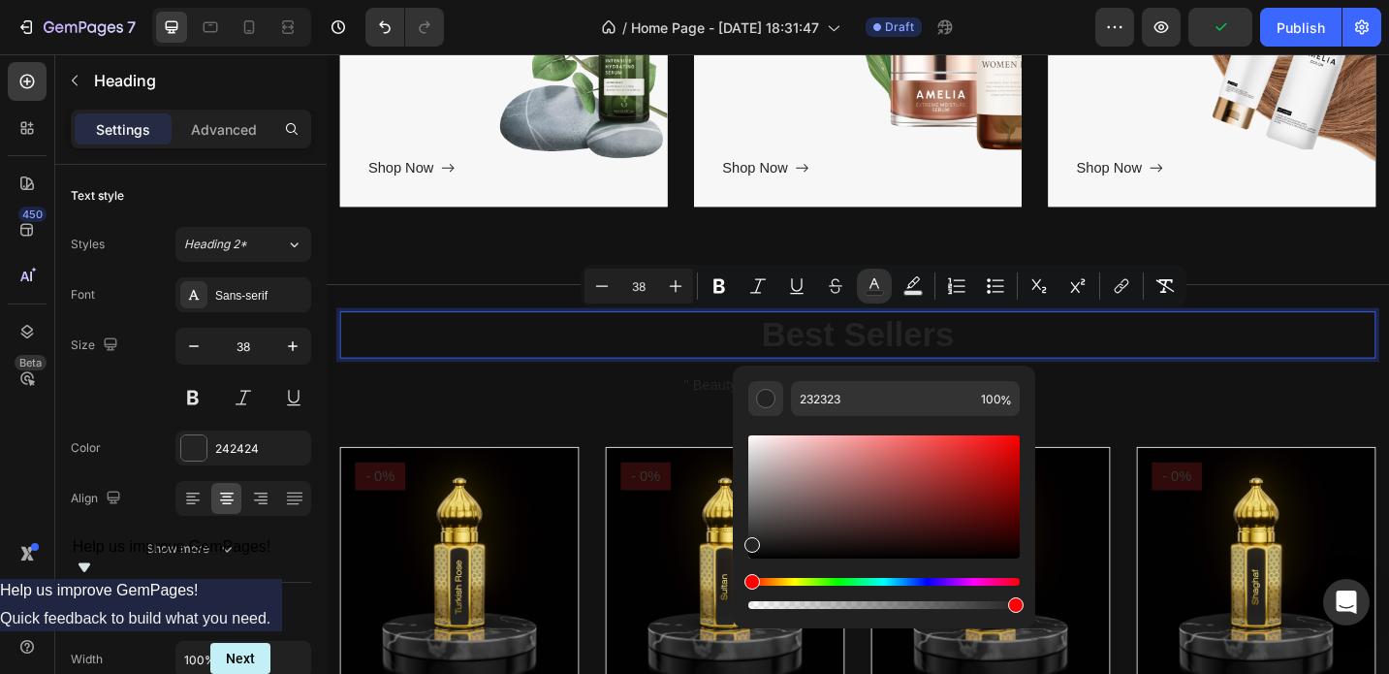
click at [780, 581] on div "Hue" at bounding box center [883, 582] width 271 height 8
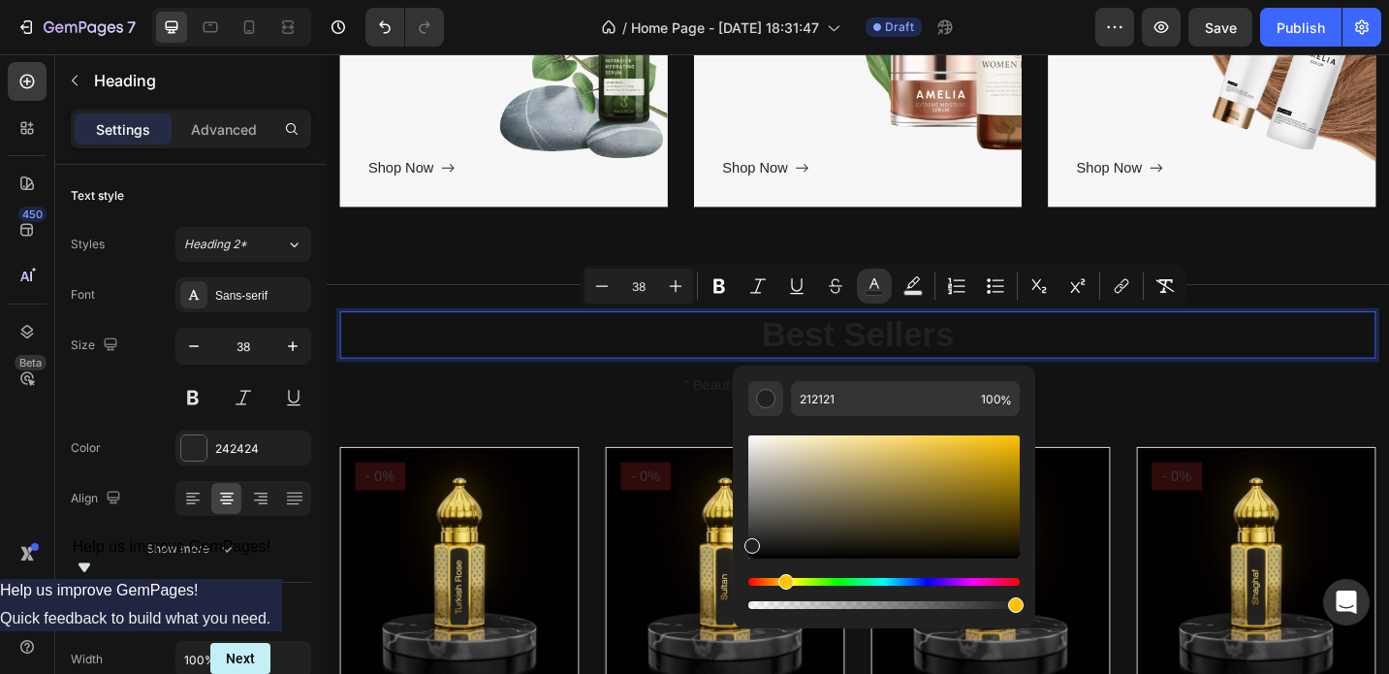
click at [783, 581] on div "Hue" at bounding box center [883, 582] width 271 height 8
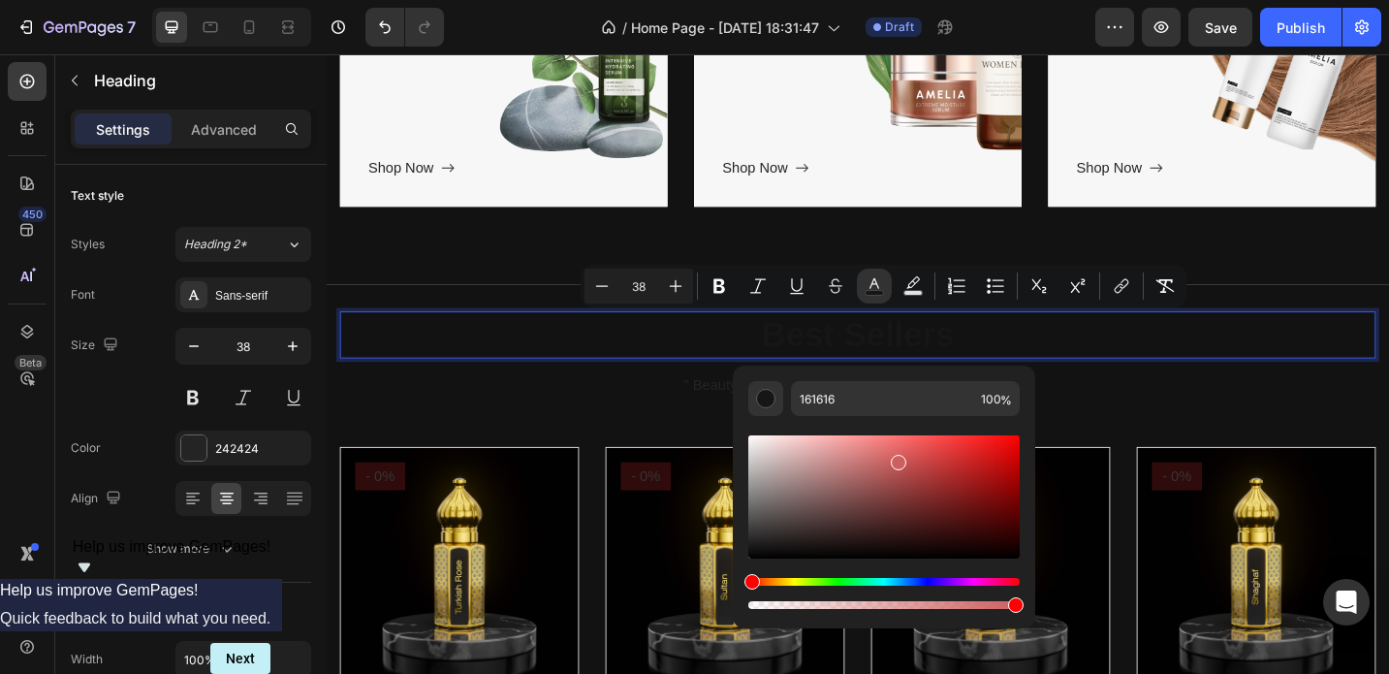
drag, startPoint x: 753, startPoint y: 547, endPoint x: 916, endPoint y: 451, distance: 189.0
click at [906, 455] on div "Editor contextual toolbar" at bounding box center [899, 463] width 16 height 16
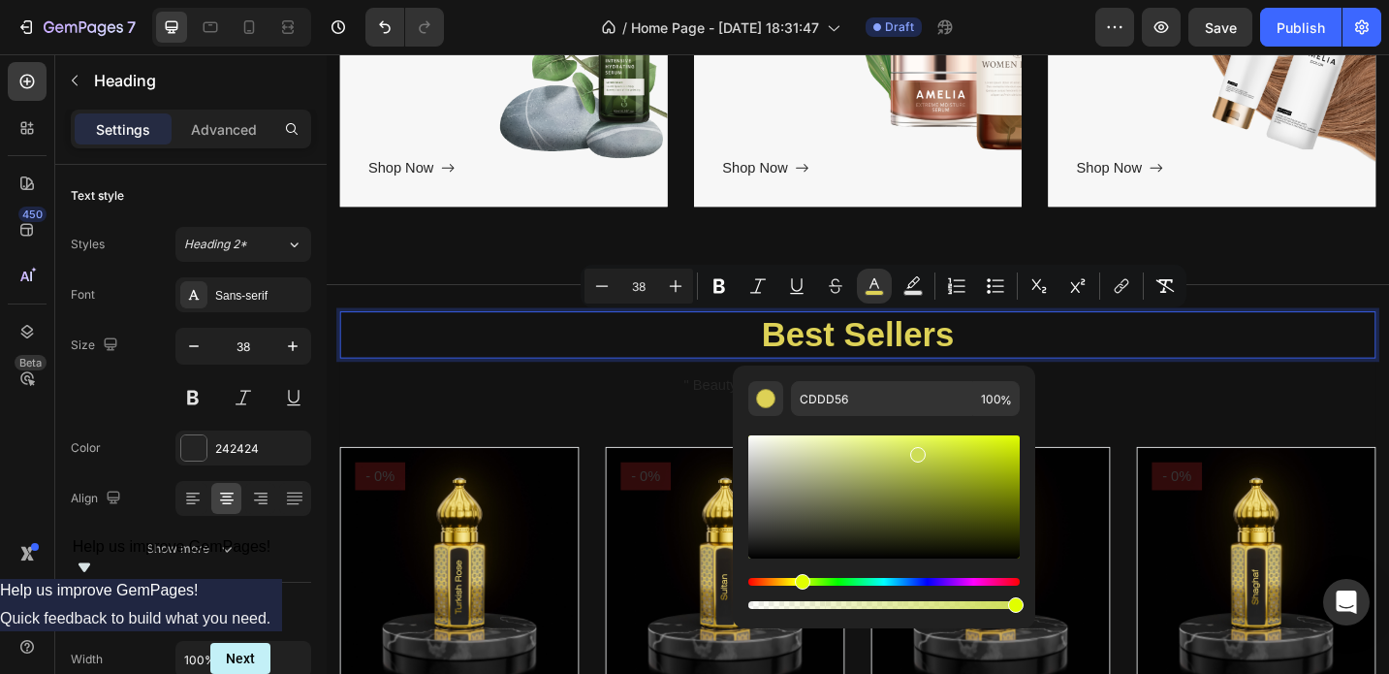
drag, startPoint x: 752, startPoint y: 581, endPoint x: 799, endPoint y: 581, distance: 46.5
click at [799, 581] on div "Hue" at bounding box center [803, 582] width 16 height 16
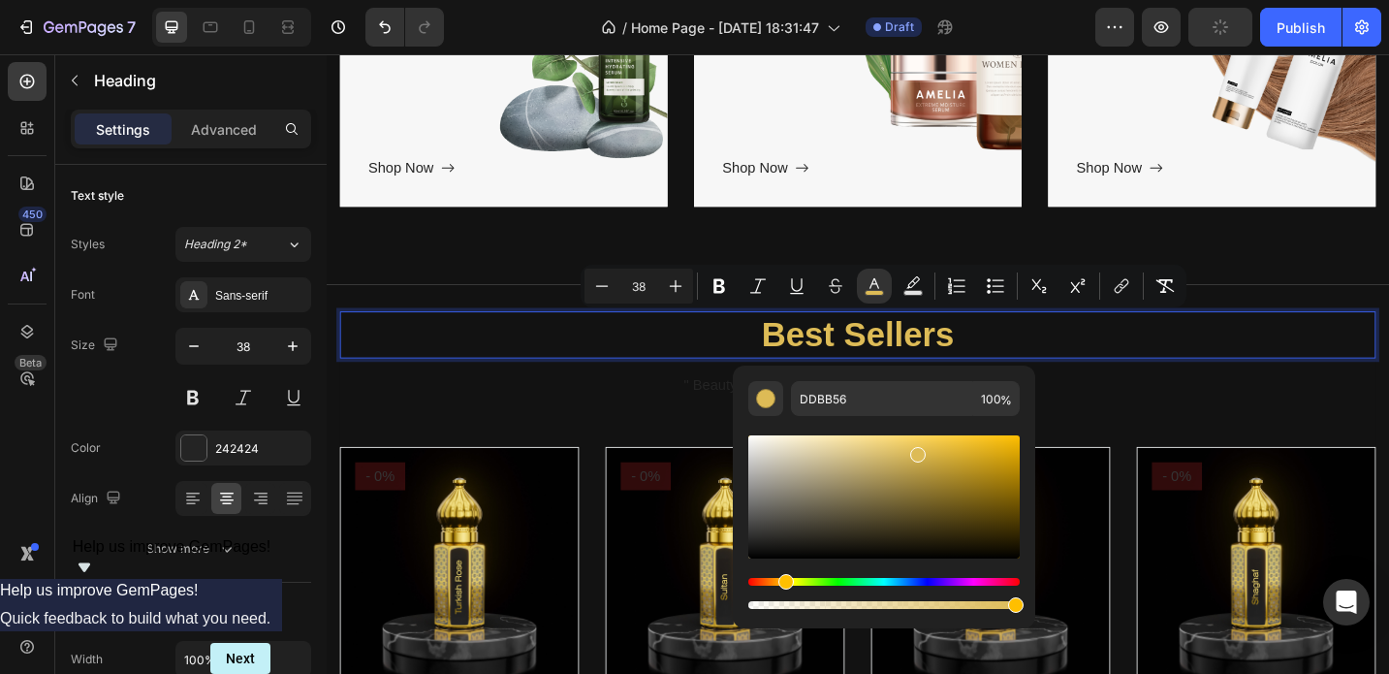
drag, startPoint x: 799, startPoint y: 581, endPoint x: 782, endPoint y: 581, distance: 16.5
click at [782, 581] on div "Hue" at bounding box center [786, 582] width 16 height 16
type input "FFBF00"
drag, startPoint x: 915, startPoint y: 454, endPoint x: 1021, endPoint y: 423, distance: 110.1
click at [1021, 423] on div "FFBF00 100 %" at bounding box center [884, 488] width 302 height 247
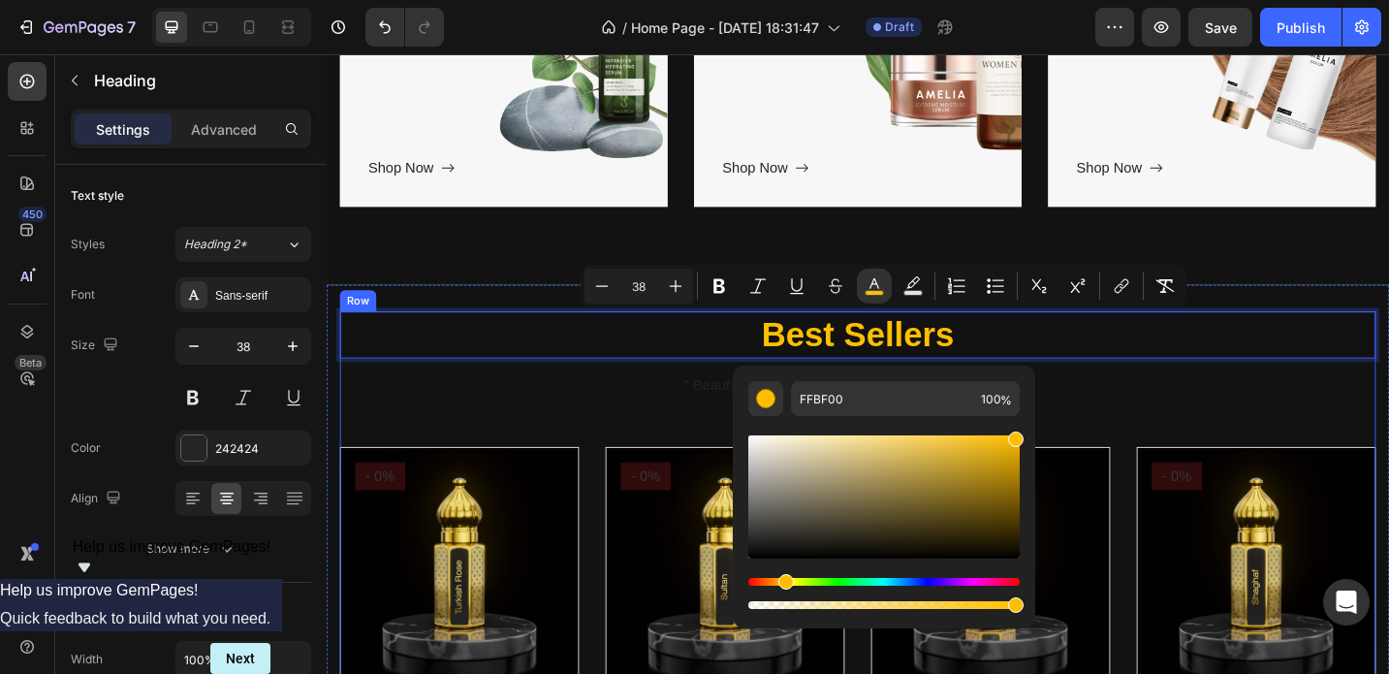
click at [1150, 392] on div "Best Sellers Heading 16 " Beauty begins the moment you decide to be yourself " …" at bounding box center [908, 625] width 1134 height 581
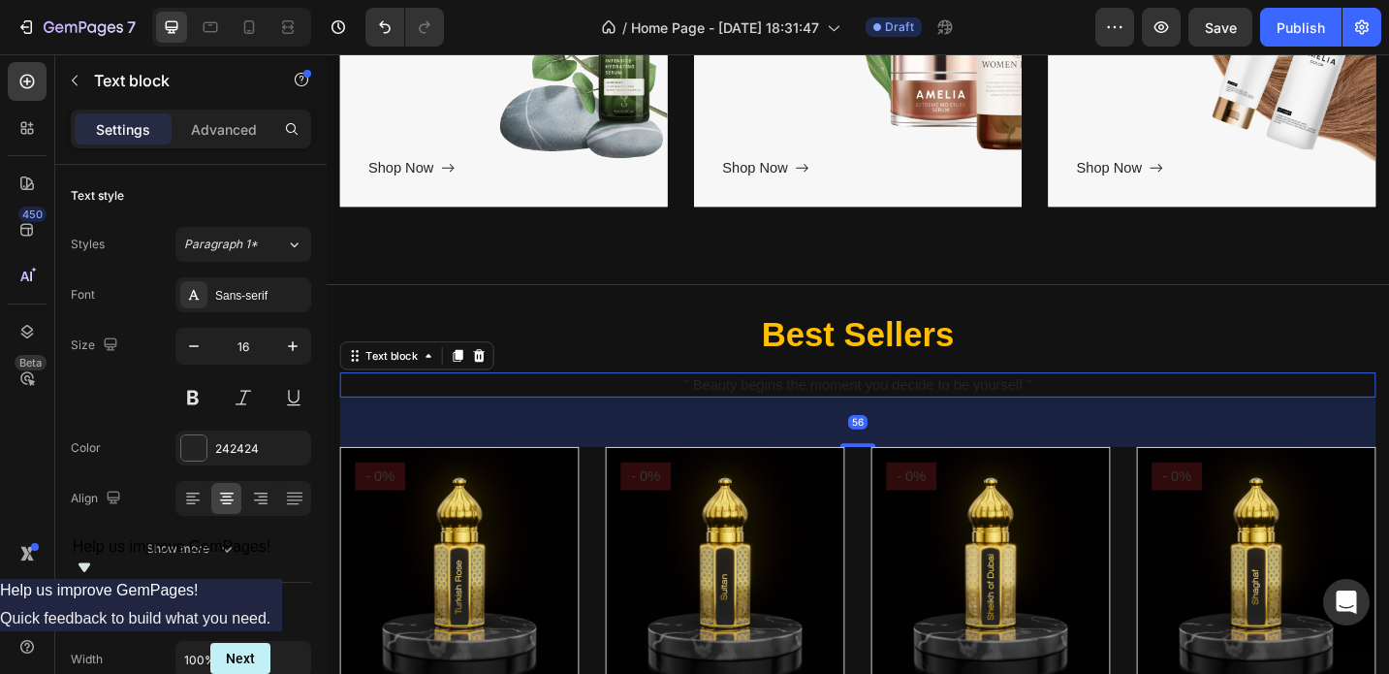
click at [927, 416] on p "" Beauty begins the moment you decide to be yourself "" at bounding box center [908, 415] width 1130 height 23
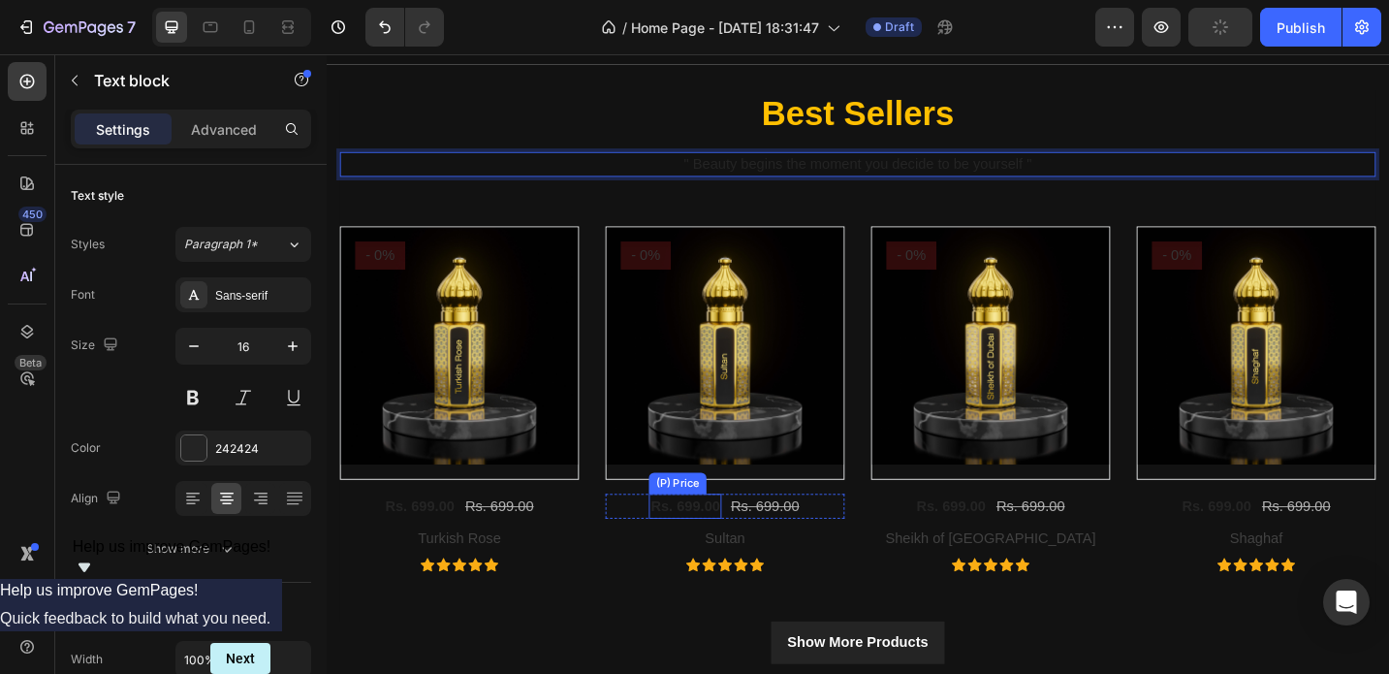
scroll to position [836, 0]
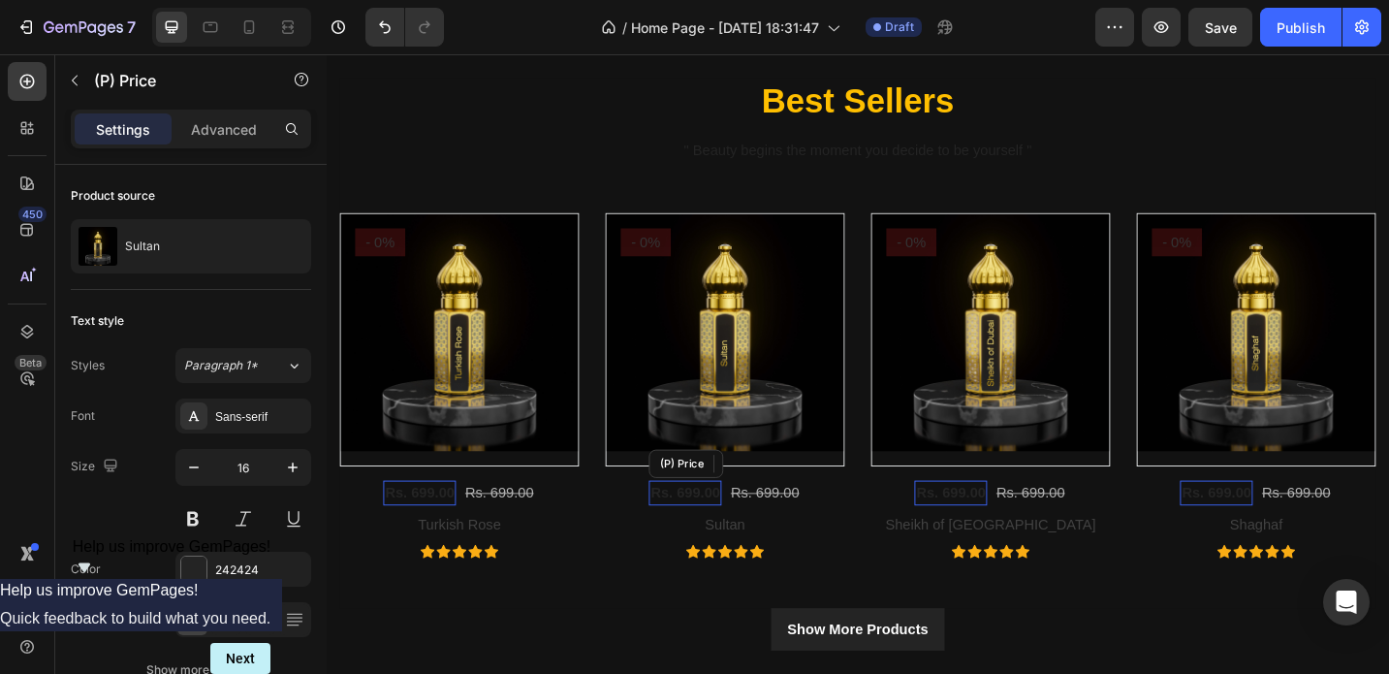
click at [722, 534] on div "Rs. 699.00" at bounding box center [719, 534] width 79 height 27
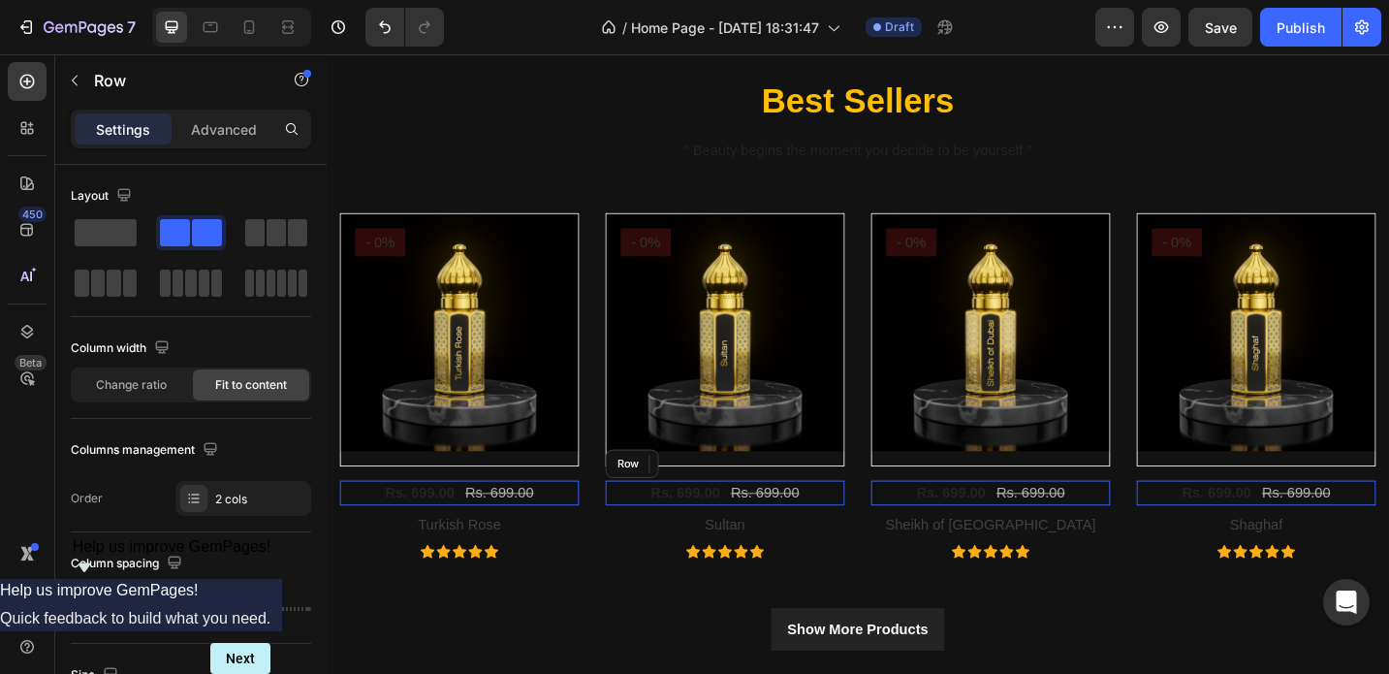
click at [674, 527] on div "Rs. 699.00 (P) Price Edit content in Shopify 0 (P) Price Edit content in Shopif…" at bounding box center [763, 534] width 262 height 27
click at [808, 533] on div "Rs. 699.00" at bounding box center [806, 534] width 79 height 27
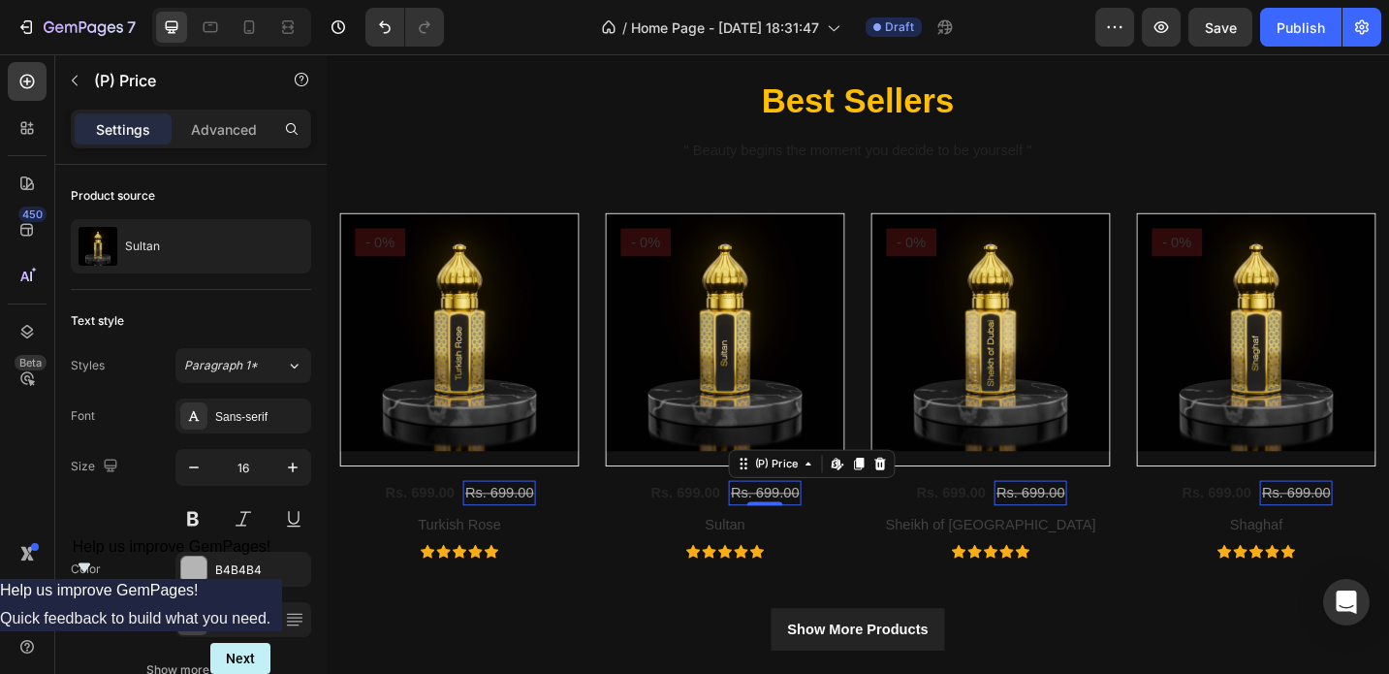
click at [808, 533] on div "Rs. 699.00" at bounding box center [806, 534] width 79 height 27
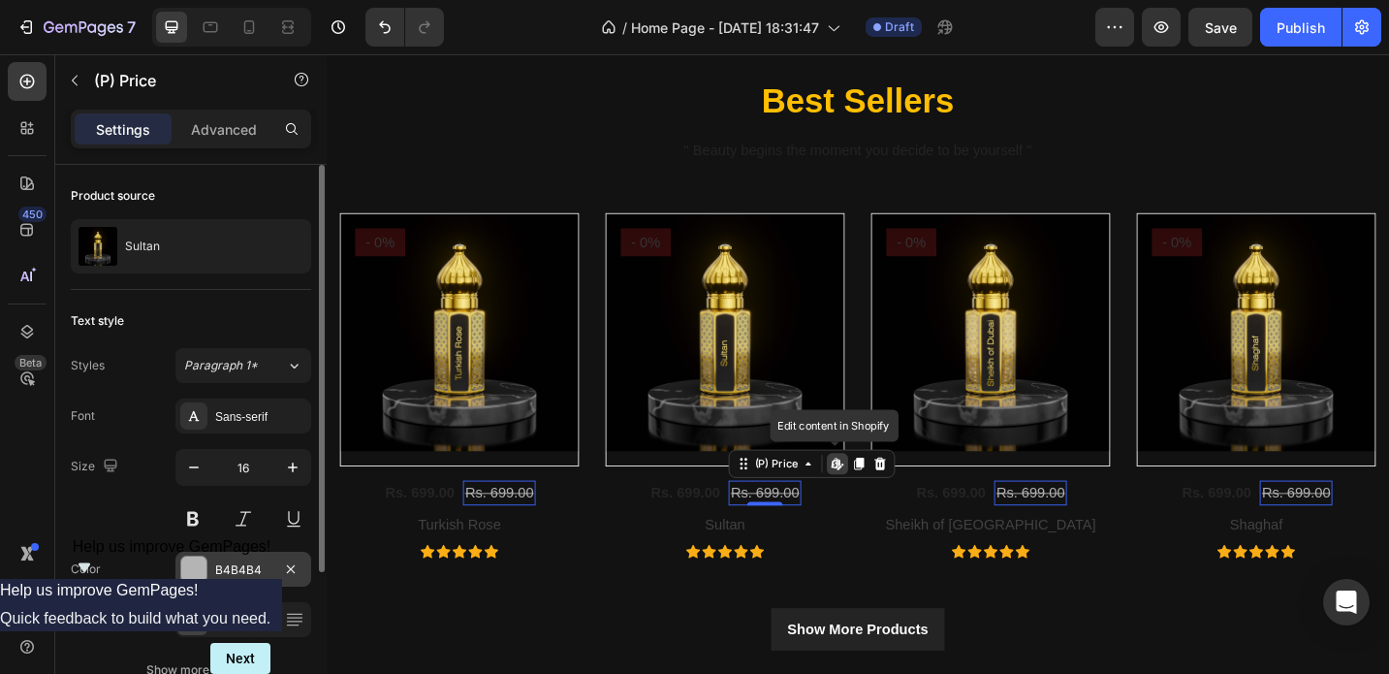
click at [225, 565] on div "B4B4B4" at bounding box center [243, 569] width 56 height 17
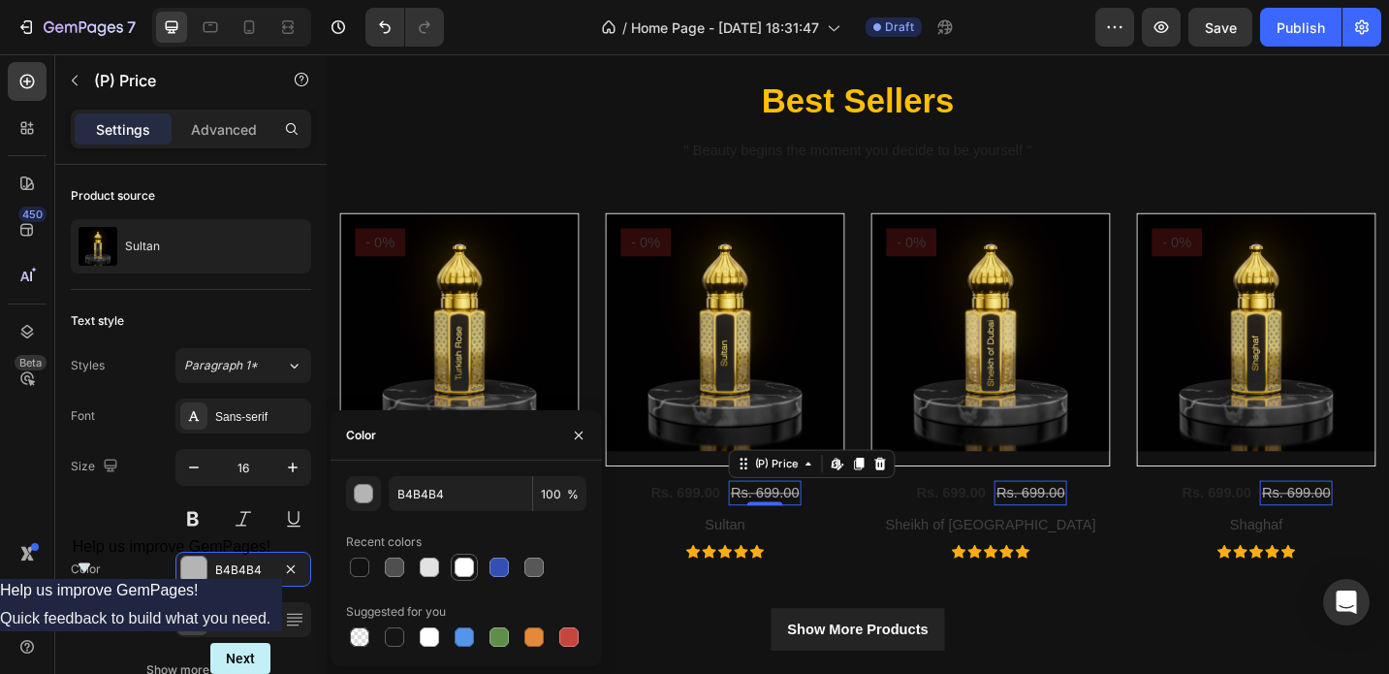
click at [466, 564] on div at bounding box center [464, 566] width 19 height 19
type input "FFFFFF"
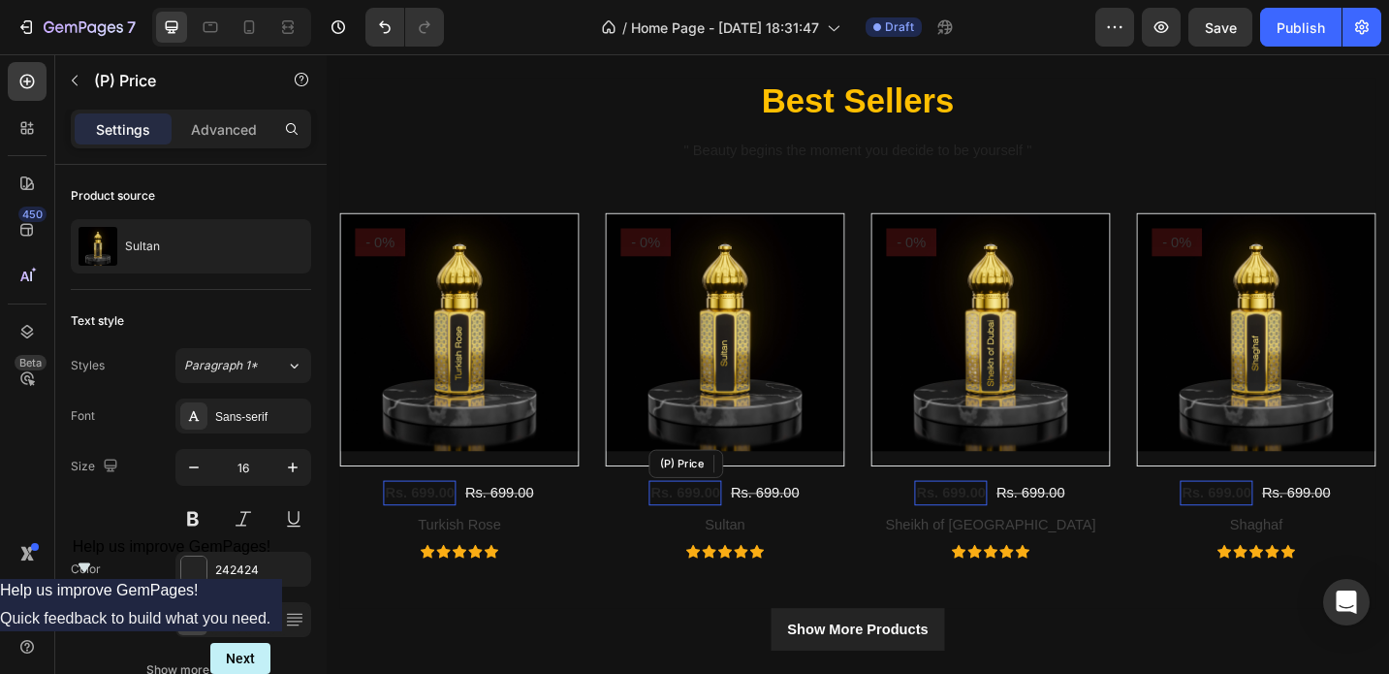
click at [714, 535] on div "Rs. 699.00" at bounding box center [719, 534] width 79 height 27
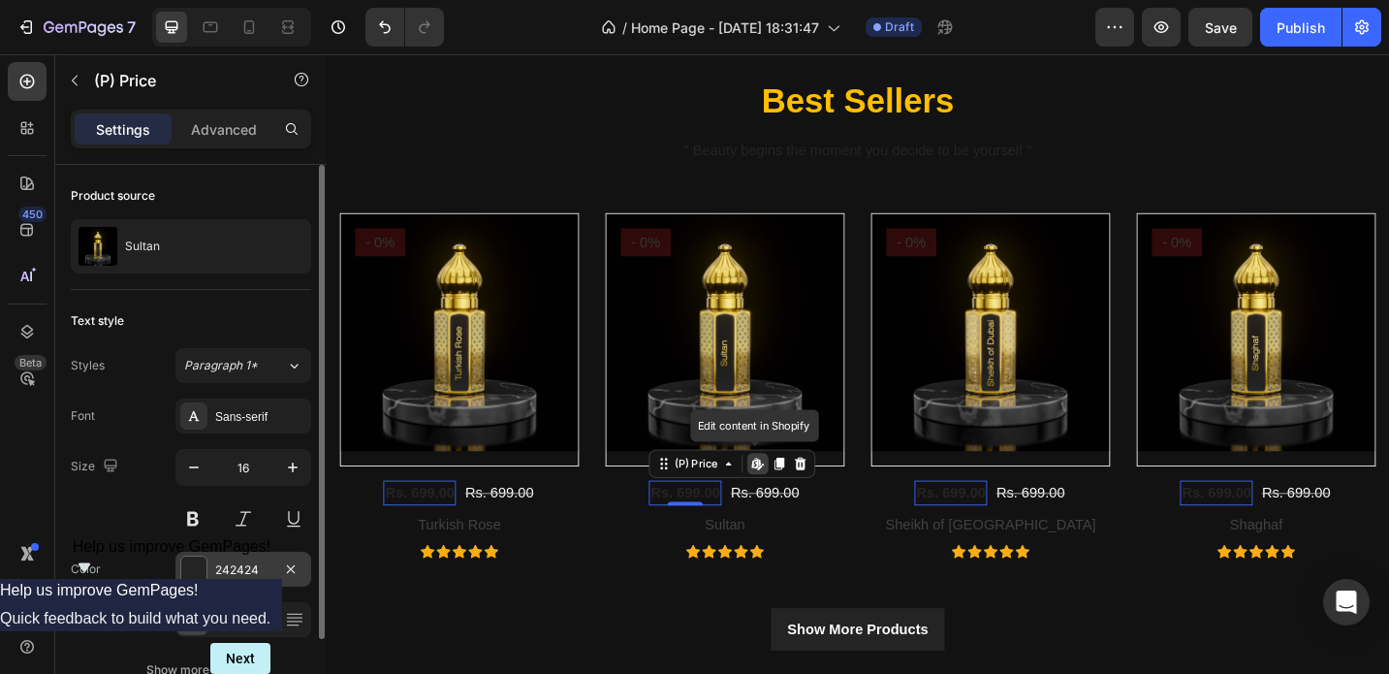
click at [195, 575] on div at bounding box center [193, 568] width 25 height 25
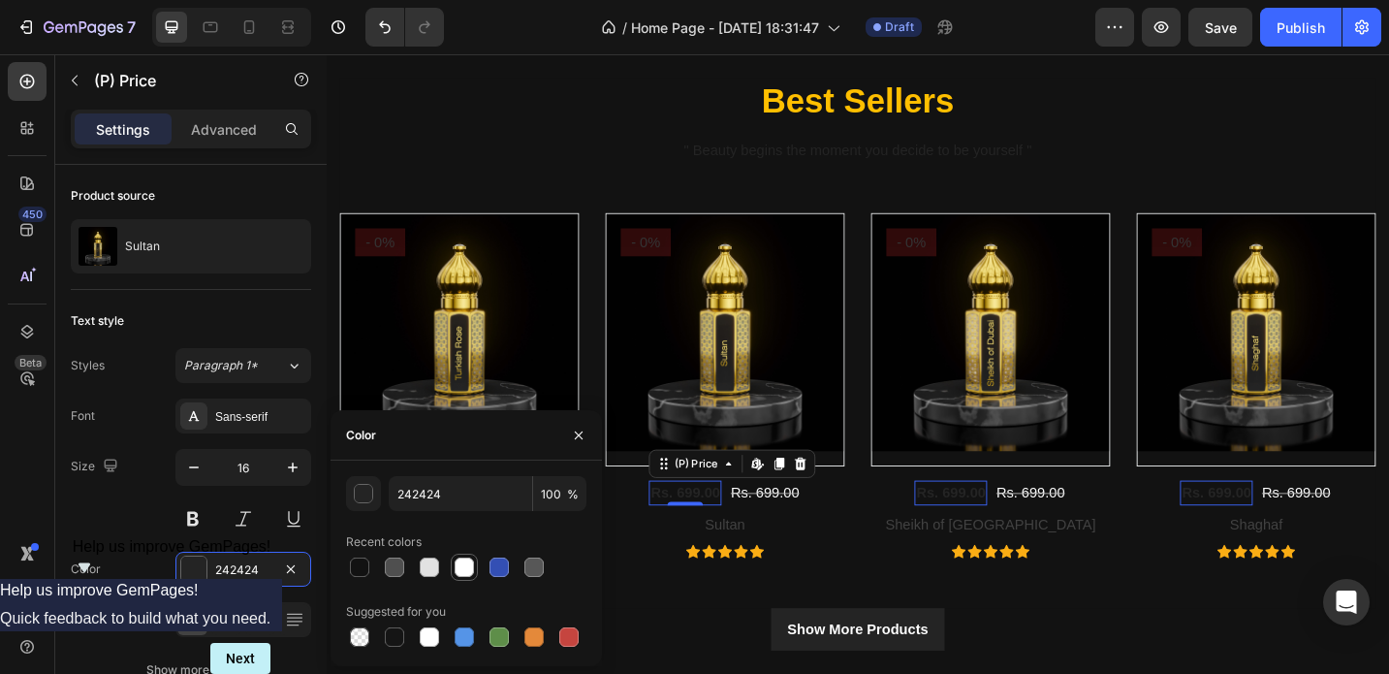
click at [458, 572] on div at bounding box center [464, 566] width 19 height 19
type input "FFFFFF"
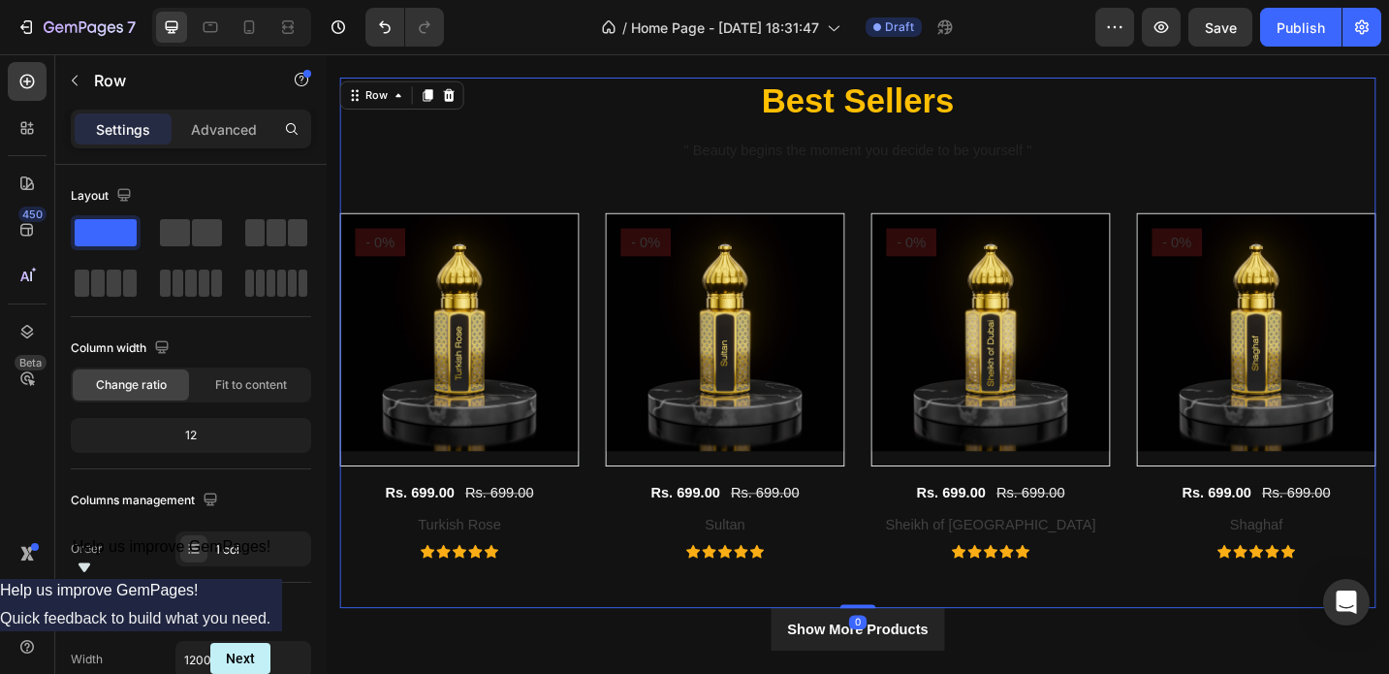
click at [680, 629] on div "⁠⁠⁠⁠⁠⁠⁠ Best Sellers Heading " Beauty begins the moment you decide to be yourse…" at bounding box center [908, 369] width 1134 height 581
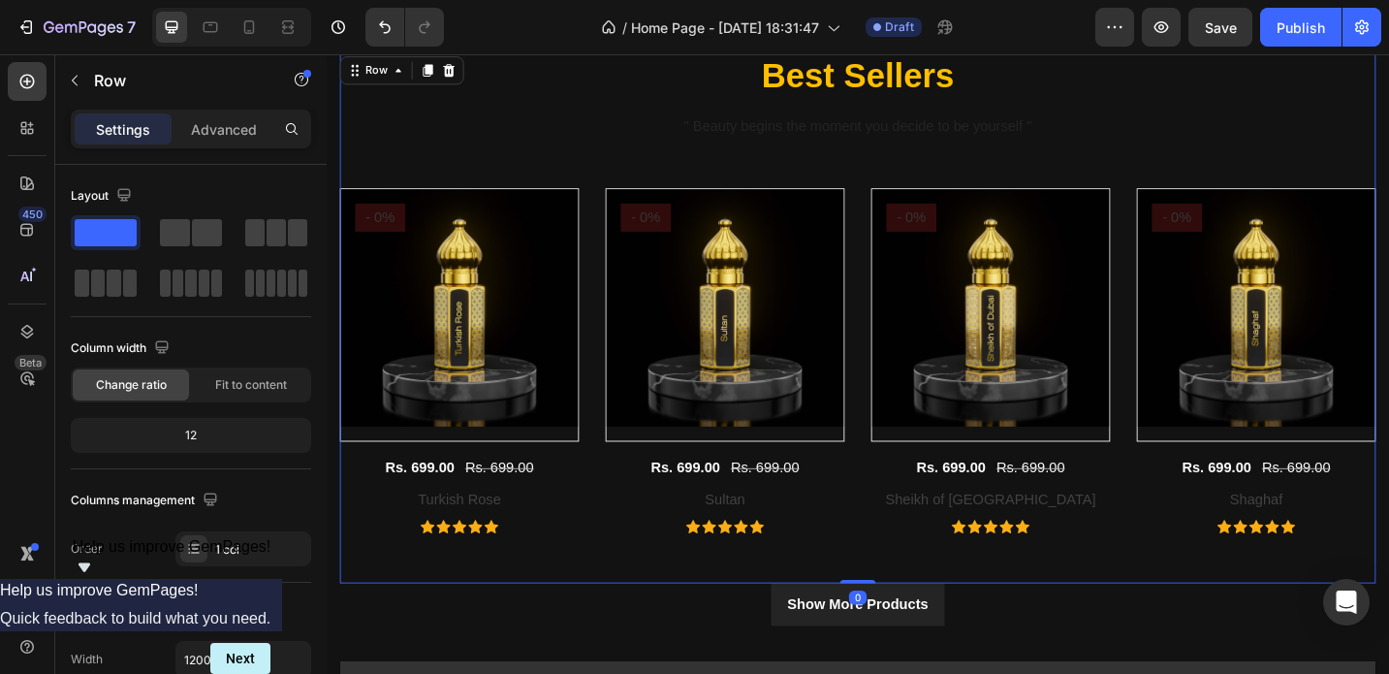
scroll to position [872, 0]
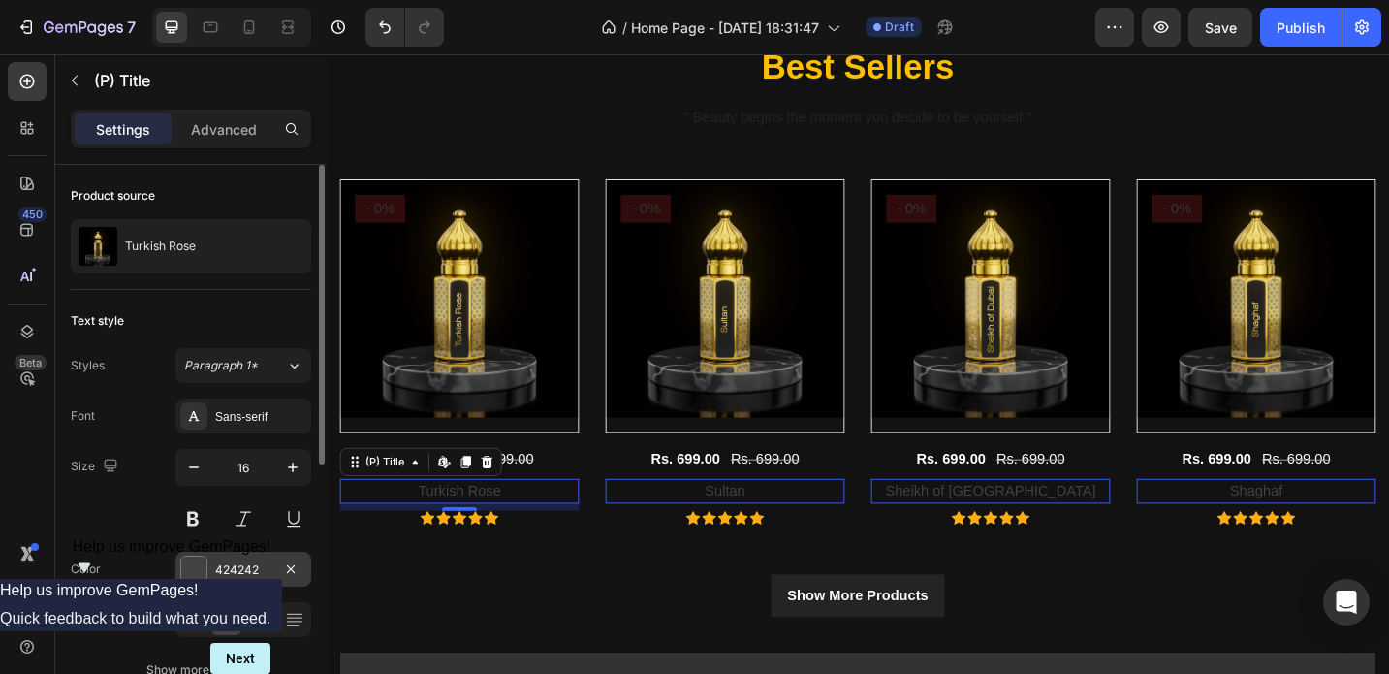
click at [232, 559] on div "424242" at bounding box center [243, 569] width 136 height 35
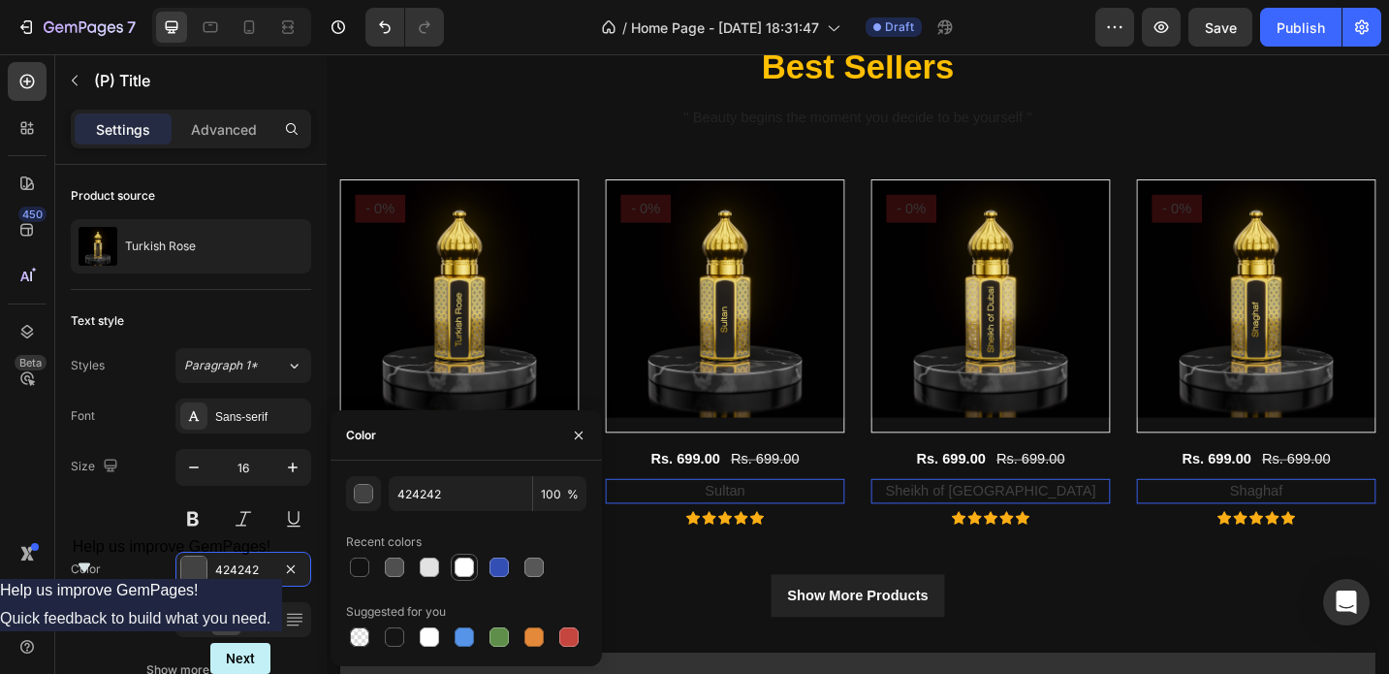
click at [461, 569] on div at bounding box center [464, 566] width 19 height 19
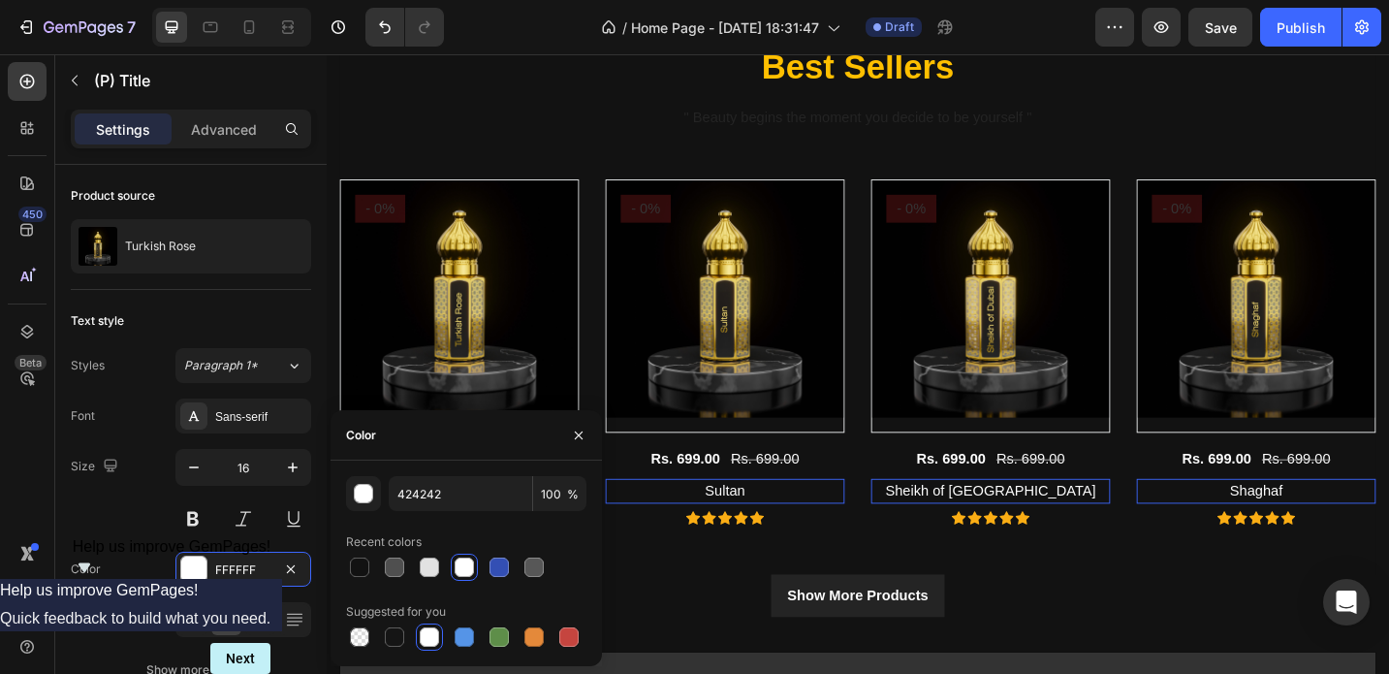
type input "FFFFFF"
click at [718, 625] on div "Show More Products Button" at bounding box center [908, 646] width 1134 height 47
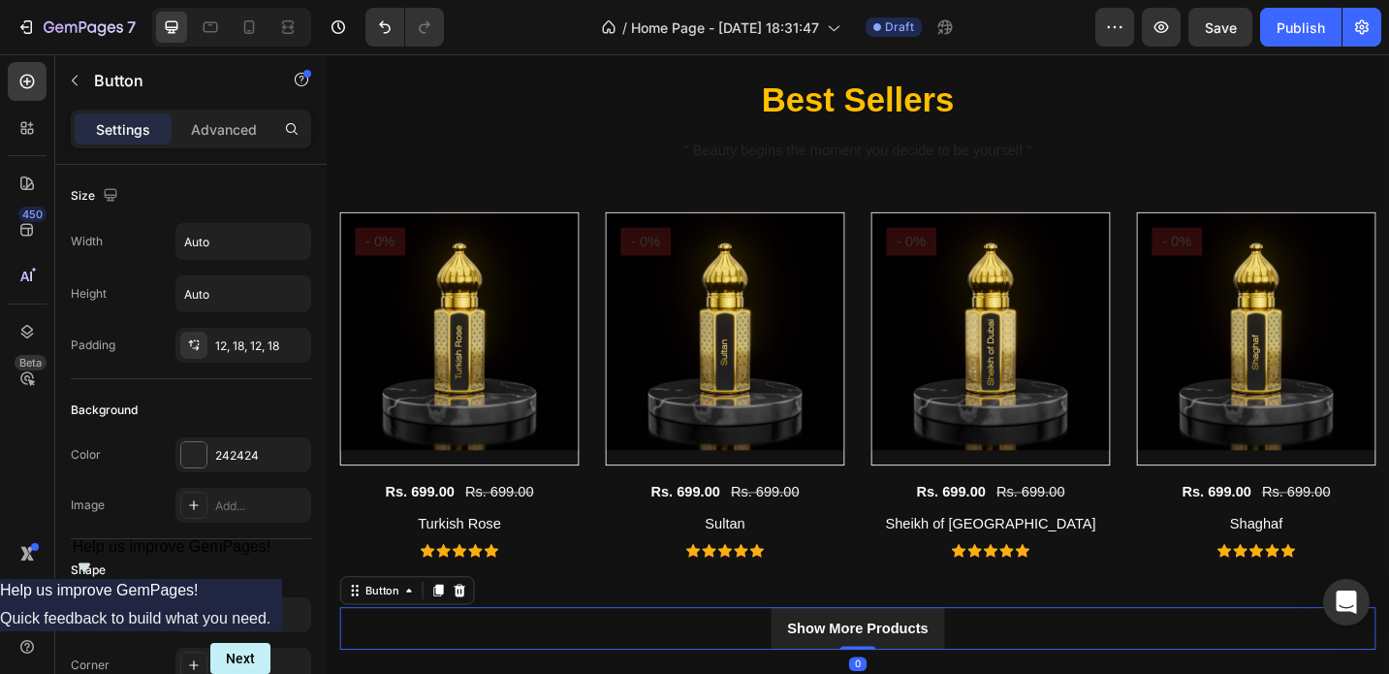
scroll to position [728, 0]
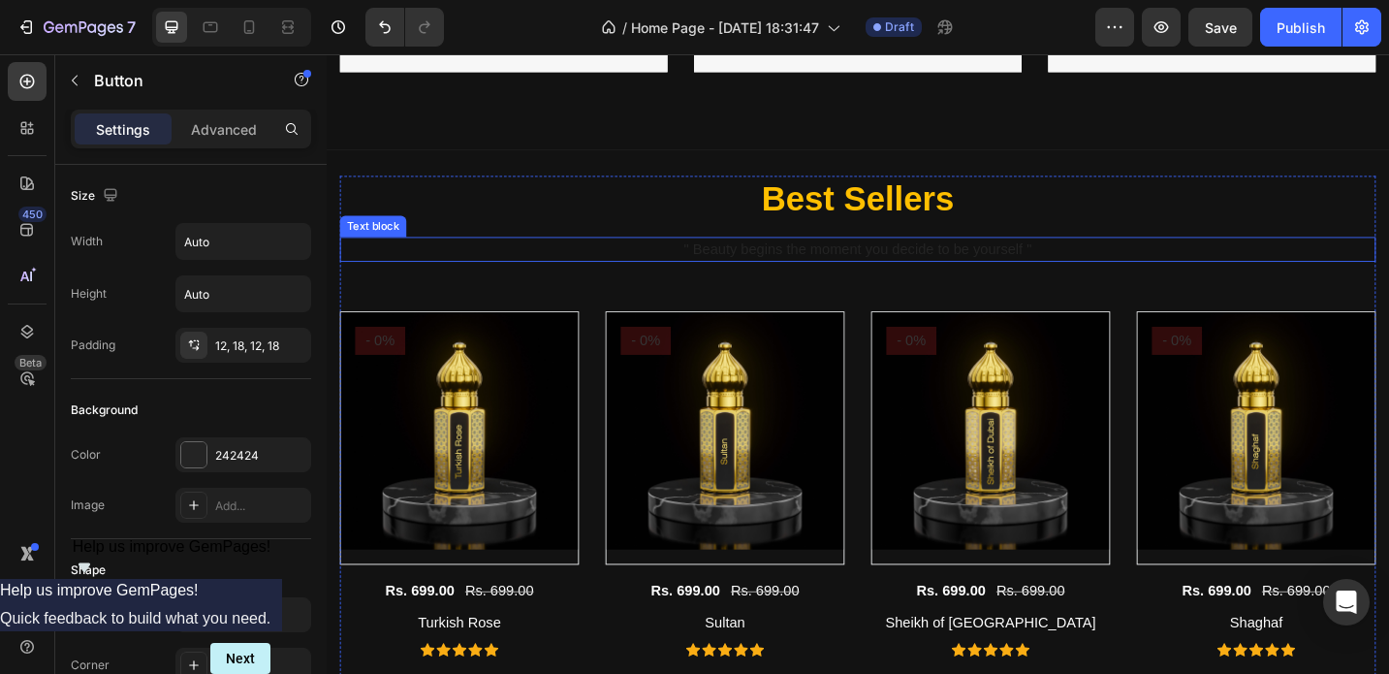
click at [873, 262] on p "" Beauty begins the moment you decide to be yourself "" at bounding box center [908, 267] width 1130 height 23
